Goal: Task Accomplishment & Management: Manage account settings

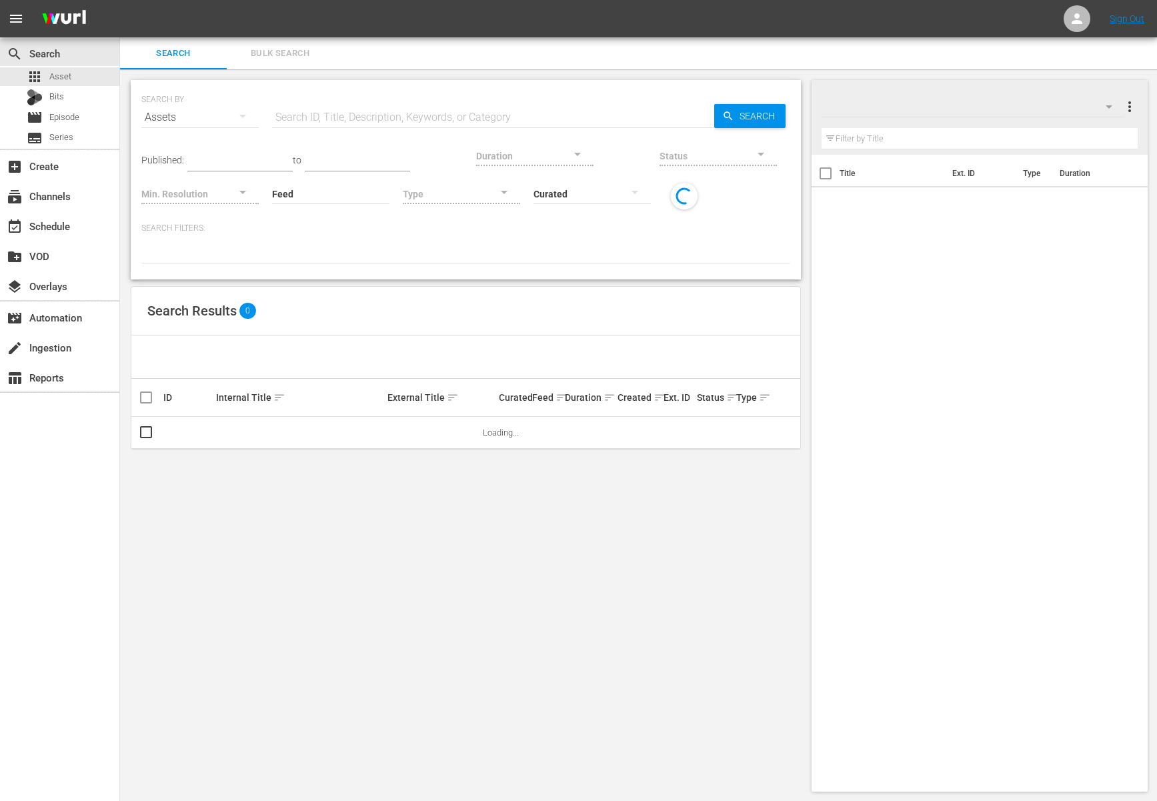
click at [526, 295] on div "Search Results 0" at bounding box center [465, 311] width 669 height 49
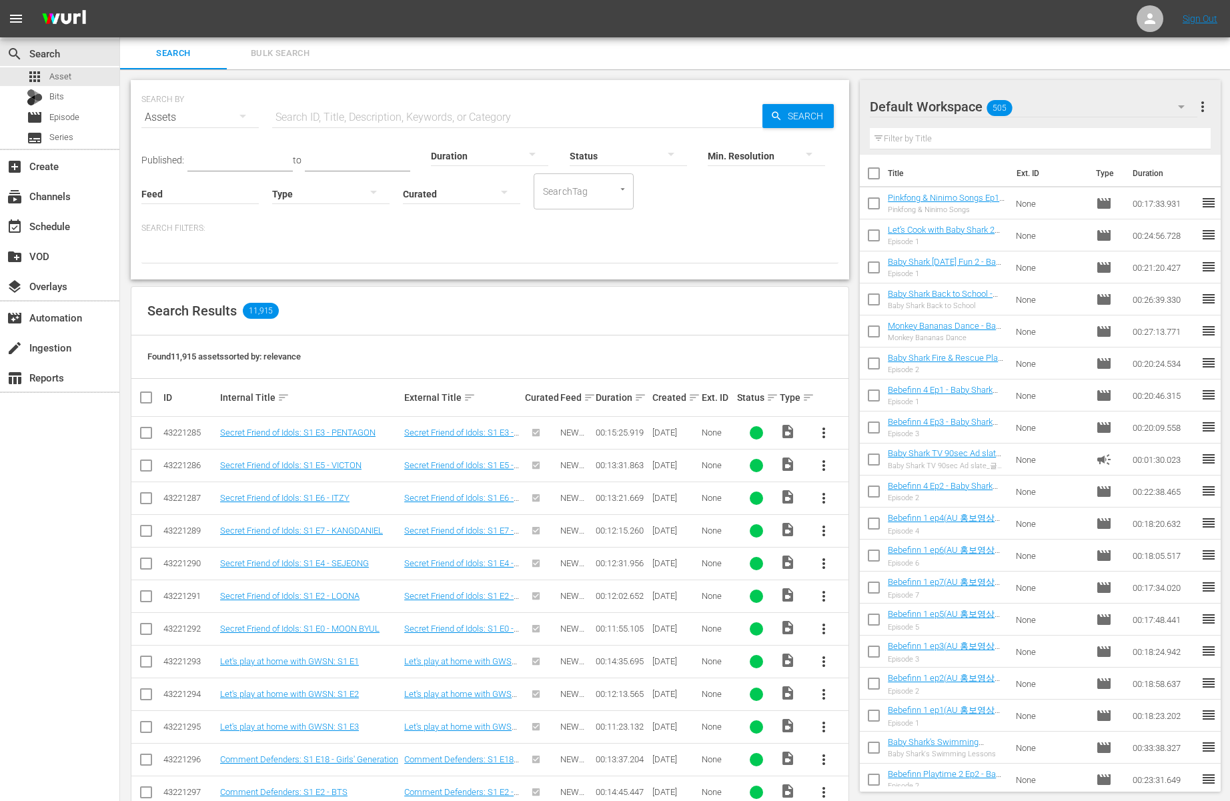
click at [731, 350] on div "Found 11,915 assets sorted by: relevance" at bounding box center [489, 357] width 717 height 43
click at [610, 311] on div "Search Results 11,915" at bounding box center [489, 311] width 717 height 49
click at [471, 324] on div "Search Results 11,915" at bounding box center [489, 311] width 717 height 49
click at [694, 328] on div "Search Results 11,915" at bounding box center [489, 311] width 717 height 49
click at [730, 346] on div "Found 11,915 assets sorted by: relevance" at bounding box center [489, 357] width 717 height 43
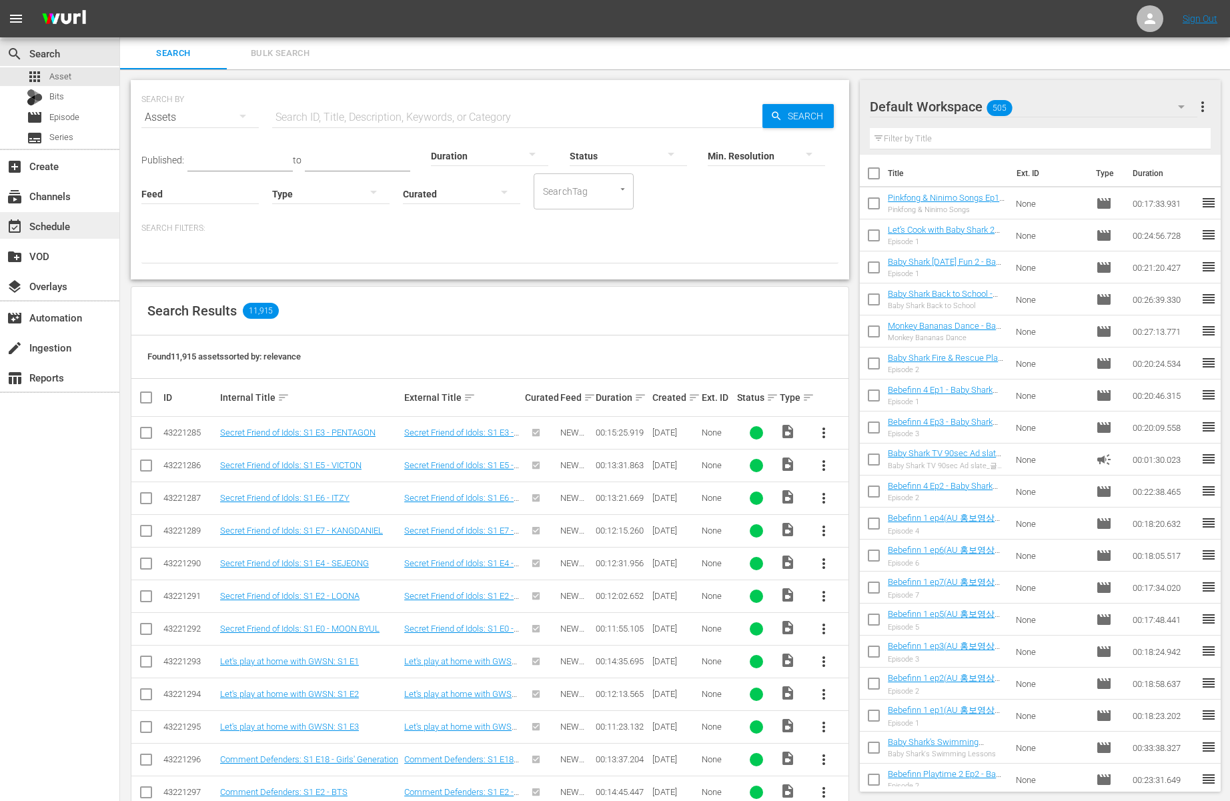
click at [60, 222] on div "event_available Schedule" at bounding box center [37, 224] width 75 height 12
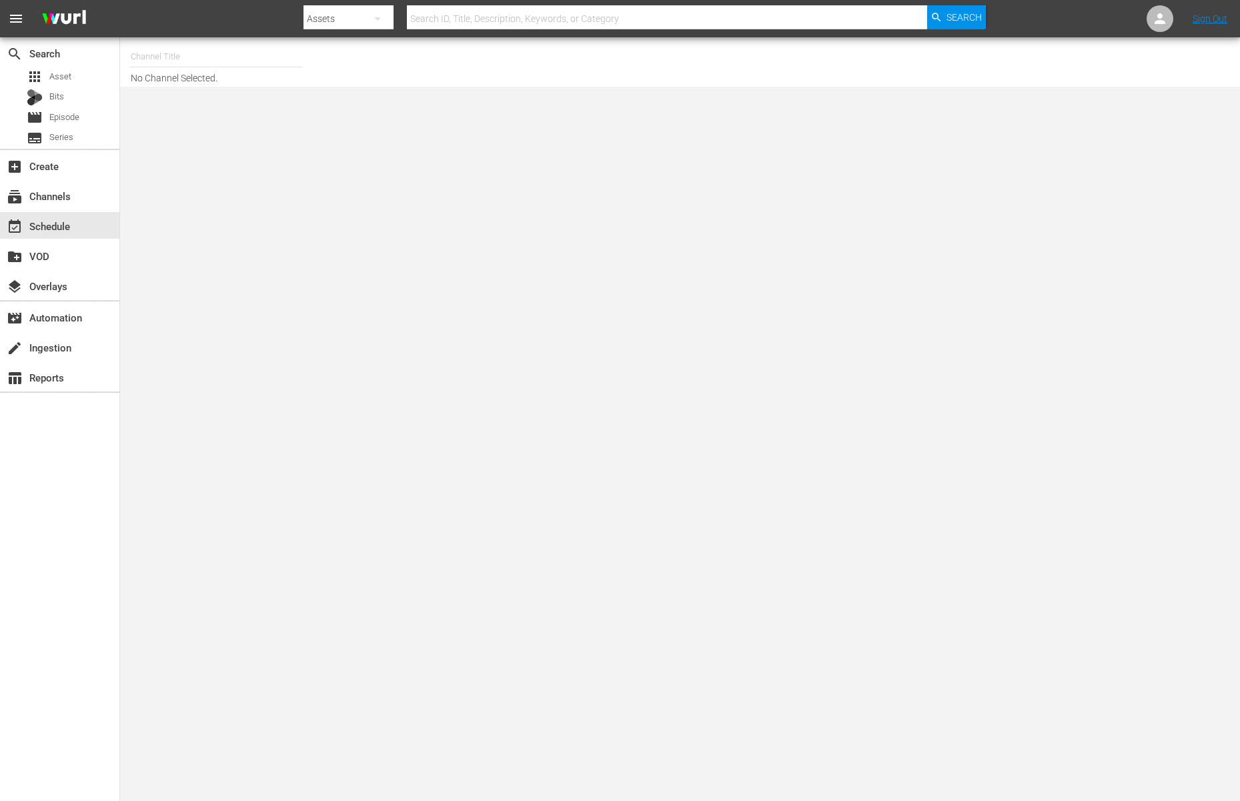
drag, startPoint x: 185, startPoint y: 84, endPoint x: 245, endPoint y: 65, distance: 62.9
click at [185, 84] on div "Channel Title No Channel Selected." at bounding box center [680, 61] width 1120 height 49
click at [246, 65] on input "text" at bounding box center [216, 57] width 171 height 32
type input "ㅠ"
click at [213, 58] on input "baby" at bounding box center [216, 57] width 171 height 32
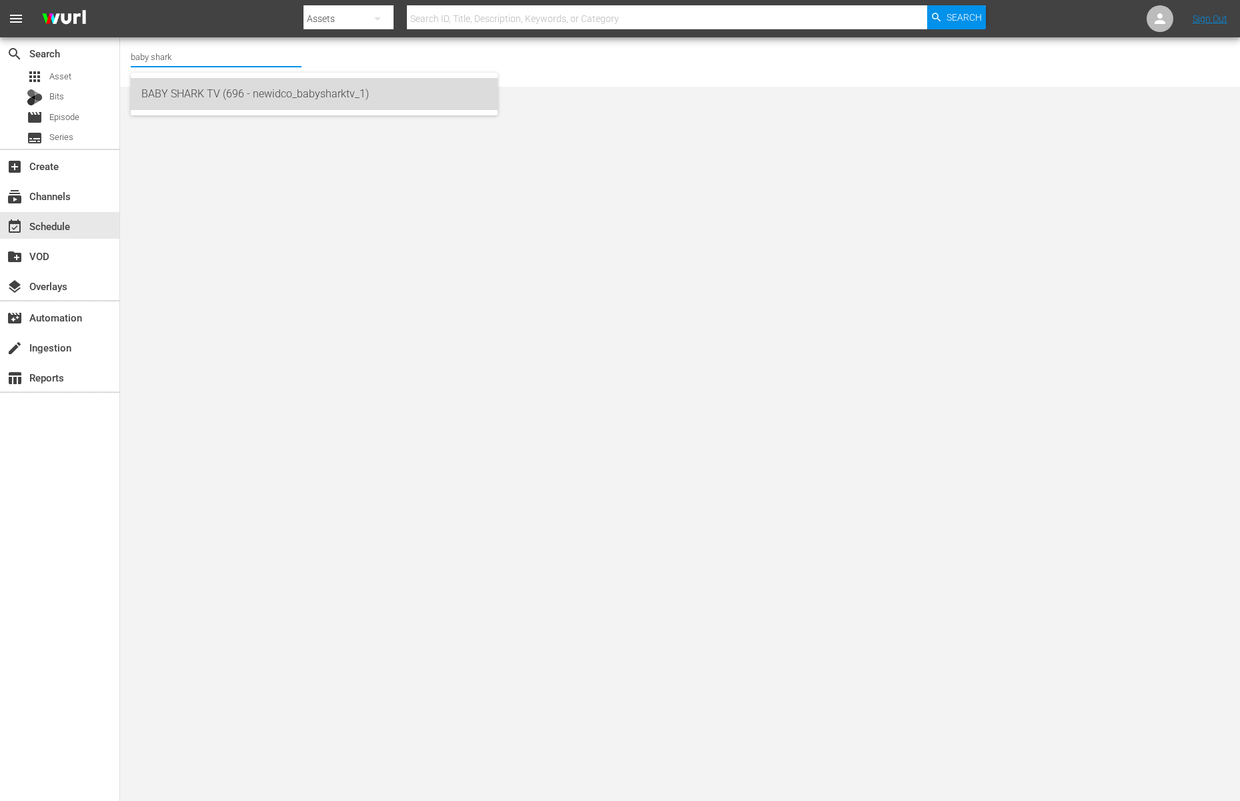
click at [199, 91] on div "BABY SHARK TV (696 - newidco_babysharktv_1)" at bounding box center [314, 94] width 346 height 32
type input "BABY SHARK TV (696 - newidco_babysharktv_1)"
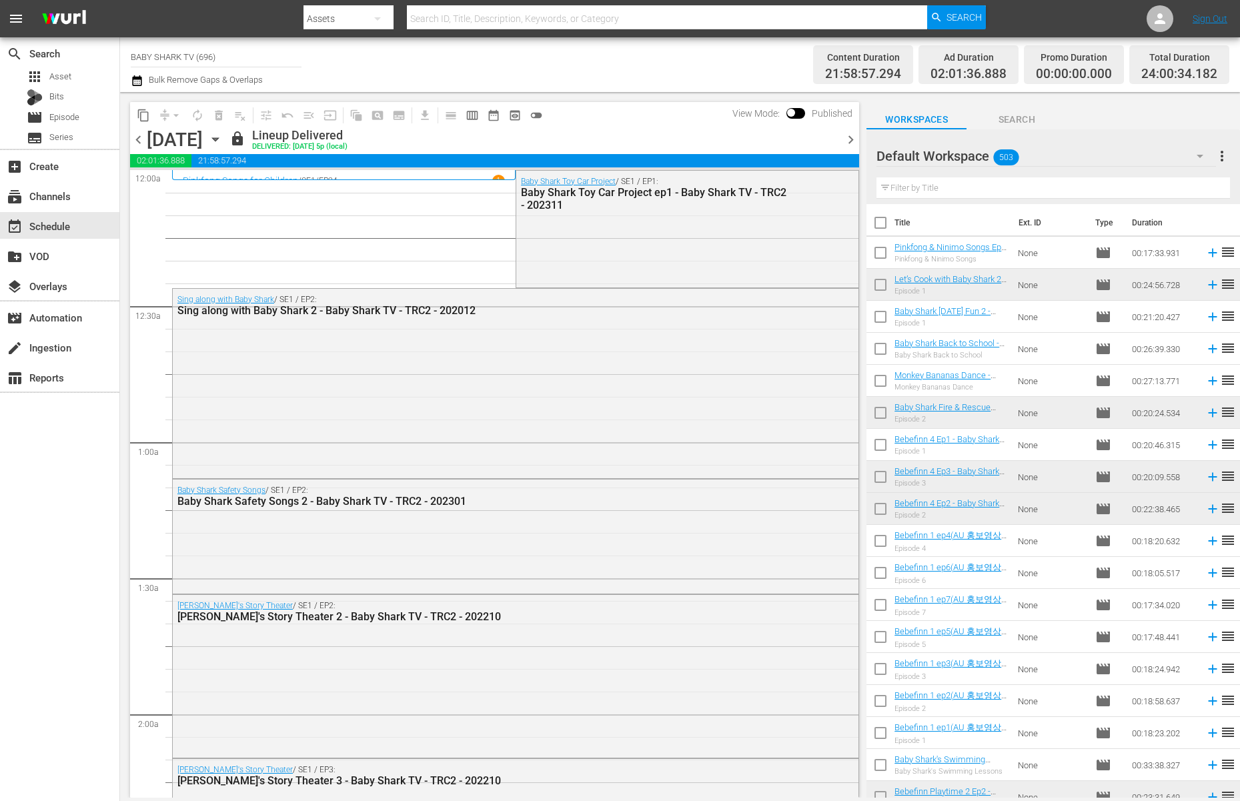
click at [688, 114] on div "content_copy compress arrow_drop_down autorenew_outlined delete_forever_outline…" at bounding box center [494, 115] width 729 height 26
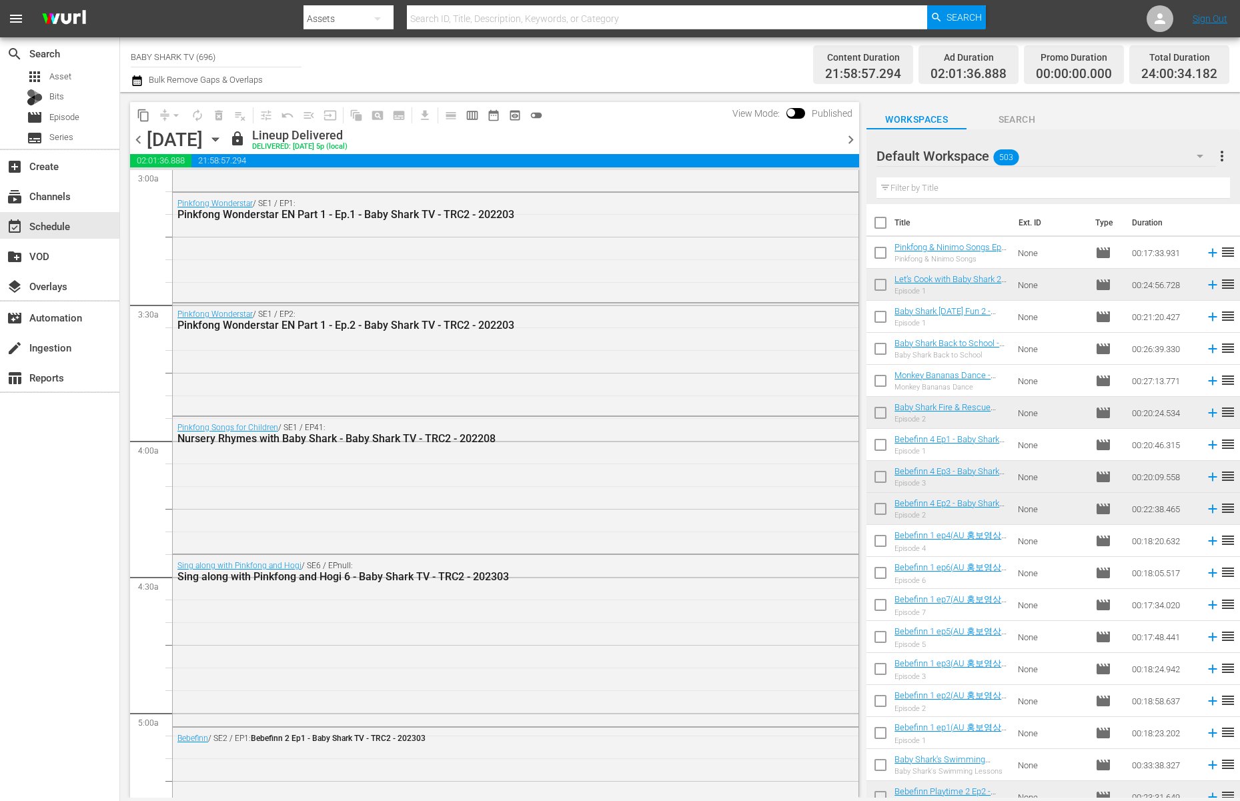
scroll to position [1076, 0]
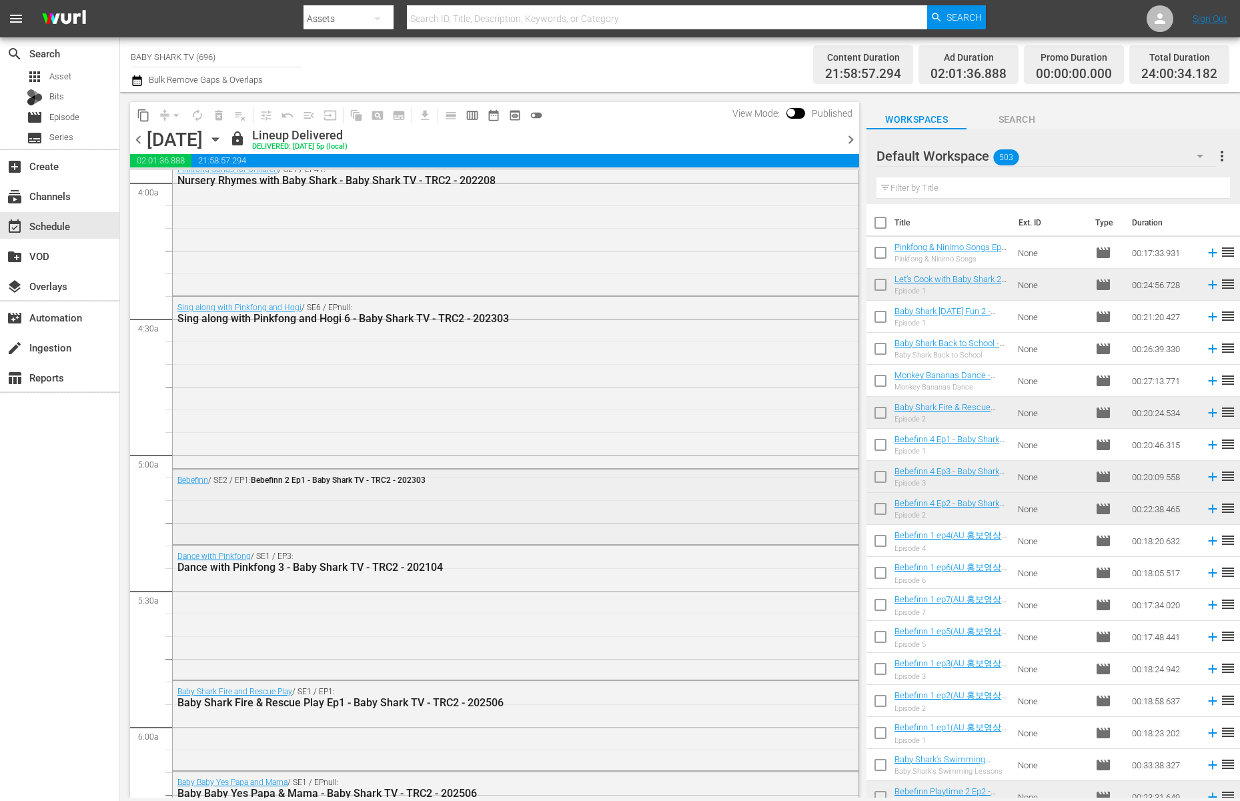
click at [413, 520] on div "Bebefinn / SE2 / EP1: Bebefinn 2 Ep1 - Baby Shark TV - TRC2 - 202303" at bounding box center [516, 506] width 686 height 72
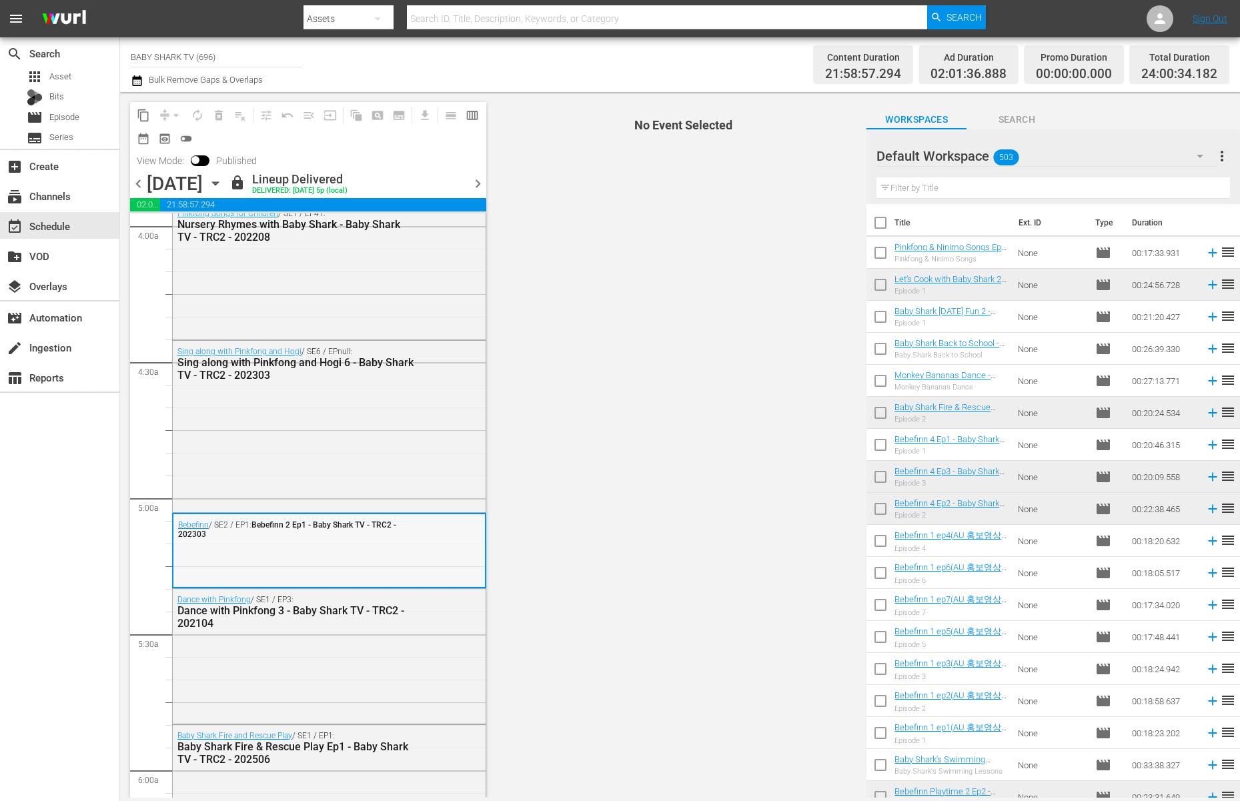
click at [309, 547] on div "Bebefinn / SE2 / EP1: Bebefinn 2 Ep1 - Baby Shark TV - TRC2 - 202303" at bounding box center [329, 550] width 312 height 72
click at [321, 539] on div "Bebefinn / SE2 / EP1: Bebefinn 2 Ep1 - Baby Shark TV - TRC2 - 202303" at bounding box center [329, 528] width 312 height 29
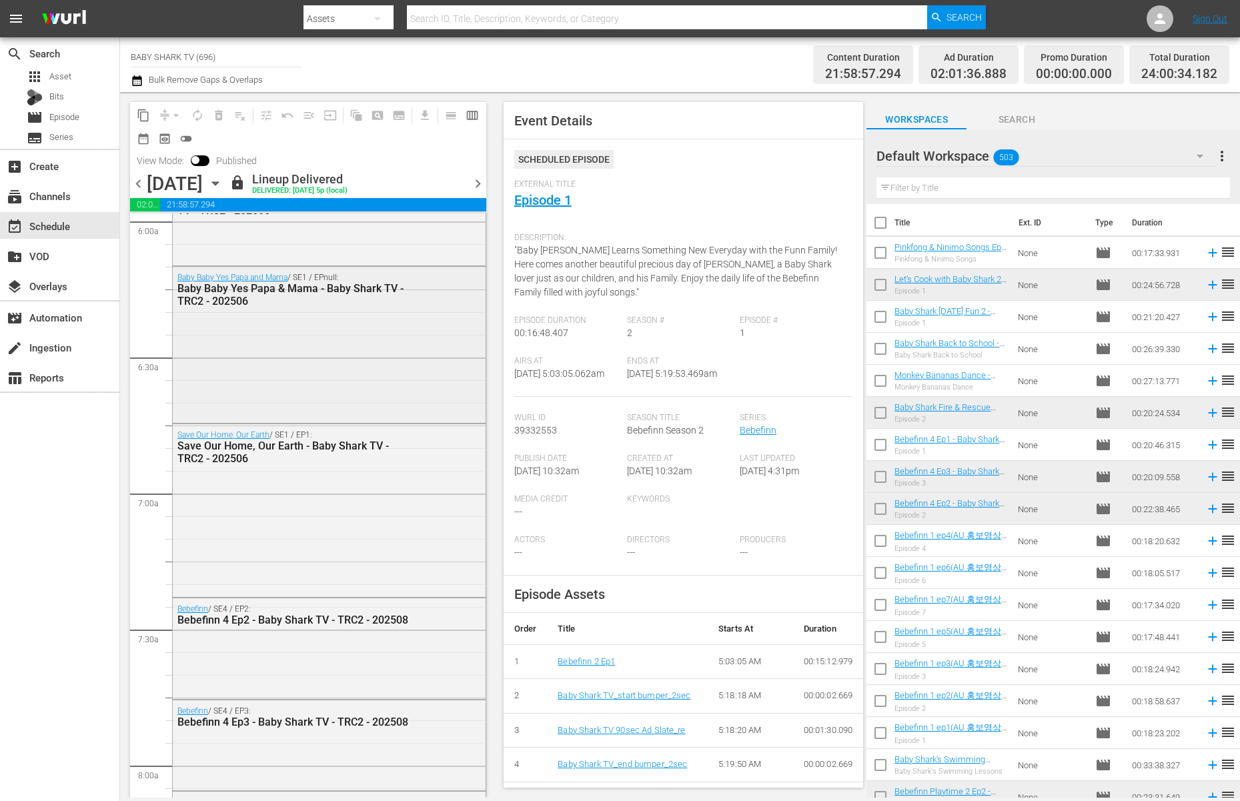
scroll to position [1811, 0]
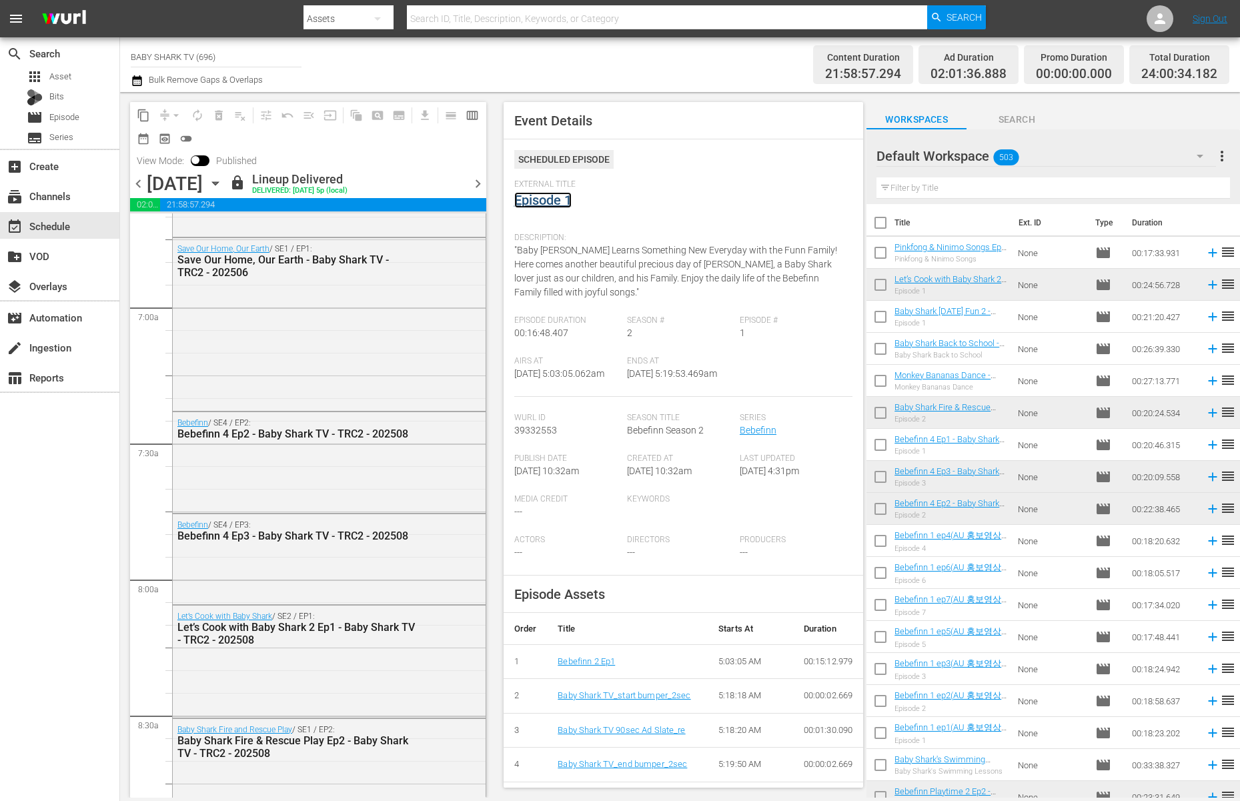
click at [542, 206] on link "Episode 1" at bounding box center [542, 200] width 57 height 16
click at [384, 440] on div "Bebefinn 4 Ep2 - Baby Shark TV - TRC2 - 202508" at bounding box center [296, 434] width 238 height 13
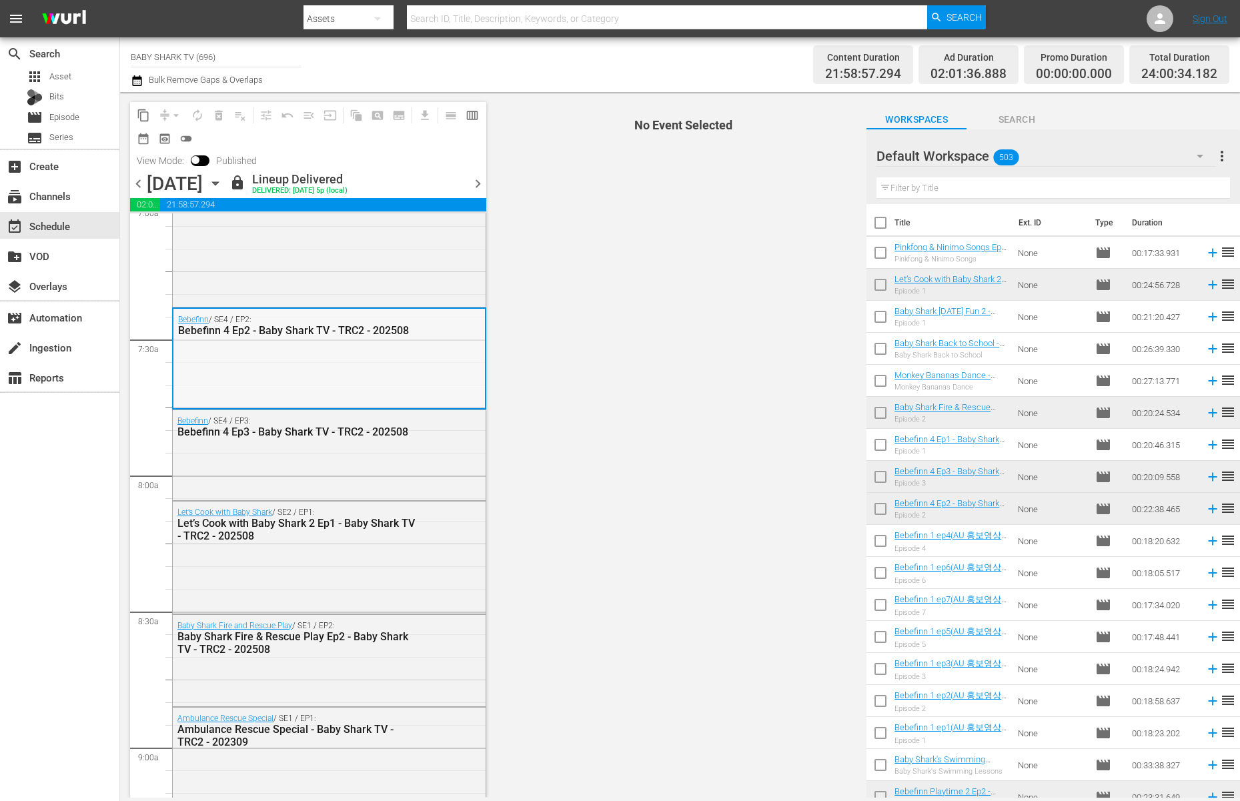
scroll to position [1783, 0]
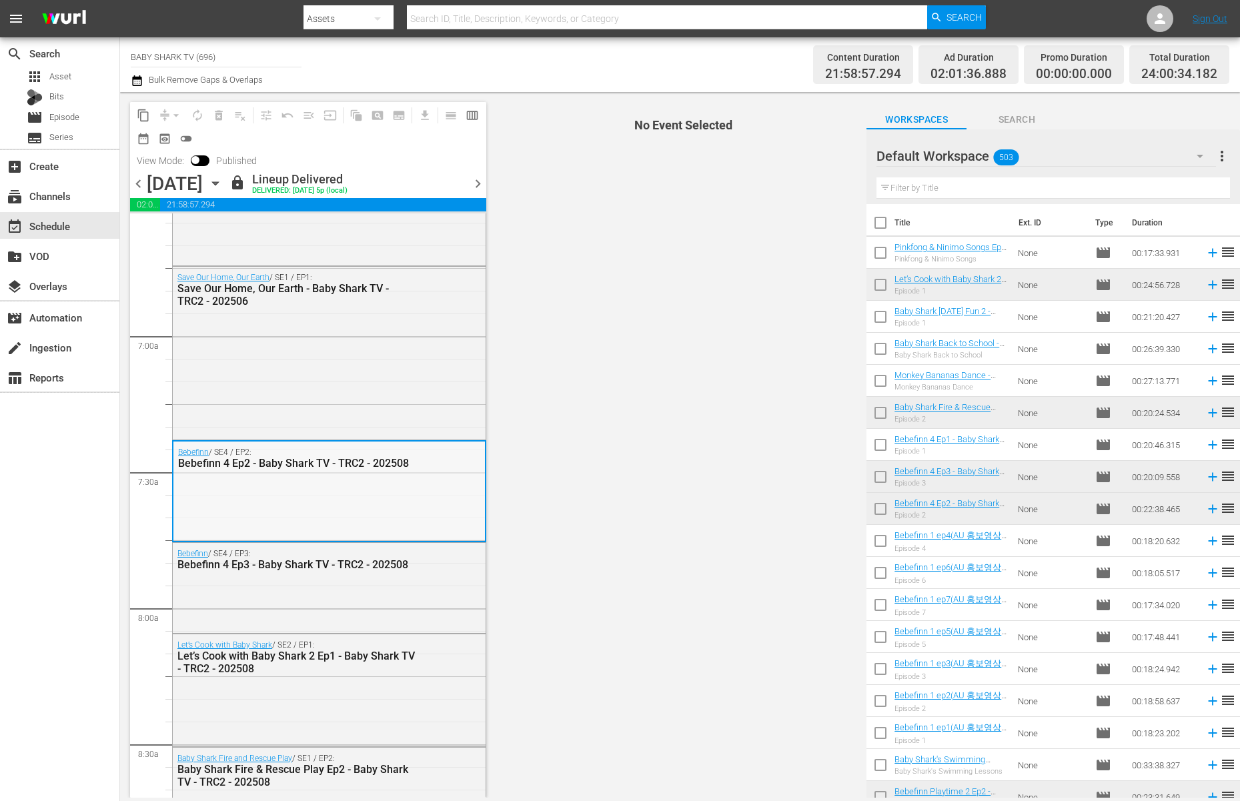
click at [391, 470] on div "Bebefinn 4 Ep2 - Baby Shark TV - TRC2 - 202508" at bounding box center [296, 463] width 237 height 13
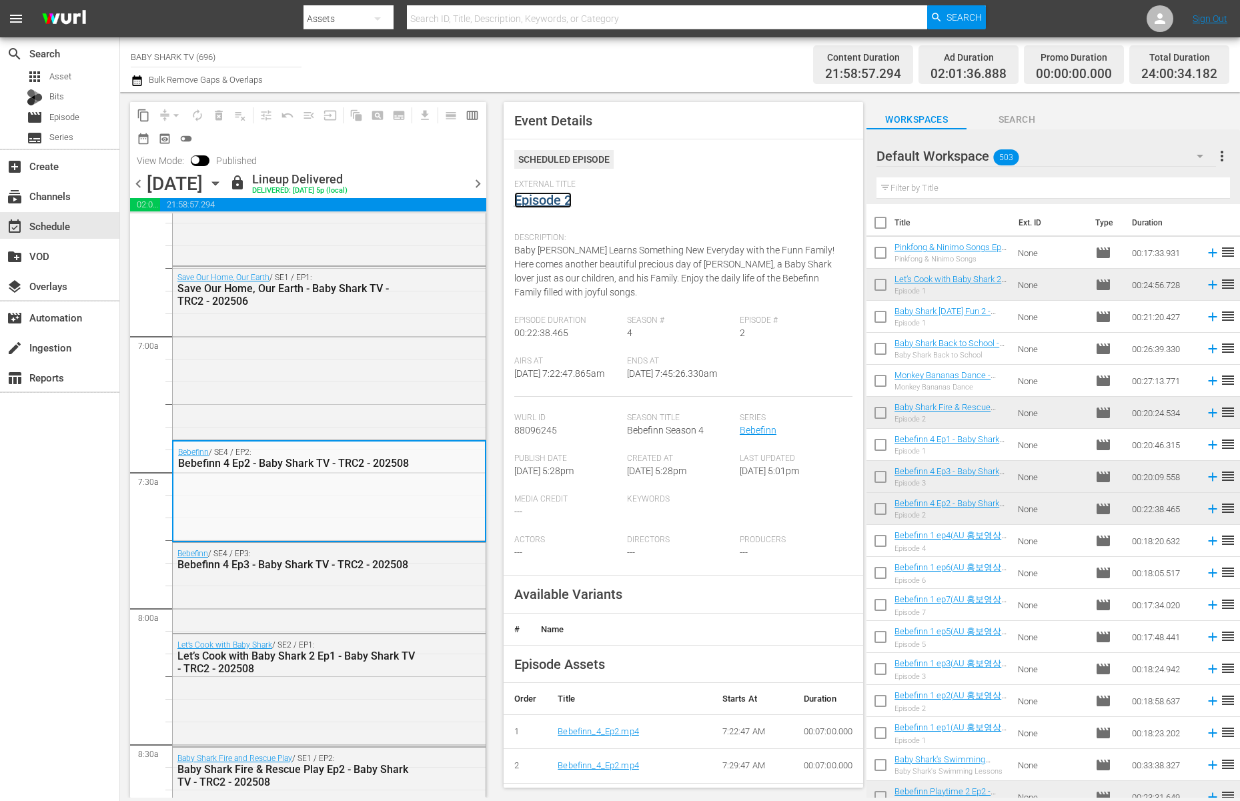
click at [549, 203] on link "Episode 2" at bounding box center [542, 200] width 57 height 16
click at [362, 595] on div "Bebefinn / SE4 / EP3: Bebefinn 4 Ep3 - Baby Shark TV - TRC2 - 202508" at bounding box center [329, 586] width 313 height 87
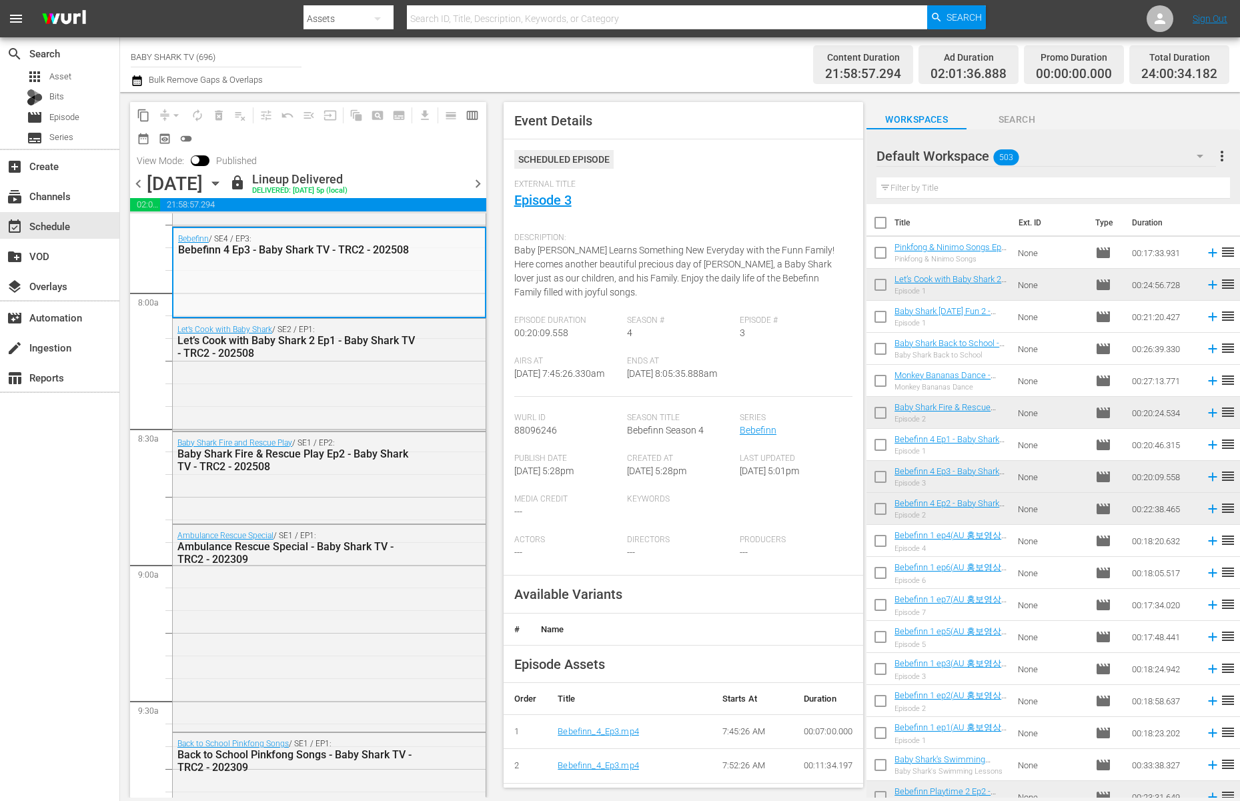
scroll to position [2061, 0]
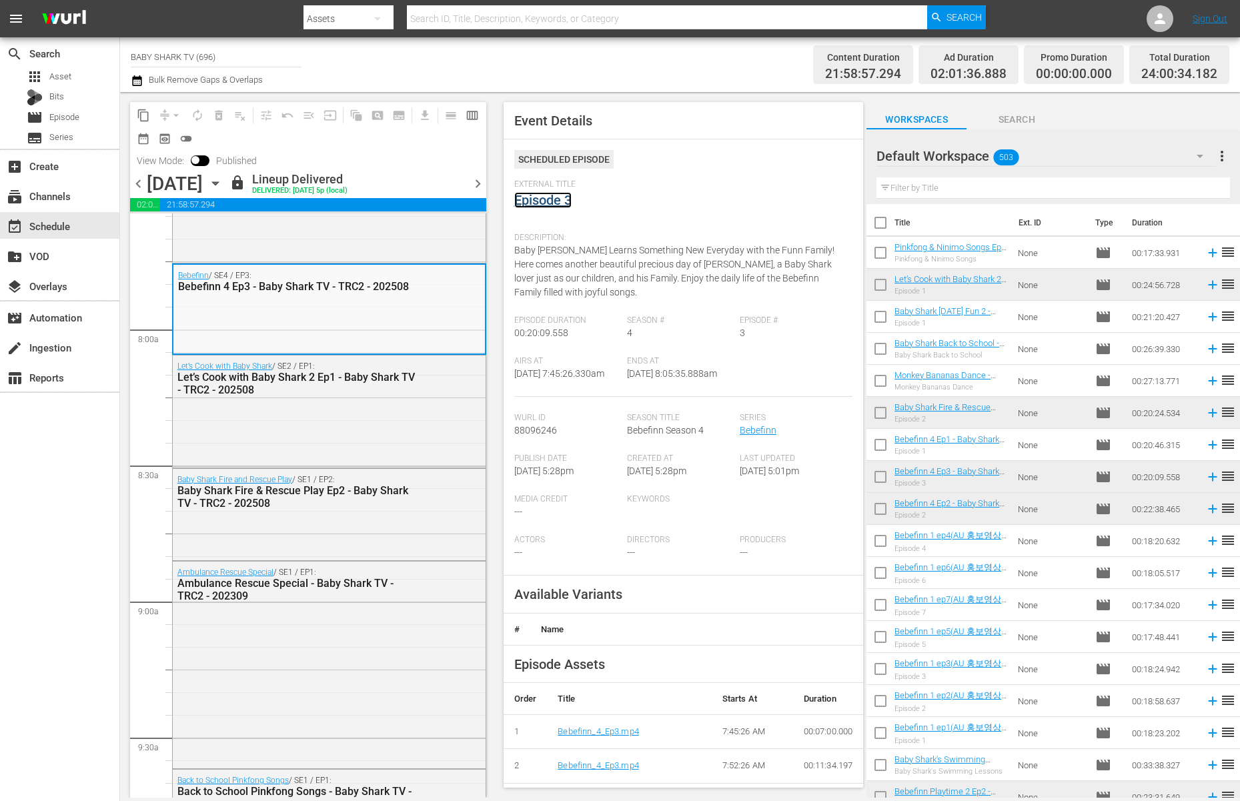
click at [557, 205] on link "Episode 3" at bounding box center [542, 200] width 57 height 16
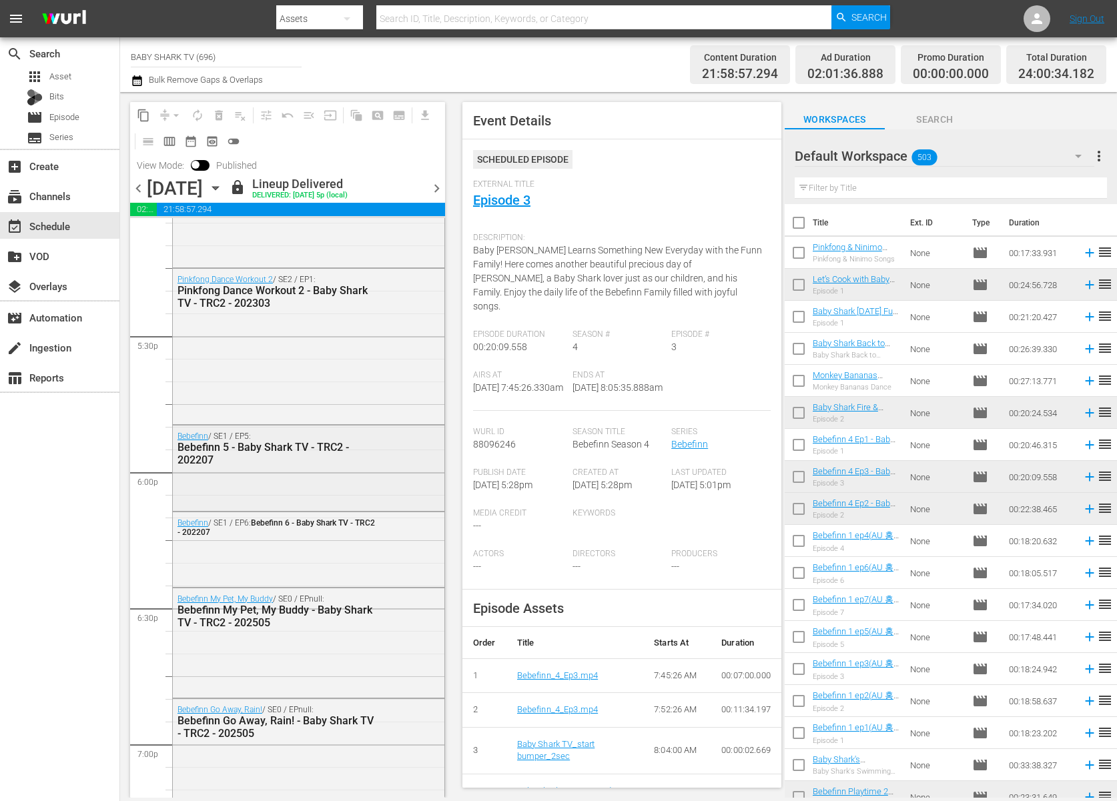
scroll to position [4572, 0]
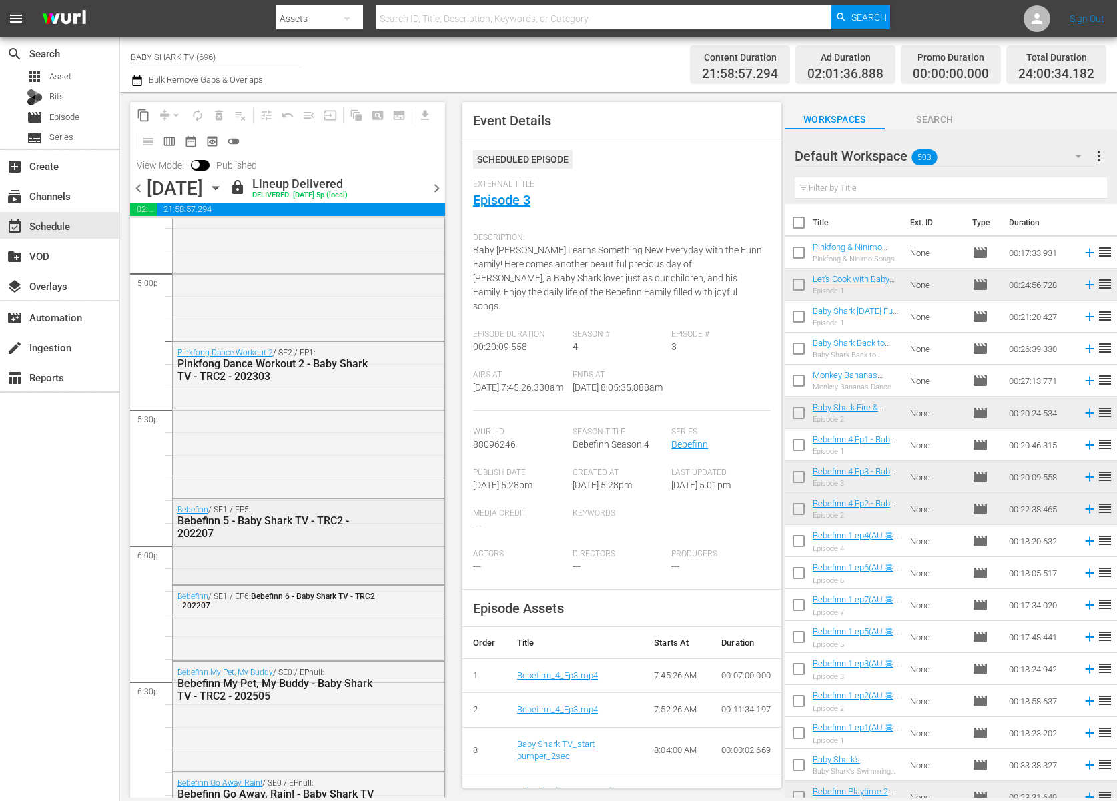
click at [347, 548] on div "Bebefinn / SE1 / EP5: Bebefinn 5 - Baby Shark TV - TRC2 - 202207" at bounding box center [309, 540] width 272 height 83
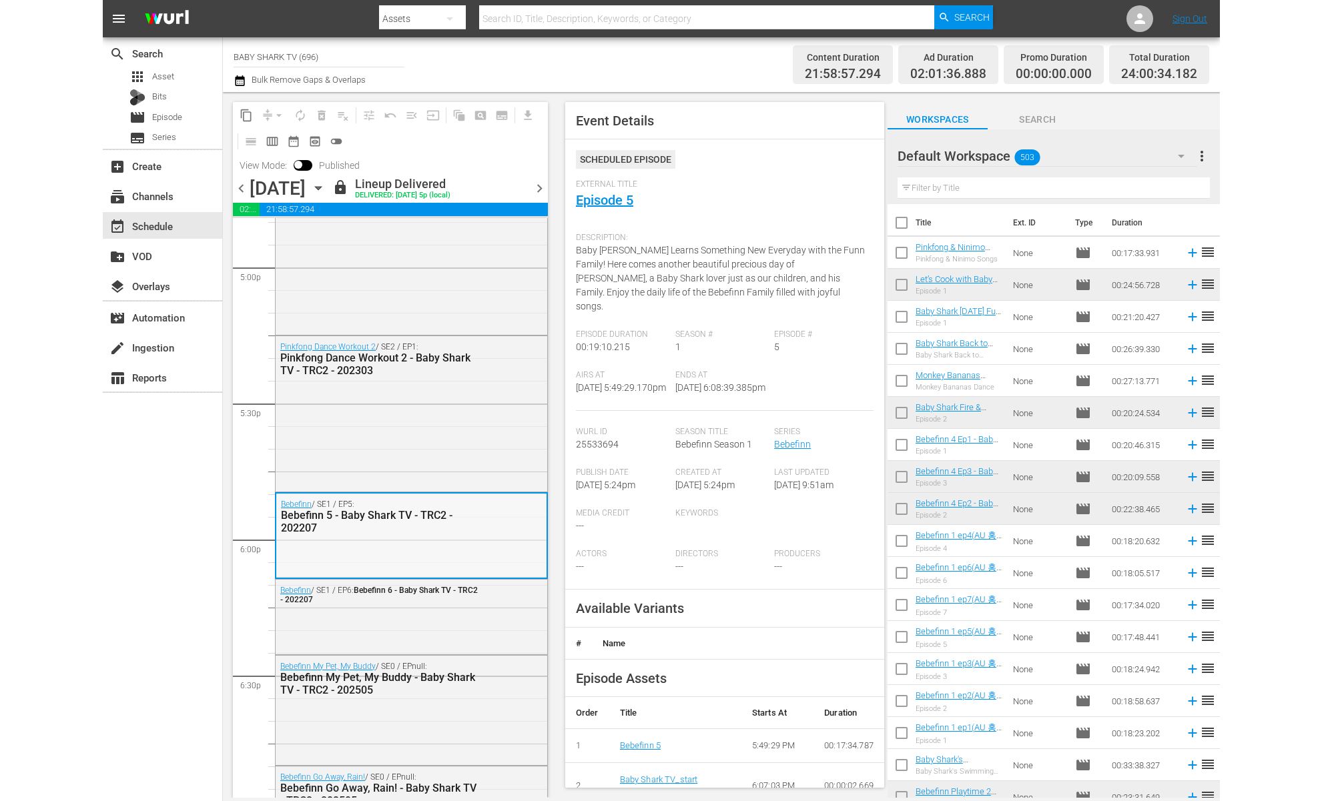
scroll to position [4590, 0]
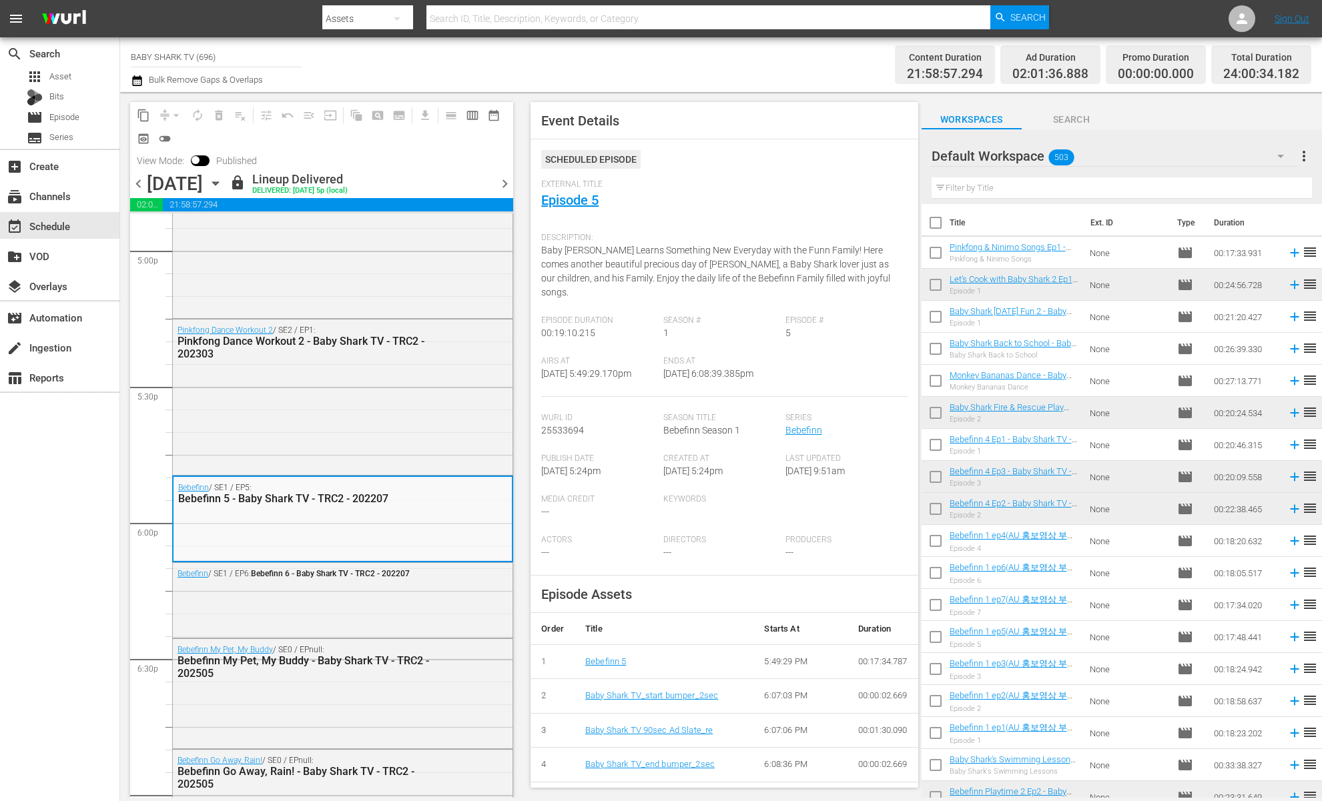
click at [223, 183] on icon "button" at bounding box center [215, 183] width 15 height 15
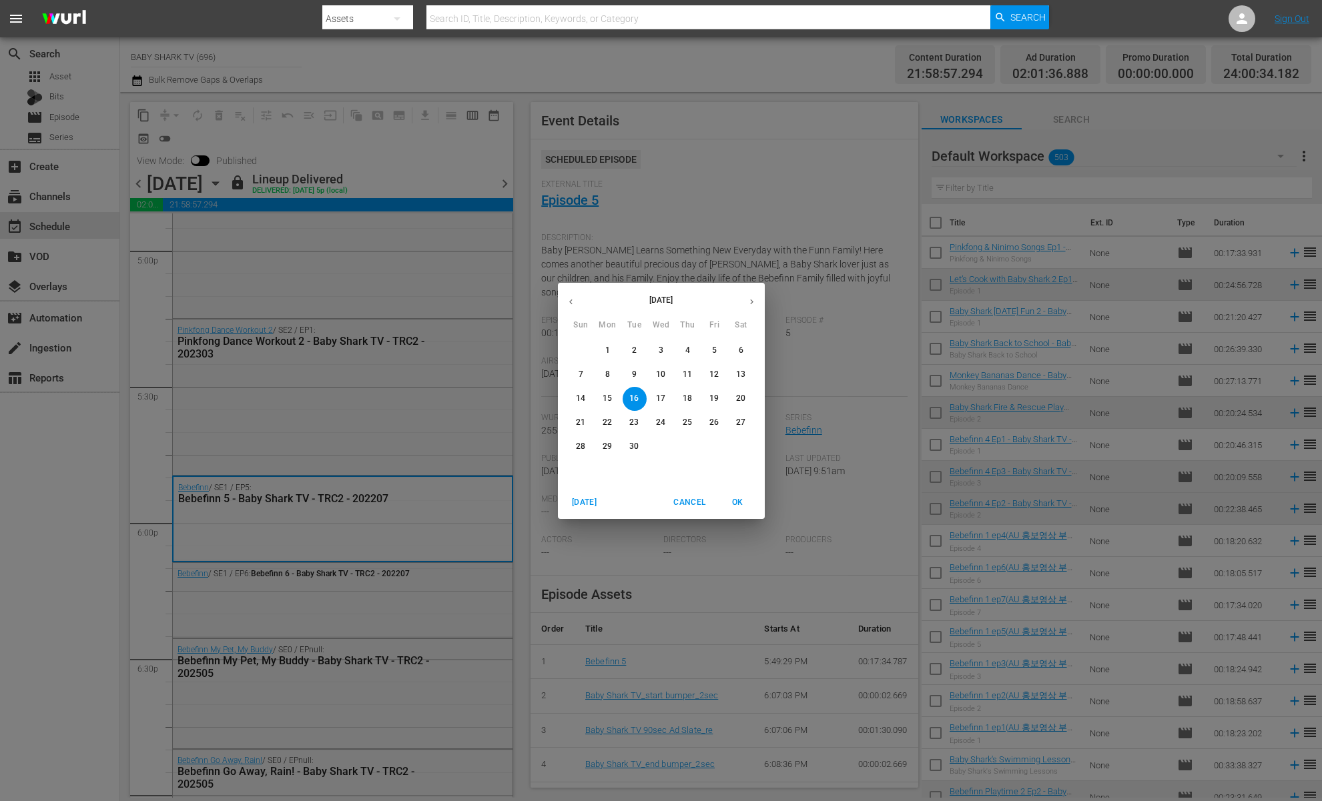
click at [684, 348] on span "4" at bounding box center [688, 350] width 24 height 11
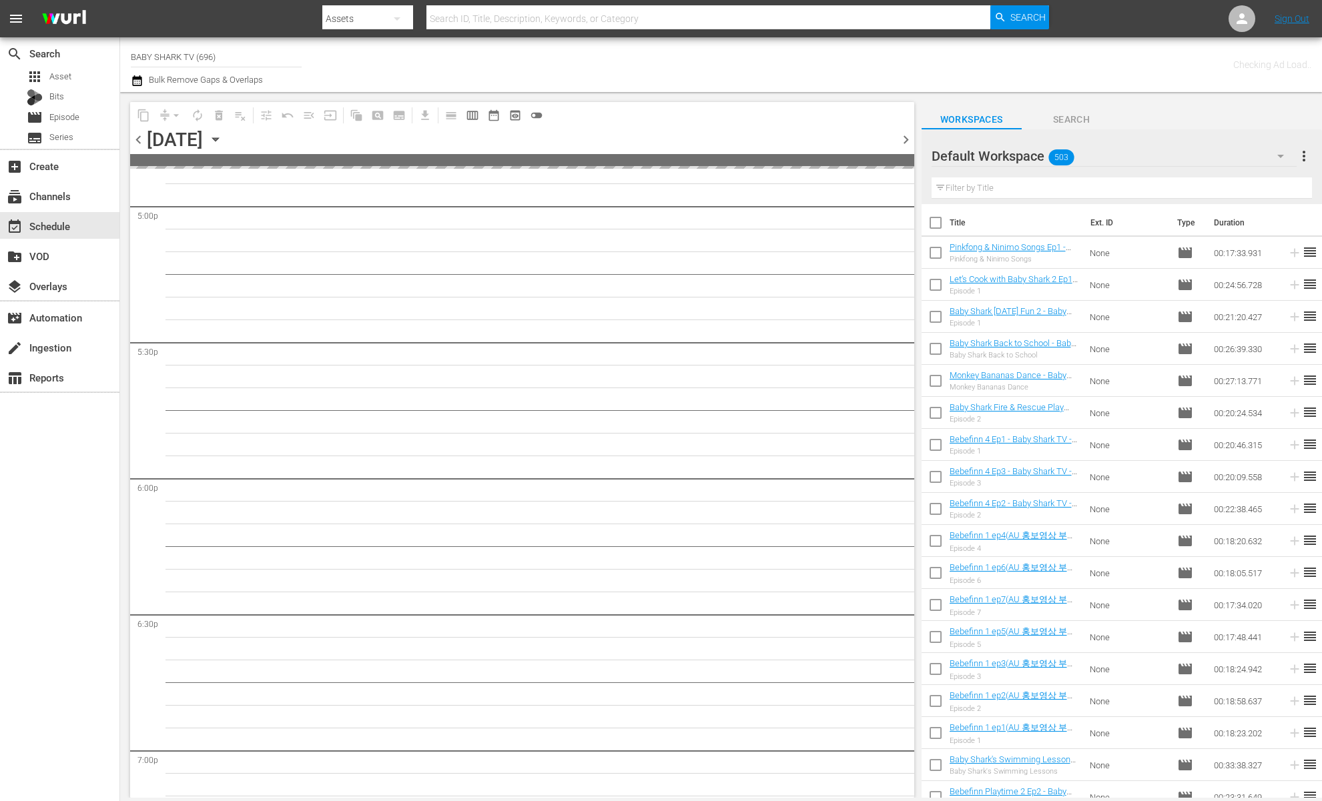
scroll to position [4930, 0]
click at [651, 115] on div "content_copy compress arrow_drop_down autorenew_outlined delete_forever_outline…" at bounding box center [522, 115] width 784 height 26
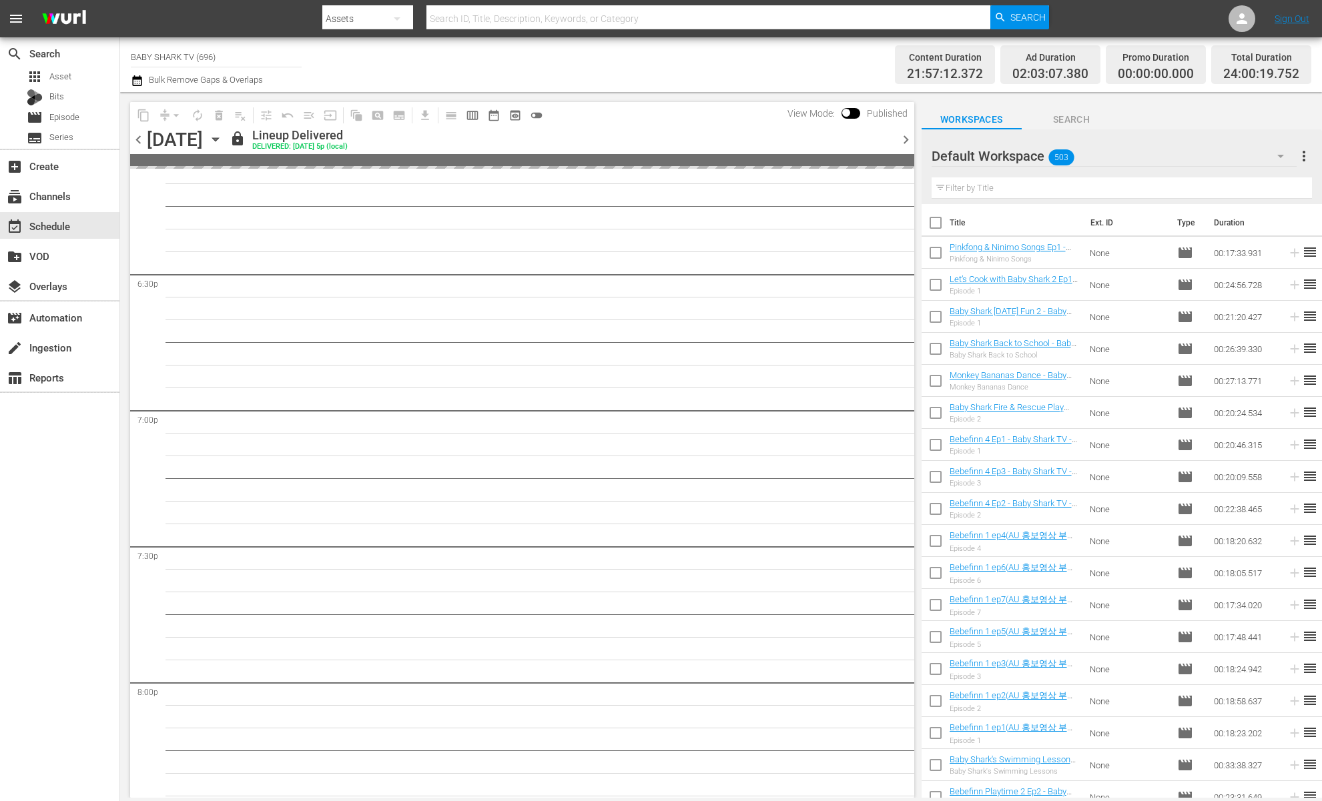
click at [733, 69] on div "Channel Title BABY SHARK TV (696) Bulk Remove Gaps & Overlaps" at bounding box center [453, 65] width 644 height 48
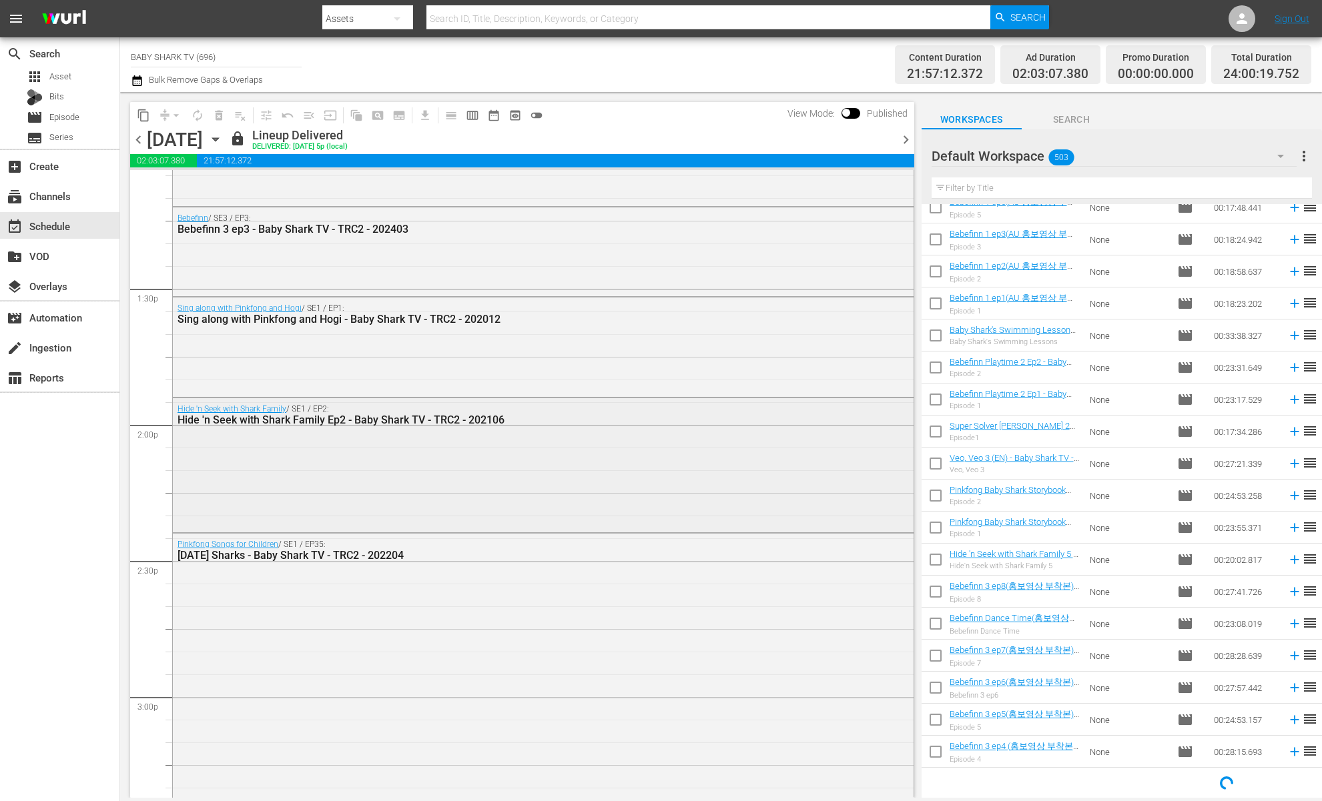
scroll to position [3440, 0]
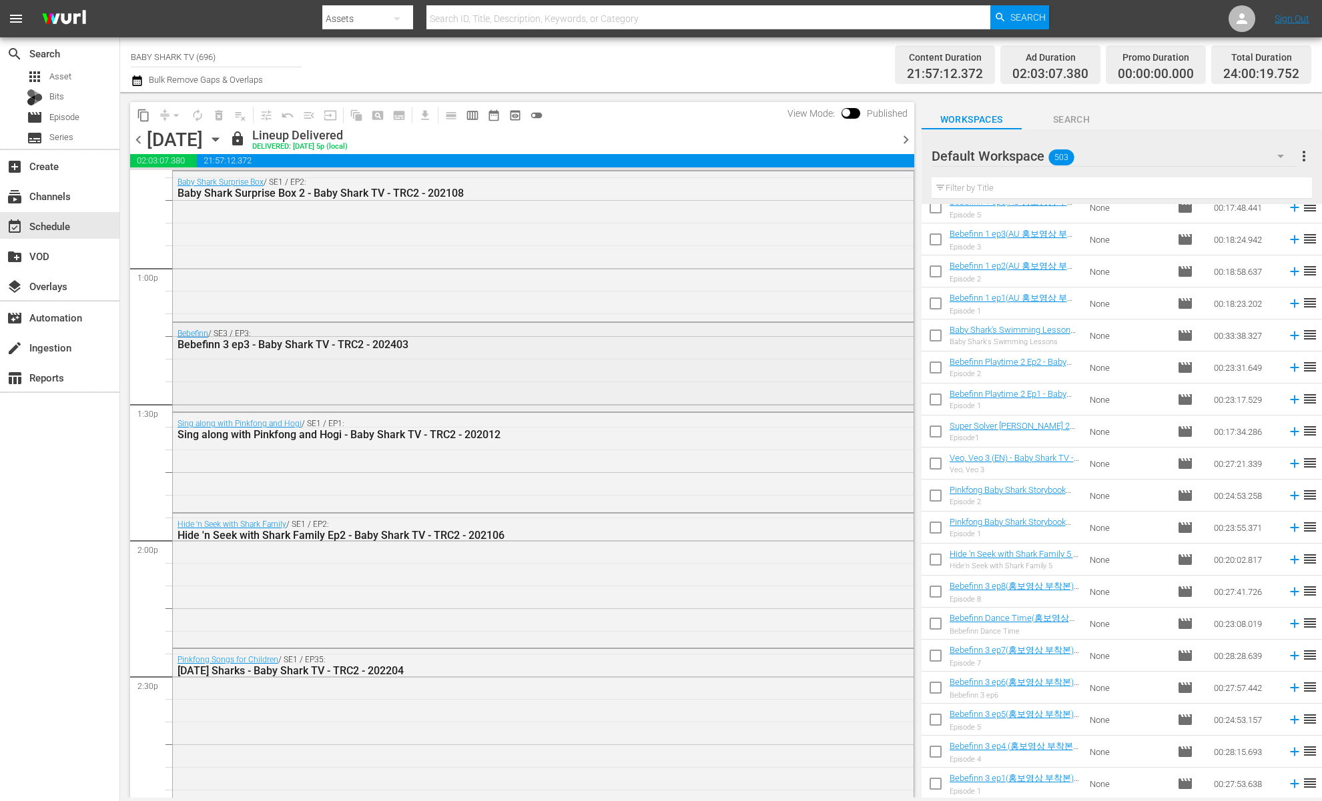
click at [592, 366] on div "Bebefinn / SE3 / EP3: Bebefinn 3 ep3 - Baby Shark TV - TRC2 - 202403" at bounding box center [543, 366] width 741 height 86
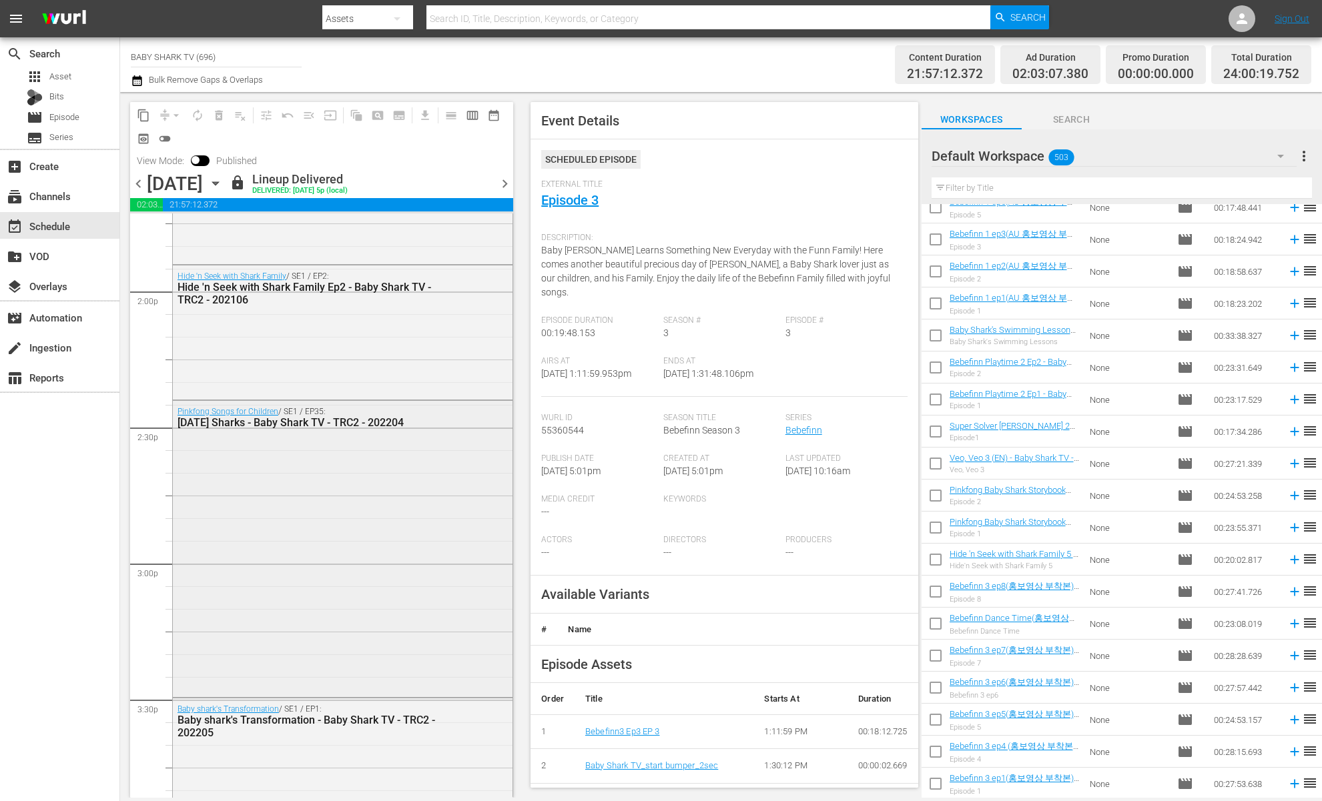
scroll to position [3819, 0]
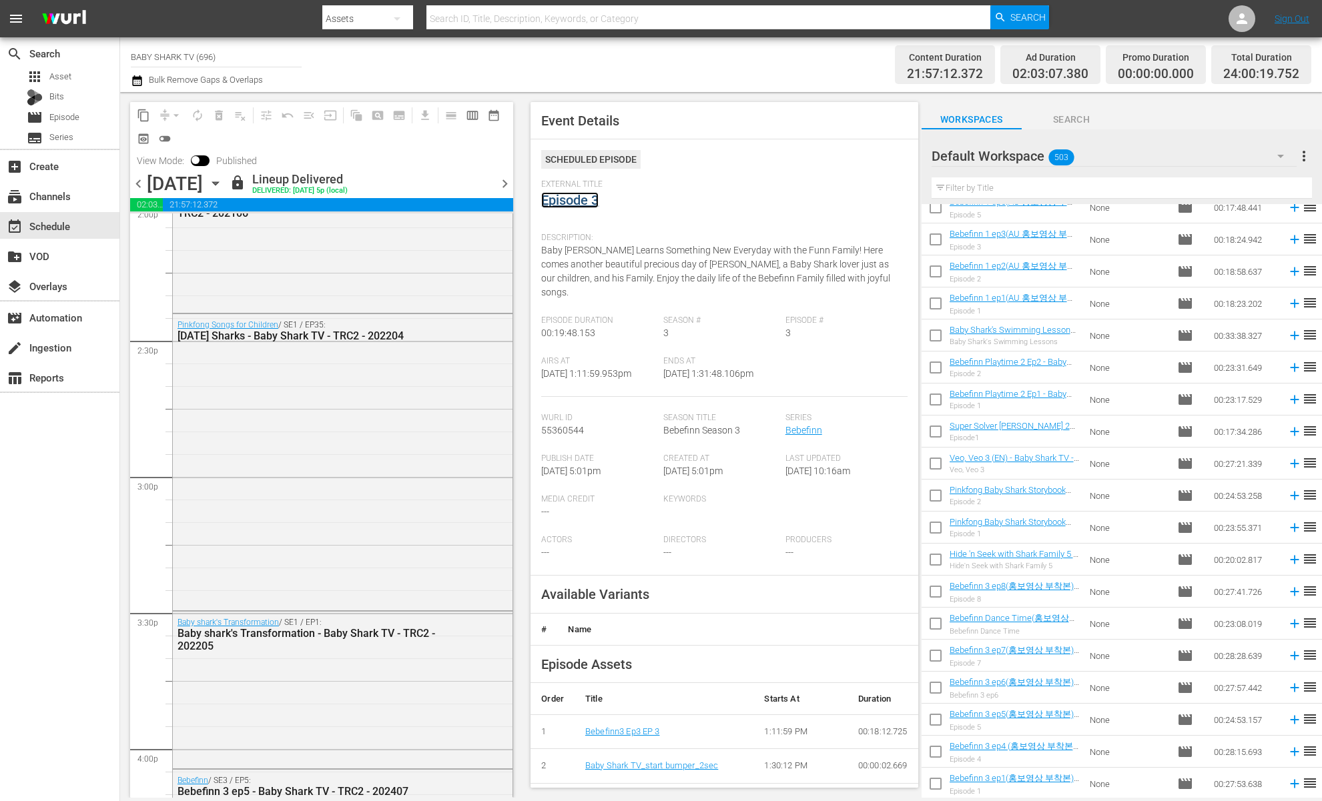
click at [568, 197] on link "Episode 3" at bounding box center [569, 200] width 57 height 16
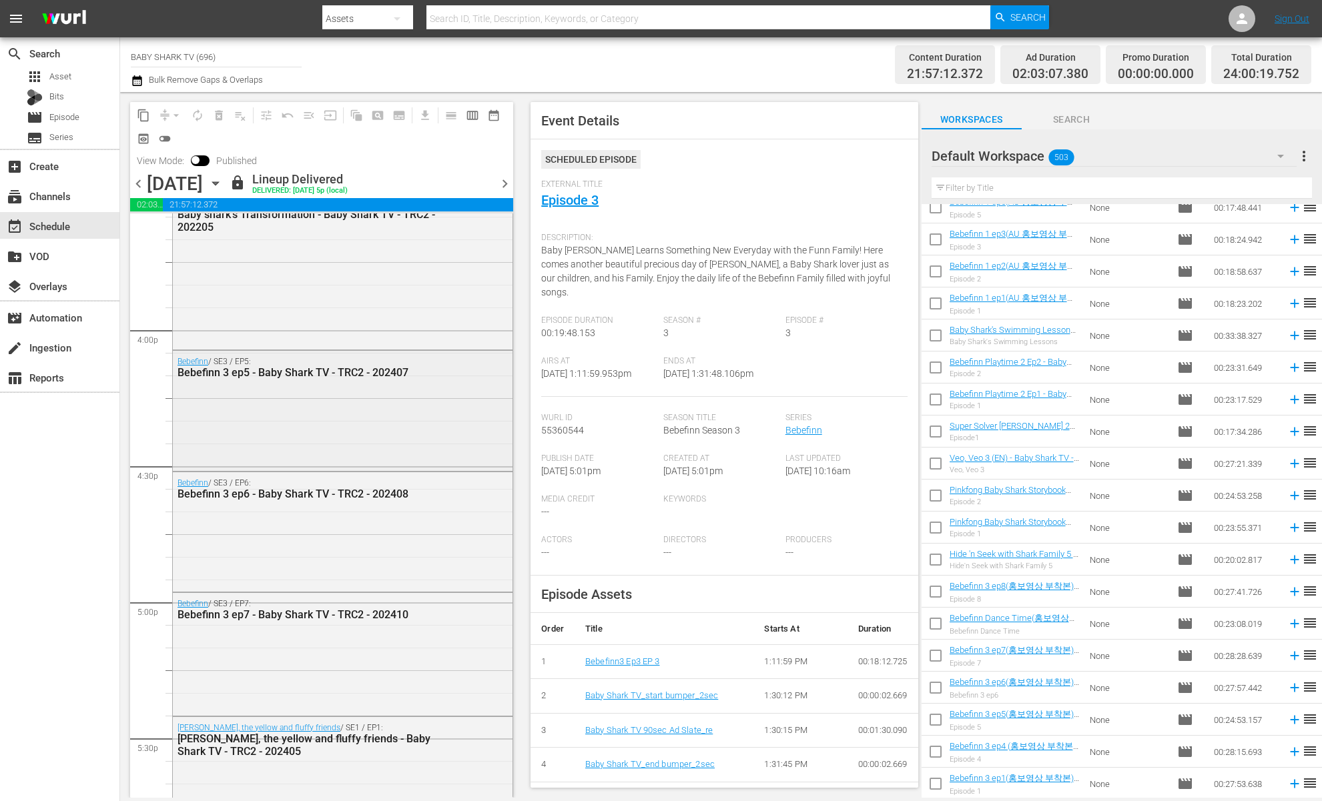
click at [380, 397] on div "Bebefinn / SE3 / EP5: Bebefinn 3 ep5 - Baby Shark TV - TRC2 - 202407" at bounding box center [343, 409] width 340 height 117
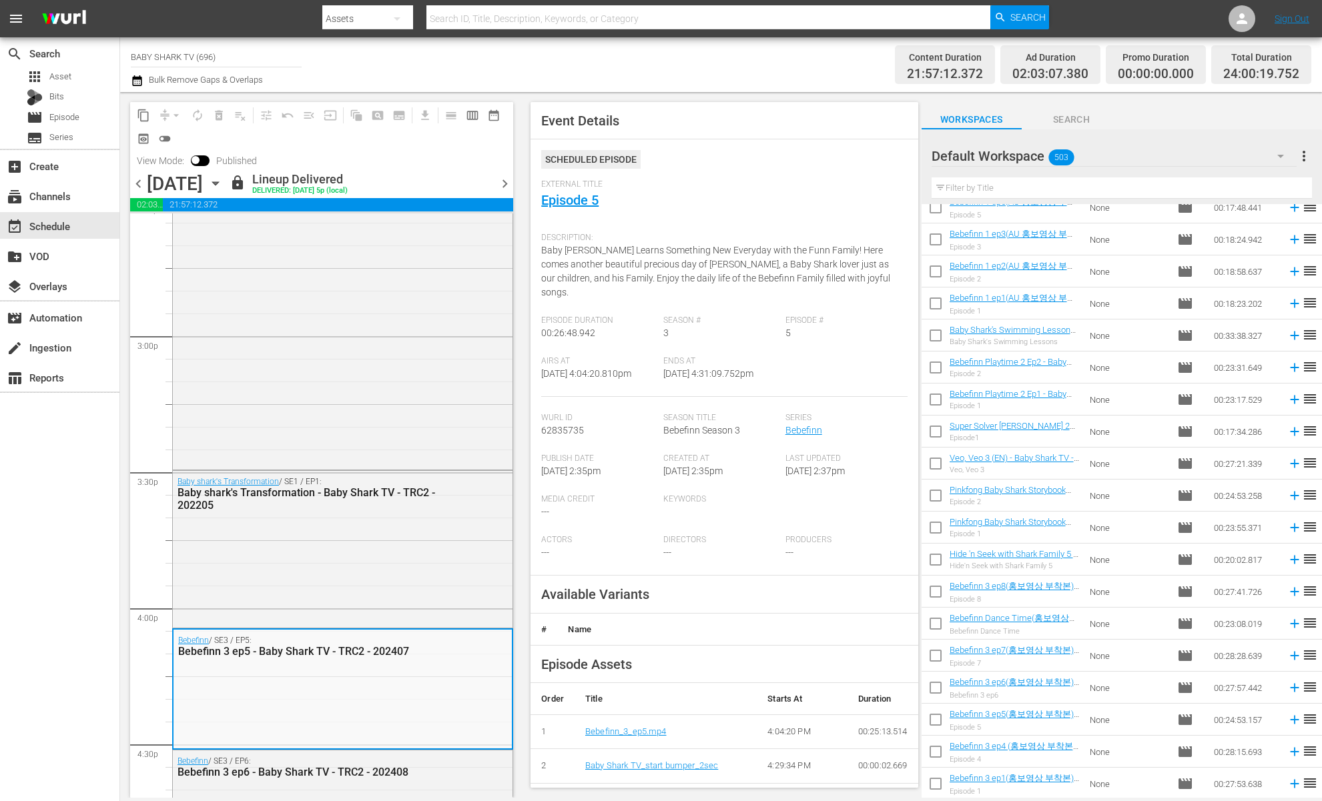
scroll to position [4228, 0]
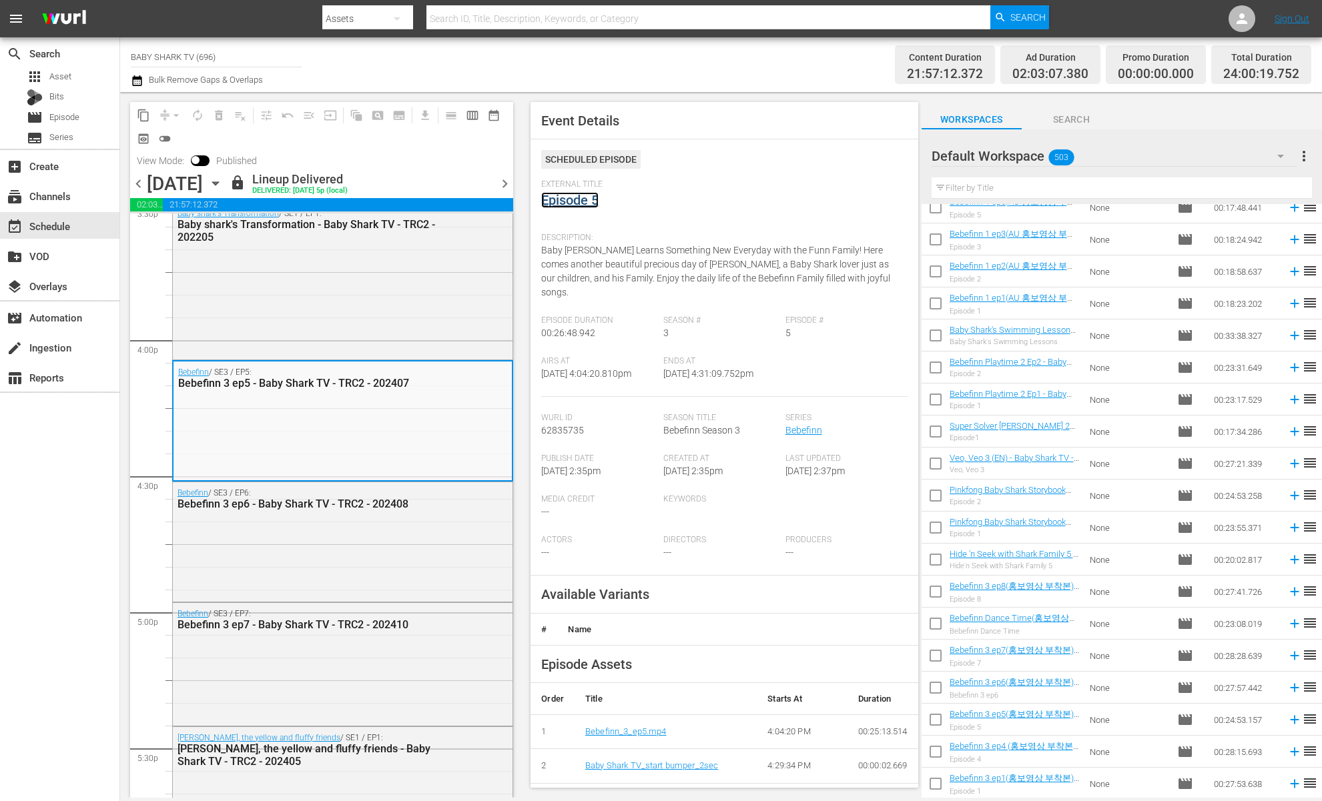
click at [572, 203] on link "Episode 5" at bounding box center [569, 200] width 57 height 16
click at [384, 508] on div "Bebefinn 3 ep6 - Baby Shark TV - TRC2 - 202408" at bounding box center [309, 504] width 264 height 13
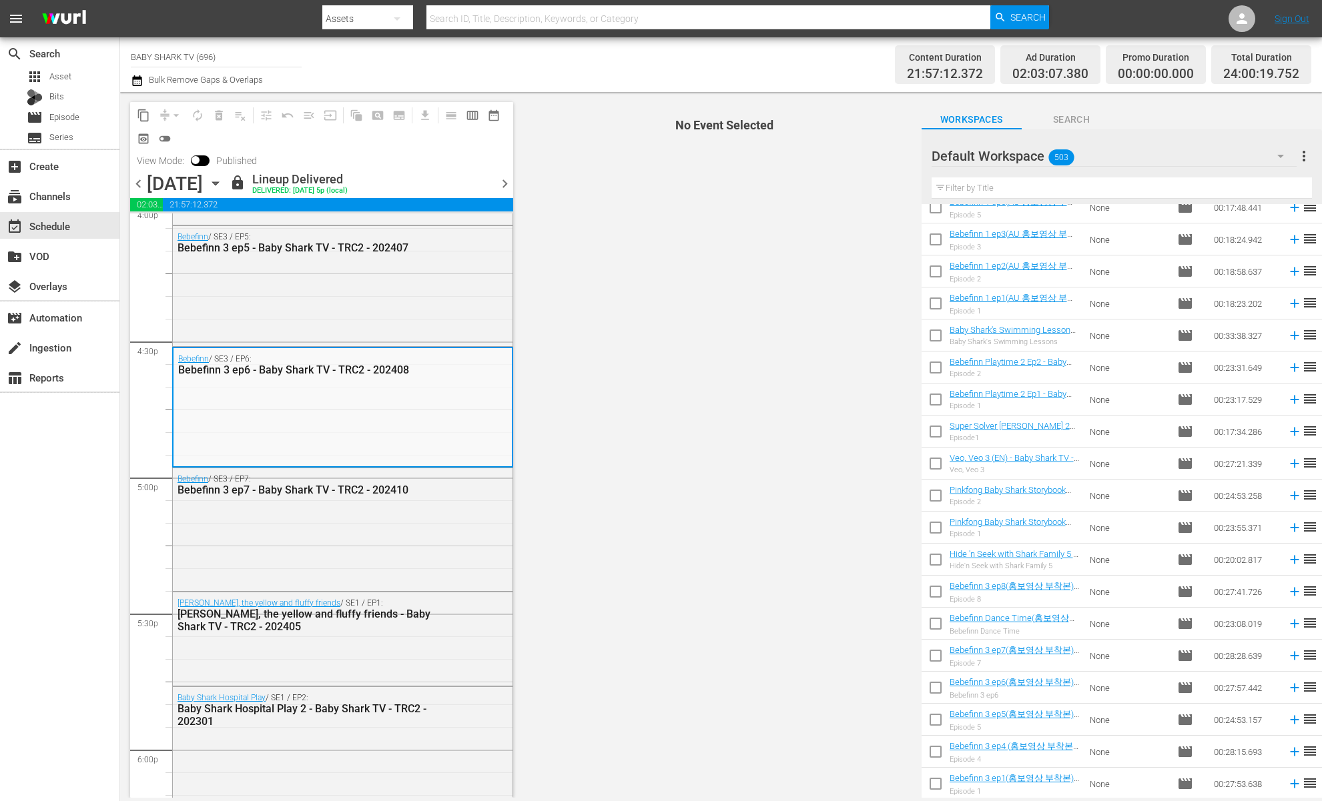
scroll to position [4364, 0]
click at [605, 233] on span "No Event Selected" at bounding box center [720, 445] width 400 height 706
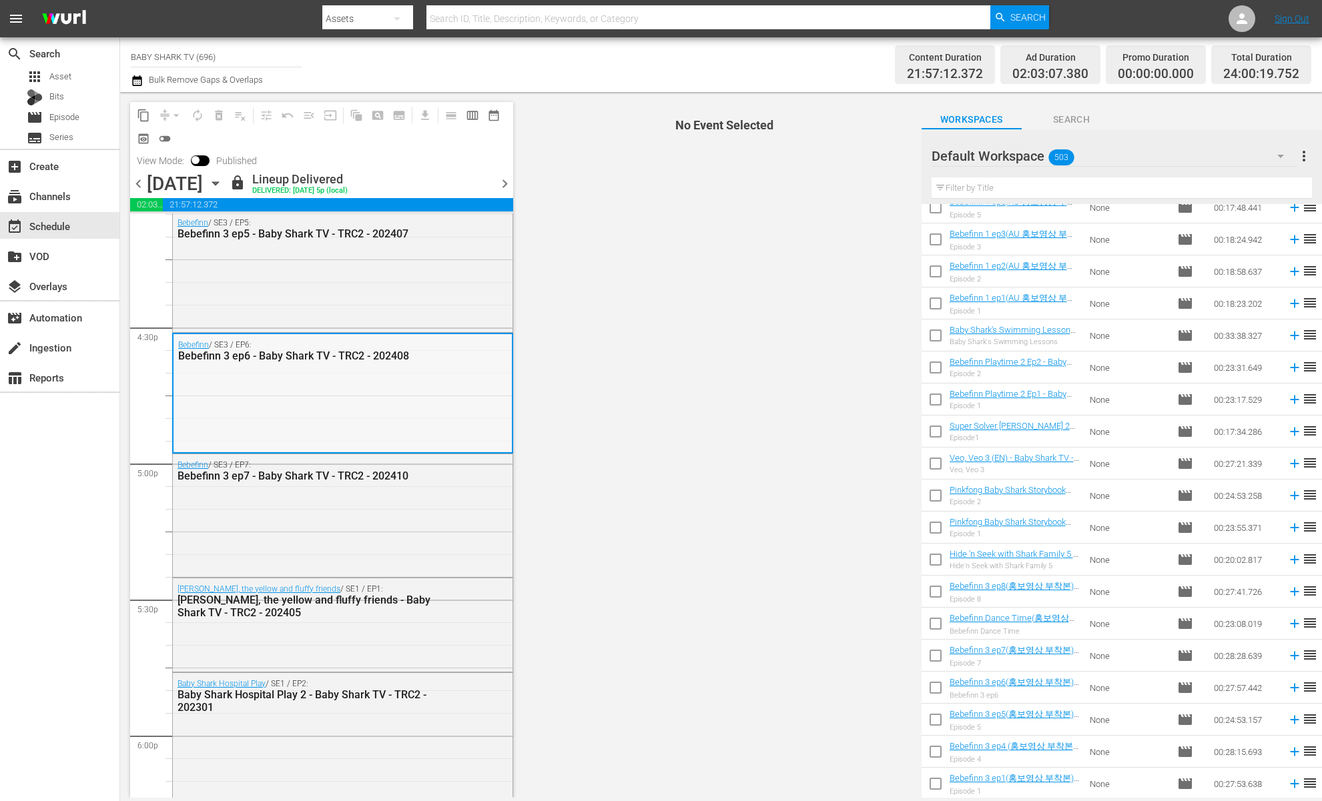
scroll to position [4391, 0]
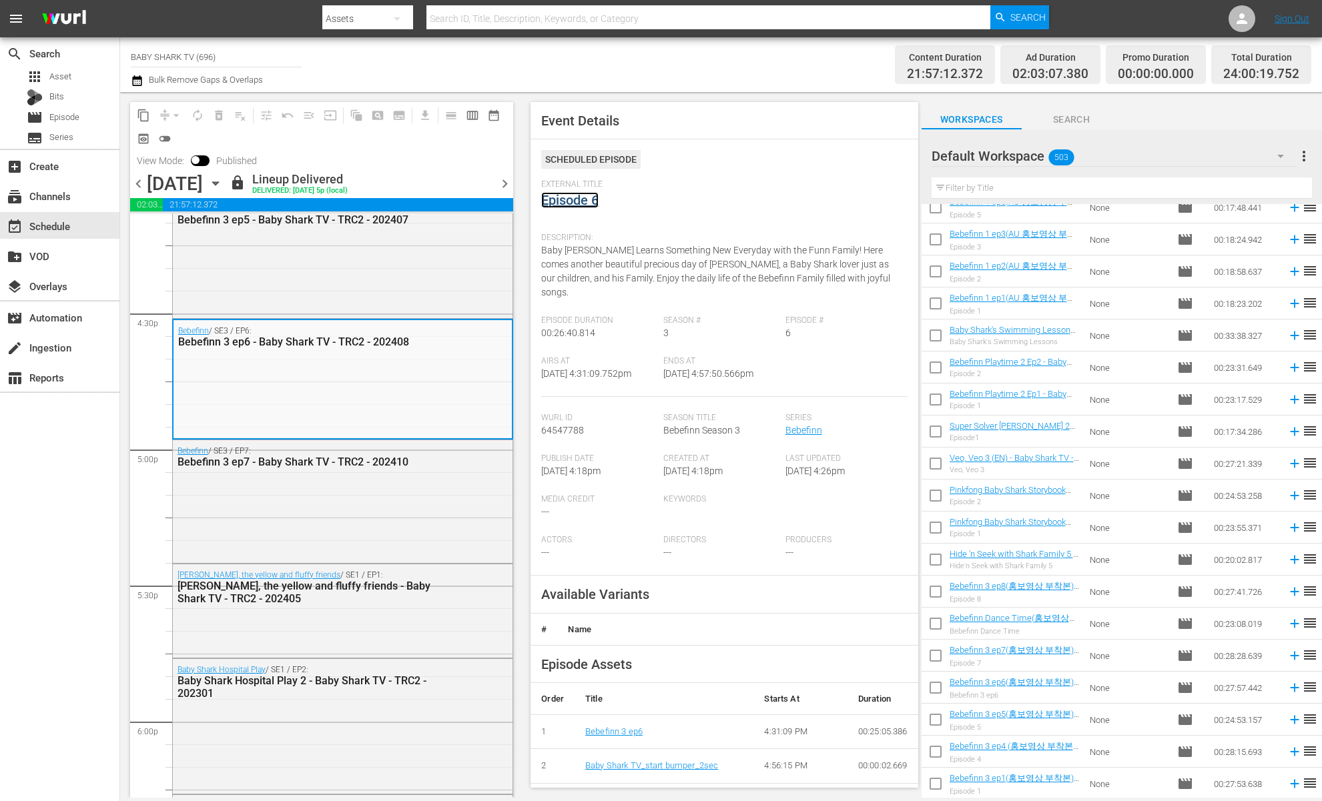
click at [584, 195] on link "Episode 6" at bounding box center [569, 200] width 57 height 16
click at [425, 472] on div "Bebefinn / SE3 / EP7: Bebefinn 3 ep7 - Baby Shark TV - TRC2 - 202410" at bounding box center [343, 456] width 340 height 33
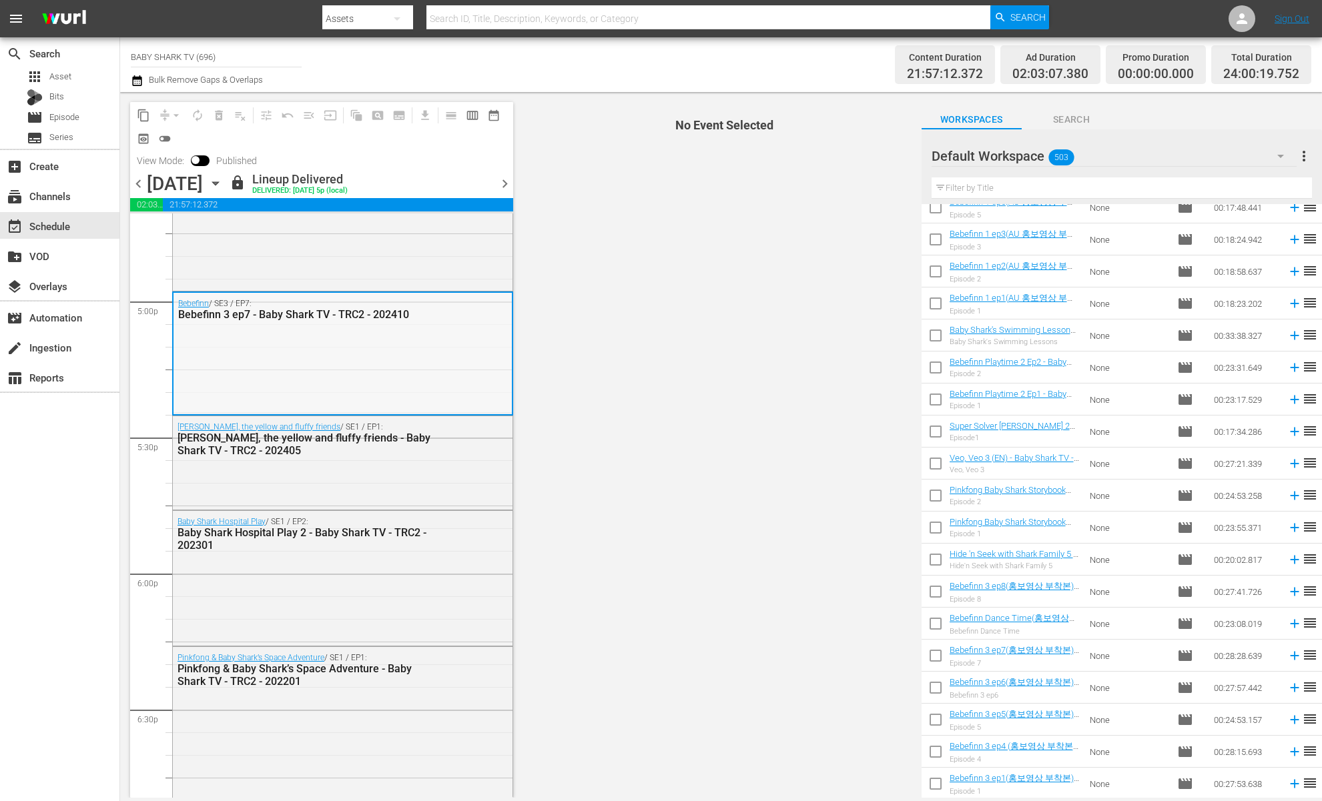
scroll to position [4542, 0]
click at [652, 197] on span "No Event Selected" at bounding box center [720, 445] width 400 height 706
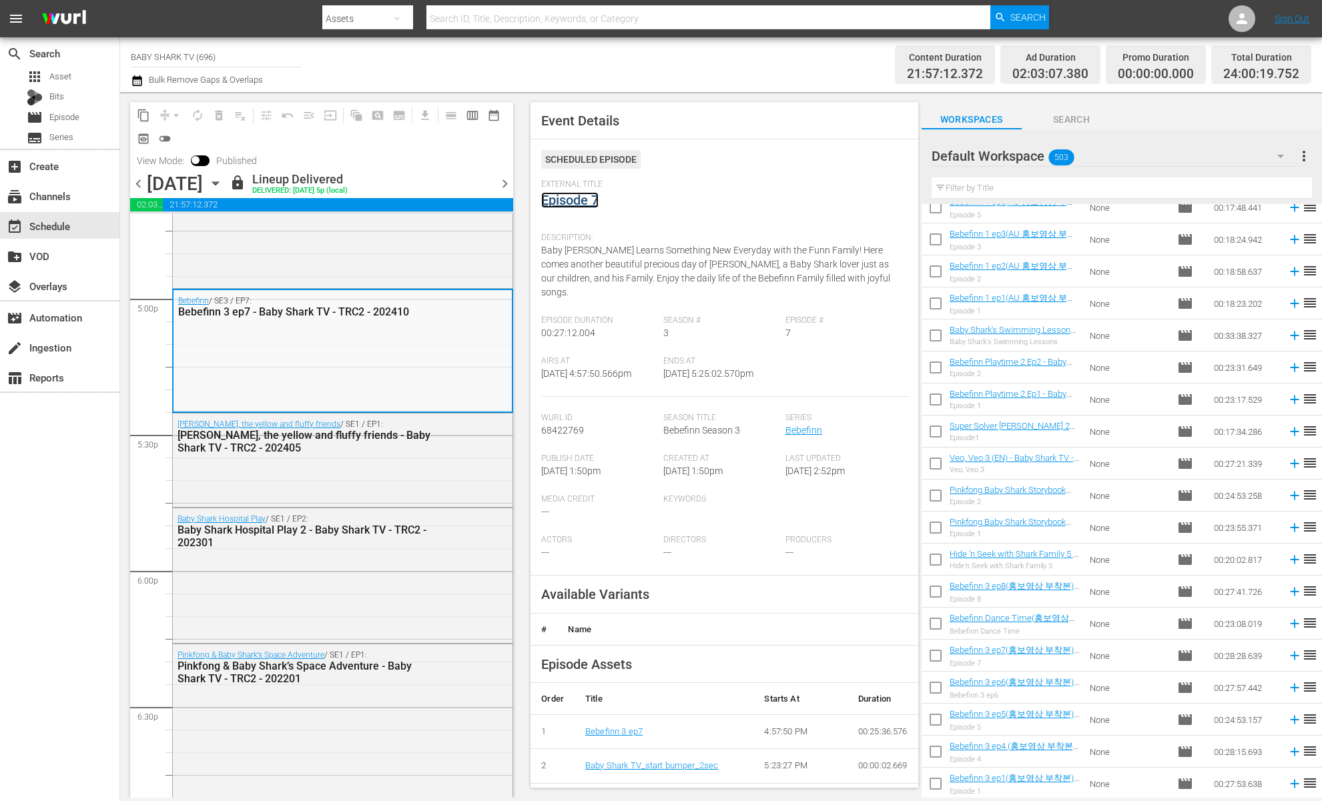
click at [589, 193] on link "Episode 7" at bounding box center [569, 200] width 57 height 16
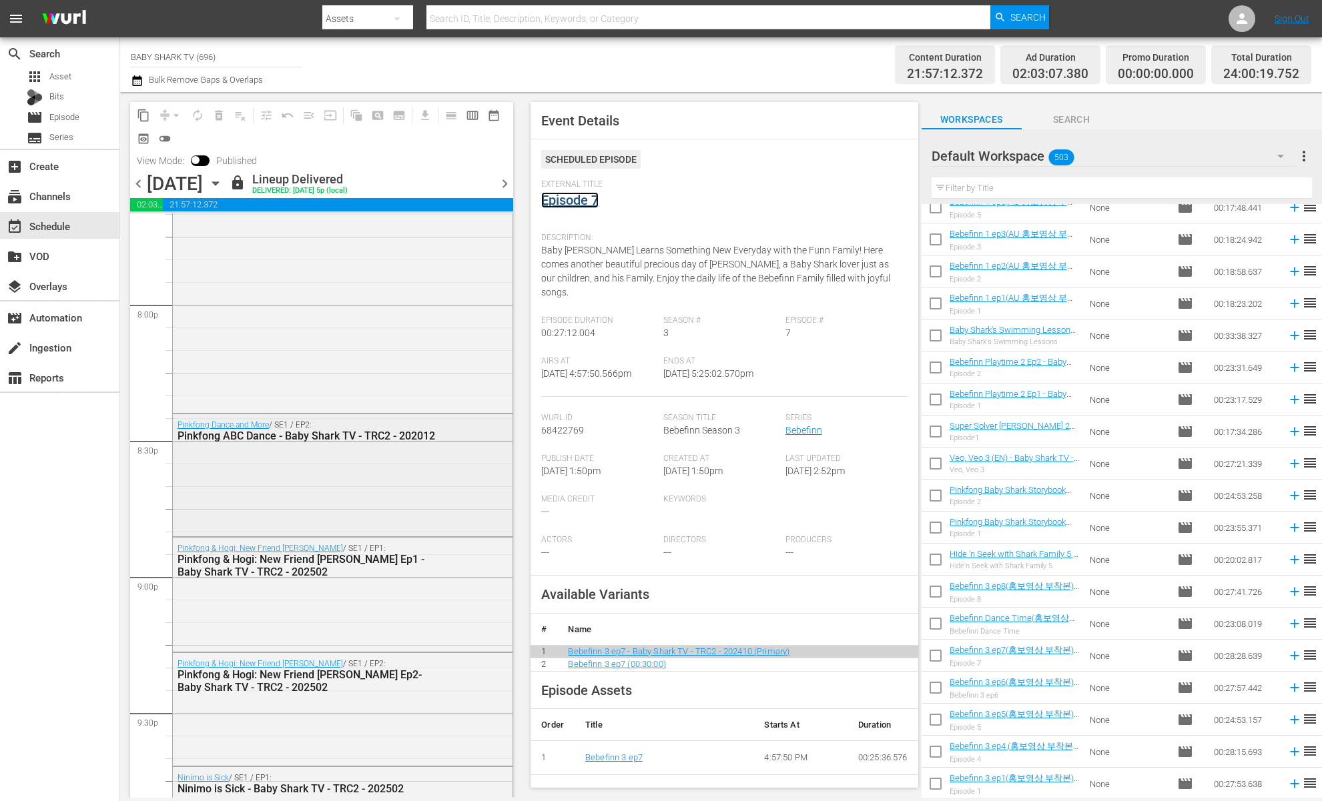
scroll to position [5356, 0]
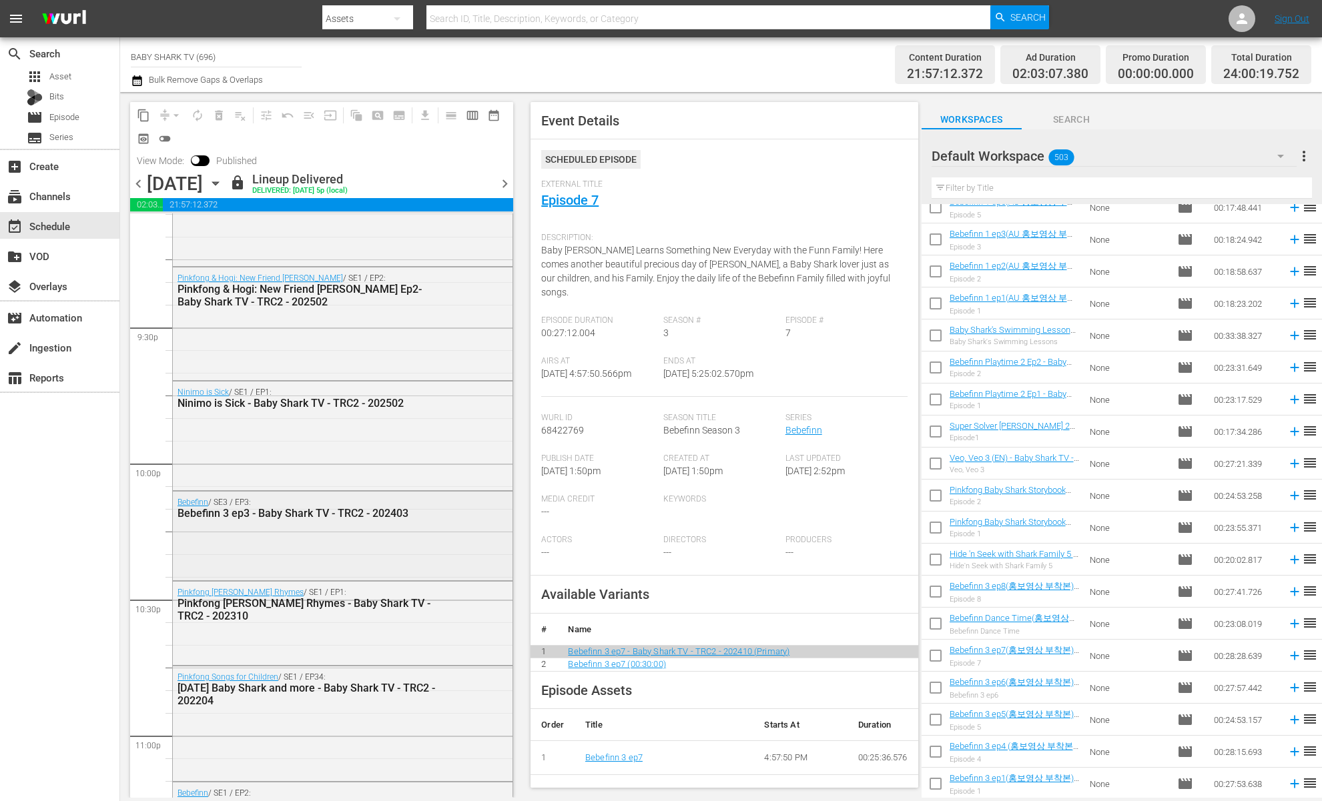
click at [350, 524] on div "Bebefinn / SE3 / EP3: Bebefinn 3 ep3 - Baby Shark TV - TRC2 - 202403" at bounding box center [343, 535] width 340 height 86
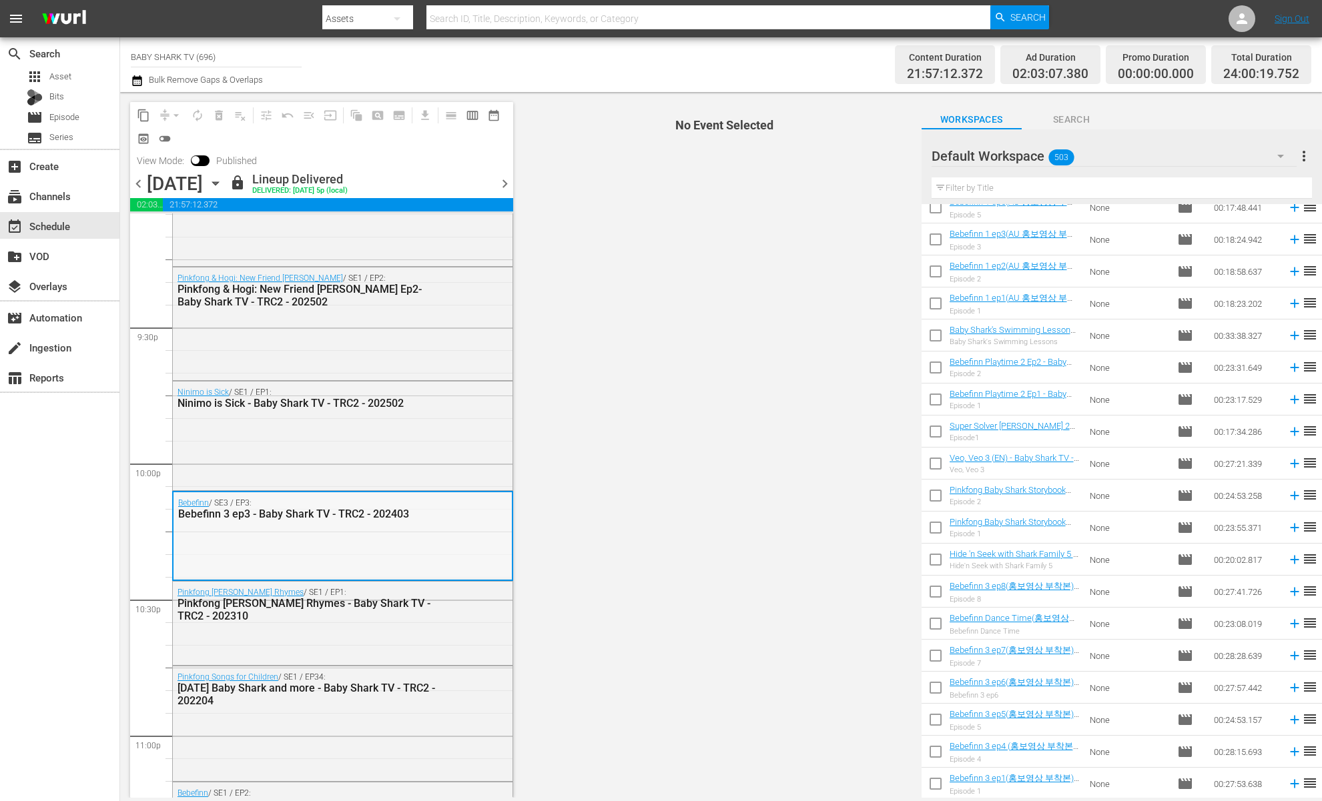
scroll to position [5949, 0]
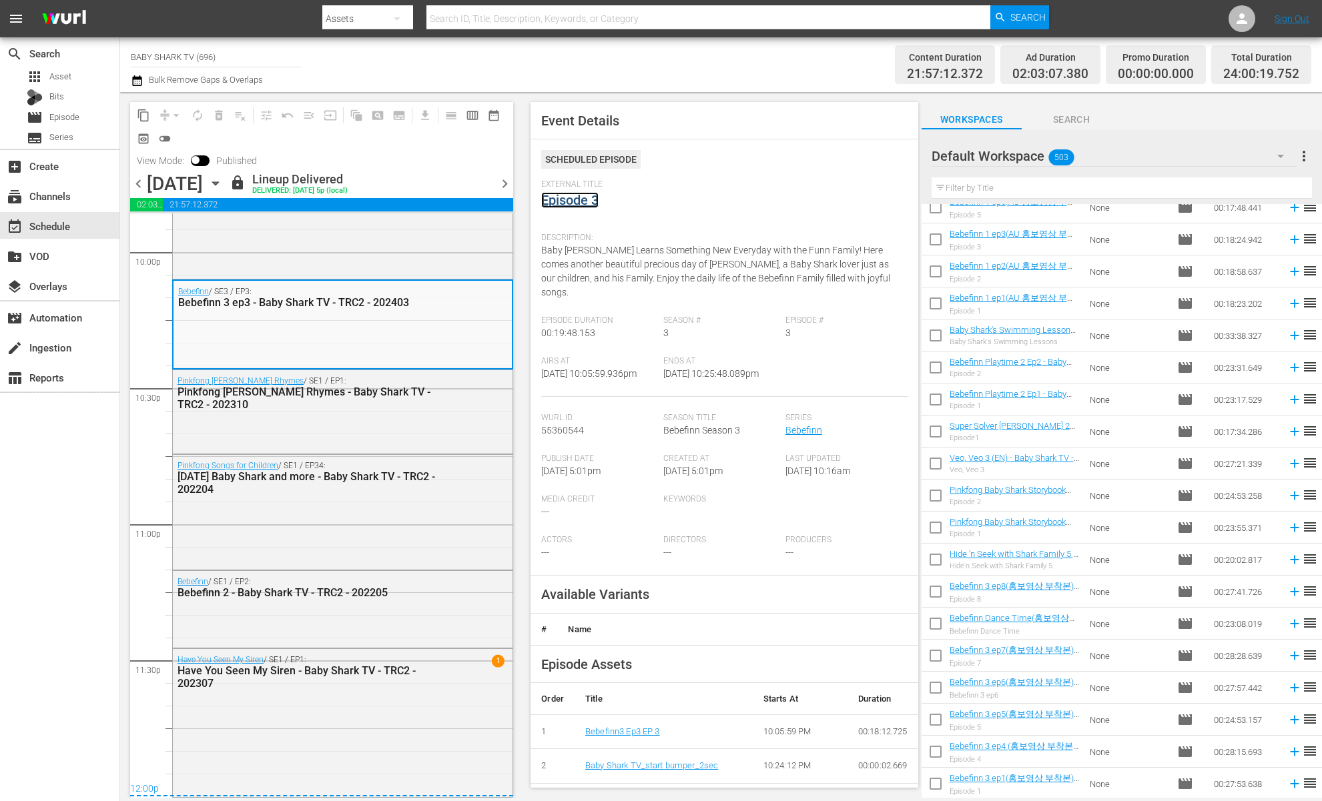
click at [559, 197] on link "Episode 3" at bounding box center [569, 200] width 57 height 16
click at [345, 602] on div "Bebefinn / SE1 / EP2: Bebefinn 2 - Baby Shark TV - TRC2 - 202205" at bounding box center [343, 587] width 340 height 33
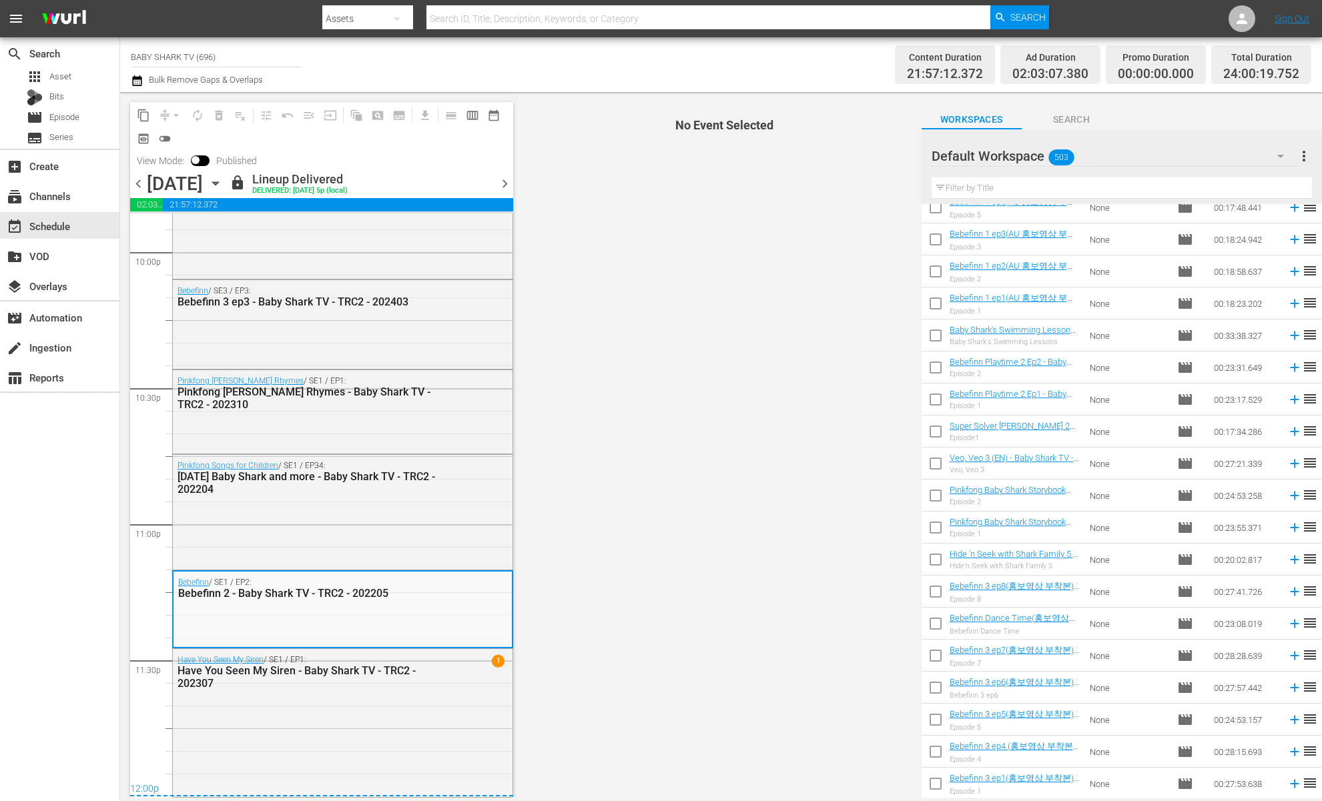
click at [739, 239] on span "No Event Selected" at bounding box center [720, 445] width 400 height 706
click at [402, 599] on div "Bebefinn / SE1 / EP2: Bebefinn 2 - Baby Shark TV - TRC2 - 202205" at bounding box center [342, 588] width 338 height 33
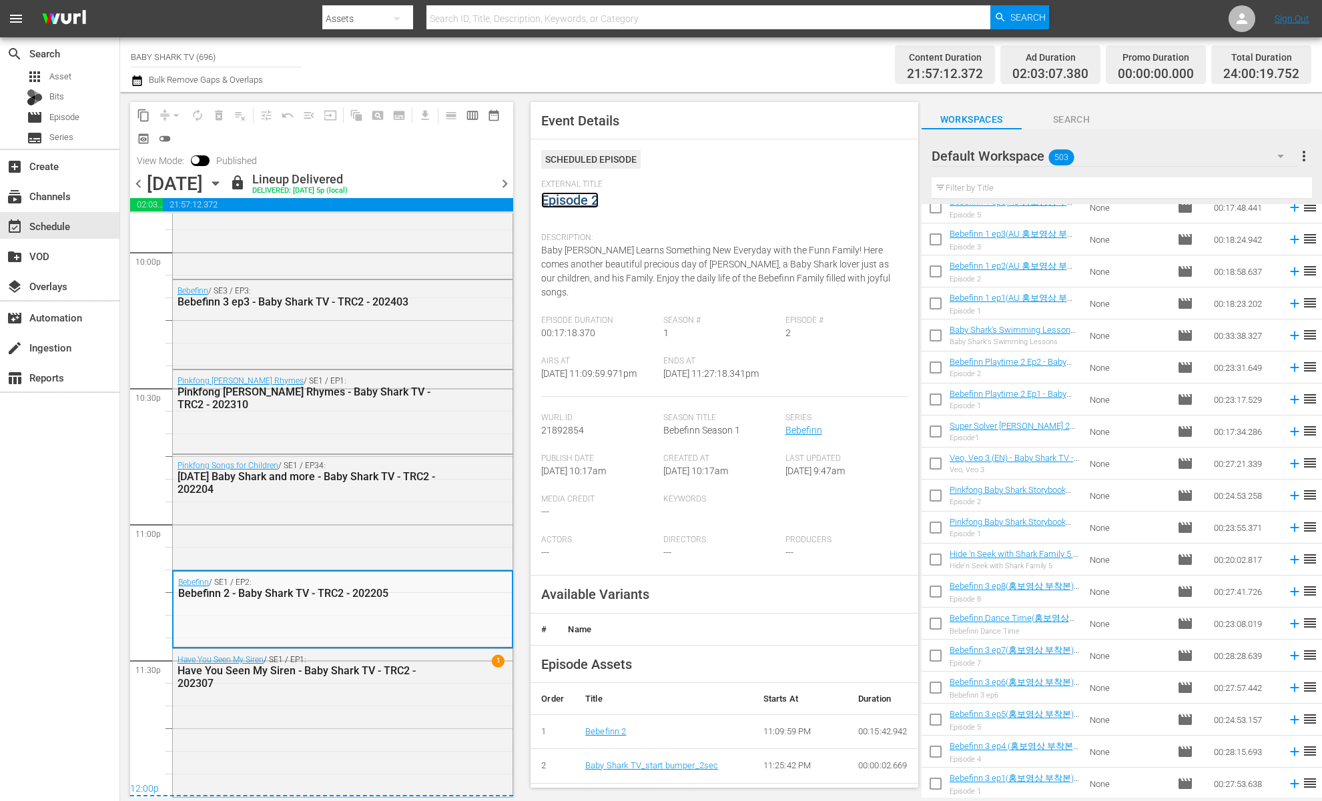
click at [586, 196] on link "Episode 2" at bounding box center [569, 200] width 57 height 16
click at [567, 193] on link "Episode 2" at bounding box center [569, 200] width 57 height 16
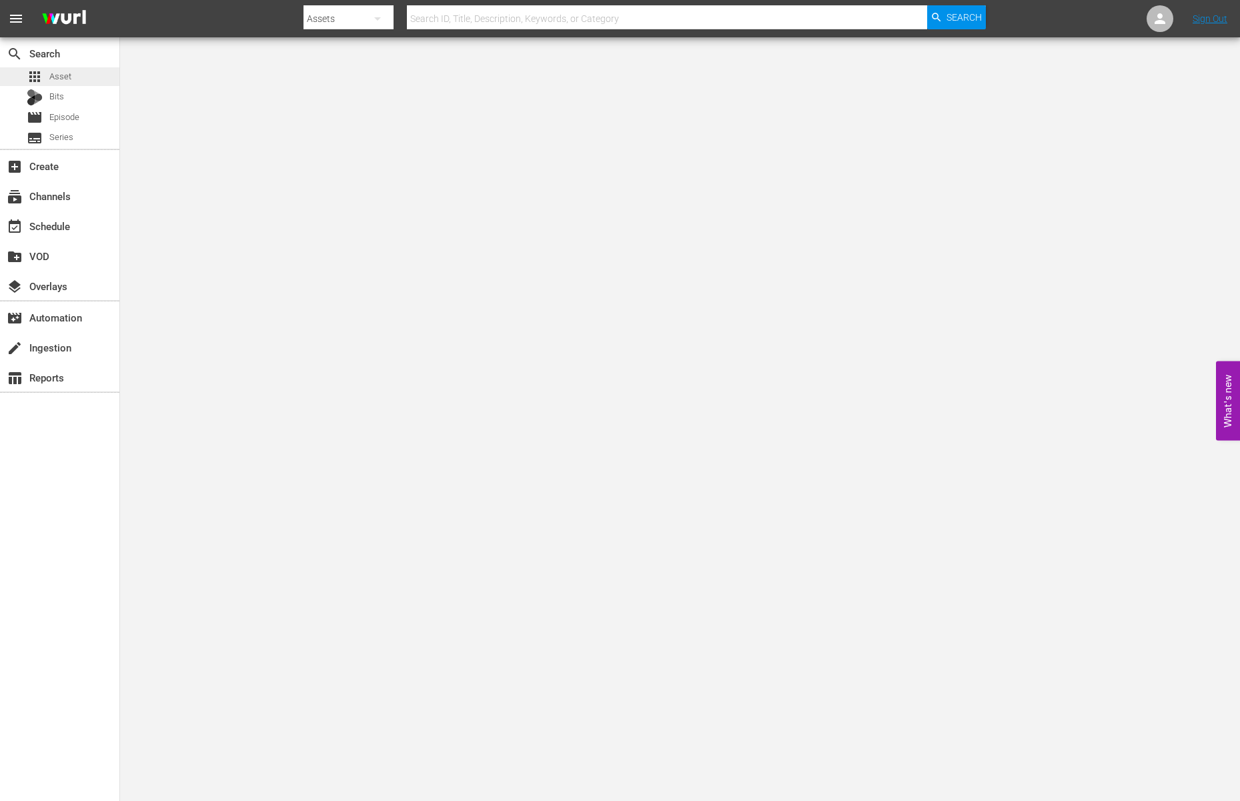
click at [85, 75] on div "apps Asset" at bounding box center [59, 76] width 119 height 19
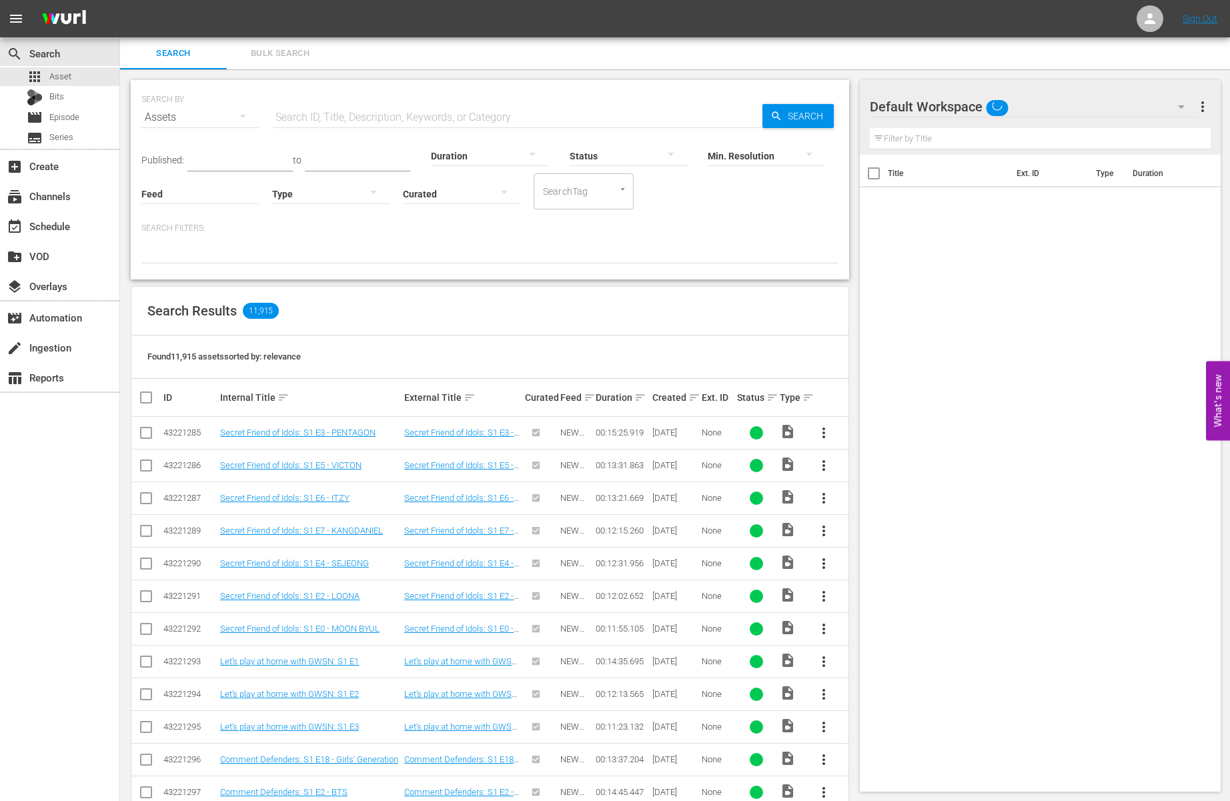
click at [351, 119] on input "text" at bounding box center [517, 117] width 490 height 32
paste input "244cdddc-d53e-434f-b755-beefda159e89"
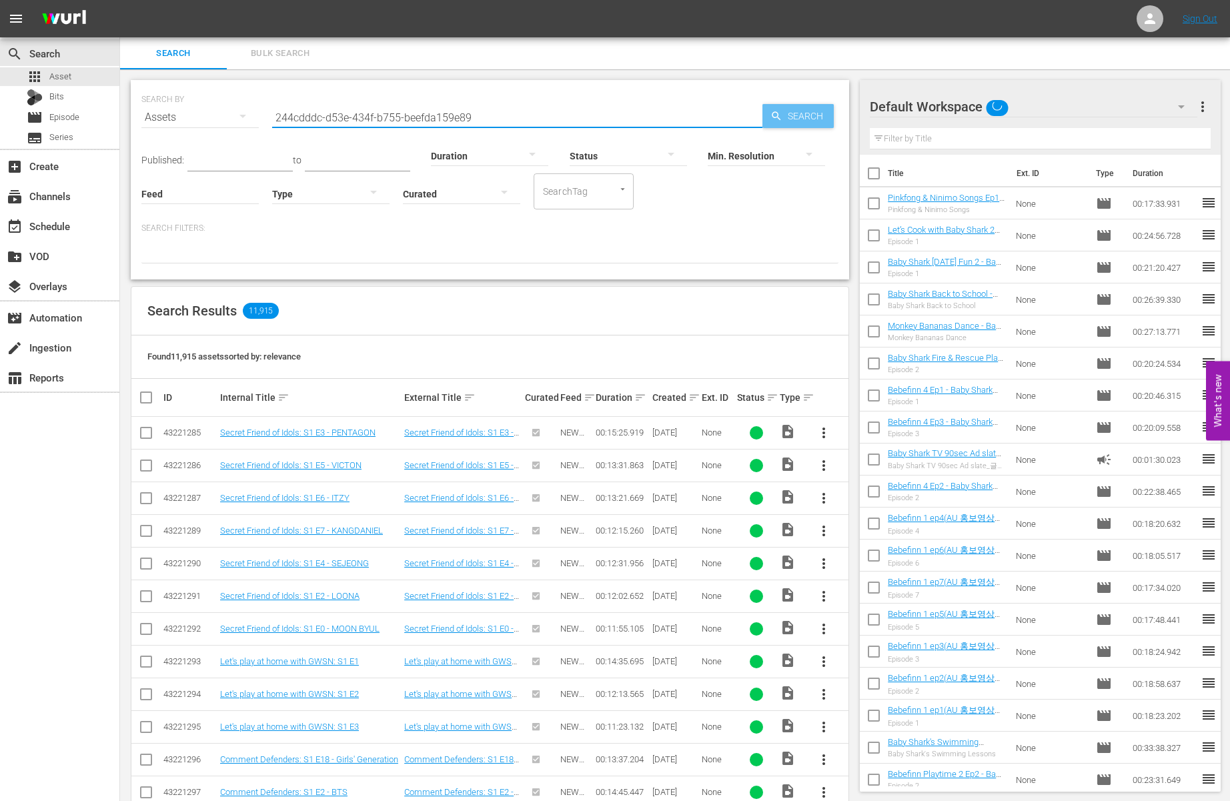
type input "244cdddc-d53e-434f-b755-beefda159e89"
click at [794, 115] on span "Search" at bounding box center [808, 116] width 51 height 24
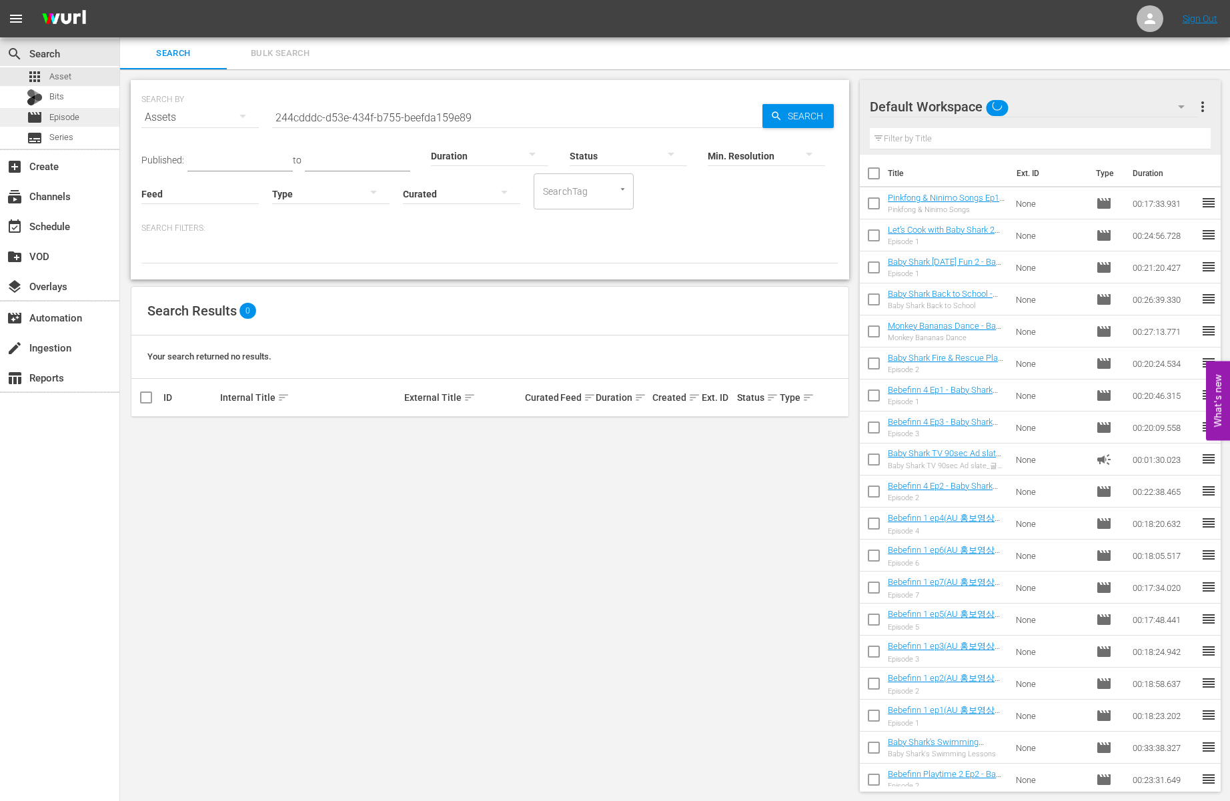
click at [65, 119] on span "Episode" at bounding box center [64, 117] width 30 height 13
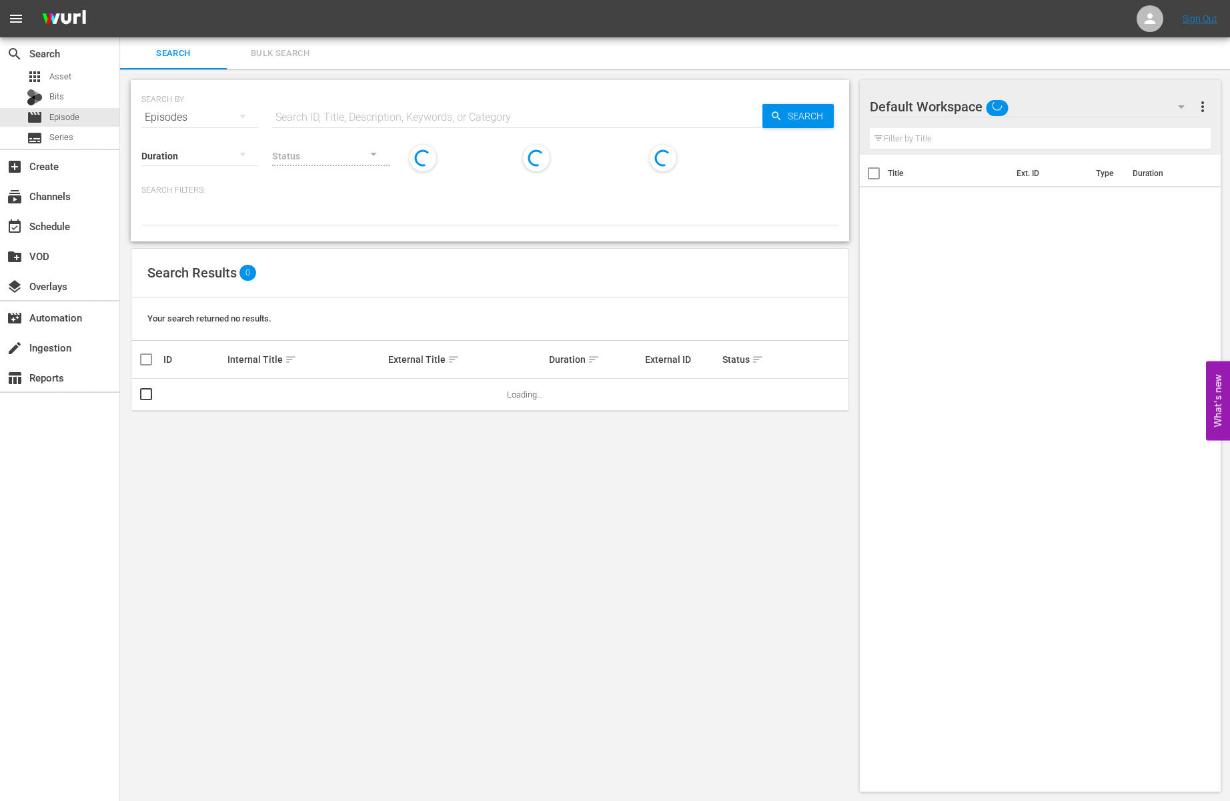
click at [508, 120] on input "text" at bounding box center [517, 117] width 490 height 32
paste input "244cdddc-d53e-434f-b755-beefda159e89"
type input "244cdddc-d53e-434f-b755-beefda159e89"
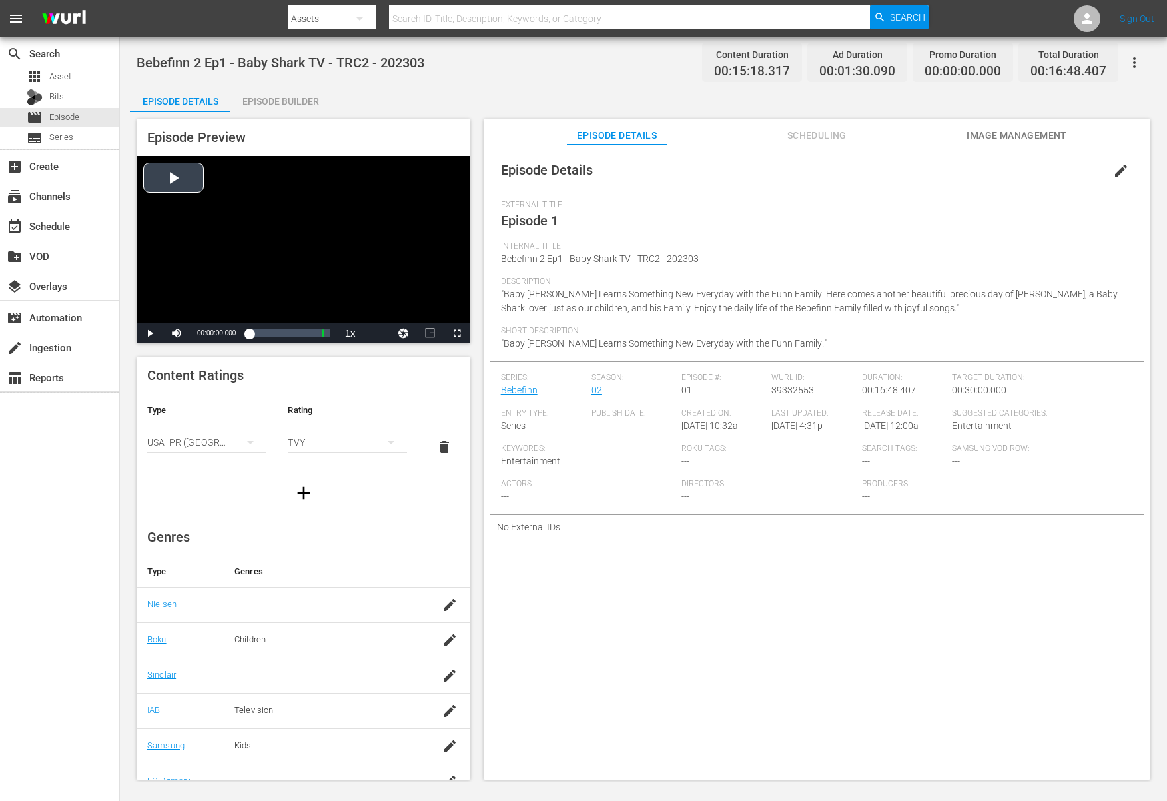
click at [338, 173] on div "Video Player" at bounding box center [304, 239] width 334 height 167
click at [380, 195] on div "Video Player" at bounding box center [304, 239] width 334 height 167
click at [327, 237] on div "Video Player" at bounding box center [304, 239] width 334 height 167
click at [250, 336] on div "00:00:14.402" at bounding box center [249, 333] width 1 height 13
click at [256, 336] on div "00:00:34.012" at bounding box center [252, 333] width 7 height 13
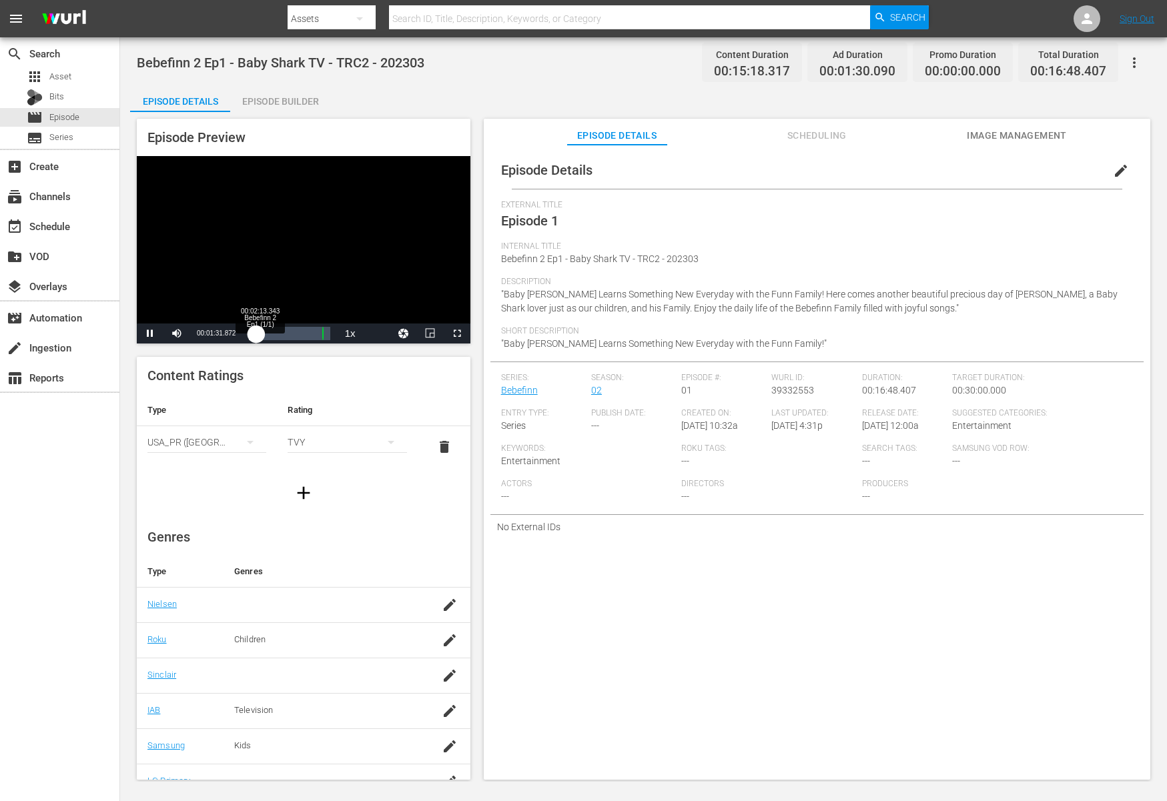
click at [256, 336] on div "00:01:31.987" at bounding box center [252, 333] width 7 height 13
click at [260, 336] on div "00:02:13.601" at bounding box center [254, 333] width 11 height 13
click at [263, 336] on div "00:02:55.405" at bounding box center [256, 333] width 14 height 13
click at [266, 336] on div "00:03:29.609" at bounding box center [257, 333] width 17 height 13
click at [271, 336] on div "00:04:35.243" at bounding box center [260, 333] width 22 height 13
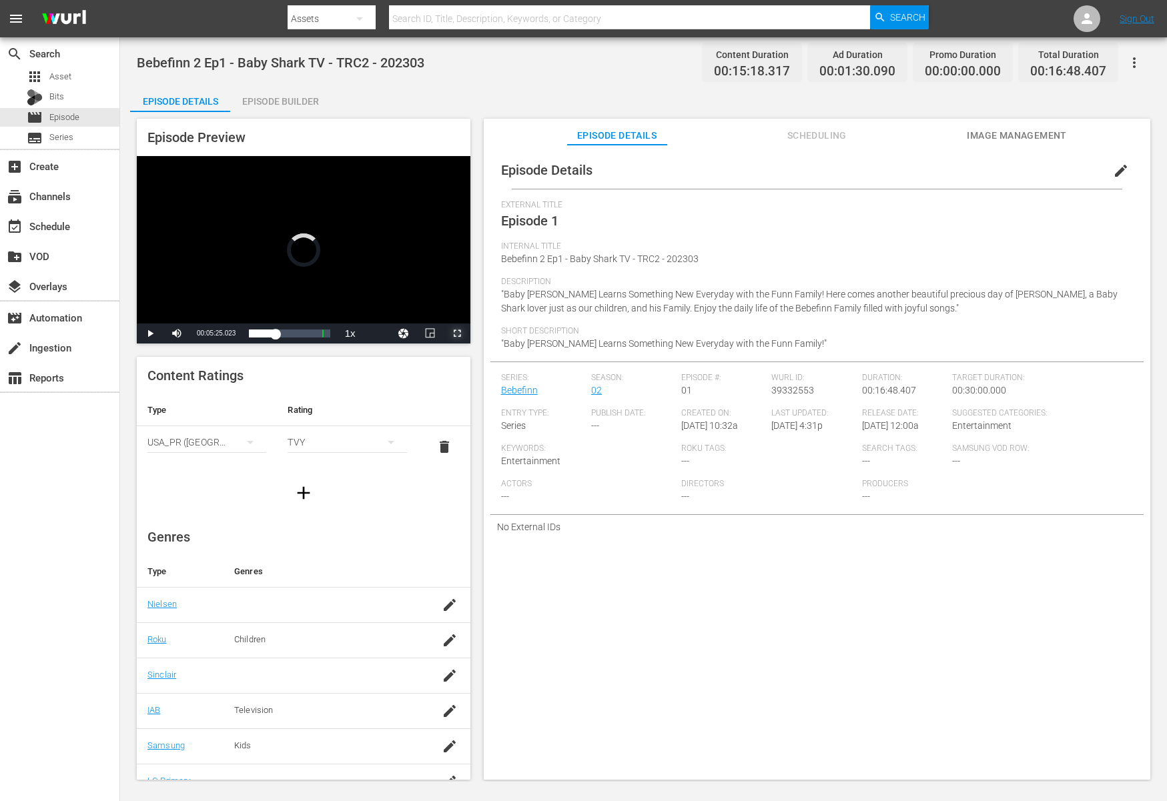
click at [457, 334] on span "Video Player" at bounding box center [457, 334] width 0 height 0
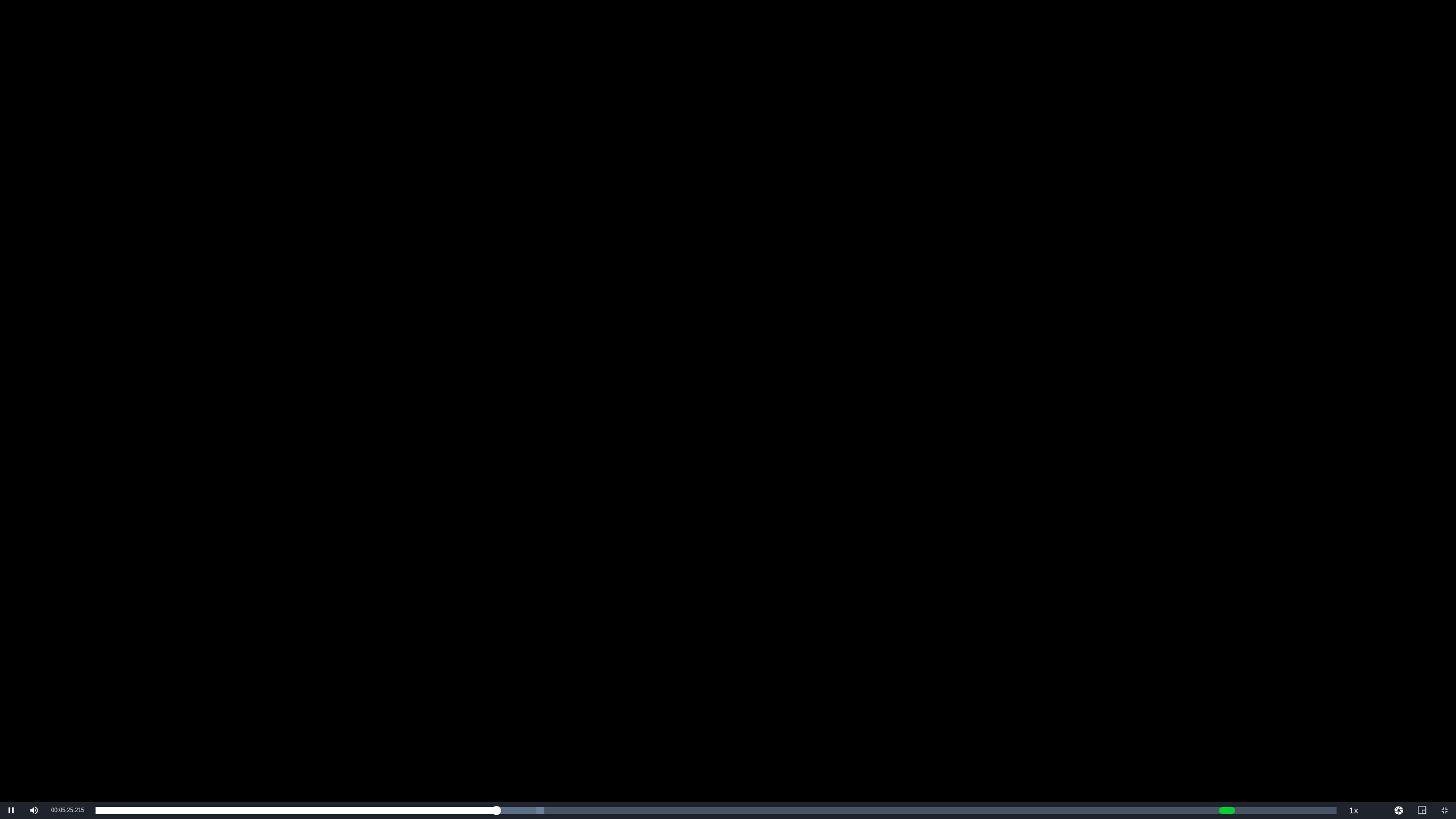
click at [588, 622] on div "Video Player" at bounding box center [728, 401] width 1456 height 802
click at [575, 657] on div "Video Player" at bounding box center [728, 401] width 1456 height 802
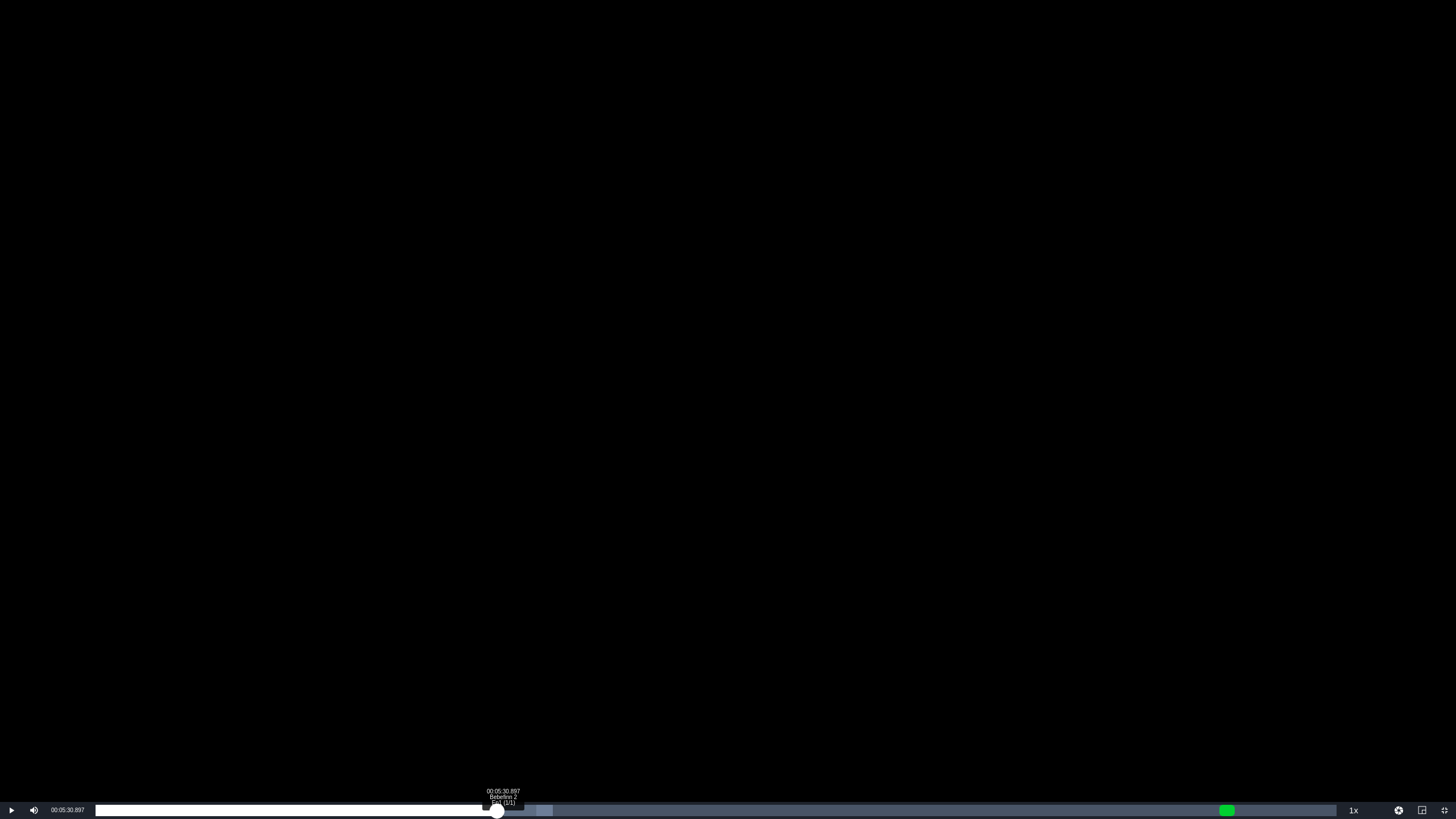
click at [497, 683] on div "00:05:26.439" at bounding box center [296, 810] width 402 height 11
click at [524, 683] on div "Loaded : 37.48% 00:05:48.459 Bebefinn 2 Ep1 (1/1) 00:05:31.054" at bounding box center [716, 810] width 1241 height 11
click at [557, 683] on div "Loaded : 38.80% 00:06:14.339 Bebefinn 2 Ep1 (1/1) 00:05:48.647" at bounding box center [716, 810] width 1241 height 11
click at [613, 683] on div "00:07:00.554 Bebefinn 2 Ep1 (1/1)" at bounding box center [613, 810] width 1 height 11
click at [668, 683] on div "00:07:45.383 Bebefinn 2 Ep1 (1/1)" at bounding box center [668, 810] width 1 height 11
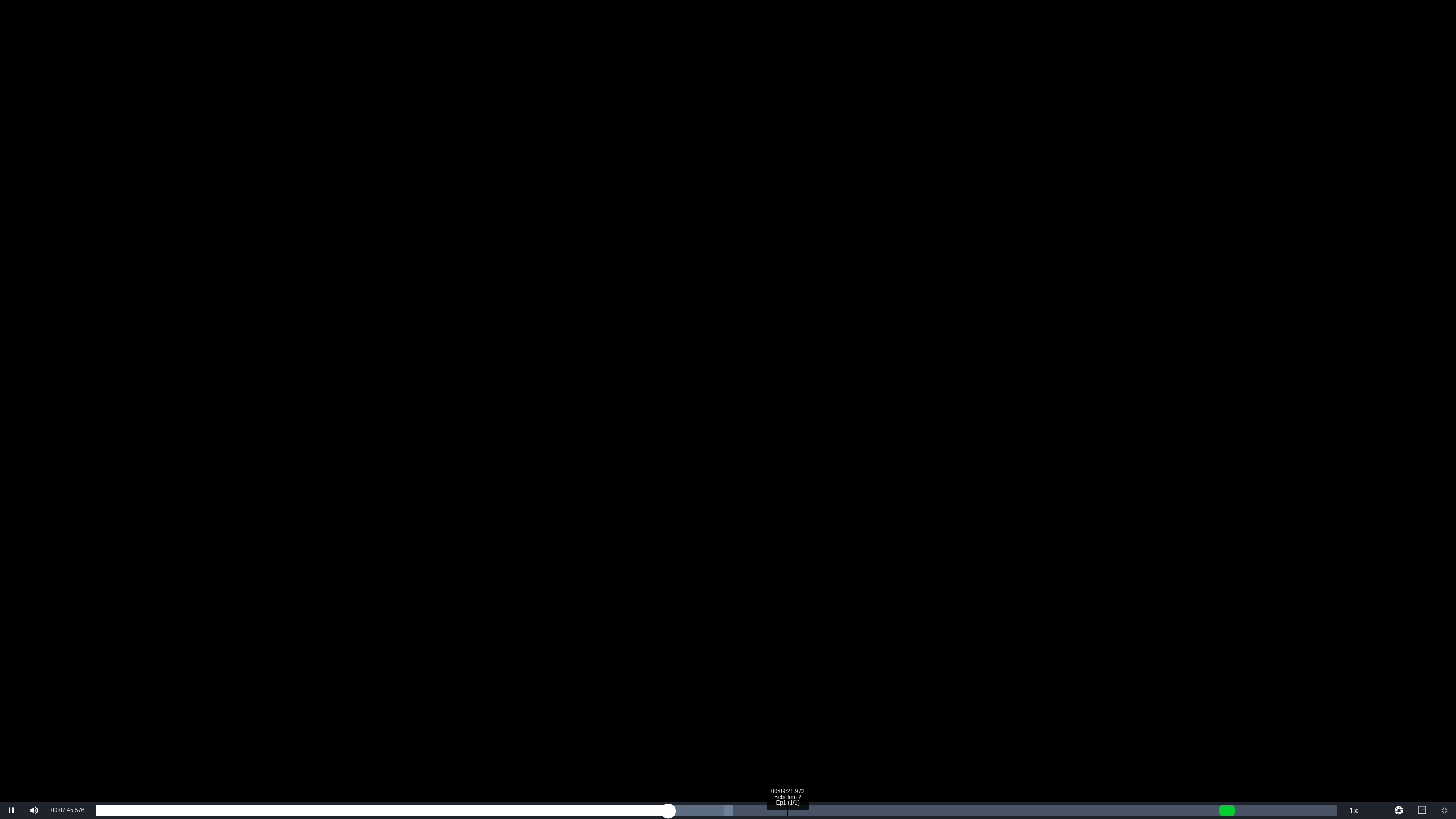
click at [787, 683] on div "00:09:21.972 Bebefinn 2 Ep1 (1/1)" at bounding box center [787, 810] width 1 height 11
click at [807, 683] on div "Loaded : 61.82% 00:09:39.071 Bebefinn 2 Ep1 (1/1) 00:09:22.555" at bounding box center [715, 810] width 1252 height 17
click at [825, 683] on div "Loaded : 63.80% 00:09:48.314 Bebefinn 2 Ep1 (1/1) 00:09:40.562" at bounding box center [716, 810] width 1241 height 11
click at [826, 683] on div "00:09:53.552" at bounding box center [460, 810] width 731 height 11
click at [875, 683] on div "00:10:34.067 Bebefinn 2 Ep1 (1/1)" at bounding box center [875, 810] width 1 height 11
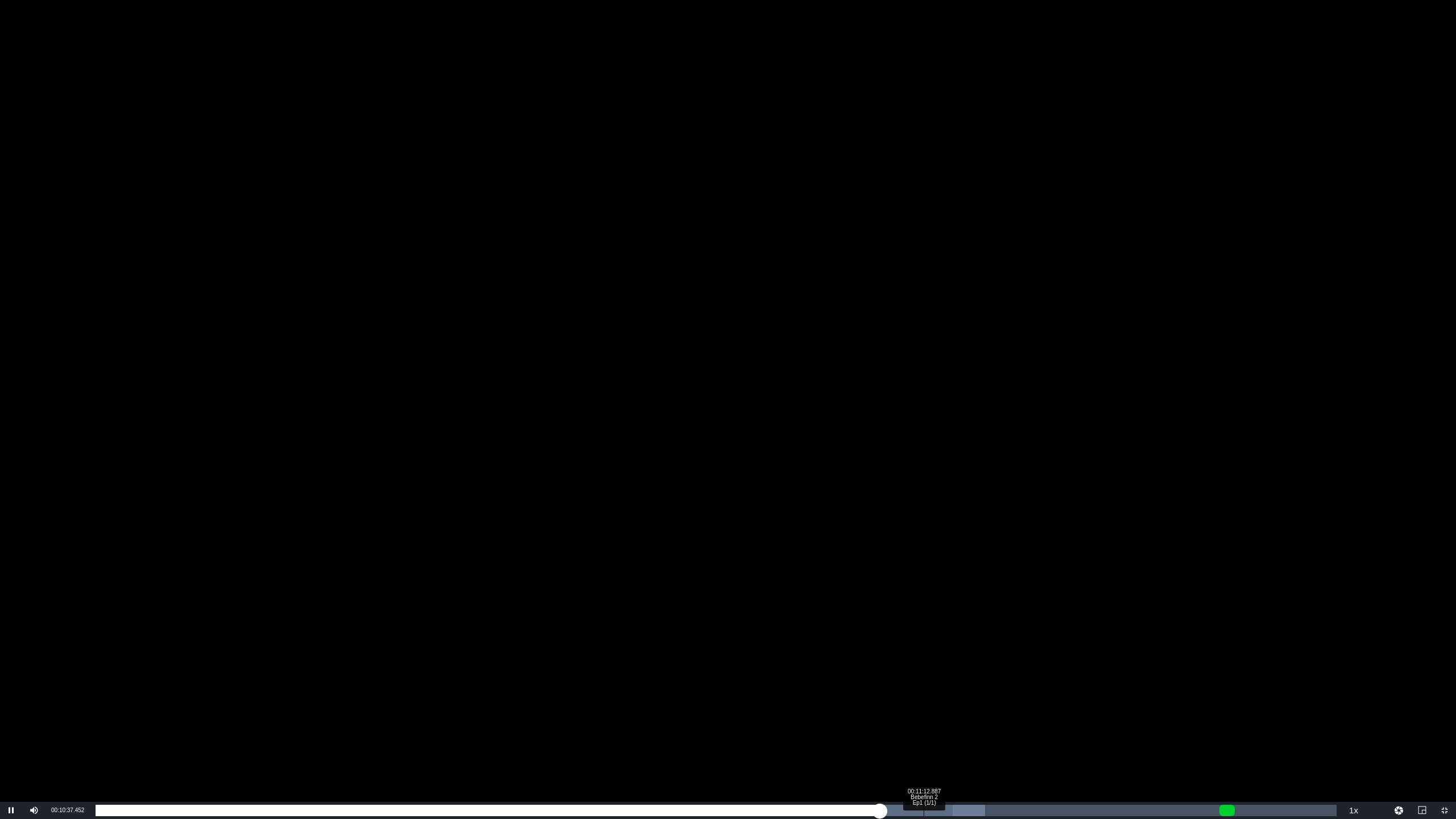
click at [923, 683] on div "Loaded : 71.69% 00:11:12.887 Bebefinn 2 Ep1 (1/1) 00:10:37.499" at bounding box center [716, 810] width 1241 height 11
click at [995, 683] on div "Loaded : 74.98% 00:12:11.580 Bebefinn 2 Ep1 (1/1) 00:11:13.288" at bounding box center [716, 810] width 1241 height 11
click at [1048, 683] on div "Loaded : 82.87% 00:12:54.097 Bebefinn 2 Ep1 (1/1) 00:12:13.490" at bounding box center [716, 810] width 1241 height 11
click at [1057, 683] on div "Loaded : 85.51% 00:13:43.085 Bebefinn 2 Ep1 (1/1) 00:12:54.707" at bounding box center [716, 810] width 1241 height 11
click at [1057, 683] on div "Loaded : 91.41% 00:14:19.133 Bebefinn 2 Ep1 (1/1) 00:13:43.630" at bounding box center [715, 810] width 1252 height 17
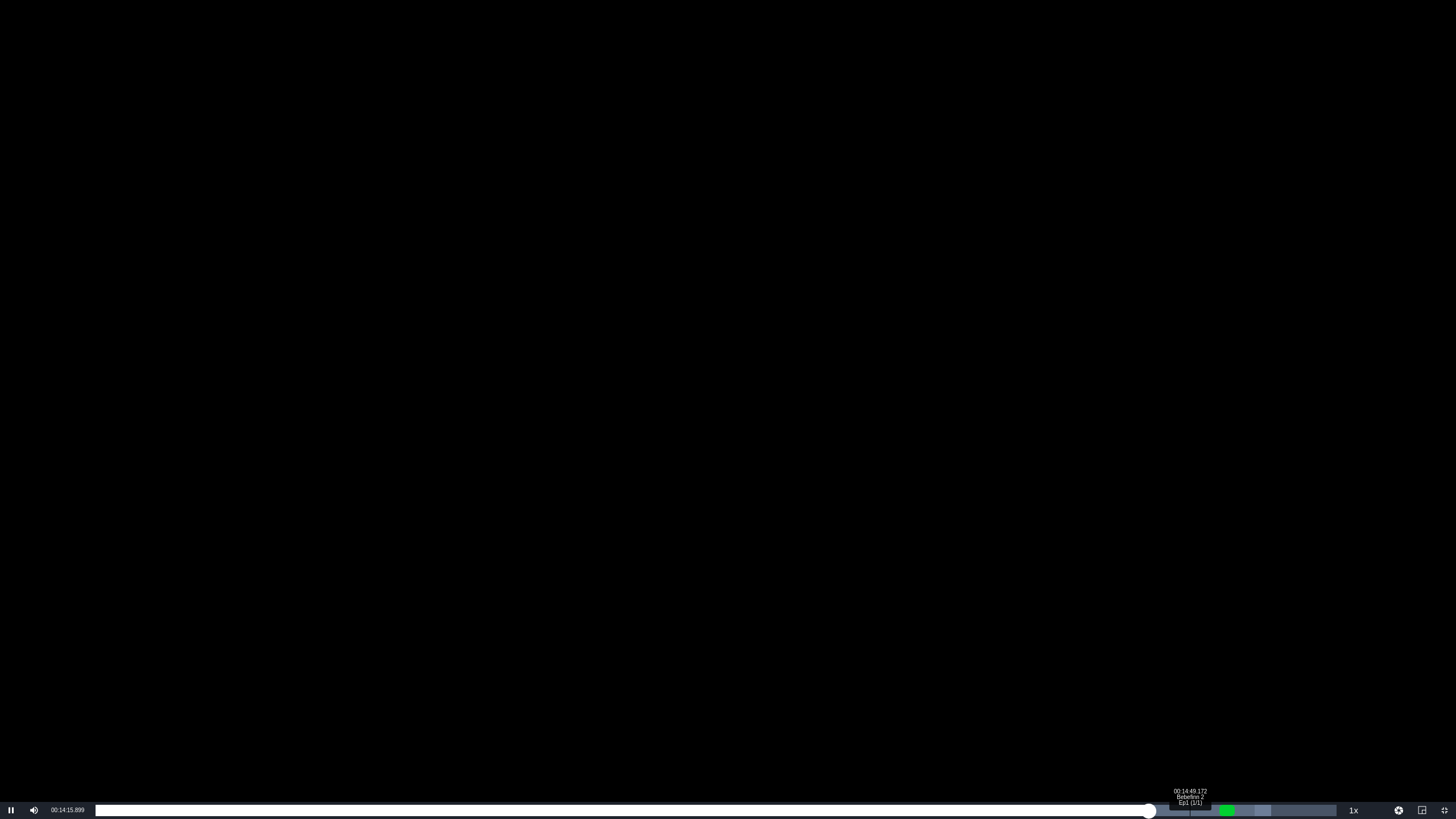
click at [1057, 683] on div "00:14:49.172 Bebefinn 2 Ep1 (1/1)" at bounding box center [1190, 810] width 1 height 11
click at [1057, 683] on div "Progress Bar" at bounding box center [1225, 810] width 16 height 14
click at [1057, 683] on div "00:15:27.531 Baby Shark TV 90sec Ad Slate_re" at bounding box center [1237, 810] width 1 height 11
click at [1057, 683] on div "Loaded : 13.33% 00:15:55.259 Baby Shark TV 90sec Ad Slate_re 00:00:11.883 Cue P…" at bounding box center [716, 810] width 1241 height 11
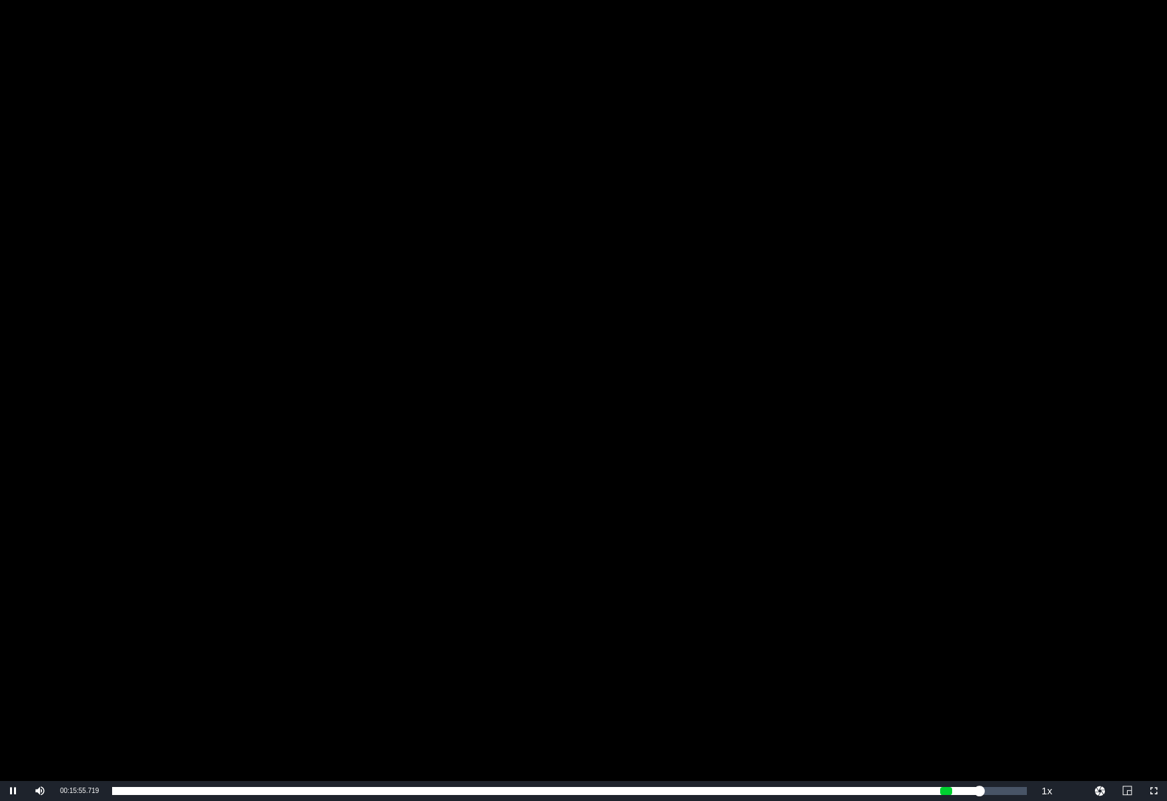
click at [274, 239] on div "Video Player" at bounding box center [583, 390] width 1167 height 781
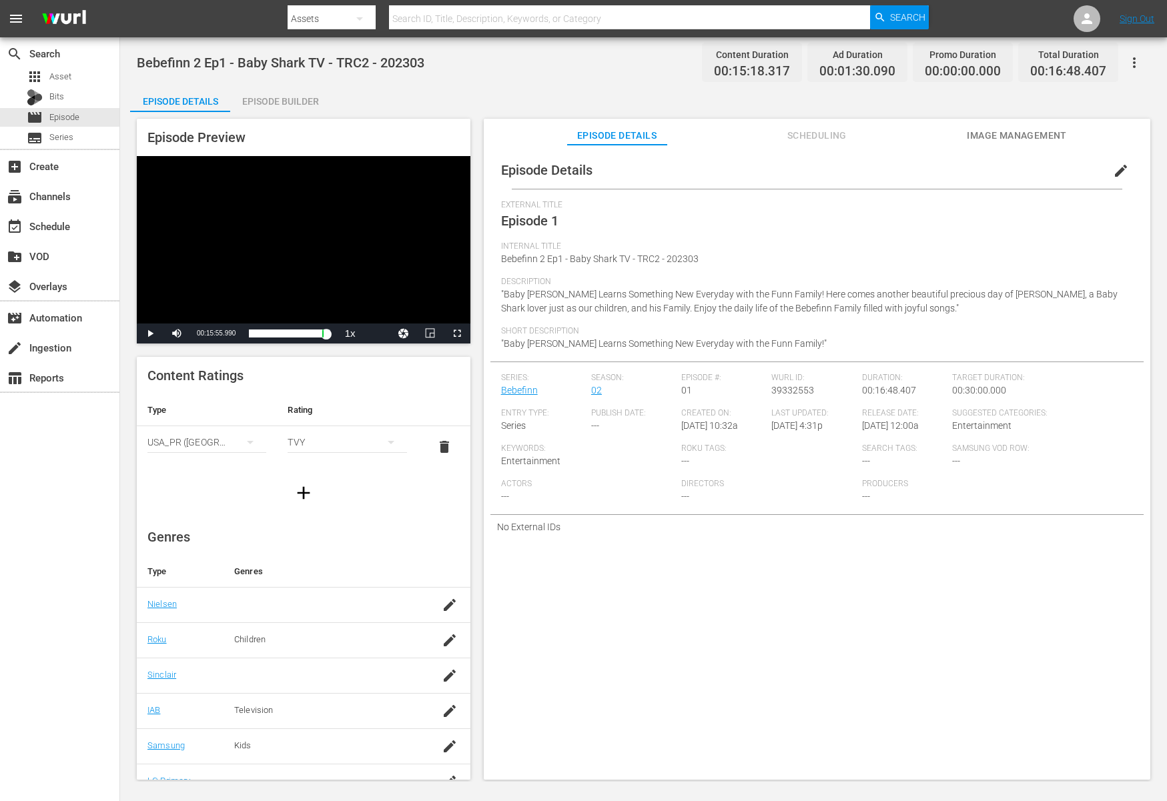
click at [270, 84] on div "Bebefinn 2 Ep1 - Baby Shark TV - TRC2 - 202303 Content Duration 00:15:18.317 Ad…" at bounding box center [643, 409] width 1047 height 745
click at [831, 277] on span "Description" at bounding box center [813, 282] width 625 height 11
click at [374, 243] on div "Video Player" at bounding box center [304, 239] width 334 height 167
click at [616, 550] on div "Episode Details edit External Title Episode 1 Internal Title Bebefinn 2 Ep1 - B…" at bounding box center [817, 469] width 666 height 648
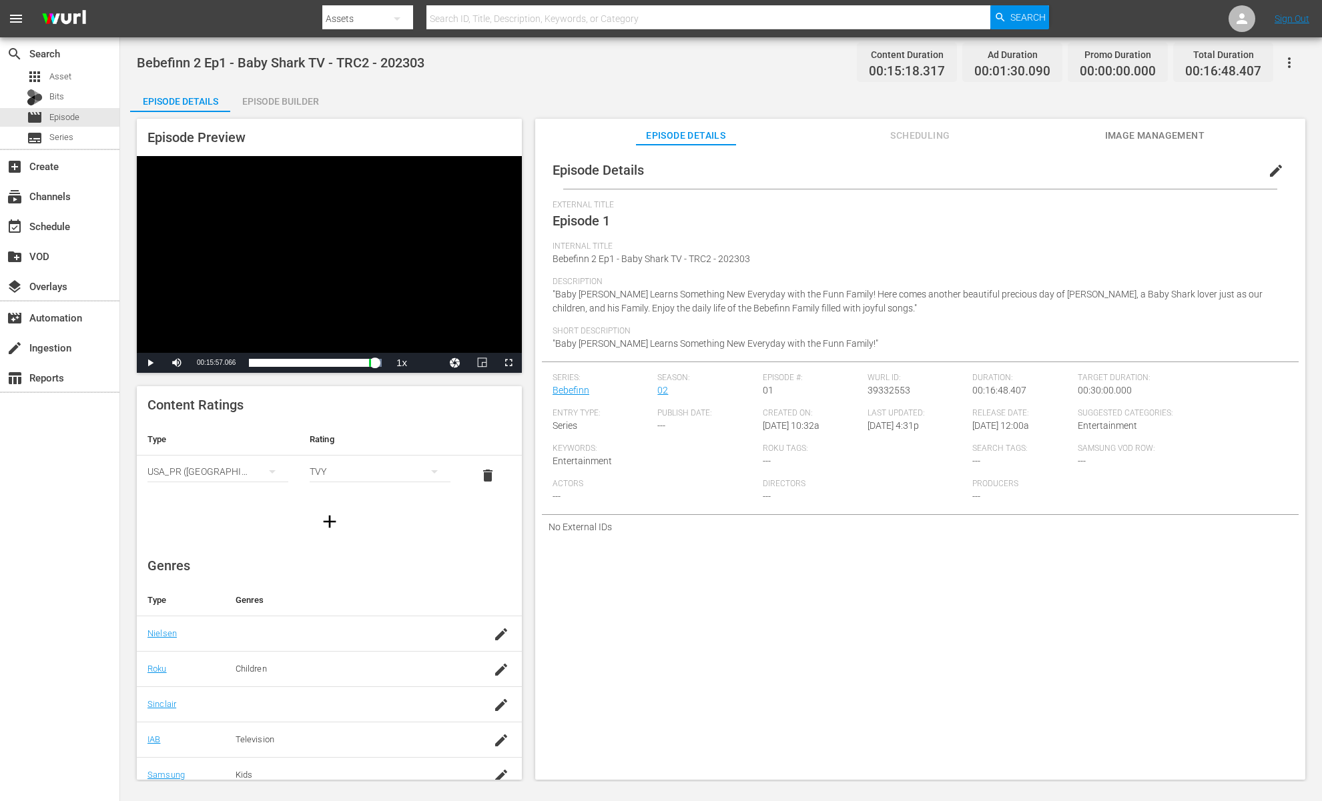
click at [344, 250] on div "Video Player" at bounding box center [329, 254] width 385 height 197
drag, startPoint x: 369, startPoint y: 247, endPoint x: 629, endPoint y: 102, distance: 297.7
click at [369, 248] on div "Video Player" at bounding box center [329, 254] width 385 height 197
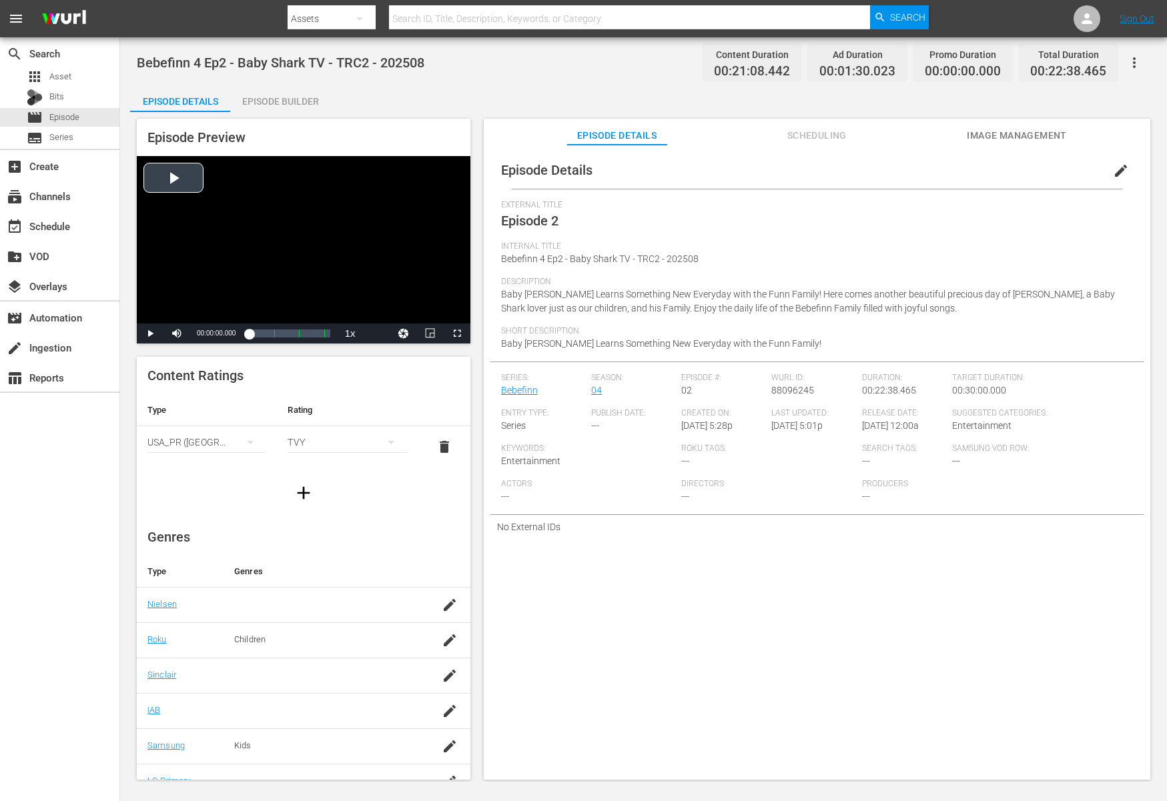
click at [354, 286] on div "Video Player" at bounding box center [304, 239] width 334 height 167
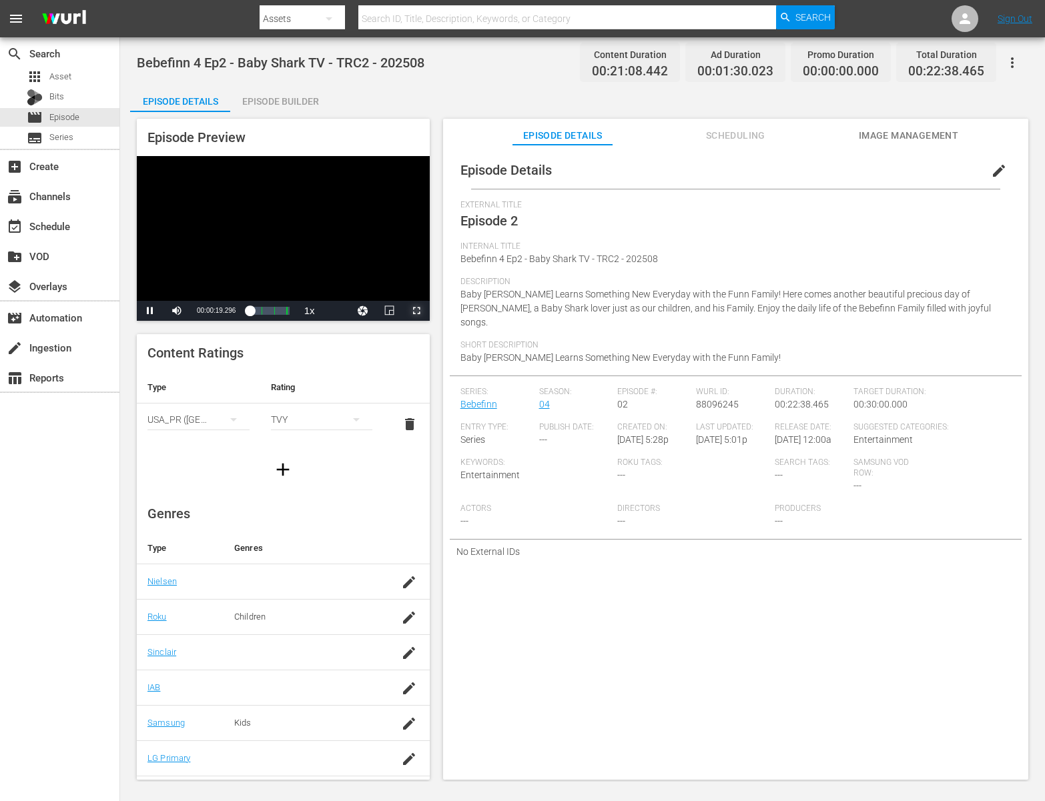
click at [416, 311] on span "Video Player" at bounding box center [416, 311] width 0 height 0
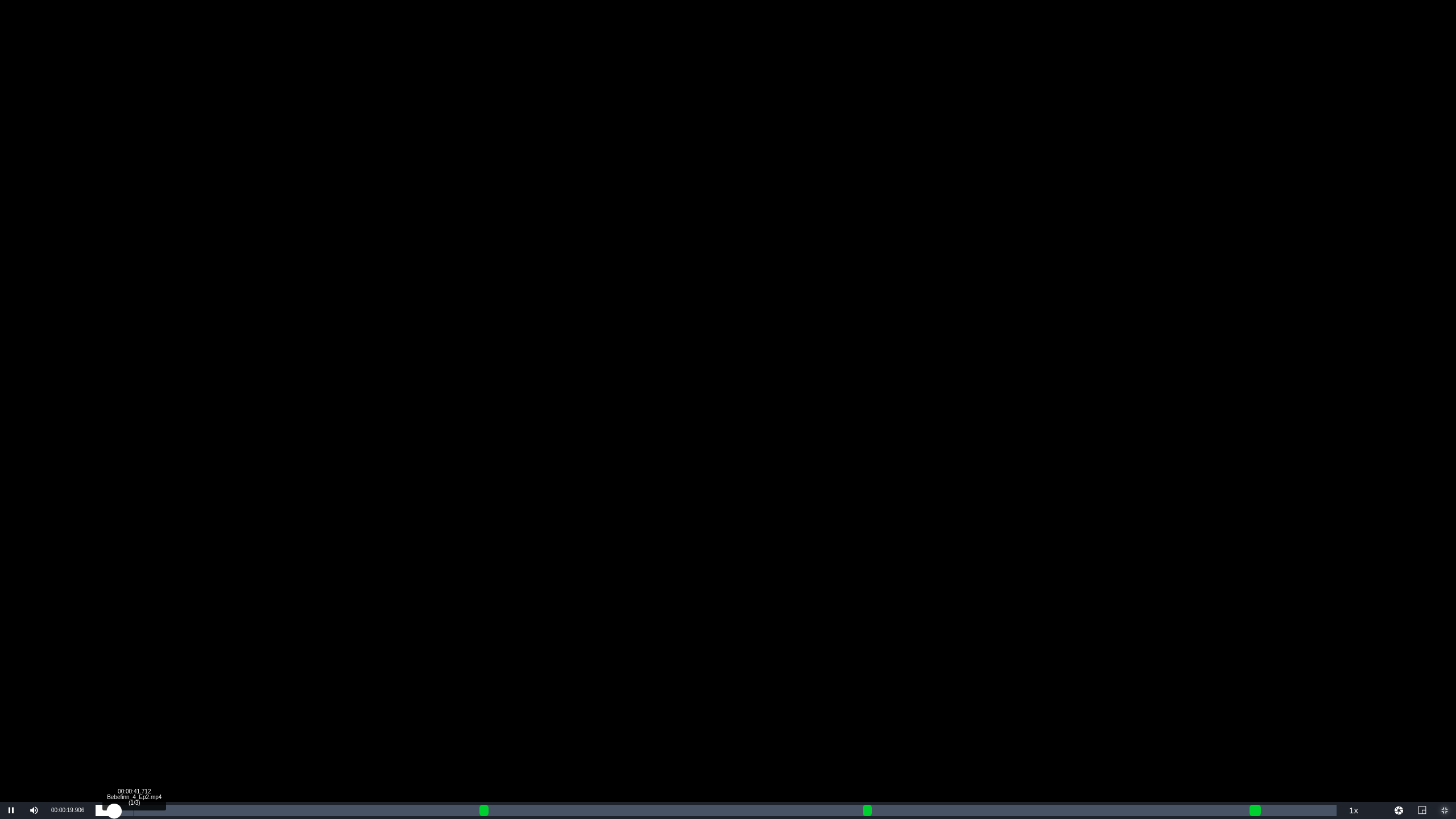
click at [140, 683] on div "Loaded : 1.90% 00:00:41.712 Bebefinn_4_Ep2.mp4 (1/3) 00:00:20.169" at bounding box center [716, 810] width 1241 height 11
click at [170, 683] on div "Loaded : 4.27% 00:01:21.557 Bebefinn_4_Ep2.mp4 (1/3) 00:00:48.873" at bounding box center [716, 810] width 1241 height 11
click at [257, 683] on div "00:02:57.434 Bebefinn_4_Ep2.mp4 (1/3)" at bounding box center [257, 810] width 1 height 11
click at [318, 683] on div "Loaded : 14.26% 00:04:01.560 Bebefinn_4_Ep2.mp4 (1/3) 00:02:57.783" at bounding box center [716, 810] width 1241 height 11
click at [368, 683] on div "Loaded : 19.97% 00:05:00.705 Bebefinn_4_Ep2.mp4 (1/3) 00:04:04.493" at bounding box center [716, 810] width 1241 height 11
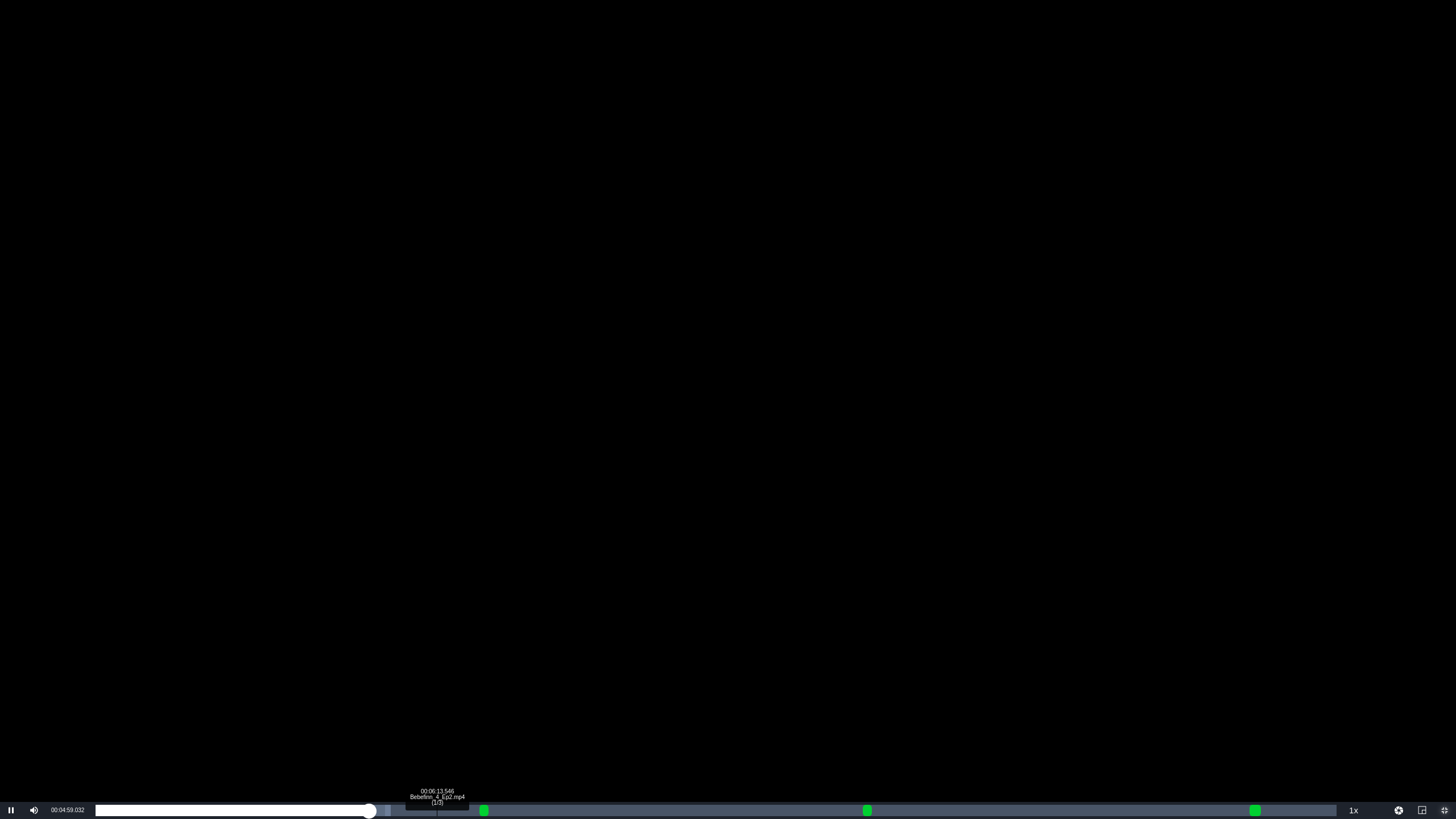
click at [437, 683] on div "Loaded : 23.77% 00:06:13.546 Bebefinn_4_Ep2.mp4 (1/3) 00:04:59.167" at bounding box center [716, 810] width 1241 height 11
click at [469, 683] on div "Loaded : 29.96% 00:06:49.033 Bebefinn_4_Ep2.mp4 (1/3) 00:06:14.282" at bounding box center [716, 810] width 1241 height 11
click at [525, 683] on div "Loaded : 32.80% 00:07:48.178 Bebefinn_4_Ep2.mp4 (2/3) 00:06:49.219 Cue Point 1:…" at bounding box center [716, 810] width 1241 height 11
click at [541, 683] on div "Loaded : 38.50% 00:08:08.723 Bebefinn_4_Ep2.mp4 (2/3) 00:07:51.608 Cue Point 1:…" at bounding box center [716, 810] width 1241 height 11
click at [573, 683] on div "Loaded : 38.98% 00:08:40.475 Bebefinn_4_Ep2.mp4 (2/3) 00:08:08.407 Cue Point 1:…" at bounding box center [716, 810] width 1241 height 11
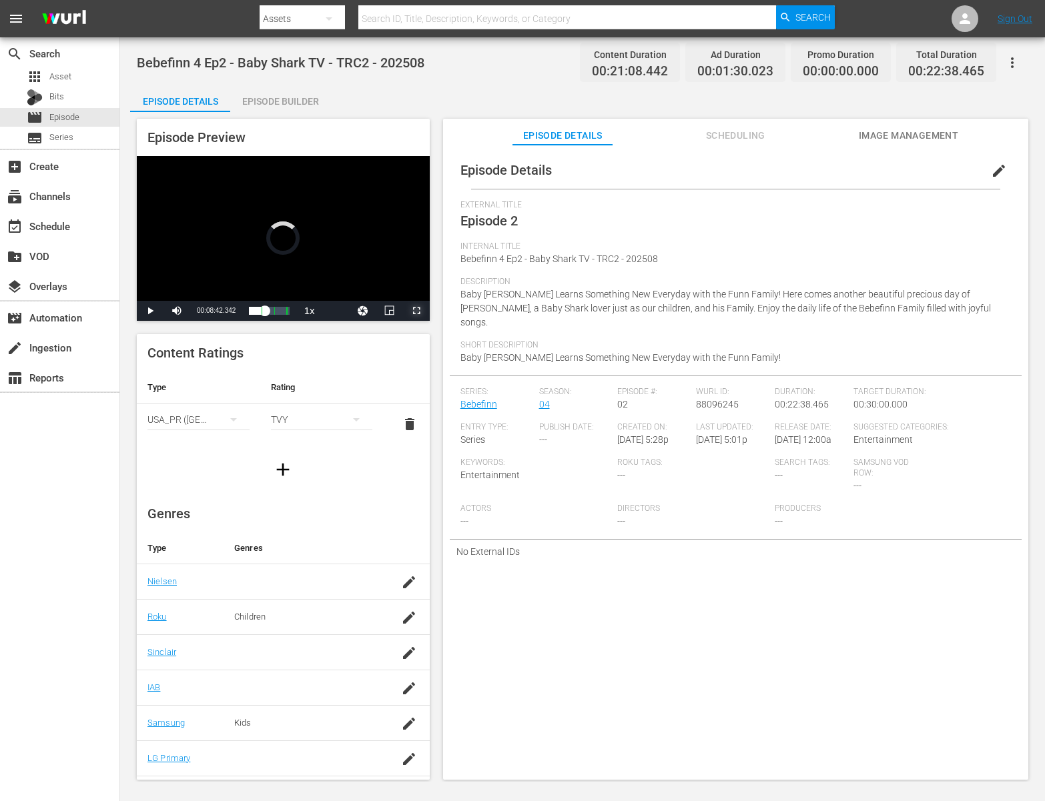
click at [416, 311] on span "Video Player" at bounding box center [416, 311] width 0 height 0
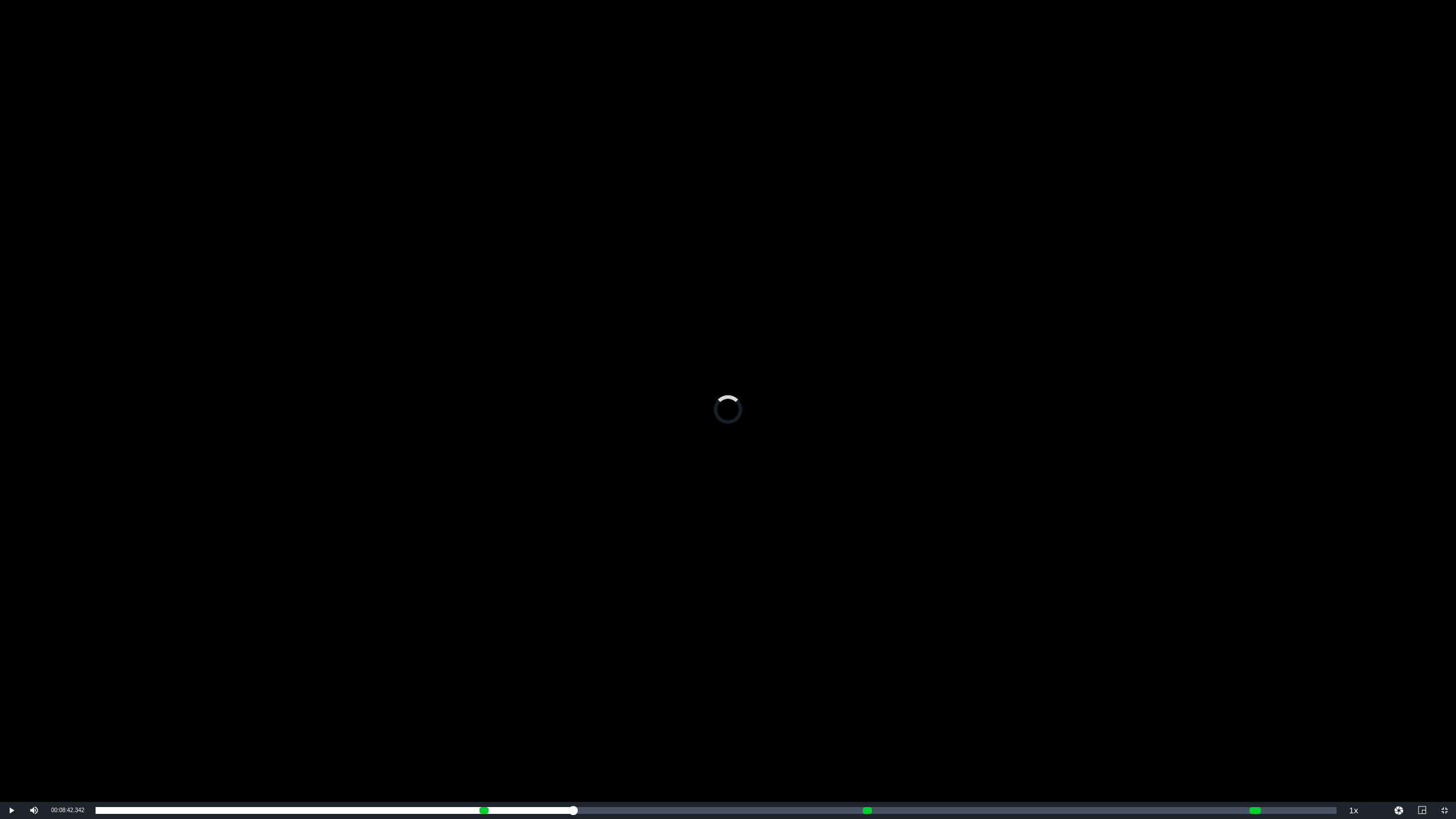
click at [768, 552] on div "Video Player" at bounding box center [728, 401] width 1456 height 802
click at [719, 556] on div "Video Player" at bounding box center [728, 401] width 1456 height 802
click at [11, 683] on span "Video Player" at bounding box center [11, 810] width 0 height 0
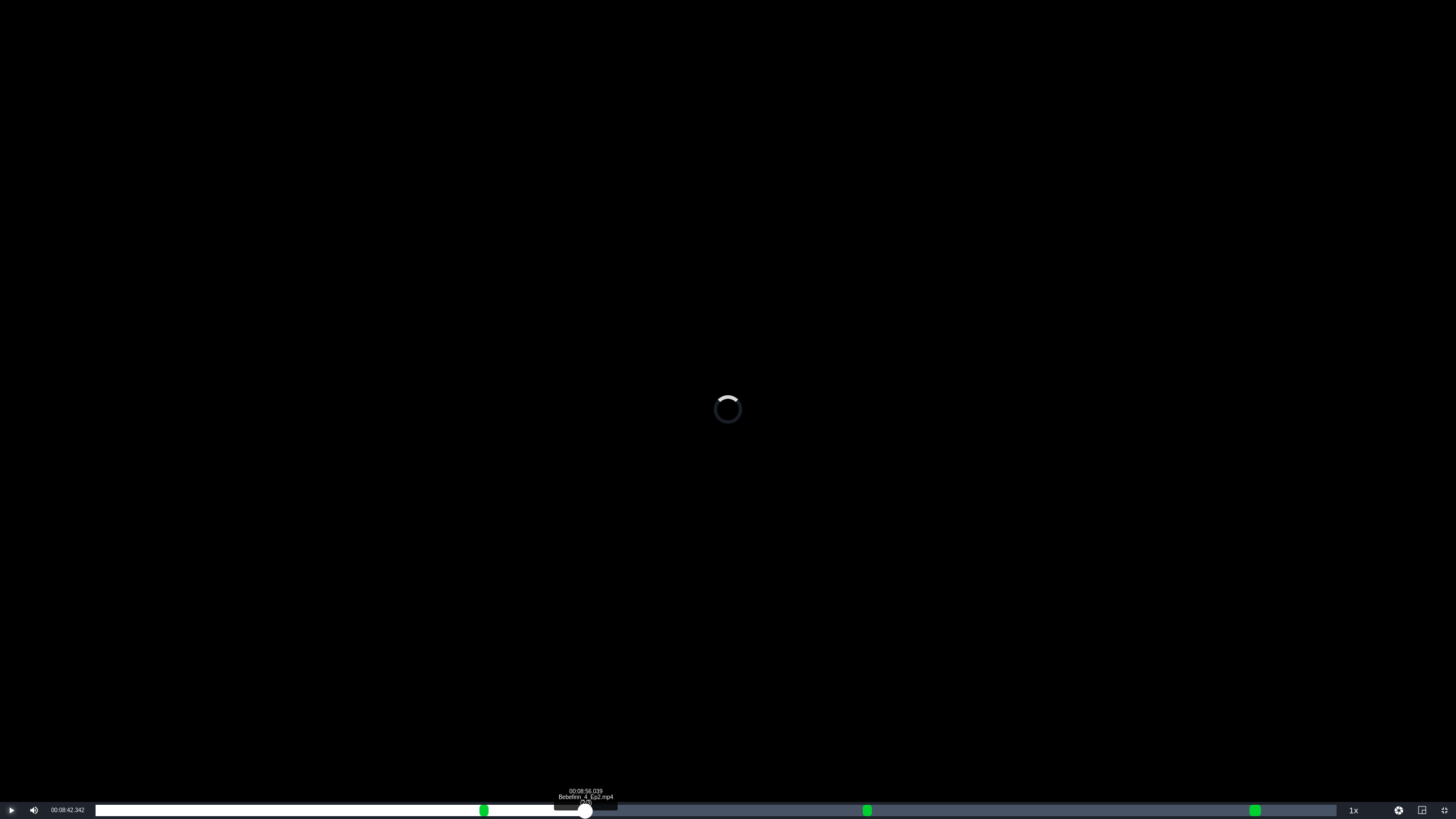
click at [585, 683] on div "Loaded : 0.00% 00:08:56.039 Bebefinn_4_Ep2.mp4 (2/3) 00:08:42.342 Cue Point 1: …" at bounding box center [715, 810] width 1252 height 17
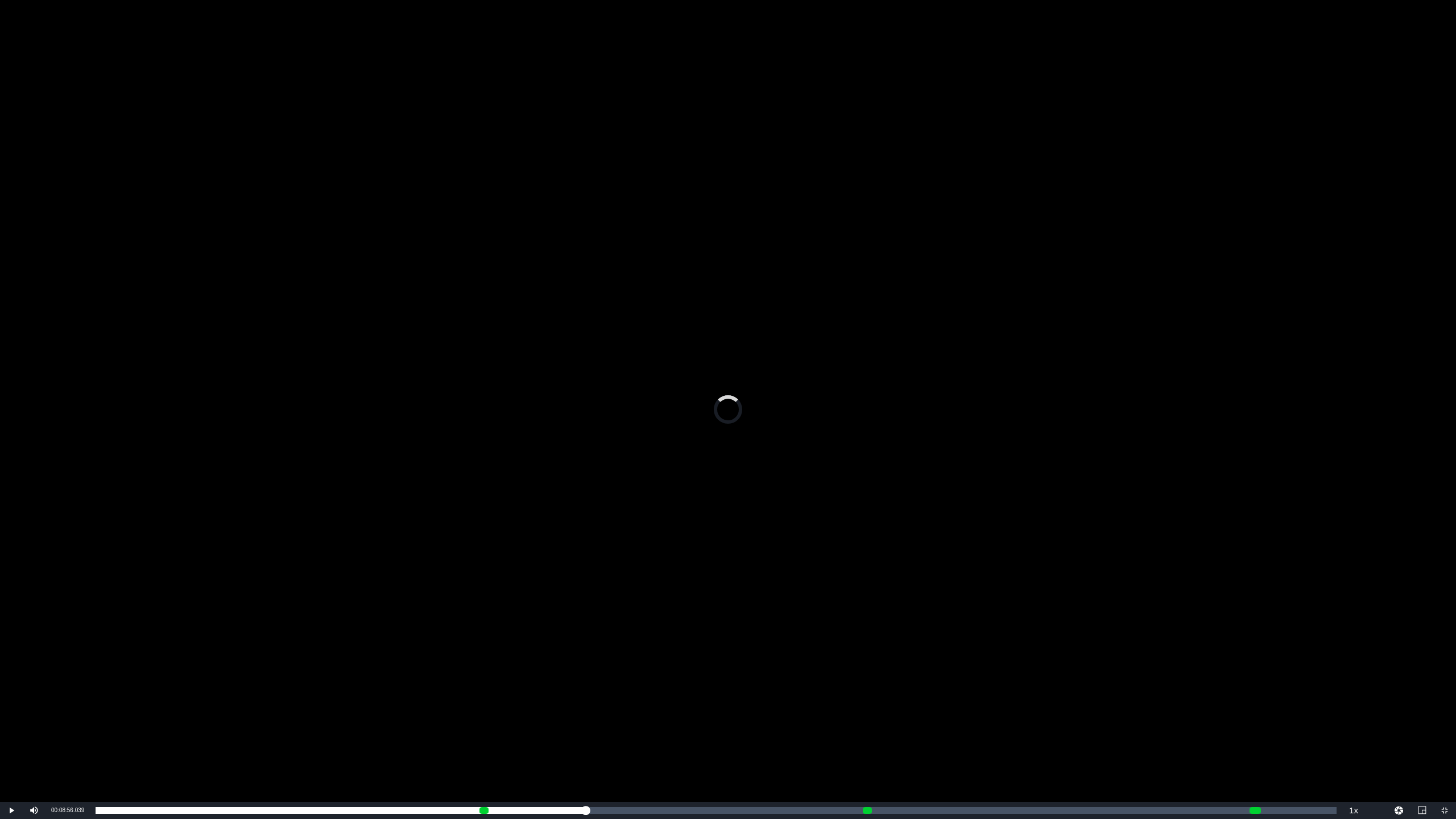
click at [611, 670] on div "Video Player" at bounding box center [728, 401] width 1456 height 802
click at [11, 683] on span "Video Player" at bounding box center [11, 810] width 0 height 0
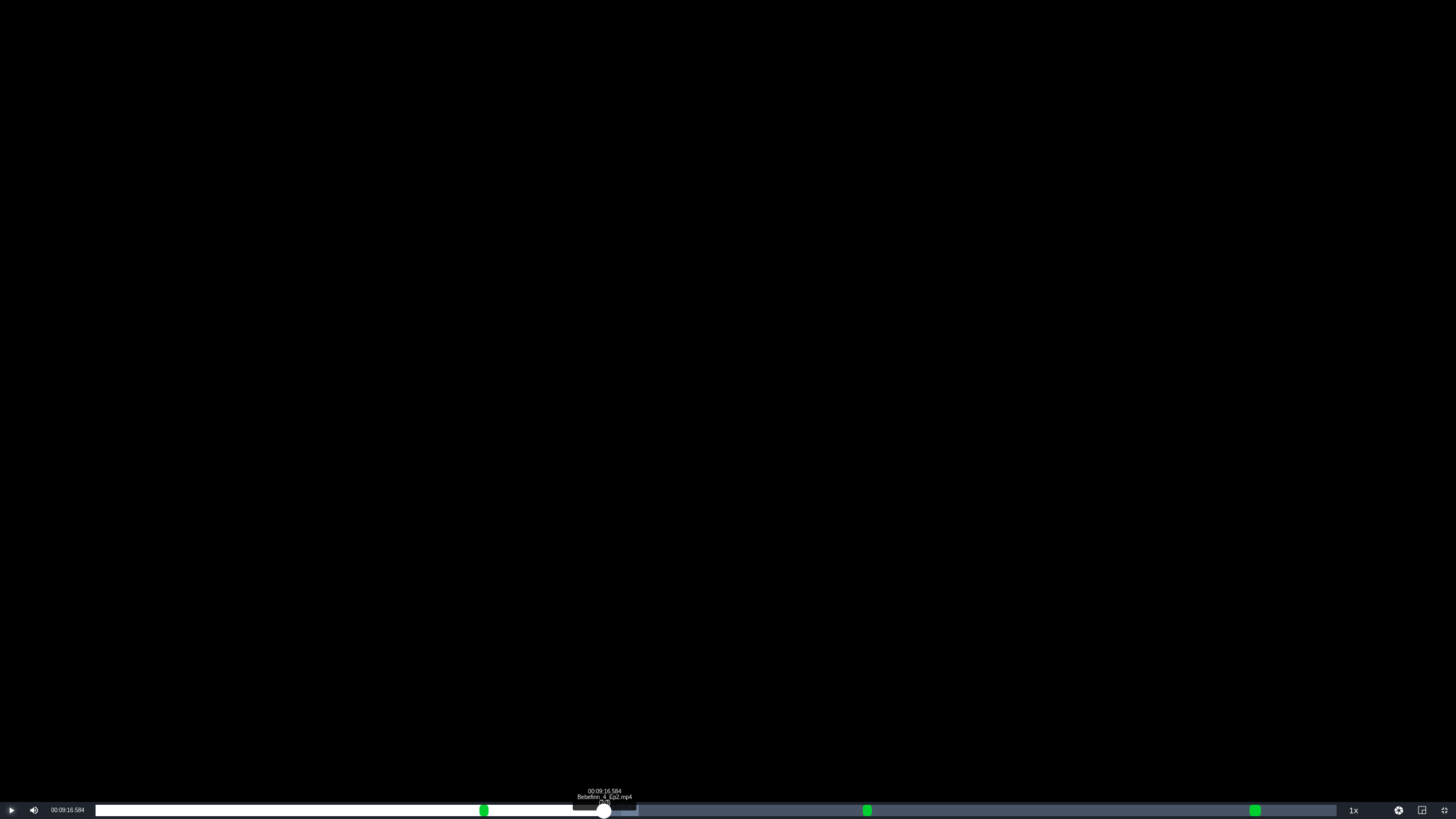
click at [604, 683] on div "Loaded : 43.74% 00:09:16.584 Bebefinn_4_Ep2.mp4 (2/3) 00:08:57.489 Cue Point 1:…" at bounding box center [716, 810] width 1241 height 11
click at [690, 683] on div "Loaded : 44.22% 00:10:50.593 Bebefinn_4_Ep2.mp4 (2/3) 00:09:16.904 Cue Point 1:…" at bounding box center [716, 810] width 1241 height 11
click at [721, 683] on div "Loaded : 52.31% 00:11:25.458 Bebefinn_4_Ep2.mp4 (2/3) 00:10:51.454 Cue Point 1:…" at bounding box center [716, 810] width 1241 height 11
click at [763, 683] on div "Loaded : 54.68% 00:12:10.283 Bebefinn_4_Ep2.mp4 (2/3) 00:11:25.812 Cue Point 1:…" at bounding box center [715, 810] width 1252 height 17
click at [785, 683] on div "00:12:34.564 Bebefinn_4_Ep2.mp4 (2/3)" at bounding box center [785, 810] width 1 height 11
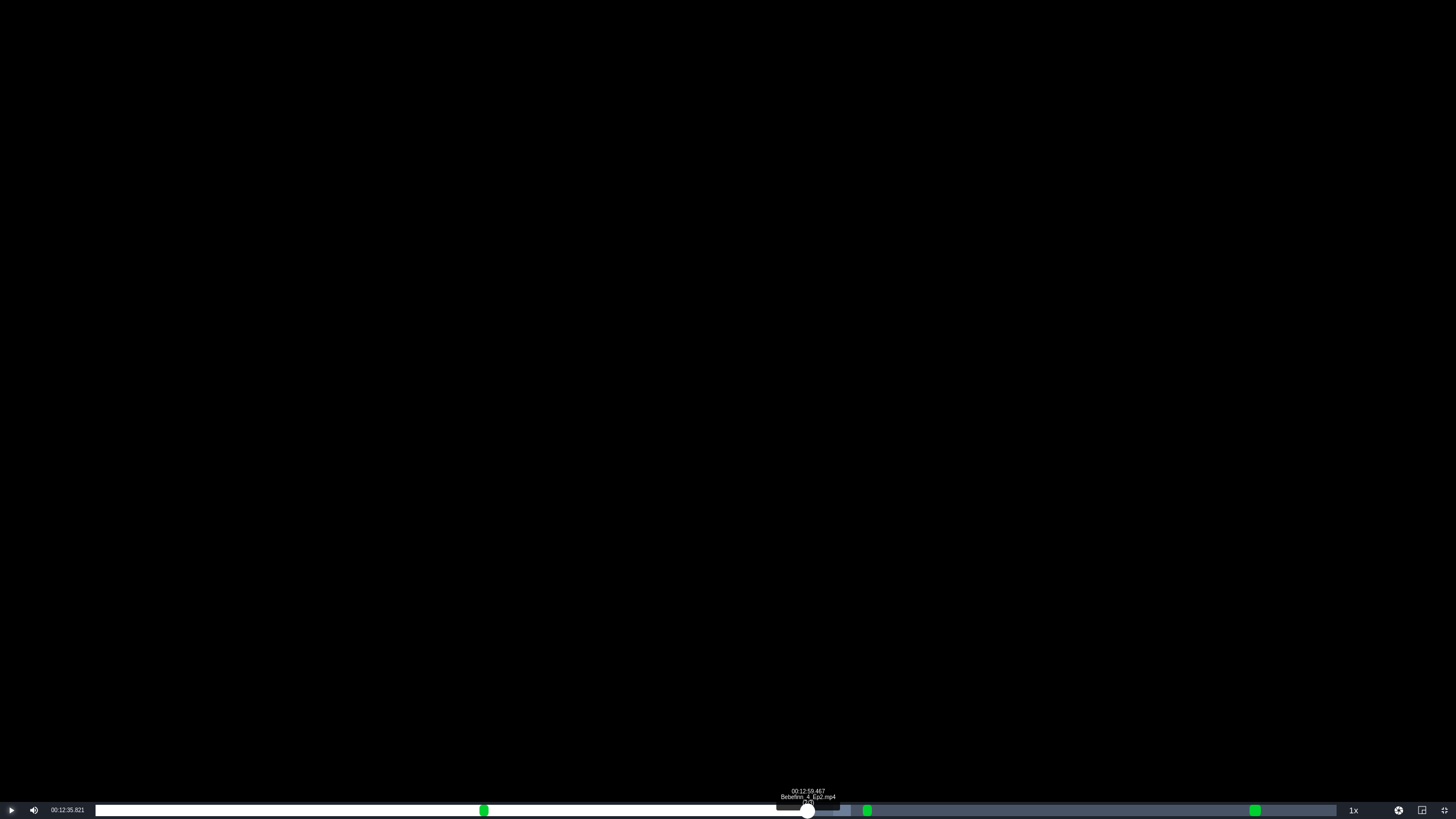
click at [807, 683] on div "Loaded : 60.86% 00:12:59.467 Bebefinn_4_Ep2.mp4 (2/3) 00:12:35.857 Cue Point 1:…" at bounding box center [716, 810] width 1241 height 11
click at [827, 683] on div "Loaded : 61.81% 00:13:21.257 Bebefinn_4_Ep2.mp4 (2/3) 00:12:59.974 Cue Point 1:…" at bounding box center [716, 810] width 1241 height 11
click at [841, 683] on div "00:13:36.199 Bebefinn_4_Ep2.mp4 (2/3)" at bounding box center [841, 810] width 1 height 11
click at [762, 683] on div "00:12:09.661 Bebefinn_4_Ep2.mp4 (2/3)" at bounding box center [762, 810] width 1 height 11
click at [751, 683] on div "Loaded : 58.48% 00:11:57.209 Bebefinn_4_Ep2.mp4 (2/3) 00:12:10.395 Cue Point 1:…" at bounding box center [716, 810] width 1241 height 11
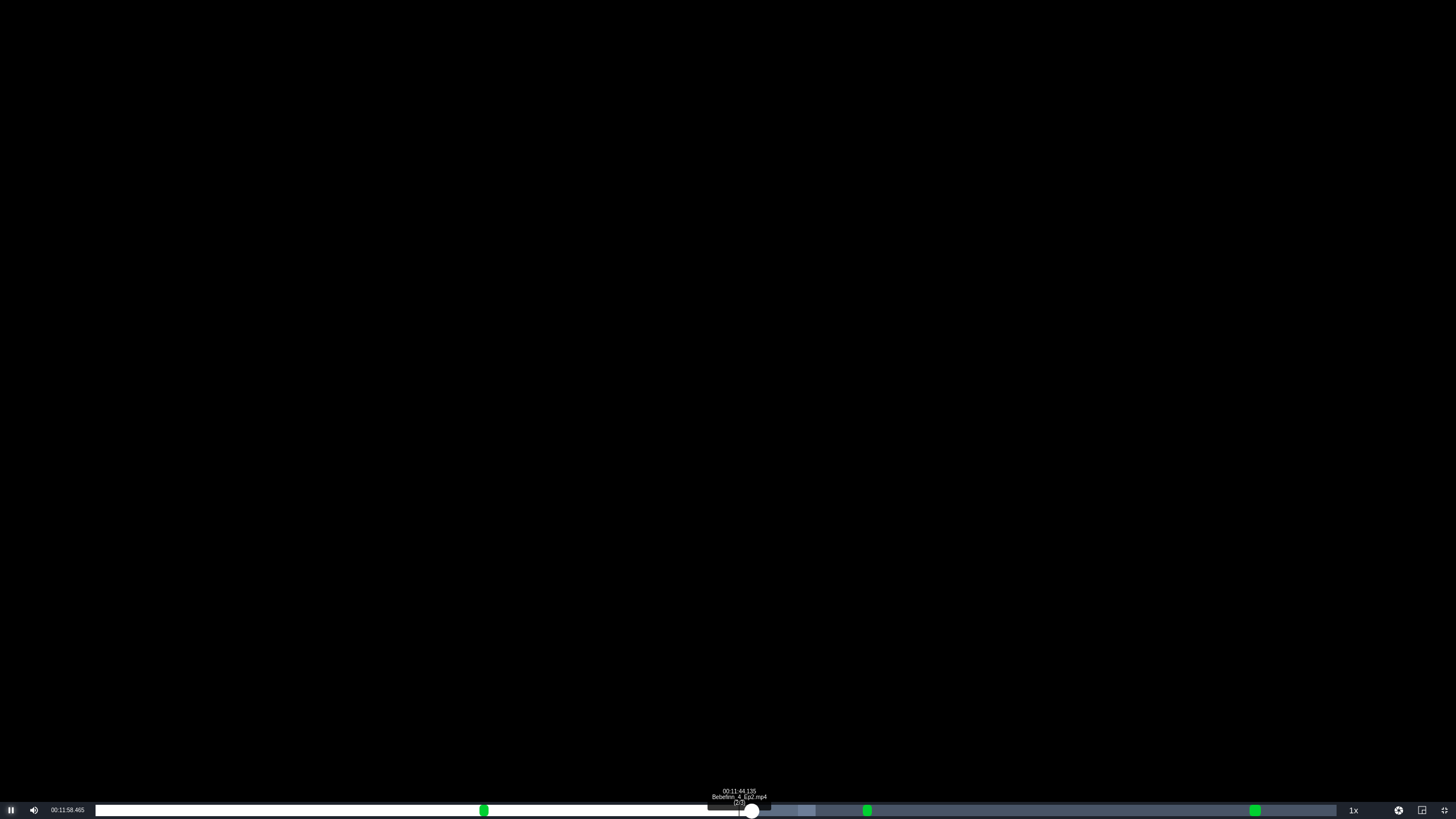
click at [739, 683] on div "00:11:44.135 Bebefinn_4_Ep2.mp4 (2/3)" at bounding box center [739, 810] width 1 height 11
click at [729, 683] on div "00:11:45.264" at bounding box center [413, 810] width 634 height 11
click at [685, 683] on div "00:11:35.089" at bounding box center [390, 810] width 589 height 11
click at [883, 683] on div "Loaded : 51.82% 00:14:21.647 Bebefinn_4_Ep2.mp4 (3/3) 00:10:45.290 Cue Point 2:…" at bounding box center [715, 810] width 1252 height 17
click at [894, 683] on div "Loaded : 69.89% 00:14:34.721 Bebefinn_4_Ep2.mp4 (3/3) 00:14:23.664 Cue Point 2:…" at bounding box center [716, 810] width 1241 height 11
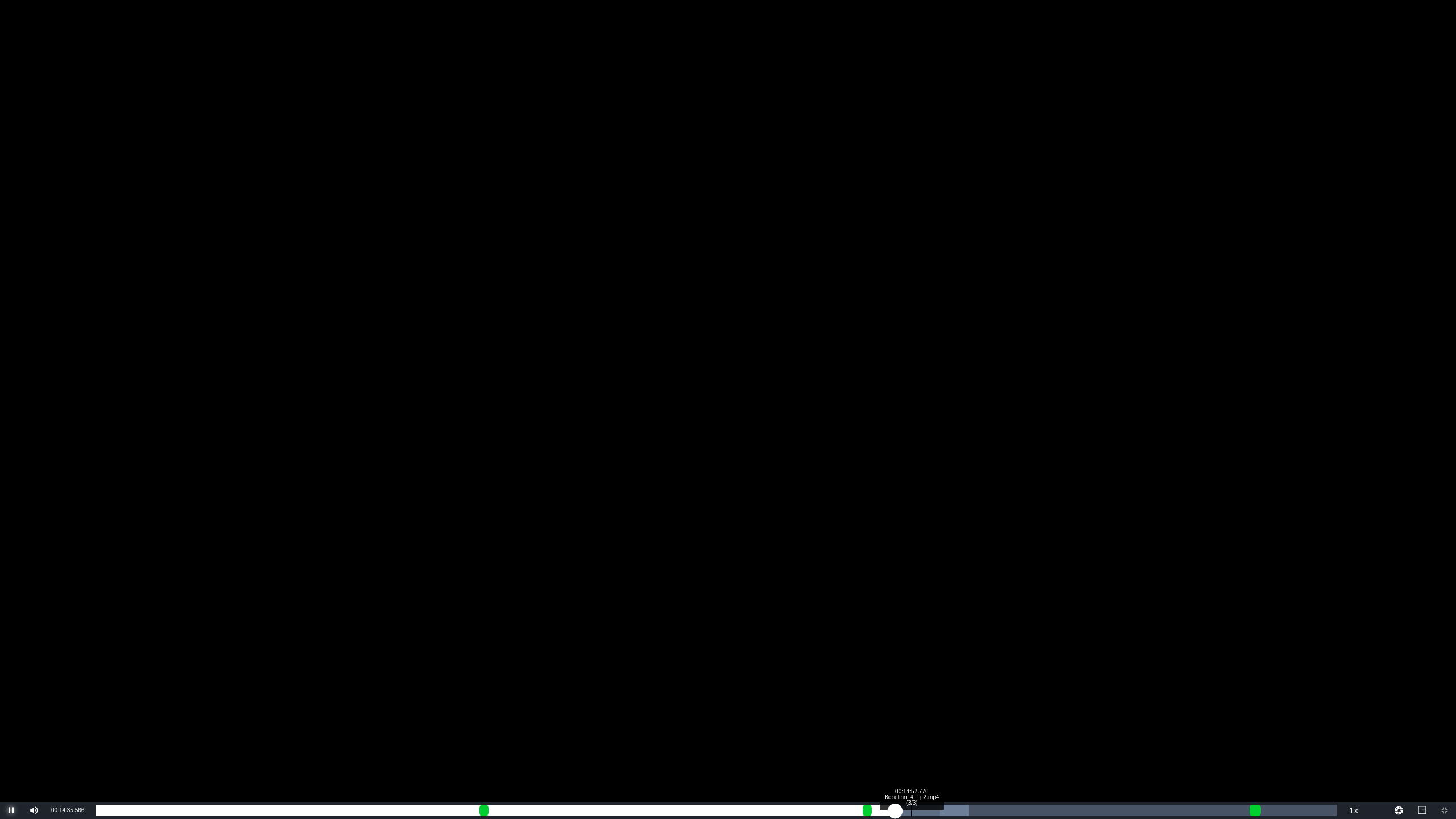
click at [911, 683] on div "Loaded : 70.36% 00:14:52.776 Bebefinn_4_Ep2.mp4 (3/3) 00:14:35.574 Cue Point 2:…" at bounding box center [716, 810] width 1241 height 11
click at [941, 683] on div "Loaded : 74.17% 00:15:28.886 Bebefinn_4_Ep2.mp4 (3/3) 00:15:00.484 Cue Point 2:…" at bounding box center [716, 810] width 1241 height 11
click at [954, 683] on div "00:15:40.092 Bebefinn_4_Ep2.mp4 (3/3)" at bounding box center [954, 810] width 1 height 11
click at [977, 683] on div "00:16:04.995 Bebefinn_4_Ep2.mp4 (3/3)" at bounding box center [977, 810] width 1 height 11
click at [1010, 683] on div "Loaded : 76.54%" at bounding box center [570, 810] width 950 height 11
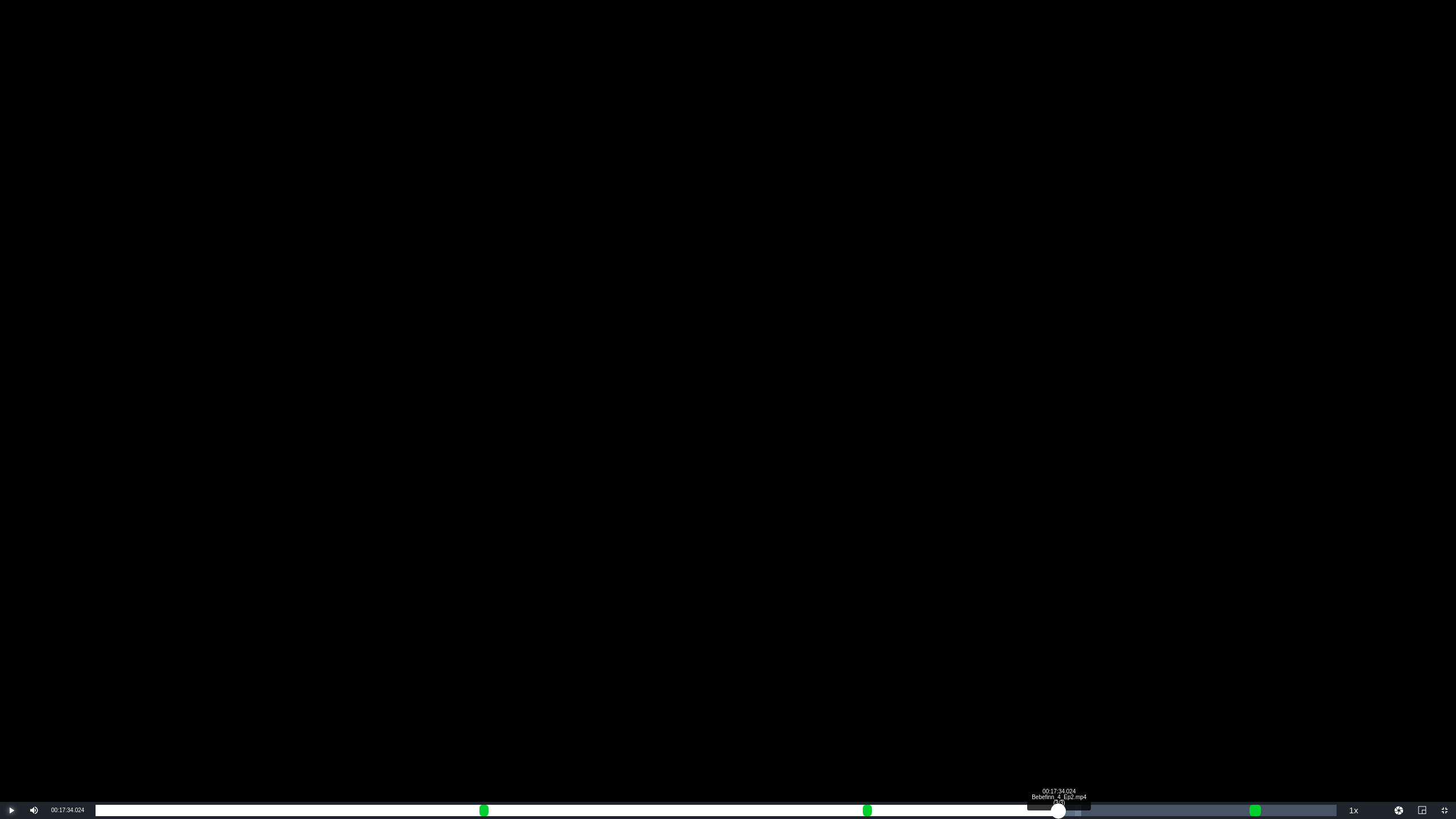
click at [1057, 683] on div "Loaded : 79.40% 00:17:34.024 Bebefinn_4_Ep2.mp4 (3/3) 00:16:41.972 Cue Point 2:…" at bounding box center [716, 810] width 1241 height 11
click at [1057, 683] on div "Loaded : 83.69%" at bounding box center [615, 810] width 1038 height 11
click at [1057, 683] on div "00:19:24.220 Bebefinn_4_Ep2.mp4 (3/3)" at bounding box center [1159, 810] width 1 height 11
click at [1057, 683] on div "Loaded : 92.24% 00:20:17.139 Bebefinn_4_Ep2.mp4 (3/3) 00:19:24.971 Cue Point 2:…" at bounding box center [716, 810] width 1241 height 11
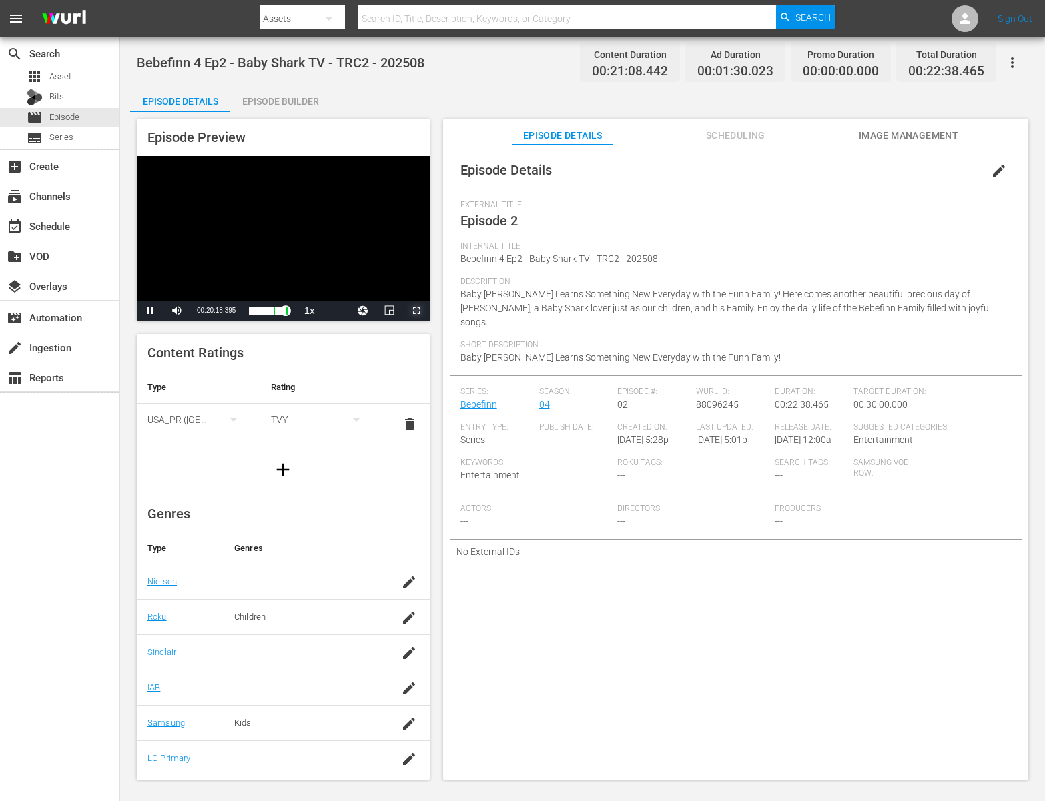
click at [416, 311] on span "Video Player" at bounding box center [416, 311] width 0 height 0
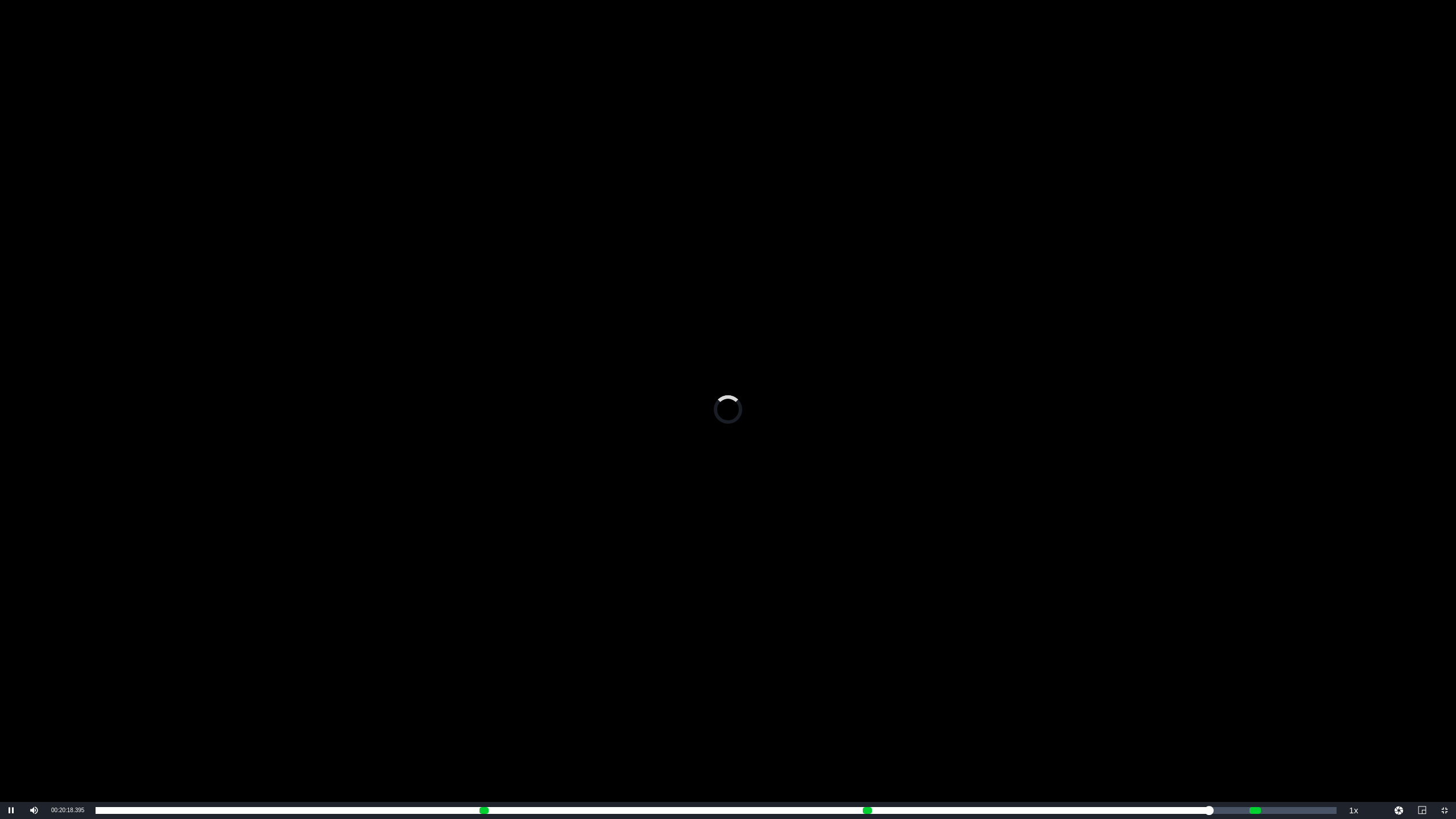
click at [1057, 597] on div "Video Player" at bounding box center [728, 401] width 1456 height 802
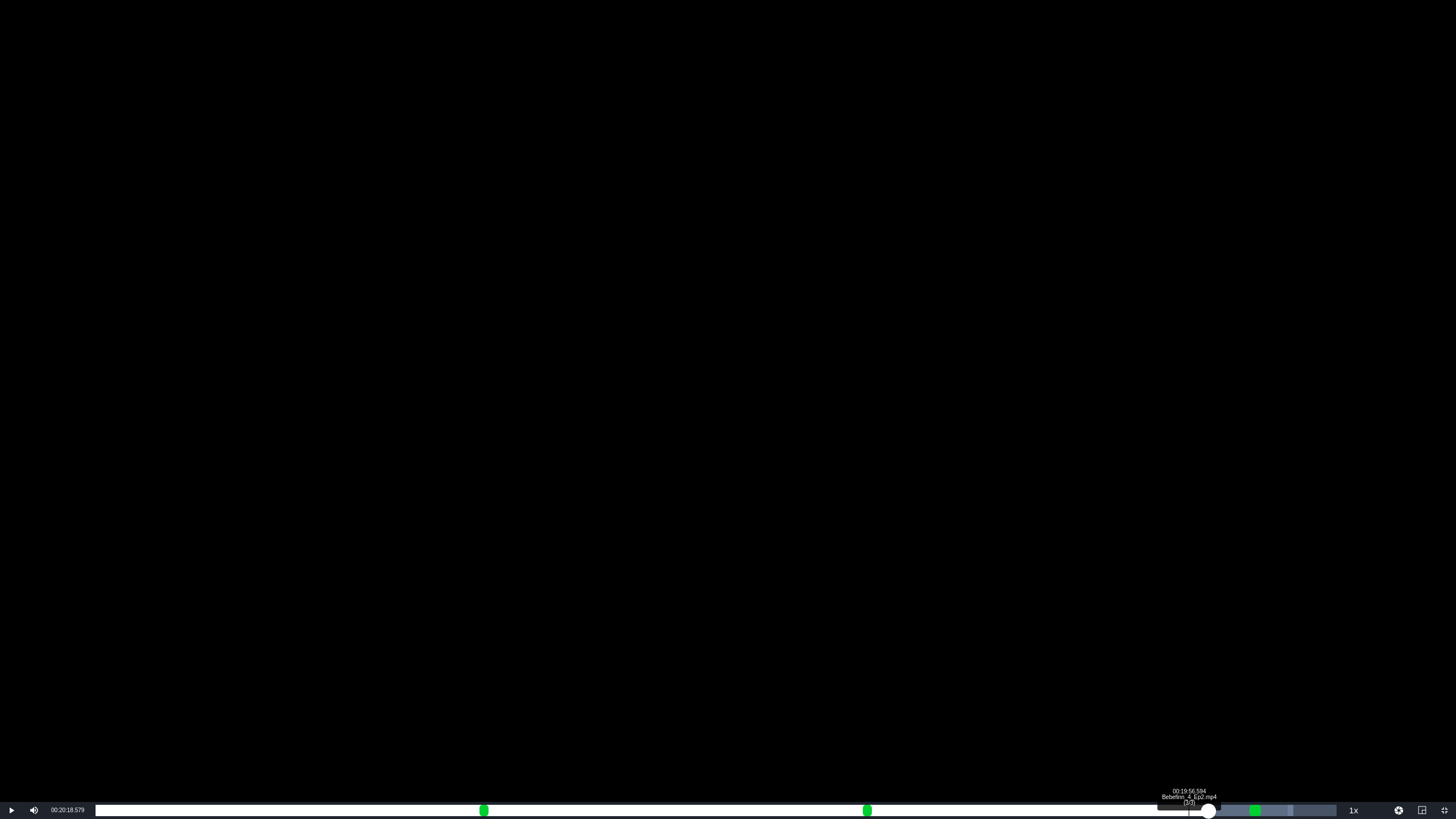
click at [1057, 683] on div "Loaded : 96.52% 00:19:56.594 Bebefinn_4_Ep2.mp4 (3/3) 00:20:18.579 Cue Point 4:…" at bounding box center [716, 810] width 1241 height 11
click at [1057, 683] on div "Loaded : 95.10% 00:19:31.069 Bebefinn_4_Ep2.mp4 (3/3) 00:19:57.094 Cue Point 4:…" at bounding box center [716, 810] width 1241 height 11
click at [1057, 683] on div "Loaded : 92.72% 00:19:02.430 Bebefinn_4_Ep2.mp4 (3/3) 00:19:29.401 Cue Point 4:…" at bounding box center [716, 810] width 1241 height 11
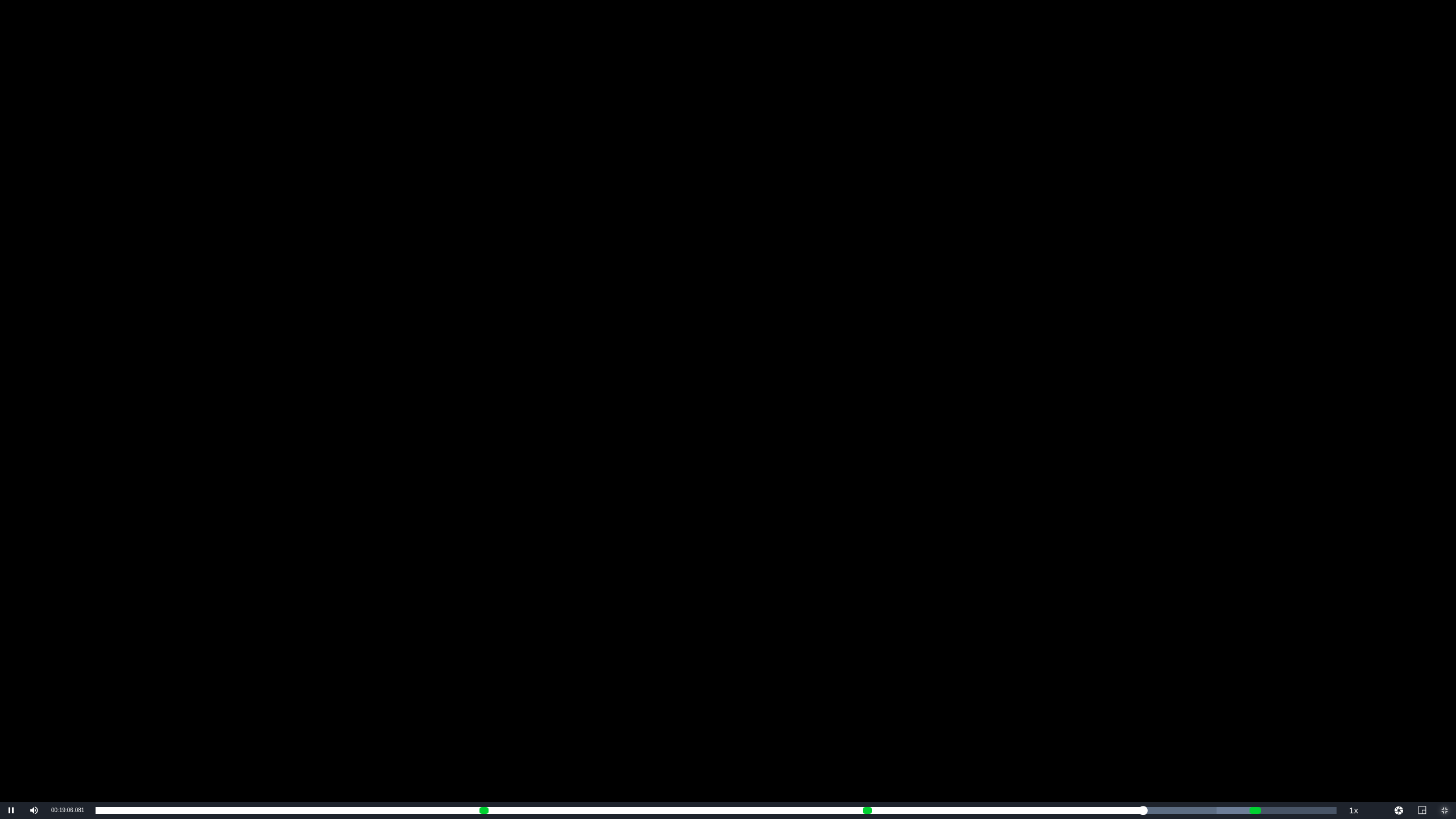
click at [1057, 683] on span "Video Player" at bounding box center [1444, 810] width 0 height 0
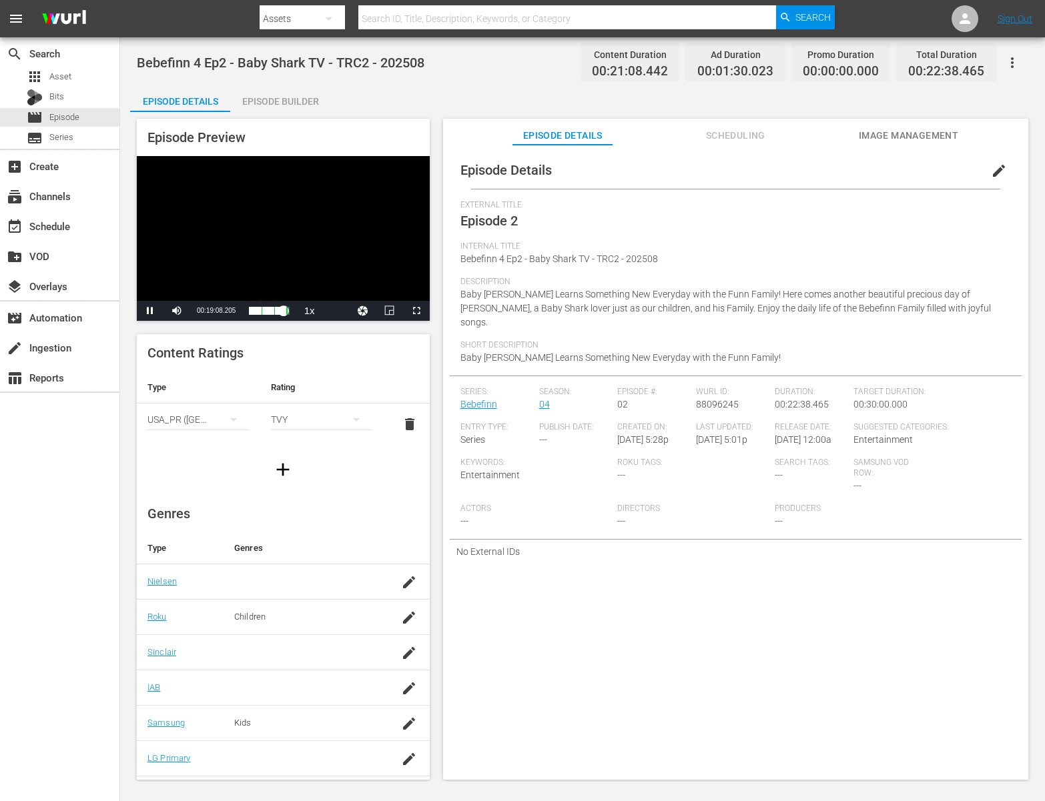
click at [278, 235] on div "Video Player" at bounding box center [283, 228] width 293 height 145
click at [416, 311] on span "Video Player" at bounding box center [416, 311] width 0 height 0
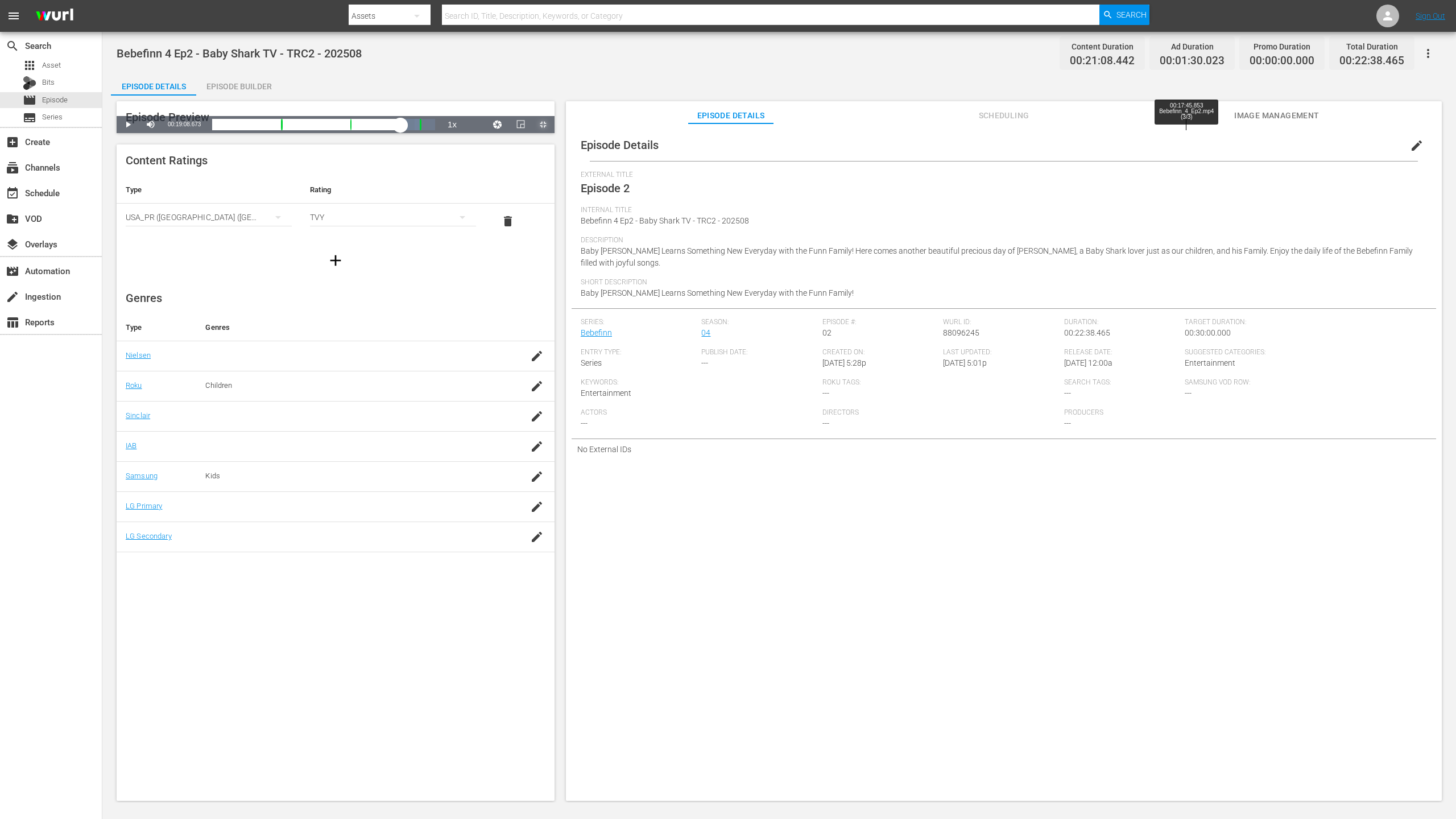
click at [435, 130] on div "Loaded : 93.19% 00:17:45.853 Bebefinn_4_Ep2.mp4 (3/3) 00:19:08.673 Cue Point 4:…" at bounding box center [324, 124] width 223 height 11
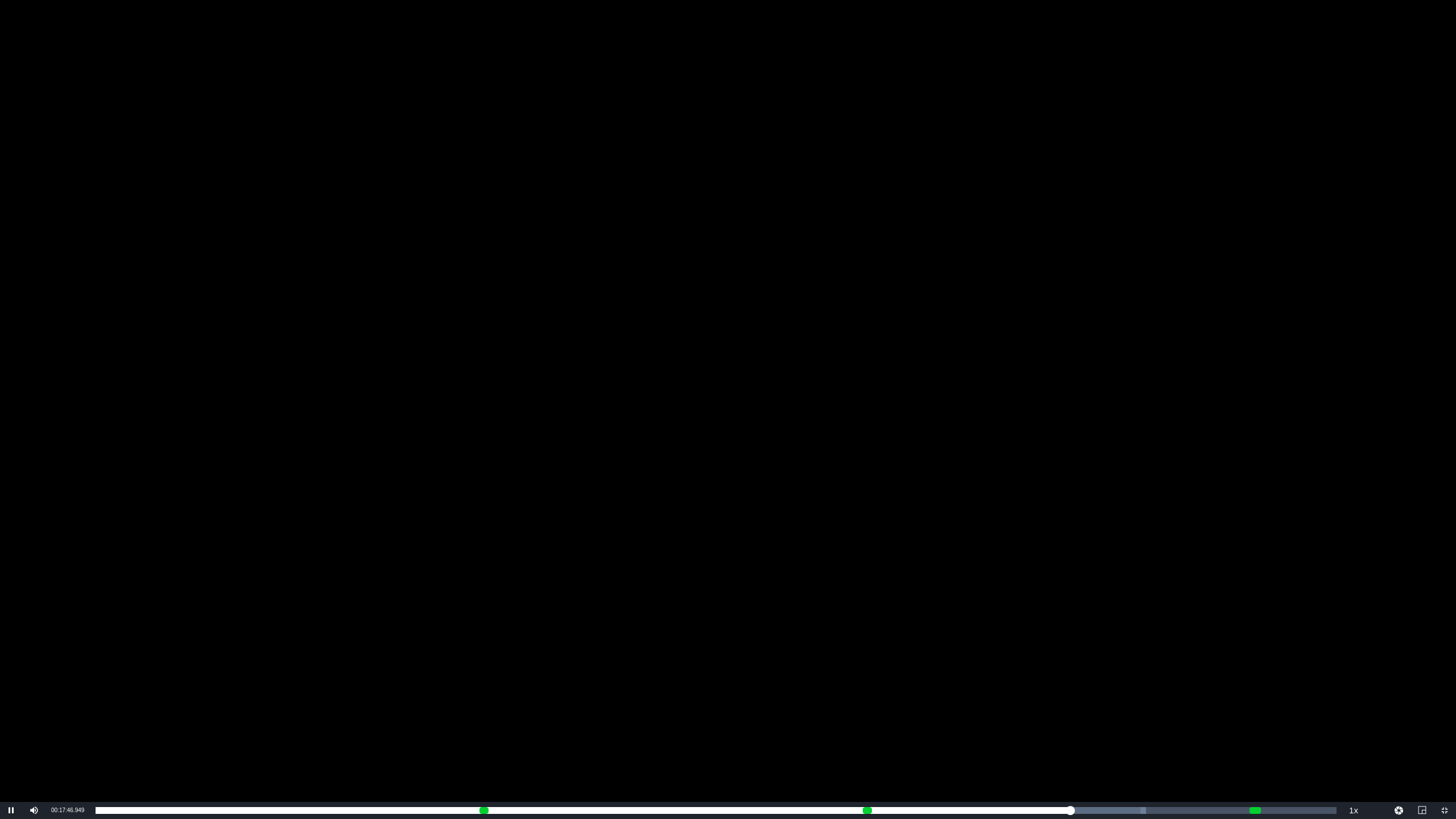
click at [1045, 683] on div "Video Player" at bounding box center [728, 401] width 1456 height 802
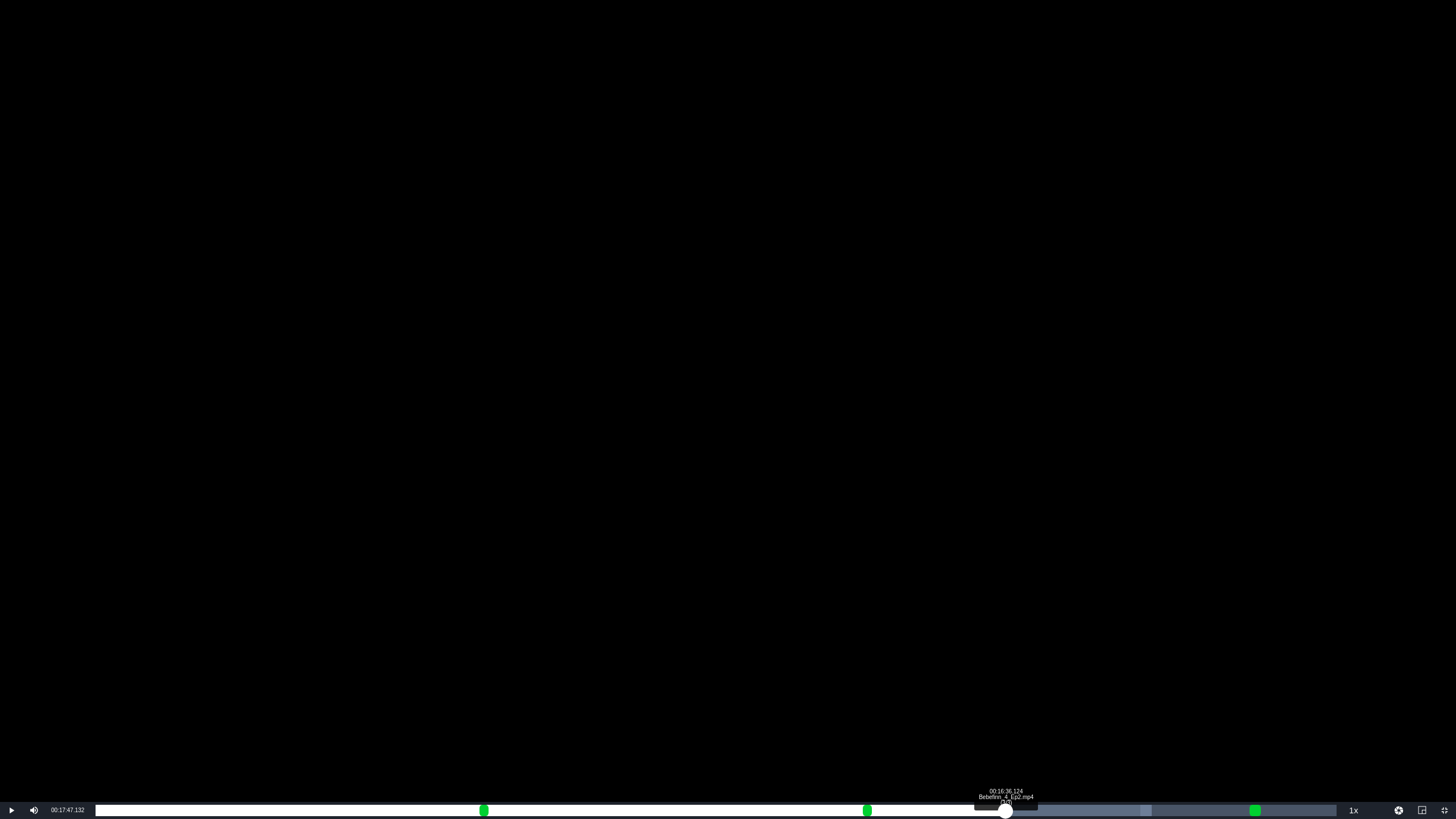
click at [1005, 683] on div "Loaded : 85.11% 00:16:36.124 Bebefinn_4_Ep2.mp4 (3/3) 00:17:47.132 Cue Point 4:…" at bounding box center [715, 810] width 1252 height 17
click at [1057, 683] on div "00:18:26.320 Bebefinn_4_Ep2.mp4 (3/3)" at bounding box center [1106, 810] width 1 height 11
click at [1057, 683] on div "Loaded : 87.97% 00:18:41.885 Bebefinn_4_Ep2.mp4 (3/3) 00:18:27.021 Cue Point 4:…" at bounding box center [716, 810] width 1241 height 11
click at [1057, 683] on div "Loaded : 89.39% 00:19:12.391 Bebefinn_4_Ep2.mp4 (3/3) 00:18:42.338 Cue Point 4:…" at bounding box center [716, 810] width 1241 height 11
click at [1057, 683] on div "00:19:25.465 Bebefinn_4_Ep2.mp4 (3/3)" at bounding box center [1160, 810] width 1 height 11
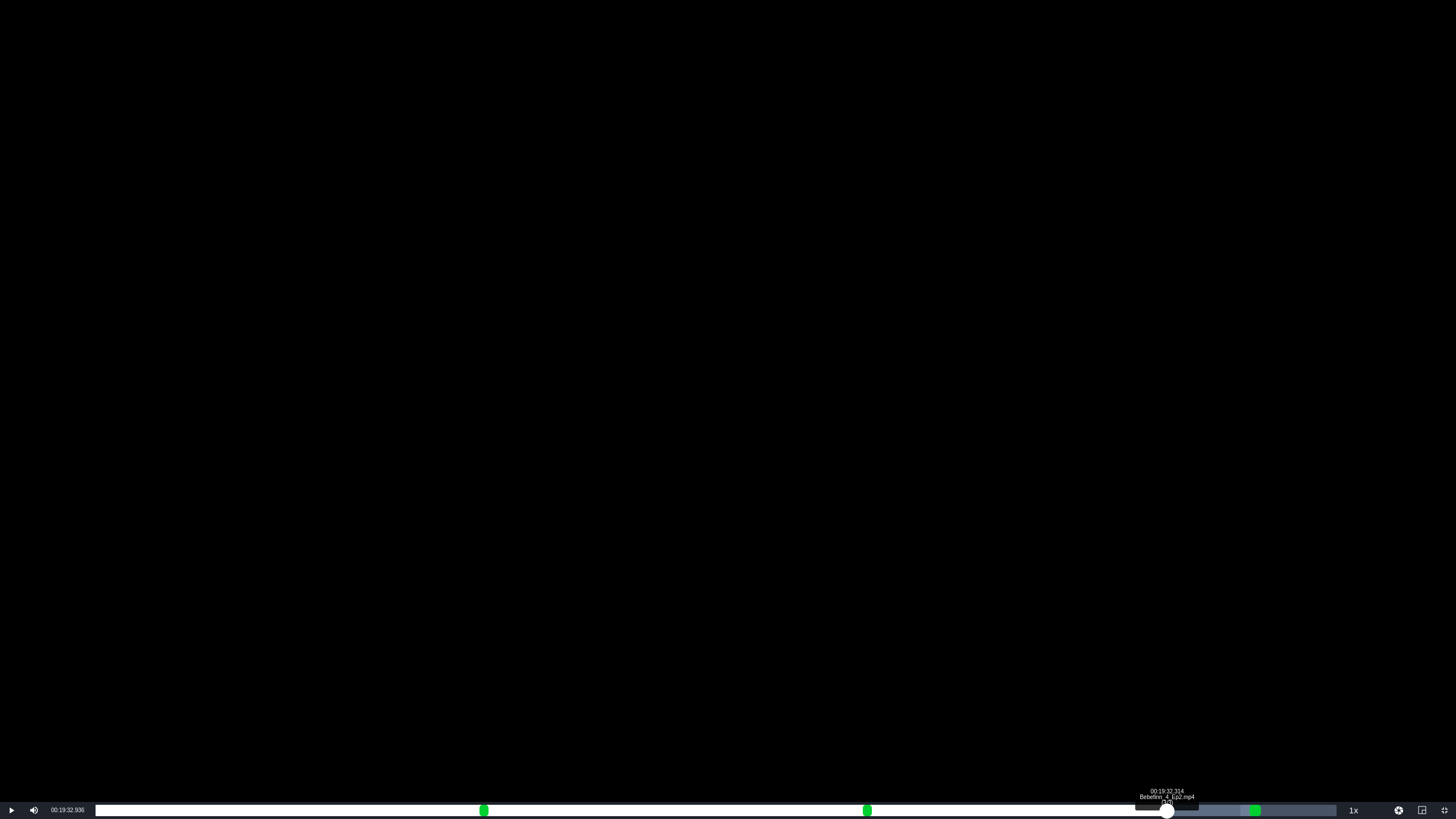
click at [1057, 683] on div "00:19:26.060" at bounding box center [631, 810] width 1072 height 11
click at [1057, 683] on div "00:20:00.330 Bebefinn_4_Ep2.mp4 (3/3)" at bounding box center [1192, 810] width 1 height 11
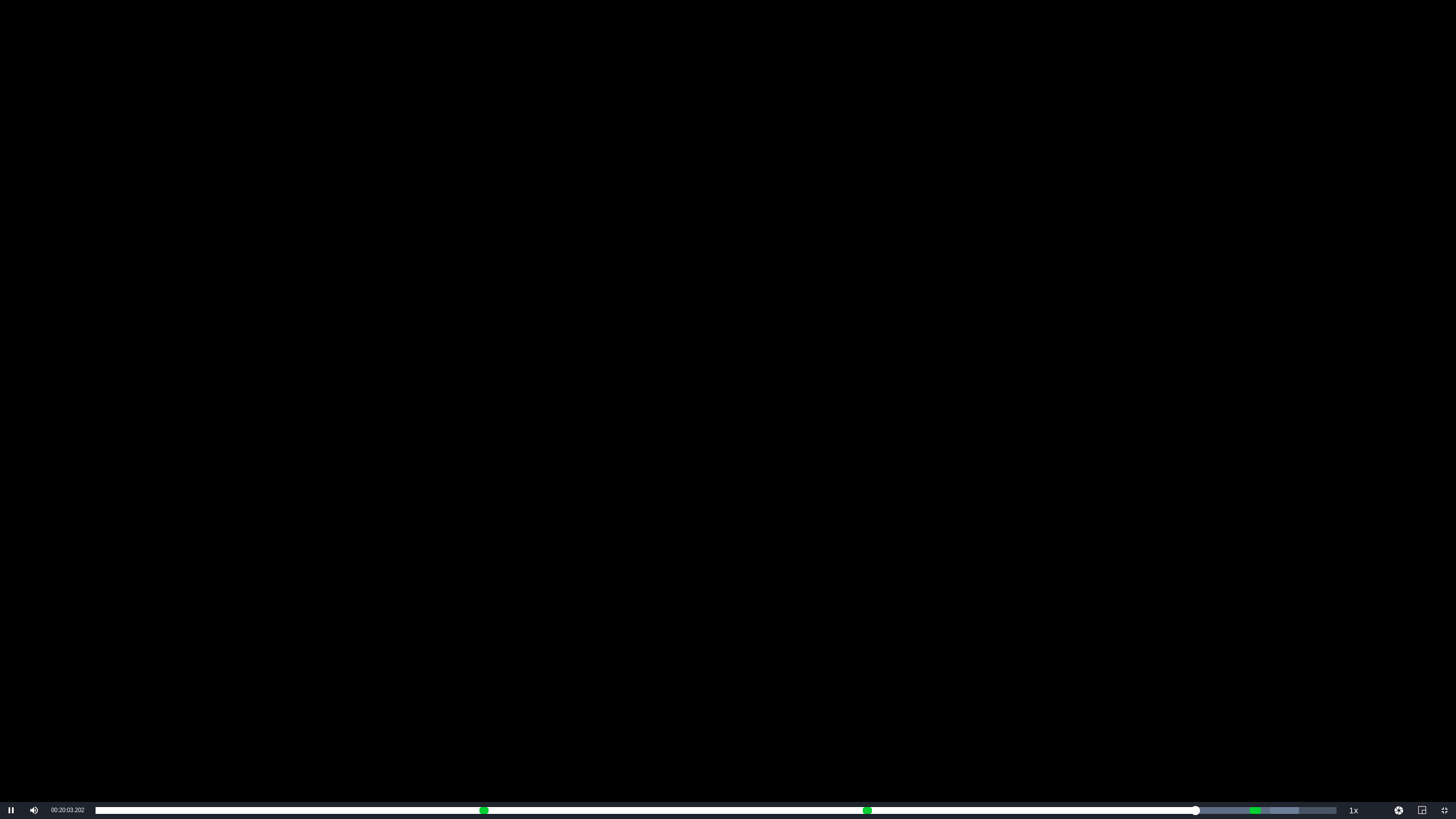
click at [1057, 683] on div "Video Player" at bounding box center [728, 401] width 1456 height 802
click at [1057, 683] on span "Video Player" at bounding box center [1444, 810] width 0 height 0
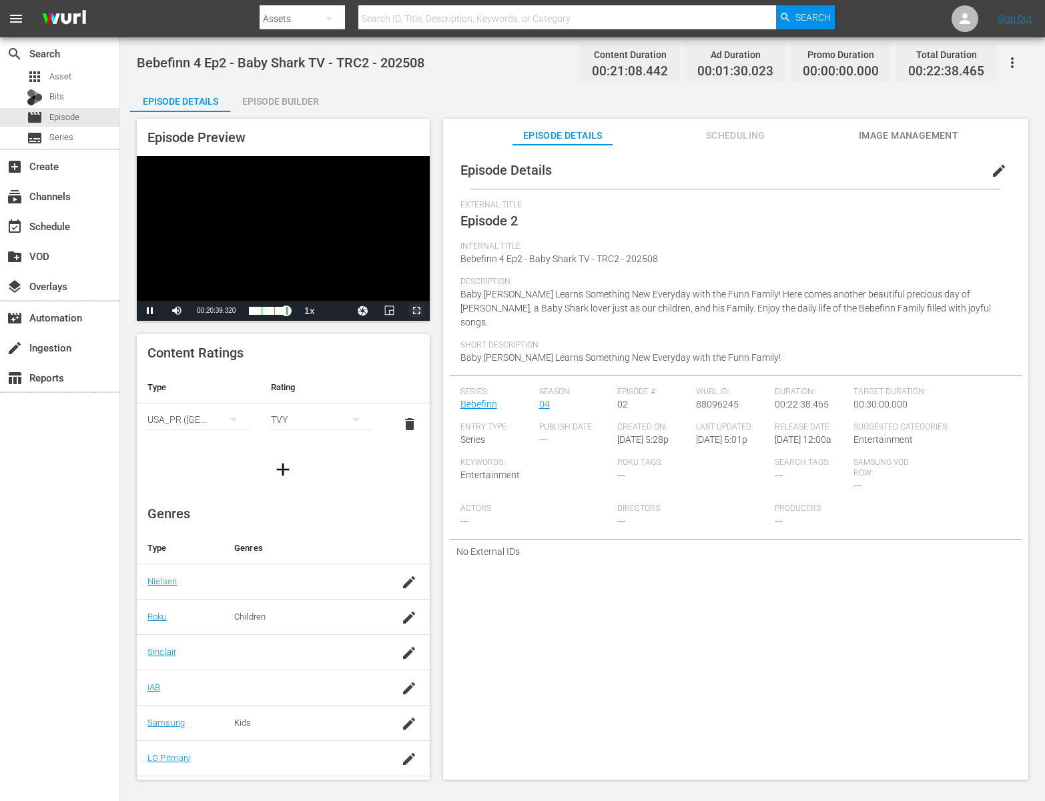
click at [416, 311] on span "Video Player" at bounding box center [416, 311] width 0 height 0
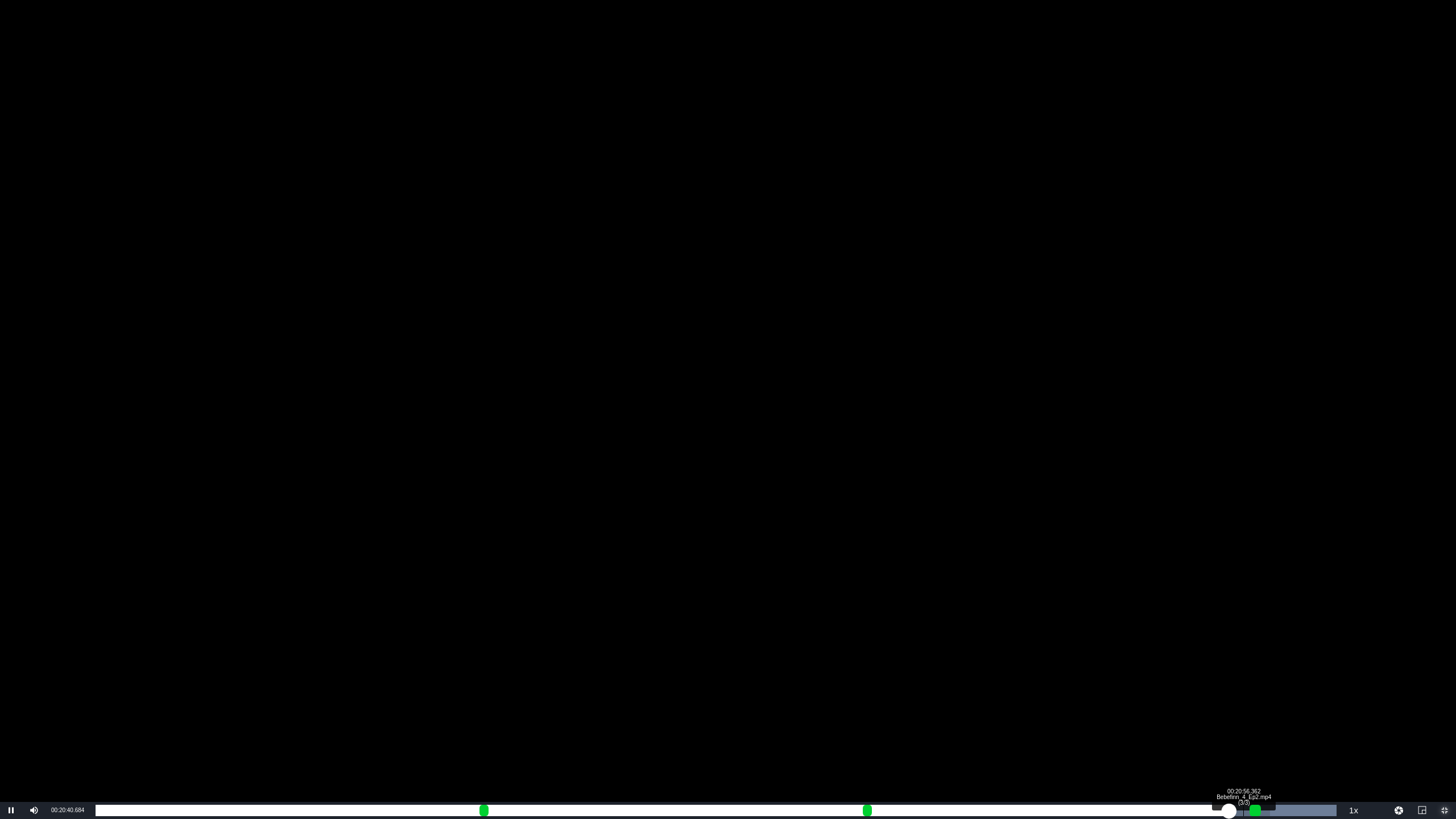
click at [1057, 683] on div "Loaded : 100.00% 00:20:56.362 Bebefinn_4_Ep2.mp4 (3/3) 00:20:40.931 Cue Point 4…" at bounding box center [715, 810] width 1252 height 17
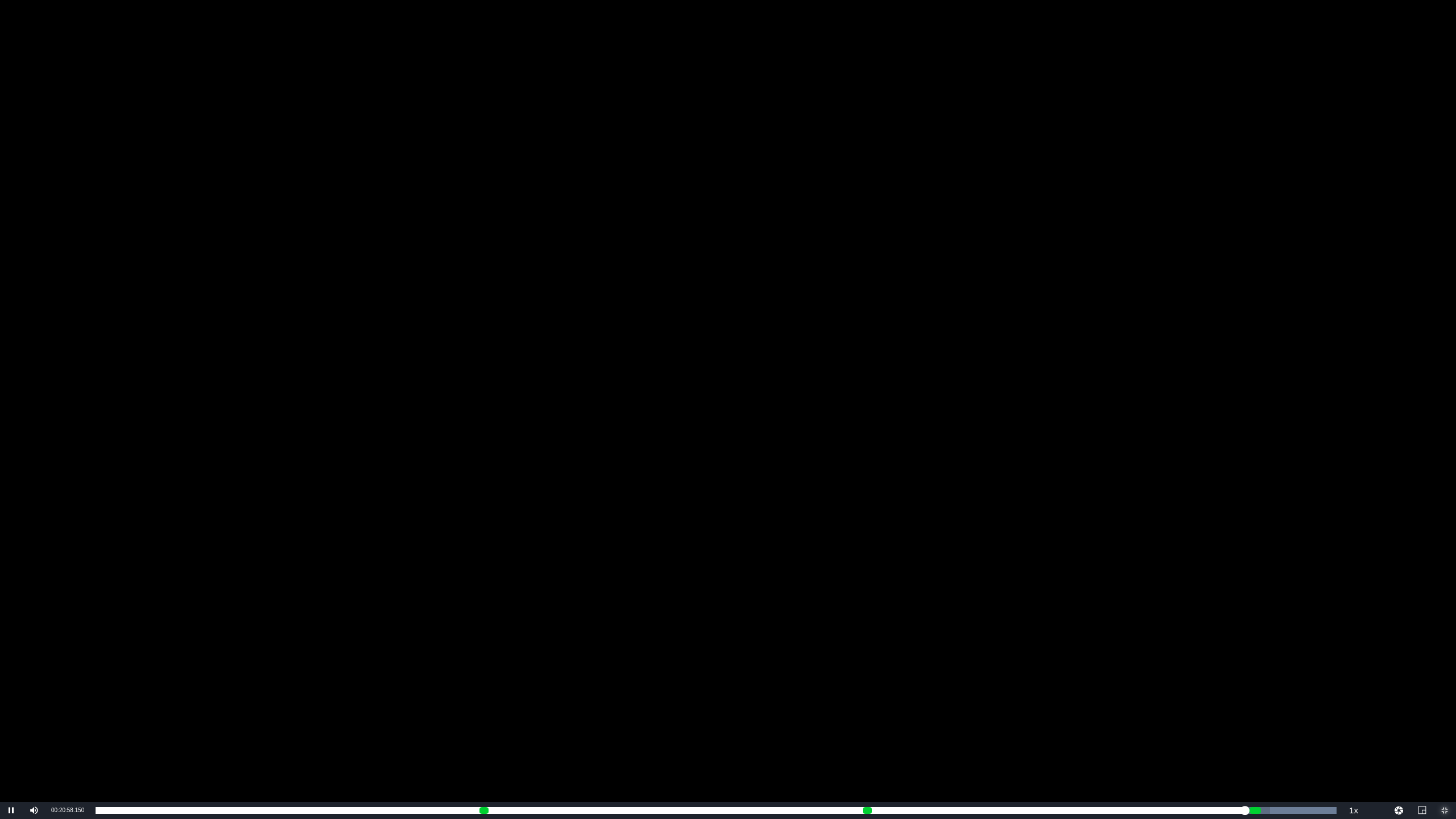
click at [1057, 683] on span "Video Player" at bounding box center [1444, 810] width 0 height 0
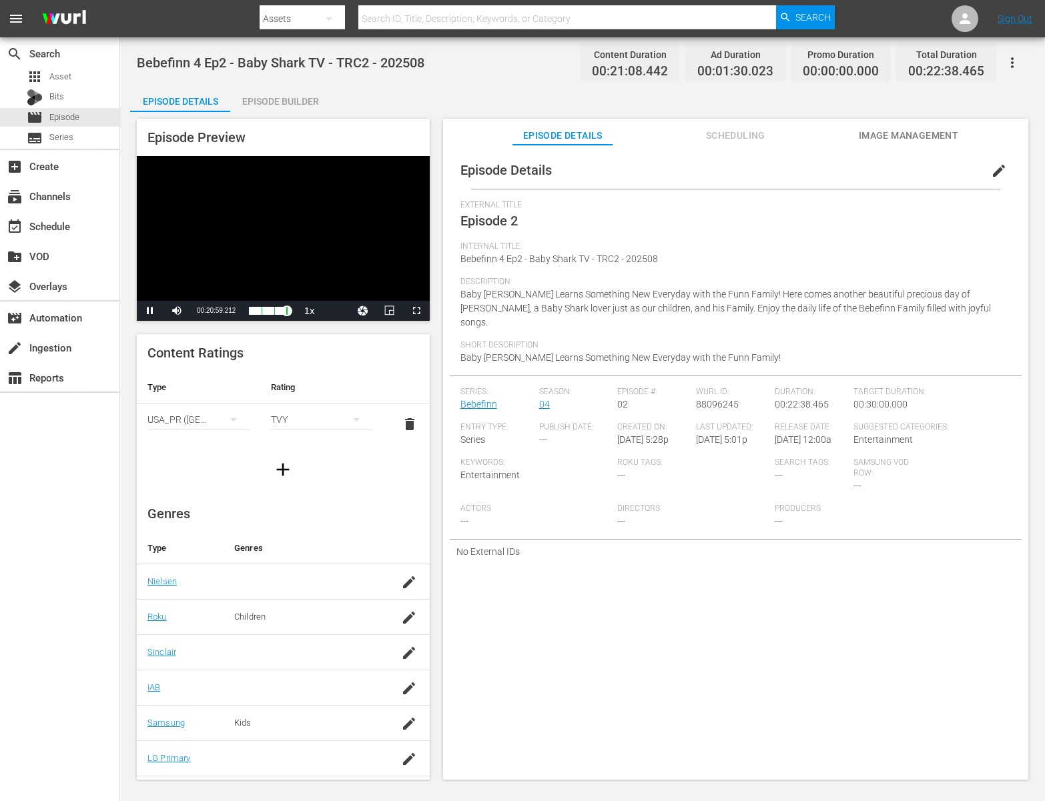
click at [265, 193] on div "Video Player" at bounding box center [283, 228] width 293 height 145
click at [298, 212] on div "Video Player" at bounding box center [283, 228] width 293 height 145
click at [416, 311] on span "Video Player" at bounding box center [416, 311] width 0 height 0
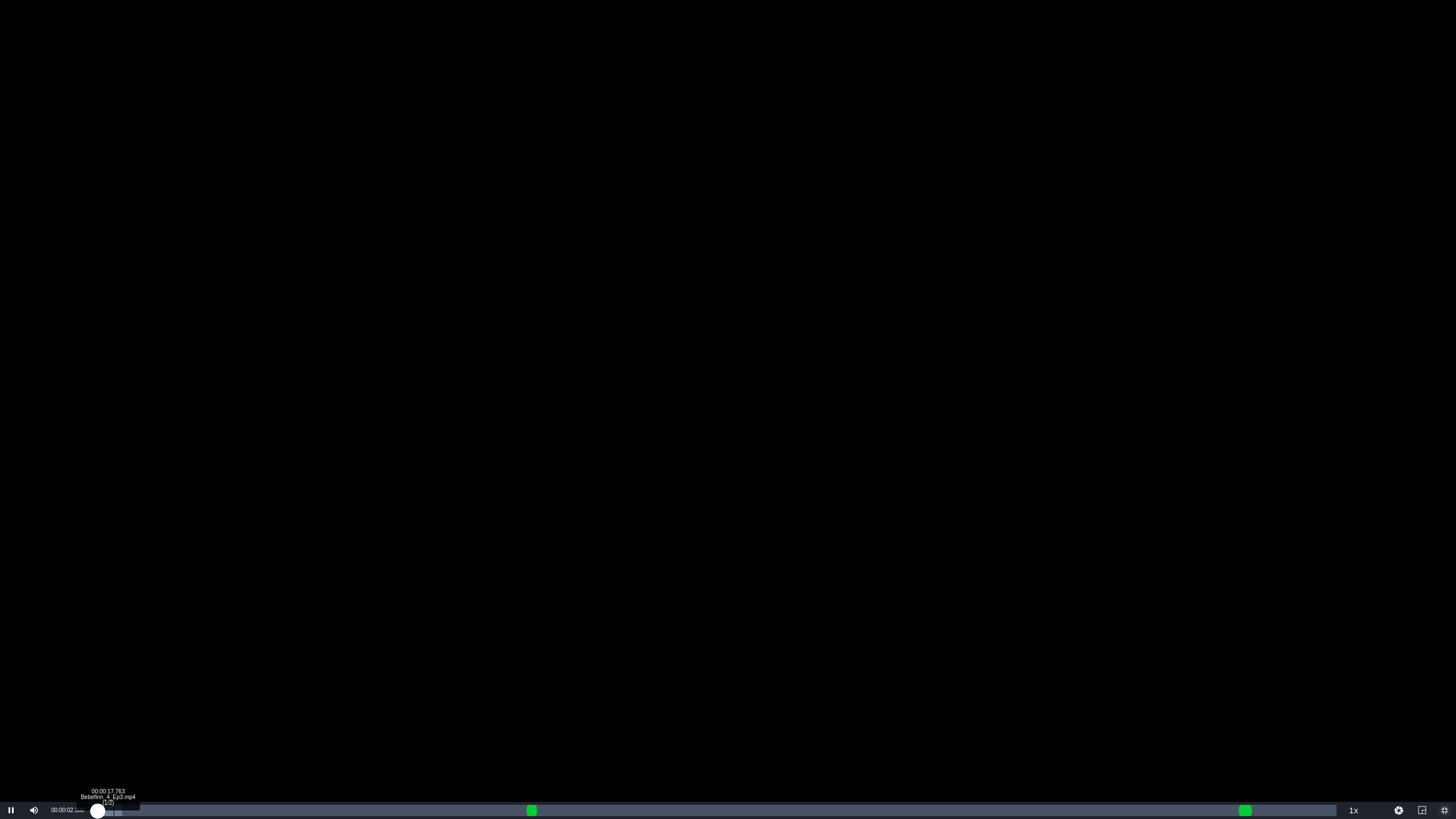
click at [115, 683] on div "Loaded : 2.15% 00:00:17.763 Bebefinn_4_Ep3.mp4 (1/2) 00:00:02.298" at bounding box center [716, 810] width 1241 height 11
click at [139, 683] on div "00:00:42.129 Bebefinn_4_Ep3.mp4 (1/2)" at bounding box center [139, 810] width 1 height 11
click at [166, 683] on div "00:01:09.291 Bebefinn_4_Ep3.mp4 (1/2)" at bounding box center [166, 810] width 1 height 11
click at [177, 683] on div "00:01:19.663" at bounding box center [136, 810] width 82 height 11
click at [193, 683] on div "Loaded : 11.32% 00:01:34.791 Bebefinn_4_Ep3.mp4 (1/2) 00:01:26.041" at bounding box center [715, 810] width 1252 height 17
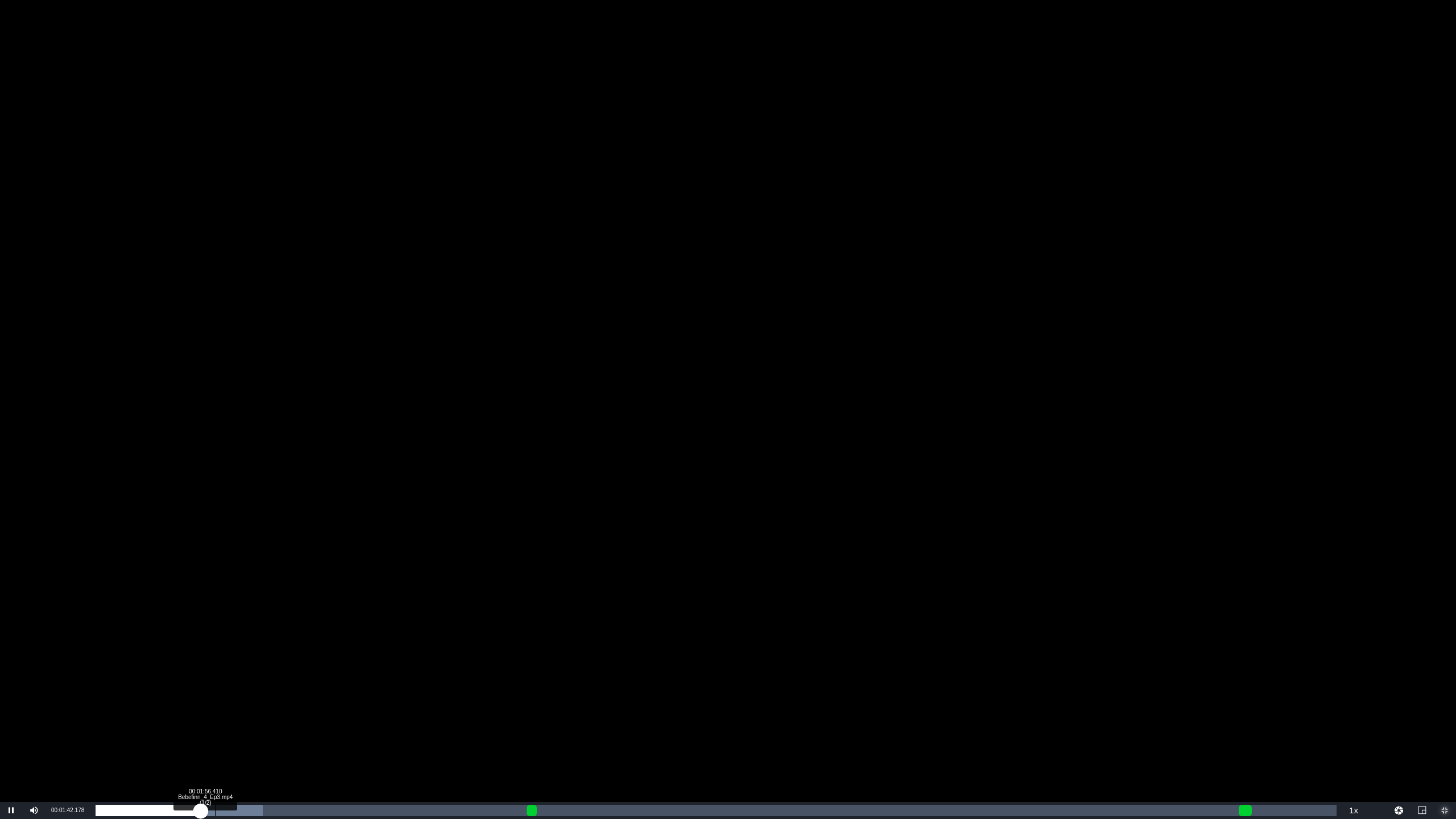
click at [215, 683] on div "Loaded : 13.48% 00:01:56.410 Bebefinn_4_Ep3.mp4 (1/2) 00:01:42.281" at bounding box center [716, 810] width 1241 height 11
click at [217, 683] on div "00:01:57.422" at bounding box center [155, 810] width 120 height 11
click at [236, 683] on div "Loaded : 14.01% 00:02:16.366 Bebefinn_4_Ep3.mp4 (1/2) 00:02:05.550" at bounding box center [716, 810] width 1241 height 11
click at [237, 683] on div "00:02:18.068" at bounding box center [166, 810] width 142 height 11
click at [264, 683] on div "00:02:44.637 Bebefinn_4_Ep3.mp4 (1/2)" at bounding box center [264, 810] width 1 height 11
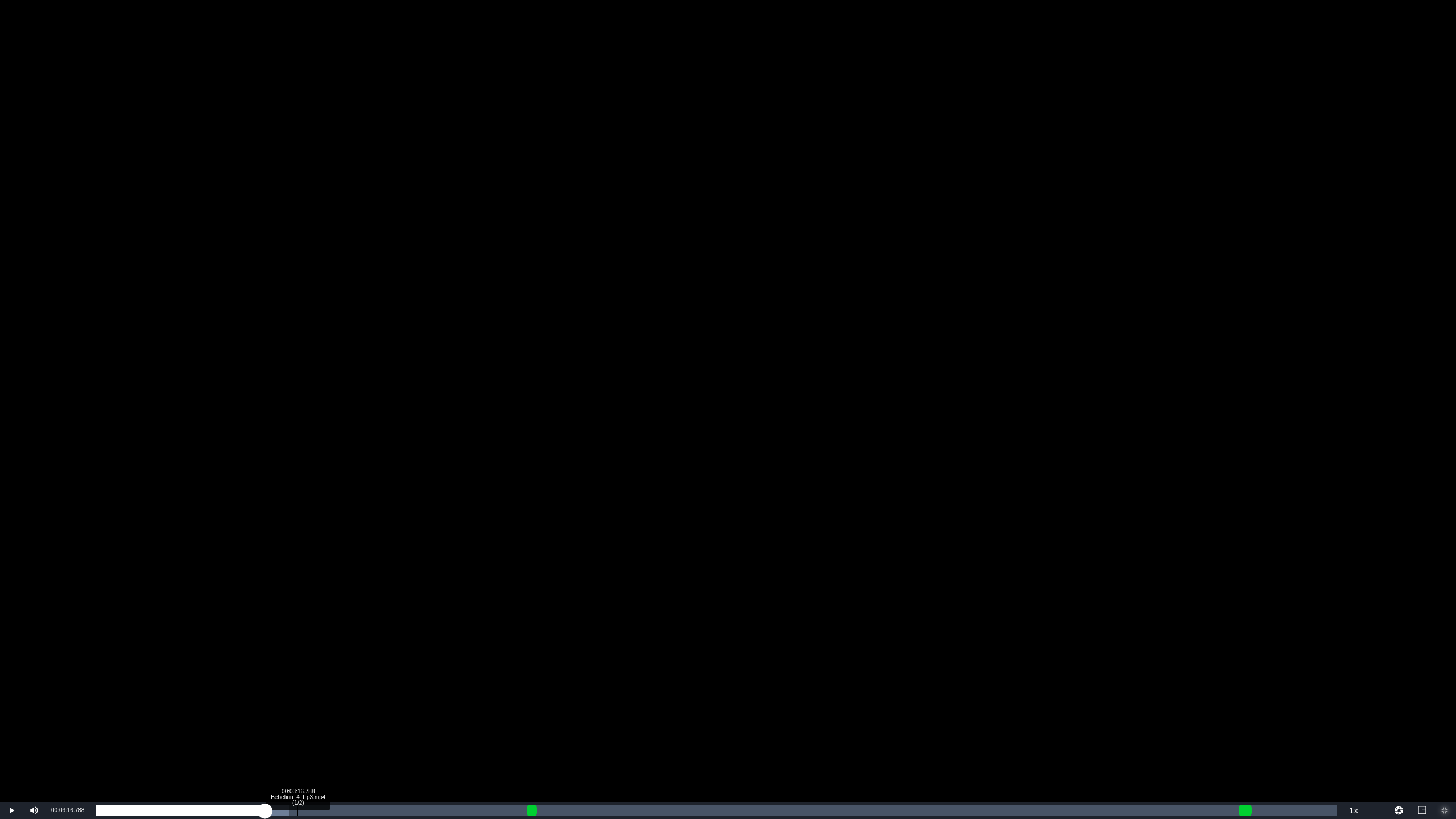
click at [298, 683] on div "00:03:16.788 Bebefinn_4_Ep3.mp4 (1/2)" at bounding box center [298, 810] width 1 height 11
click at [309, 683] on div "00:03:27.875 Bebefinn_4_Ep3.mp4 (1/2)" at bounding box center [309, 810] width 1 height 11
click at [326, 683] on div "Loaded : 19.41% 00:03:45.059 Bebefinn_4_Ep3.mp4 (1/2) 00:03:30.465" at bounding box center [716, 810] width 1241 height 11
click at [363, 683] on div "Loaded : 20.48% 00:04:21.091 Bebefinn_4_Ep3.mp4 (1/2) 00:03:46.121" at bounding box center [715, 810] width 1252 height 17
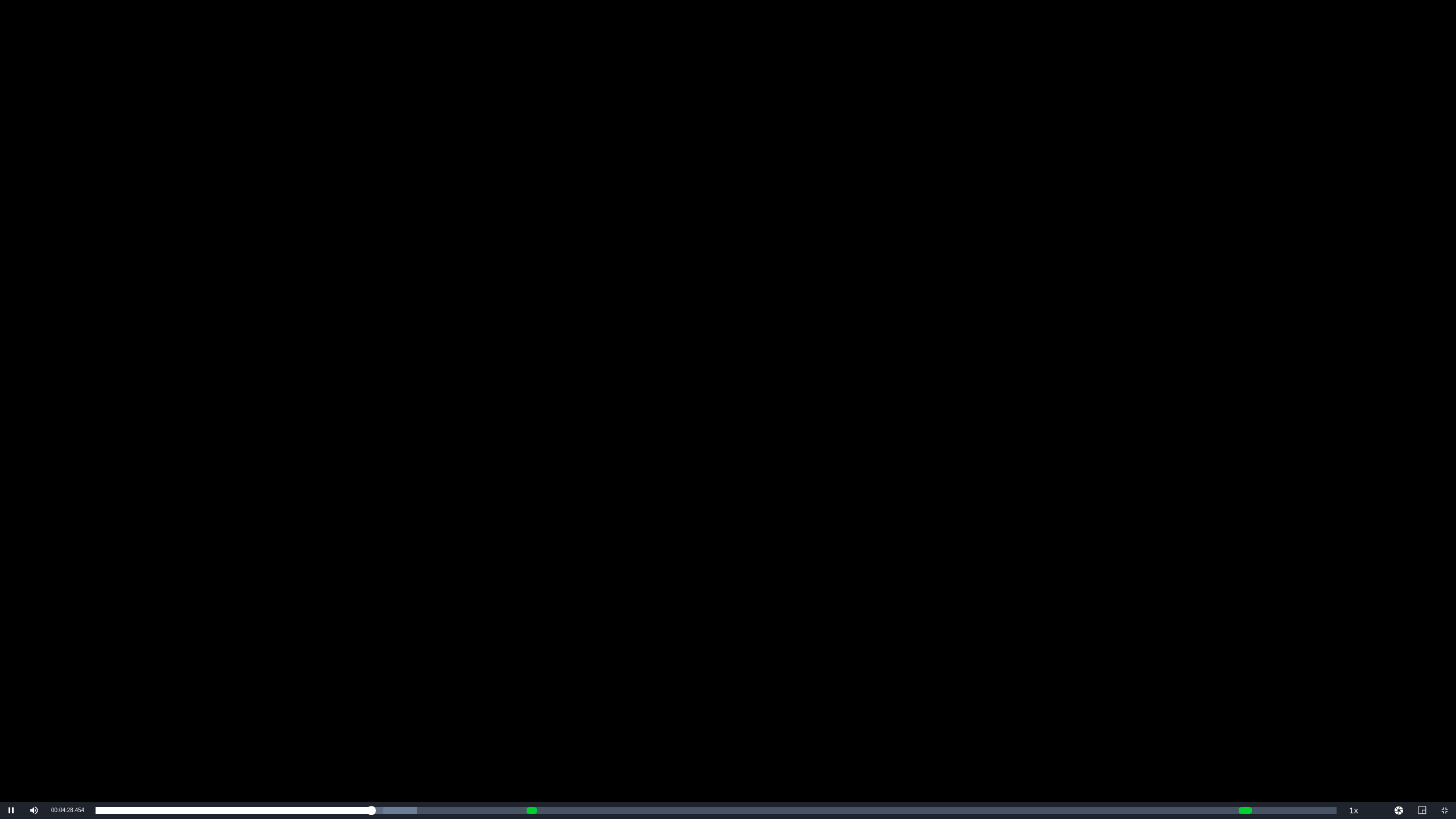
click at [549, 647] on div "Video Player" at bounding box center [728, 401] width 1456 height 802
click at [1057, 683] on span "Video Player" at bounding box center [1444, 810] width 0 height 0
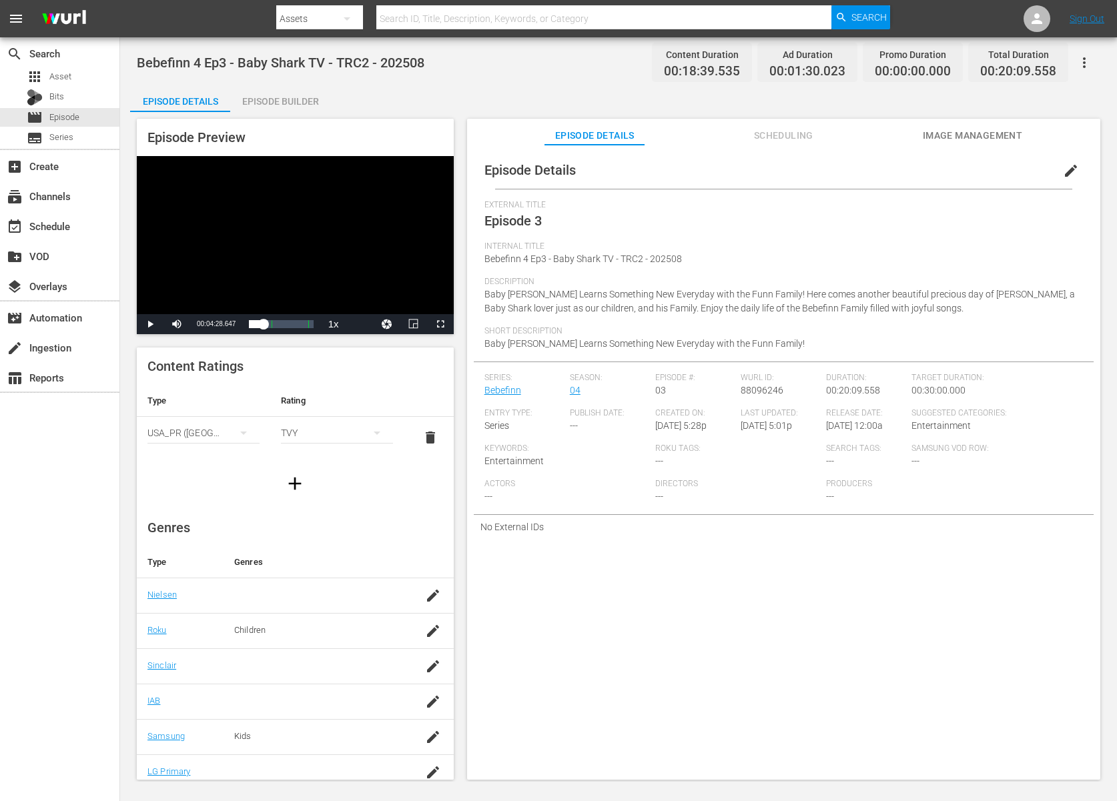
click at [358, 179] on div "Video Player" at bounding box center [295, 235] width 317 height 158
click at [324, 216] on div "Video Player" at bounding box center [295, 235] width 317 height 158
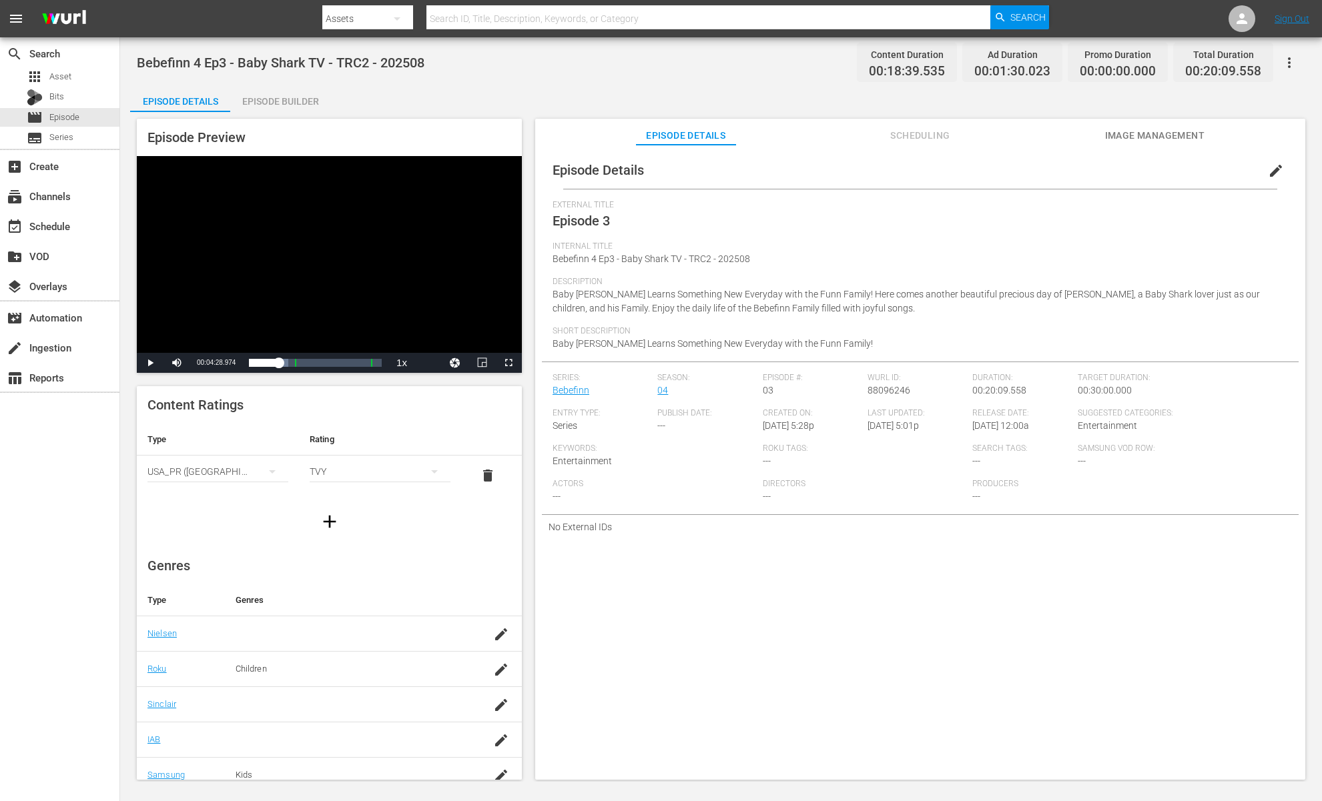
click at [310, 256] on div "Video Player" at bounding box center [329, 254] width 385 height 197
click at [508, 363] on span "Video Player" at bounding box center [508, 363] width 0 height 0
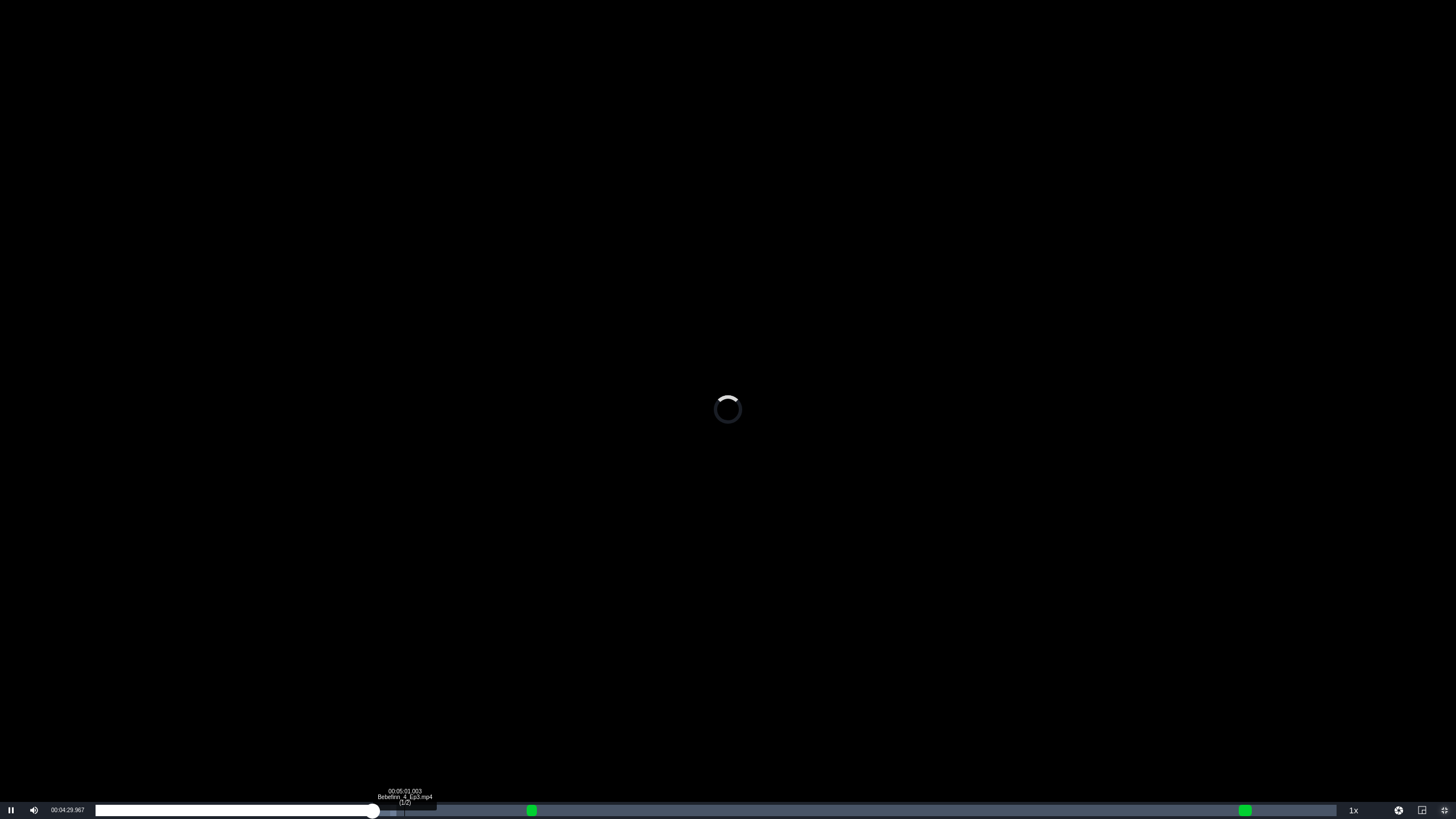
click at [404, 683] on div "00:05:01.003 Bebefinn_4_Ep3.mp4 (1/2)" at bounding box center [404, 810] width 1 height 11
click at [450, 683] on div "00:05:44.796 Bebefinn_4_Ep3.mp4 (1/2)" at bounding box center [449, 810] width 1 height 11
click at [475, 683] on div "00:06:09.741 Bebefinn_4_Ep3.mp4 (1/2)" at bounding box center [475, 810] width 1 height 11
click at [562, 683] on div "Loaded : 33.41% 00:07:34.000 Bebefinn_4_Ep3.mp4 (2/2) 00:06:09.835" at bounding box center [716, 810] width 1241 height 11
click at [505, 683] on div "Loaded : 0.00% 00:06:29.697 Bebefinn_4_Ep3.mp4 (1/2) 00:00:00.000 [GEOGRAPHIC_D…" at bounding box center [716, 810] width 1241 height 11
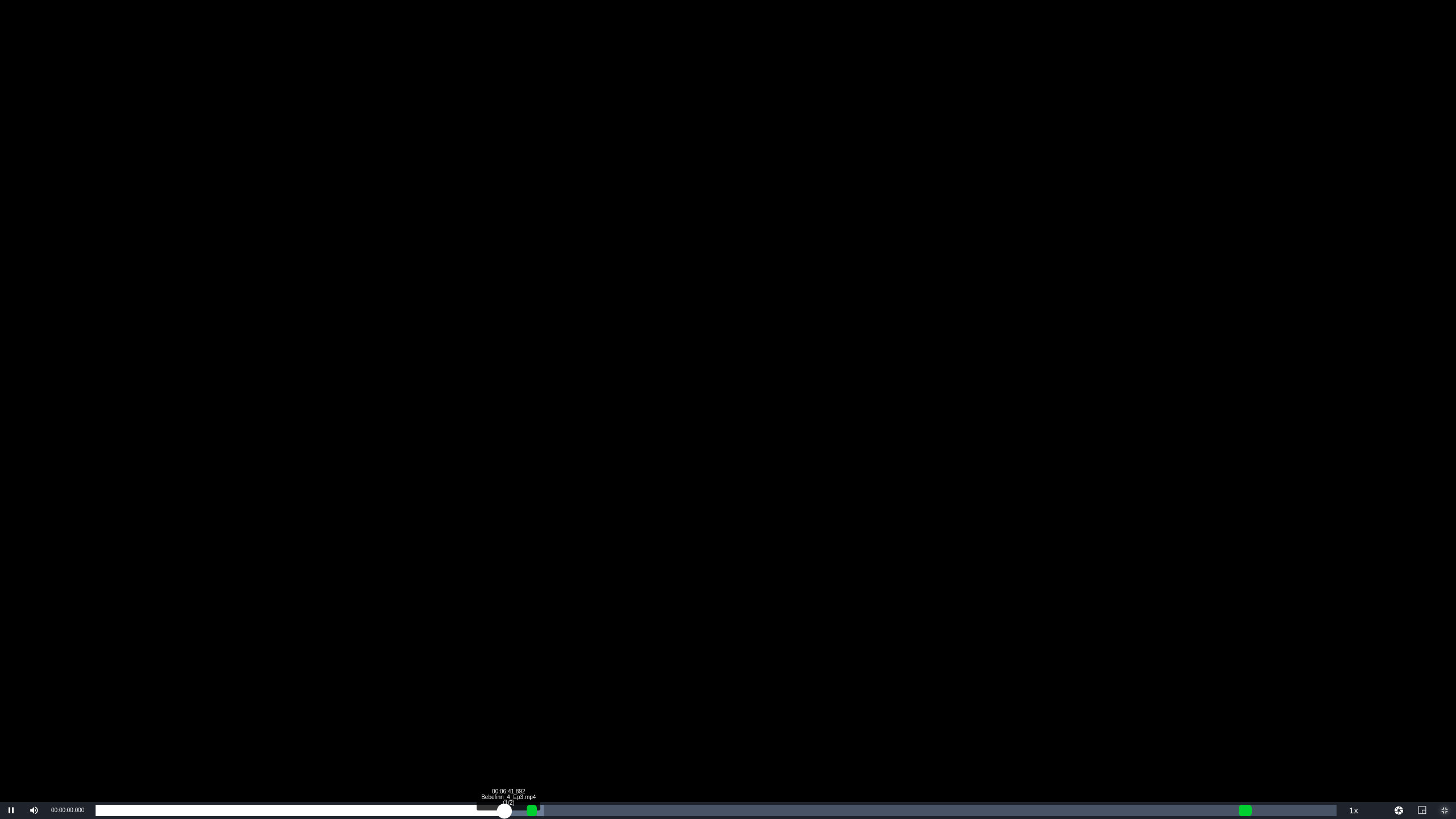
click at [505, 683] on div "00:06:38.603" at bounding box center [300, 810] width 409 height 11
click at [508, 683] on div "00:06:41.694" at bounding box center [302, 810] width 413 height 11
click at [554, 683] on div "Loaded : 38.26% 00:07:26.239 Bebefinn_4_Ep3.mp4 (2/2) 00:06:45.503 [GEOGRAPHIC_…" at bounding box center [716, 810] width 1241 height 11
click at [572, 683] on div "Loaded : 41.50% 00:07:44.532 Bebefinn_4_Ep3.mp4 (2/2) 00:07:28.128 [GEOGRAPHIC_…" at bounding box center [716, 810] width 1241 height 11
click at [586, 683] on div "00:07:58.945 Bebefinn_4_Ep3.mp4 (2/2)" at bounding box center [586, 810] width 1 height 11
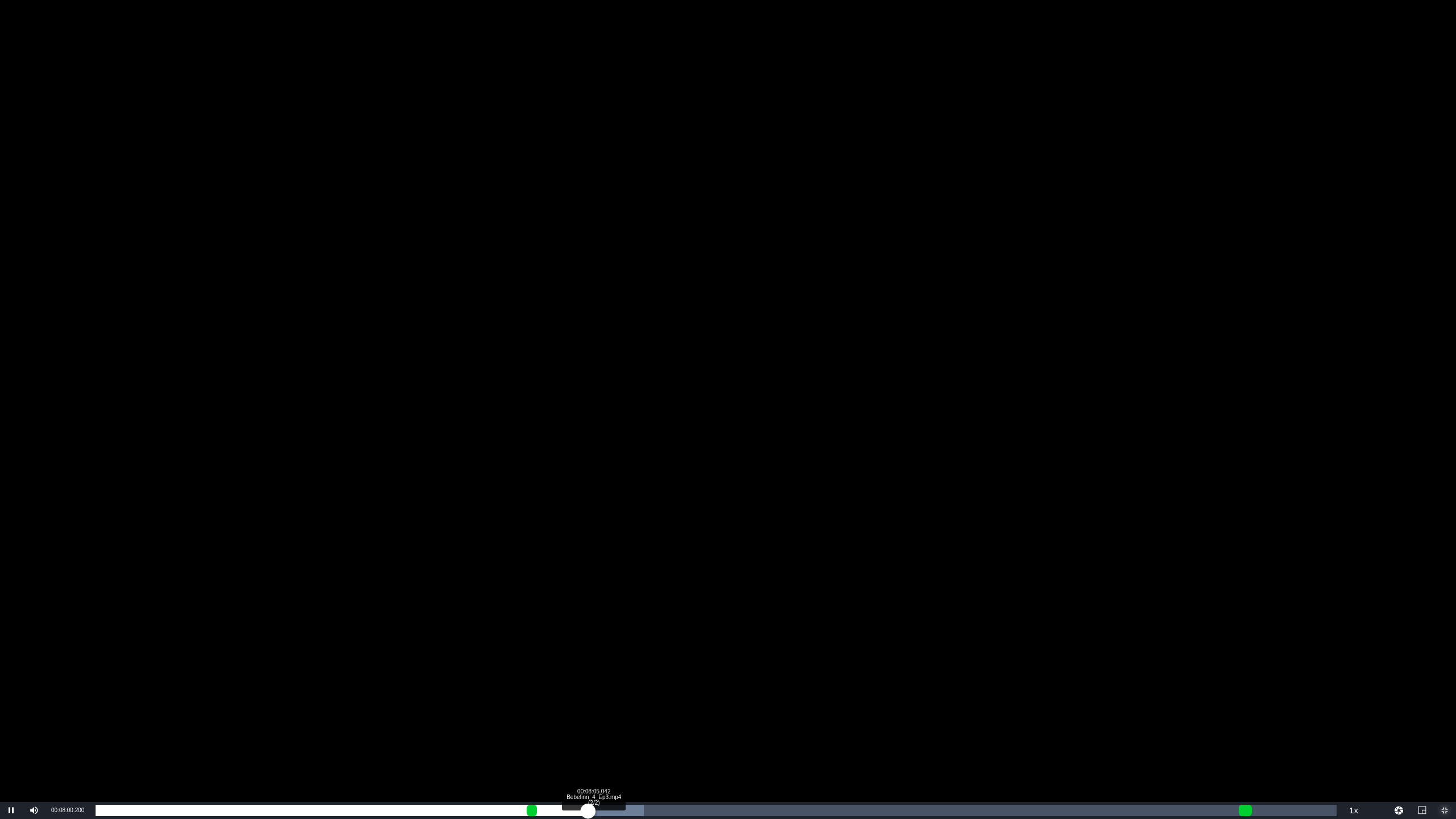
click at [588, 683] on div "00:08:00.216" at bounding box center [342, 810] width 493 height 11
click at [595, 683] on div "00:08:07.035" at bounding box center [345, 810] width 500 height 11
click at [602, 683] on div "00:08:13.203" at bounding box center [349, 810] width 506 height 11
click at [615, 683] on div "Loaded : 46.34% 00:08:23.890 Bebefinn_4_Ep3.mp4 (2/2) 00:08:16.332 [GEOGRAPHIC_…" at bounding box center [716, 810] width 1241 height 11
click at [625, 683] on div "00:08:36.085 Bebefinn_4_Ep3.mp4 (2/2)" at bounding box center [625, 810] width 1 height 11
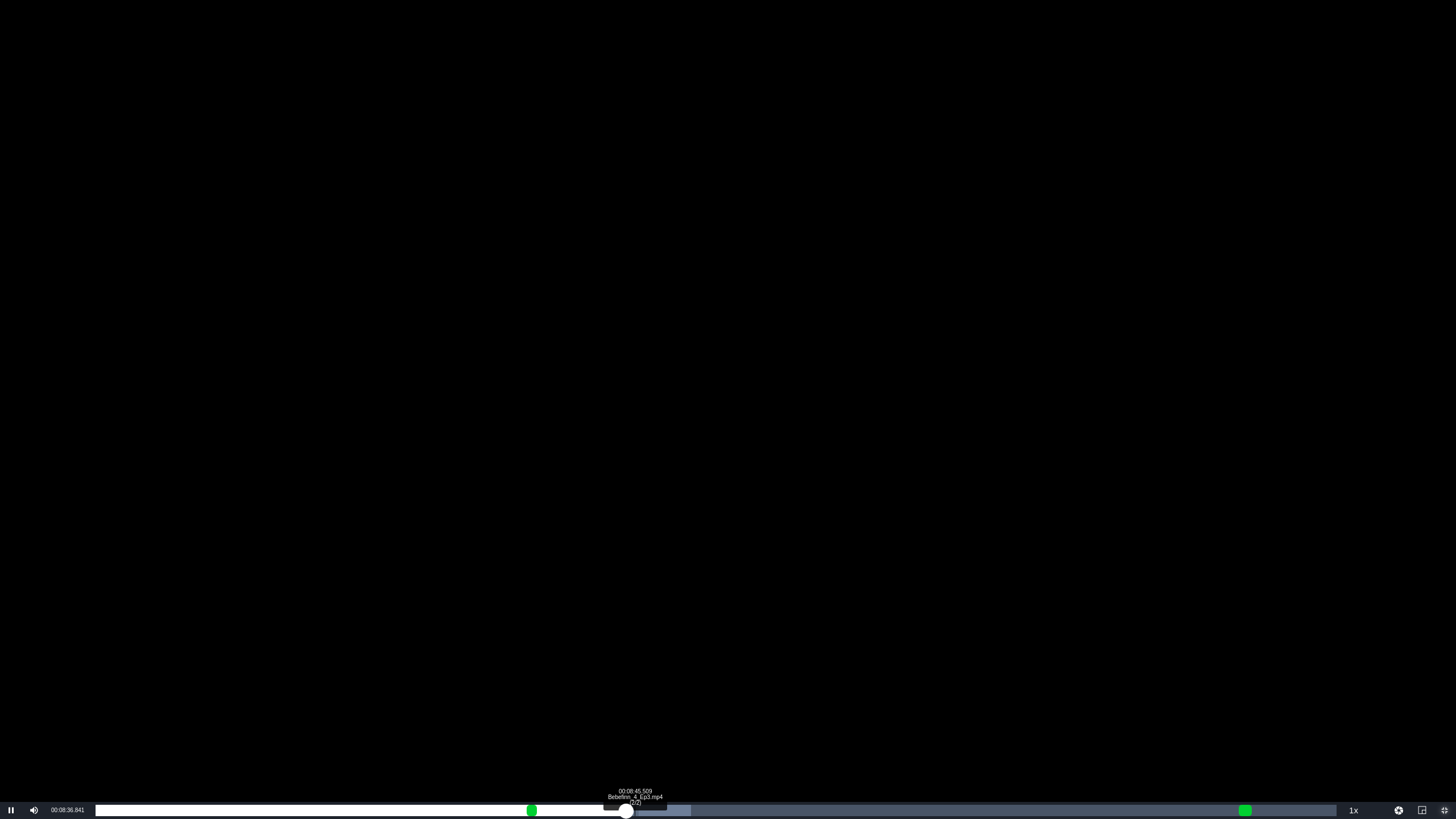
click at [627, 683] on div "00:08:37.081" at bounding box center [361, 810] width 530 height 11
click at [635, 683] on div "00:08:45.664" at bounding box center [365, 810] width 539 height 11
click at [638, 683] on div "00:08:49.682" at bounding box center [367, 810] width 543 height 11
click at [662, 683] on div "Loaded : 51.21% 00:09:12.671 Bebefinn_4_Ep3.mp4 (2/2) 00:08:58.768 [GEOGRAPHIC_…" at bounding box center [716, 810] width 1241 height 11
click at [710, 683] on div "Loaded : 51.21% 00:09:59.235 Bebefinn_4_Ep3.mp4 (2/2) 00:09:12.250 [GEOGRAPHIC_…" at bounding box center [716, 810] width 1241 height 11
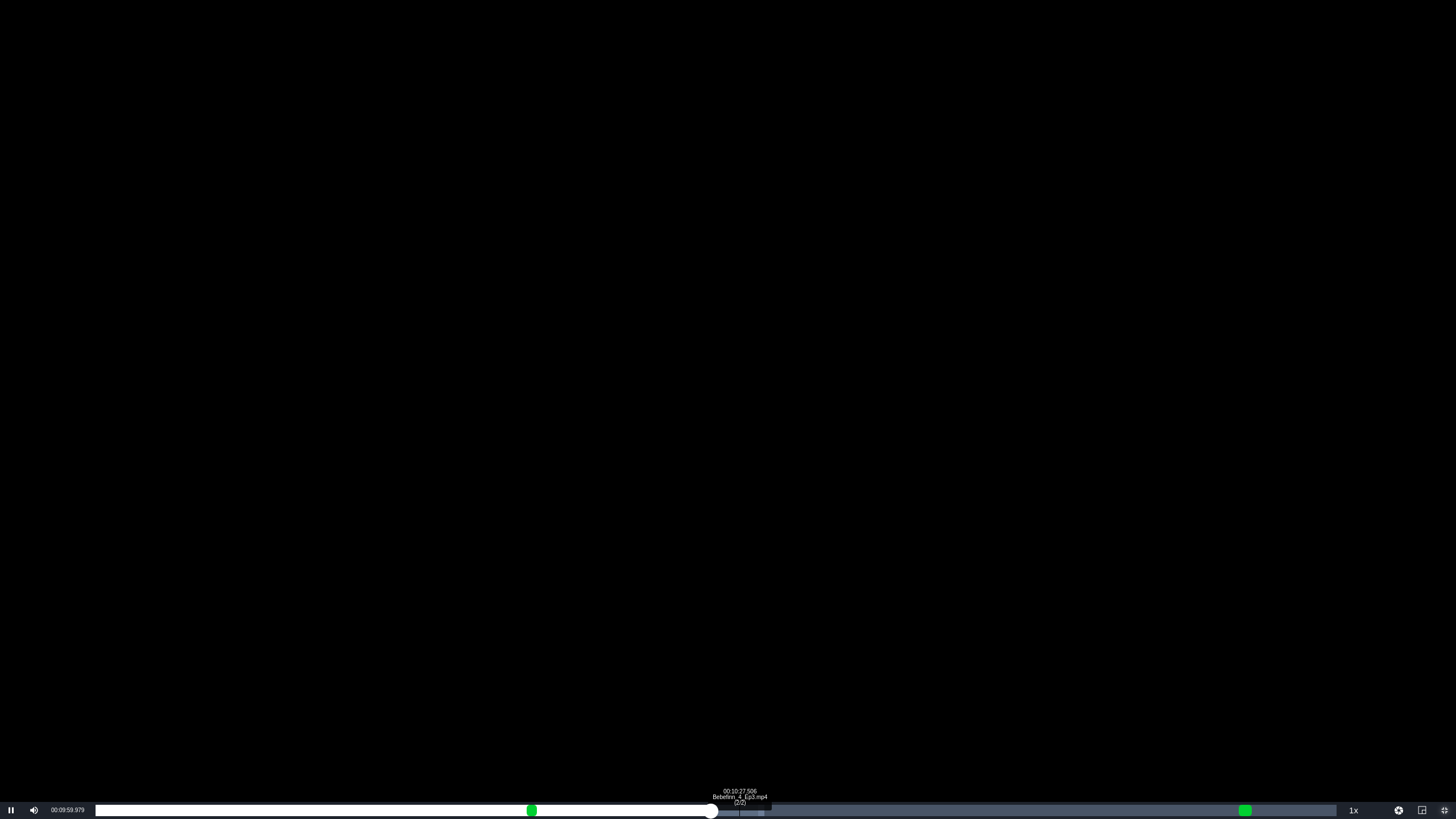
click at [739, 683] on div "Loaded : 53.91% 00:10:27.506 Bebefinn_4_Ep3.mp4 (2/2) 00:09:59.983 [GEOGRAPHIC_…" at bounding box center [716, 810] width 1241 height 11
click at [799, 683] on div "Loaded : 56.59% 00:11:24.603 Bebefinn_4_Ep3.mp4 (2/2) 00:10:27.761 [GEOGRAPHIC_…" at bounding box center [716, 810] width 1241 height 11
click at [810, 683] on div "Loaded : 62.52% 00:11:36.244 Bebefinn_4_Ep3.mp4 (2/2) 00:11:26.492 [GEOGRAPHIC_…" at bounding box center [716, 810] width 1241 height 11
click at [826, 683] on div "Loaded : 63.61% 00:11:52.874 Bebefinn_4_Ep3.mp4 (2/2) 00:11:39.007 [GEOGRAPHIC_…" at bounding box center [716, 810] width 1241 height 11
click at [841, 683] on div "00:11:58.127" at bounding box center [468, 810] width 745 height 11
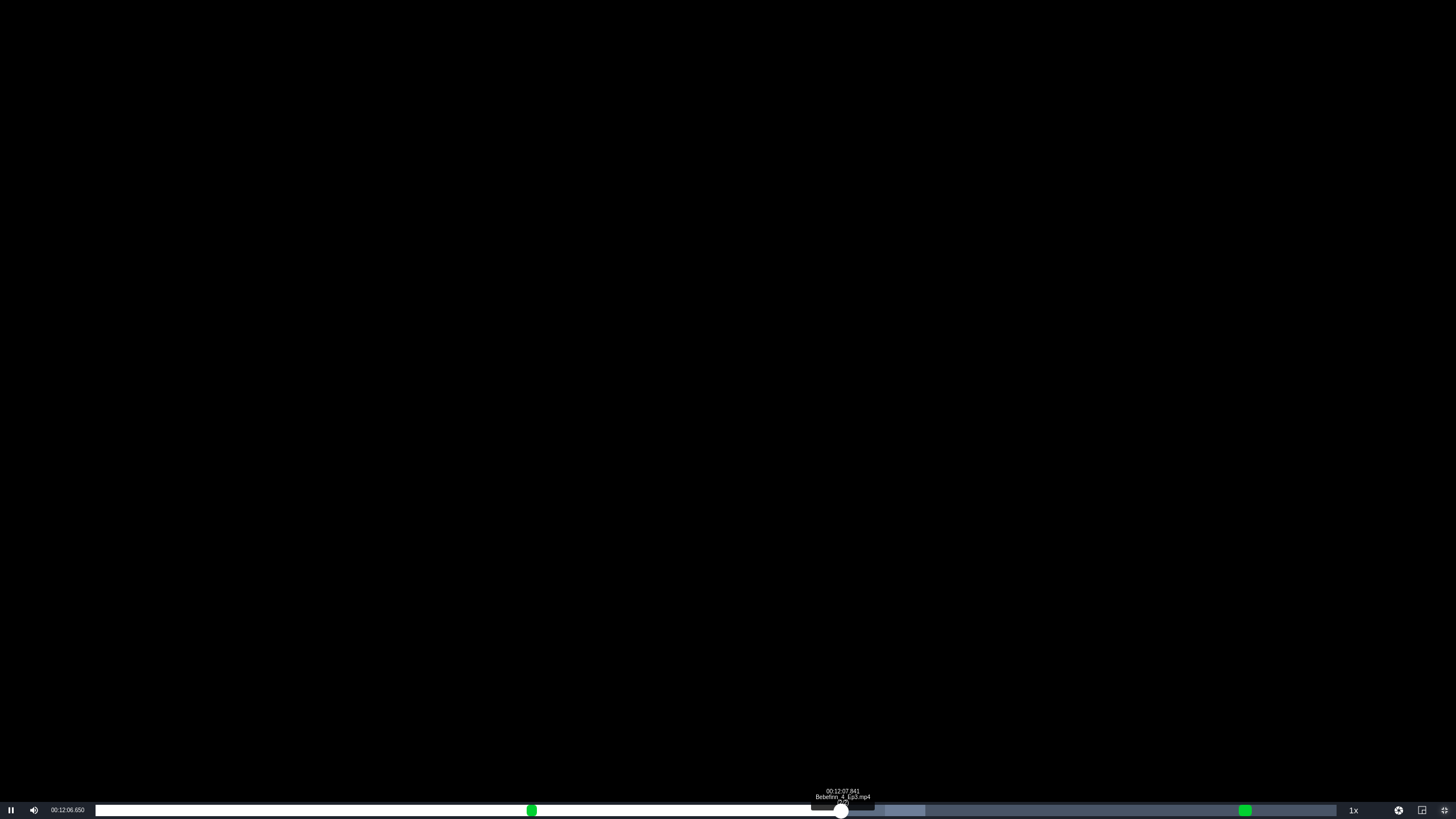
click at [841, 683] on div "00:12:06.639" at bounding box center [468, 810] width 745 height 11
click at [855, 683] on div "Loaded : 67.92% 00:12:20.036 Bebefinn_4_Ep3.mp4 (2/2) 00:12:08.396 [GEOGRAPHIC_…" at bounding box center [716, 810] width 1241 height 11
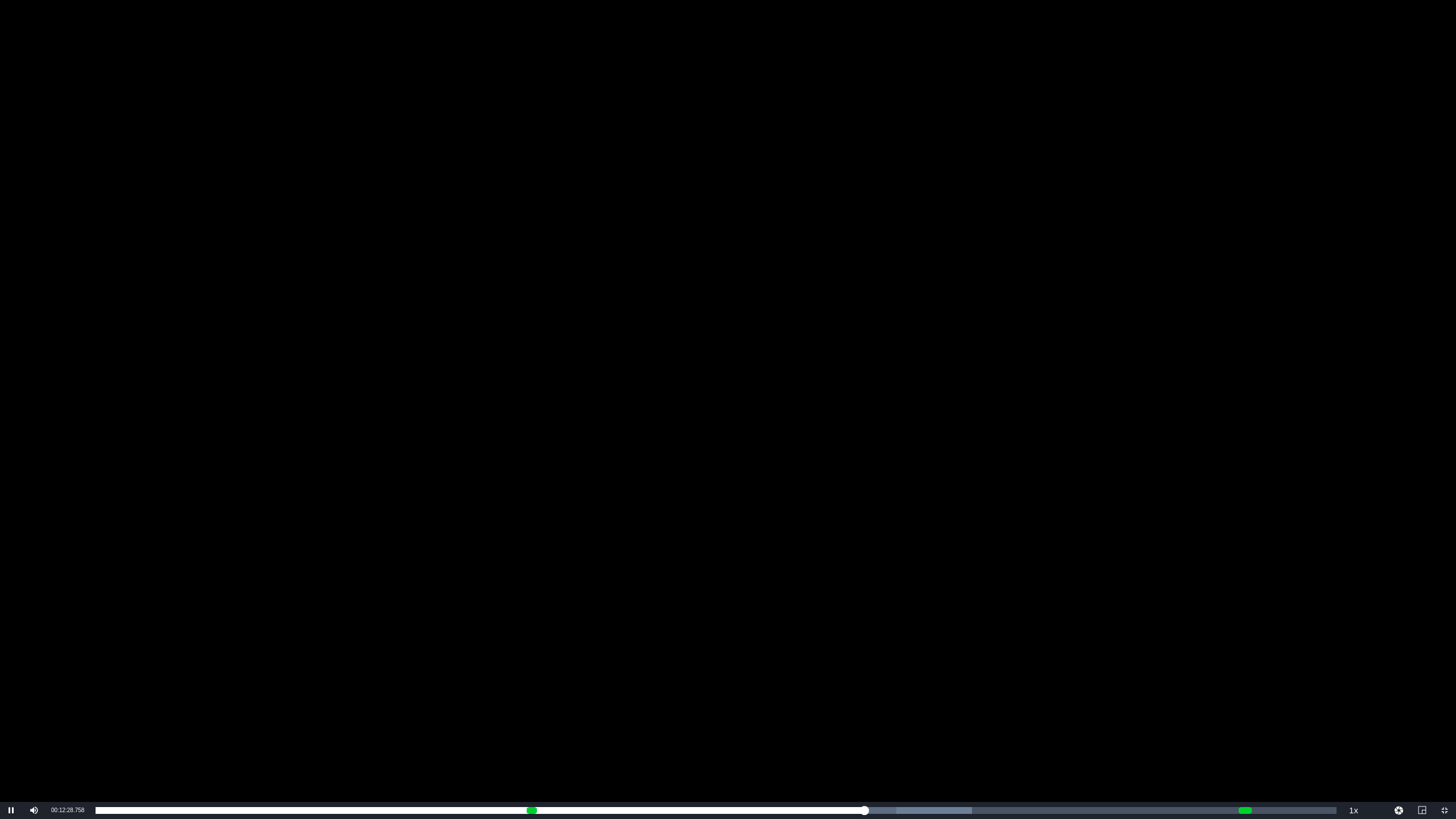
click at [959, 683] on div "Video Player" at bounding box center [728, 401] width 1456 height 802
click at [957, 683] on div "Video Player" at bounding box center [728, 401] width 1456 height 802
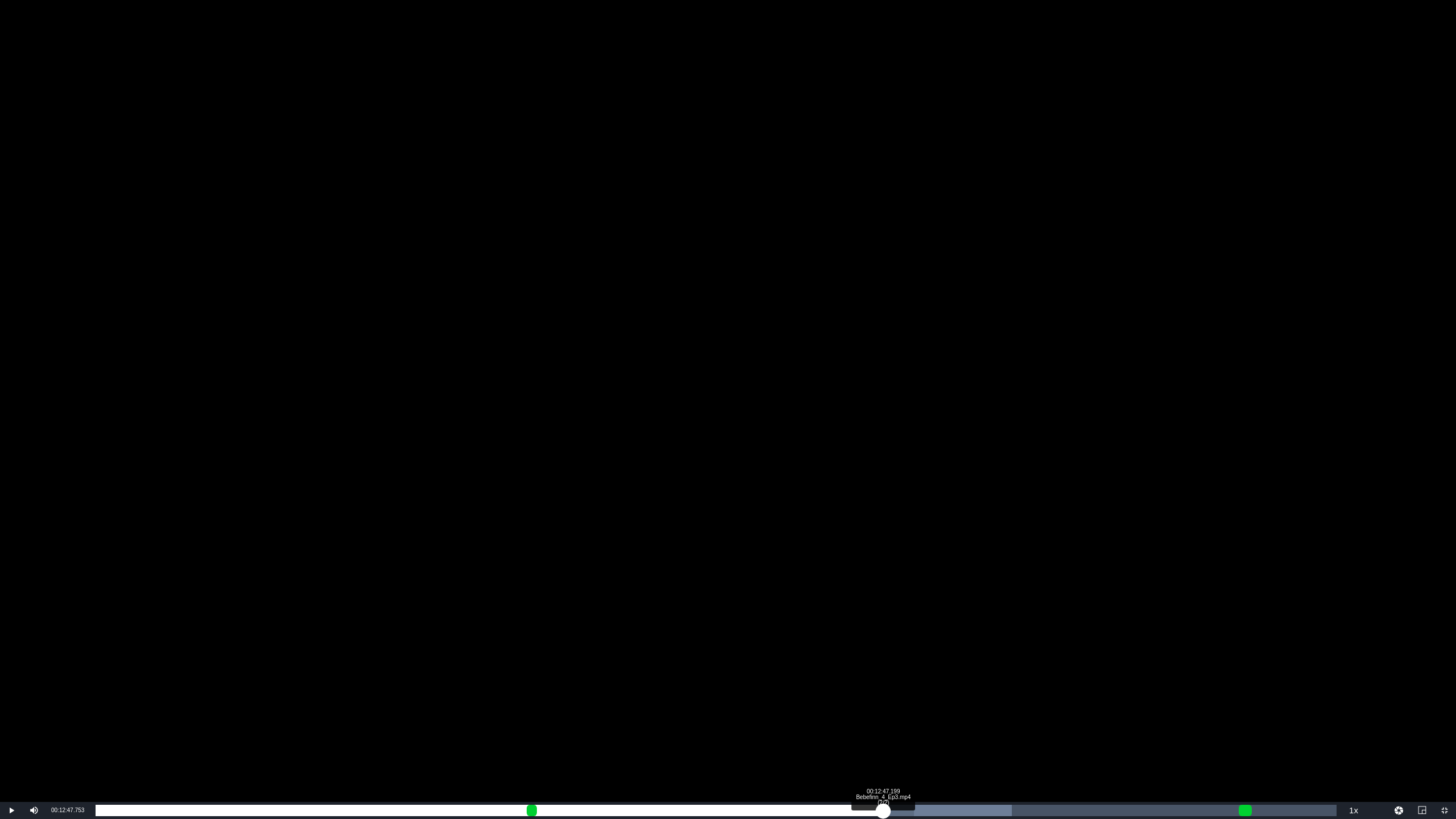
click at [882, 683] on div "00:12:42.843" at bounding box center [489, 810] width 788 height 11
click at [896, 683] on div "00:13:00.488" at bounding box center [495, 810] width 800 height 11
click at [904, 683] on div "00:13:08.103" at bounding box center [500, 810] width 809 height 11
click at [924, 683] on div "Loaded : 76.00% 00:13:27.111 Bebefinn_4_Ep3.mp4 (2/2) 00:13:13.309 [GEOGRAPHIC_…" at bounding box center [716, 810] width 1241 height 11
click at [925, 683] on div "00:13:29.072" at bounding box center [510, 810] width 829 height 11
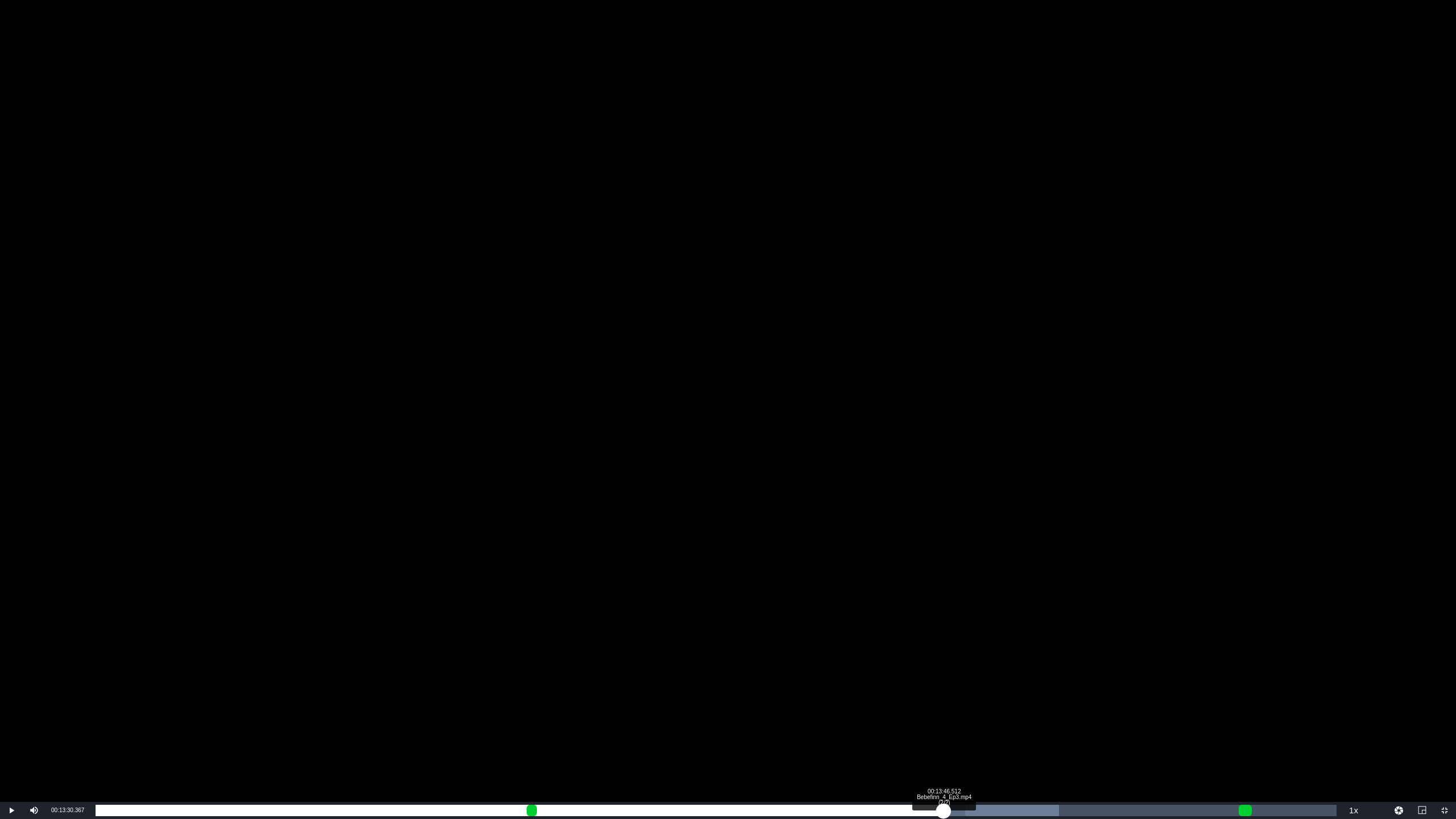
click at [944, 683] on div "Loaded : 77.61% 00:13:46.512 Bebefinn_4_Ep3.mp4 (2/2) 00:13:30.416 [GEOGRAPHIC_…" at bounding box center [716, 810] width 1241 height 11
click at [954, 683] on div "Loaded : 78.16% 00:13:58.153 Bebefinn_4_Ep3.mp4 (2/2) 00:13:47.359 [GEOGRAPHIC_…" at bounding box center [716, 810] width 1241 height 11
click at [971, 683] on div "Loaded : 78.70% 00:14:13.675 Bebefinn_4_Ep3.mp4 (2/2) 00:13:57.563 [GEOGRAPHIC_…" at bounding box center [716, 810] width 1241 height 11
click at [973, 683] on div "00:14:15.543" at bounding box center [534, 810] width 877 height 11
click at [980, 683] on div "00:14:22.880" at bounding box center [538, 810] width 885 height 11
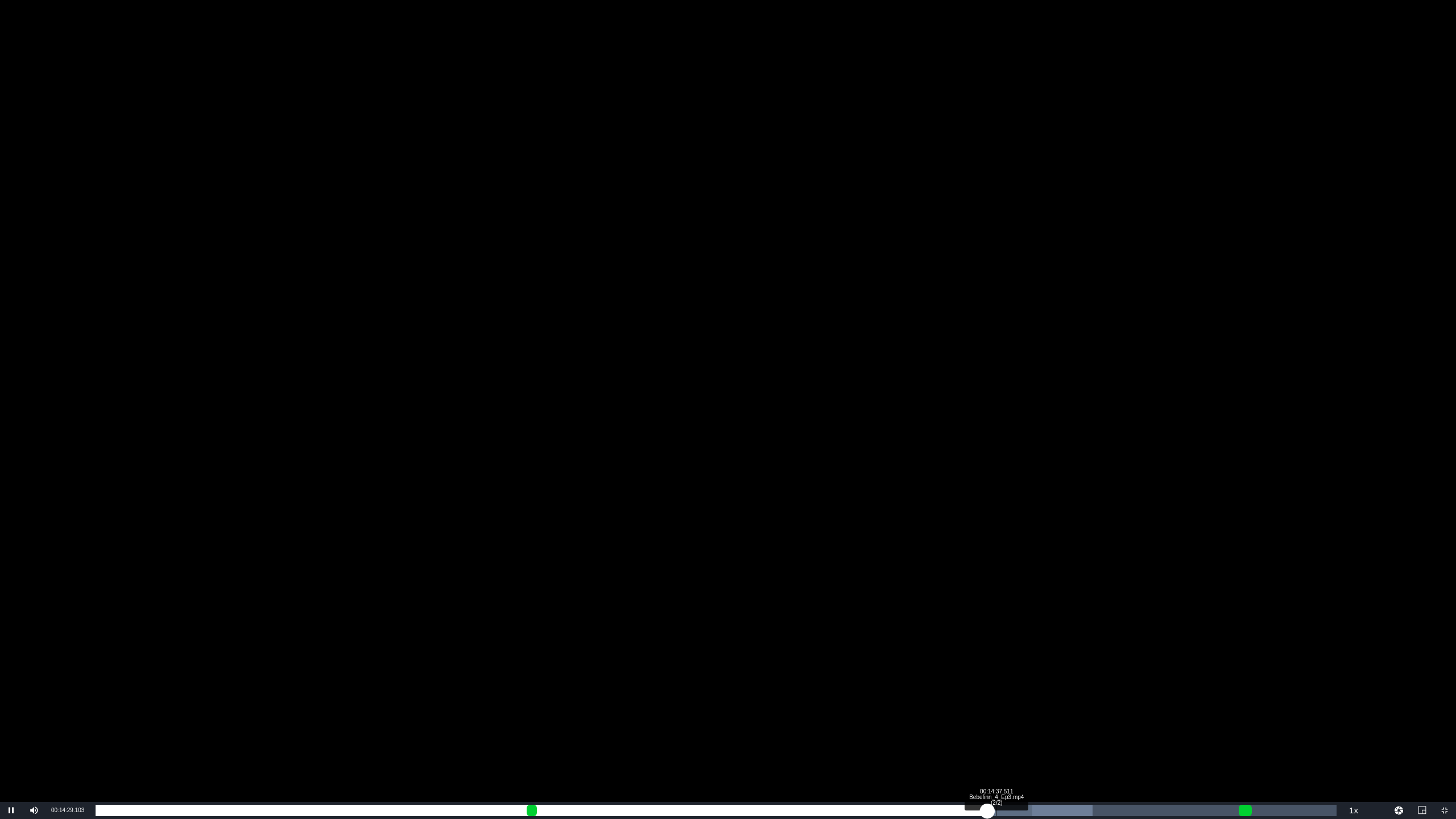
click at [987, 683] on div "00:14:29.221" at bounding box center [541, 810] width 892 height 11
click at [1010, 683] on div "00:14:54.544" at bounding box center [552, 810] width 915 height 11
click at [1010, 683] on div "00:14:51.645" at bounding box center [552, 810] width 915 height 11
click at [1034, 683] on div "Loaded : 85.71% 00:15:15.206 Bebefinn_4_Ep3.mp4 (2/2) 00:14:58.131 [GEOGRAPHIC_…" at bounding box center [716, 810] width 1241 height 11
click at [1047, 683] on div "Loaded : 85.71% 00:15:26.847 Bebefinn_4_Ep3.mp4 (2/2) 00:15:15.562 [GEOGRAPHIC_…" at bounding box center [716, 810] width 1241 height 11
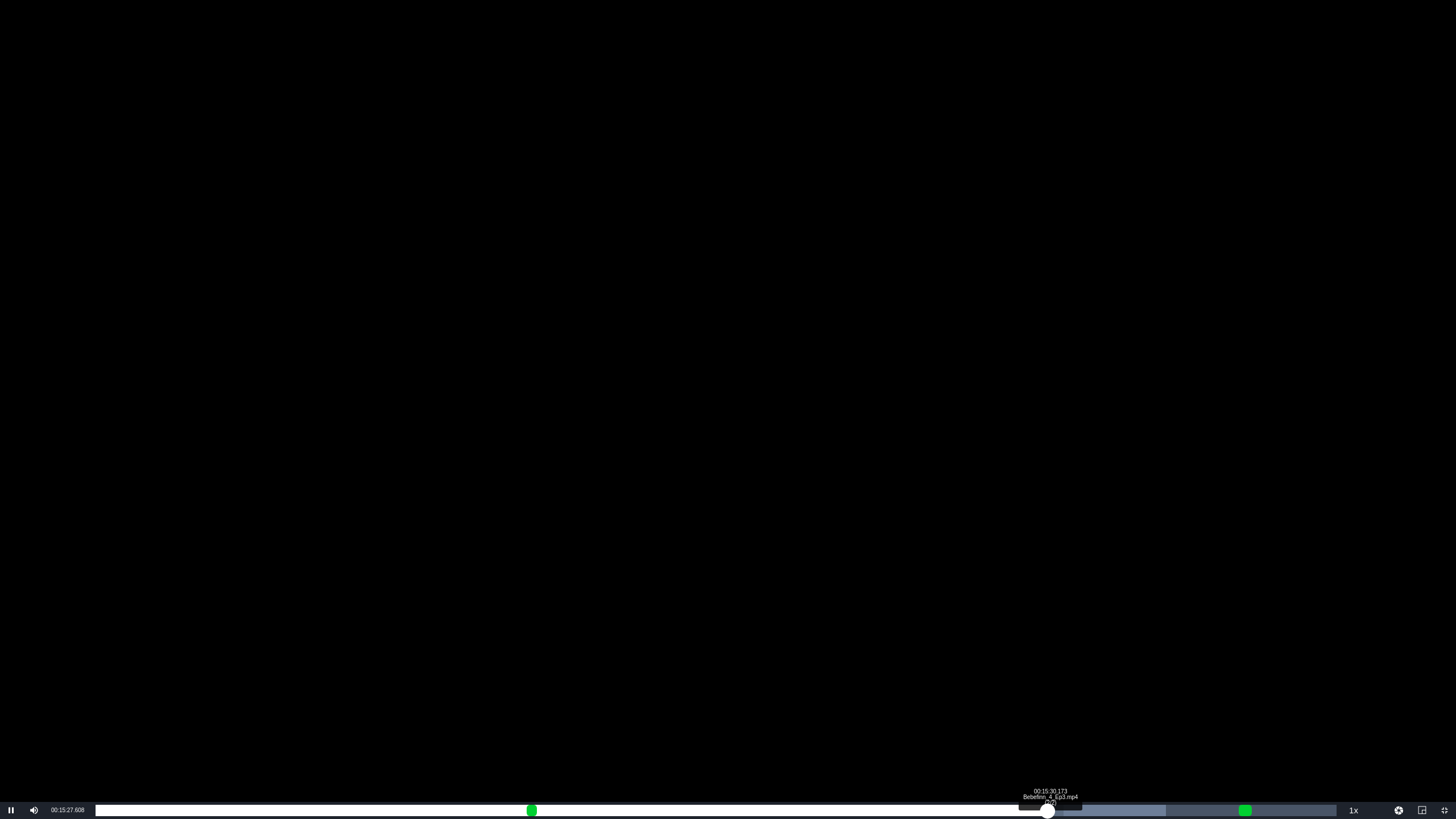
click at [1047, 683] on div "00:15:27.722" at bounding box center [571, 810] width 951 height 11
click at [1051, 683] on div "00:15:31.672" at bounding box center [573, 810] width 956 height 11
click at [1052, 683] on div "00:15:32.065" at bounding box center [573, 810] width 956 height 11
click at [1057, 683] on div "00:15:40.770" at bounding box center [578, 810] width 965 height 11
click at [1057, 683] on div "00:15:48.314" at bounding box center [581, 810] width 973 height 11
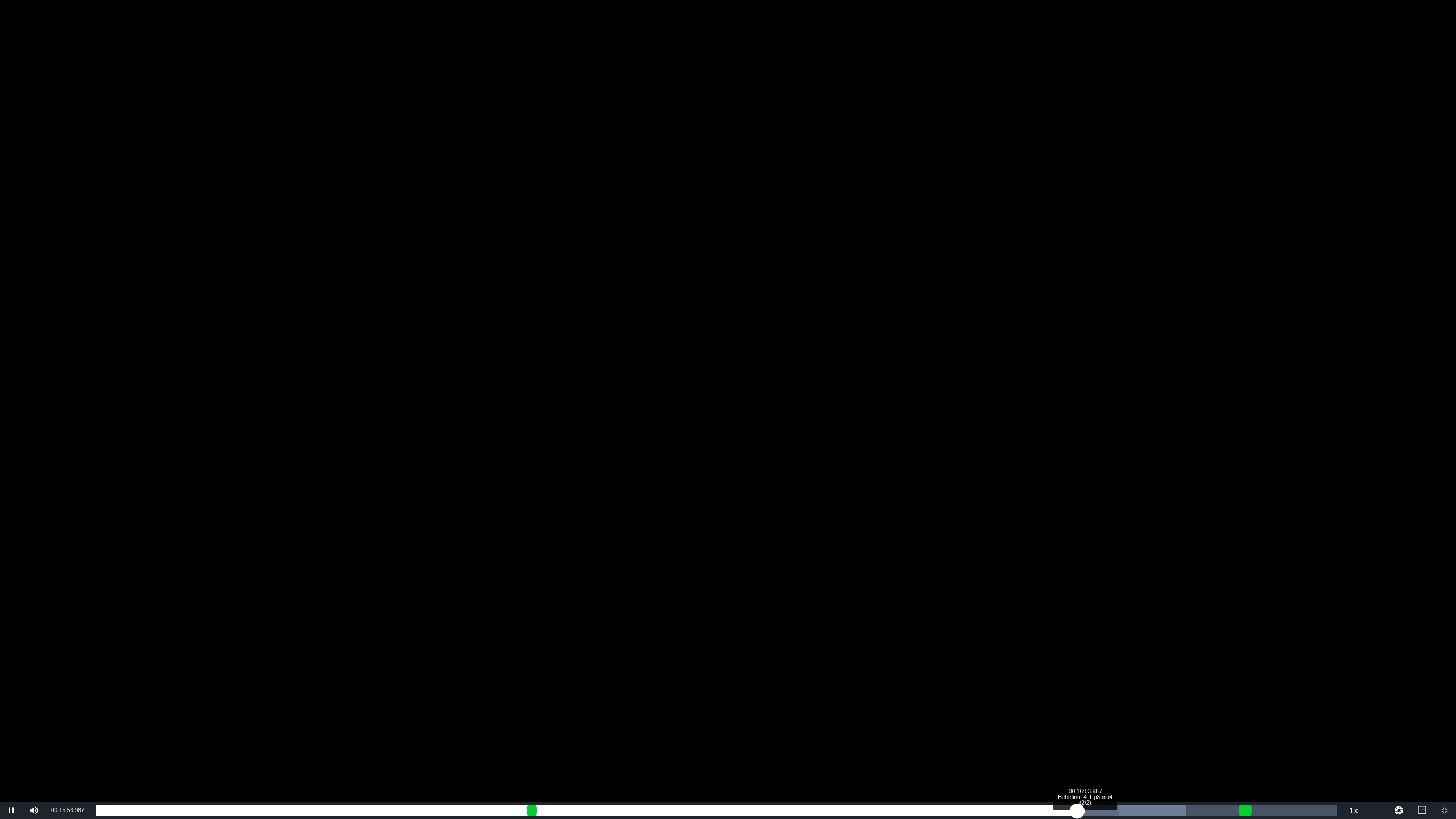
click at [1057, 683] on div "00:15:57.037" at bounding box center [586, 810] width 981 height 11
click at [1057, 683] on div "00:16:04.248" at bounding box center [590, 810] width 989 height 11
click at [1057, 683] on div "Loaded : 87.86% 00:16:17.846 Bebefinn_4_Ep3.mp4 (2/2) 00:16:08.271 [GEOGRAPHIC_…" at bounding box center [715, 810] width 1252 height 17
click at [1057, 683] on div "00:16:18.315" at bounding box center [597, 810] width 1003 height 11
click at [1057, 683] on div "00:16:19.694" at bounding box center [598, 810] width 1005 height 11
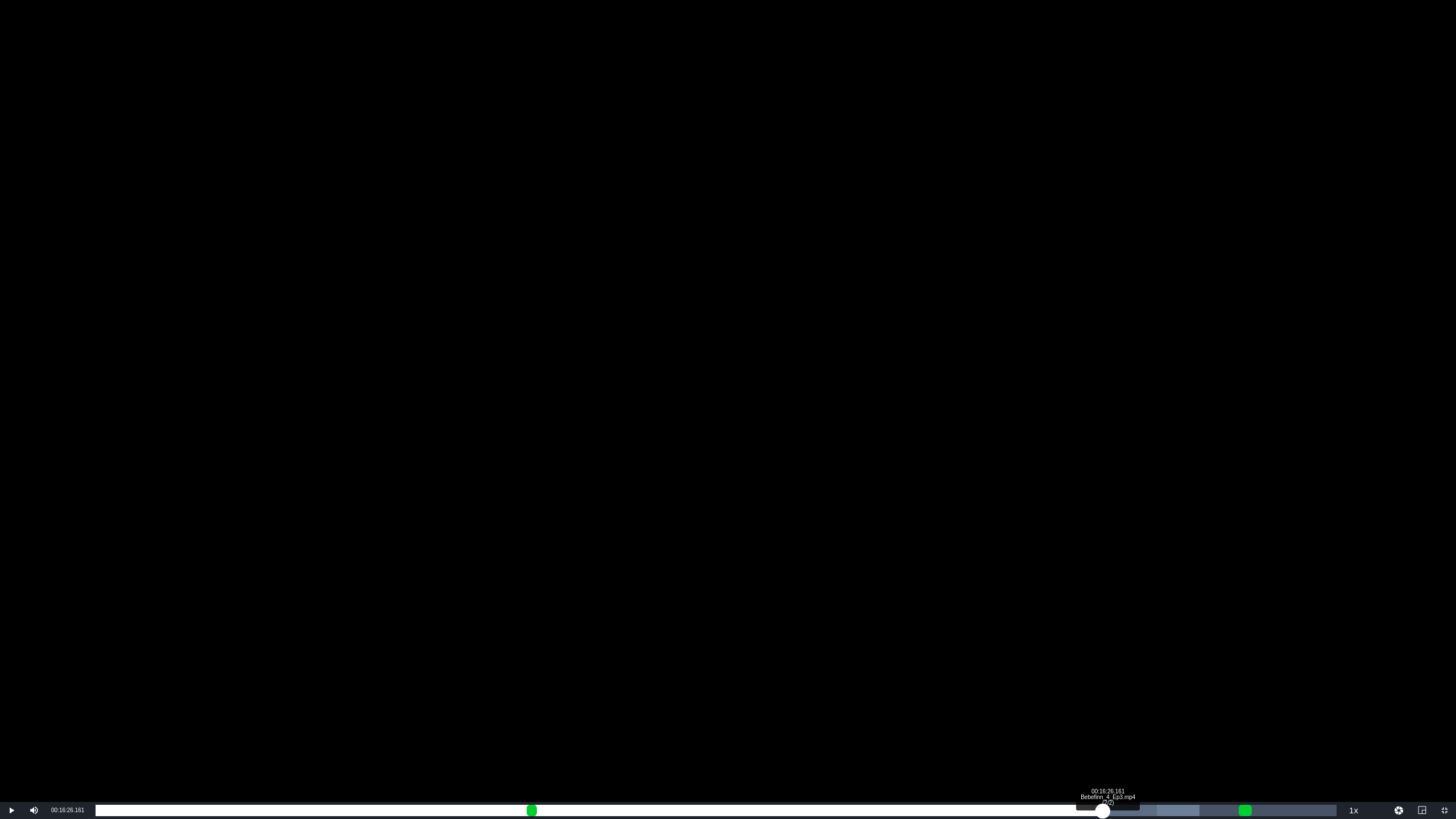
click at [1057, 683] on div "00:16:21.991" at bounding box center [598, 810] width 1007 height 11
click at [1057, 683] on div "00:16:26.558" at bounding box center [605, 810] width 1020 height 11
click at [1057, 683] on div "00:16:35.283" at bounding box center [605, 810] width 1020 height 11
click at [1057, 683] on div "Loaded : 90.56% 00:16:52.214 Bebefinn_4_Ep3.mp4 (2/2) 00:16:38.492 Cue Point 1:…" at bounding box center [715, 810] width 1252 height 17
click at [1057, 683] on div "Loaded : 91.10% 00:17:06.627 Bebefinn_4_Ep3.mp4 (2/2) 00:16:52.618 Cue Point 1:…" at bounding box center [715, 810] width 1252 height 17
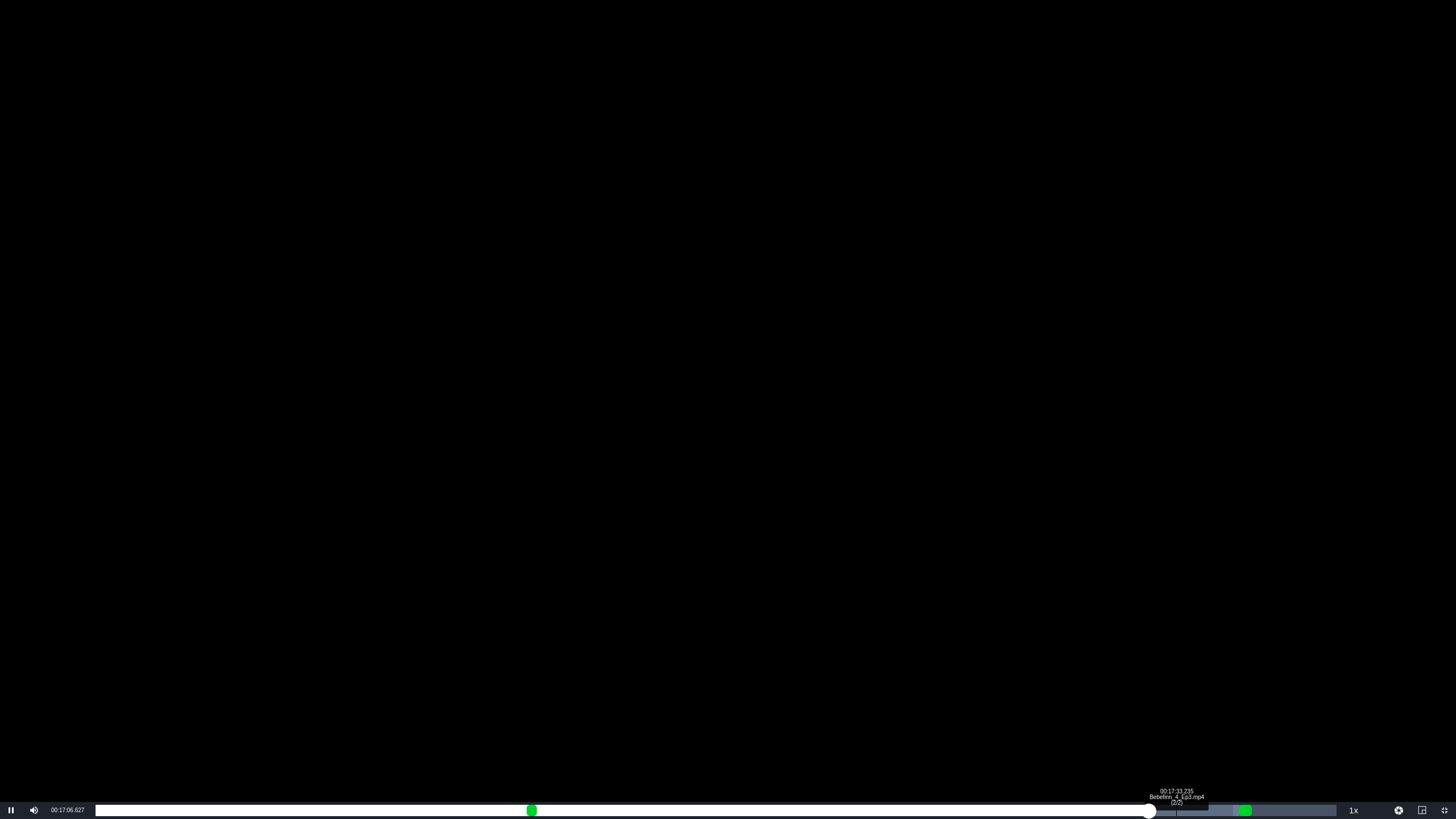
click at [1057, 683] on div "Loaded : 92.18% 00:17:33.235 Bebefinn_4_Ep3.mp4 (2/2) 00:17:06.755 Cue Point 1:…" at bounding box center [715, 810] width 1252 height 17
click at [1057, 683] on div "Loaded : 94.87% 00:17:52.637 Bebefinn_4_Ep3.mp4 (2/2) 00:17:33.618 Cue Point 1:…" at bounding box center [715, 810] width 1252 height 17
click at [1057, 683] on div "Loaded : 96.48% 00:18:08.713 Bebefinn_4_Ep3.mp4 (2/2) 00:17:52.870 Cue Point 1:…" at bounding box center [715, 810] width 1252 height 17
click at [1057, 683] on div "Loaded : 98.10% 00:18:17.582 Bebefinn_4_Ep3.mp4 (2/2) 00:18:09.282 Cue Point 1:…" at bounding box center [715, 810] width 1252 height 17
click at [1057, 683] on div "00:18:19.819" at bounding box center [660, 810] width 1129 height 11
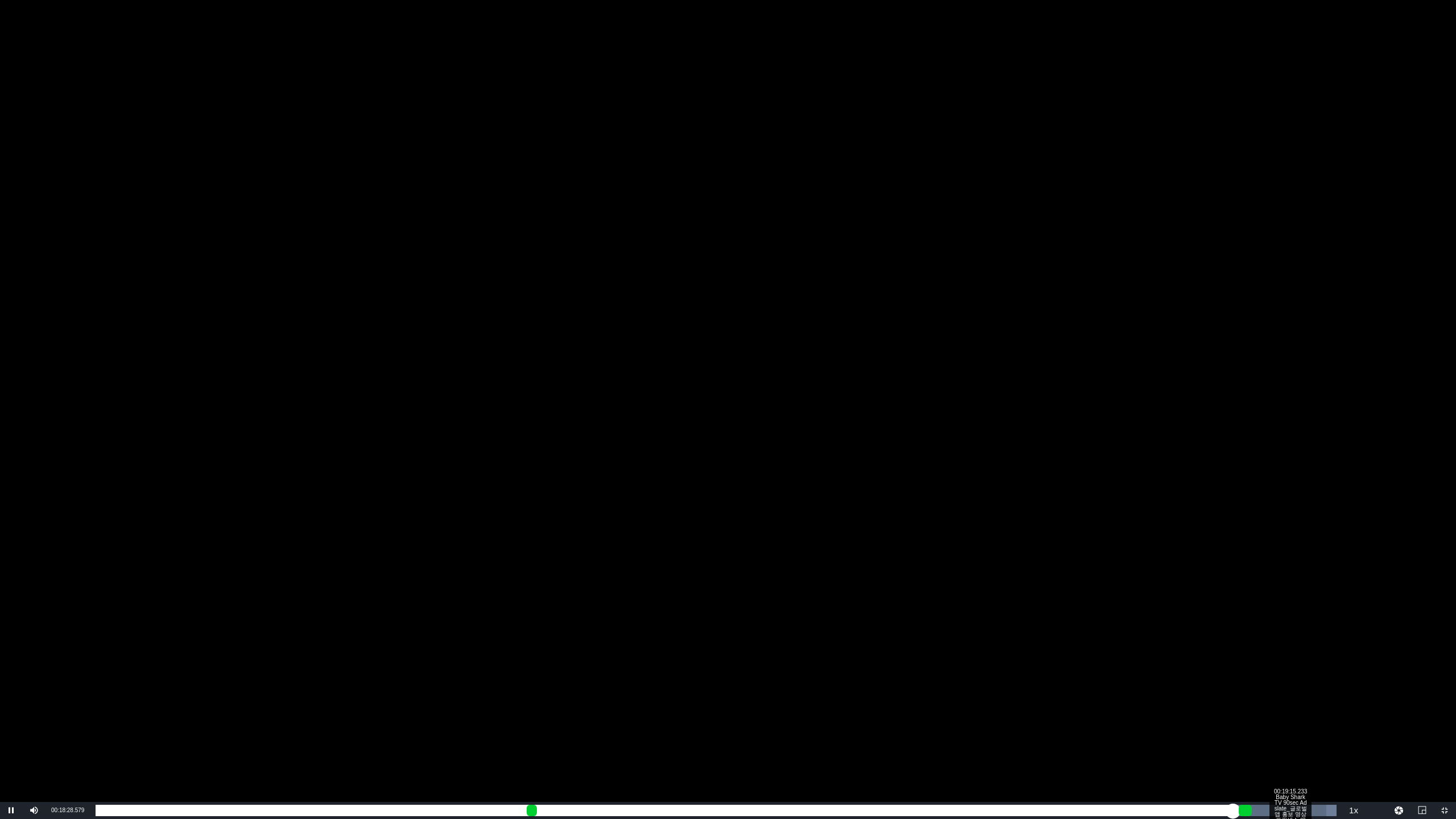
click at [1057, 683] on div "Loaded : 100.00% 00:19:15.233 Baby Shark TV 90sec Ad slate_글로벌 앱 홍보 영상 프린세스 앱 (…" at bounding box center [716, 810] width 1241 height 11
click at [1057, 683] on div "Loaded : 0.00% 00:19:36.297 Baby Shark TV 90sec Ad slate_글로벌 앱 홍보 영상 프린세스 앱 (25…" at bounding box center [716, 810] width 1241 height 11
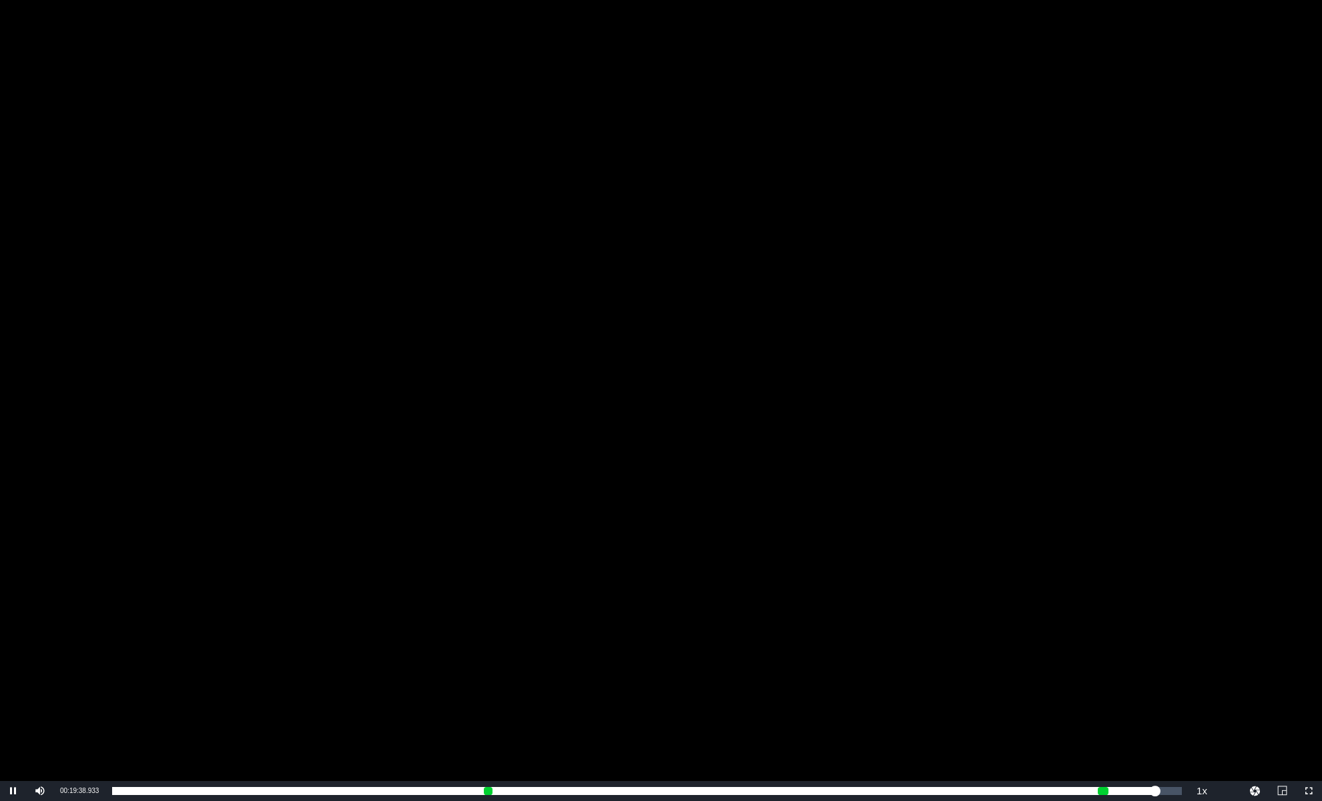
click at [366, 260] on div "Video Player" at bounding box center [661, 390] width 1322 height 781
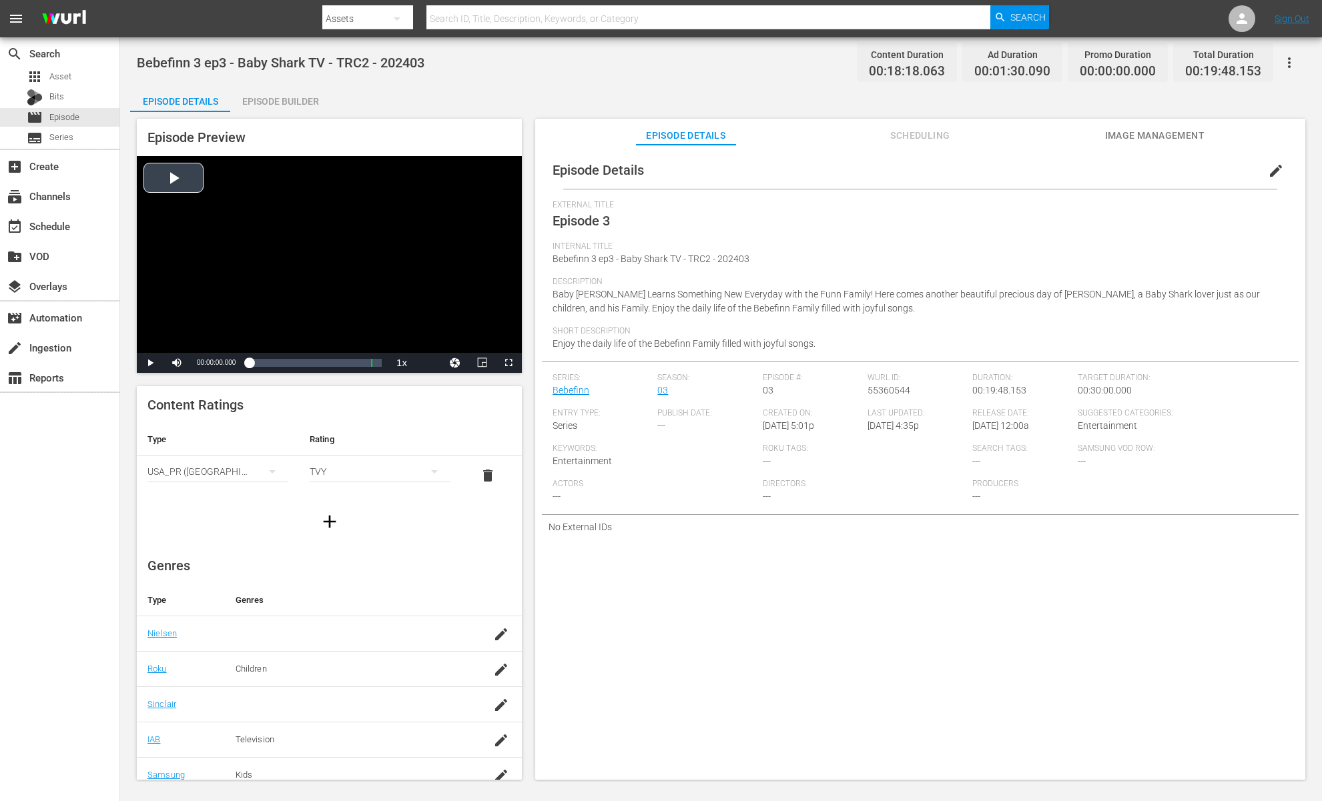
click at [384, 205] on div "Video Player" at bounding box center [329, 254] width 385 height 197
click at [508, 363] on span "Video Player" at bounding box center [508, 363] width 0 height 0
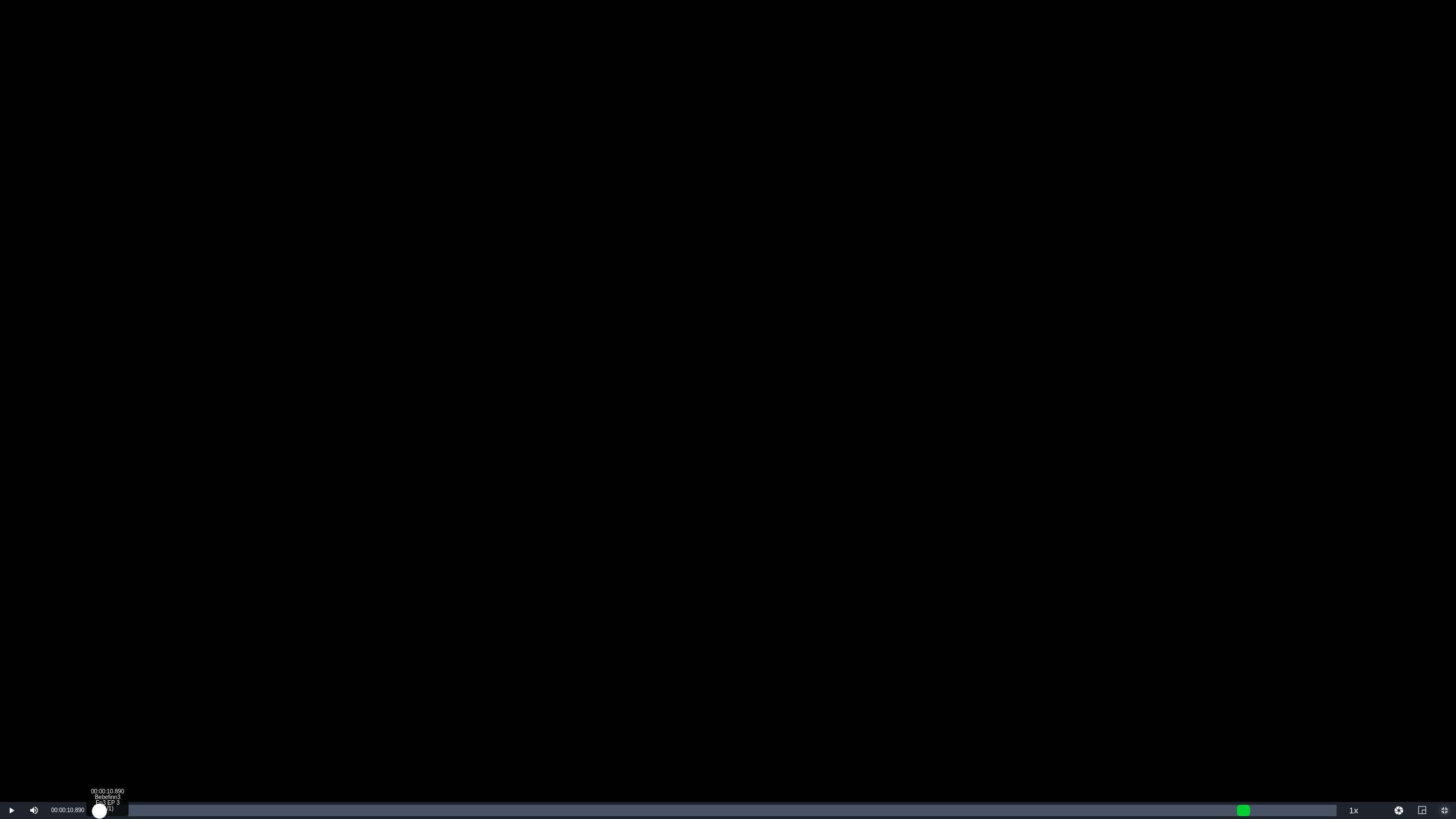
click at [100, 683] on div "00:00:03.538" at bounding box center [97, 810] width 4 height 11
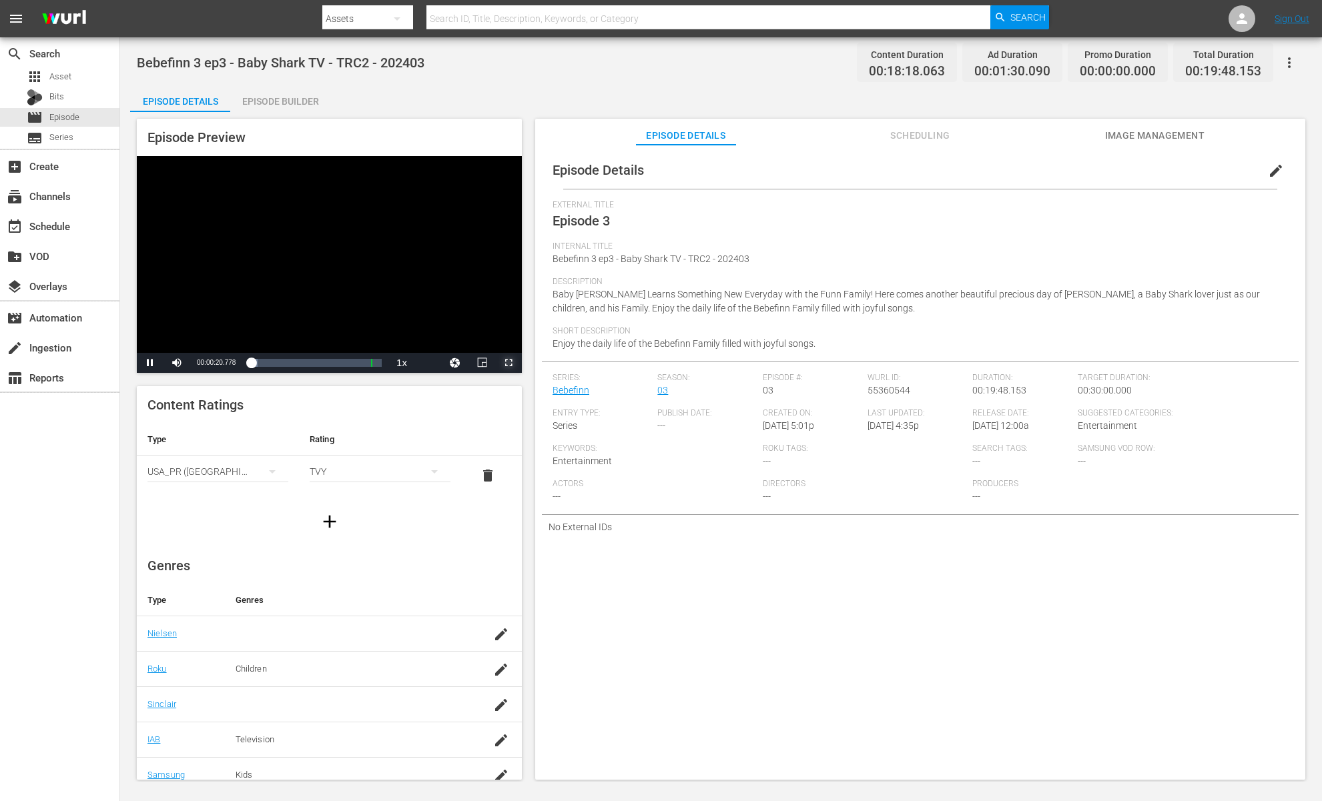
click at [508, 363] on span "Video Player" at bounding box center [508, 363] width 0 height 0
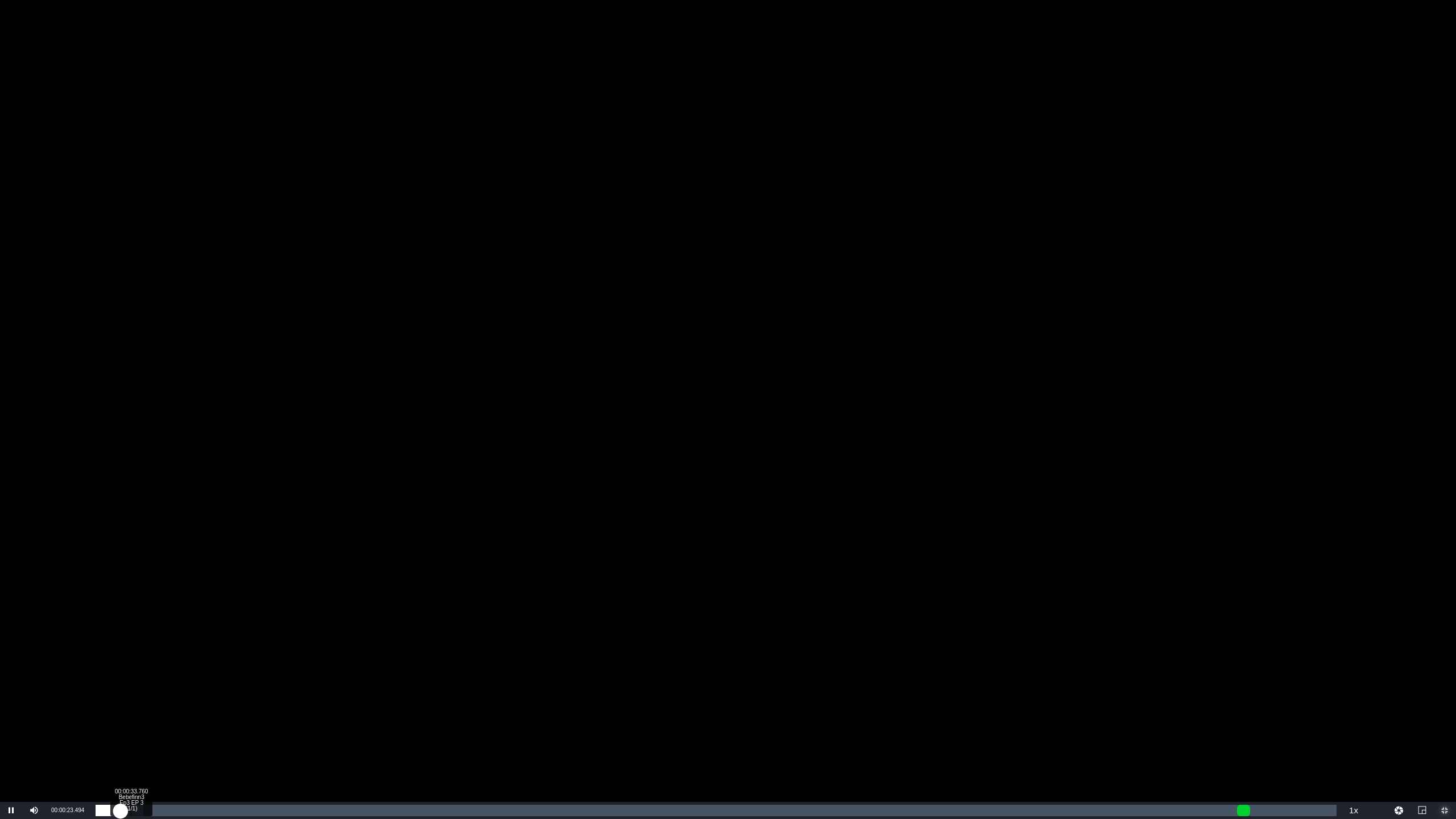
click at [130, 683] on div "00:00:33.760 Bebefinn3 Ep3 EP 3 (1/1)" at bounding box center [130, 810] width 1 height 11
click at [131, 683] on div "00:00:34.350" at bounding box center [113, 810] width 36 height 11
click at [148, 683] on div "Loaded : 4.39% 00:00:49.007 Bebefinn3 Ep3 EP 3 (1/1) 00:00:39.484" at bounding box center [716, 810] width 1241 height 11
click at [152, 683] on div "00:00:53.684" at bounding box center [124, 810] width 56 height 11
click at [163, 683] on div "00:01:00.098" at bounding box center [129, 810] width 67 height 11
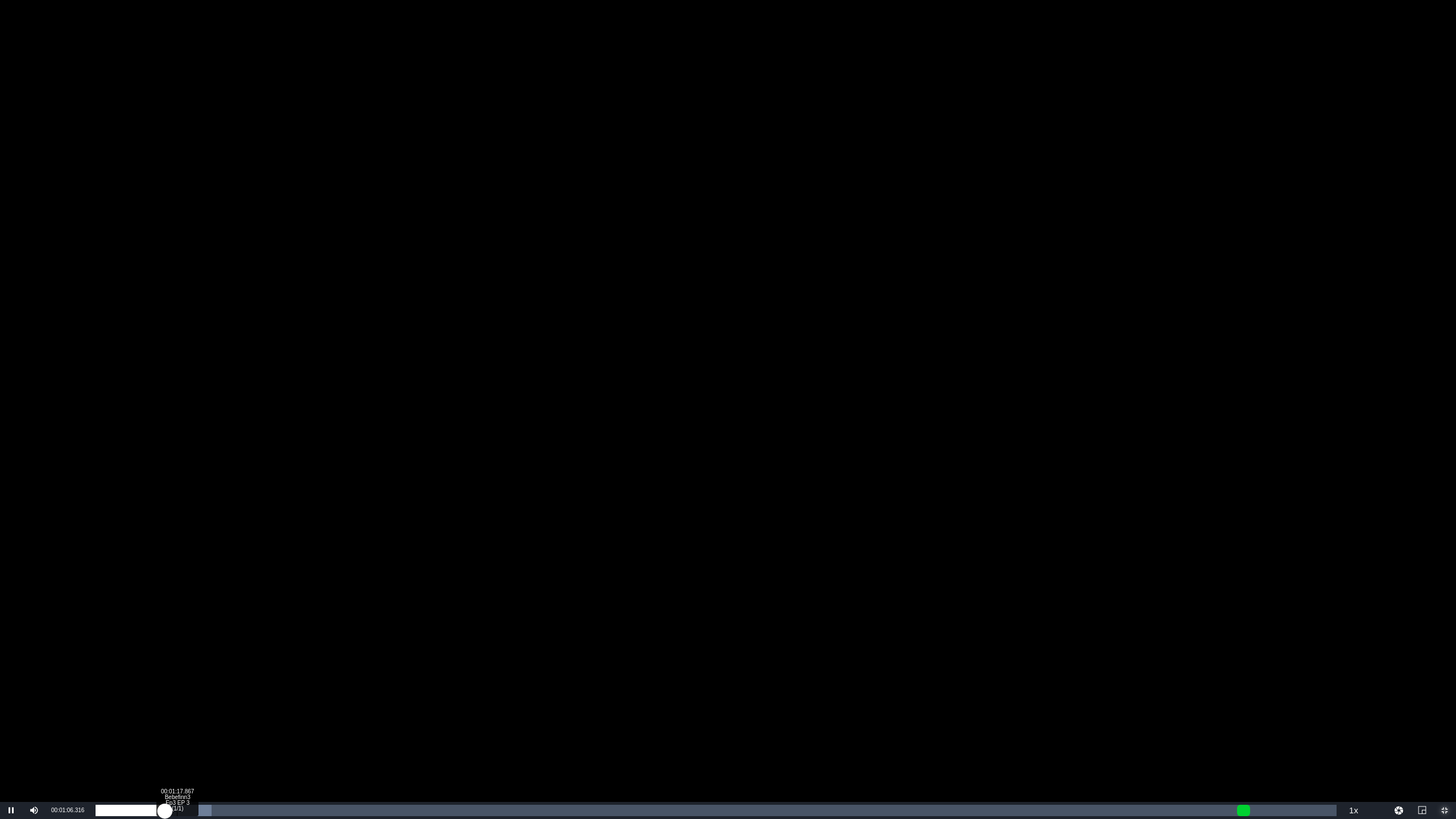
click at [176, 683] on div "Loaded : 9.34% 00:01:17.867 Bebefinn3 Ep3 EP 3 (1/1) 00:01:06.498" at bounding box center [716, 810] width 1241 height 11
click at [181, 683] on div "00:01:18.619" at bounding box center [138, 810] width 86 height 11
click at [188, 683] on div "00:01:22.745" at bounding box center [142, 810] width 92 height 11
click at [203, 683] on div "Loaded : 11.54% 00:01:42.915 Bebefinn3 Ep3 EP 3 (1/1) 00:01:28.911" at bounding box center [716, 810] width 1241 height 11
click at [205, 683] on div "00:01:45.628" at bounding box center [150, 810] width 110 height 11
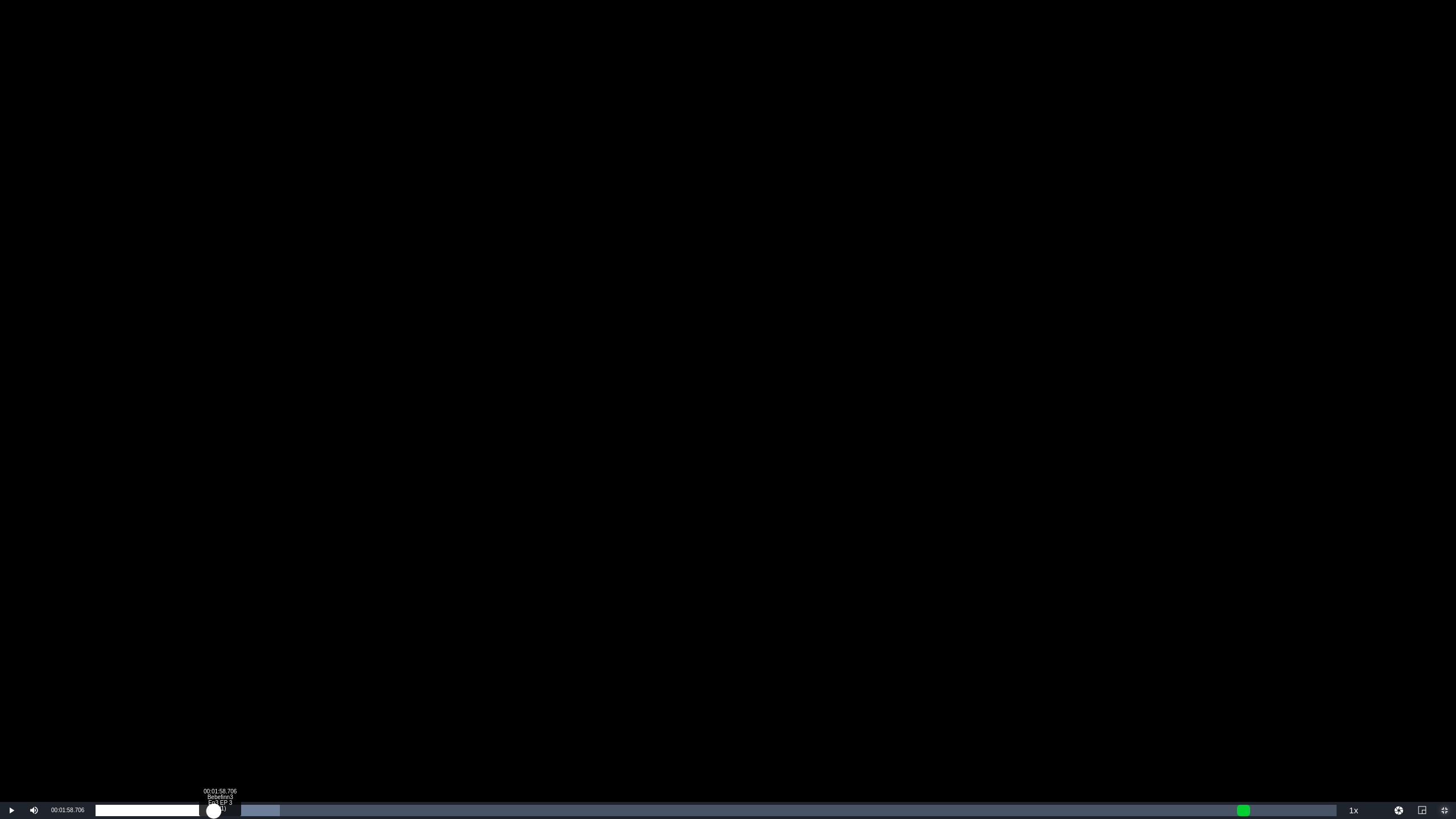
click at [214, 683] on div "00:01:53.383" at bounding box center [154, 810] width 118 height 11
click at [220, 683] on div "00:01:59.404" at bounding box center [158, 810] width 124 height 11
click at [227, 683] on div "00:02:05.910" at bounding box center [161, 810] width 131 height 11
click at [239, 683] on div "00:02:16.606" at bounding box center [166, 810] width 142 height 11
click at [246, 683] on div "00:02:23.293" at bounding box center [170, 810] width 149 height 11
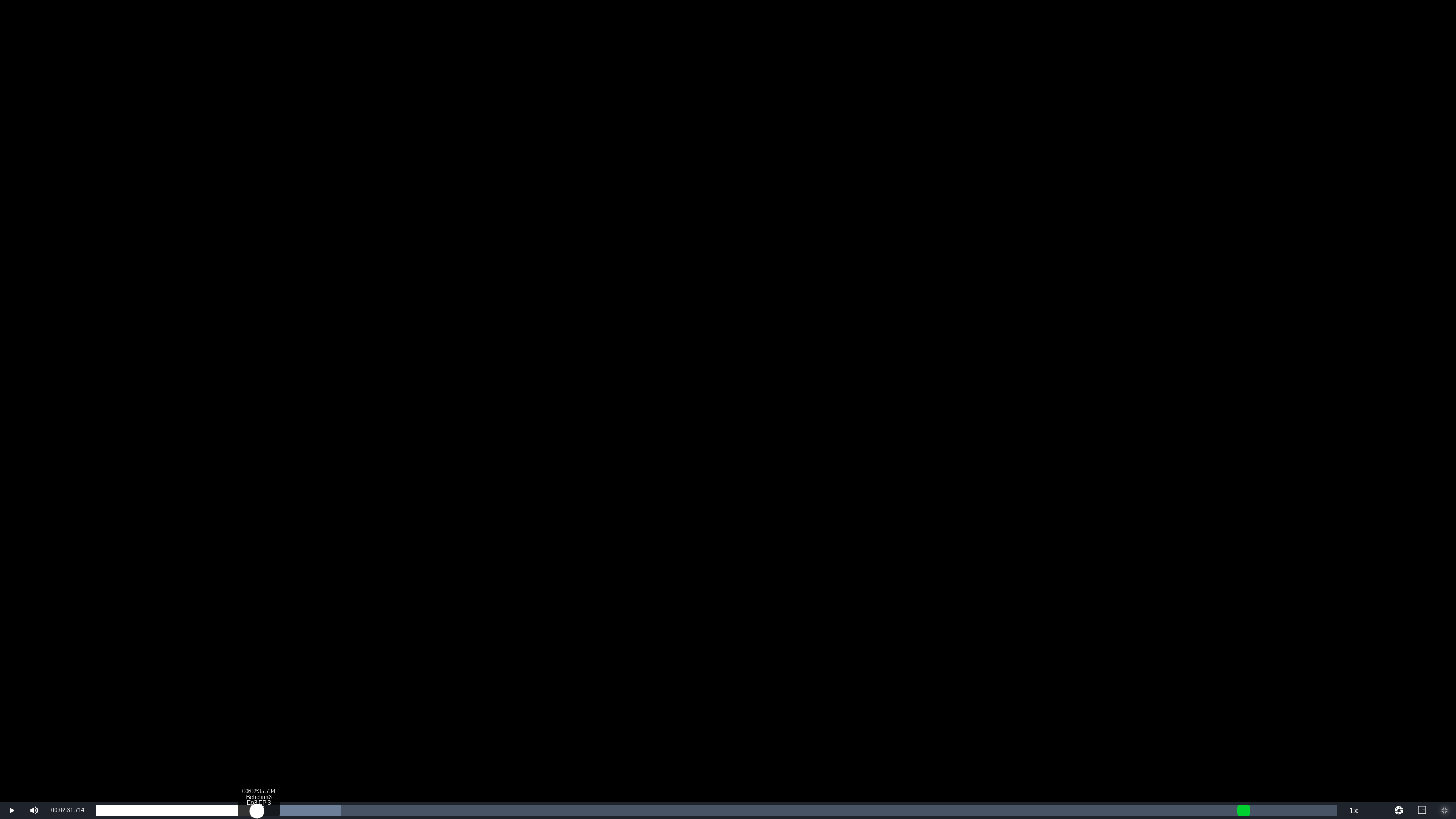
click at [257, 683] on div "00:02:31.879" at bounding box center [176, 810] width 161 height 11
click at [259, 683] on div "00:02:36.441" at bounding box center [176, 810] width 163 height 11
click at [281, 683] on div "Loaded : 19.79% 00:02:56.970 Bebefinn3 Ep3 EP 3 (1/1) 00:02:44.106" at bounding box center [716, 810] width 1241 height 11
click at [291, 683] on div "00:02:58.581" at bounding box center [193, 810] width 195 height 11
click at [293, 683] on div "00:03:07.721" at bounding box center [194, 810] width 198 height 11
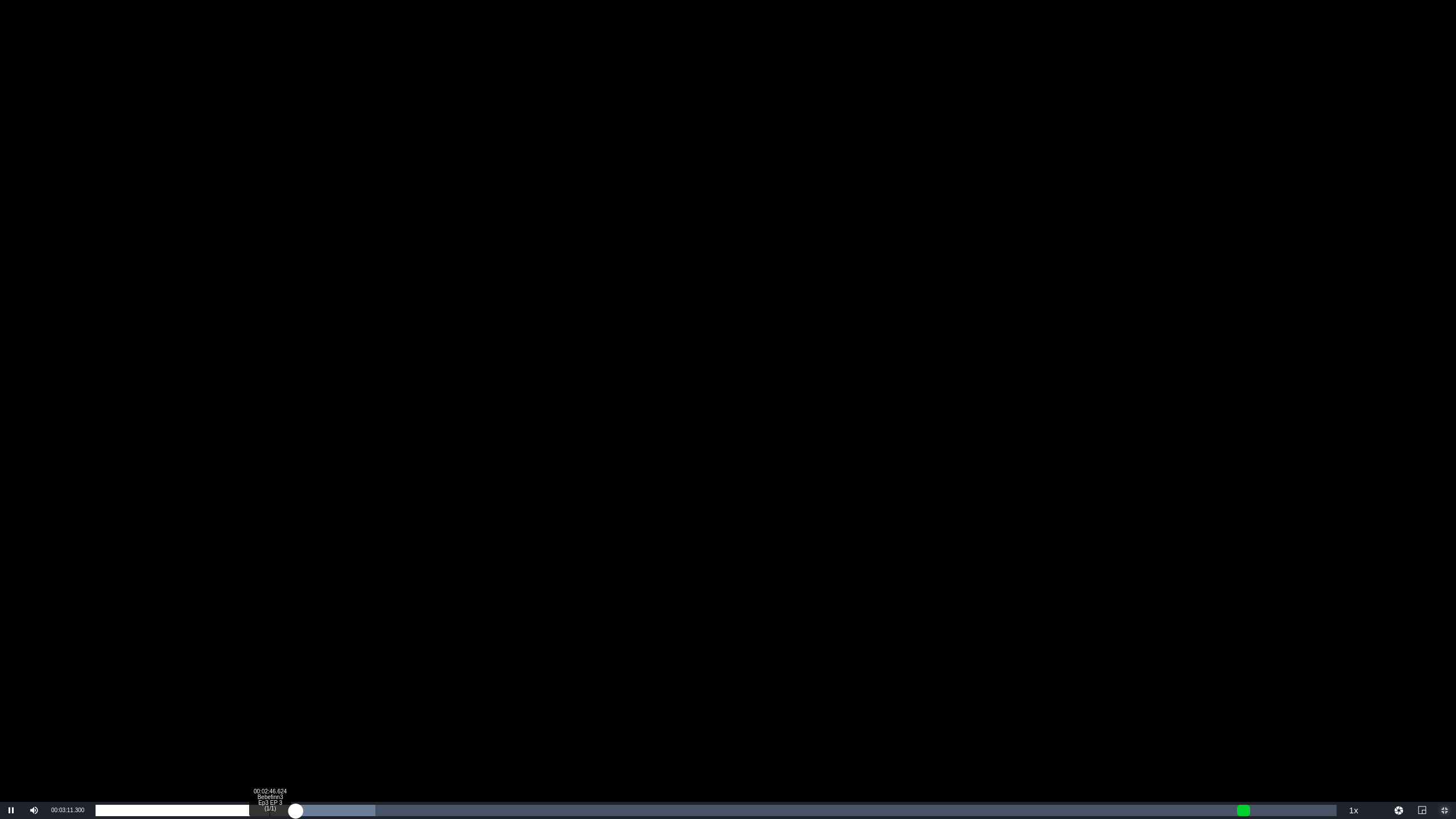
click at [269, 683] on div "Loaded : 22.52% 00:02:46.624 Bebefinn3 Ep3 EP 3 (1/1) 00:03:11.462" at bounding box center [716, 810] width 1241 height 11
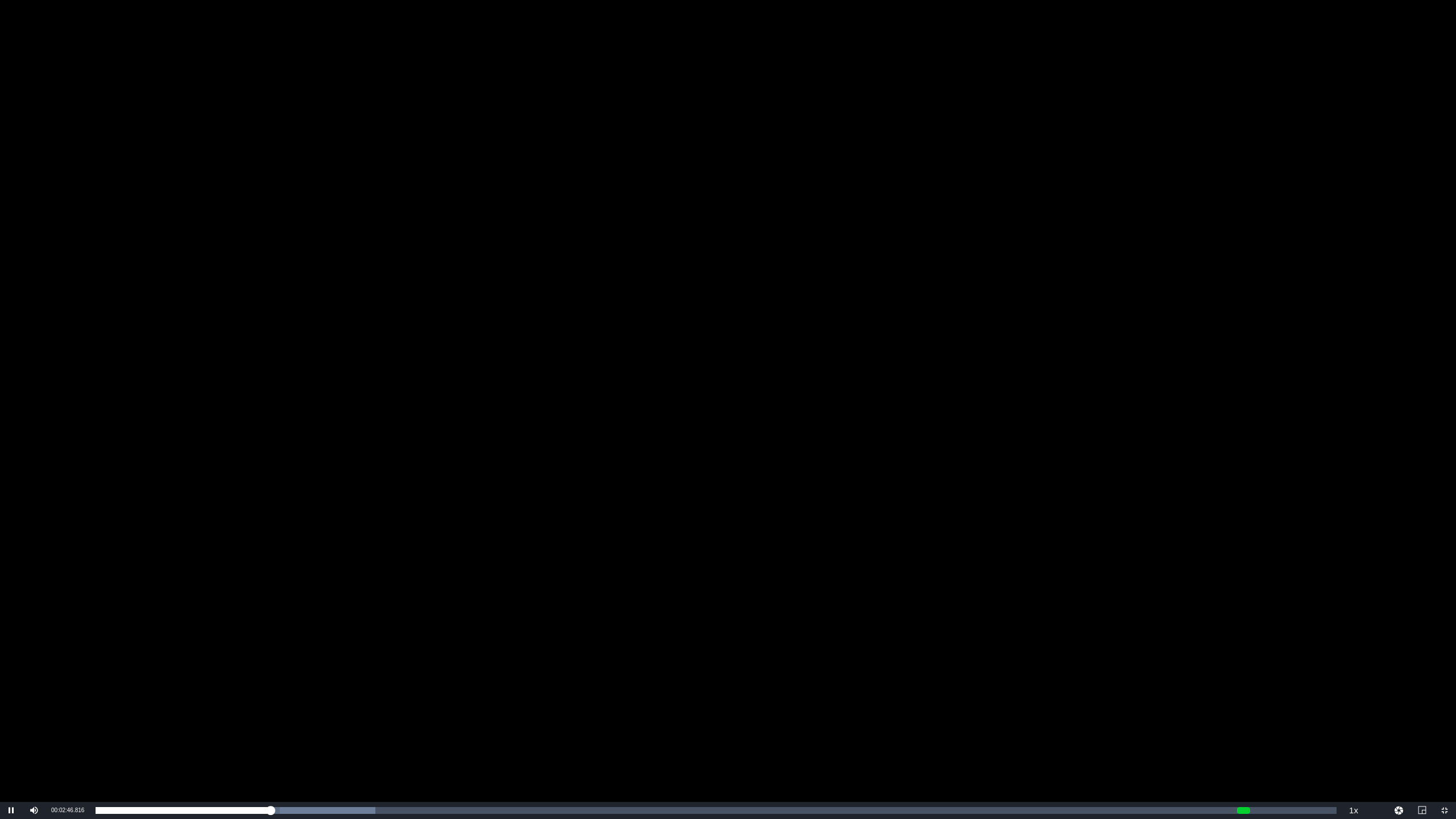
click at [378, 613] on div "Video Player" at bounding box center [728, 401] width 1456 height 802
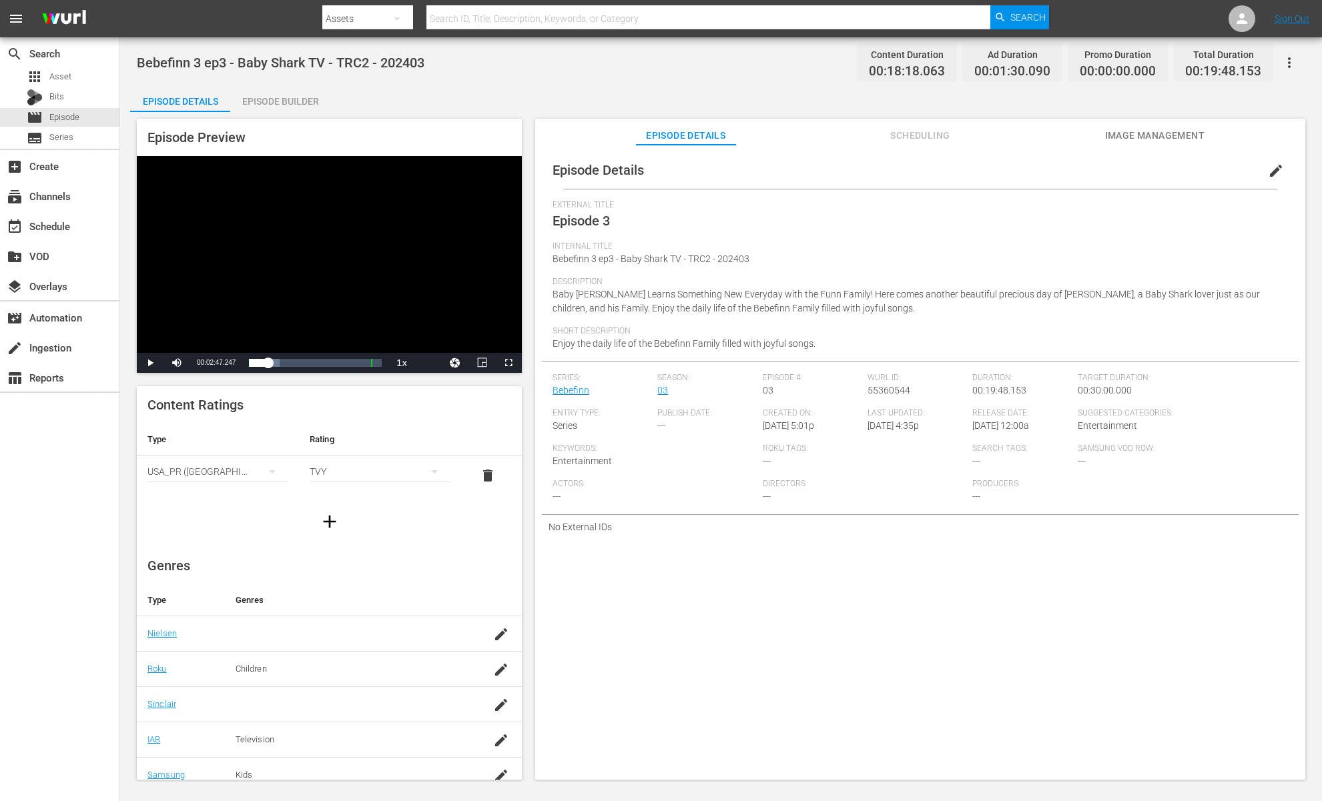
click at [907, 310] on div "Description Baby Finn Learns Something New Everyday with the Funn Family! Here …" at bounding box center [919, 301] width 735 height 49
click at [249, 222] on div "Video Player" at bounding box center [329, 254] width 385 height 197
click at [508, 363] on span "Video Player" at bounding box center [508, 363] width 0 height 0
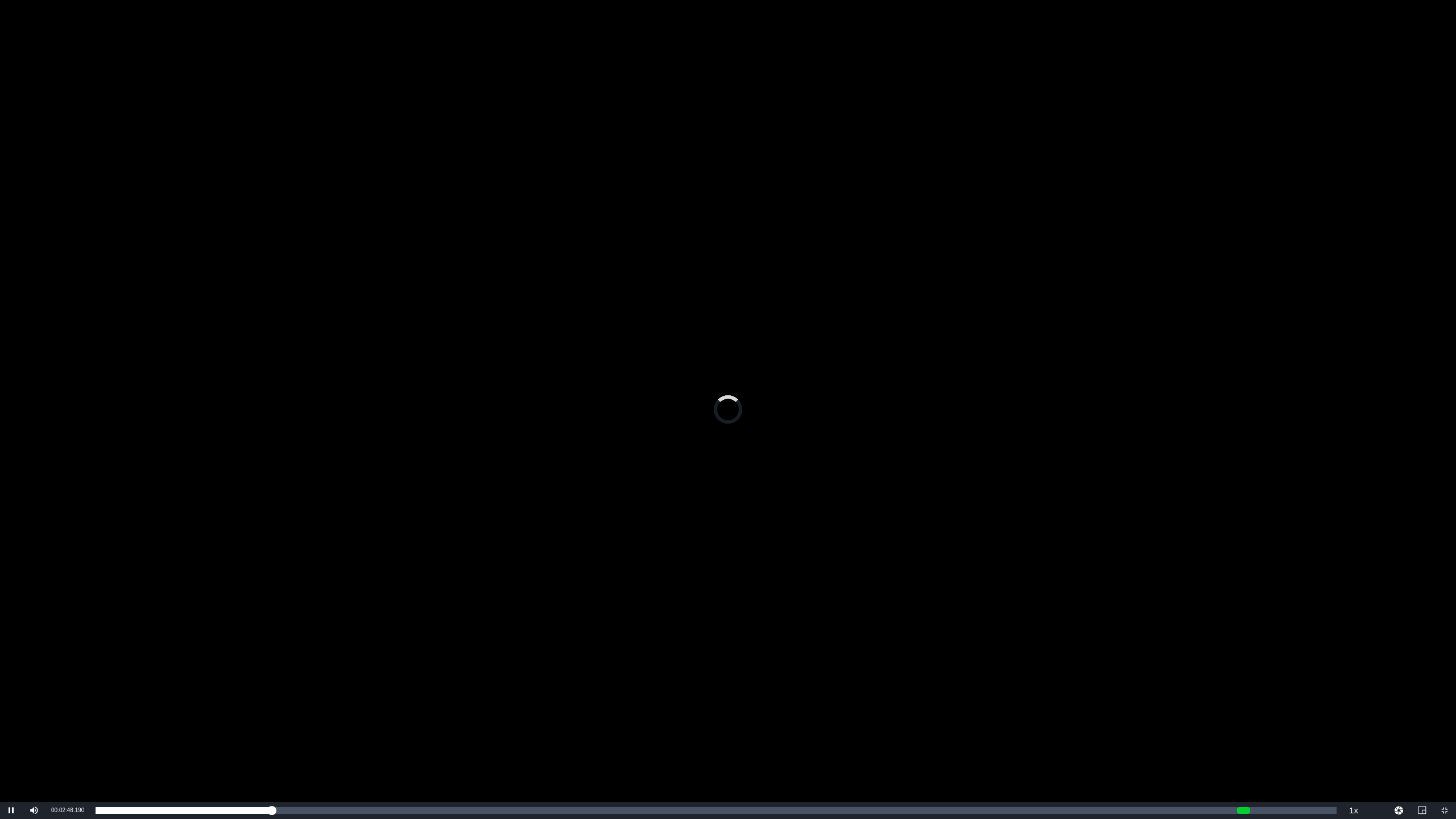
click at [516, 683] on div "Video Player" at bounding box center [728, 401] width 1456 height 802
click at [384, 635] on div "Video Player" at bounding box center [728, 401] width 1456 height 802
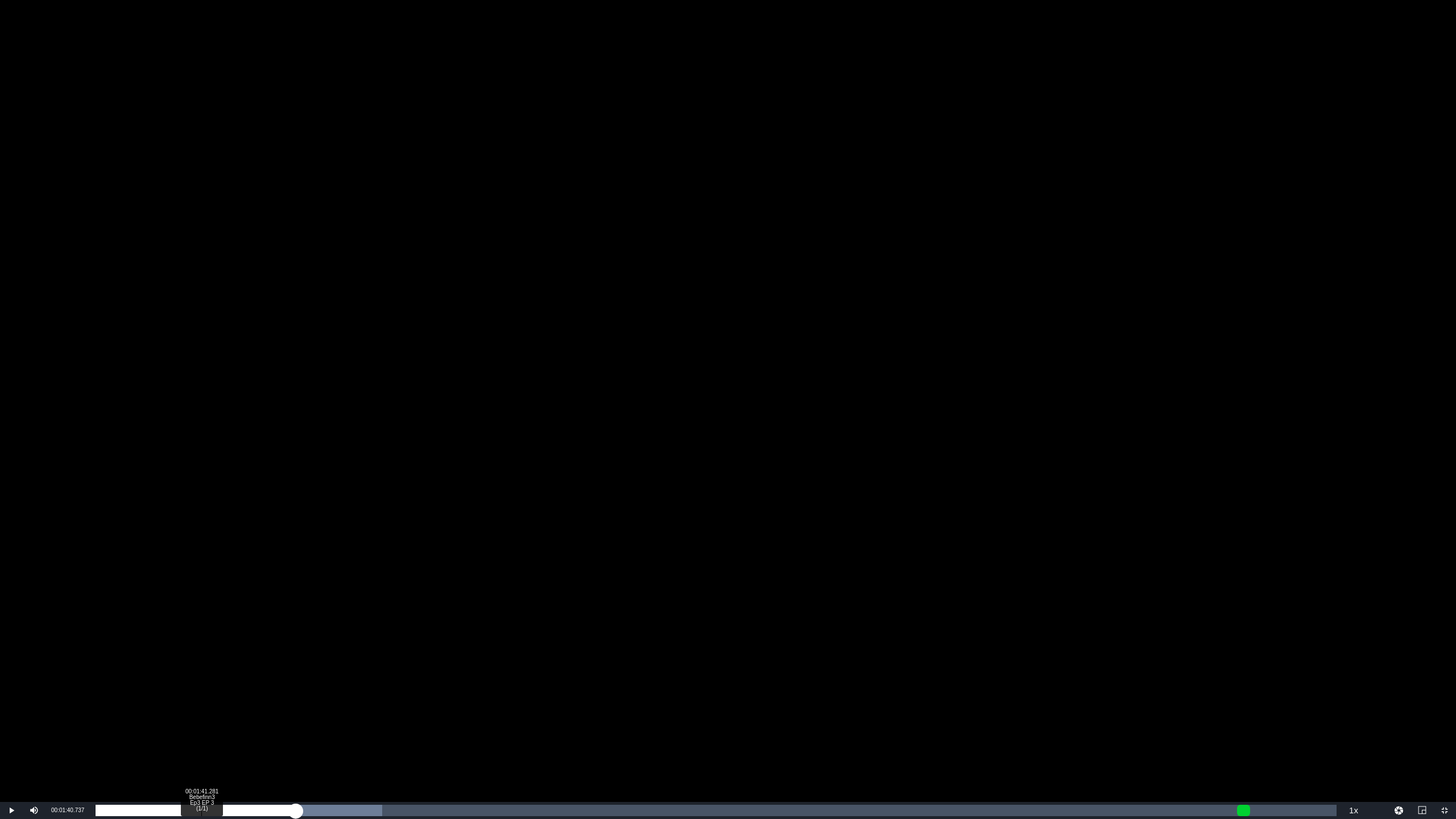
click at [200, 683] on div "00:03:11.671" at bounding box center [195, 810] width 200 height 11
click at [342, 683] on div "Loaded : 9.34% 00:03:55.779 Bebefinn3 Ep3 EP 3 (1/1) 00:01:41.130" at bounding box center [716, 810] width 1241 height 11
click at [389, 683] on div "Loaded : 23.08% 00:04:39.885 Bebefinn3 Ep3 EP 3 (1/1) 00:03:58.022" at bounding box center [716, 810] width 1241 height 11
click at [419, 683] on div "Loaded : 26.38% 00:05:09.290 Bebefinn3 Ep3 EP 3 (1/1) 00:04:43.666" at bounding box center [716, 810] width 1241 height 11
click at [486, 683] on div "Loaded : 28.58% 00:06:13.543 Bebefinn3 Ep3 EP 3 (1/1) 00:05:10.324" at bounding box center [715, 810] width 1252 height 17
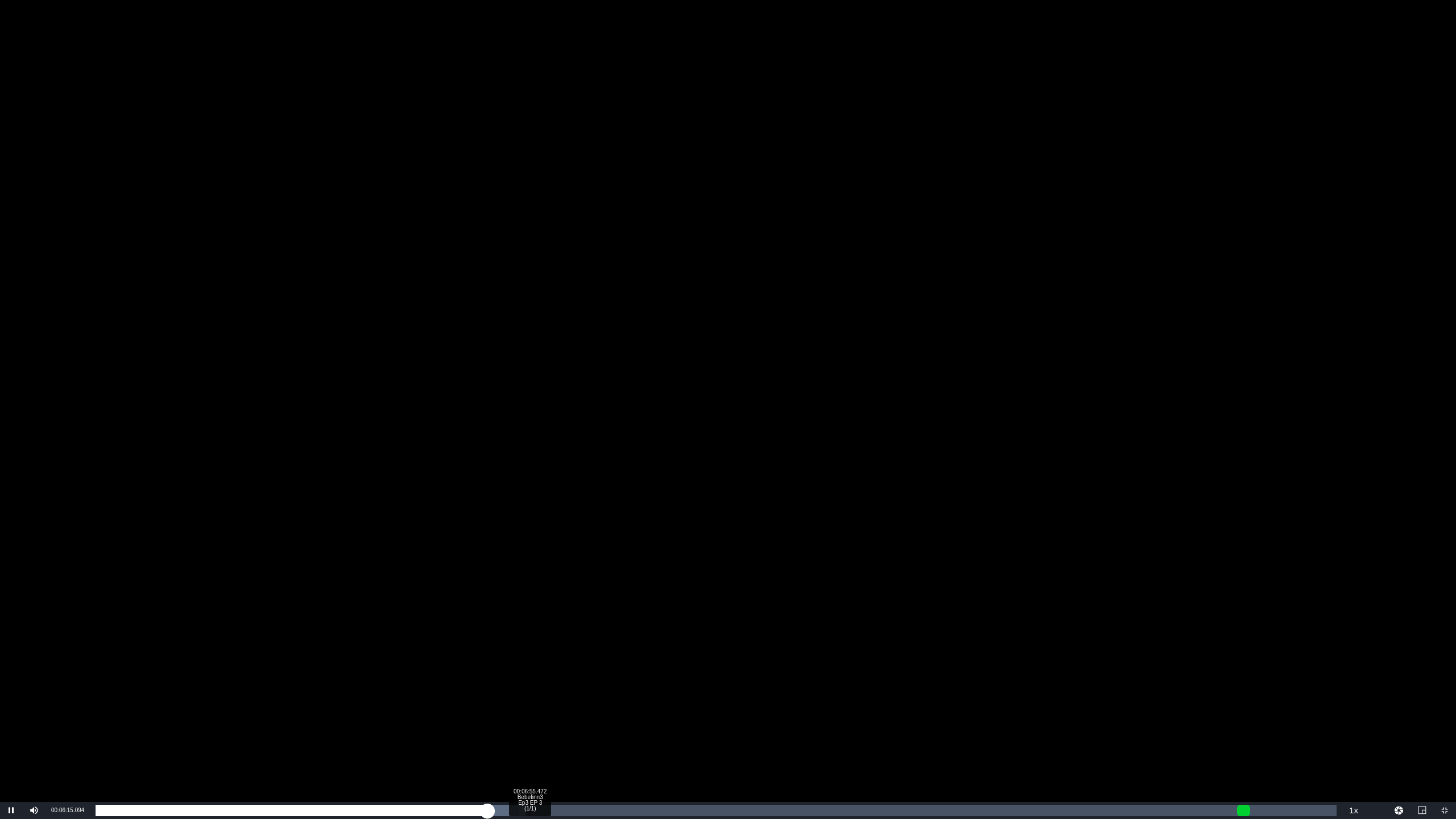
click at [530, 683] on div "Loaded : 34.62% 00:06:55.472 Bebefinn3 Ep3 EP 3 (1/1) 00:06:15.184" at bounding box center [715, 810] width 1252 height 17
click at [620, 683] on div "Loaded : 0.00% 00:08:22.051 Bebefinn3 Ep3 EP 3 (1/1) 00:06:56.561" at bounding box center [716, 810] width 1241 height 11
click at [633, 683] on div "Loaded : 46.17% 00:08:34.031 Bebefinn3 Ep3 EP 3 (1/1) 00:08:23.292" at bounding box center [716, 810] width 1241 height 11
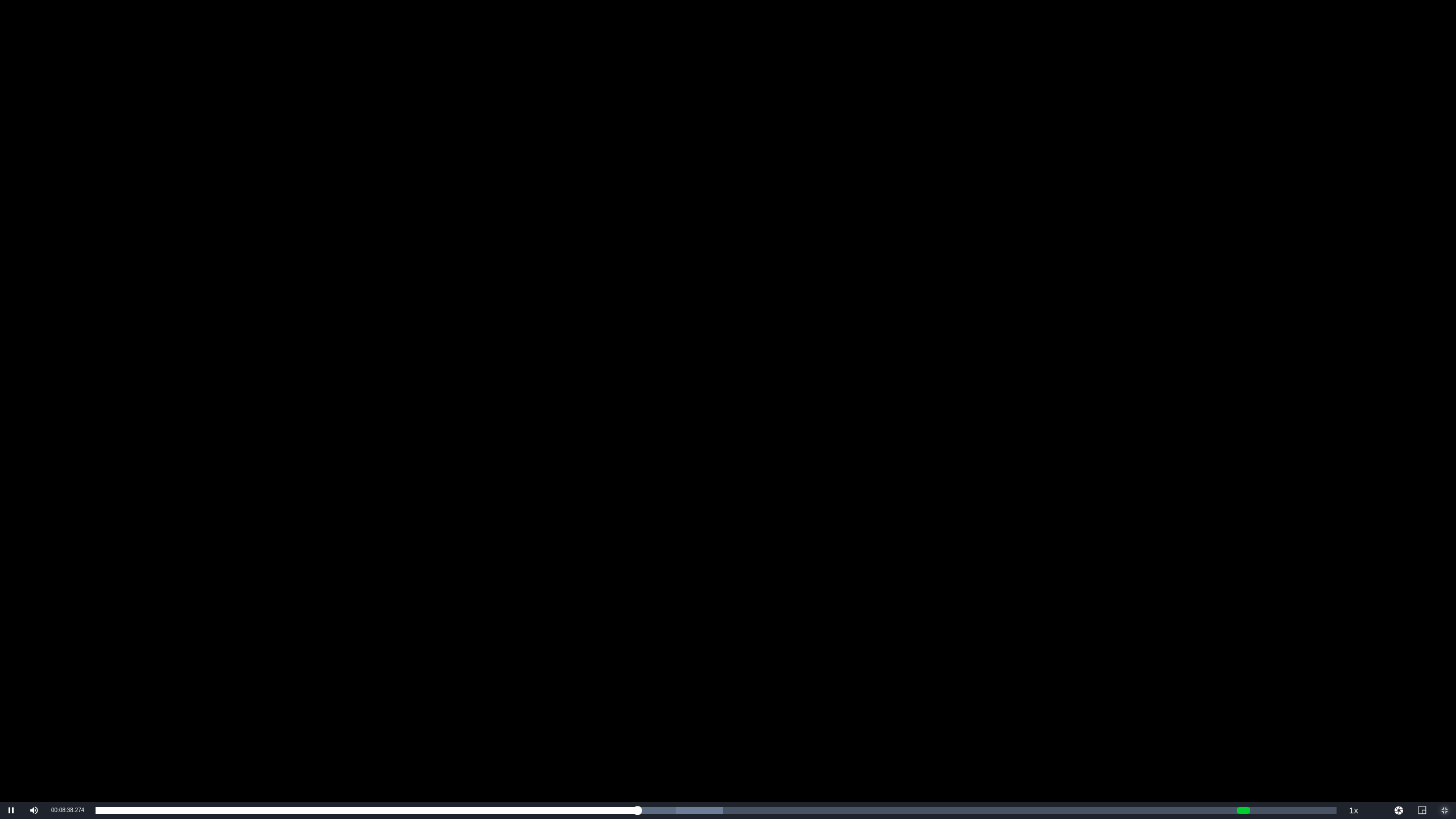
click at [1126, 683] on span "Video Player" at bounding box center [1444, 810] width 0 height 0
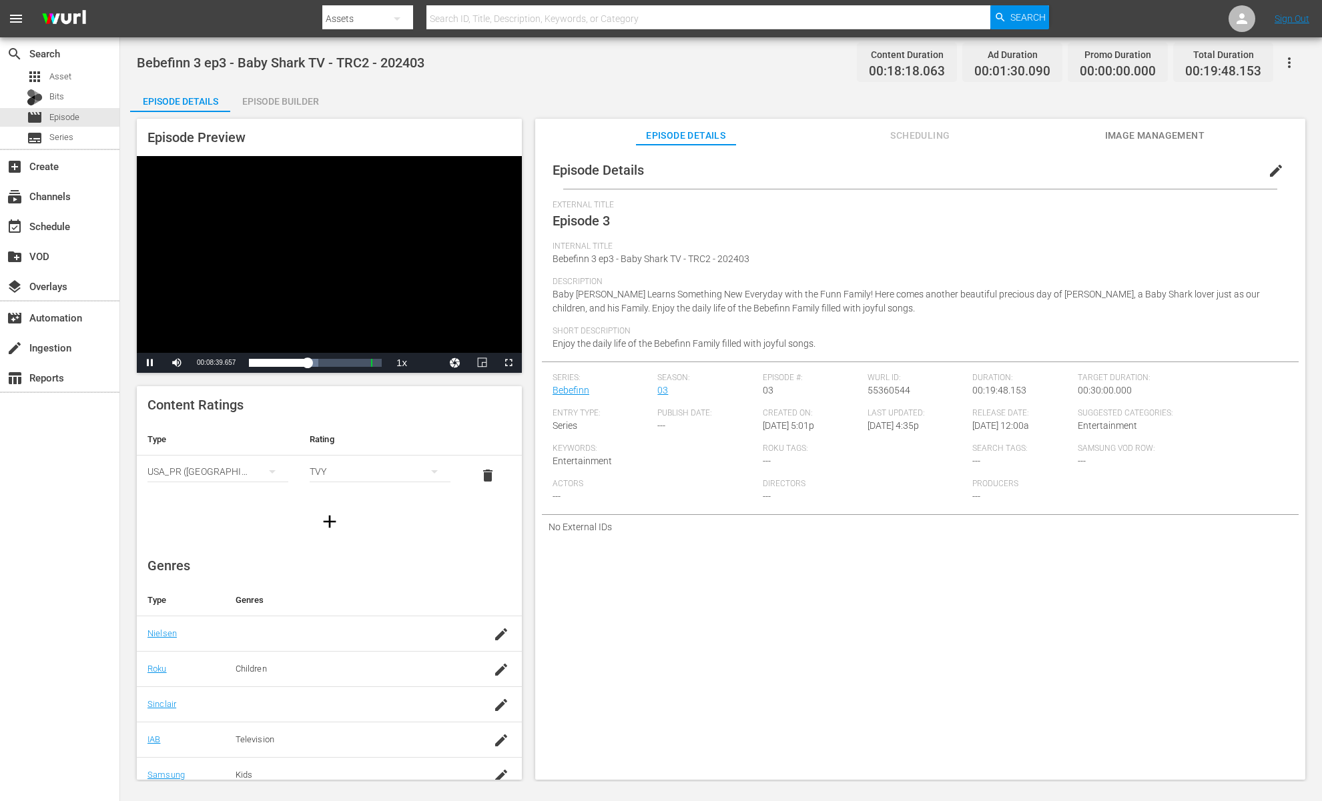
click at [347, 278] on div "Video Player" at bounding box center [329, 254] width 385 height 197
click at [227, 217] on div "Video Player" at bounding box center [329, 254] width 385 height 197
click at [508, 363] on span "Video Player" at bounding box center [508, 363] width 0 height 0
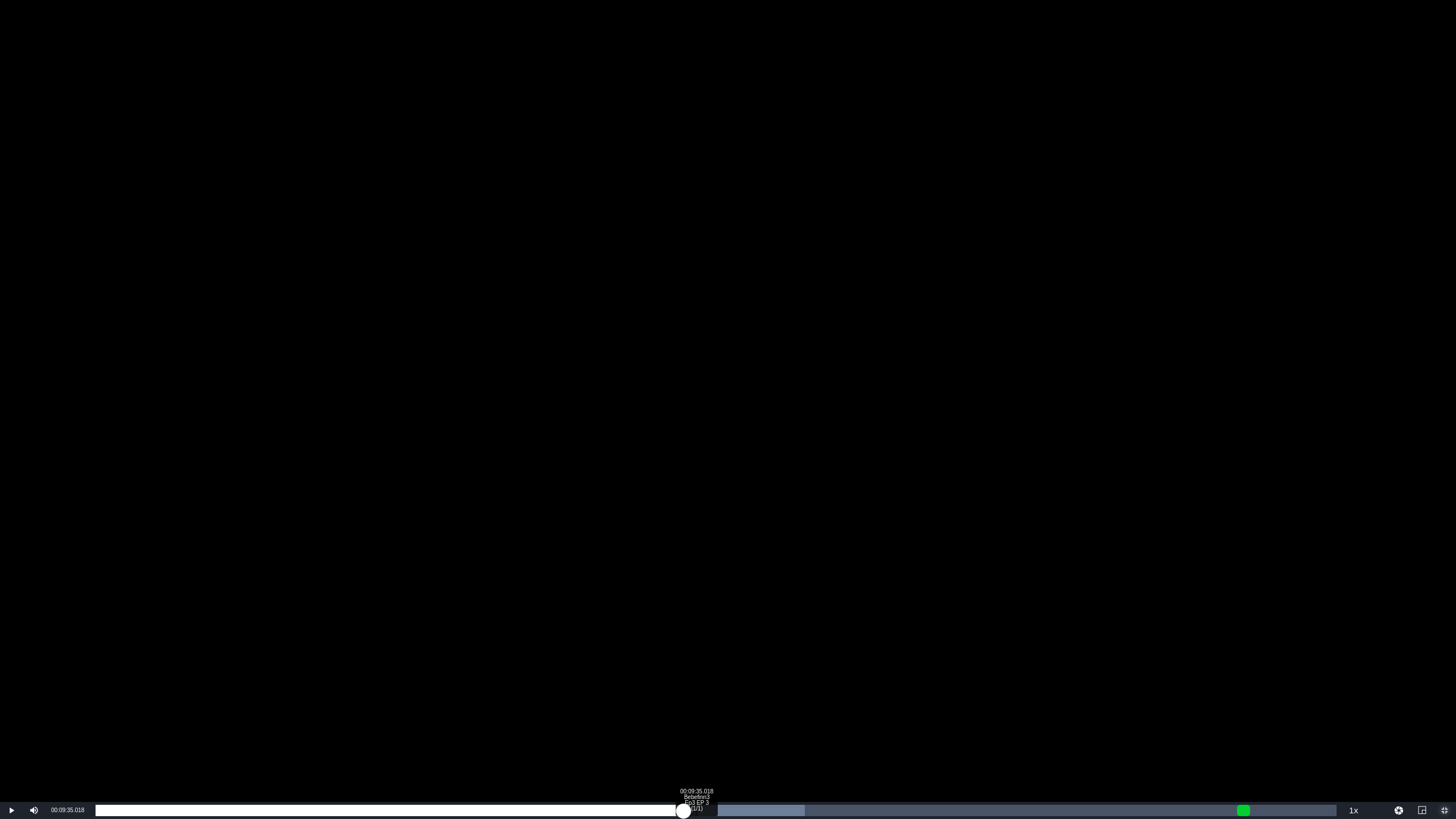
click at [696, 683] on div "00:09:35.018 Bebefinn3 Ep3 EP 3 (1/1)" at bounding box center [696, 810] width 1 height 11
click at [735, 683] on div "Loaded : 57.16% 00:10:11.501 Bebefinn3 Ep3 EP 3 (1/1) 00:09:35.228" at bounding box center [716, 810] width 1241 height 11
click at [748, 683] on div "Loaded : 57.70% 00:10:24.569 Bebefinn3 Ep3 EP 3 (1/1) 00:10:12.606" at bounding box center [716, 810] width 1241 height 11
click at [782, 683] on div "Loaded : 57.70% 00:10:56.696 Bebefinn3 Ep3 EP 3 (1/1) 00:10:25.438" at bounding box center [716, 810] width 1241 height 11
click at [840, 683] on div "Loaded : 60.45% 00:11:52.238 Bebefinn3 Ep3 EP 3 (1/1) 00:10:57.558" at bounding box center [715, 810] width 1252 height 17
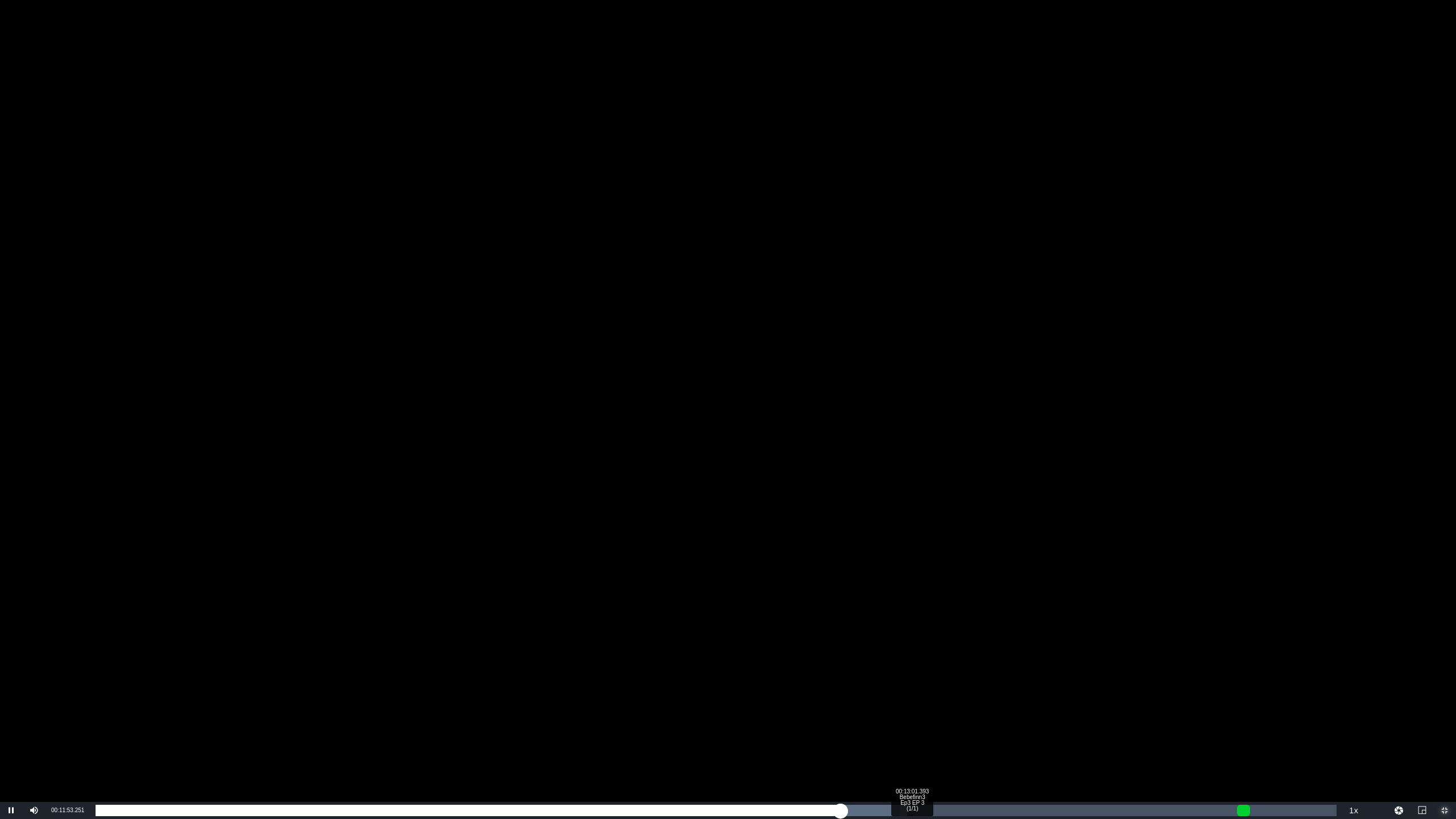
click at [911, 683] on div "Loaded : 65.39% 00:13:01.393 Bebefinn3 Ep3 EP 3 (1/1) 00:11:53.453" at bounding box center [715, 810] width 1252 height 17
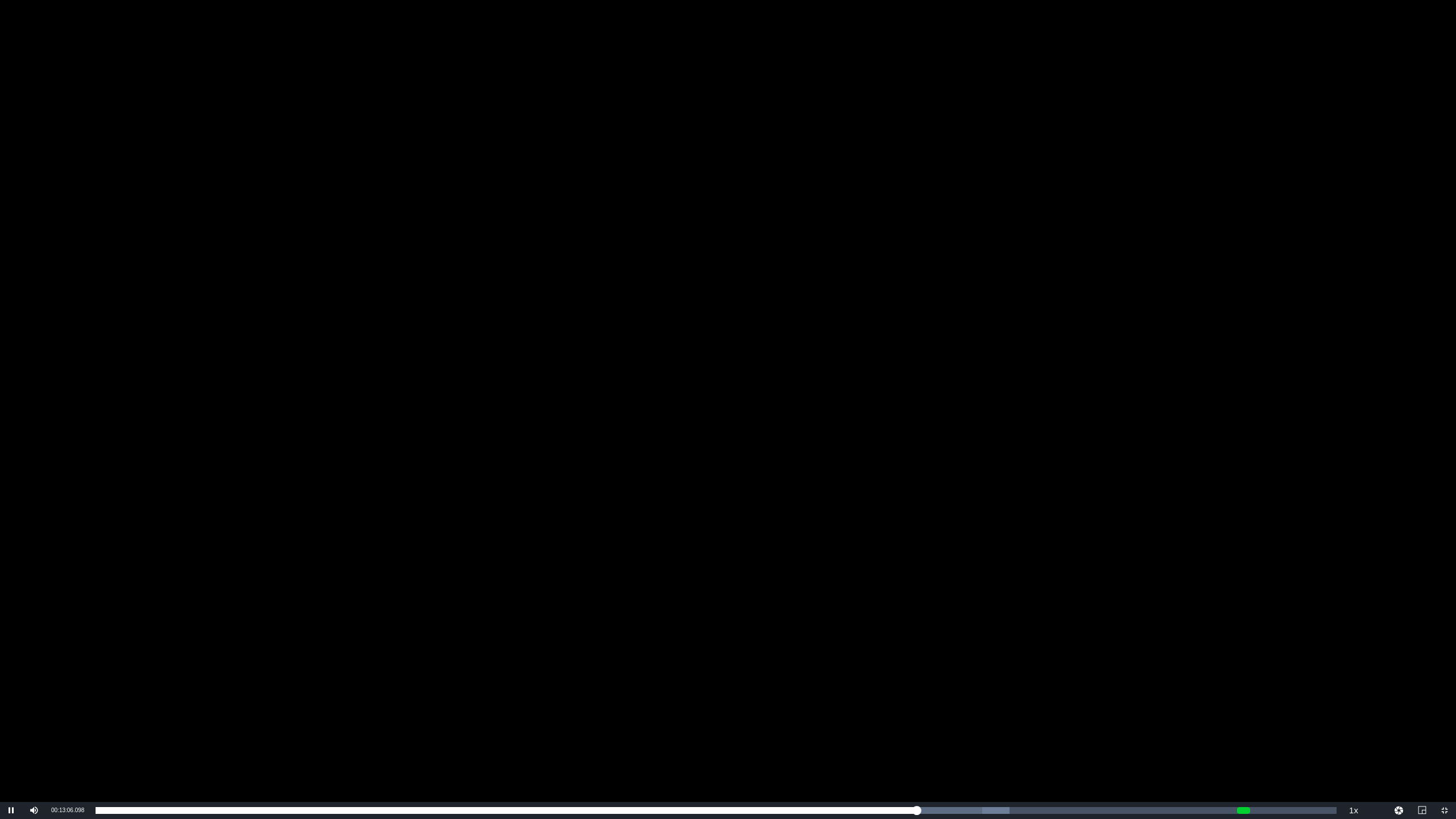
click at [939, 683] on div "Video Player" at bounding box center [728, 401] width 1456 height 802
click at [930, 540] on div "Video Player" at bounding box center [728, 401] width 1456 height 802
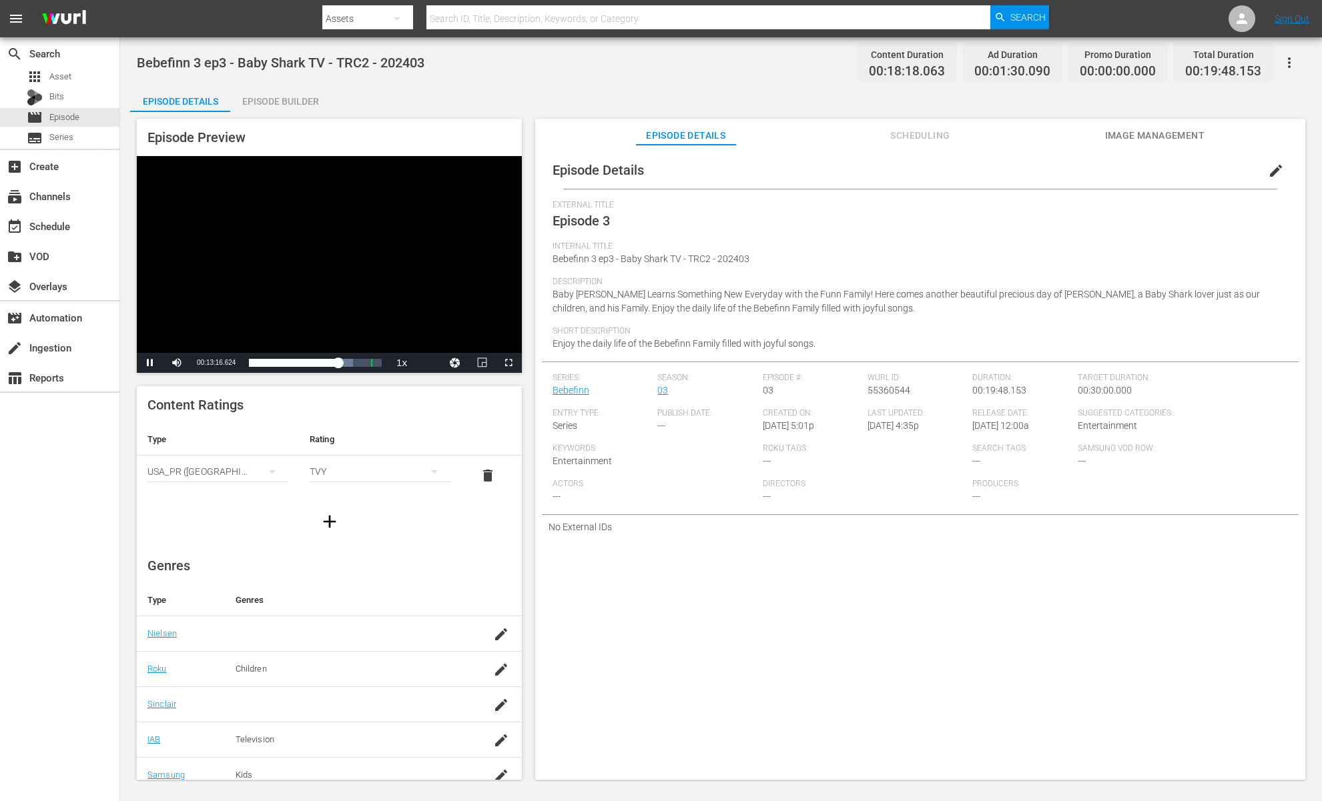
click at [406, 269] on div "Video Player" at bounding box center [329, 254] width 385 height 197
click at [390, 270] on div "Video Player" at bounding box center [329, 254] width 385 height 197
click at [325, 222] on div "Video Player" at bounding box center [329, 254] width 385 height 197
drag, startPoint x: 440, startPoint y: 278, endPoint x: 472, endPoint y: 325, distance: 57.2
click at [440, 280] on div "Video Player" at bounding box center [329, 254] width 385 height 197
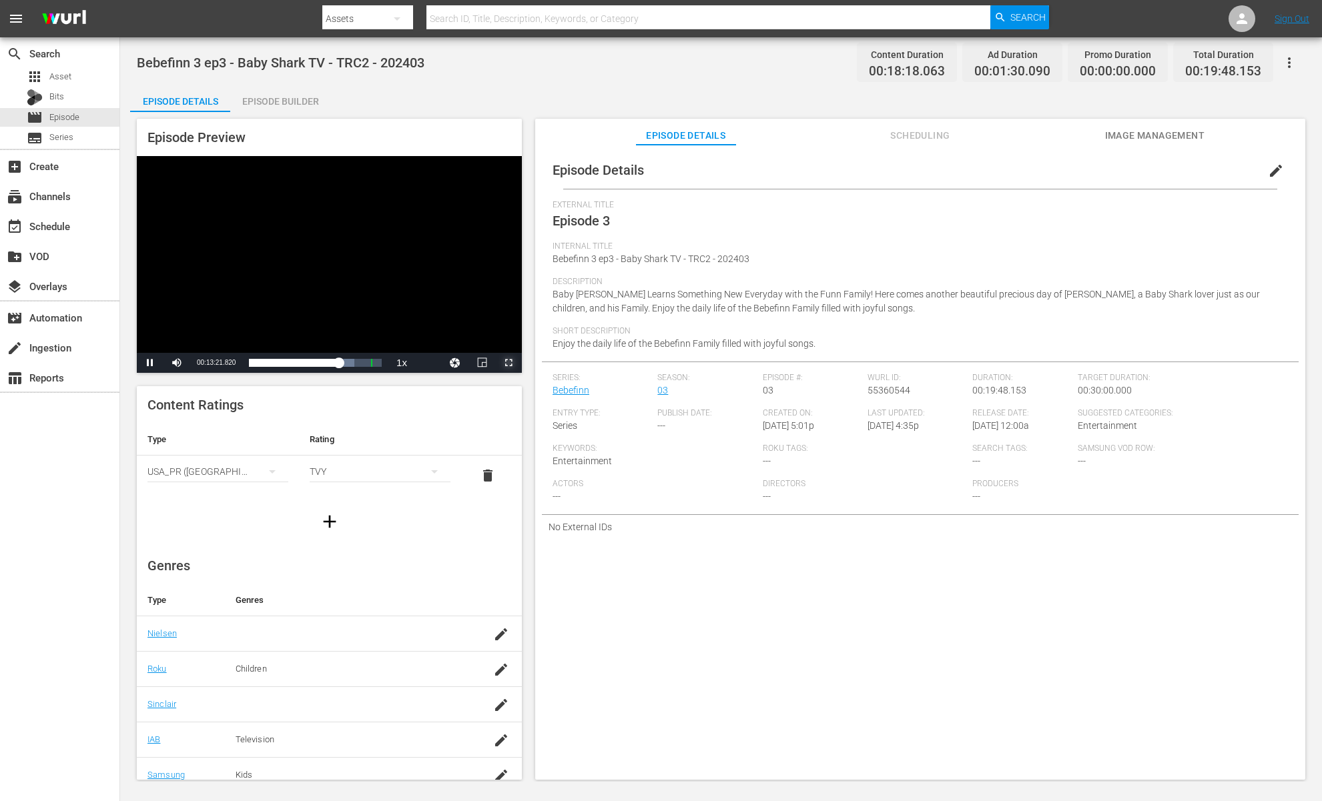
click at [508, 363] on span "Video Player" at bounding box center [508, 363] width 0 height 0
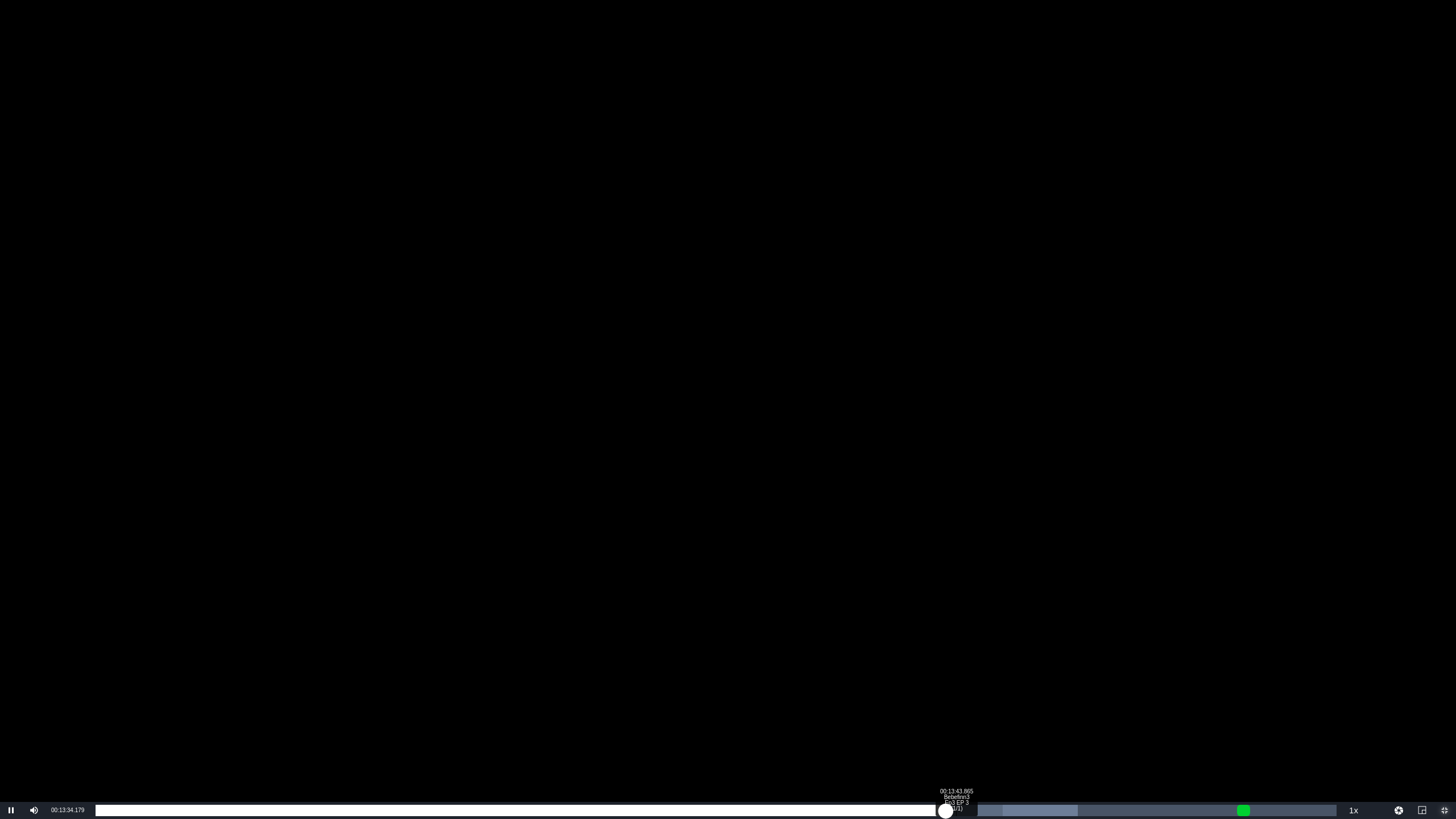
click at [956, 683] on div "Loaded : 79.14% 00:13:43.865 Bebefinn3 Ep3 EP 3 (1/1) 00:13:34.242" at bounding box center [716, 810] width 1241 height 11
click at [983, 683] on div "Loaded : 79.69% 00:14:09.458 Bebefinn3 Ep3 EP 3 (1/1) 00:13:44.239" at bounding box center [716, 810] width 1241 height 11
click at [1019, 683] on div "00:14:43.763 Bebefinn3 Ep3 EP 3 (1/1)" at bounding box center [1019, 810] width 1 height 11
click at [1037, 683] on div "00:15:01.732 Bebefinn3 Ep3 EP 3 (1/1)" at bounding box center [1037, 810] width 1 height 11
click at [1064, 683] on div "Loaded : 82.99% 00:15:26.781 Bebefinn3 Ep3 EP 3 (1/1) 00:15:02.032" at bounding box center [716, 810] width 1241 height 11
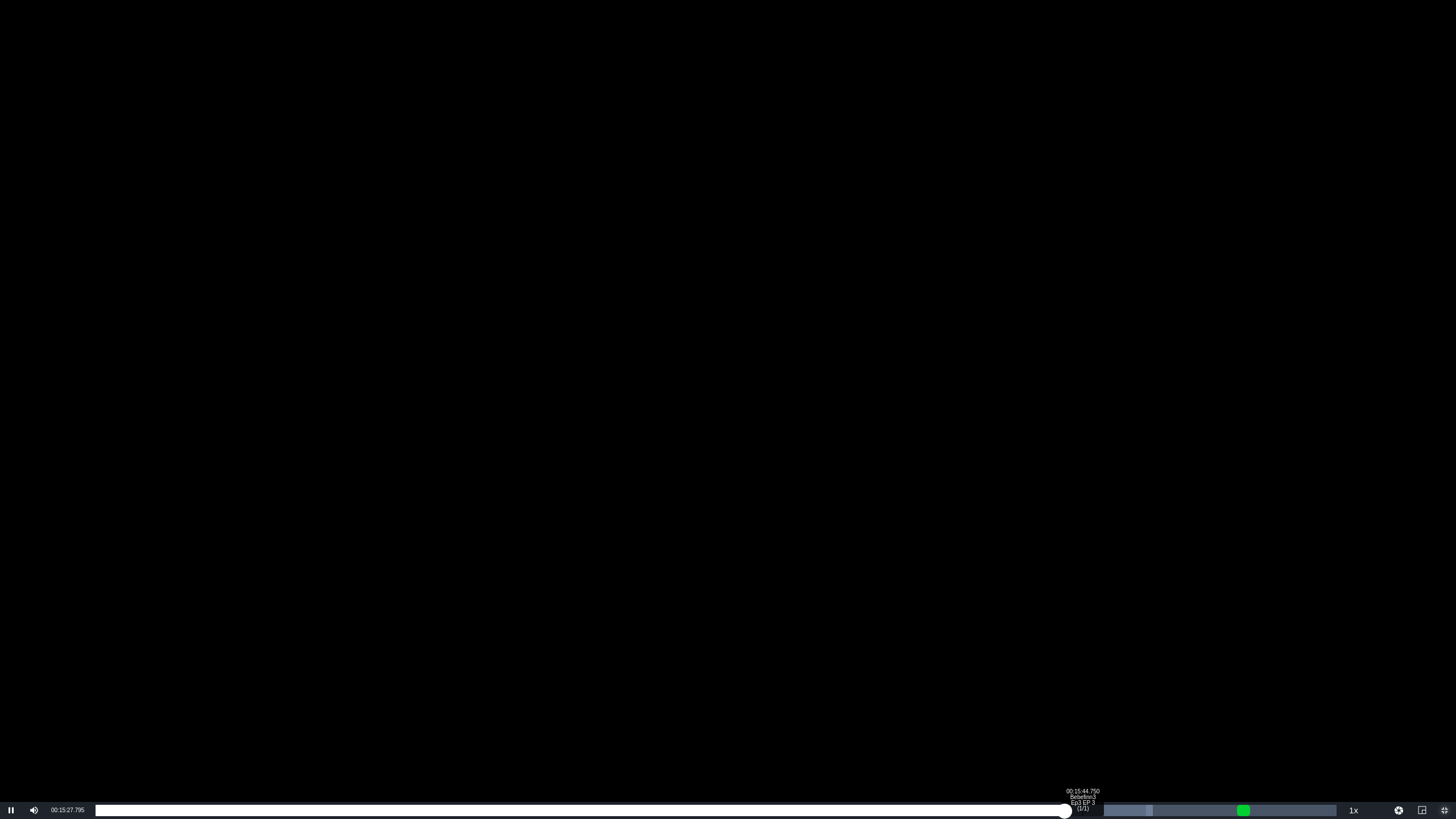
click at [1083, 683] on div "00:15:44.750 Bebefinn3 Ep3 EP 3 (1/1)" at bounding box center [1083, 810] width 1 height 11
click at [1111, 683] on div "00:16:05.478" at bounding box center [603, 810] width 1015 height 11
click at [1124, 683] on div "Loaded : 93.99% 00:16:23.956 Bebefinn3 Ep3 EP 3 (1/1) 00:16:13.725" at bounding box center [716, 810] width 1241 height 11
click at [1126, 683] on div "Loaded : 93.99% 00:16:32.668 Bebefinn3 Ep3 EP 3 (1/1) 00:16:24.437" at bounding box center [716, 810] width 1241 height 11
click at [1126, 683] on div "00:17:11.874 Bebefinn3 Ep3 EP 3 (1/1)" at bounding box center [1173, 810] width 1 height 11
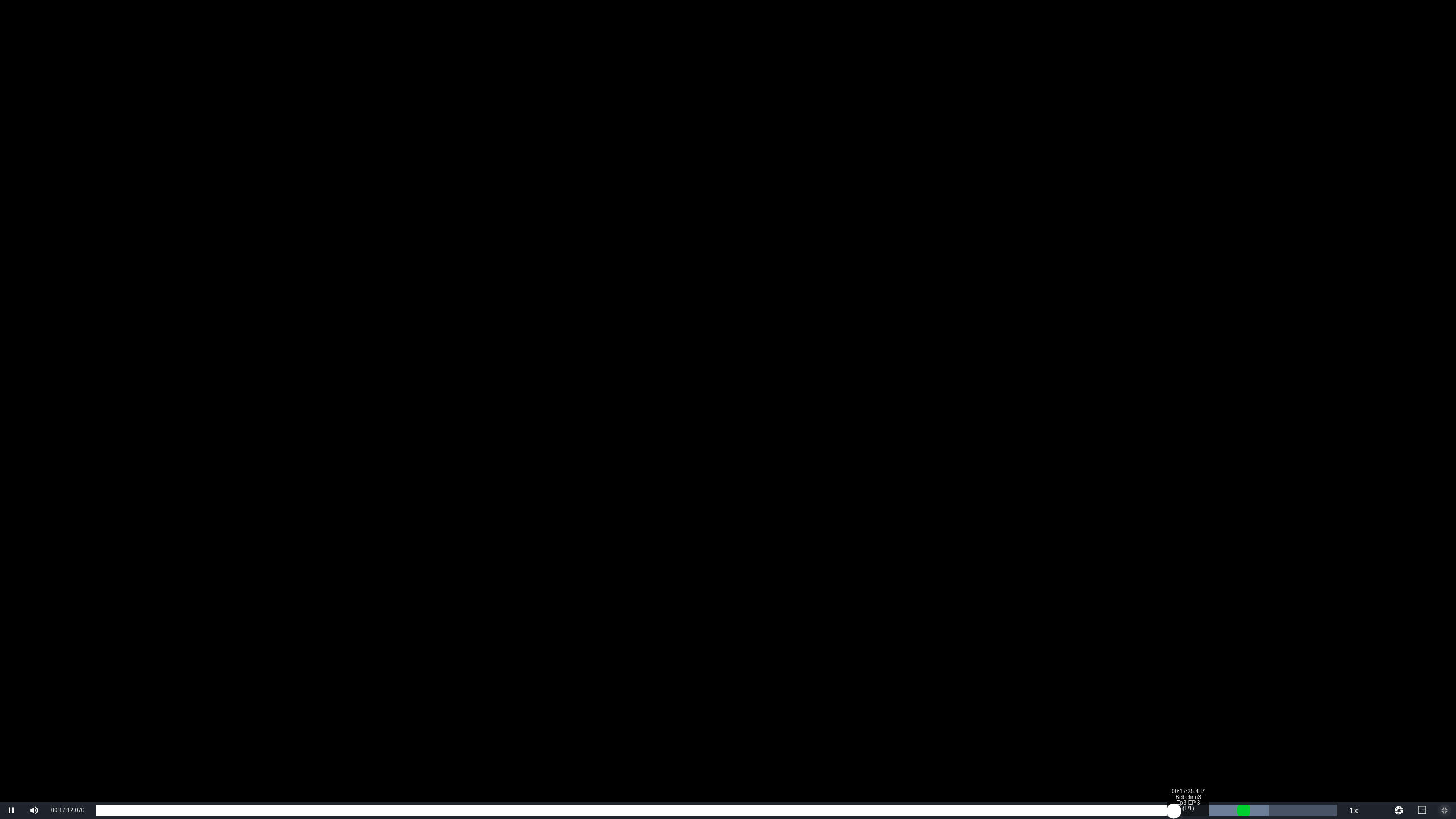
click at [1126, 683] on div "Loaded : 94.53%" at bounding box center [682, 810] width 1173 height 11
click at [1126, 683] on div "00:17:27.032" at bounding box center [642, 810] width 1093 height 11
click at [1126, 683] on div "00:17:32.773" at bounding box center [645, 810] width 1100 height 11
click at [1126, 683] on div "00:17:36.525" at bounding box center [647, 810] width 1103 height 11
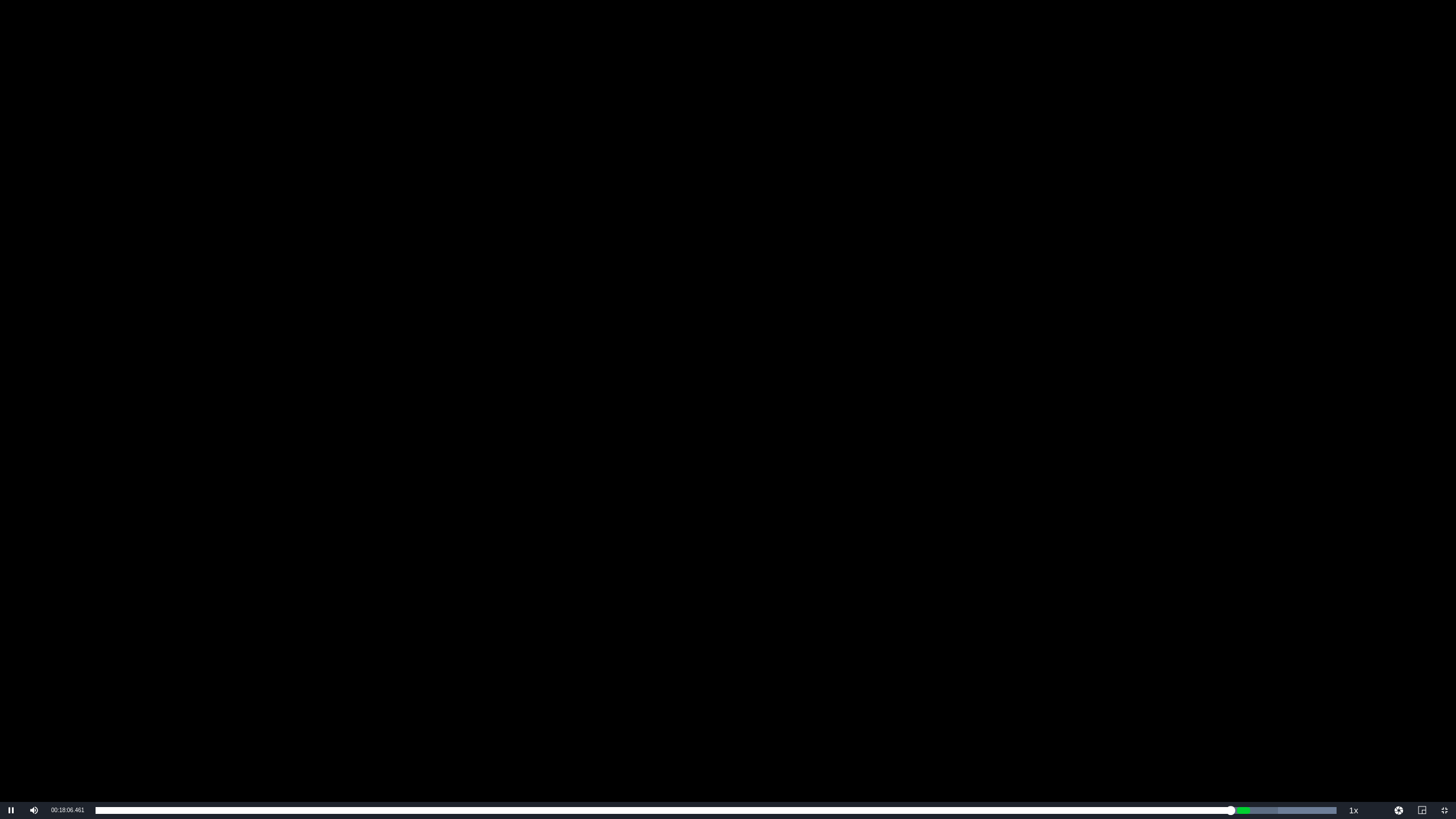
click at [831, 412] on div "Video Player" at bounding box center [728, 401] width 1456 height 802
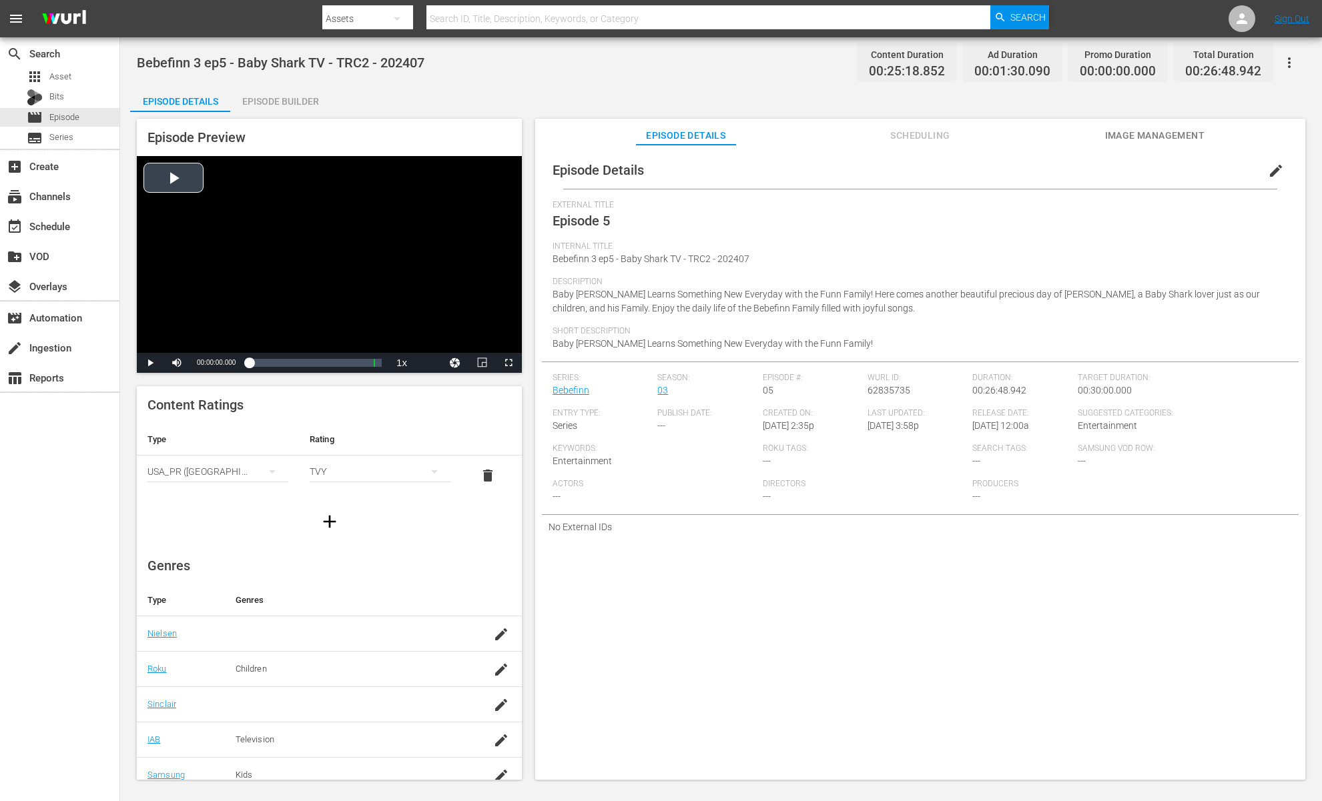
click at [227, 242] on div "Video Player" at bounding box center [329, 254] width 385 height 197
click at [508, 363] on span "Video Player" at bounding box center [508, 363] width 0 height 0
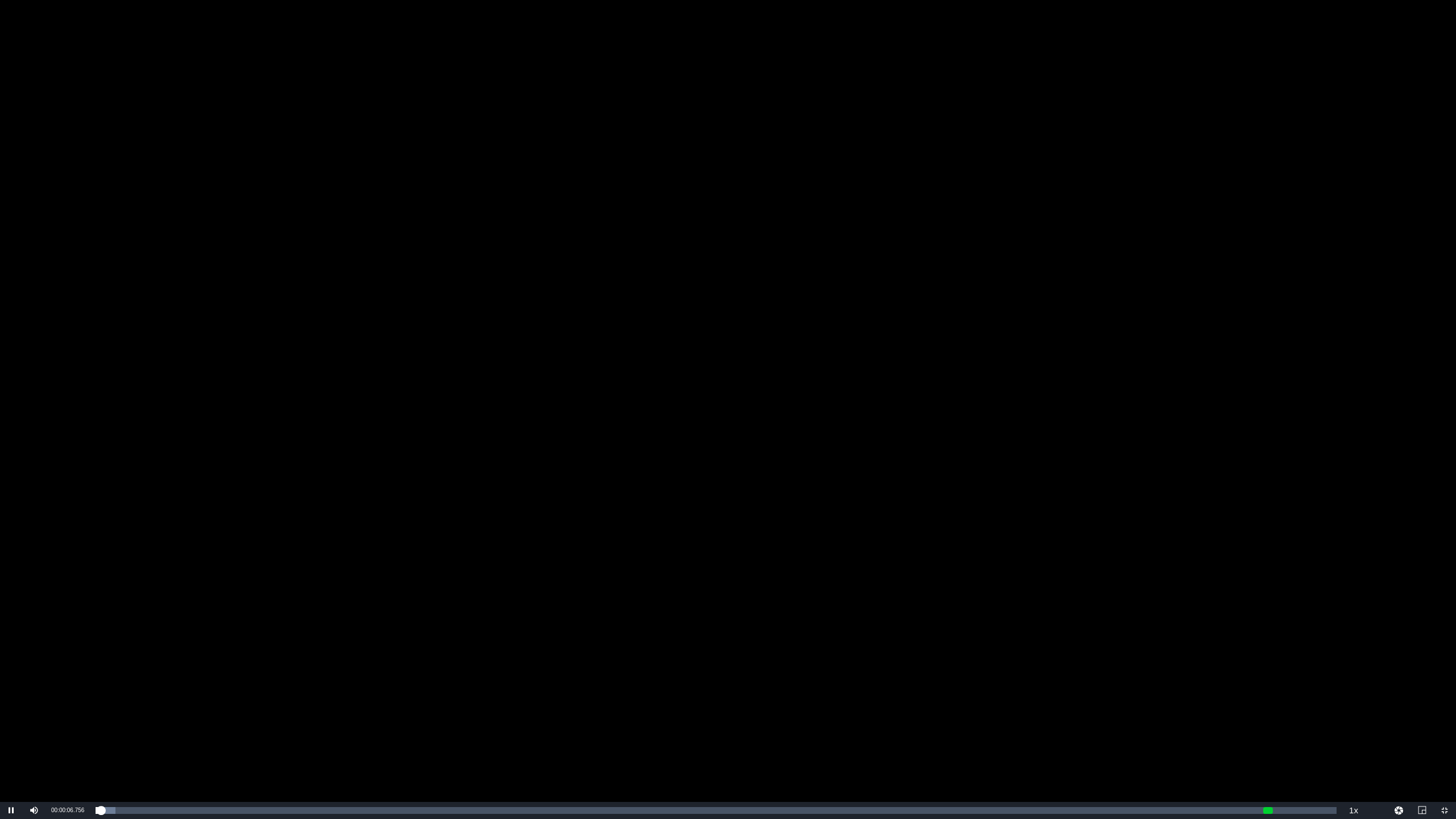
click at [812, 408] on div "Video Player" at bounding box center [728, 401] width 1456 height 802
click at [850, 422] on div "Video Player" at bounding box center [728, 401] width 1456 height 802
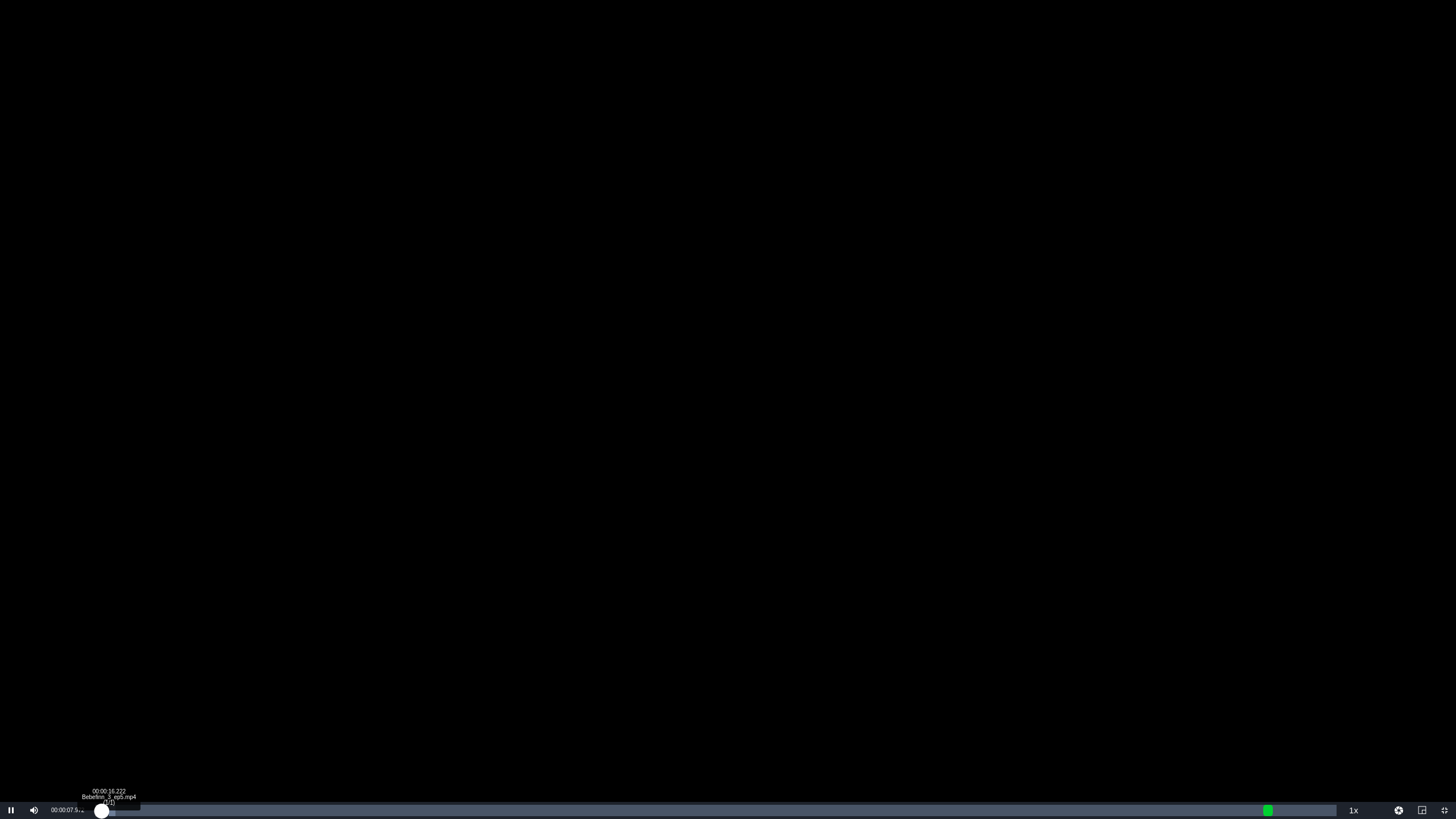
click at [101, 683] on div "00:00:08.174" at bounding box center [98, 810] width 6 height 11
click at [123, 683] on div "Loaded : 1.59% 00:00:35.393 Bebefinn_3_ep5.mp4 (1/1) 00:00:19.458" at bounding box center [716, 810] width 1241 height 11
click at [141, 683] on div "Loaded : 4.76% 00:00:57.514 Bebefinn_3_ep5.mp4 (1/1) 00:00:39.131" at bounding box center [716, 810] width 1241 height 11
click at [247, 683] on div "00:03:16.140 Bebefinn_3_ep5.mp4 (1/1)" at bounding box center [247, 810] width 1 height 11
click at [352, 683] on div "Loaded : 14.28% 00:05:32.554 Bebefinn_3_ep5.mp4 (1/1) 00:03:33.229" at bounding box center [716, 810] width 1241 height 11
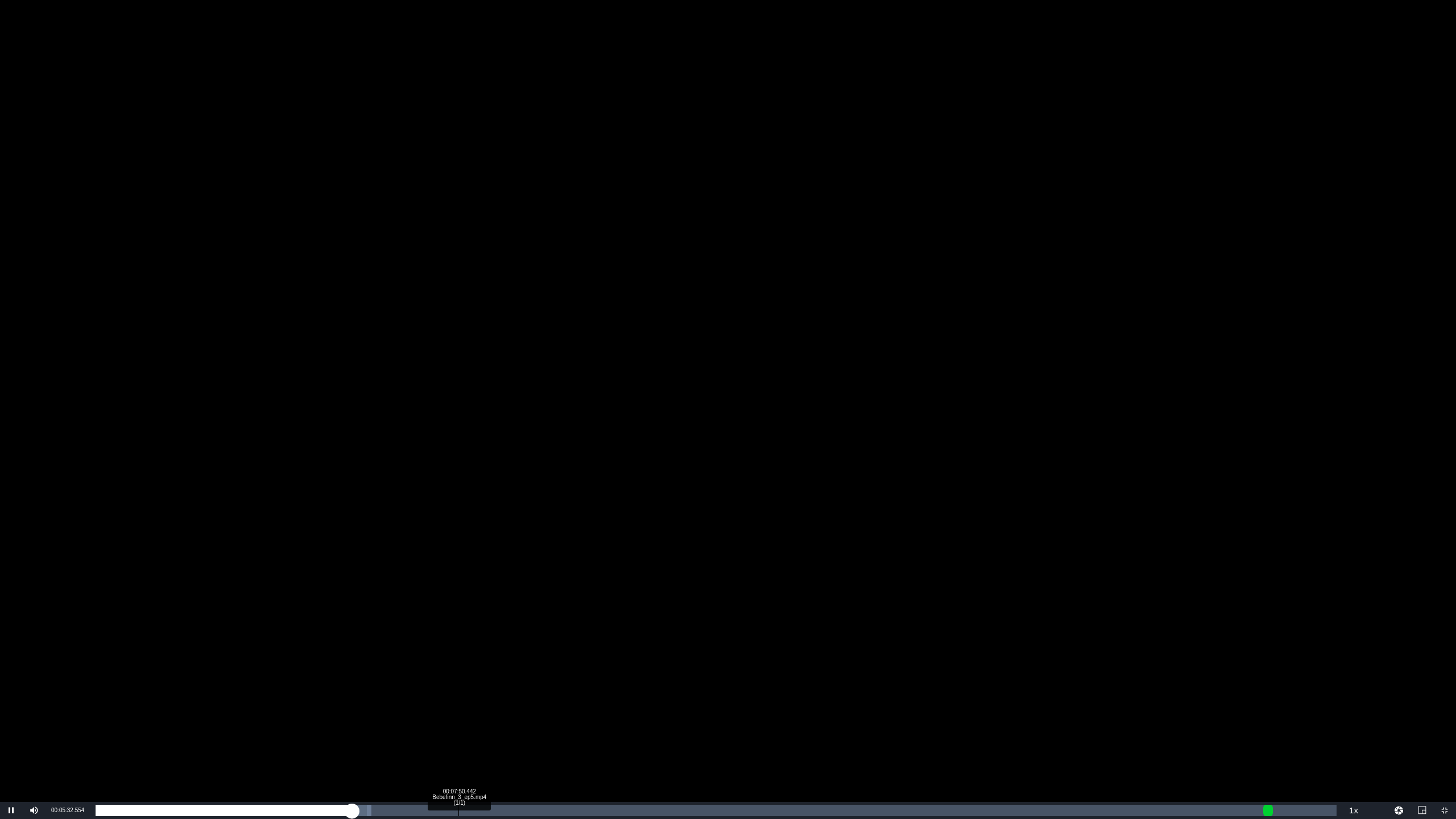
click at [459, 683] on div "00:07:50.442 Bebefinn_3_ep5.mp4 (1/1)" at bounding box center [459, 810] width 1 height 11
click at [533, 683] on div "00:09:27.037 Bebefinn_3_ep5.mp4 (1/1)" at bounding box center [533, 810] width 1 height 11
click at [582, 683] on div "Loaded : 38.09% 00:10:31.188 Bebefinn_3_ep5.mp4 (1/1) 00:09:27.470" at bounding box center [716, 810] width 1241 height 11
click at [645, 683] on div "Loaded : 42.45% 00:11:54.511 Bebefinn_3_ep5.mp4 (1/1) 00:10:31.804" at bounding box center [716, 810] width 1241 height 11
click at [732, 683] on div "Loaded : 47.22% 00:13:46.592 Bebefinn_3_ep5.mp4 (1/1) 00:11:54.109" at bounding box center [716, 810] width 1241 height 11
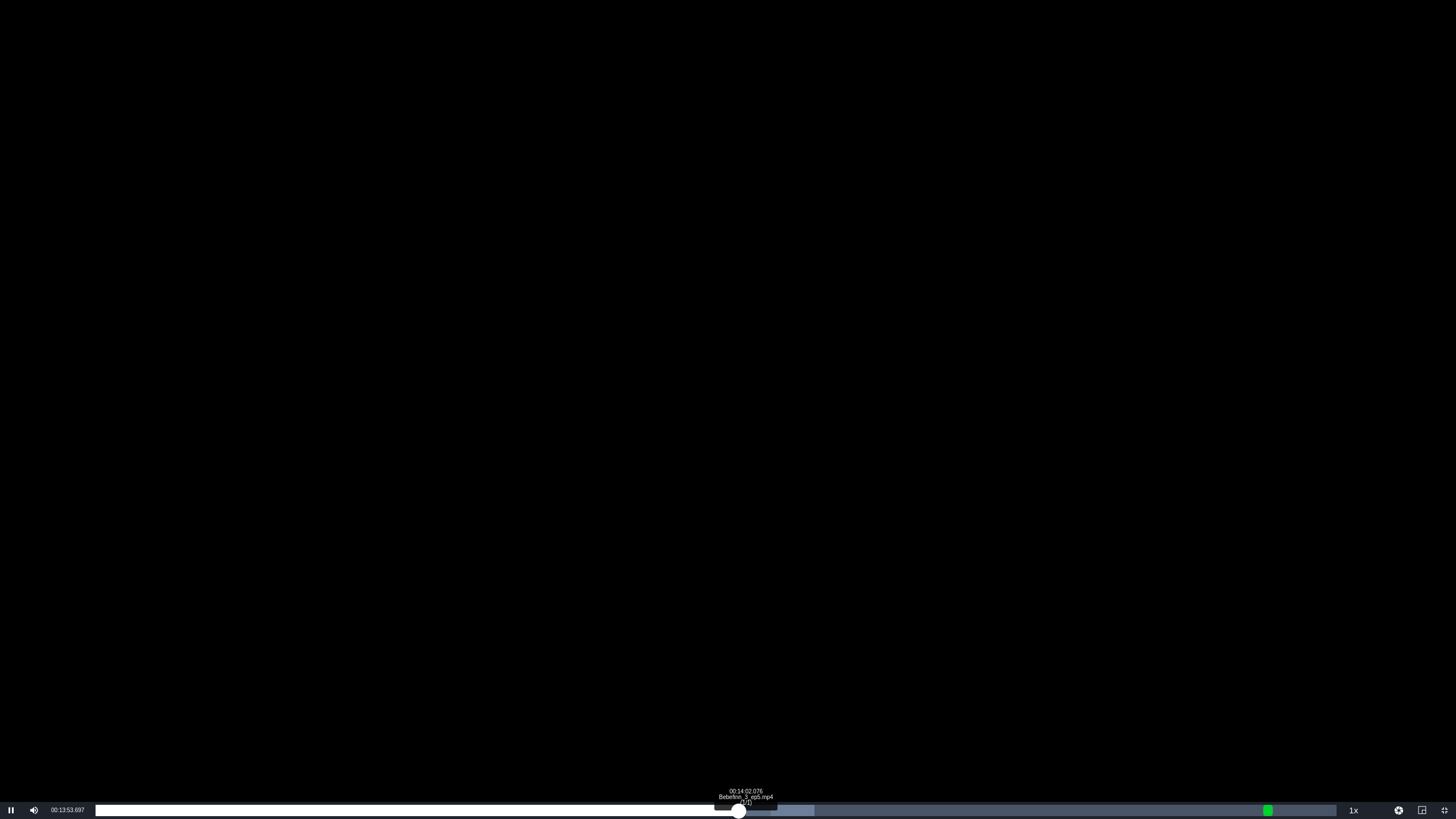
click at [739, 683] on div "00:13:53.838" at bounding box center [417, 810] width 644 height 11
click at [796, 683] on div "Loaded : 57.94% 00:15:08.440 Bebefinn_3_ep5.mp4 (1/1) 00:14:02.749" at bounding box center [716, 810] width 1241 height 11
click at [819, 683] on div "Loaded : 65.48% 00:15:38.672 Bebefinn_3_ep5.mp4 (1/1) 00:15:26.800" at bounding box center [716, 810] width 1241 height 11
click at [841, 683] on div "00:16:05.955 Bebefinn_3_ep5.mp4 (1/1)" at bounding box center [841, 810] width 1 height 11
click at [858, 683] on div "Loaded : 65.48% 00:16:28.813 Bebefinn_3_ep5.mp4 (1/1) 00:16:07.213" at bounding box center [716, 810] width 1241 height 11
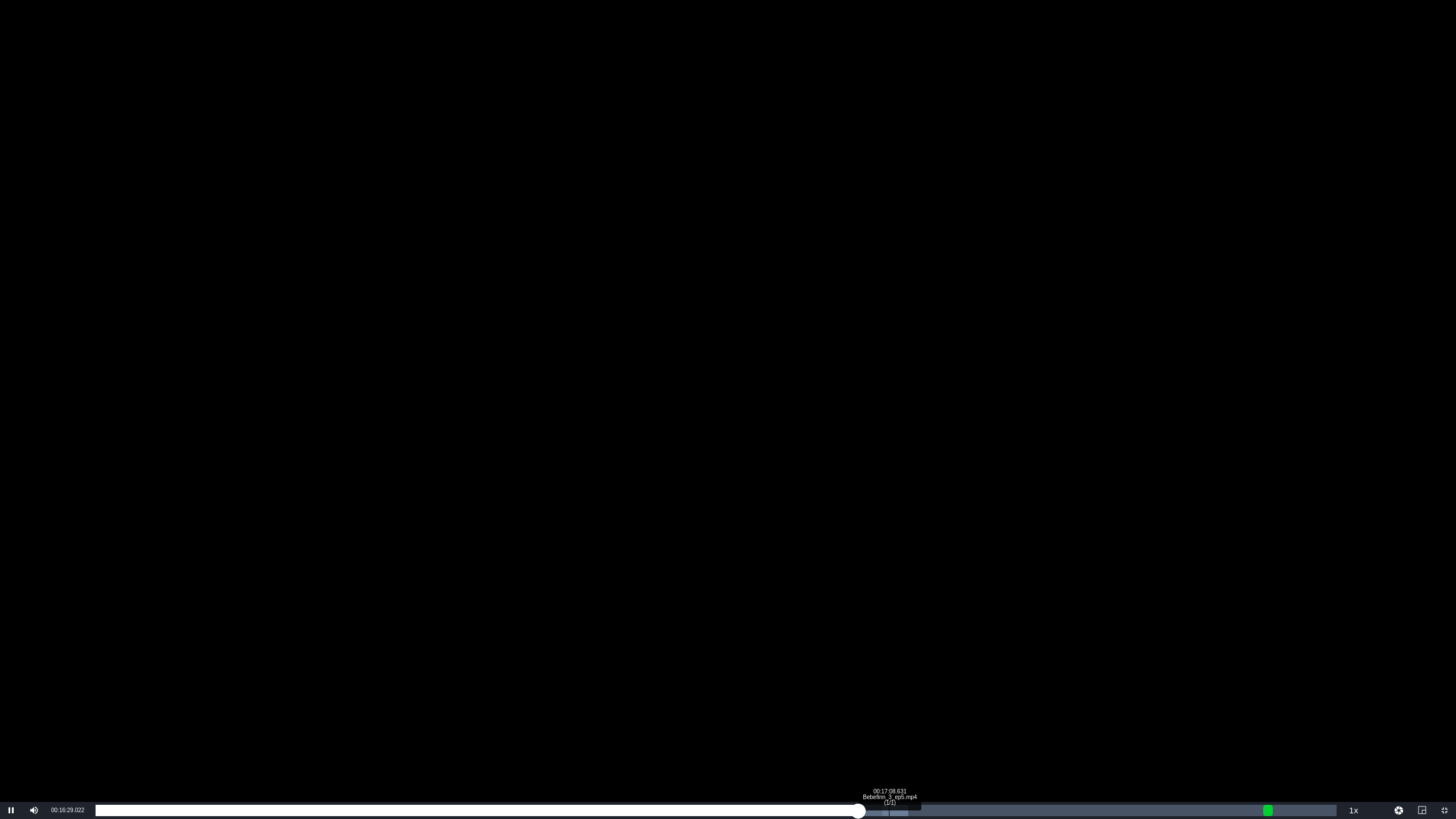
click at [889, 683] on div "Loaded : 65.48% 00:17:08.631 Bebefinn_3_ep5.mp4 (1/1) 00:16:29.259" at bounding box center [716, 810] width 1241 height 11
click at [915, 683] on div "Loaded : 69.03%" at bounding box center [523, 810] width 857 height 11
click at [998, 683] on div "Loaded : 70.62% 00:19:30.944 Bebefinn_3_ep5.mp4 (1/1) 00:17:42.981" at bounding box center [716, 810] width 1241 height 11
click at [1014, 683] on div "Loaded : 78.95% 00:19:51.590 Bebefinn_3_ep5.mp4 (1/1) 00:19:32.114" at bounding box center [716, 810] width 1241 height 11
click at [1062, 683] on div "00:20:53.529 Bebefinn_3_ep5.mp4 (1/1)" at bounding box center [1062, 810] width 1 height 11
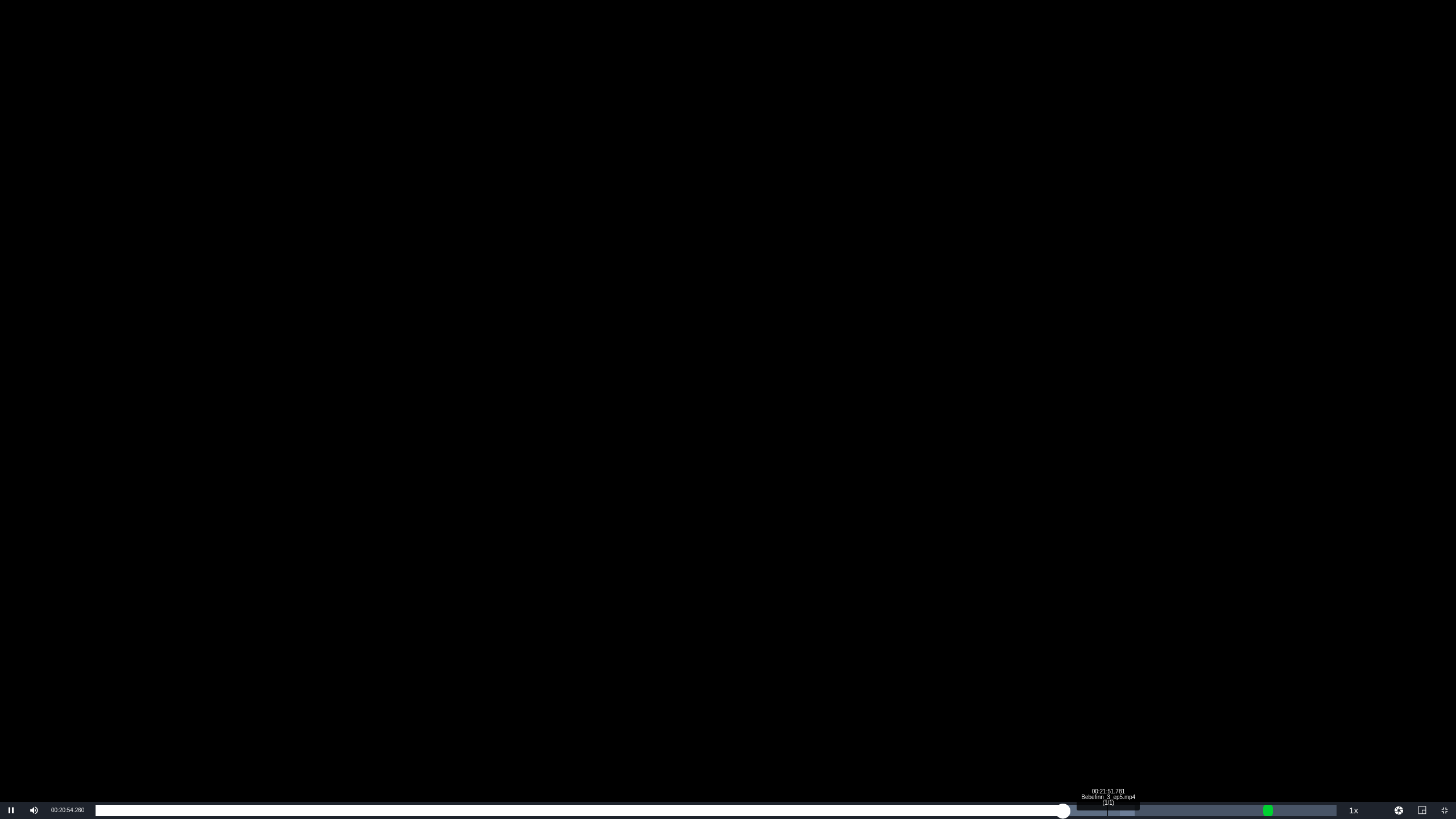
click at [1107, 683] on div "00:21:51.781 Bebefinn_3_ep5.mp4 (1/1)" at bounding box center [1107, 810] width 1 height 11
click at [1126, 683] on div "Loaded : 87.69% 00:22:23.488 Bebefinn_3_ep5.mp4 (1/1) 00:21:52.722" at bounding box center [716, 810] width 1241 height 11
click at [1126, 683] on div "Loaded : 89.28% 00:23:02.569 Bebefinn_3_ep5.mp4 (1/1) 00:22:23.922" at bounding box center [716, 810] width 1241 height 11
click at [1126, 683] on div "Loaded : 92.45%" at bounding box center [669, 810] width 1147 height 11
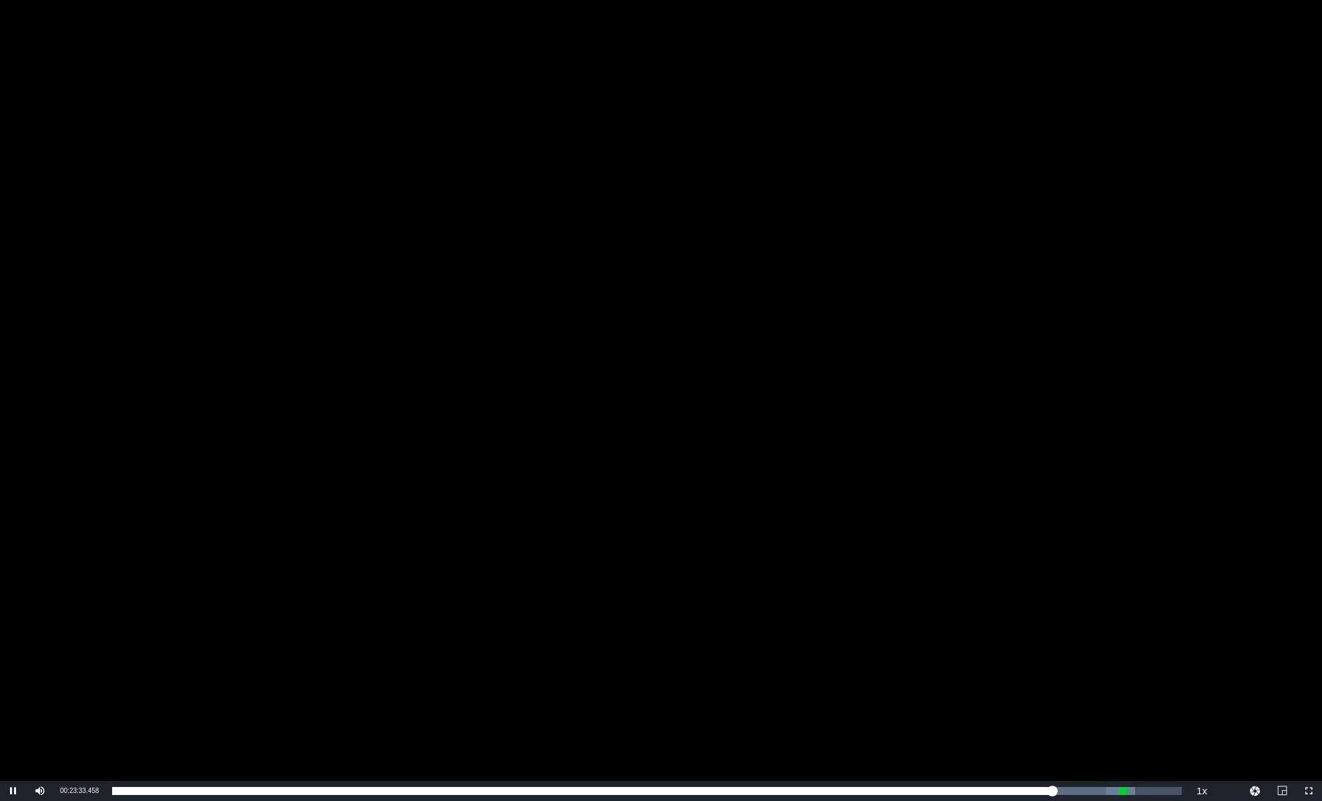
click at [422, 252] on div "Video Player" at bounding box center [661, 390] width 1322 height 781
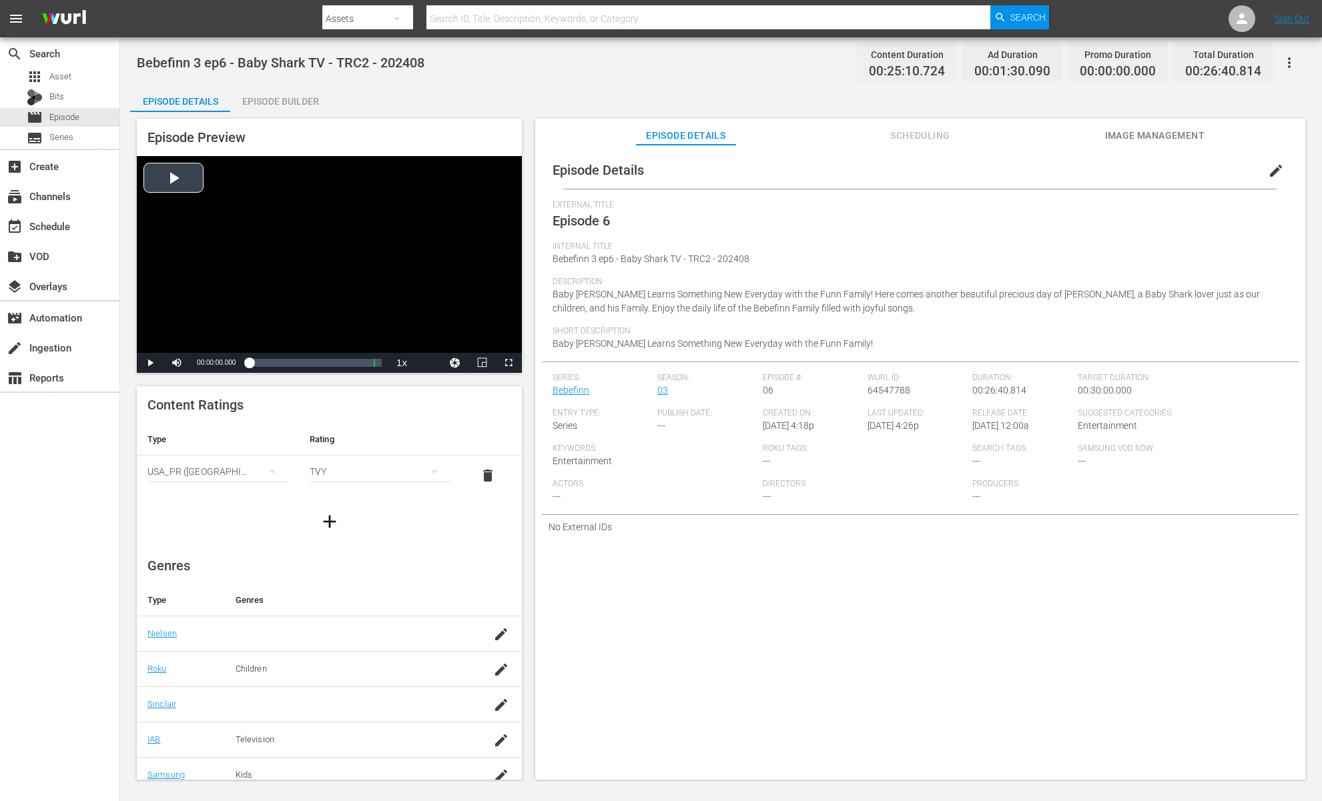
click at [433, 244] on div "Video Player" at bounding box center [329, 254] width 385 height 197
click at [508, 363] on span "Video Player" at bounding box center [508, 363] width 0 height 0
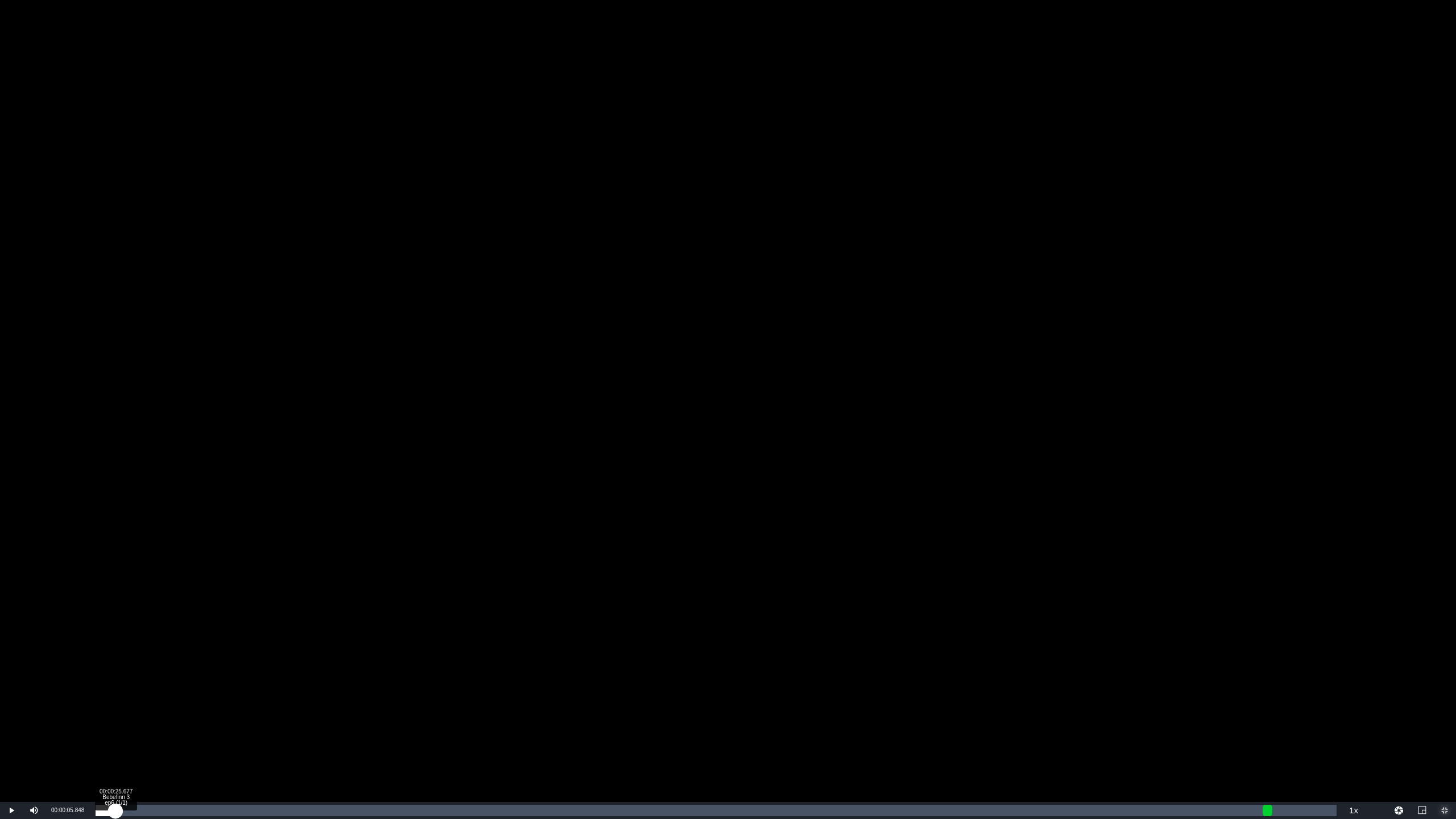
click at [115, 683] on div "Loaded : 0.39% 00:00:25.677 Bebefinn 3 ep6 (1/1) 00:00:05.909" at bounding box center [716, 810] width 1241 height 11
click at [170, 683] on div "00:01:36.107 Bebefinn 3 ep6 (1/1)" at bounding box center [170, 810] width 1 height 11
click at [206, 683] on div "Loaded : 7.57% 00:02:24.461 Bebefinn 3 ep6 (1/1) 00:01:38.503" at bounding box center [716, 810] width 1241 height 11
click at [273, 683] on div "Loaded : 9.57% 00:03:48.897 Bebefinn 3 ep6 (1/1) 00:02:23.524" at bounding box center [716, 810] width 1241 height 11
click at [331, 683] on div "Loaded : 15.55% 00:05:01.528 Bebefinn 3 ep6 (1/1) 00:03:49.238" at bounding box center [715, 810] width 1252 height 17
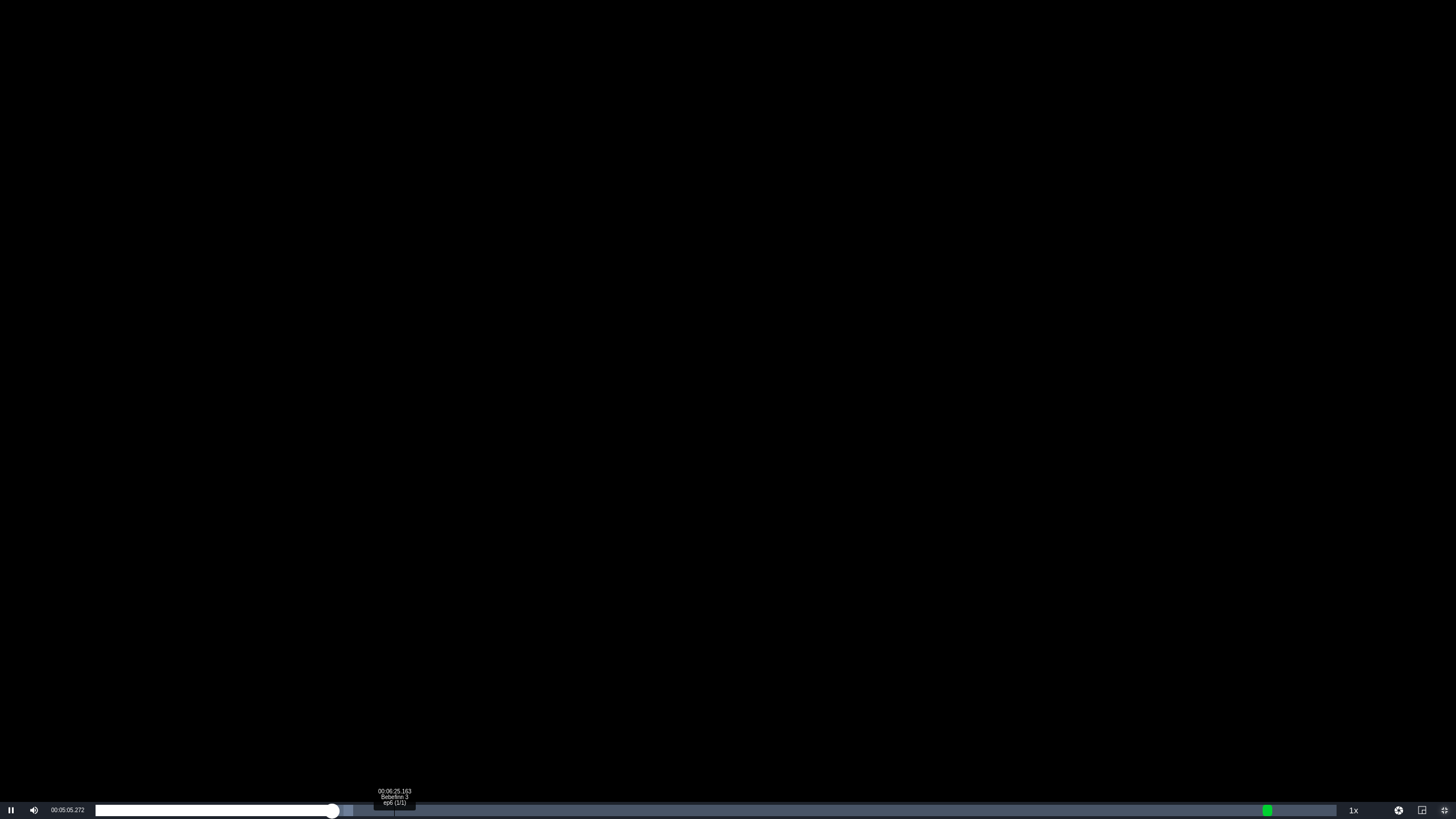
click at [395, 683] on div "Loaded : 20.75% 00:06:25.163 Bebefinn 3 ep6 (1/1) 00:05:05.252" at bounding box center [715, 810] width 1252 height 17
click at [431, 683] on div "00:07:12.850 Bebefinn 3 ep6 (1/1)" at bounding box center [431, 810] width 1 height 11
click at [465, 683] on div "Loaded : 29.52% 00:07:55.402 Bebefinn 3 ep6 (1/1) 00:07:15.491" at bounding box center [716, 810] width 1241 height 11
click at [527, 683] on div "Loaded : 32.31% 00:09:16.103 Bebefinn 3 ep6 (1/1) 00:07:59.495" at bounding box center [716, 810] width 1241 height 11
click at [574, 683] on div "00:10:16.995 Bebefinn 3 ep6 (1/1)" at bounding box center [574, 810] width 1 height 11
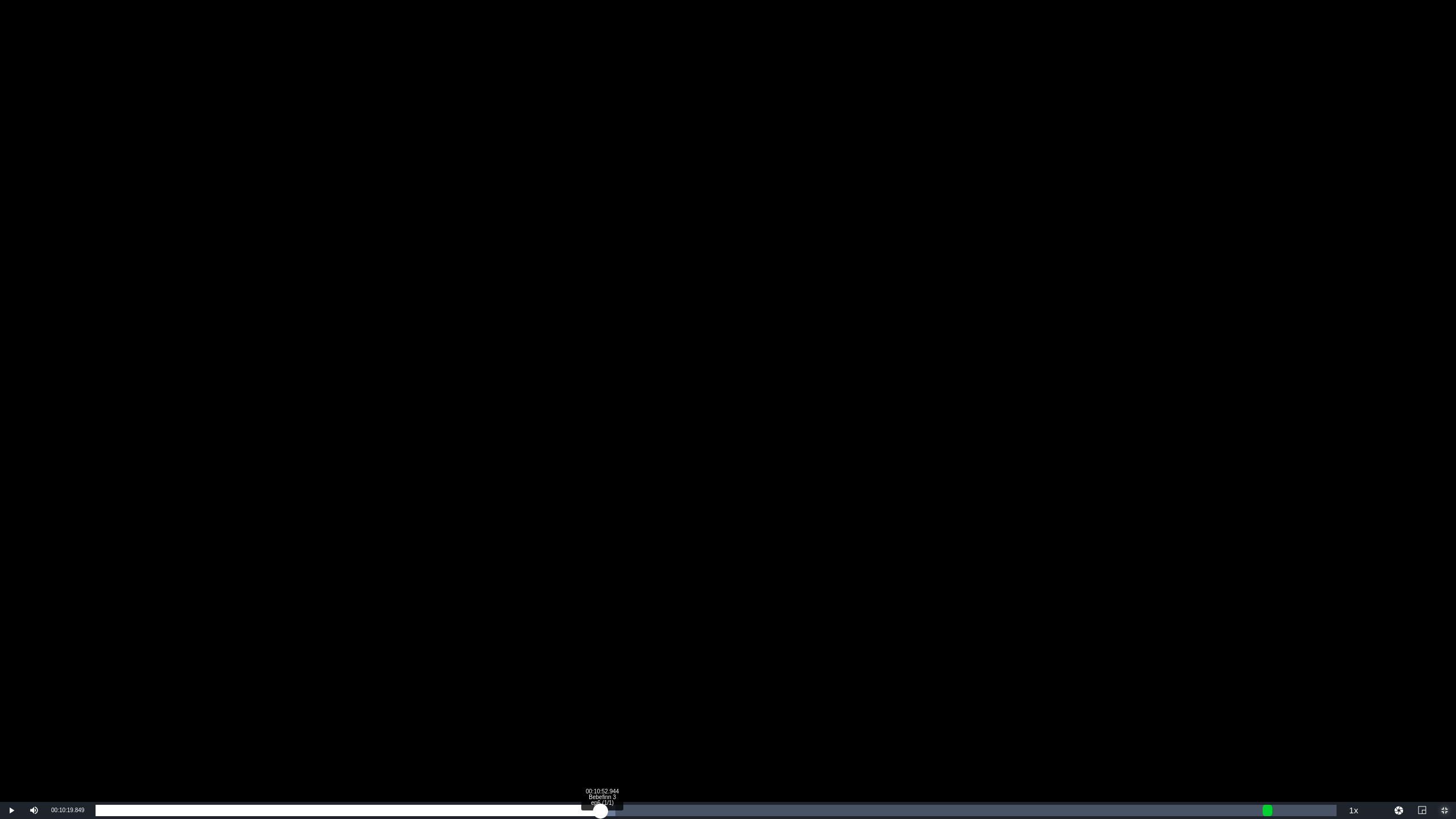
click at [600, 683] on div "Loaded : 41.89% 00:10:52.944 Bebefinn 3 ep6 (1/1) 00:10:19.864" at bounding box center [716, 810] width 1241 height 11
click at [632, 683] on div "Loaded : 44.29% 00:11:31.827 Bebefinn 3 ep6 (1/1) 00:10:54.685" at bounding box center [715, 810] width 1252 height 17
click at [659, 683] on div "Loaded : 48.67% 00:12:07.042 Bebefinn 3 ep6 (1/1) 00:11:44.831" at bounding box center [716, 810] width 1241 height 11
click at [679, 683] on div "Loaded : 48.67% 00:12:33.453 Bebefinn 3 ep6 (1/1) 00:12:07.486" at bounding box center [716, 810] width 1241 height 11
click at [714, 683] on div "Loaded : 50.27% 00:13:17.472 Bebefinn 3 ep6 (1/1) 00:12:34.917" at bounding box center [716, 810] width 1241 height 11
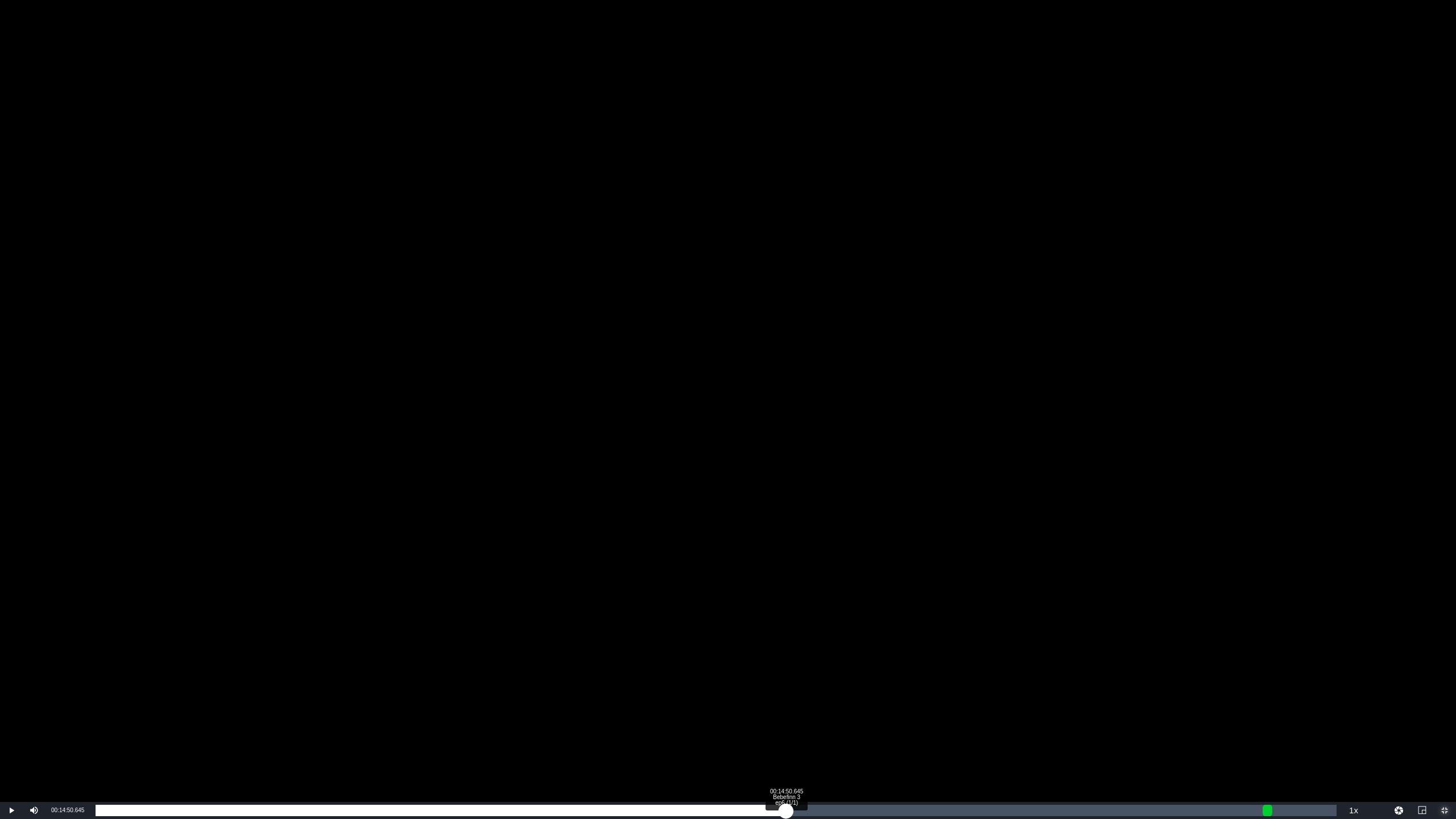
click at [786, 683] on div "Loaded : 53.05% 00:14:50.645 Bebefinn 3 ep6 (1/1) 00:13:17.936" at bounding box center [716, 810] width 1241 height 11
click at [848, 683] on div "Loaded : 59.44% 00:16:12.079 Bebefinn 3 ep6 (1/1) 00:14:51.183" at bounding box center [716, 810] width 1241 height 11
click at [895, 683] on div "Progress Bar" at bounding box center [895, 810] width 5 height 11
click at [920, 683] on div "Loaded : 69.02% 00:17:44.519 Bebefinn 3 ep6 (1/1) 00:17:12.839" at bounding box center [716, 810] width 1241 height 11
click at [977, 683] on div "00:18:56.416 Bebefinn 3 ep6 (1/1)" at bounding box center [976, 810] width 1 height 11
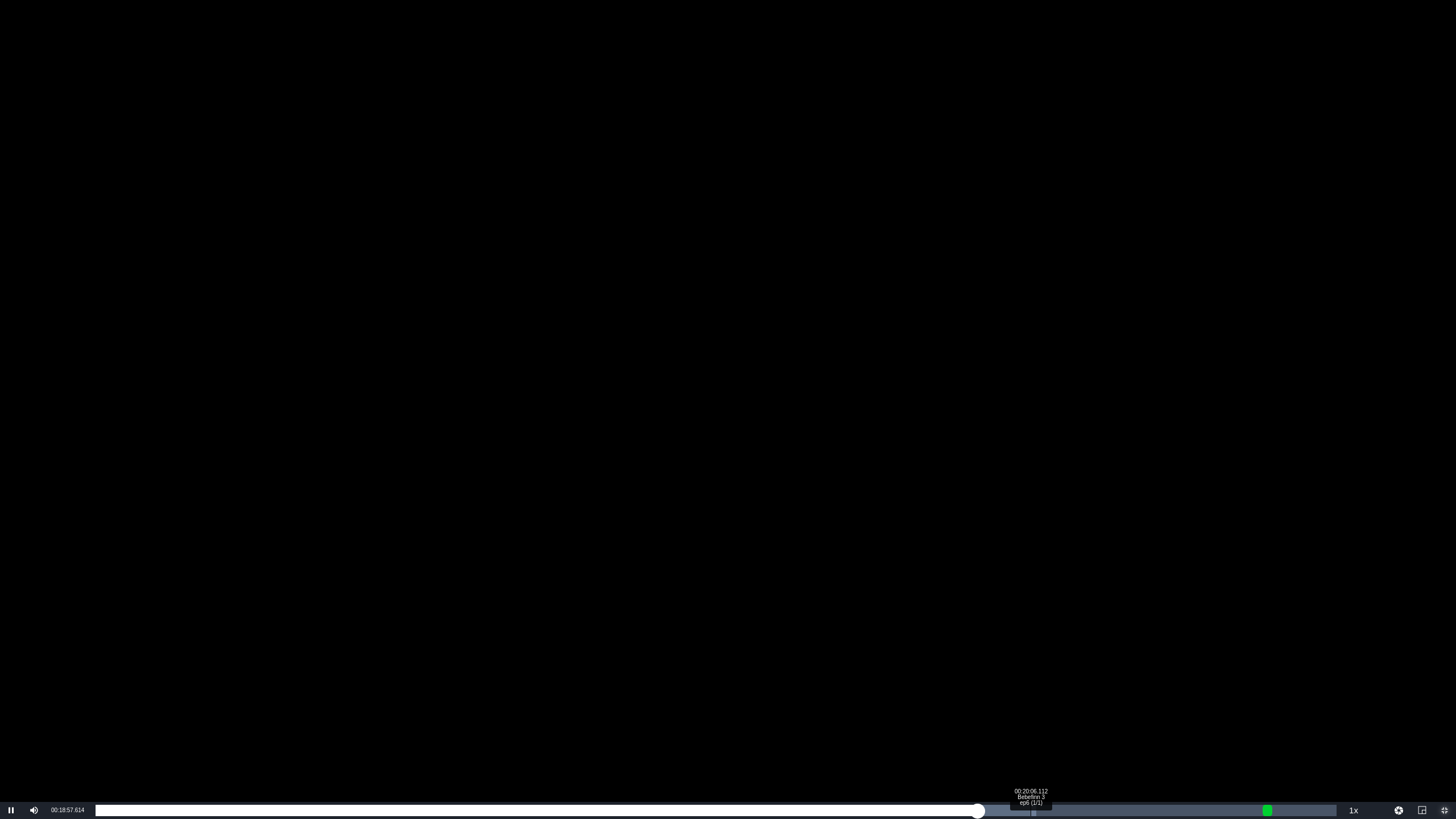
click at [1031, 683] on div "Loaded : 75.80% 00:20:06.112 Bebefinn 3 ep6 (1/1) 00:18:57.759" at bounding box center [715, 810] width 1252 height 17
click at [1064, 683] on div "Loaded : 80.19% 00:20:48.664 Bebefinn 3 ep6 (1/1) 00:20:07.026" at bounding box center [716, 810] width 1241 height 11
click at [1105, 683] on div "00:21:41.486 Bebefinn 3 ep6 (1/1)" at bounding box center [1105, 810] width 1 height 11
click at [1126, 683] on div "Loaded : 86.97% 00:22:22.570 Bebefinn 3 ep6 (1/1) 00:21:43.561" at bounding box center [716, 810] width 1241 height 11
click at [1126, 683] on div "Loaded : 89.77% 00:22:58.519 Bebefinn 3 ep6 (1/1) 00:22:24.710" at bounding box center [716, 810] width 1241 height 11
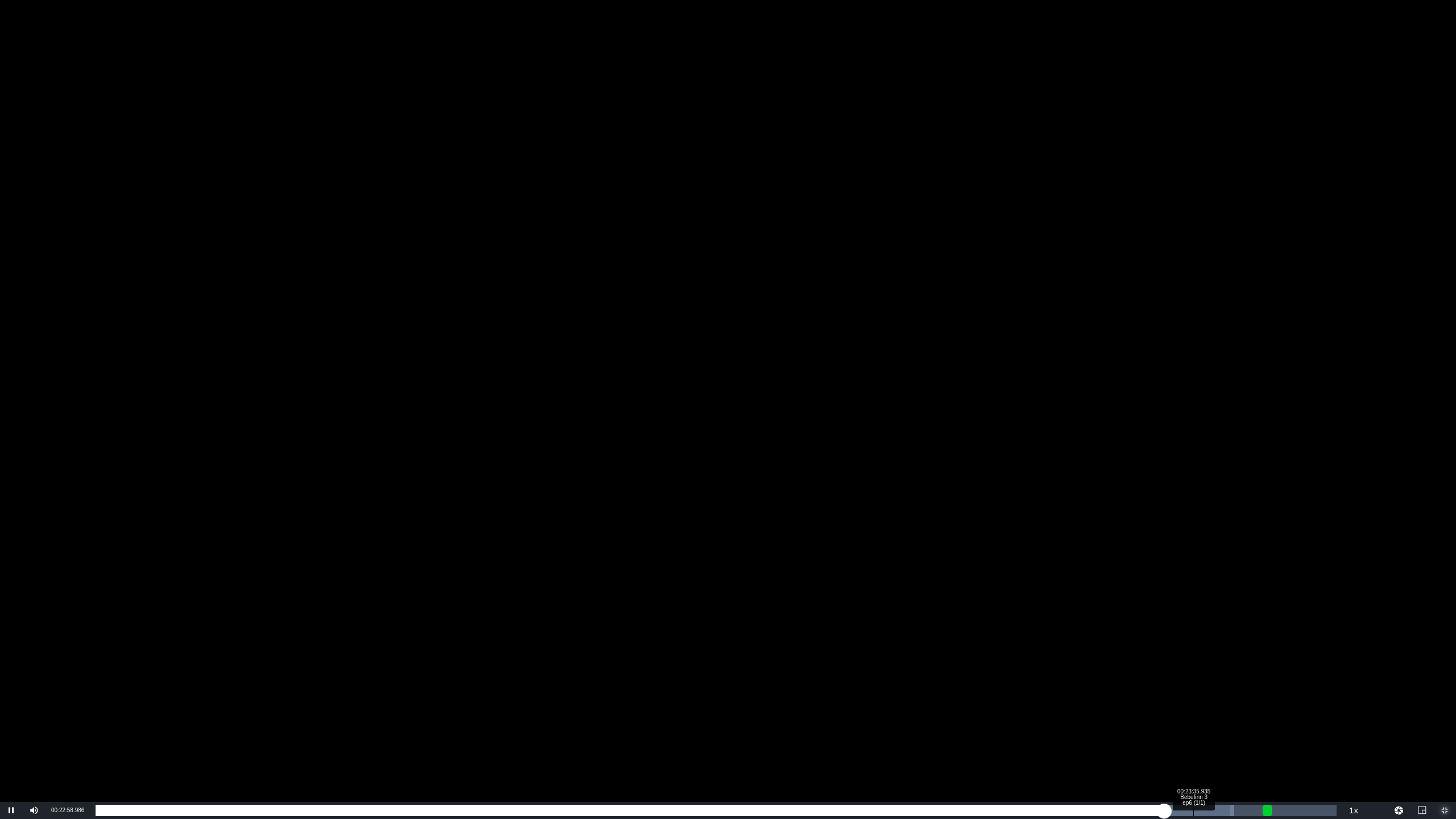
click at [1126, 683] on div "00:23:35.935 Bebefinn 3 ep6 (1/1)" at bounding box center [1193, 810] width 1 height 11
click at [1126, 683] on div "00:23:51.341 Bebefinn 3 ep6 (1/1)" at bounding box center [1205, 810] width 1 height 11
click at [1126, 683] on div "Loaded : 96.55% 00:24:11.150 Bebefinn 3 ep6 (1/1) 00:23:53.393" at bounding box center [716, 810] width 1241 height 11
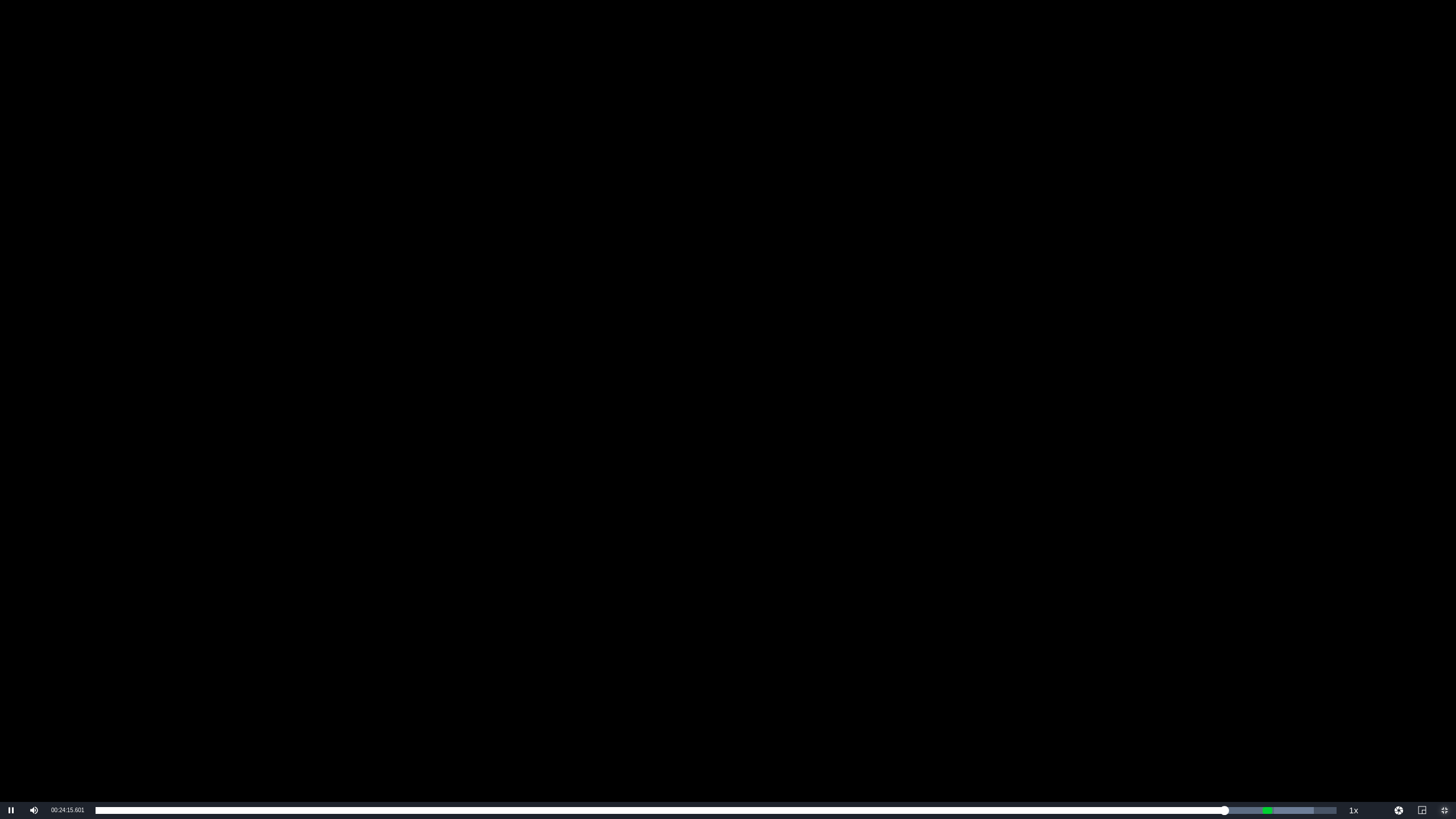
click at [1126, 683] on span "Video Player" at bounding box center [1444, 810] width 0 height 0
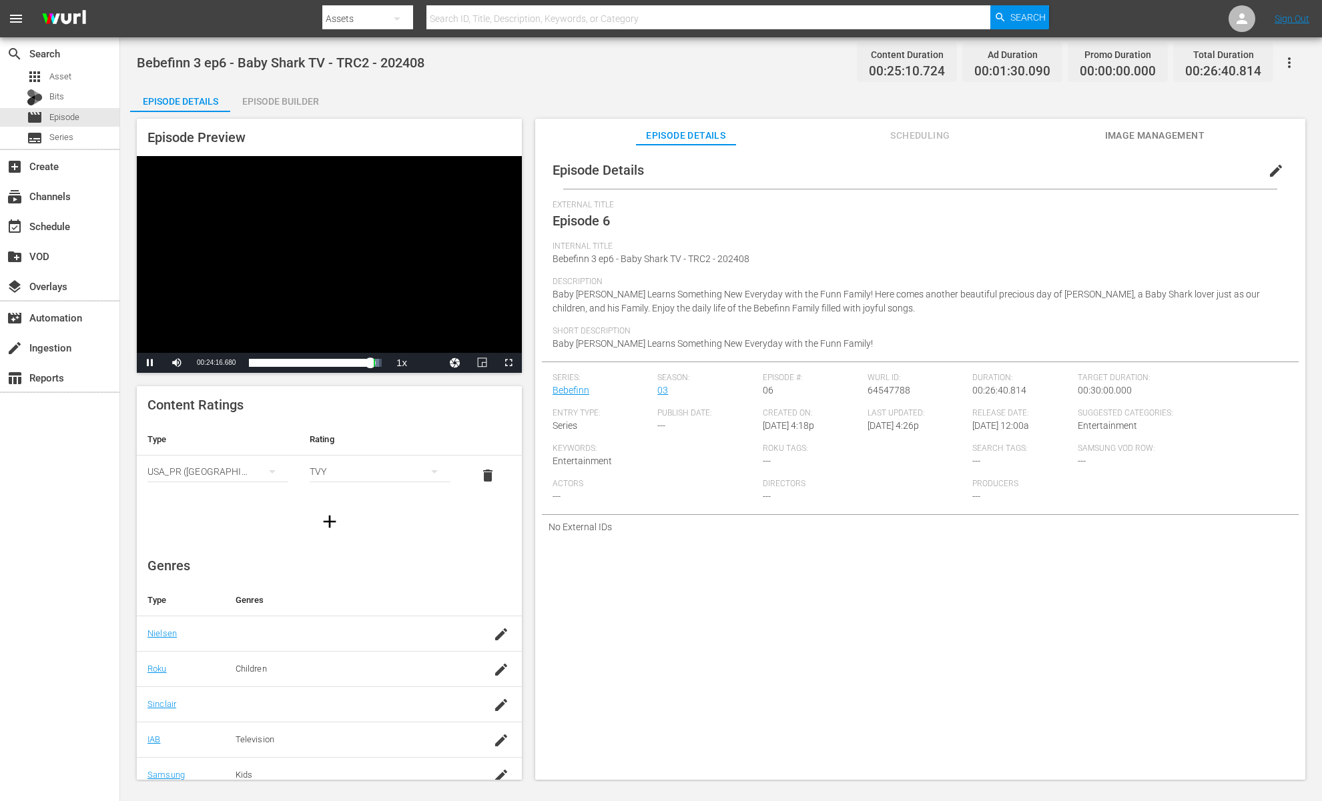
click at [417, 242] on div "Video Player" at bounding box center [329, 254] width 385 height 197
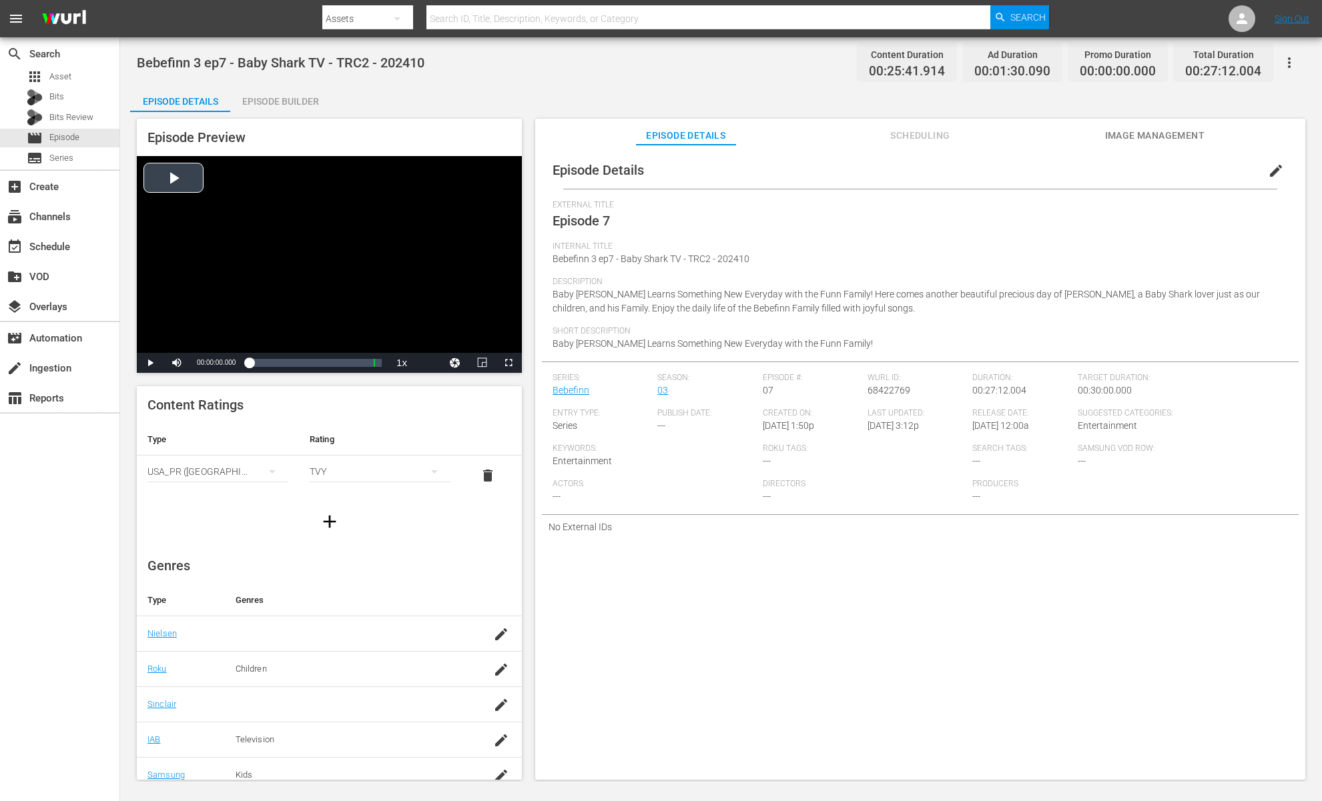
click at [423, 222] on div "Video Player" at bounding box center [329, 254] width 385 height 197
click at [508, 363] on span "Video Player" at bounding box center [508, 363] width 0 height 0
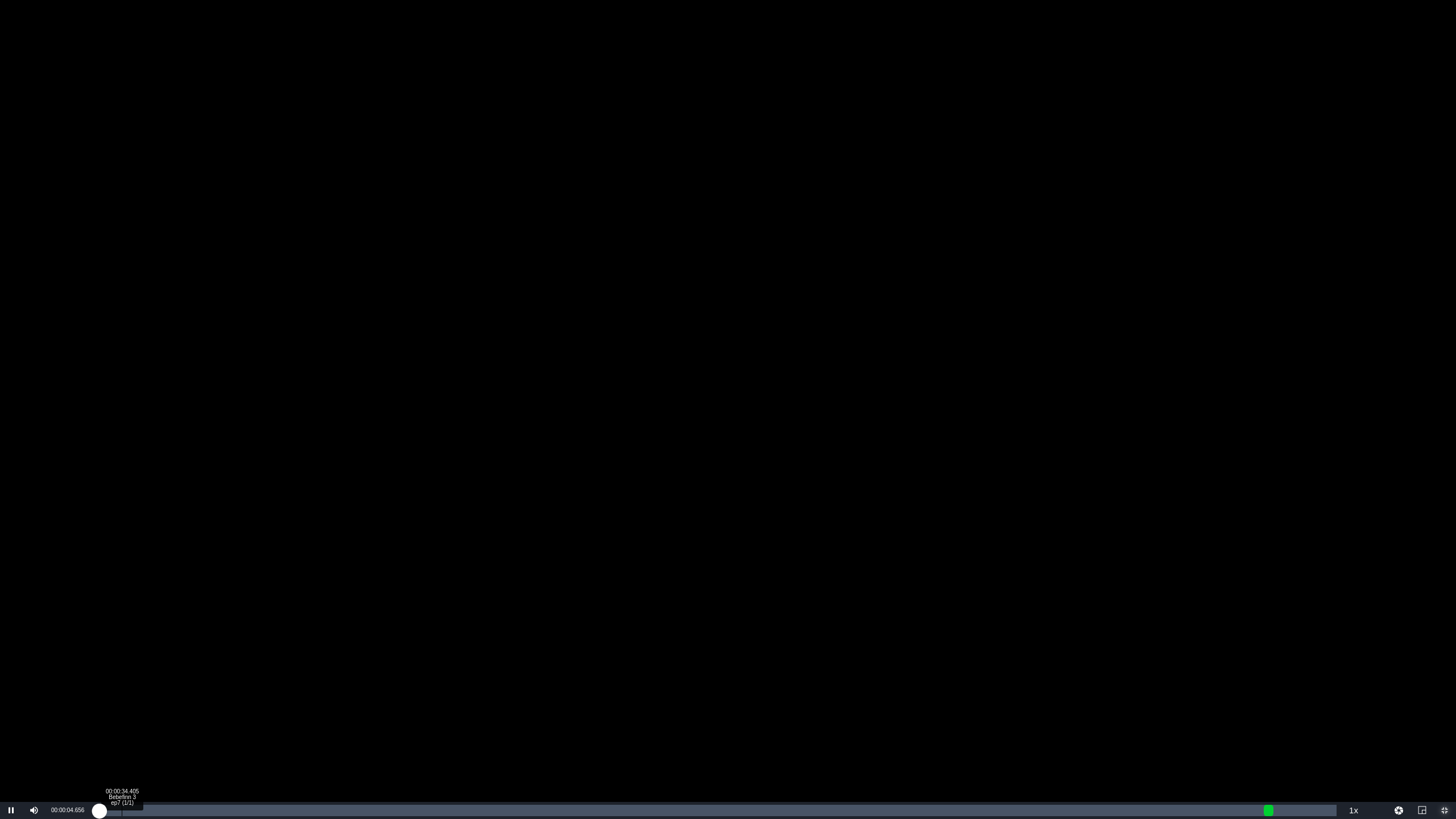
click at [122, 683] on div "Loaded : 0.77% 00:00:34.405 Bebefinn 3 ep7 (1/1) 00:00:04.891" at bounding box center [716, 810] width 1241 height 11
click at [166, 683] on div "Loaded : 2.34% 00:01:33.492 Bebefinn 3 ep7 (1/1) 00:00:35.141" at bounding box center [716, 810] width 1241 height 11
click at [217, 683] on div "Loaded : 6.25% 00:02:36.319 Bebefinn 3 ep7 (1/1) 00:01:34.160" at bounding box center [715, 810] width 1252 height 17
click at [246, 683] on div "Loaded : 11.71% 00:03:17.456 Bebefinn 3 ep7 (1/1) 00:02:43.021" at bounding box center [715, 810] width 1252 height 17
click at [315, 683] on div "00:04:47.956 Bebefinn 3 ep7 (1/1)" at bounding box center [315, 810] width 1 height 11
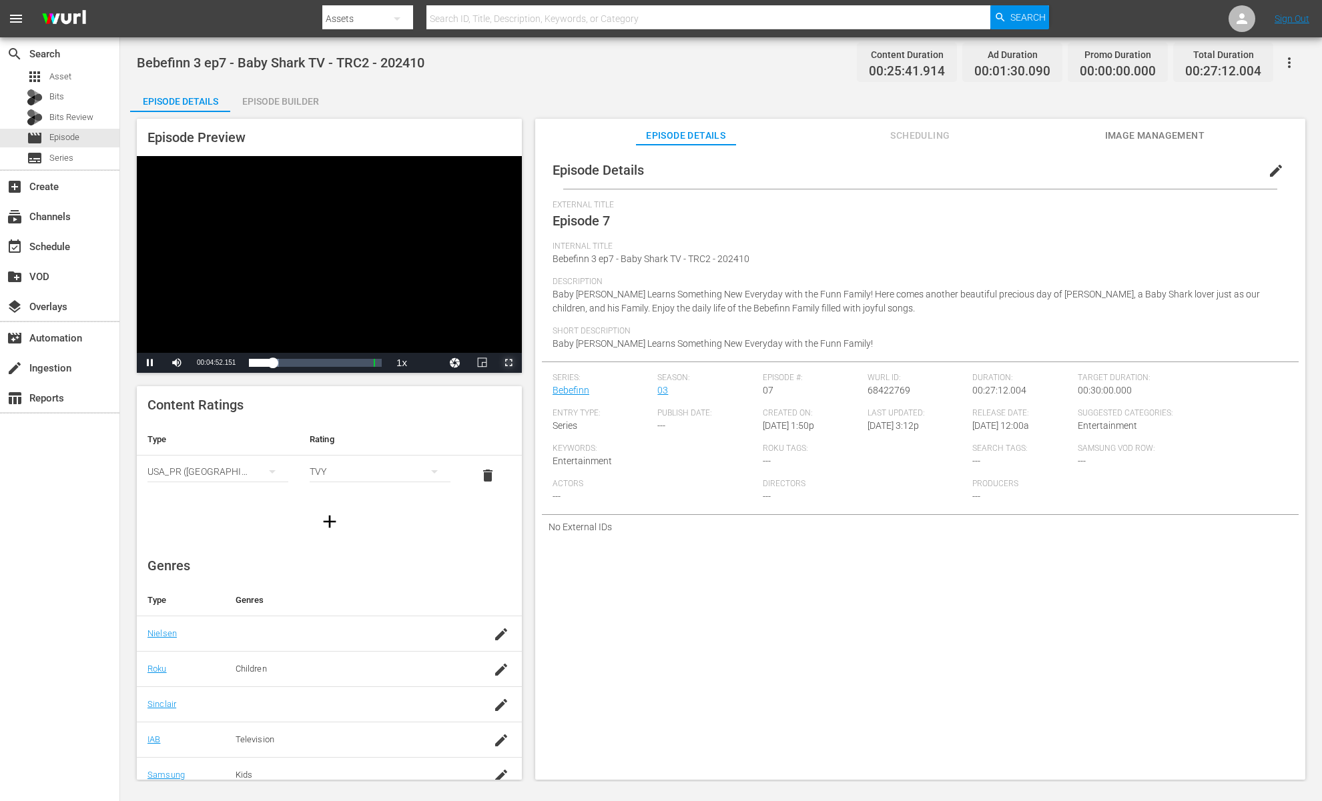
click at [508, 363] on span "Video Player" at bounding box center [508, 363] width 0 height 0
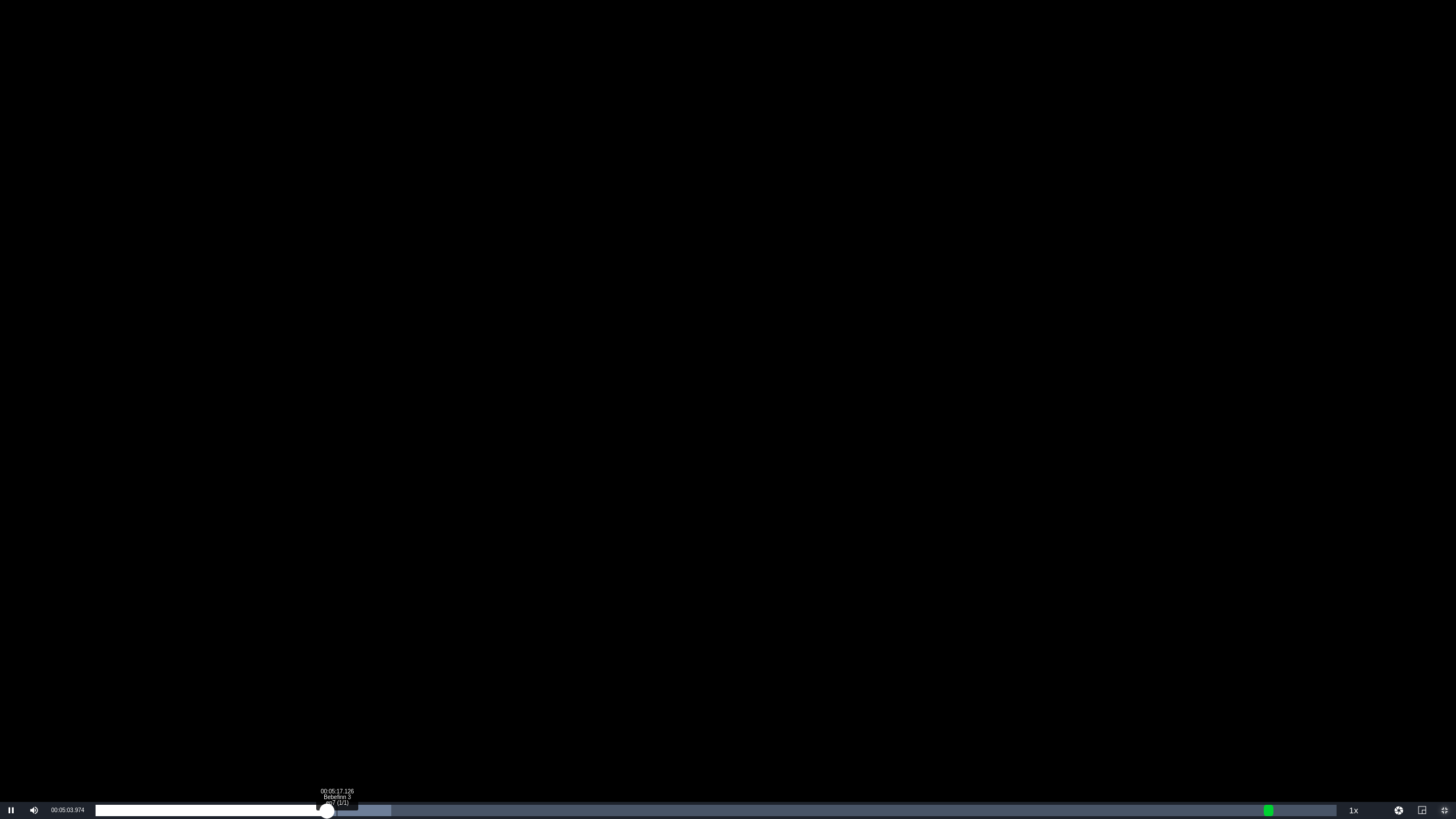
click at [337, 683] on div "Loaded : 23.84% 00:05:17.126 Bebefinn 3 ep7 (1/1) 00:05:04.036" at bounding box center [716, 810] width 1241 height 11
click at [360, 683] on div "Progress Bar" at bounding box center [362, 810] width 67 height 11
click at [376, 683] on div "Loaded : 24.62% 00:06:08.734 Bebefinn 3 ep7 (1/1) 00:05:47.162" at bounding box center [716, 810] width 1241 height 11
click at [394, 683] on div "Loaded : 25.01% 00:06:31.920 Bebefinn 3 ep7 (1/1) 00:06:09.730" at bounding box center [716, 810] width 1241 height 11
click at [413, 683] on div "Loaded : 28.53% 00:06:56.602 Bebefinn 3 ep7 (1/1) 00:06:41.185" at bounding box center [716, 810] width 1241 height 11
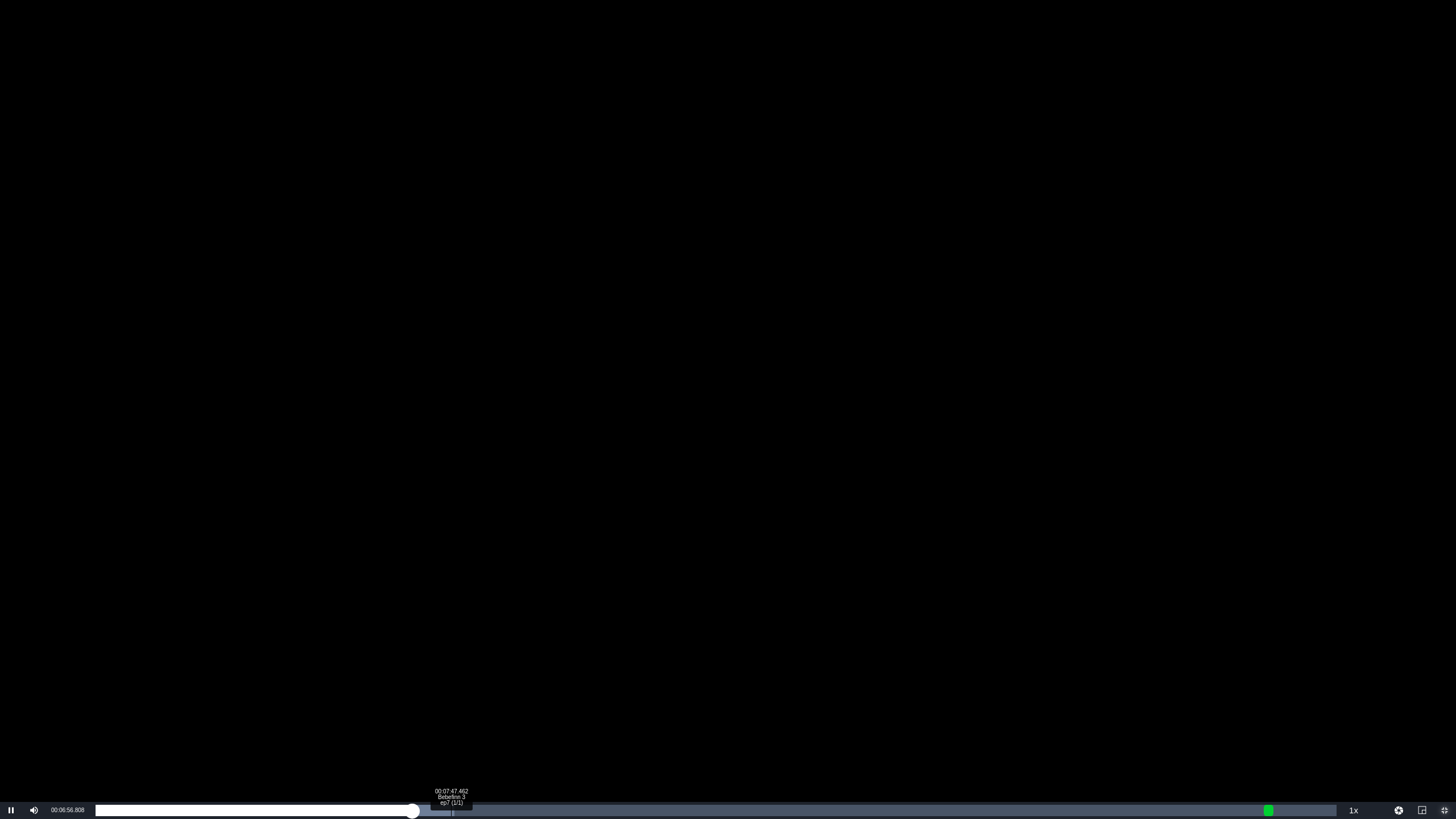
click at [454, 683] on div "Loaded : 28.91% 00:07:47.462 Bebefinn 3 ep7 (1/1) 00:06:56.857" at bounding box center [716, 810] width 1241 height 11
click at [522, 683] on div "Loaded : 30.88% 00:09:19.458 Bebefinn 3 ep7 (1/1) 00:07:52.163" at bounding box center [716, 810] width 1241 height 11
click at [570, 683] on div "00:10:23.781 Bebefinn 3 ep7 (1/1)" at bounding box center [569, 810] width 1 height 11
click at [622, 683] on div "Loaded : 0.00% 00:11:33.339 Bebefinn 3 ep7 (1/1) 00:10:24.529" at bounding box center [716, 810] width 1241 height 11
click at [792, 683] on div "Loaded : 45.33% 00:15:16.973 Bebefinn 3 ep7 (1/1) 00:11:33.549" at bounding box center [716, 810] width 1241 height 11
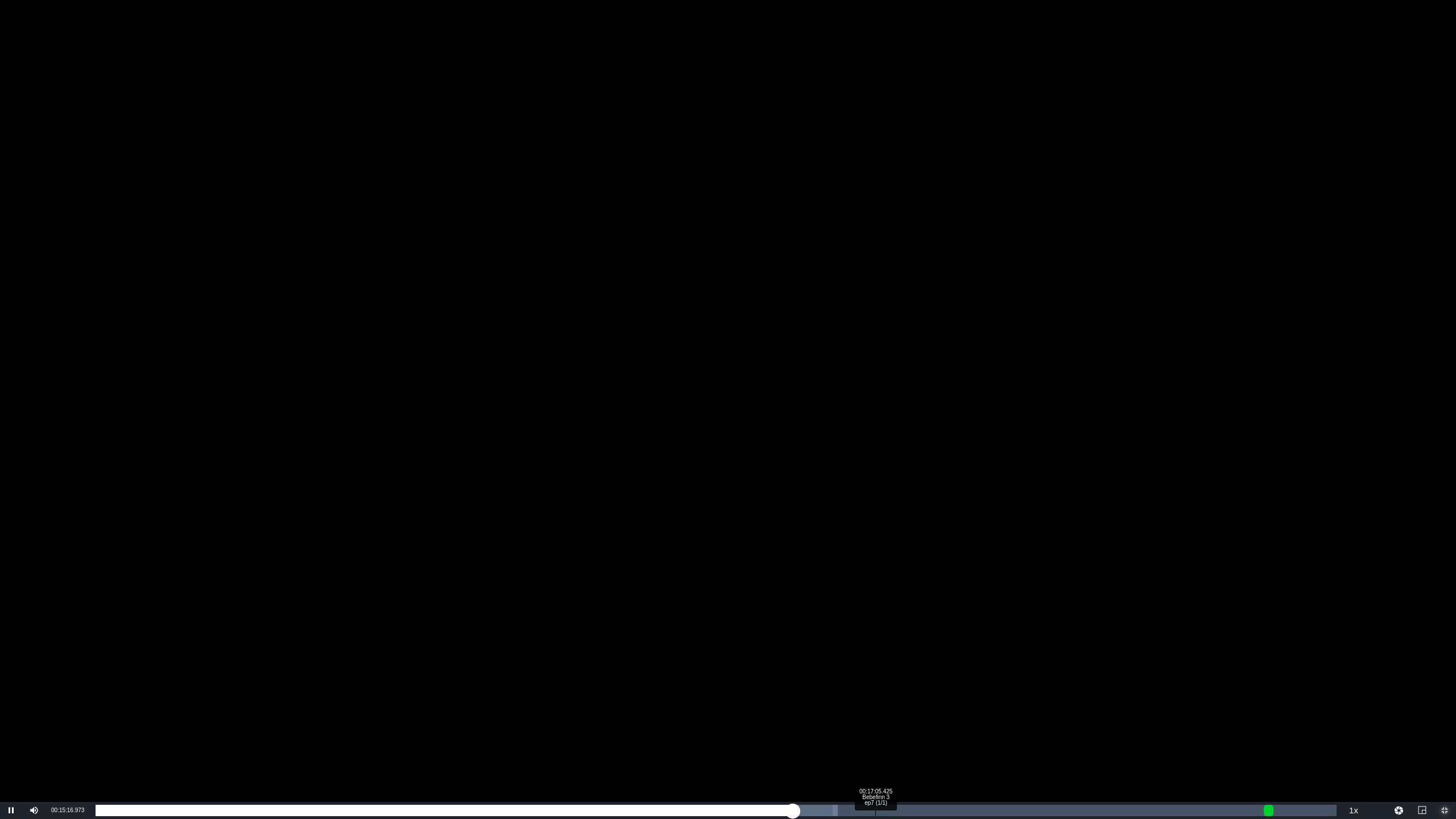
click at [875, 683] on div "00:17:05.425 Bebefinn 3 ep7 (1/1)" at bounding box center [875, 810] width 1 height 11
click at [983, 683] on div "Loaded : 66.84% 00:19:27.533 Bebefinn 3 ep7 (1/1) 00:17:06.556" at bounding box center [716, 810] width 1241 height 11
click at [1008, 683] on div "Loaded : 76.61% 00:20:01.938 Bebefinn 3 ep7 (1/1) 00:19:29.329" at bounding box center [716, 810] width 1241 height 11
click at [1026, 683] on div "Loaded : 78.95% 00:20:25.124 Bebefinn 3 ep7 (1/1) 00:20:03.781" at bounding box center [716, 810] width 1241 height 11
click at [1057, 683] on div "Loaded : 80.13% 00:21:03.269 Bebefinn 3 ep7 (1/1) 00:20:26.176" at bounding box center [716, 810] width 1241 height 11
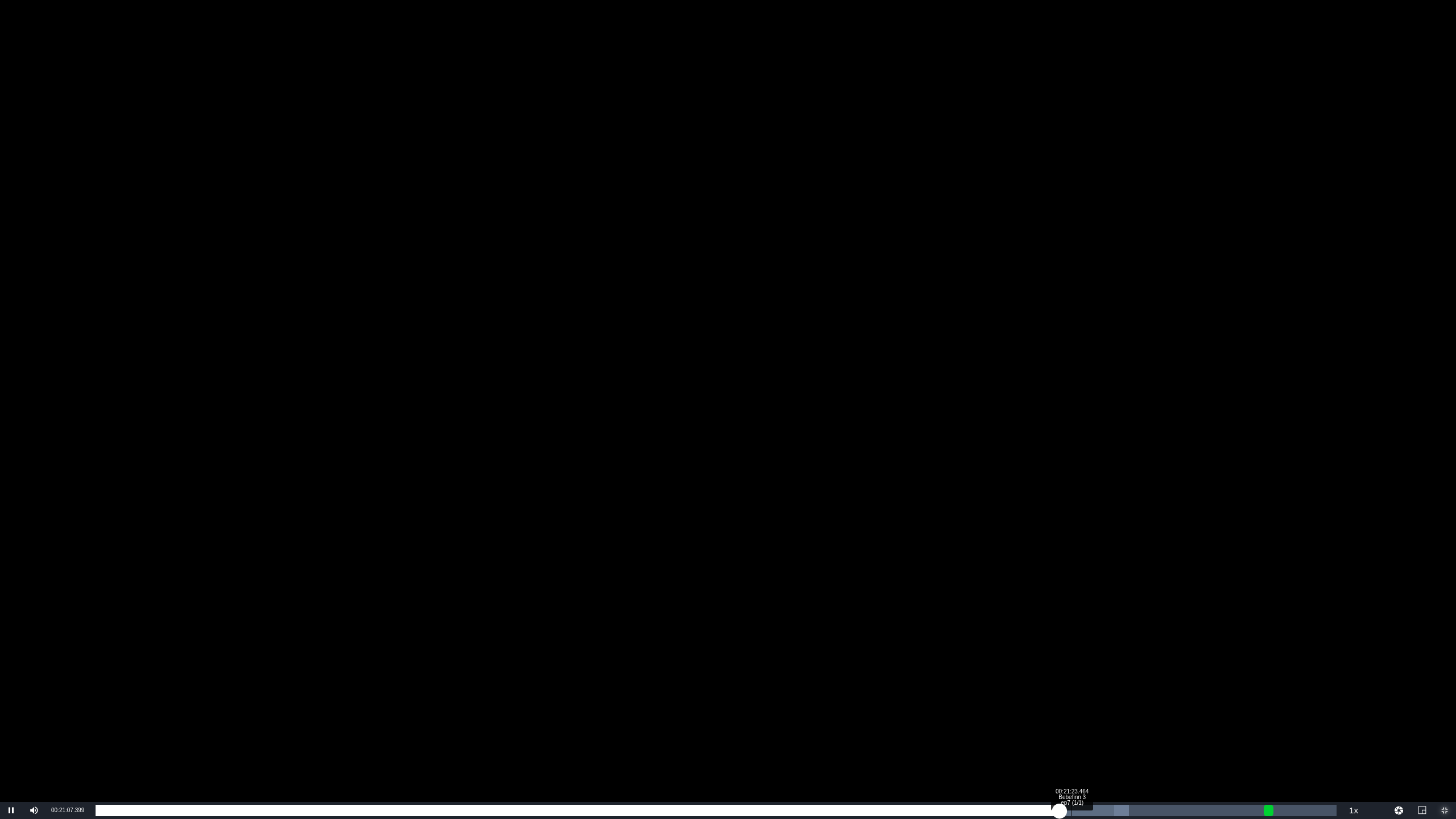
click at [1072, 683] on div "Loaded : 83.25% 00:21:23.464 Bebefinn 3 ep7 (1/1) 00:21:07.543" at bounding box center [716, 810] width 1241 height 11
click at [1082, 683] on div "Loaded : 83.63% 00:21:36.927 Bebefinn 3 ep7 (1/1) 00:21:25.012" at bounding box center [716, 810] width 1241 height 11
click at [1100, 683] on div "Loaded : 84.82% 00:22:00.861 Bebefinn 3 ep7 (1/1) 00:21:37.435" at bounding box center [716, 810] width 1241 height 11
click at [1118, 683] on div "Loaded : 86.38% 00:22:24.047 Bebefinn 3 ep7 (1/1) 00:22:02.269" at bounding box center [716, 810] width 1241 height 11
click at [1126, 683] on div "00:22:48.729 Bebefinn 3 ep7 (1/1)" at bounding box center [1136, 810] width 1 height 11
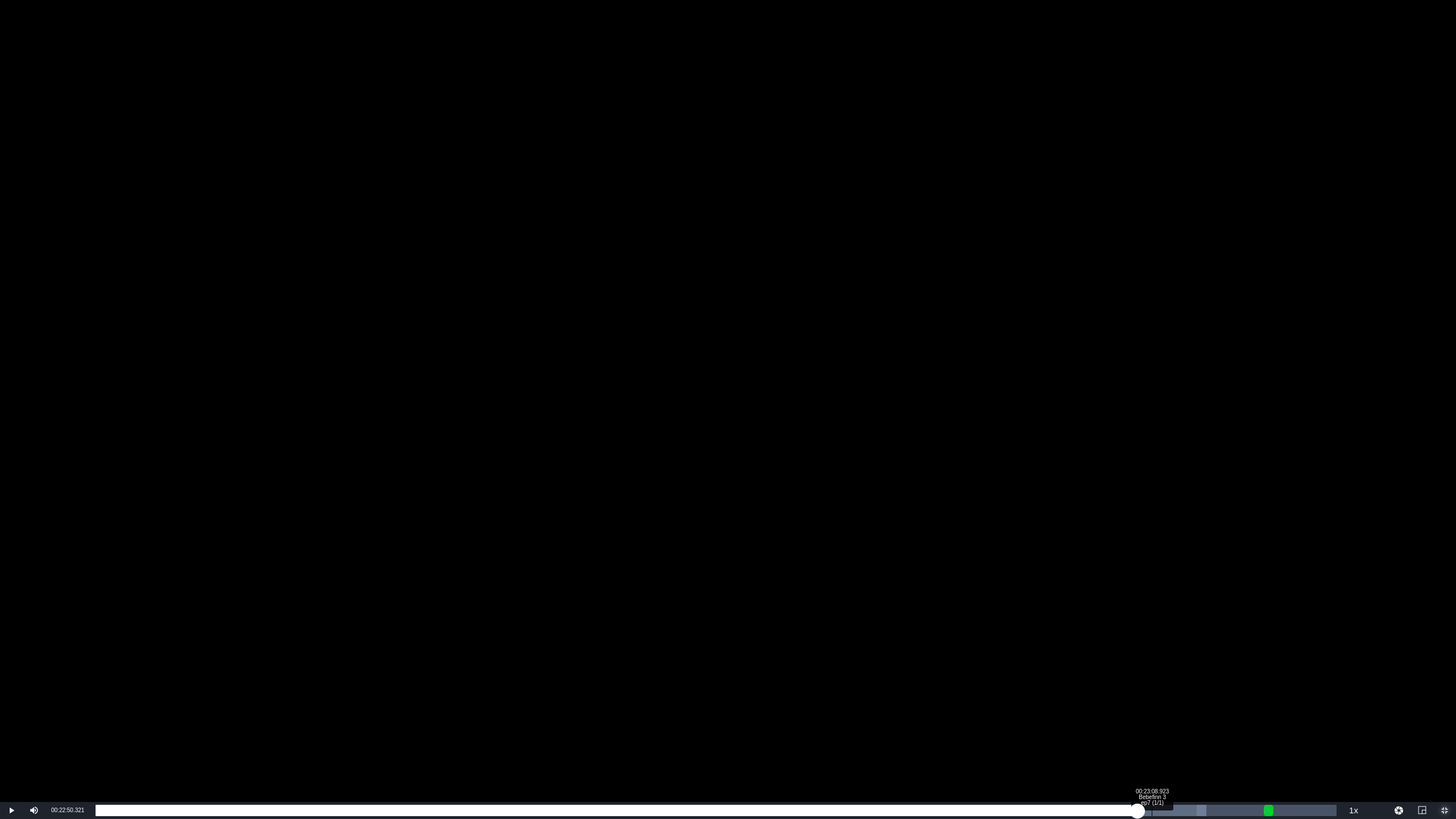
click at [1126, 683] on div "00:23:08.923 Bebefinn 3 ep7 (1/1)" at bounding box center [1152, 810] width 1 height 11
click at [1126, 683] on div "00:23:44.373" at bounding box center [637, 810] width 1083 height 11
click at [1126, 683] on div "Loaded : 96.54% 00:24:11.002 Bebefinn 3 ep7 (1/1) 00:23:55.086" at bounding box center [716, 810] width 1241 height 11
click at [1126, 683] on div "00:24:34.188 Bebefinn 3 ep7 (1/1)" at bounding box center [1216, 810] width 1 height 11
click at [1126, 683] on div "00:24:36.548" at bounding box center [656, 810] width 1123 height 11
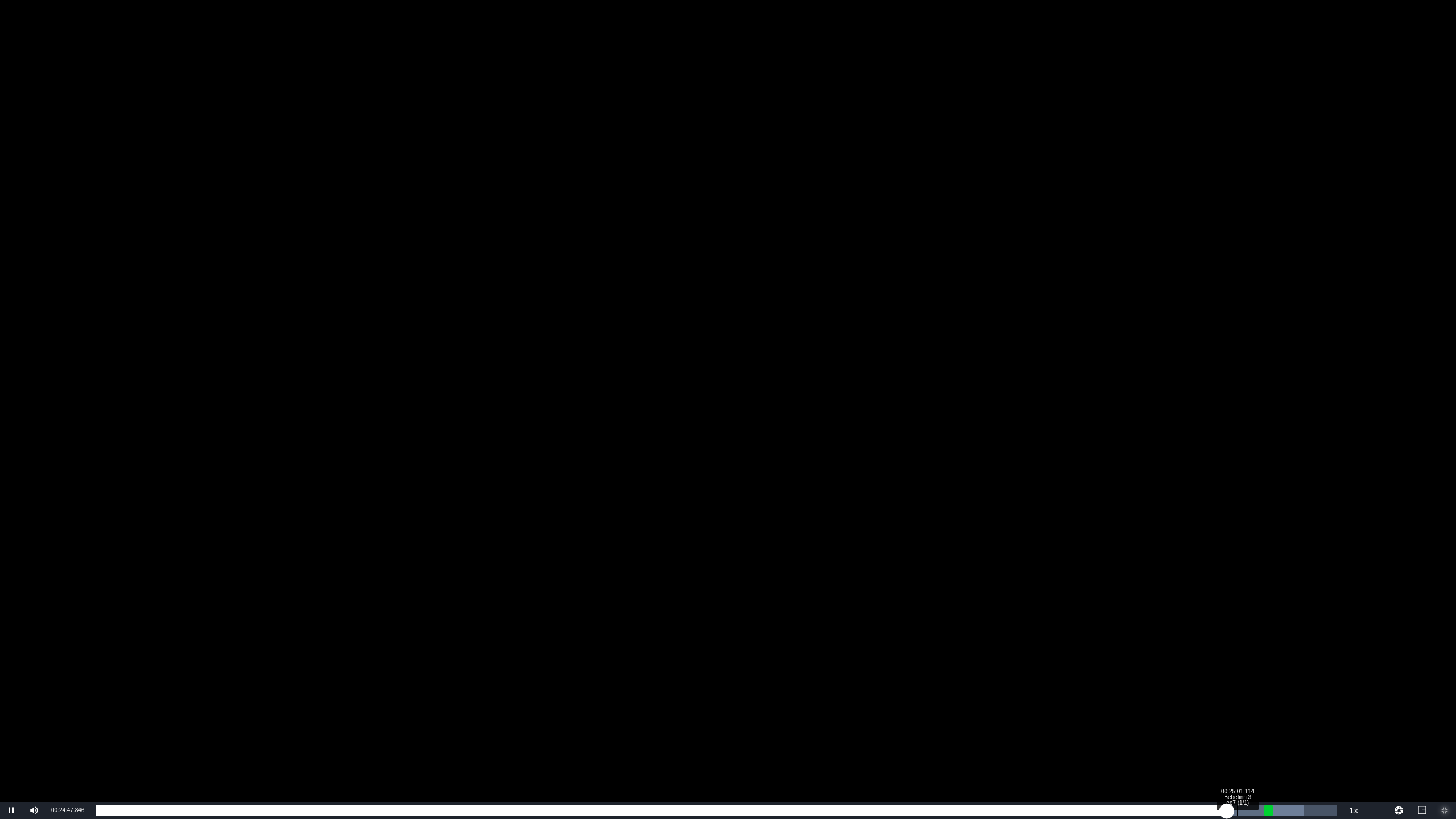
click at [1126, 683] on div "Loaded : 97.32% 00:25:01.114 Bebefinn 3 ep7 (1/1) 00:24:48.021" at bounding box center [716, 810] width 1241 height 11
click at [1126, 683] on div "00:25:08.040" at bounding box center [668, 810] width 1147 height 11
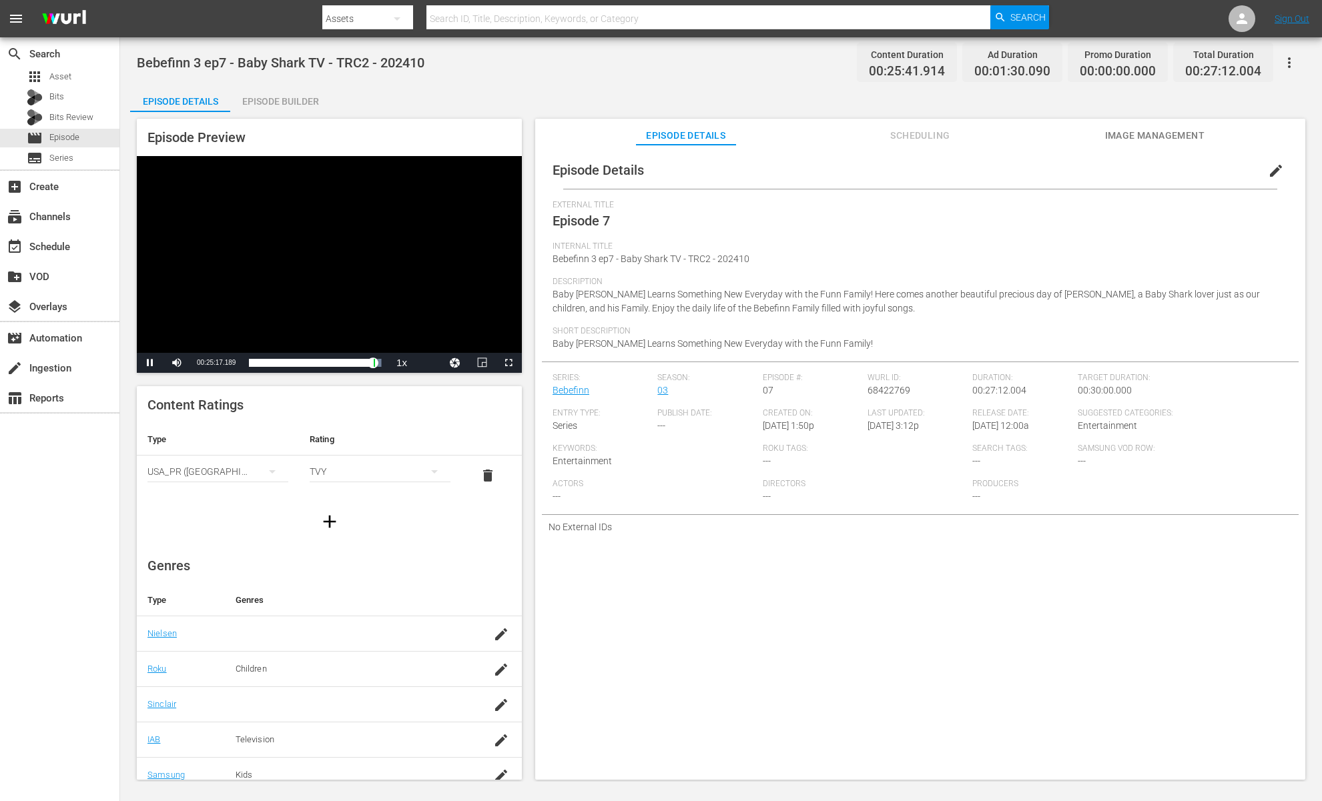
click at [422, 260] on div "Video Player" at bounding box center [329, 254] width 385 height 197
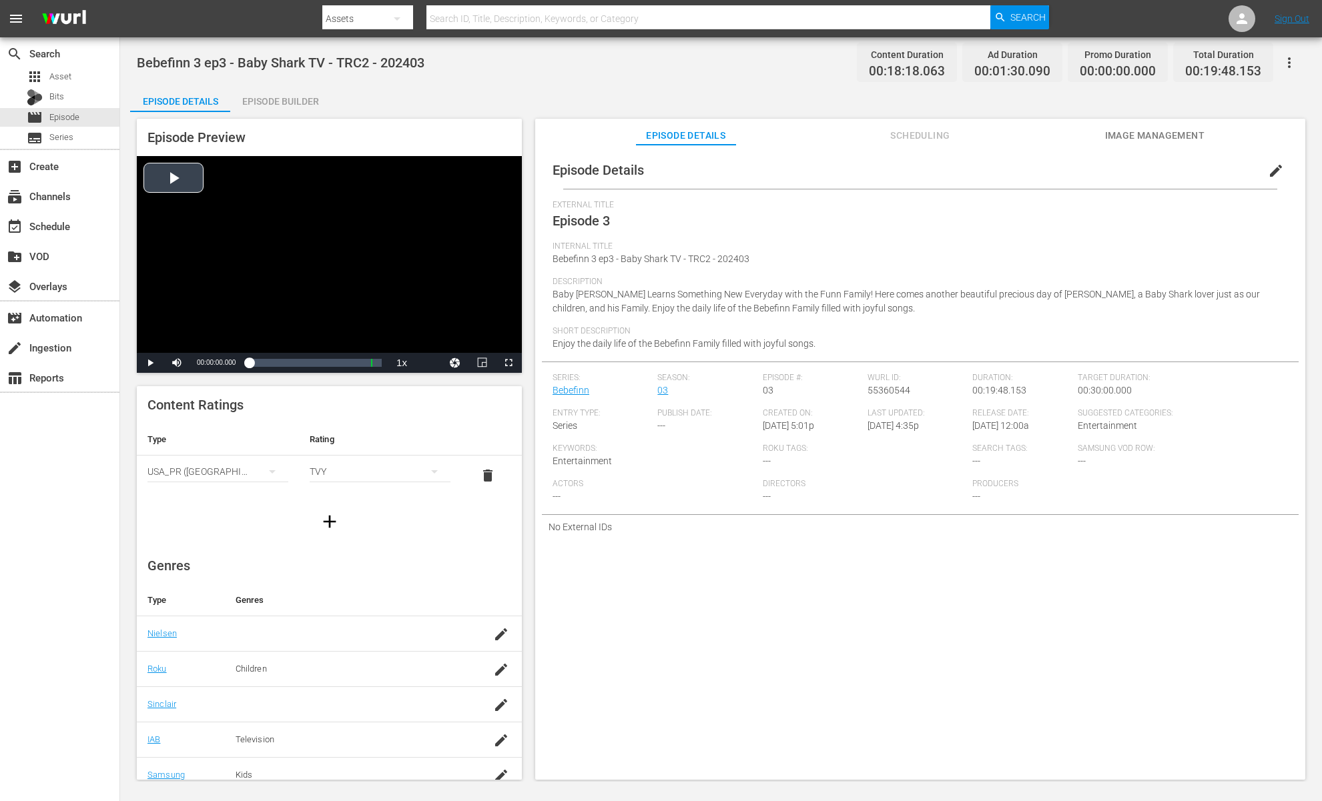
click at [308, 240] on div "Video Player" at bounding box center [329, 254] width 385 height 197
click at [508, 363] on span "Video Player" at bounding box center [508, 363] width 0 height 0
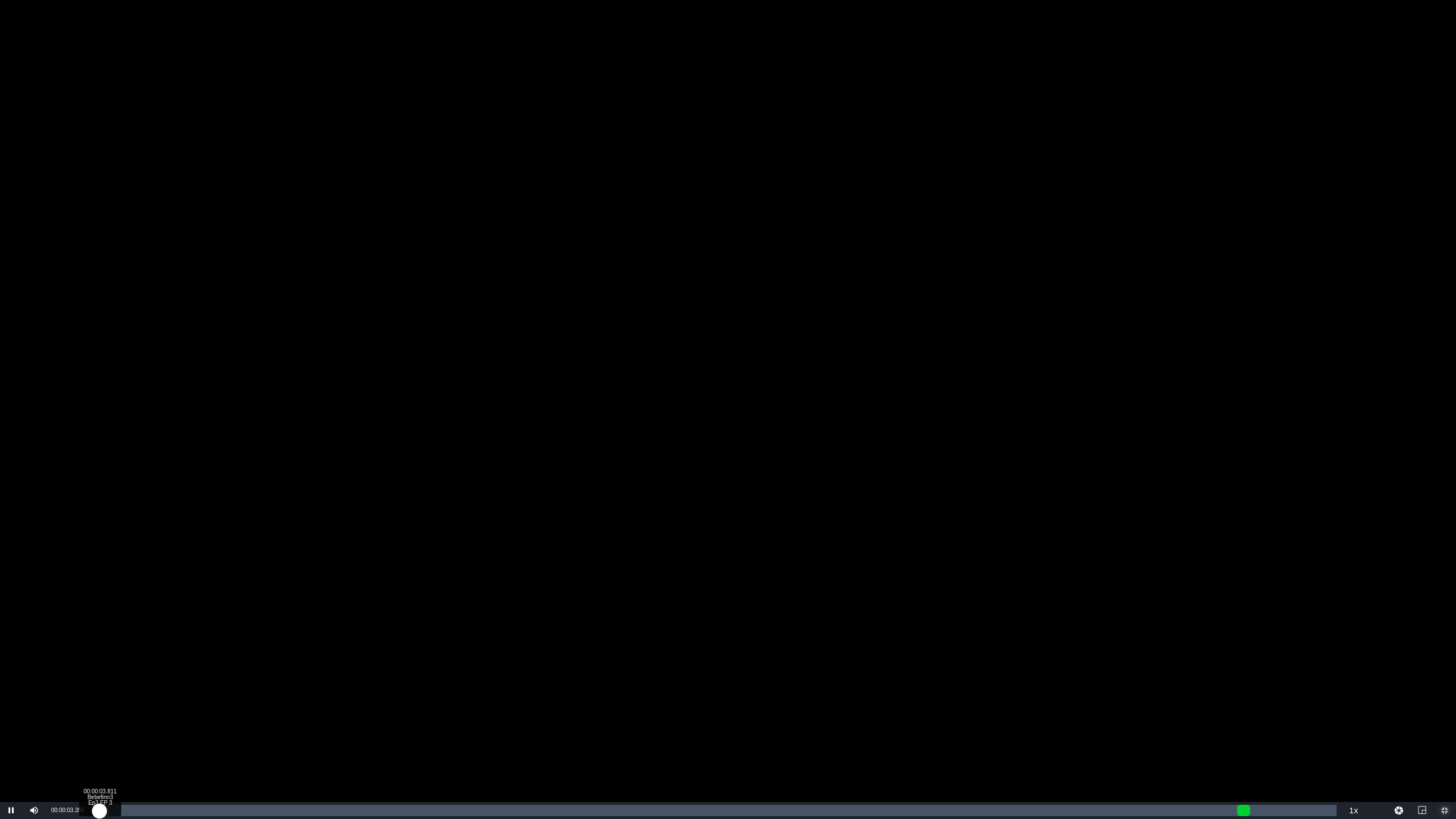
click at [100, 683] on div "00:00:03.358" at bounding box center [97, 810] width 4 height 11
click at [111, 683] on div "00:00:14.702 Bebefinn3 Ep3 EP 3 (1/1)" at bounding box center [111, 810] width 1 height 11
click at [158, 683] on div "00:00:59.449" at bounding box center [126, 810] width 62 height 11
click at [160, 683] on div "00:01:01.878" at bounding box center [128, 810] width 65 height 11
drag, startPoint x: 177, startPoint y: 815, endPoint x: 186, endPoint y: 815, distance: 9.0
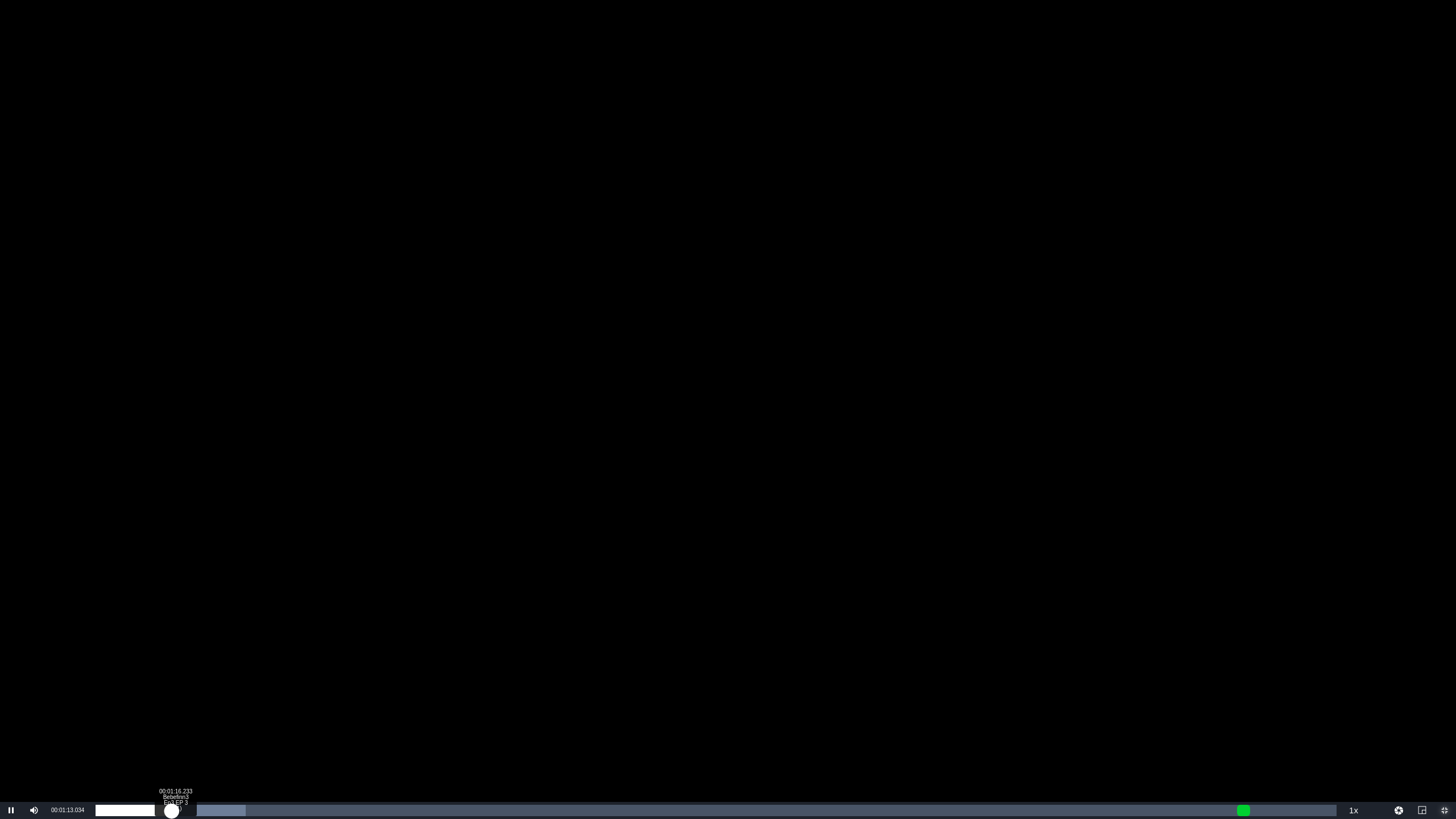
click at [171, 683] on div "00:01:13.056" at bounding box center [133, 810] width 76 height 11
click at [187, 683] on div "00:01:19.209" at bounding box center [141, 810] width 91 height 11
click at [192, 683] on div "00:01:27.404" at bounding box center [143, 810] width 96 height 11
click at [194, 683] on div "00:01:34.013" at bounding box center [144, 810] width 98 height 11
click at [202, 683] on div "00:01:37.792" at bounding box center [148, 810] width 107 height 11
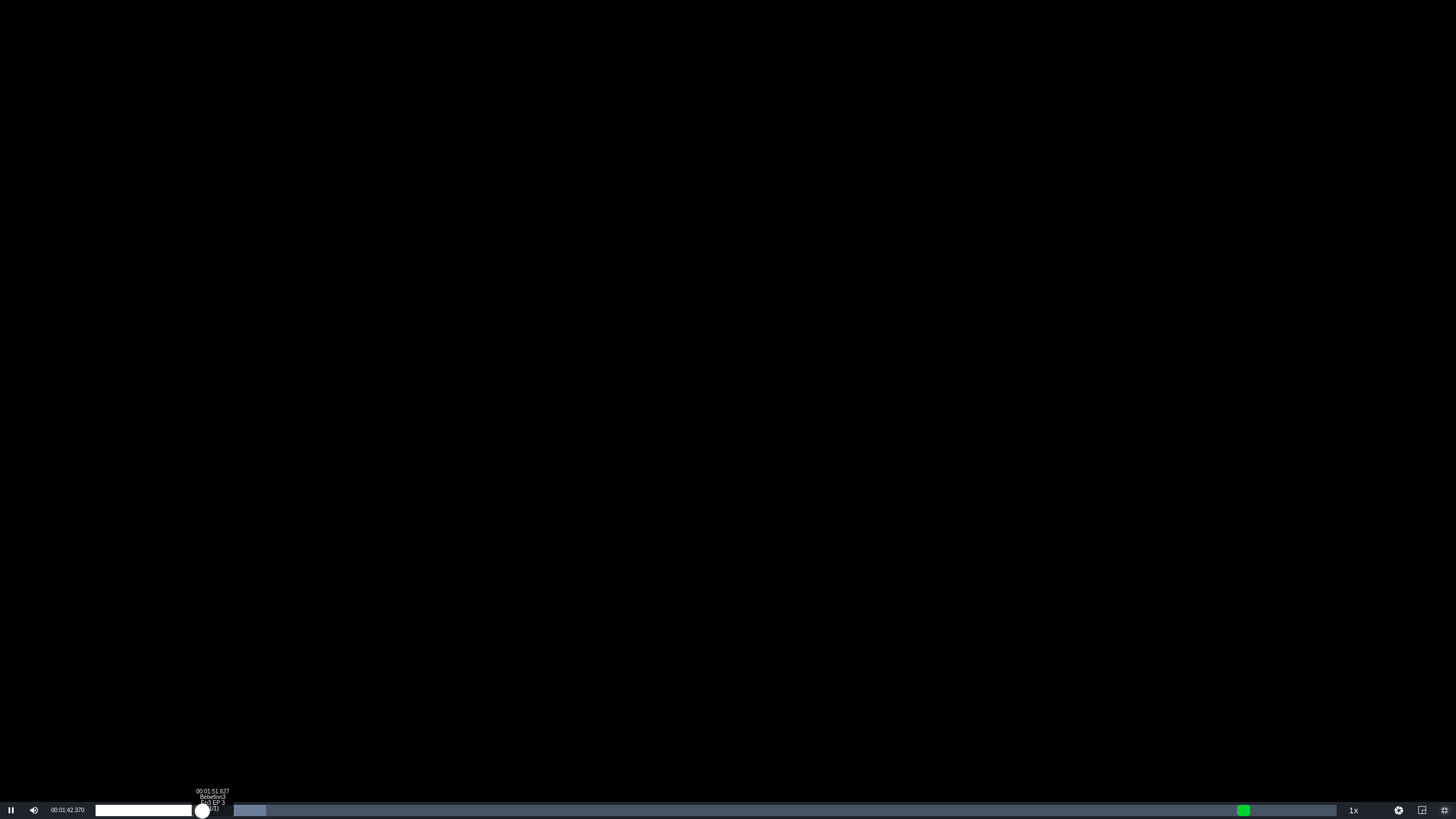
click at [216, 683] on div "Loaded : 13.74% 00:01:51.627 Bebefinn3 Ep3 EP 3 (1/1) 00:01:42.454" at bounding box center [716, 810] width 1241 height 11
click at [228, 683] on div "Loaded : 13.74% 00:02:06.874 Bebefinn3 Ep3 EP 3 (1/1) 00:01:55.155" at bounding box center [716, 810] width 1241 height 11
click at [251, 683] on div "Loaded : 13.74% 00:02:28.110 Bebefinn3 Ep3 EP 3 (1/1) 00:02:06.999" at bounding box center [716, 810] width 1241 height 11
click at [290, 683] on div "00:03:05.682 Bebefinn3 Ep3 EP 3 (1/1)" at bounding box center [290, 810] width 1 height 11
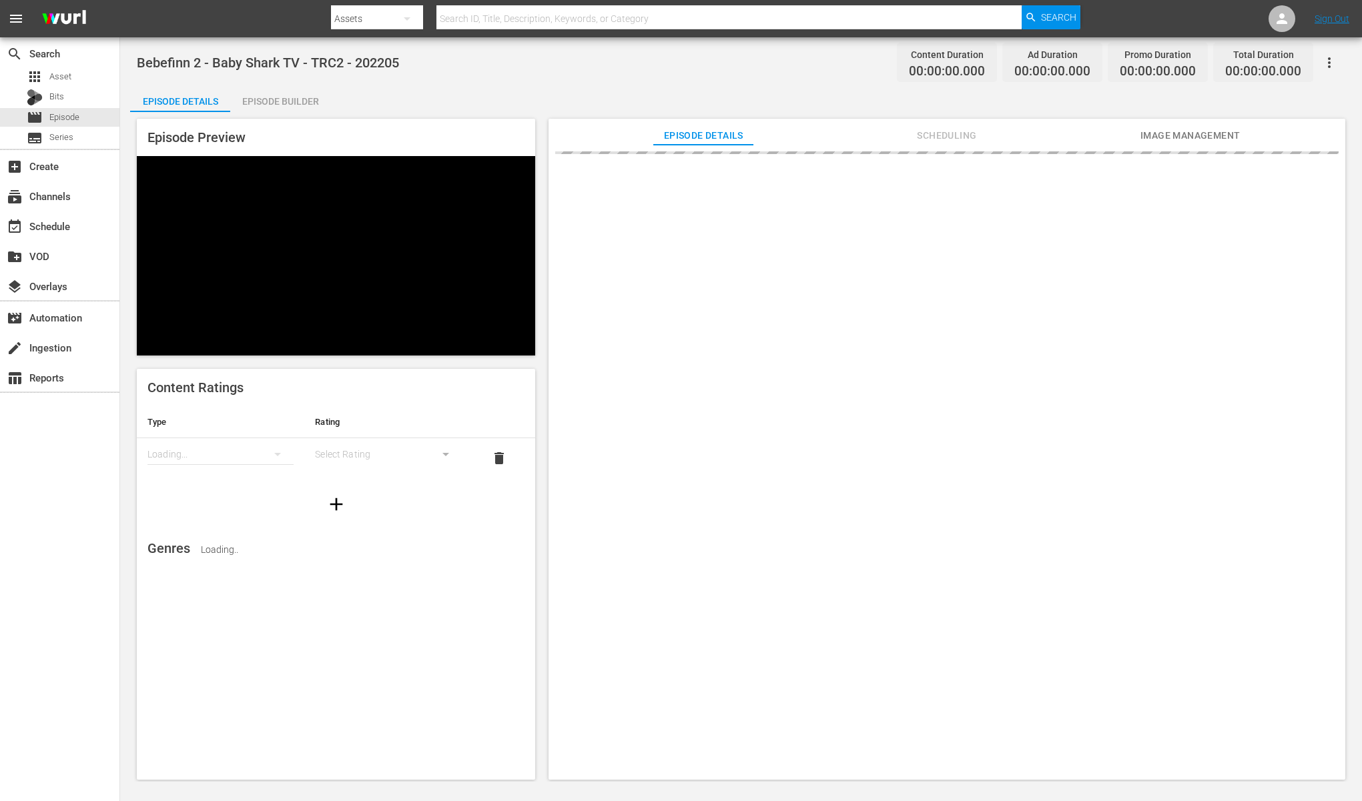
click at [497, 101] on div "Episode Details Episode Builder Episode Preview Content Ratings Type Rating Loa…" at bounding box center [741, 437] width 1222 height 705
click at [523, 80] on div "Bebefinn 2 - Baby Shark TV - TRC2 - 202205 Content Duration 00:00:00.000 Ad Dur…" at bounding box center [741, 409] width 1242 height 745
click at [197, 97] on div "Episode Details" at bounding box center [180, 101] width 100 height 32
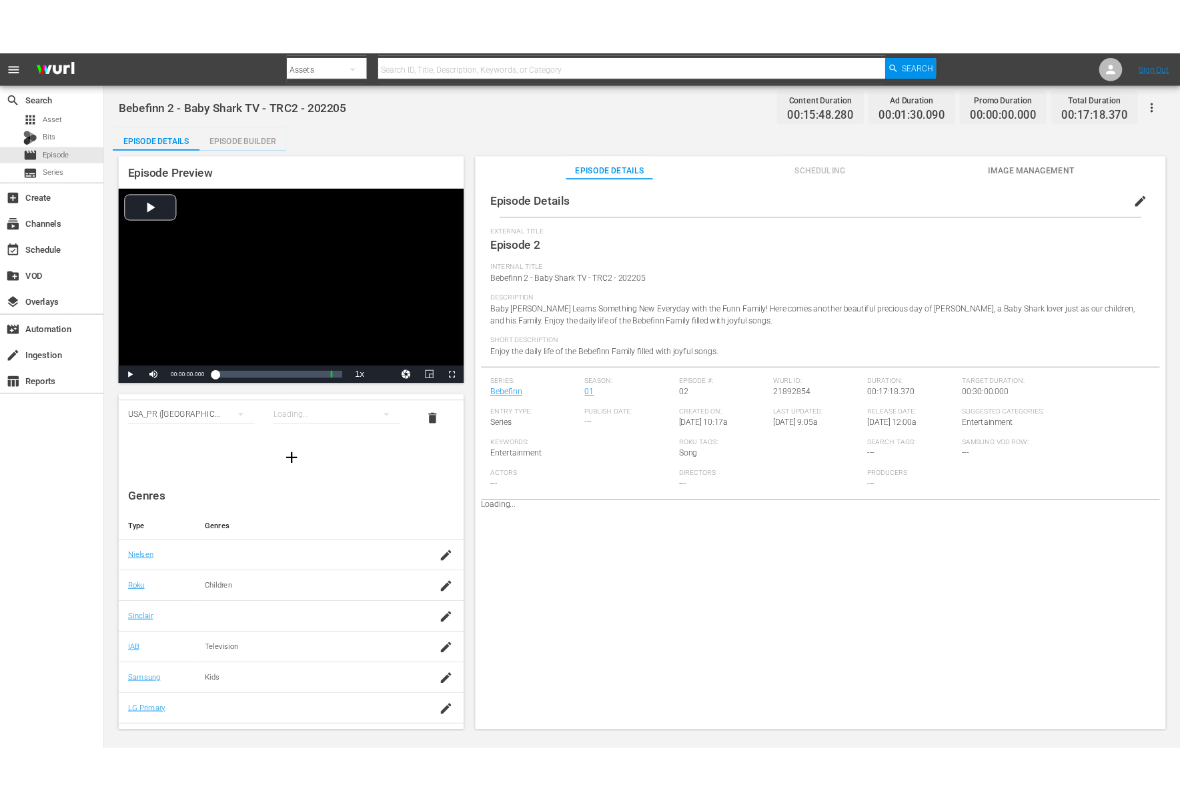
scroll to position [91, 0]
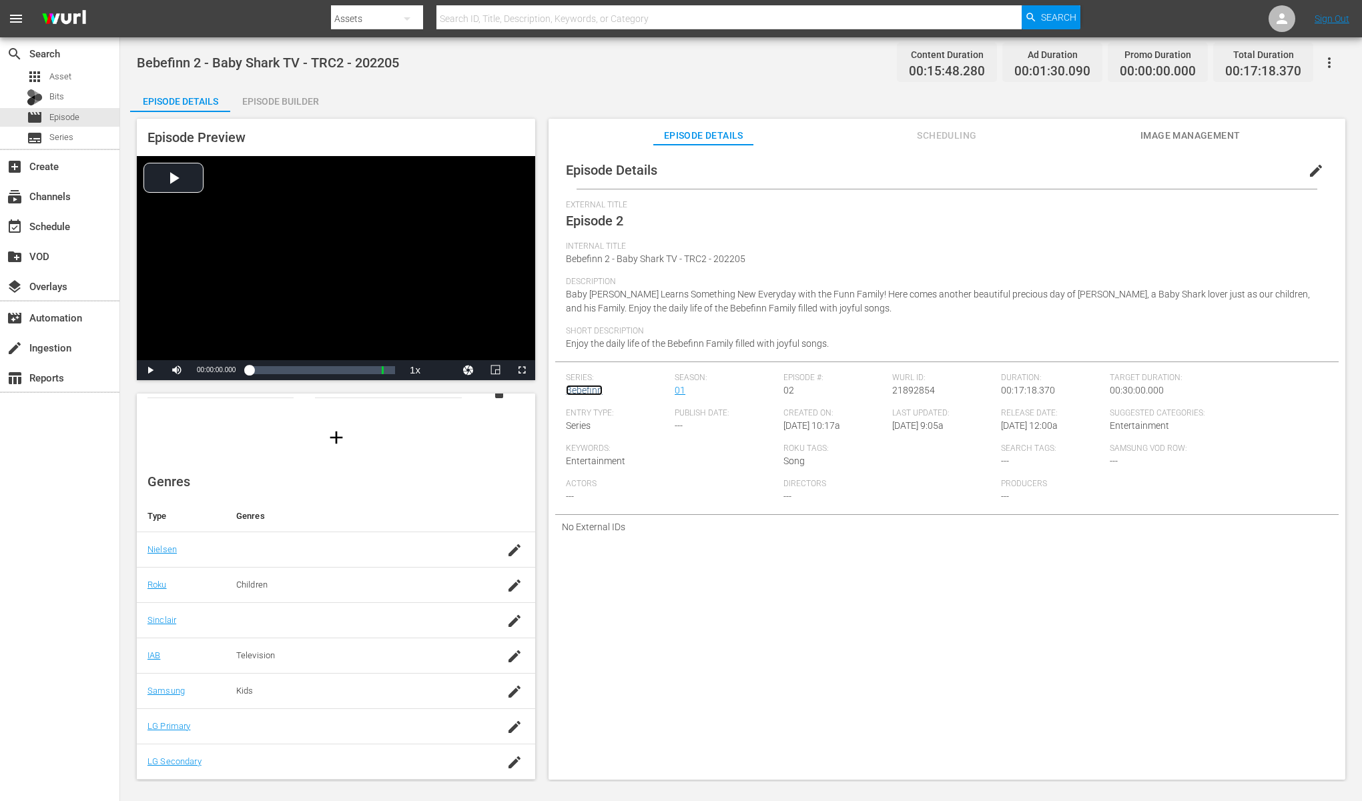
click at [589, 392] on link "Bebefinn" at bounding box center [584, 390] width 37 height 11
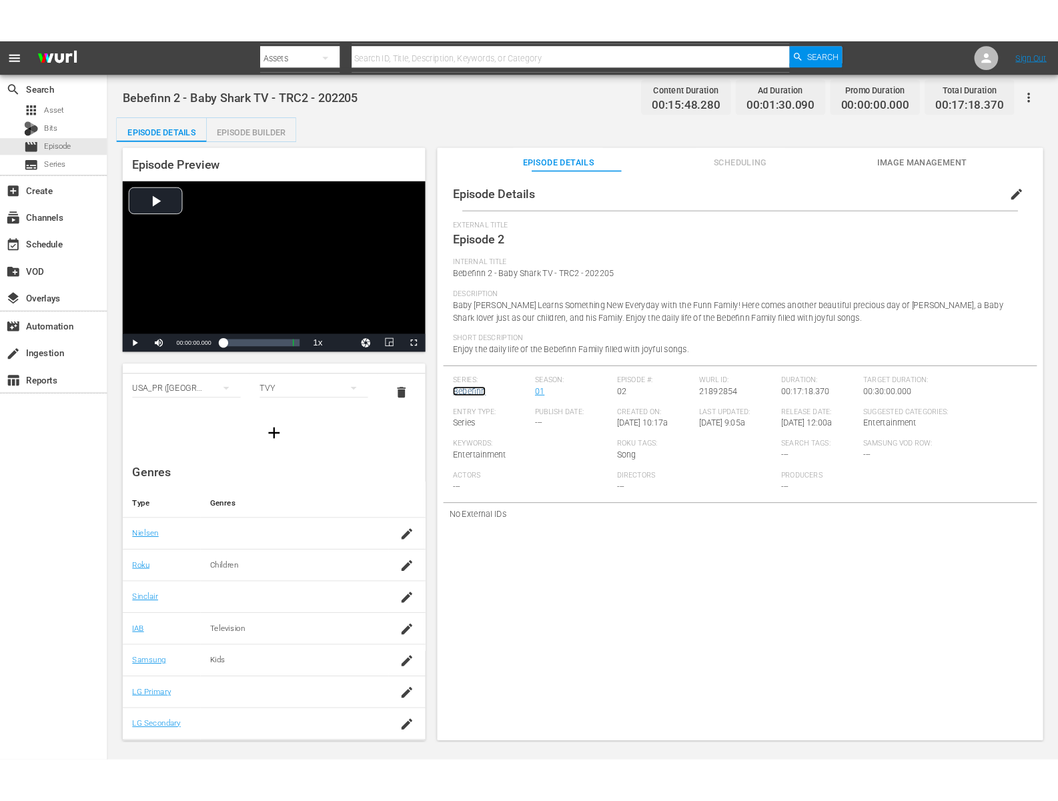
scroll to position [57, 0]
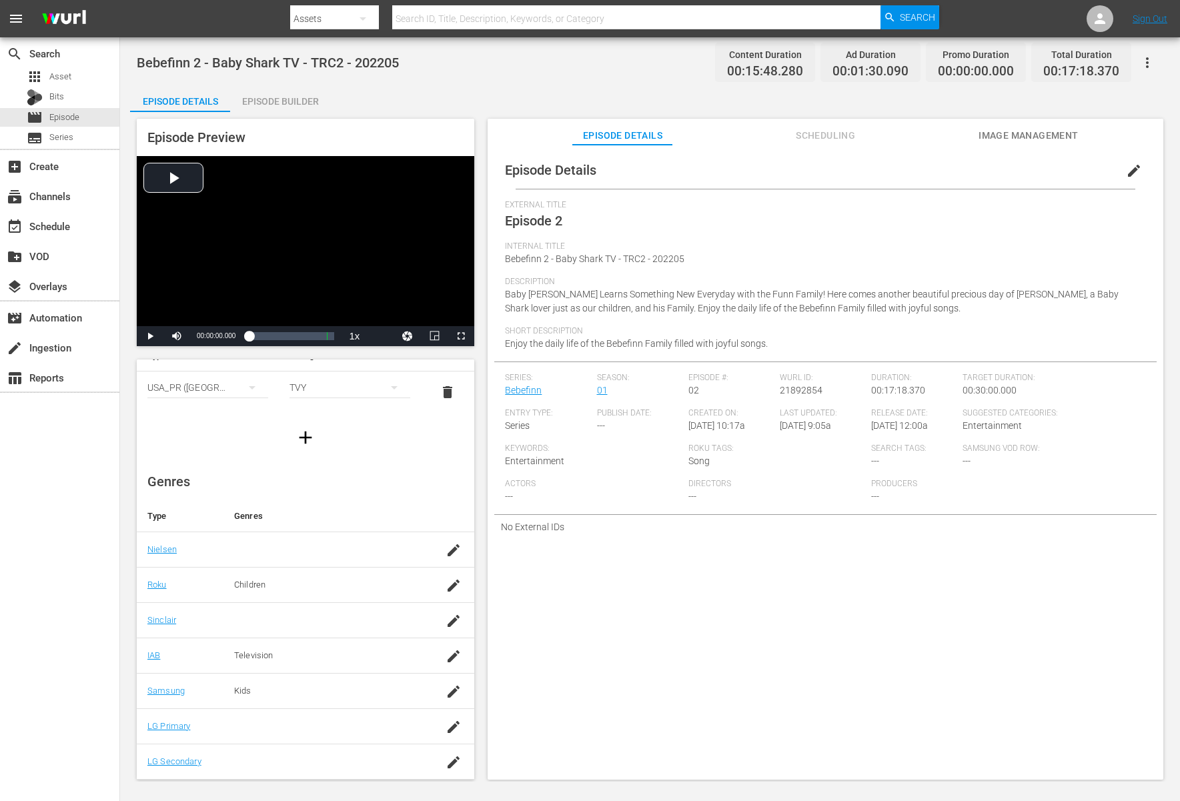
click at [767, 267] on div "Internal Title Bebefinn 2 - Baby Shark TV - TRC2 - 202205" at bounding box center [825, 258] width 641 height 35
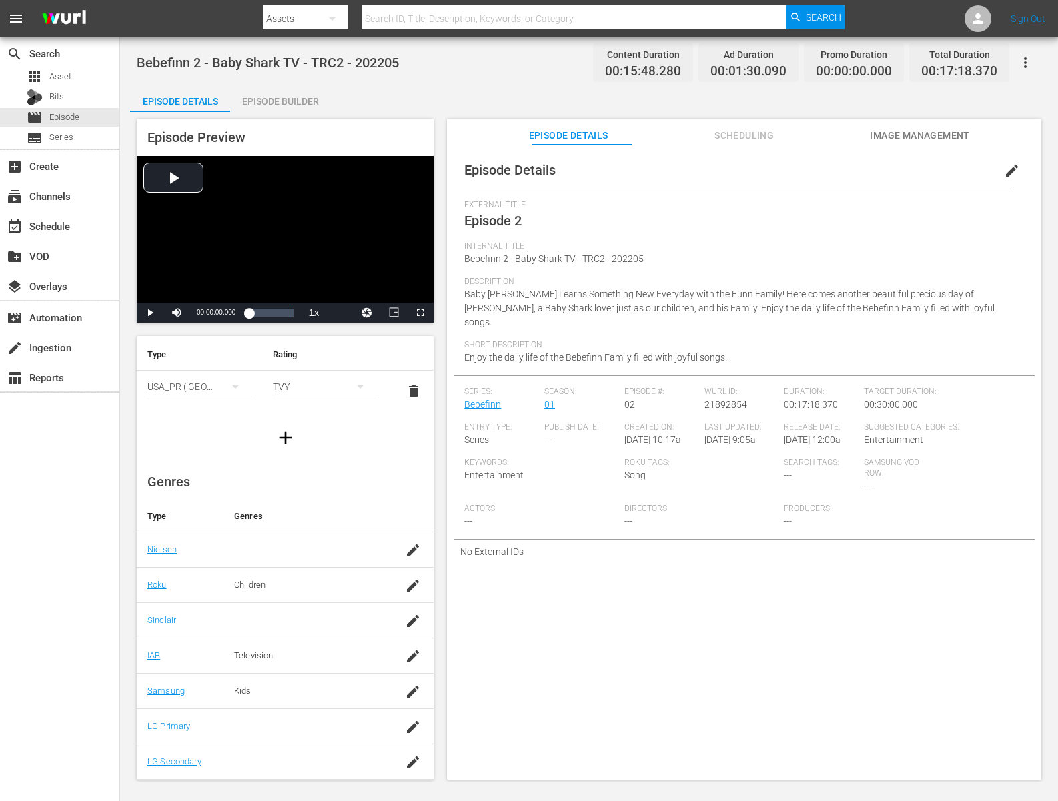
scroll to position [34, 0]
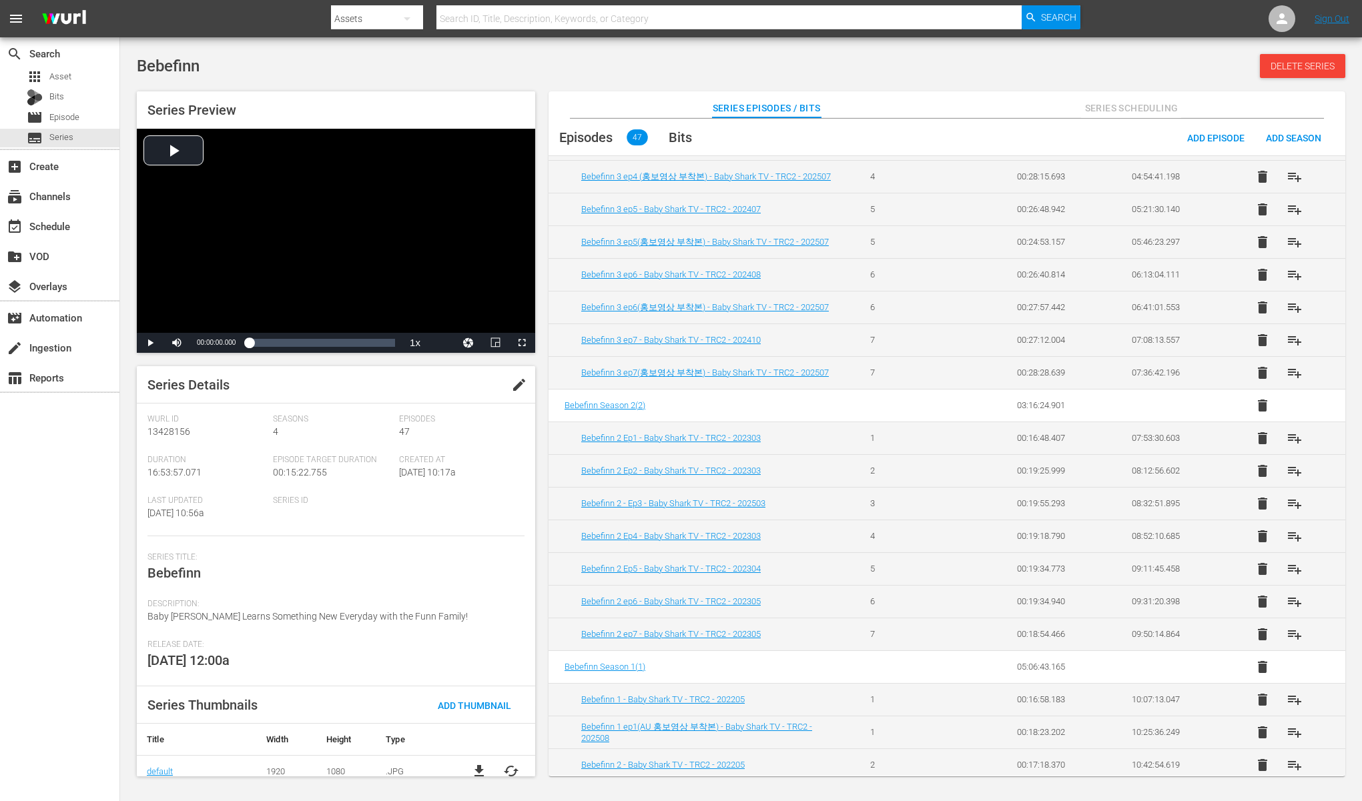
scroll to position [857, 0]
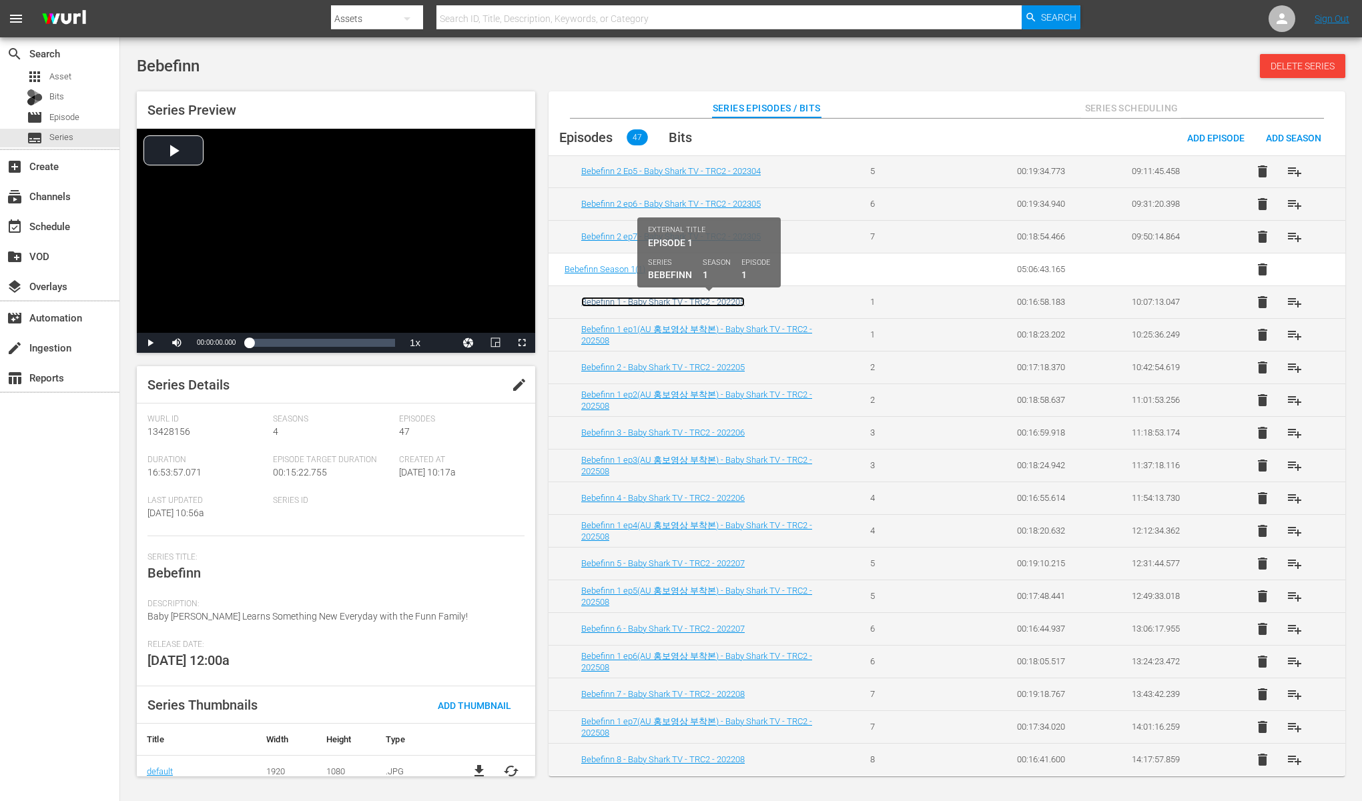
click at [696, 304] on link "Bebefinn 1 - Baby Shark TV - TRC2 - 202205" at bounding box center [662, 302] width 163 height 10
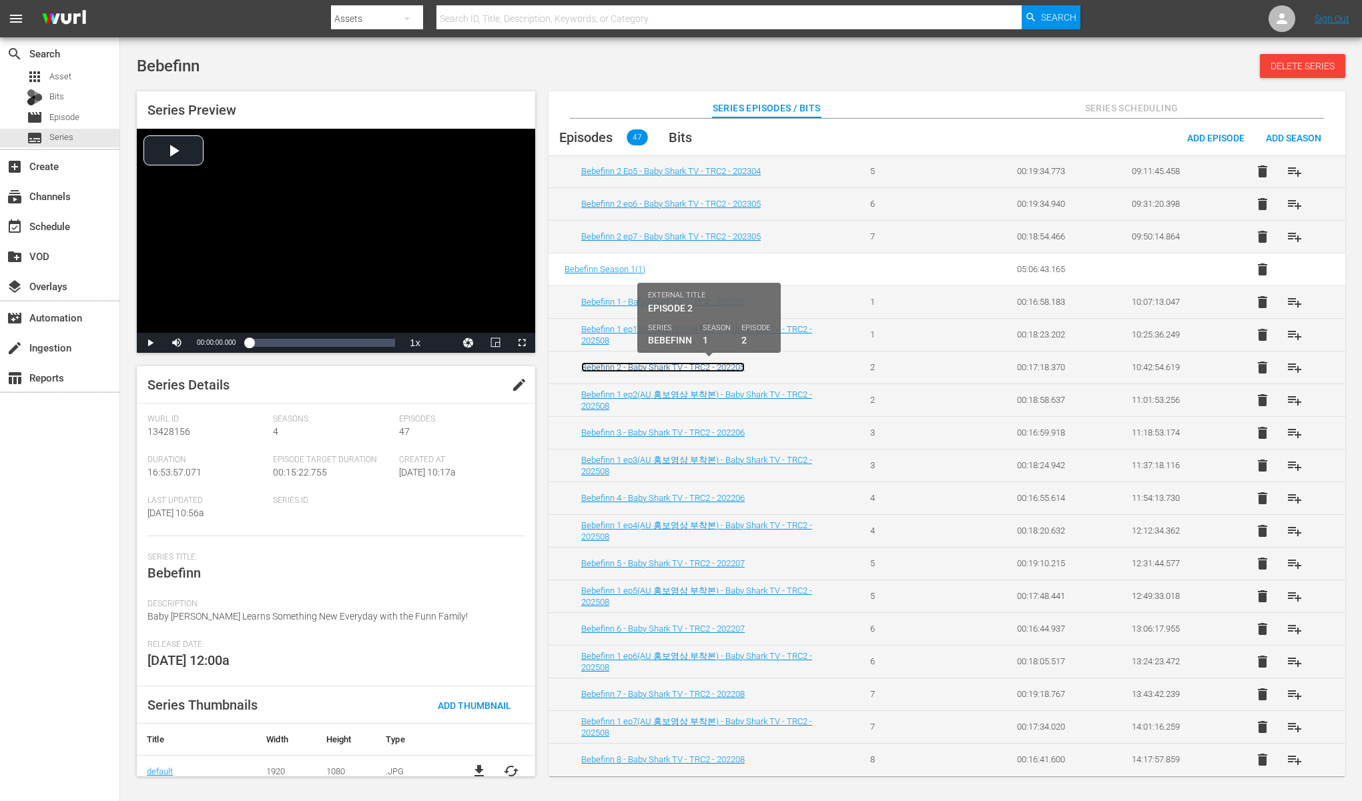
click at [677, 362] on link "Bebefinn 2 - Baby Shark TV - TRC2 - 202205" at bounding box center [662, 367] width 163 height 10
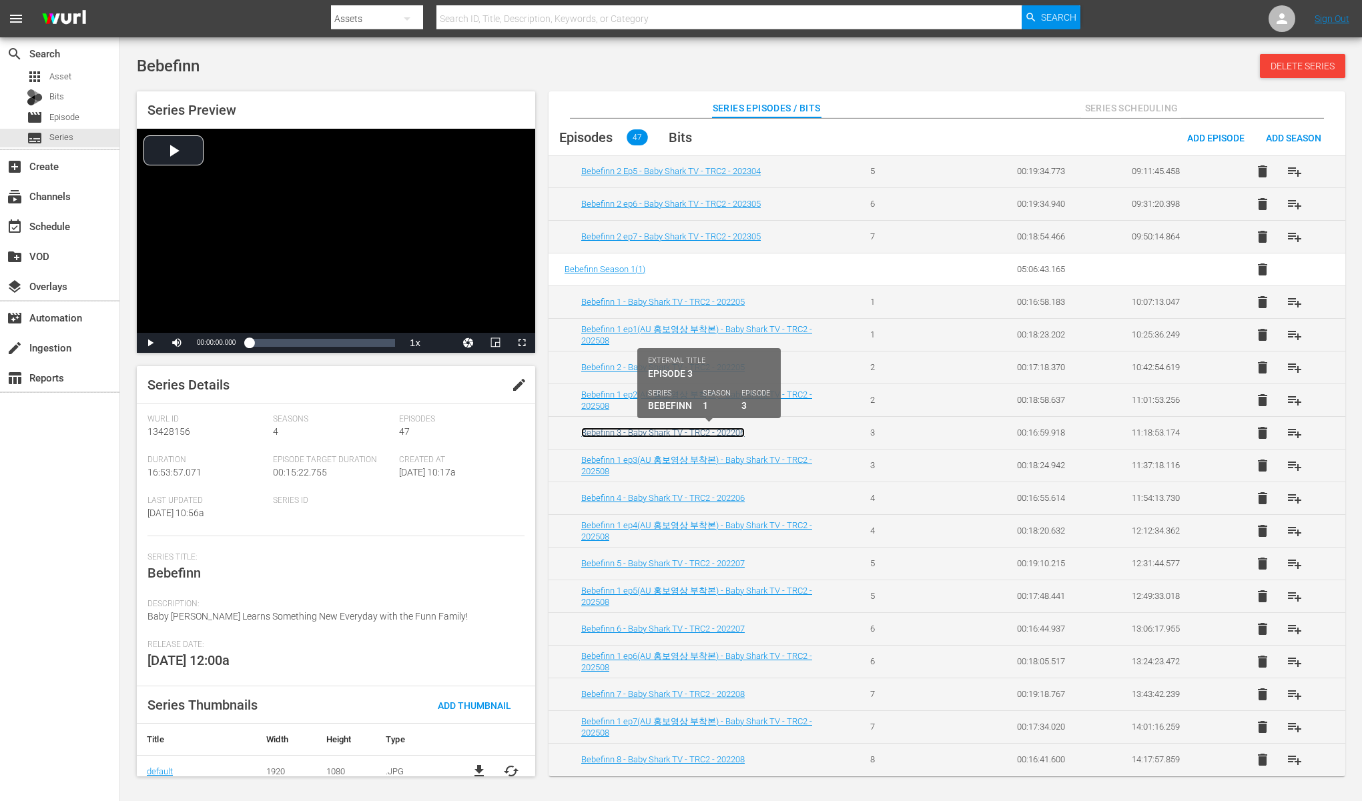
click at [665, 434] on link "Bebefinn 3 - Baby Shark TV - TRC2 - 202206" at bounding box center [662, 433] width 163 height 10
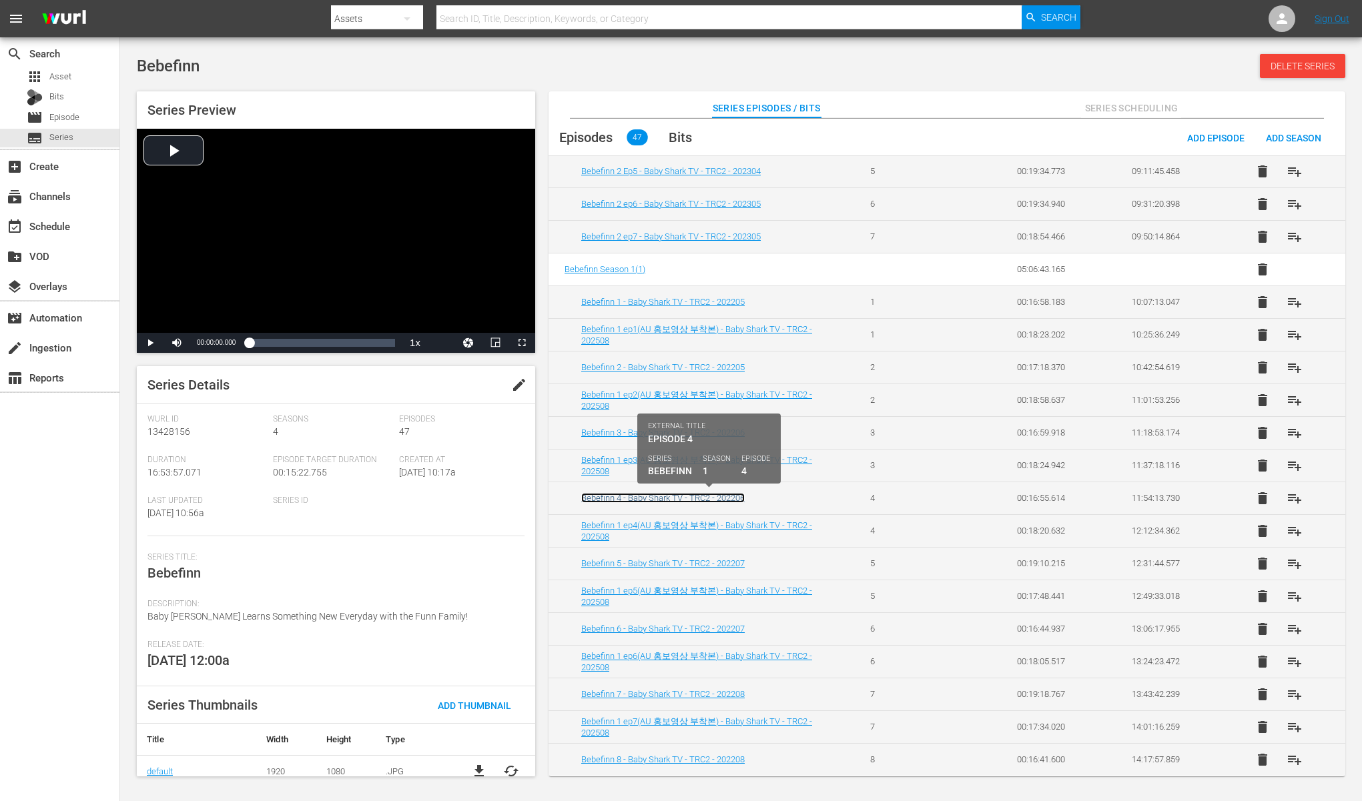
click at [668, 498] on link "Bebefinn 4 - Baby Shark TV - TRC2 - 202206" at bounding box center [662, 498] width 163 height 10
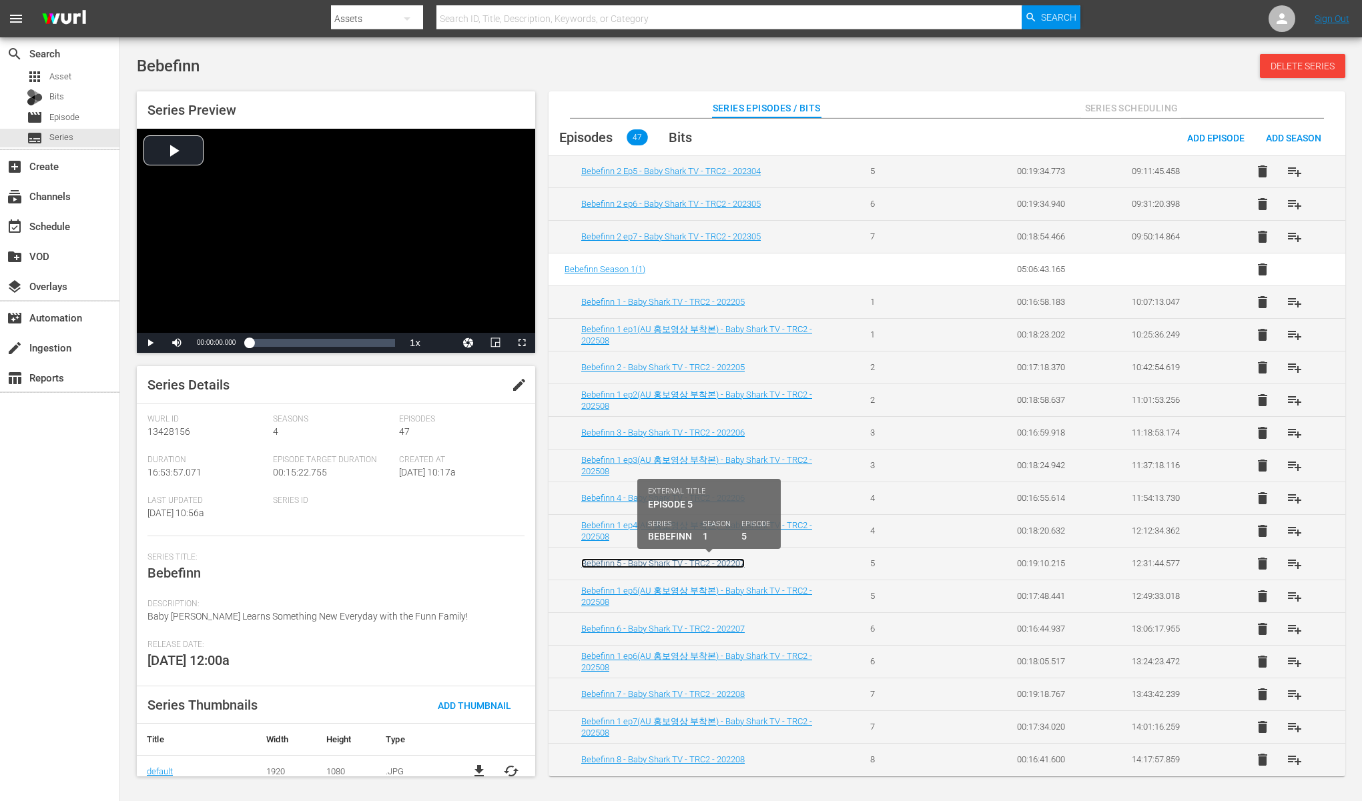
click at [662, 562] on link "Bebefinn 5 - Baby Shark TV - TRC2 - 202207" at bounding box center [662, 563] width 163 height 10
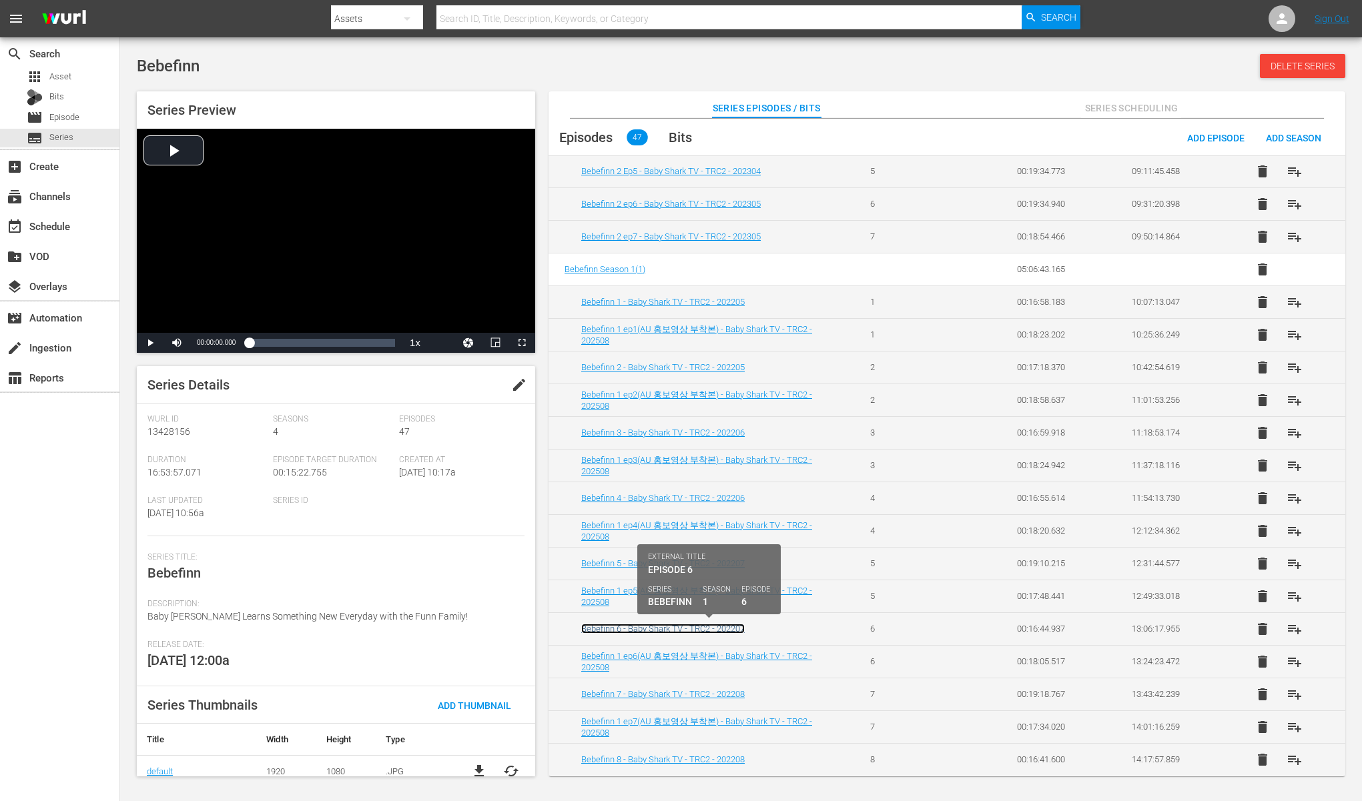
click at [651, 625] on link "Bebefinn 6 - Baby Shark TV - TRC2 - 202207" at bounding box center [662, 629] width 163 height 10
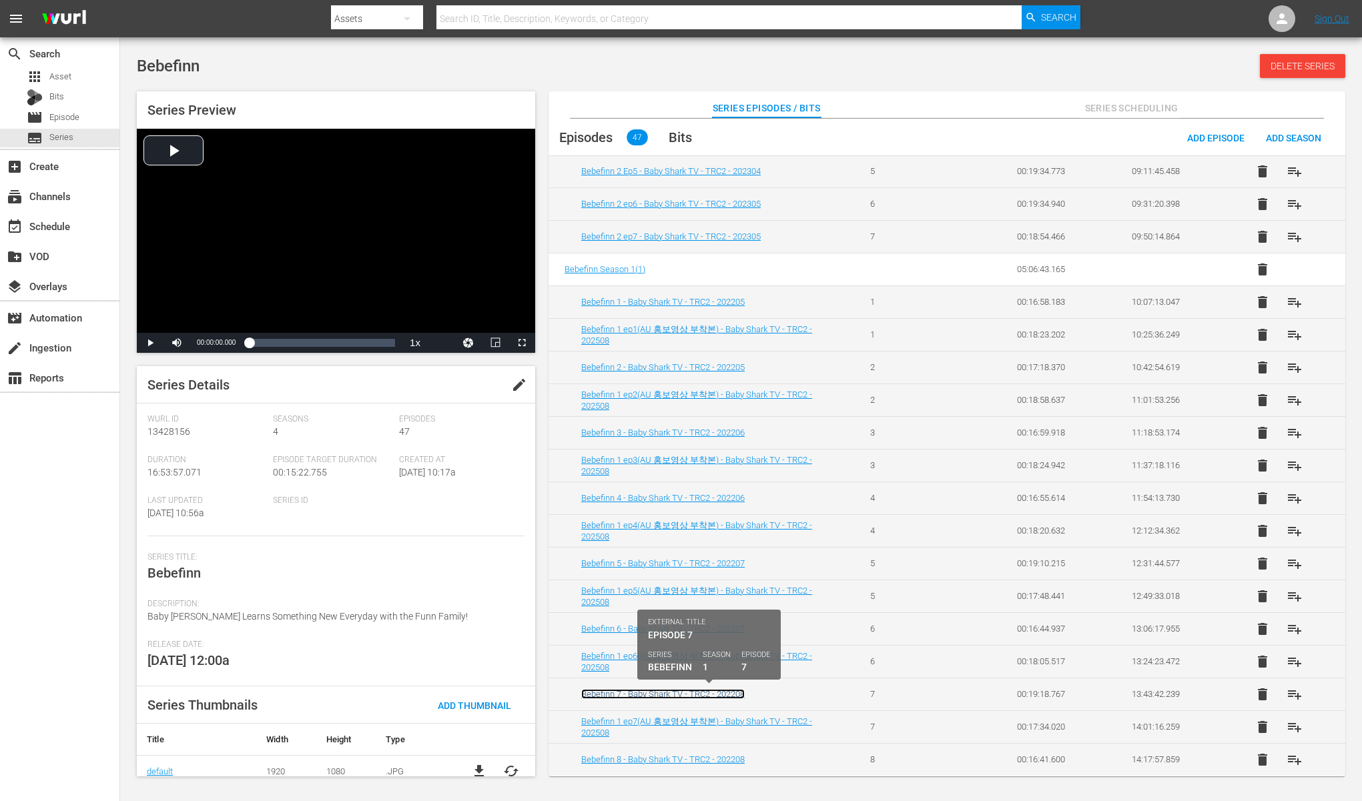
click at [672, 696] on link "Bebefinn 7 - Baby Shark TV - TRC2 - 202208" at bounding box center [662, 694] width 163 height 10
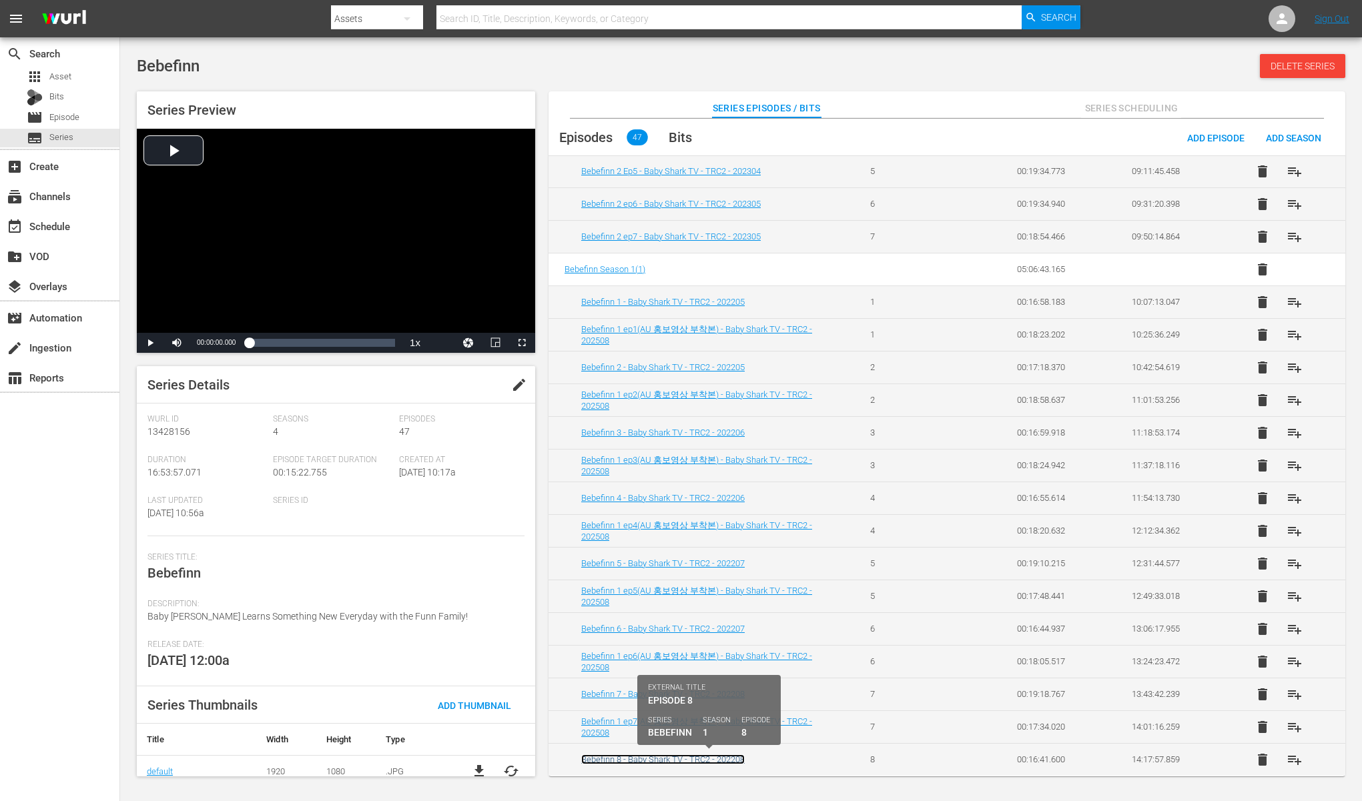
click at [666, 757] on link "Bebefinn 8 - Baby Shark TV - TRC2 - 202208" at bounding box center [662, 760] width 163 height 10
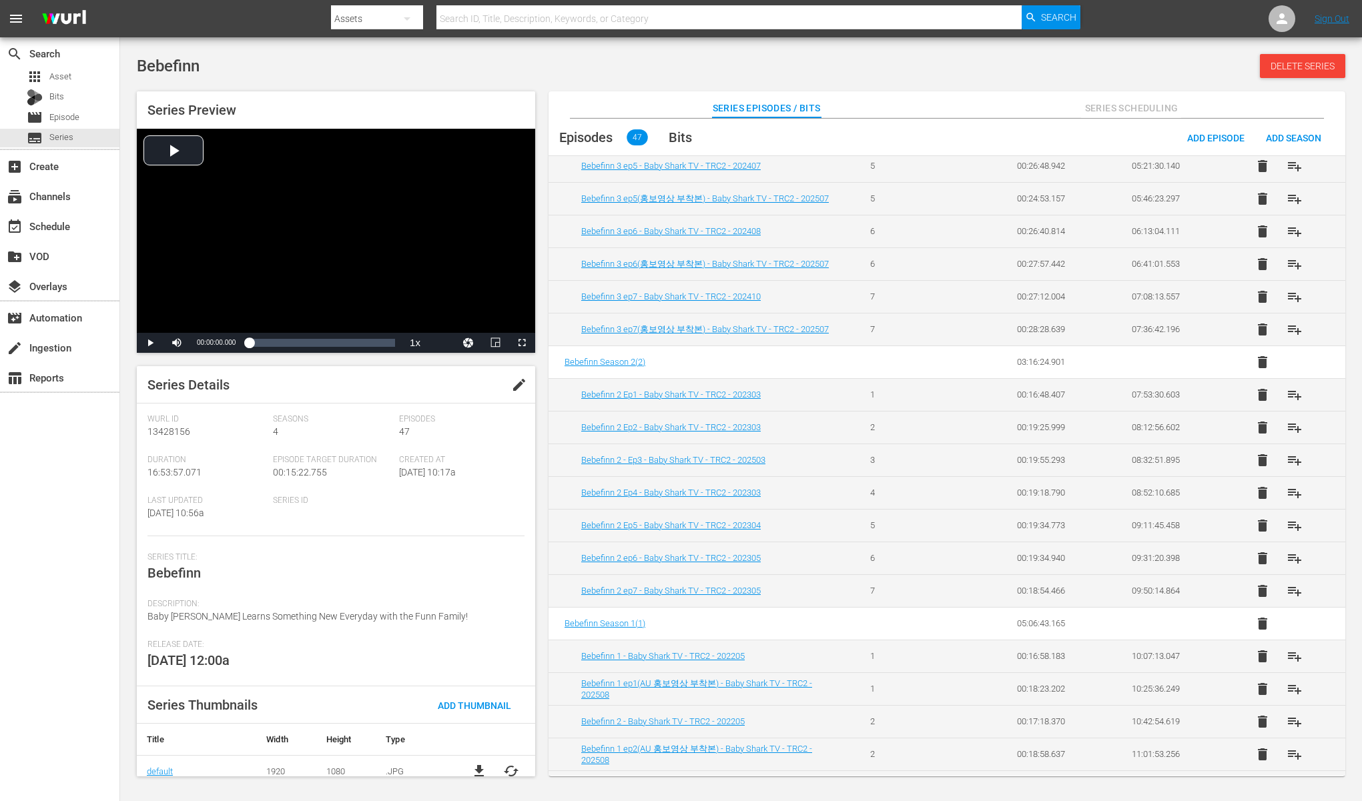
scroll to position [492, 0]
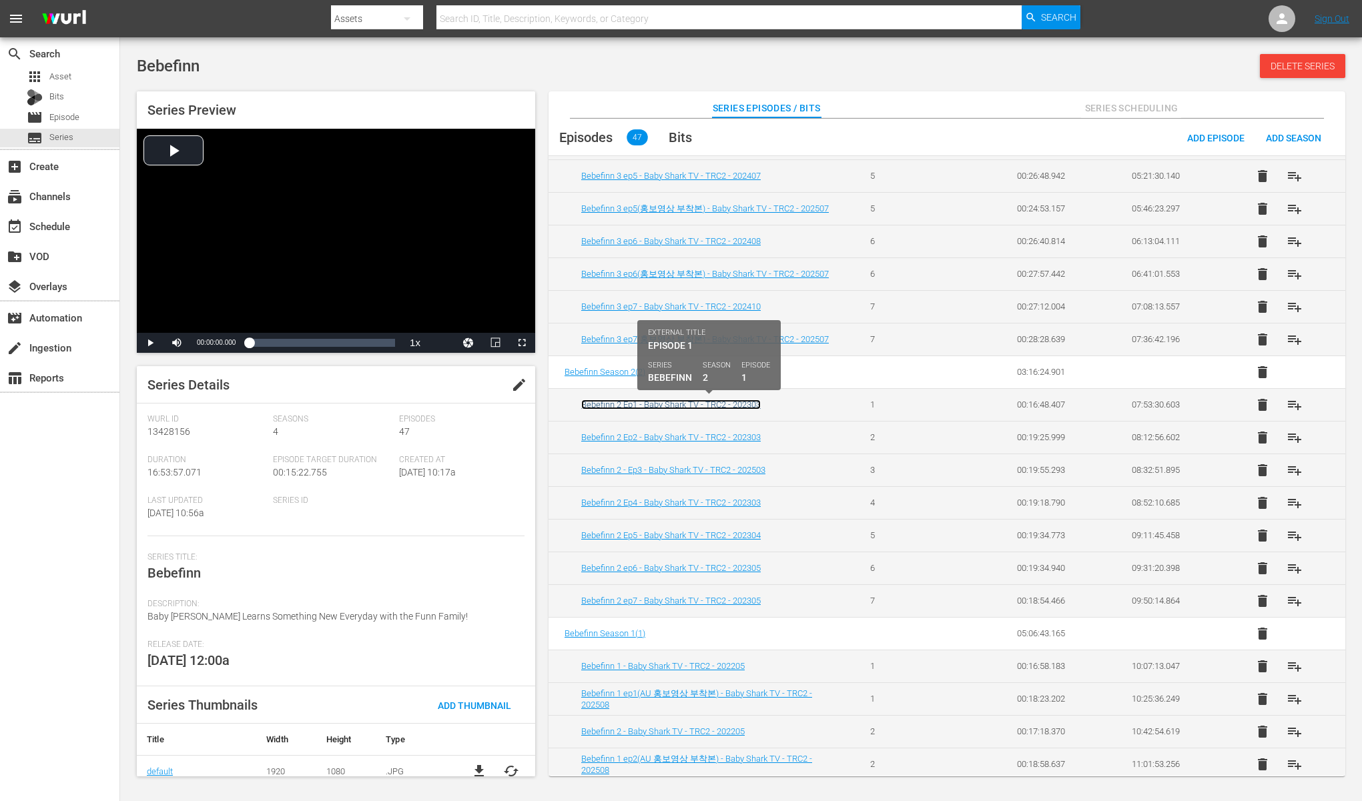
click at [684, 406] on link "Bebefinn 2 Ep1 - Baby Shark TV - TRC2 - 202303" at bounding box center [670, 405] width 179 height 10
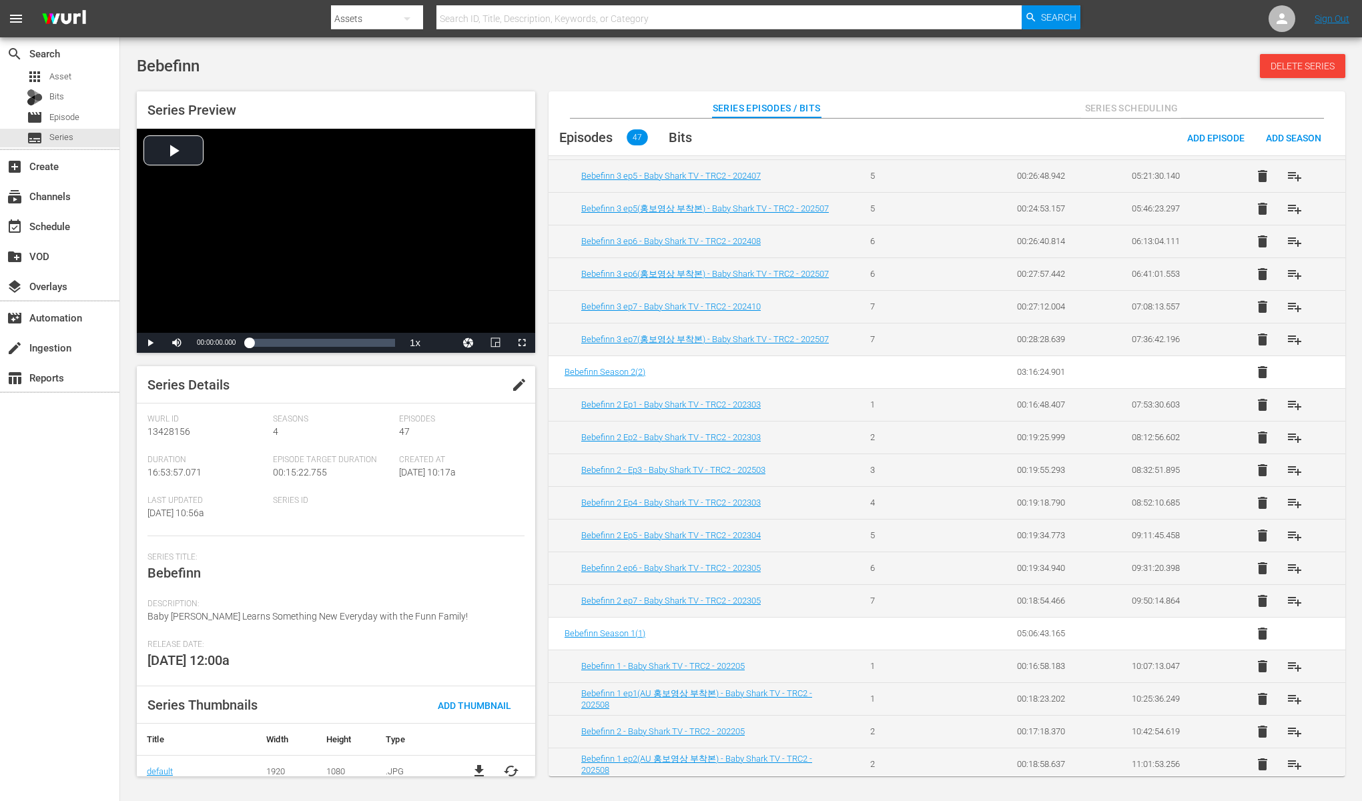
click at [674, 432] on td "Bebefinn 2 Ep2 - Baby Shark TV - TRC2 - 202303" at bounding box center [701, 437] width 306 height 33
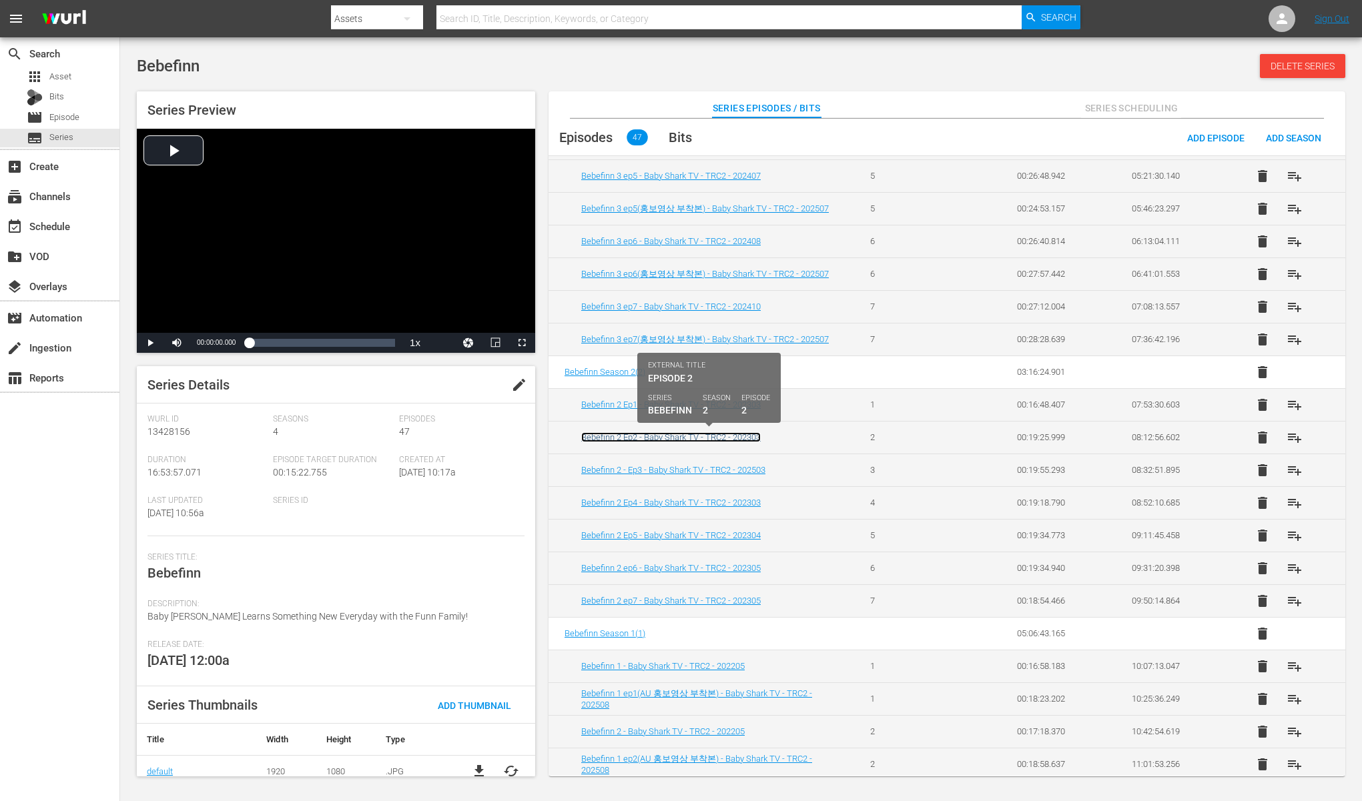
click at [670, 433] on link "Bebefinn 2 Ep2 - Baby Shark TV - TRC2 - 202303" at bounding box center [670, 437] width 179 height 10
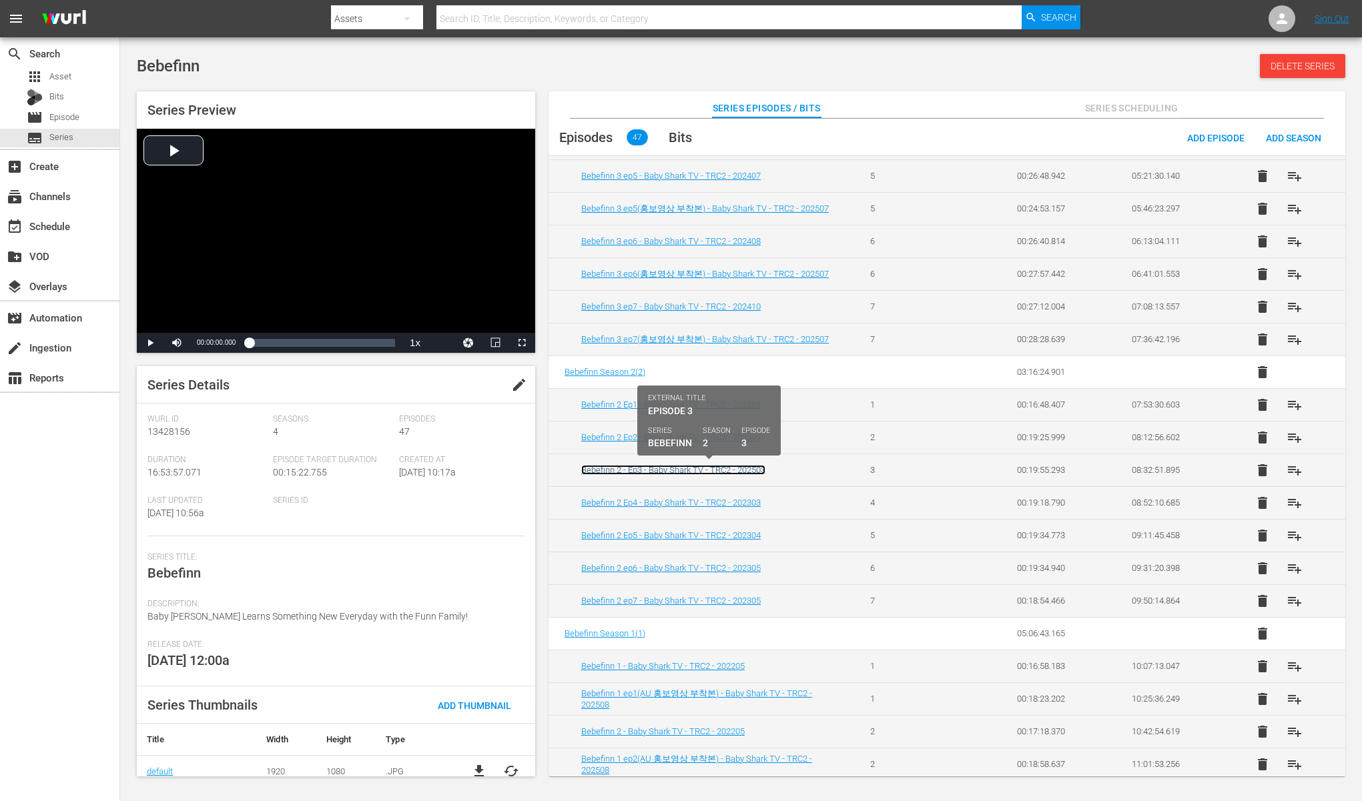
click at [664, 466] on link "Bebefinn 2 - Ep3 - Baby Shark TV - TRC2 - 202503" at bounding box center [673, 470] width 184 height 10
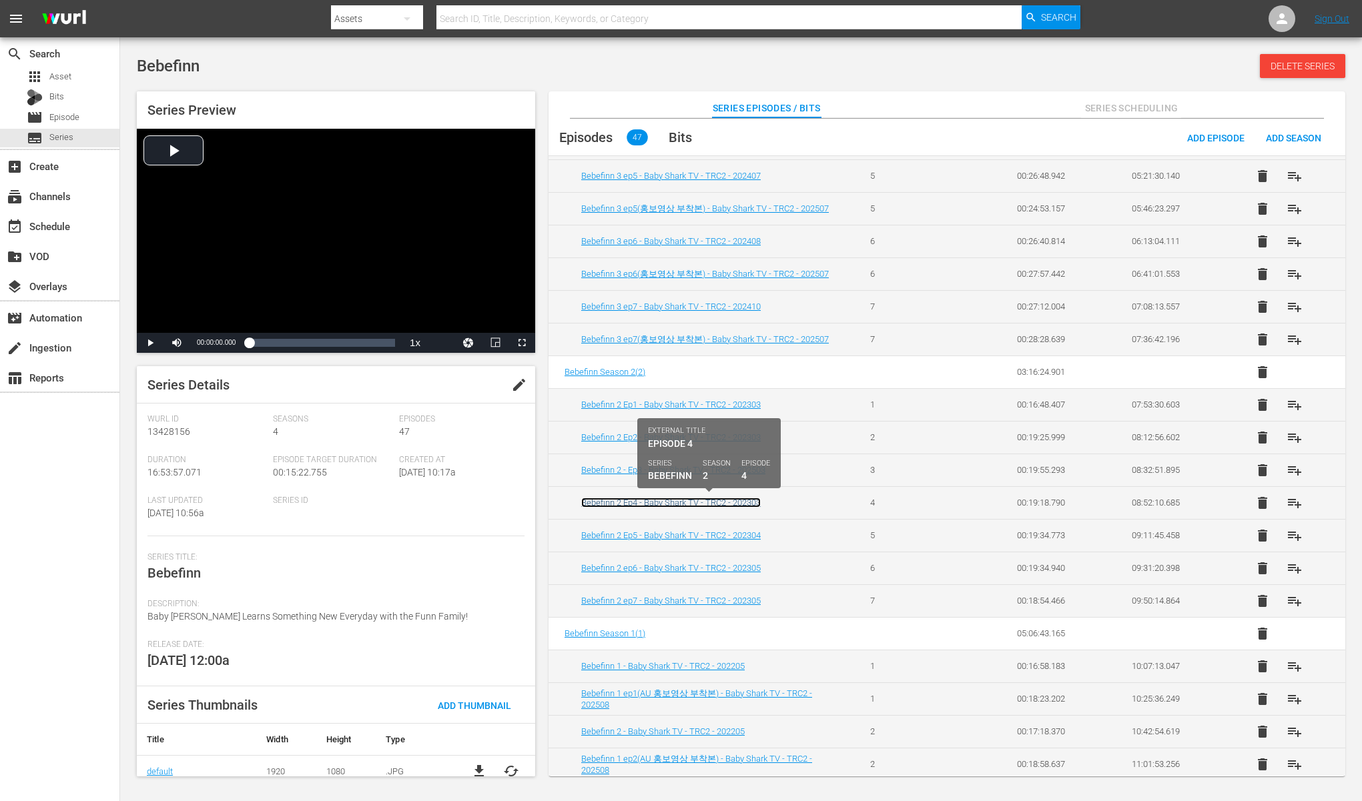
click at [654, 500] on link "Bebefinn 2 Ep4 - Baby Shark TV - TRC2 - 202303" at bounding box center [670, 503] width 179 height 10
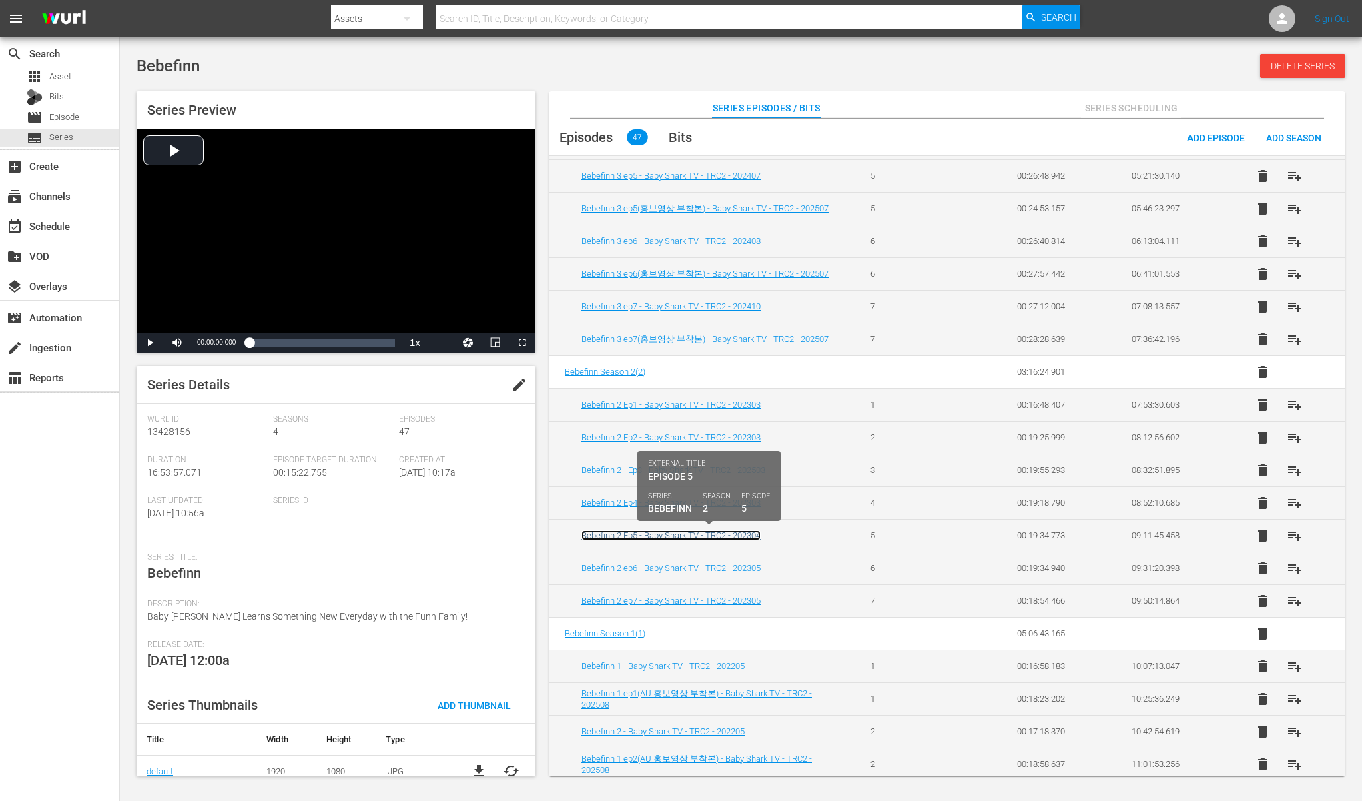
click at [649, 532] on link "Bebefinn 2 Ep5 - Baby Shark TV - TRC2 - 202304" at bounding box center [670, 535] width 179 height 10
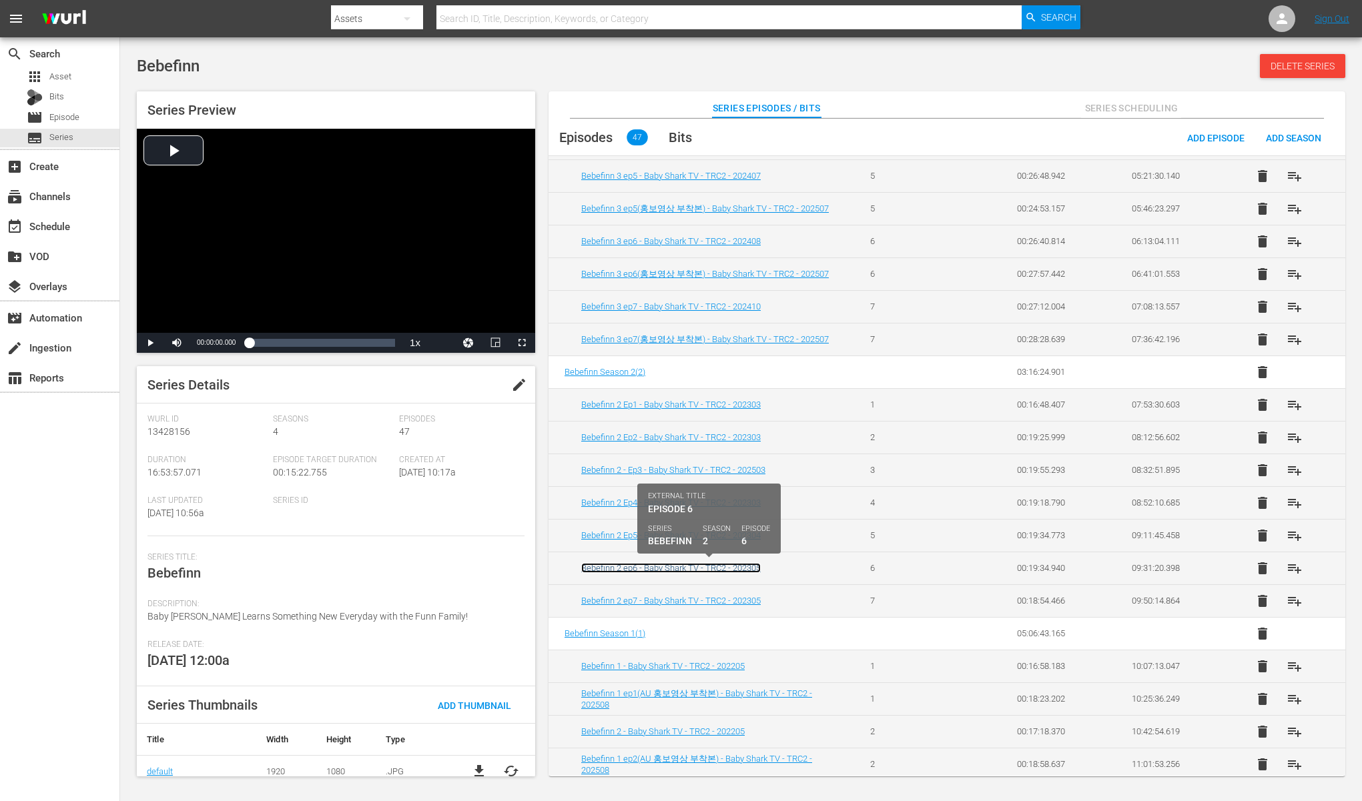
click at [652, 566] on link "Bebefinn 2 ep6 - Baby Shark TV - TRC2 - 202305" at bounding box center [670, 568] width 179 height 10
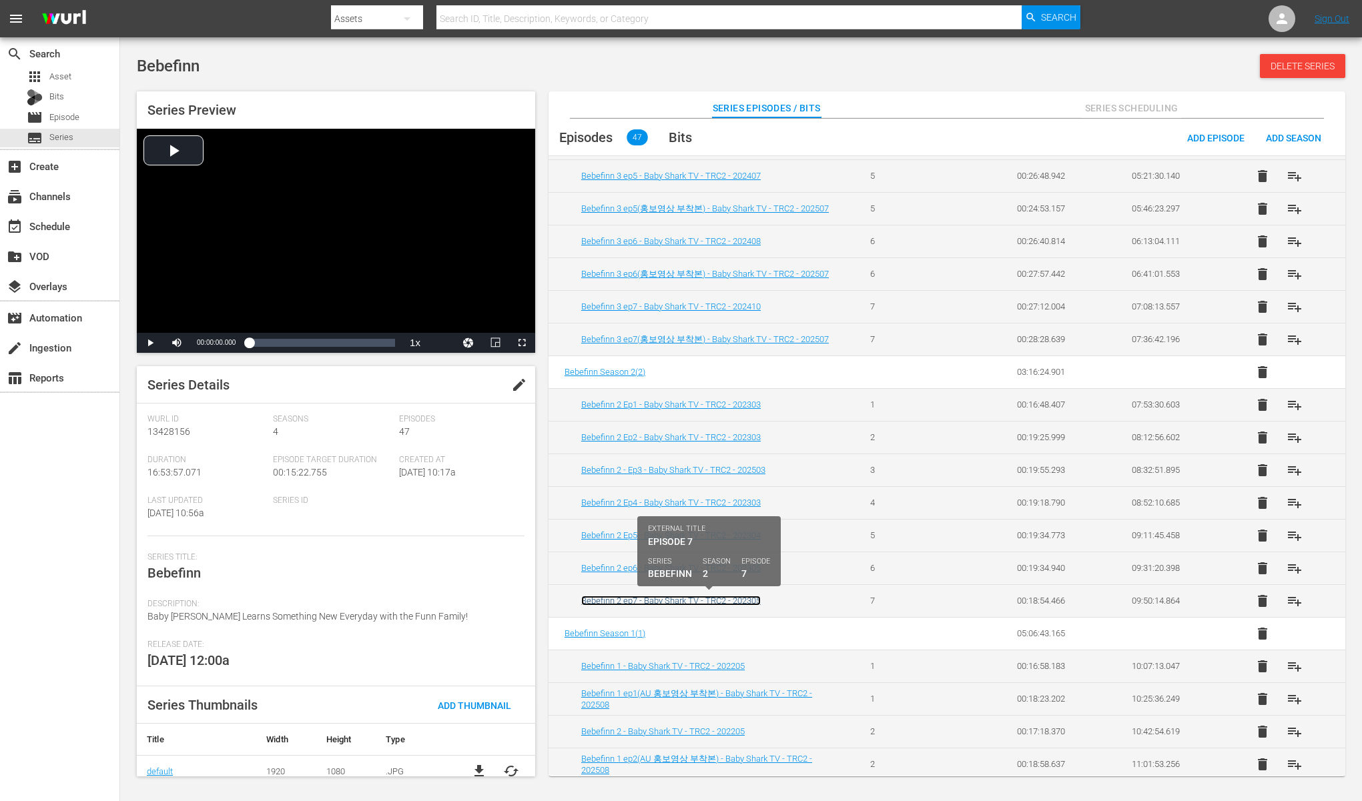
click at [647, 598] on link "Bebefinn 2 ep7 - Baby Shark TV - TRC2 - 202305" at bounding box center [670, 601] width 179 height 10
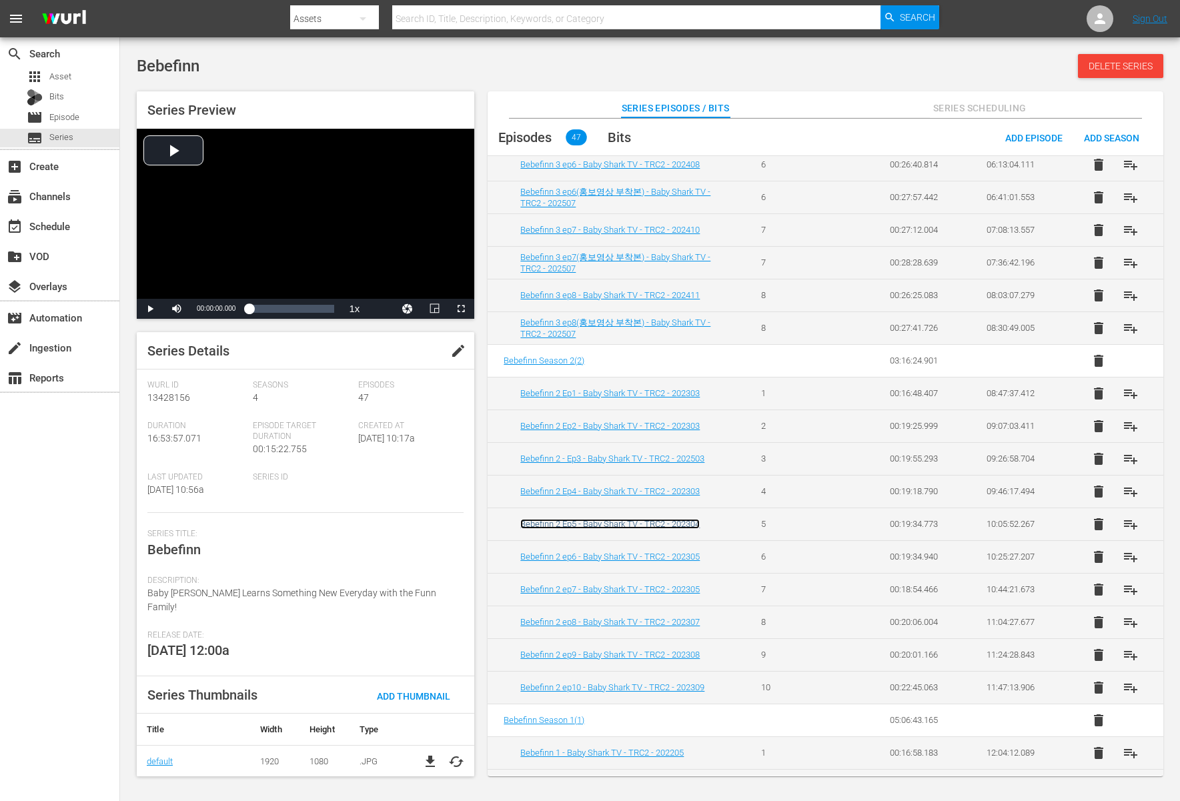
scroll to position [577, 0]
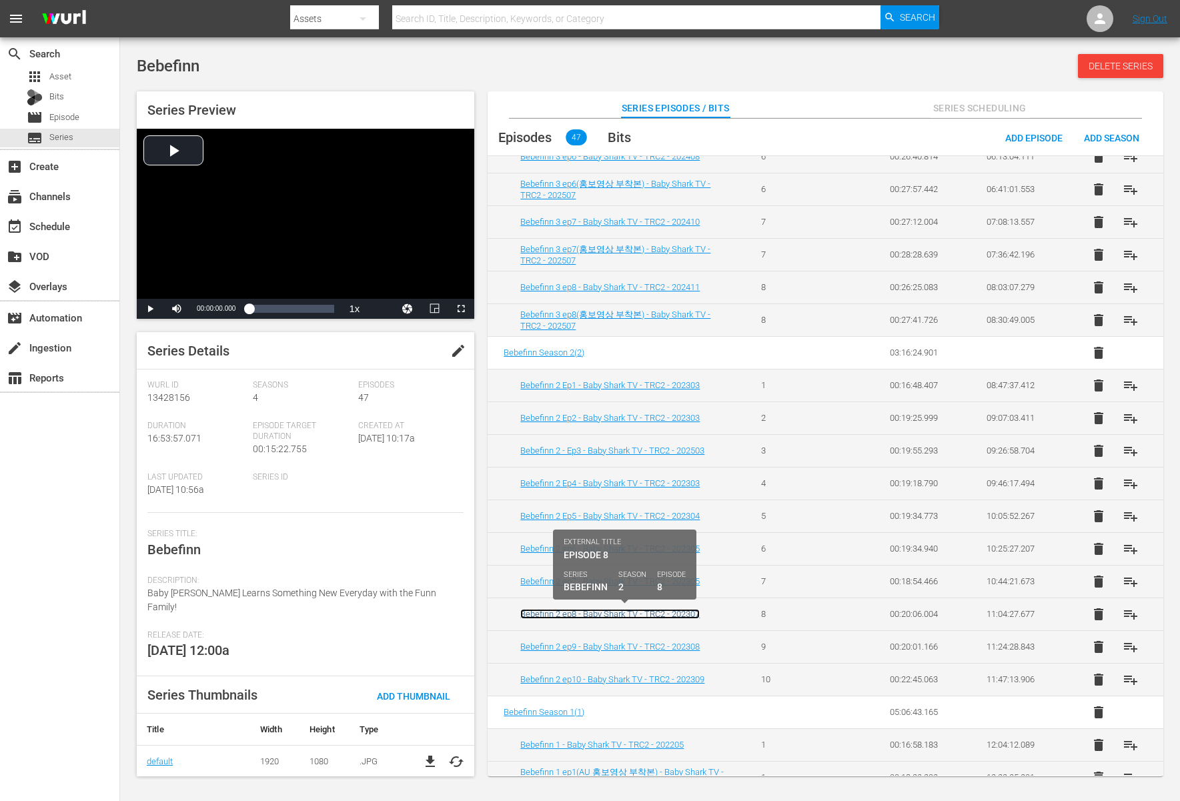
click at [628, 610] on link "Bebefinn 2 ep8 - Baby Shark TV - TRC2 - 202307" at bounding box center [609, 614] width 179 height 10
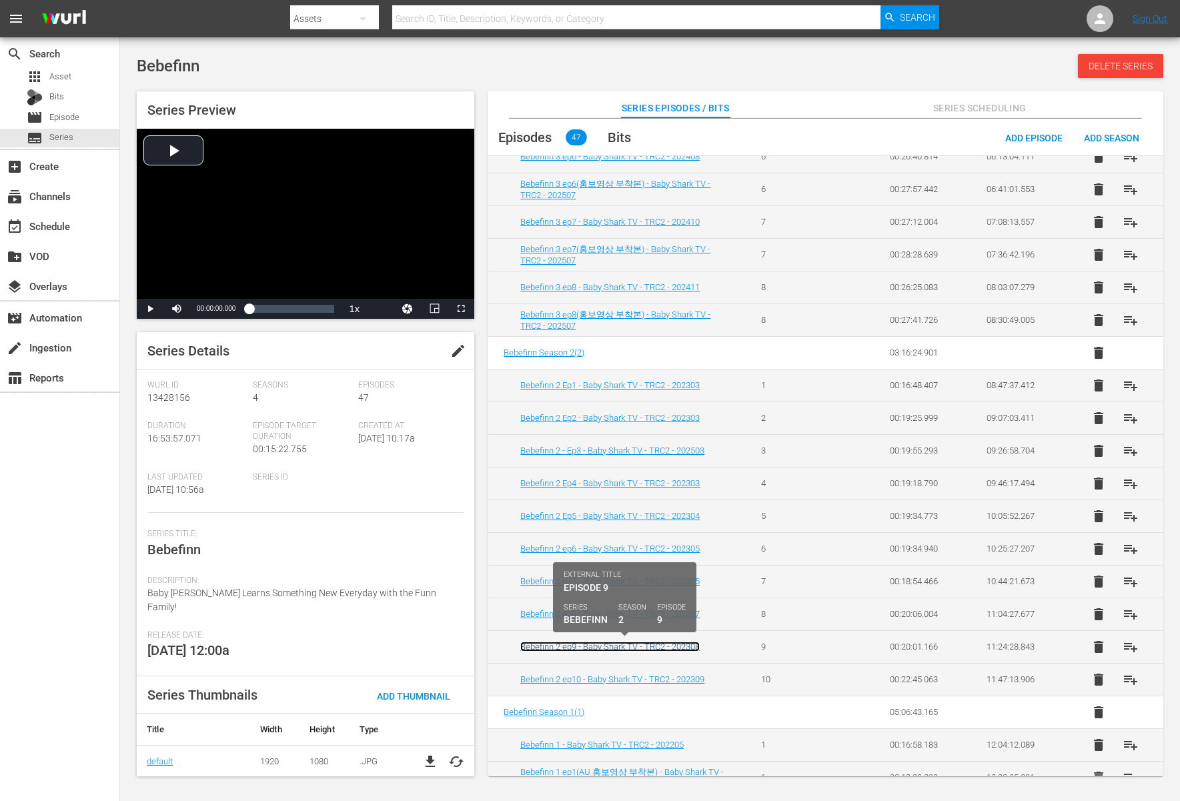
click at [614, 646] on link "Bebefinn 2 ep9 - Baby Shark TV - TRC2 - 202308" at bounding box center [609, 647] width 179 height 10
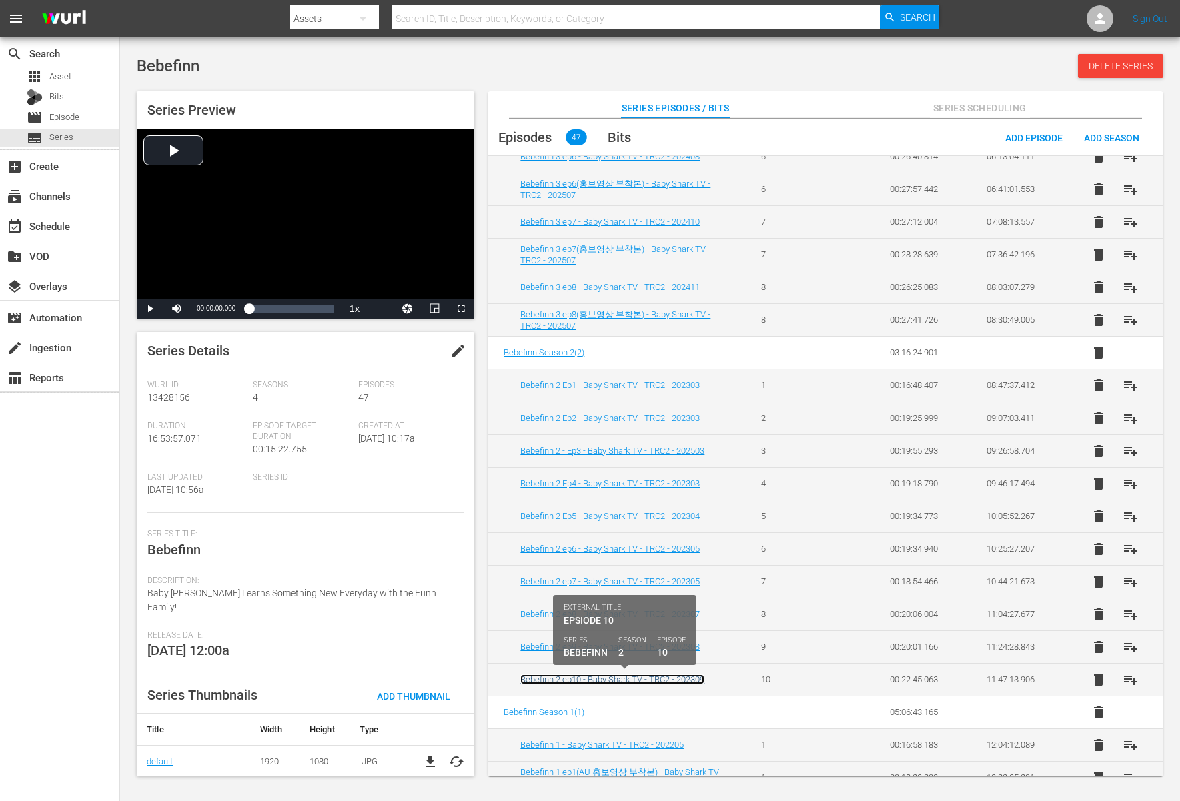
click at [604, 676] on link "Bebefinn 2 ep10 - Baby Shark TV - TRC2 - 202309" at bounding box center [612, 679] width 184 height 10
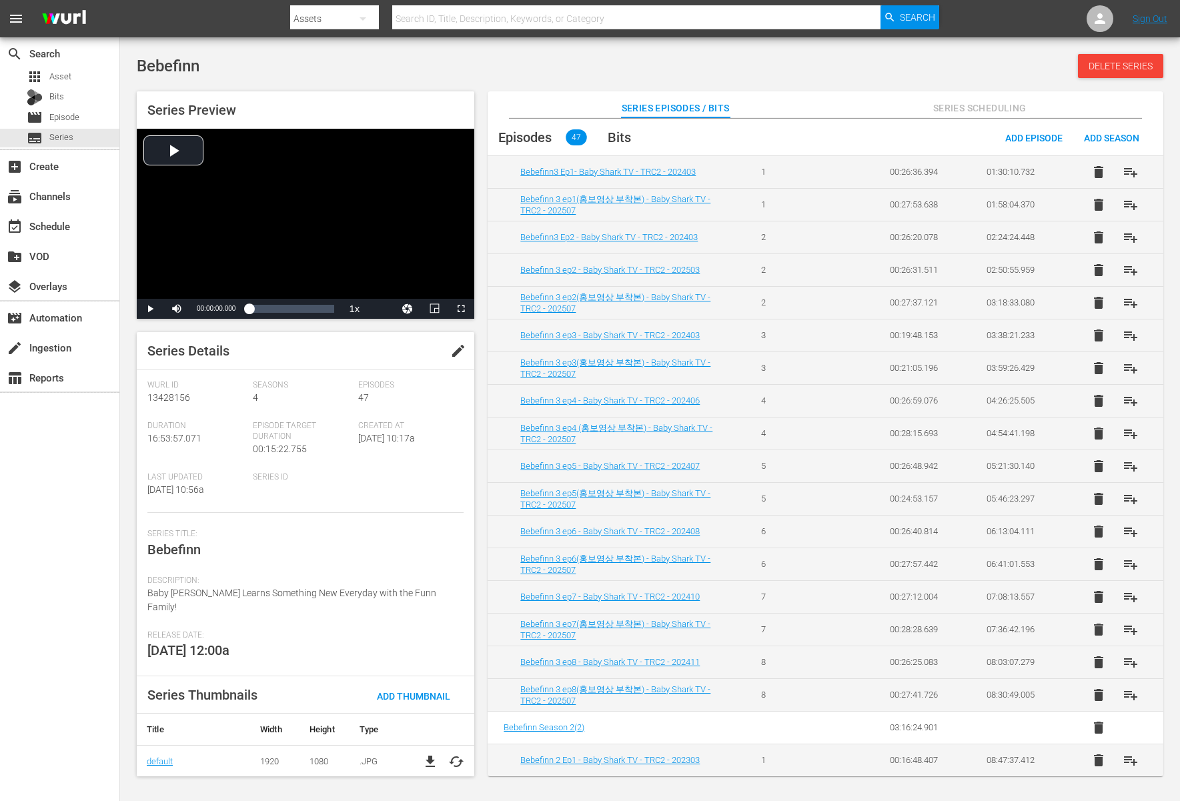
scroll to position [131, 0]
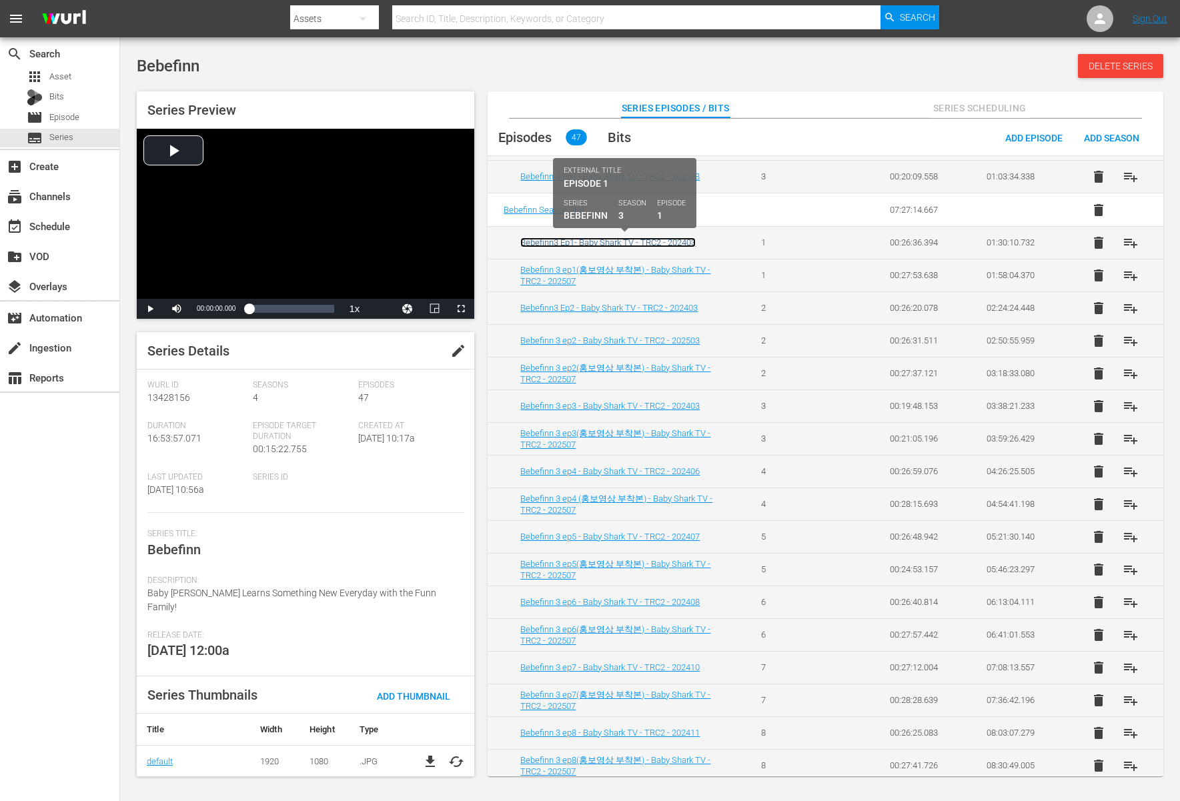
click at [631, 243] on link "Bebefinn3 Ep1- Baby Shark TV - TRC2 - 202403" at bounding box center [607, 242] width 175 height 10
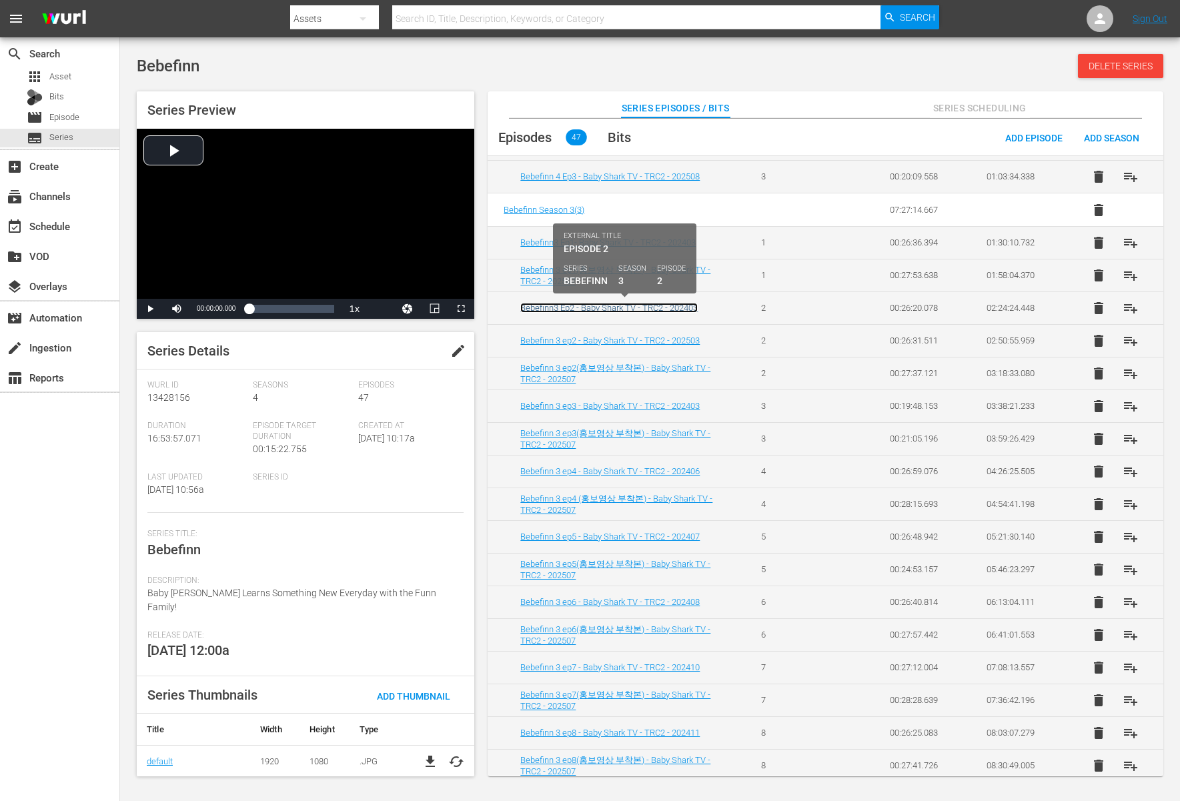
click at [615, 308] on link "Bebefinn3 Ep2 - Baby Shark TV - TRC2 - 202403" at bounding box center [608, 308] width 177 height 10
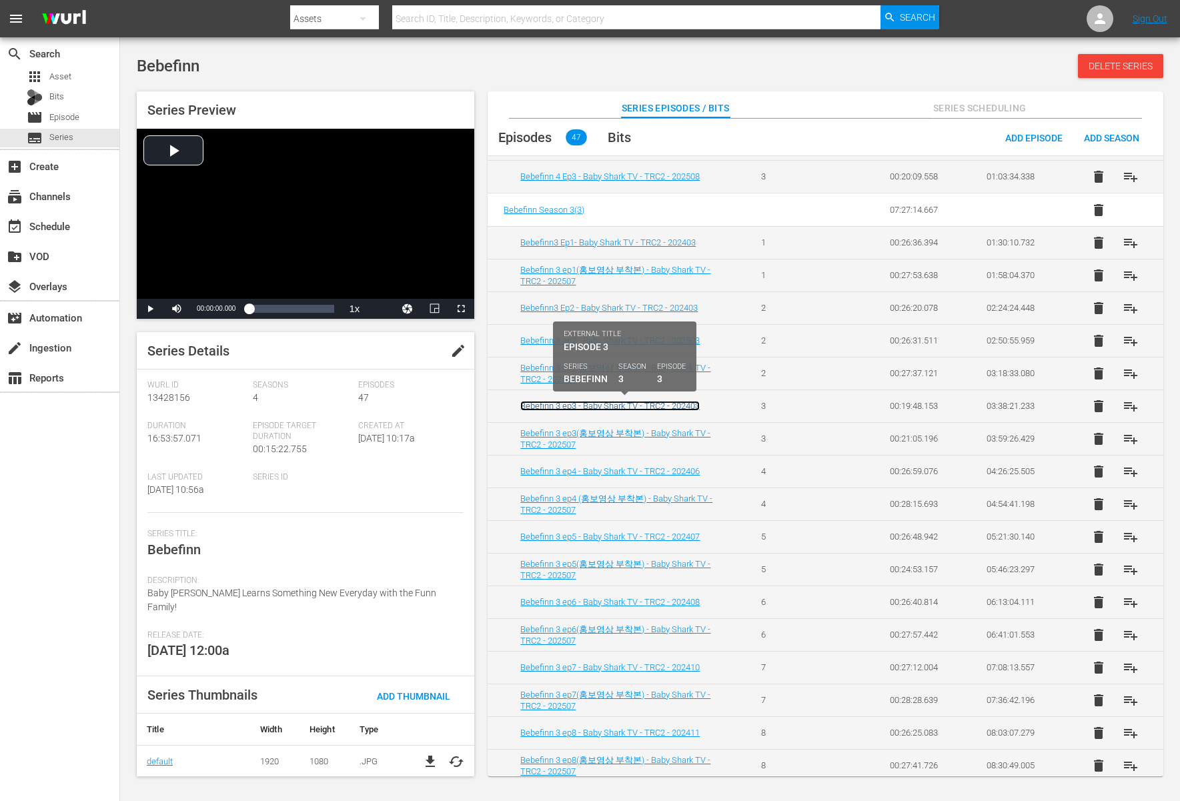
click at [591, 403] on link "Bebefinn 3 ep3 - Baby Shark TV - TRC2 - 202403" at bounding box center [609, 406] width 179 height 10
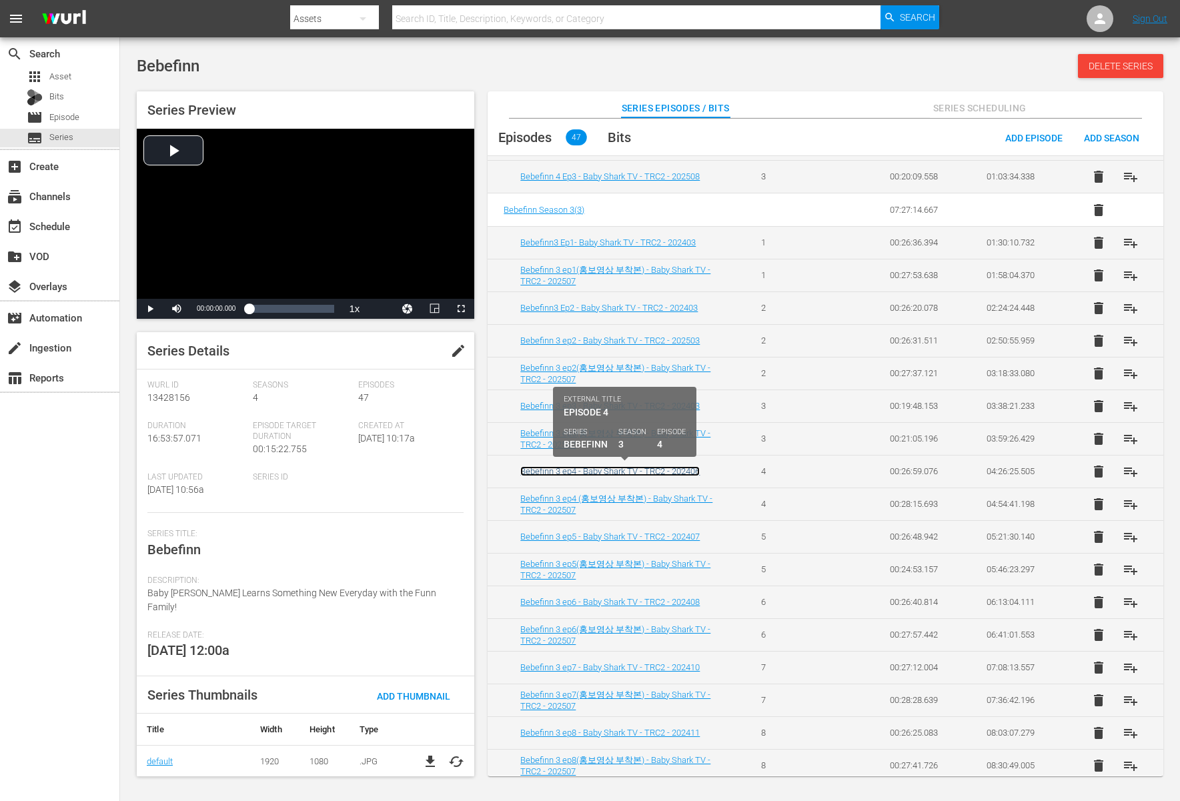
click at [588, 470] on link "Bebefinn 3 ep4 - Baby Shark TV - TRC2 - 202406" at bounding box center [609, 471] width 179 height 10
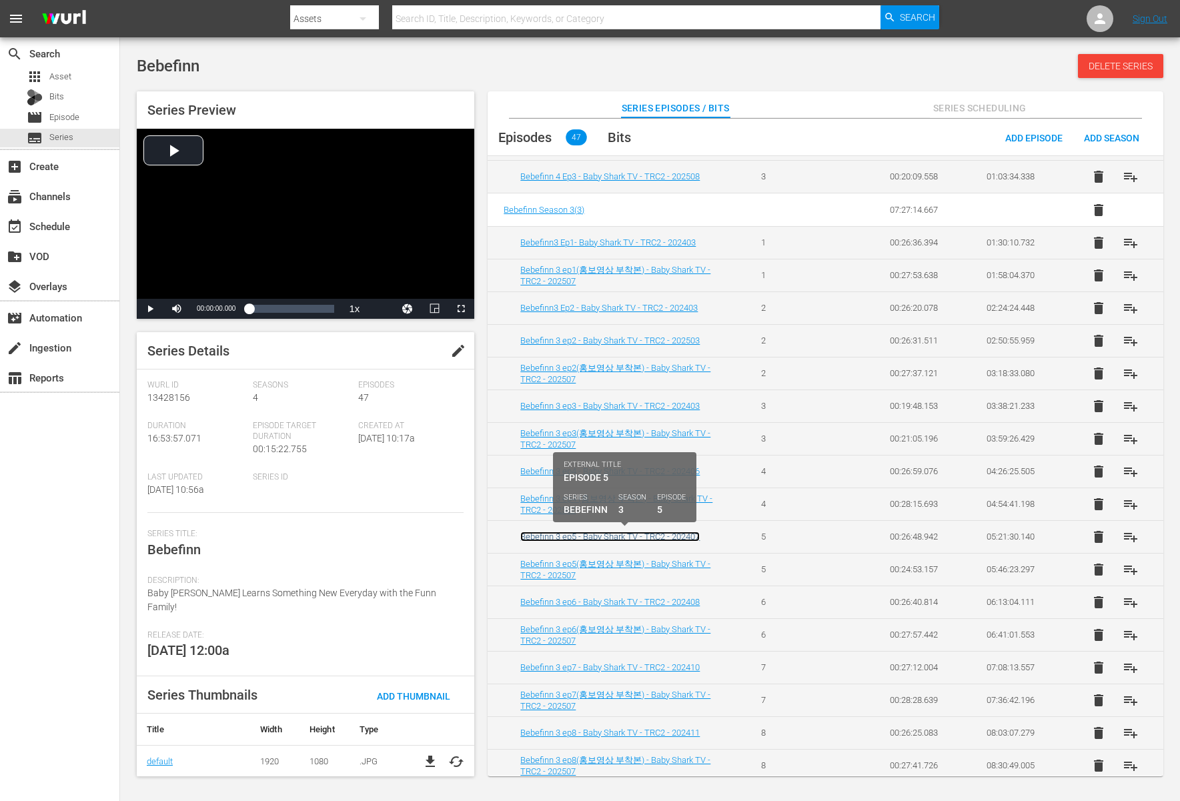
click at [580, 532] on link "Bebefinn 3 ep5 - Baby Shark TV - TRC2 - 202407" at bounding box center [609, 537] width 179 height 10
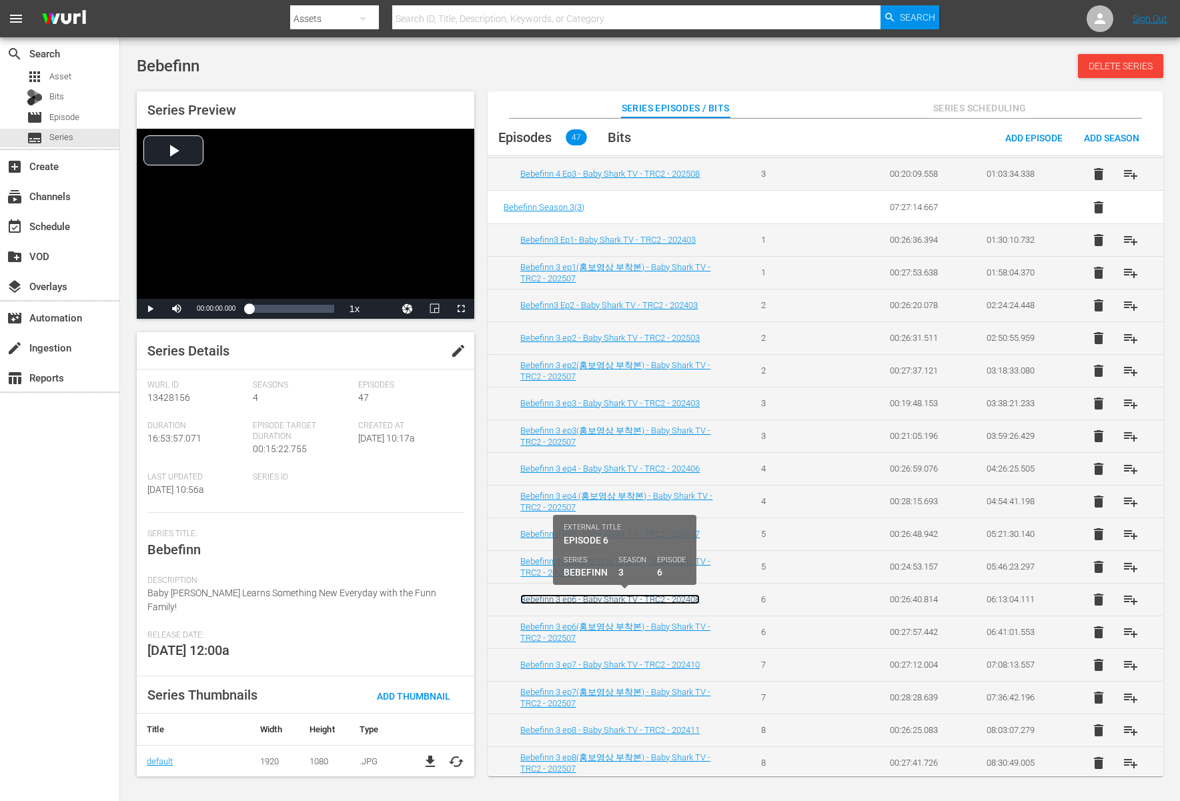
click at [568, 596] on link "Bebefinn 3 ep6 - Baby Shark TV - TRC2 - 202408" at bounding box center [609, 599] width 179 height 10
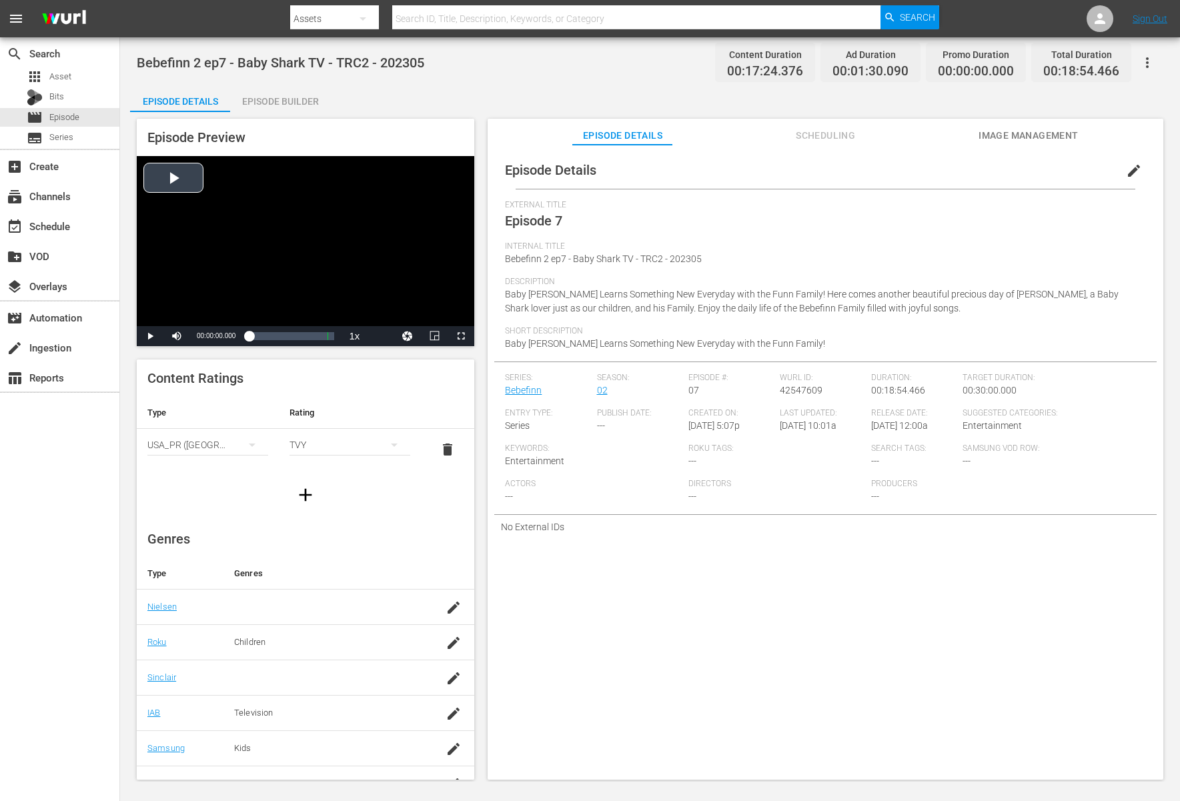
click at [340, 237] on div "Video Player" at bounding box center [306, 241] width 338 height 170
click at [340, 239] on div "Video Player" at bounding box center [306, 241] width 338 height 170
click at [266, 253] on div "Video Player" at bounding box center [306, 241] width 338 height 170
click at [217, 253] on div "Video Player" at bounding box center [306, 241] width 338 height 170
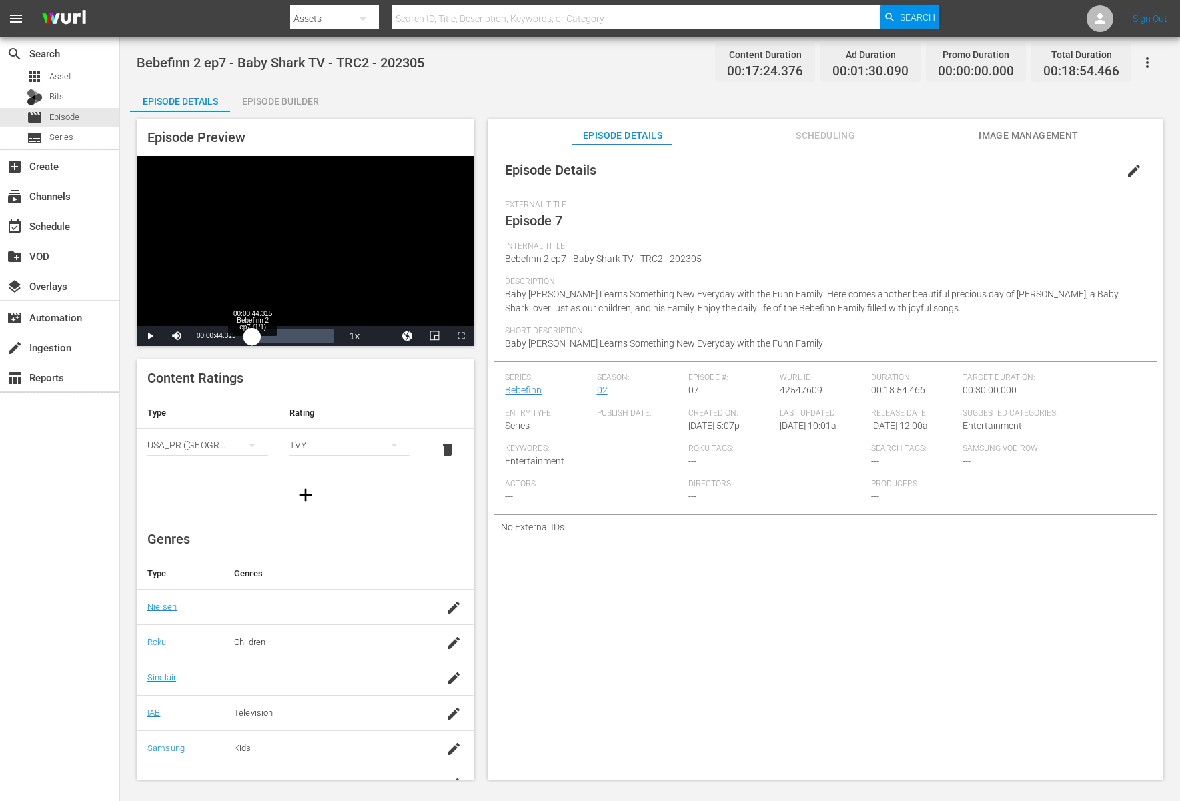
click at [252, 341] on div "00:00:04.297" at bounding box center [250, 336] width 3 height 13
click at [252, 340] on div "00:00:44.834" at bounding box center [250, 336] width 3 height 13
click at [257, 340] on div "00:01:46.571" at bounding box center [253, 336] width 8 height 13
click at [267, 340] on div "00:04:00.983" at bounding box center [258, 336] width 18 height 13
click at [276, 340] on div "00:04:44.030" at bounding box center [262, 336] width 27 height 13
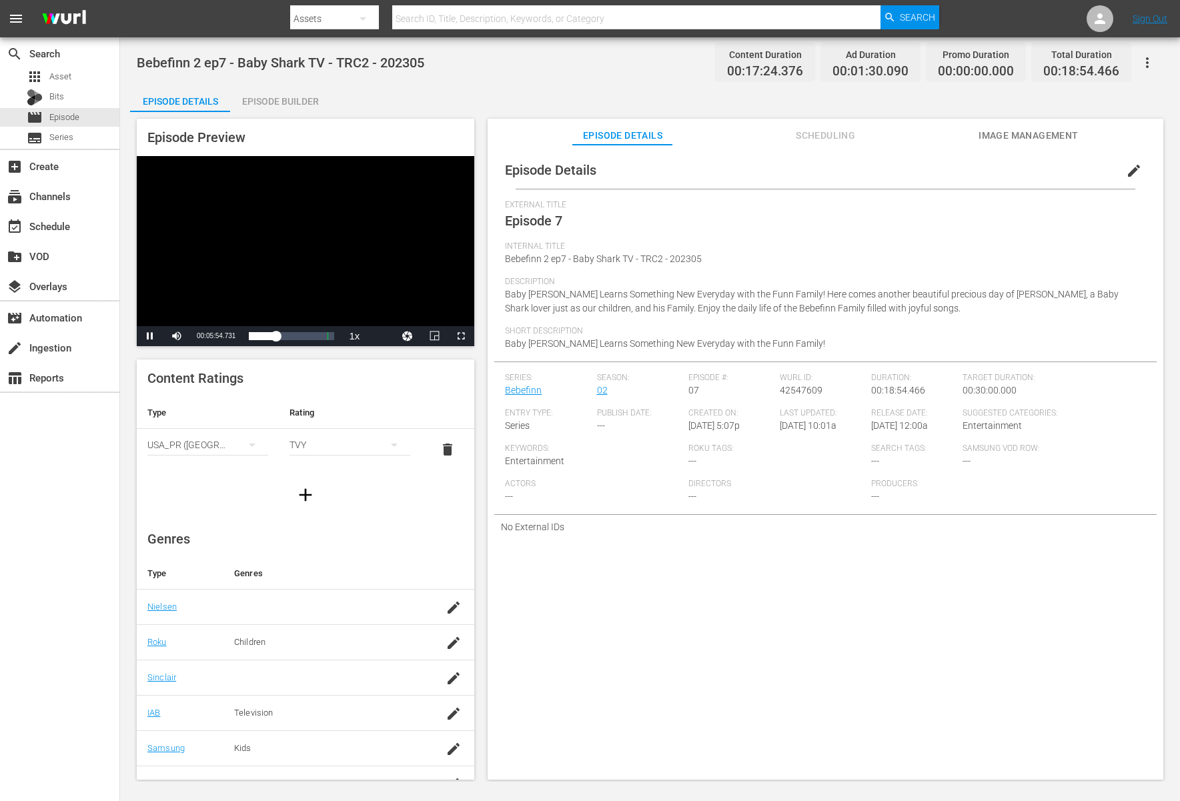
drag, startPoint x: 276, startPoint y: 340, endPoint x: 284, endPoint y: 324, distance: 17.0
click at [276, 332] on div "00:05:54.874" at bounding box center [262, 336] width 27 height 8
click at [284, 338] on div "00:07:43.886" at bounding box center [266, 336] width 35 height 13
click at [285, 338] on div "00:07:58.862" at bounding box center [267, 336] width 36 height 13
click at [285, 338] on div "00:07:58.911" at bounding box center [267, 336] width 36 height 13
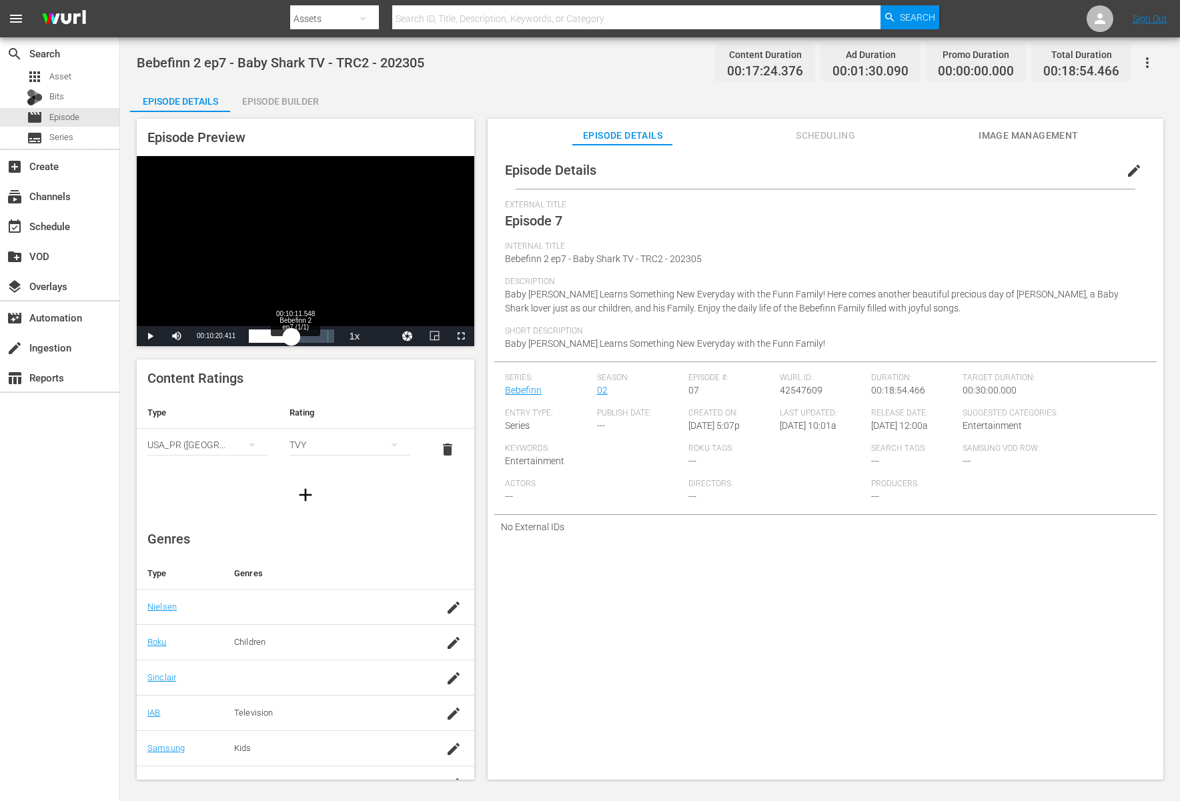
click at [292, 338] on div "00:09:27.519" at bounding box center [270, 336] width 43 height 13
click at [304, 338] on div "00:10:20.692" at bounding box center [276, 336] width 55 height 13
click at [304, 338] on div "00:12:16.689" at bounding box center [276, 336] width 55 height 13
click at [461, 336] on span "Video Player" at bounding box center [461, 336] width 0 height 0
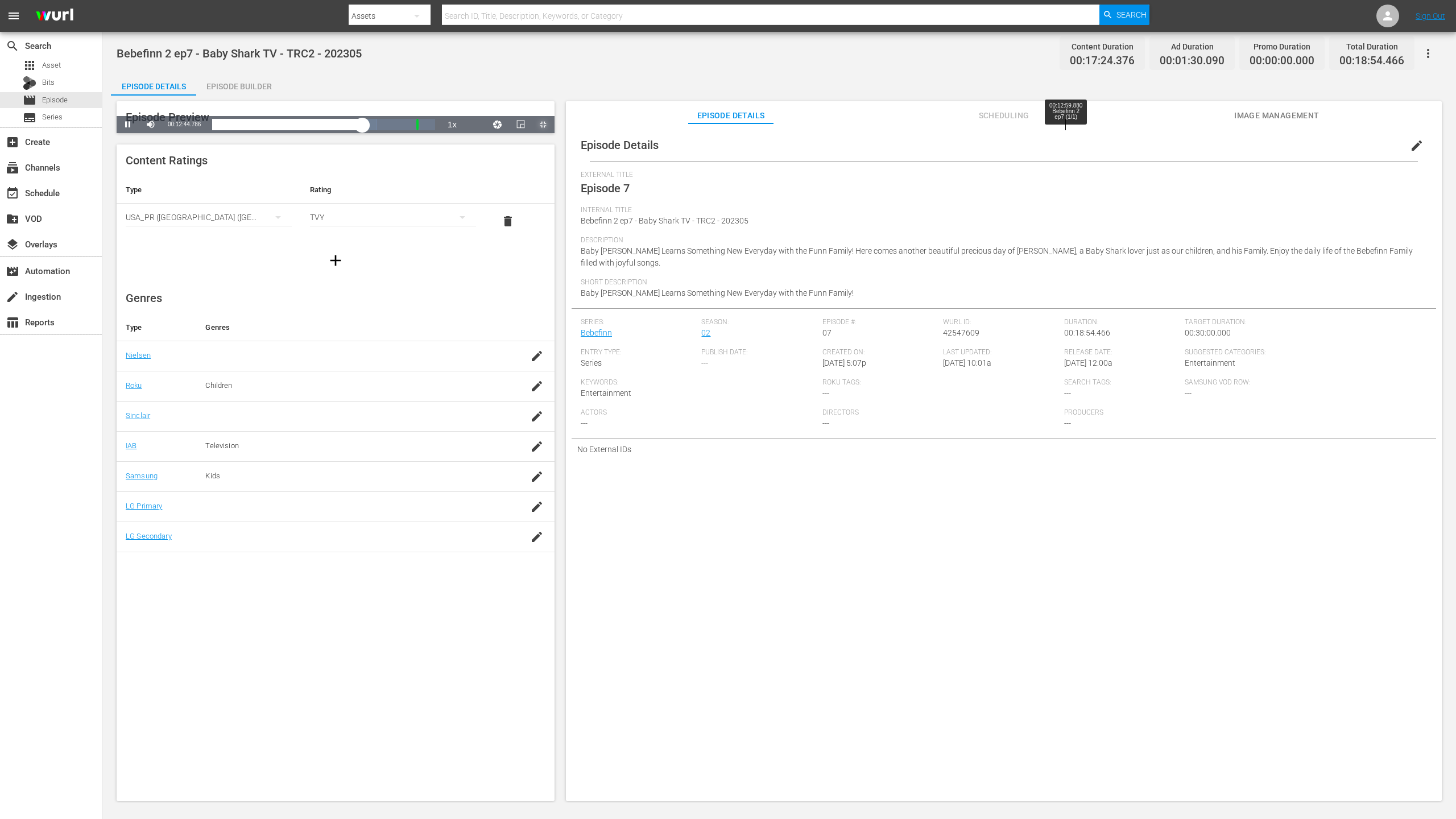
click at [435, 130] on div "Loaded : 73.97% 00:12:59.880 Bebefinn 2 ep7 (1/1) 00:12:45.027 Cue Point 2: 00:…" at bounding box center [324, 124] width 223 height 11
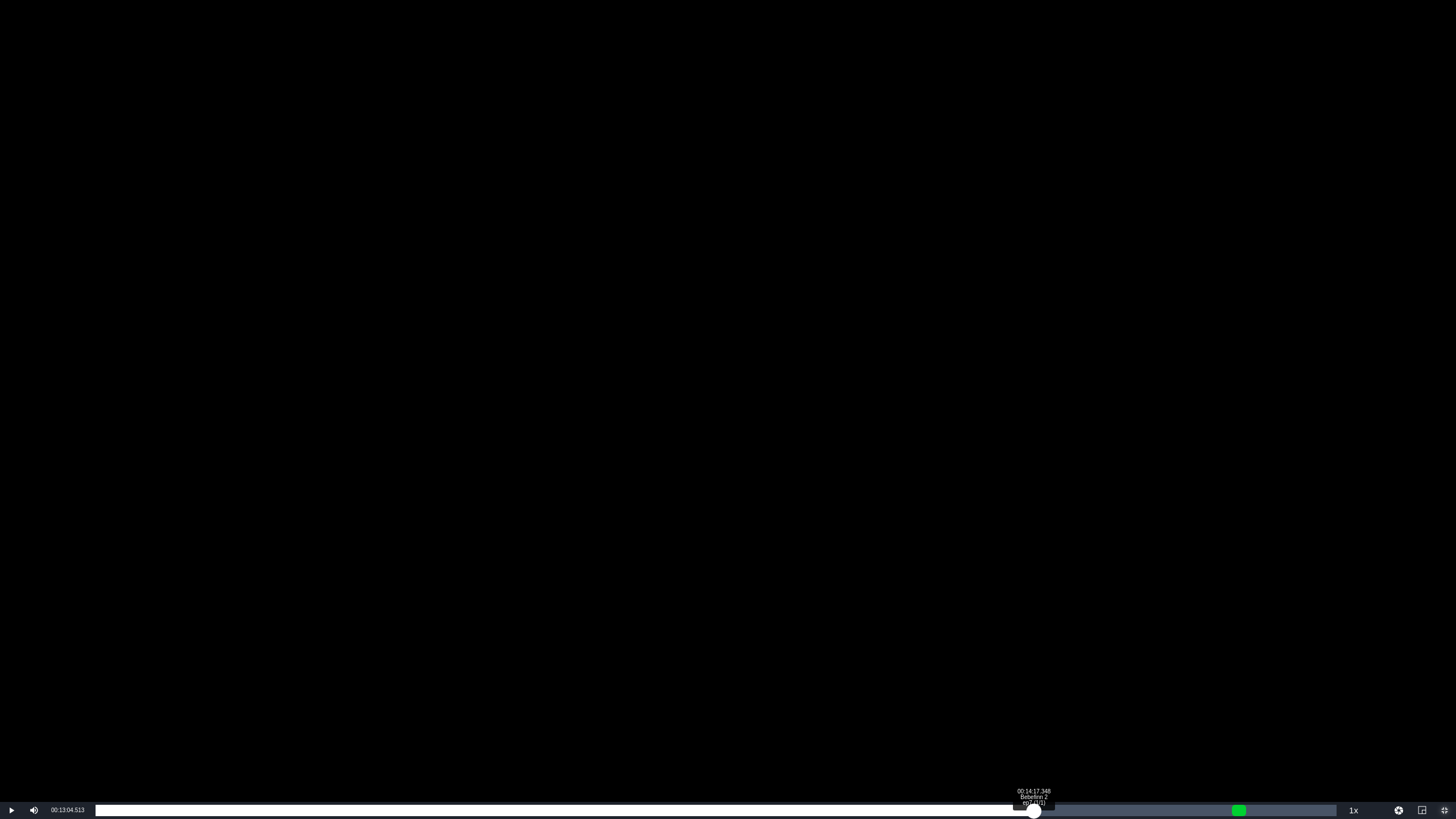
click at [1034, 683] on div "Loaded : 75.71% 00:14:17.348 Bebefinn 2 ep7 (1/1) 00:13:04.558 Cue Point 2: 00:…" at bounding box center [715, 810] width 1252 height 17
click at [1065, 683] on div "Loaded : 82.65% 00:14:46.464 Bebefinn 2 ep7 (1/1) 00:14:18.264 Cue Point 2: 00:…" at bounding box center [716, 810] width 1241 height 11
click at [1112, 683] on div "Loaded : 86.13% 00:15:32.736 Bebefinn 2 ep7 (1/1) 00:14:46.912 Cue Point 2: 00:…" at bounding box center [716, 810] width 1241 height 11
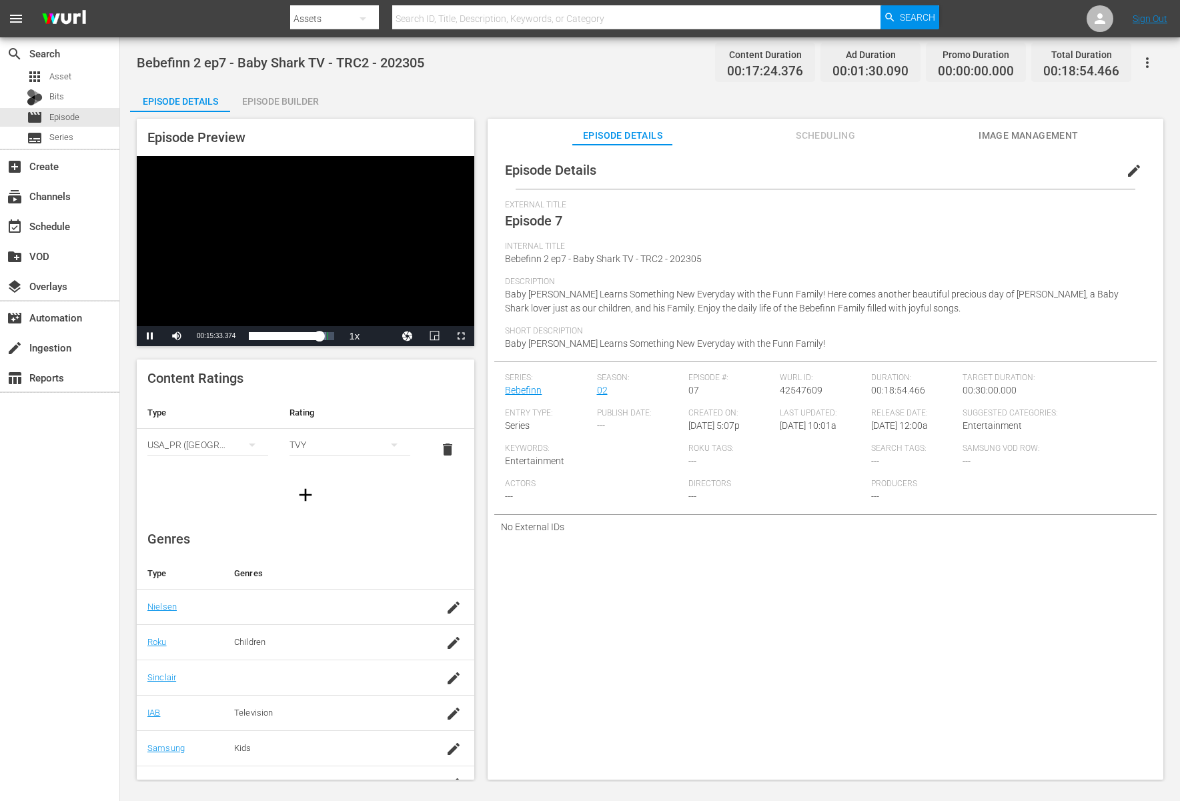
click at [378, 233] on div "Video Player" at bounding box center [306, 241] width 338 height 170
click at [364, 283] on div "Video Player" at bounding box center [306, 241] width 338 height 170
click at [270, 276] on div "Video Player" at bounding box center [306, 241] width 338 height 170
click at [331, 272] on div "Video Player" at bounding box center [306, 241] width 338 height 170
click at [250, 335] on div "00:00:05.857" at bounding box center [249, 336] width 1 height 13
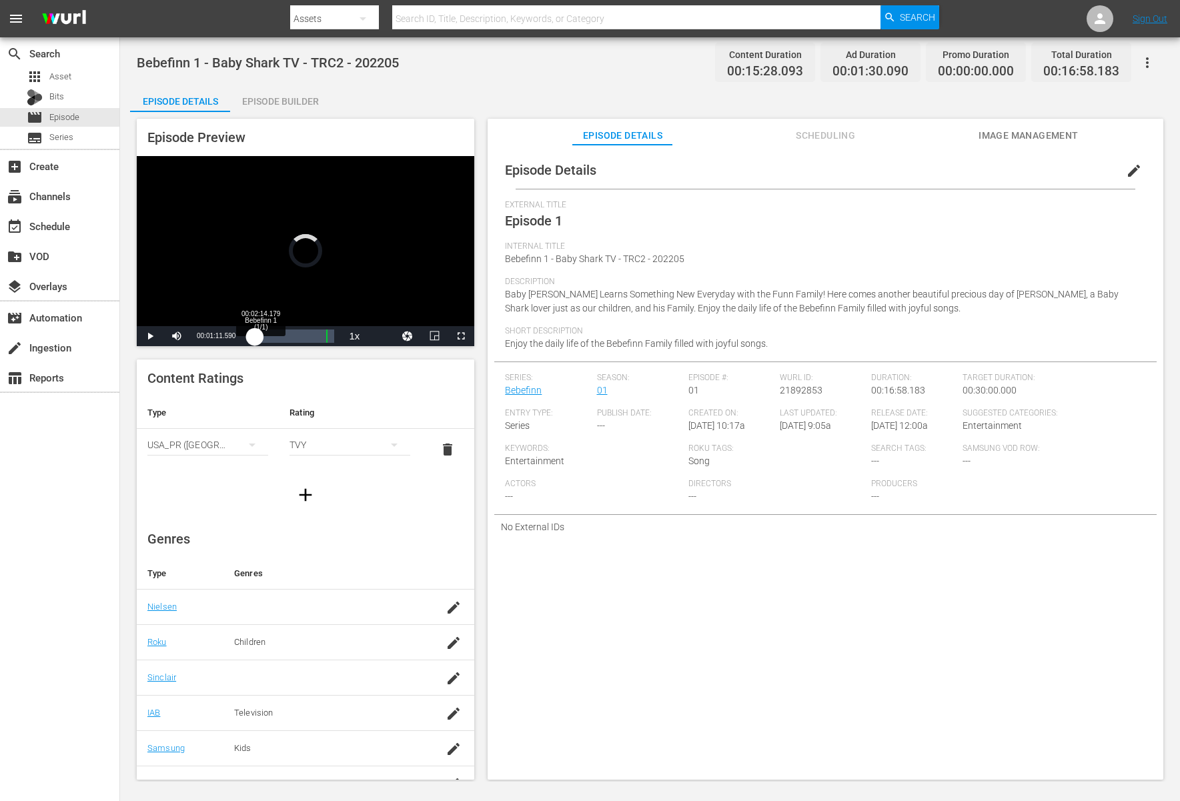
click at [255, 335] on div "00:01:11.590" at bounding box center [252, 336] width 6 height 13
click at [260, 335] on div "00:02:14.884" at bounding box center [254, 336] width 11 height 13
click at [281, 335] on div "Loaded : 24.06% 00:06:21.818 Bebefinn 1 (1/1) 00:03:27.763" at bounding box center [291, 336] width 85 height 13
click at [281, 335] on div "00:06:22.119" at bounding box center [265, 336] width 32 height 13
click at [304, 335] on div "Loaded : 55.31% 00:11:00.228 Bebefinn 1 (1/1) 00:08:29.244" at bounding box center [291, 336] width 85 height 13
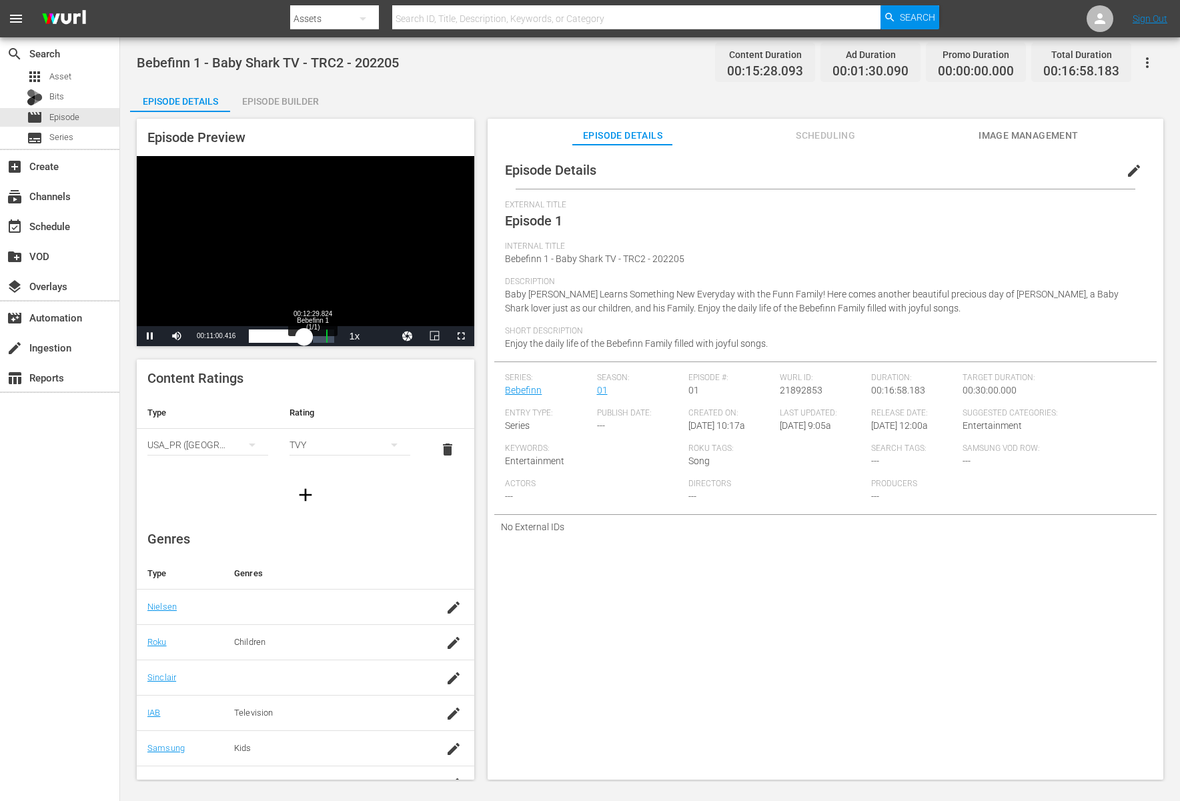
click at [304, 335] on div "00:11:00.422" at bounding box center [276, 336] width 55 height 13
click at [308, 336] on div "00:12:47.013" at bounding box center [281, 336] width 64 height 13
click at [305, 336] on div "00:11:51.133" at bounding box center [278, 336] width 59 height 13
click at [352, 237] on div "Video Player" at bounding box center [306, 241] width 338 height 170
click at [320, 226] on div "Video Player" at bounding box center [306, 241] width 338 height 170
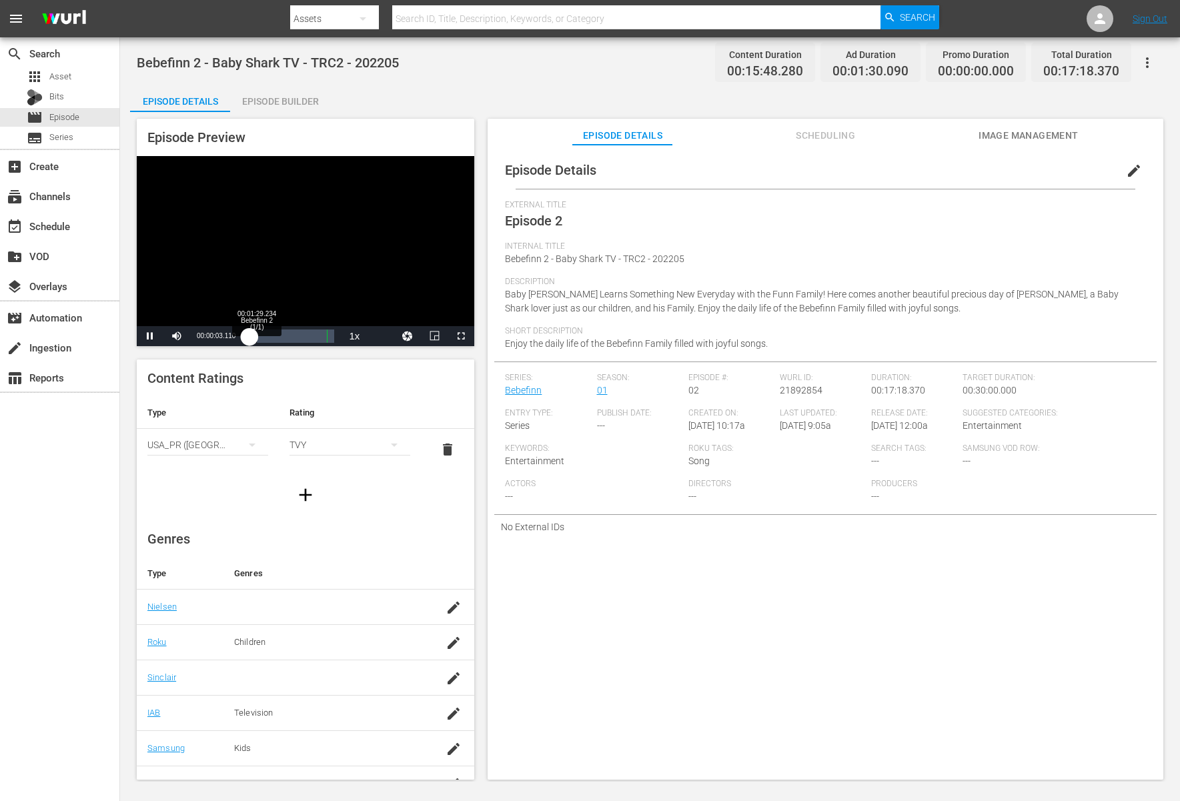
click at [249, 342] on div "00:00:03.092" at bounding box center [249, 336] width 0 height 13
click at [258, 339] on div "00:01:45.035" at bounding box center [253, 336] width 9 height 13
click at [268, 339] on div "00:02:17.908" at bounding box center [258, 336] width 19 height 13
click at [268, 339] on div "00:03:55.537" at bounding box center [258, 336] width 19 height 13
click at [276, 339] on div "00:05:32.403" at bounding box center [262, 336] width 27 height 13
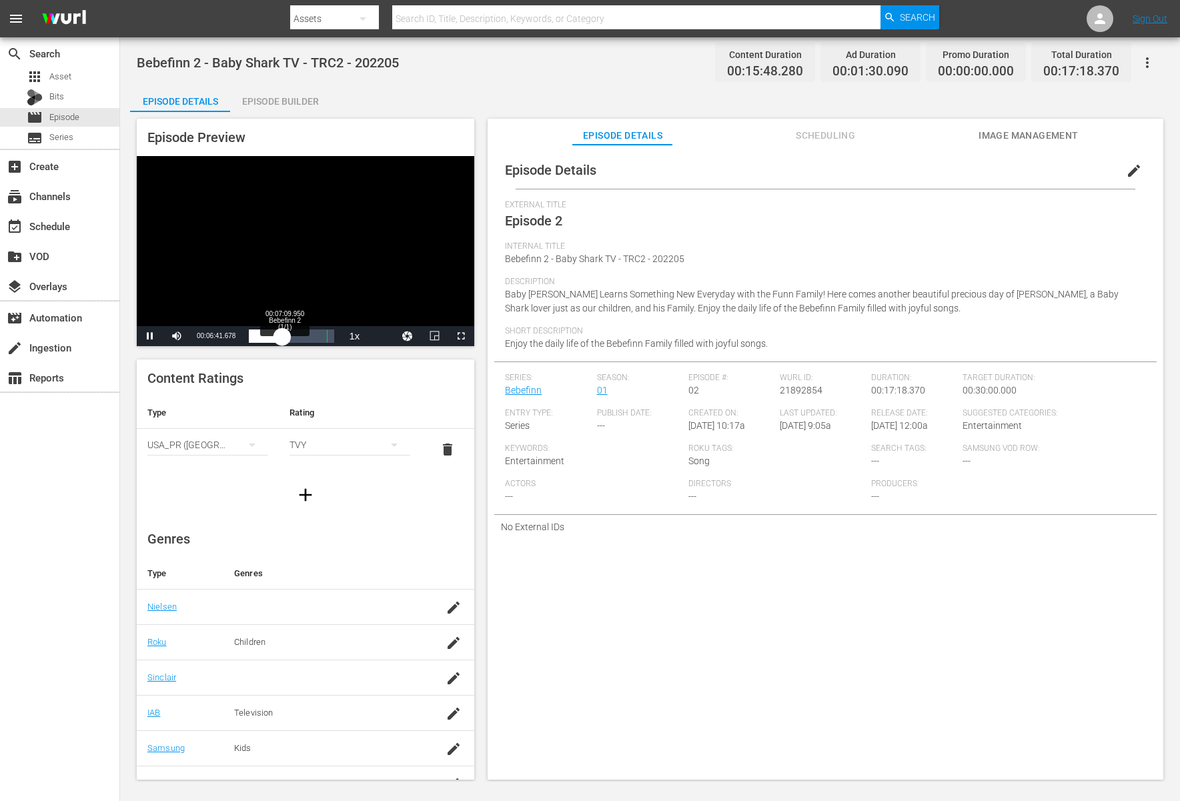
click at [282, 337] on div "00:06:41.739" at bounding box center [265, 336] width 33 height 13
click at [284, 337] on div "00:07:10.351" at bounding box center [266, 336] width 35 height 13
click at [288, 337] on div "00:07:50.856" at bounding box center [268, 336] width 39 height 13
click at [293, 337] on div "00:08:59.288" at bounding box center [271, 336] width 44 height 13
click at [296, 338] on div "00:09:36.343" at bounding box center [272, 336] width 47 height 13
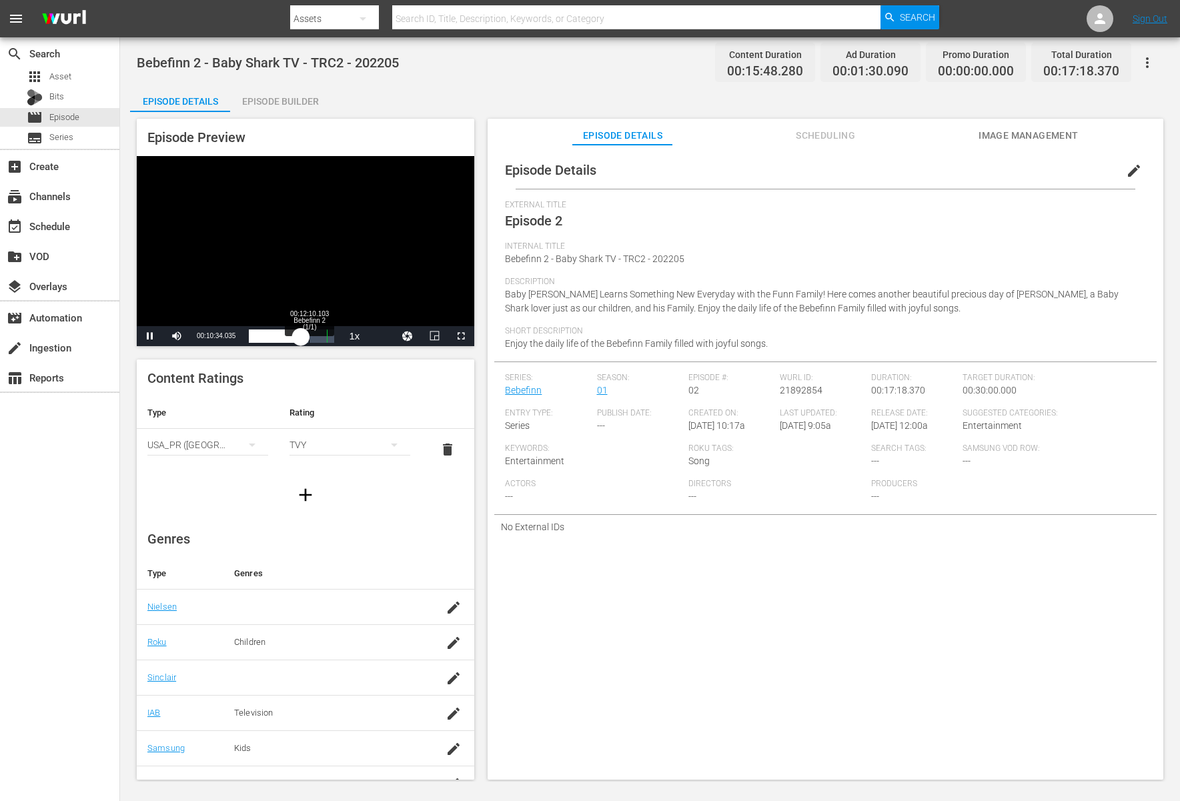
click at [301, 338] on div "00:10:34.222" at bounding box center [275, 336] width 52 height 13
click at [309, 338] on div "00:12:10.274" at bounding box center [279, 336] width 60 height 13
click at [316, 338] on div "00:13:39.713" at bounding box center [282, 336] width 67 height 13
click at [326, 209] on div "Video Player" at bounding box center [306, 241] width 338 height 170
click at [276, 233] on div "Video Player" at bounding box center [306, 241] width 338 height 170
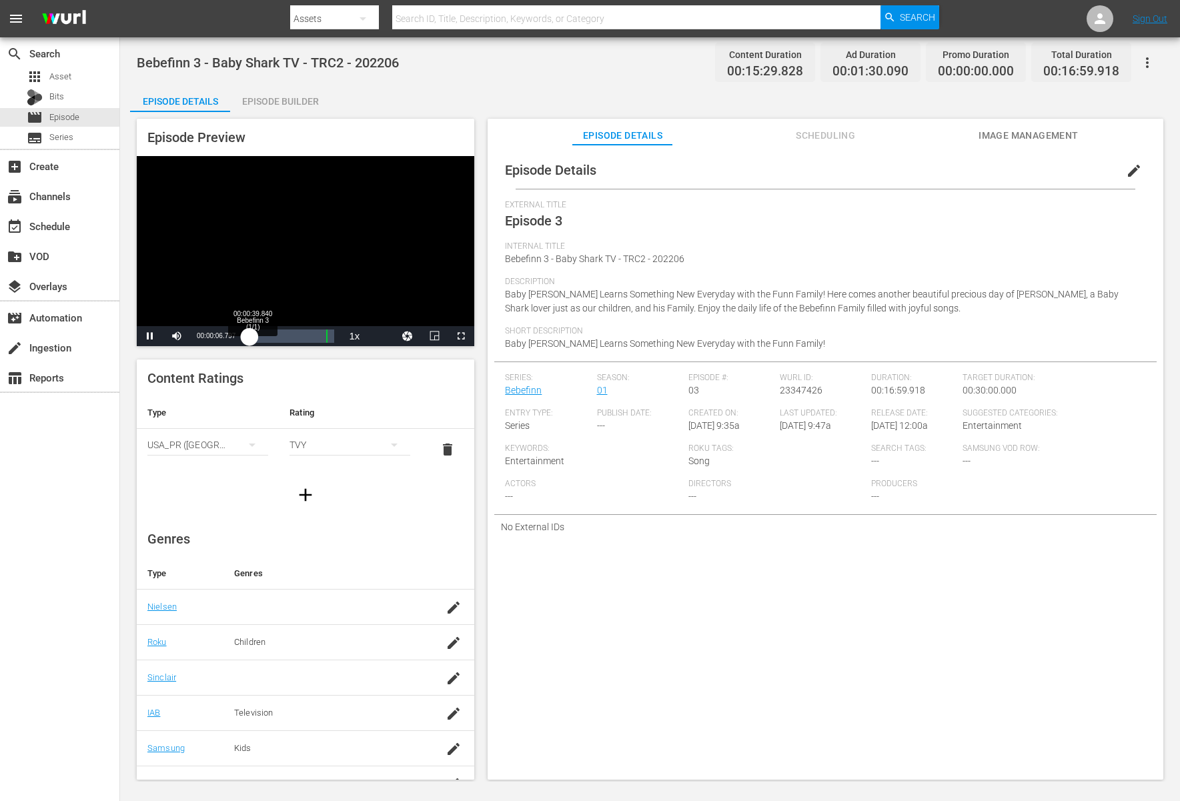
click at [250, 338] on div "00:00:07.020" at bounding box center [249, 336] width 1 height 13
click at [254, 331] on div "00:00:56.169" at bounding box center [251, 336] width 5 height 13
click at [256, 332] on div "00:01:28.955" at bounding box center [252, 336] width 7 height 13
click at [262, 336] on div "00:01:59.902" at bounding box center [255, 336] width 13 height 13
click at [266, 336] on div "00:02:40.144" at bounding box center [257, 336] width 17 height 13
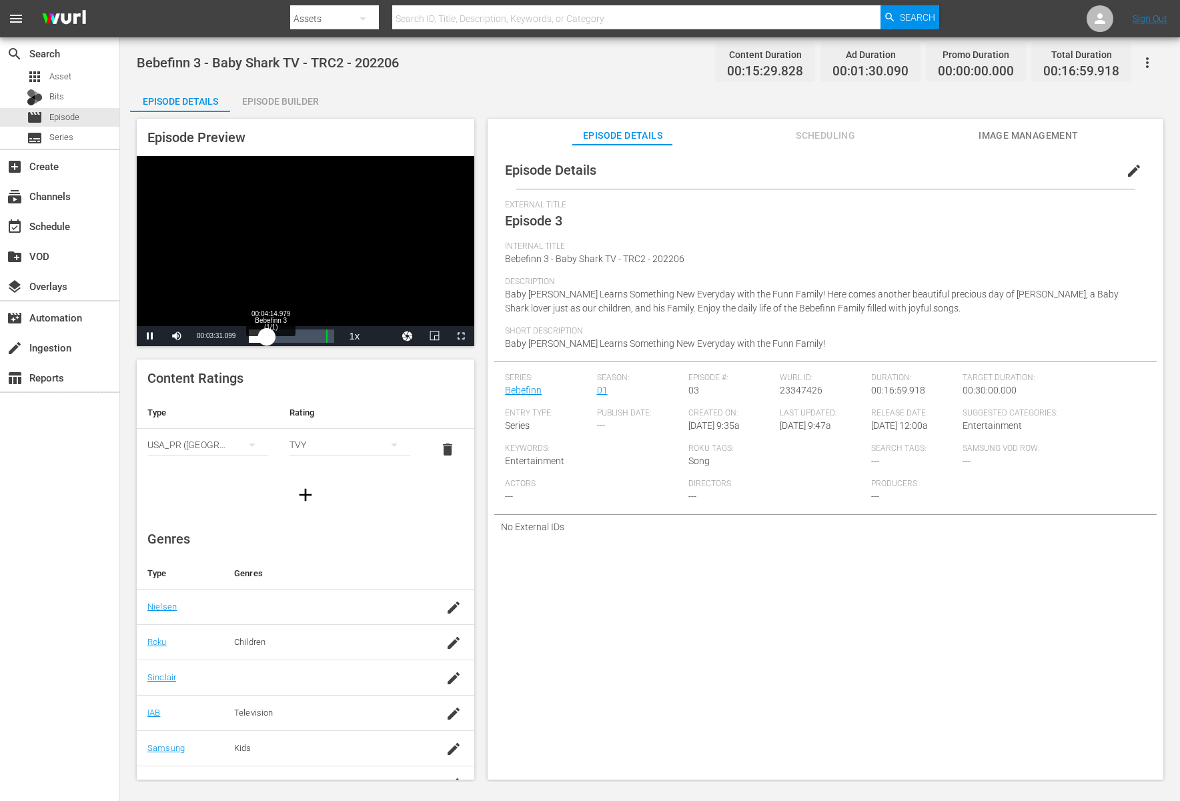
click at [266, 340] on div "00:03:31.213" at bounding box center [257, 336] width 17 height 13
click at [279, 340] on div "00:04:15.388" at bounding box center [264, 336] width 30 height 13
click at [281, 340] on div "00:05:59.236" at bounding box center [265, 336] width 32 height 13
click at [282, 340] on div "00:06:30.762" at bounding box center [265, 336] width 33 height 13
click at [288, 340] on div "00:07:52.387" at bounding box center [268, 336] width 39 height 13
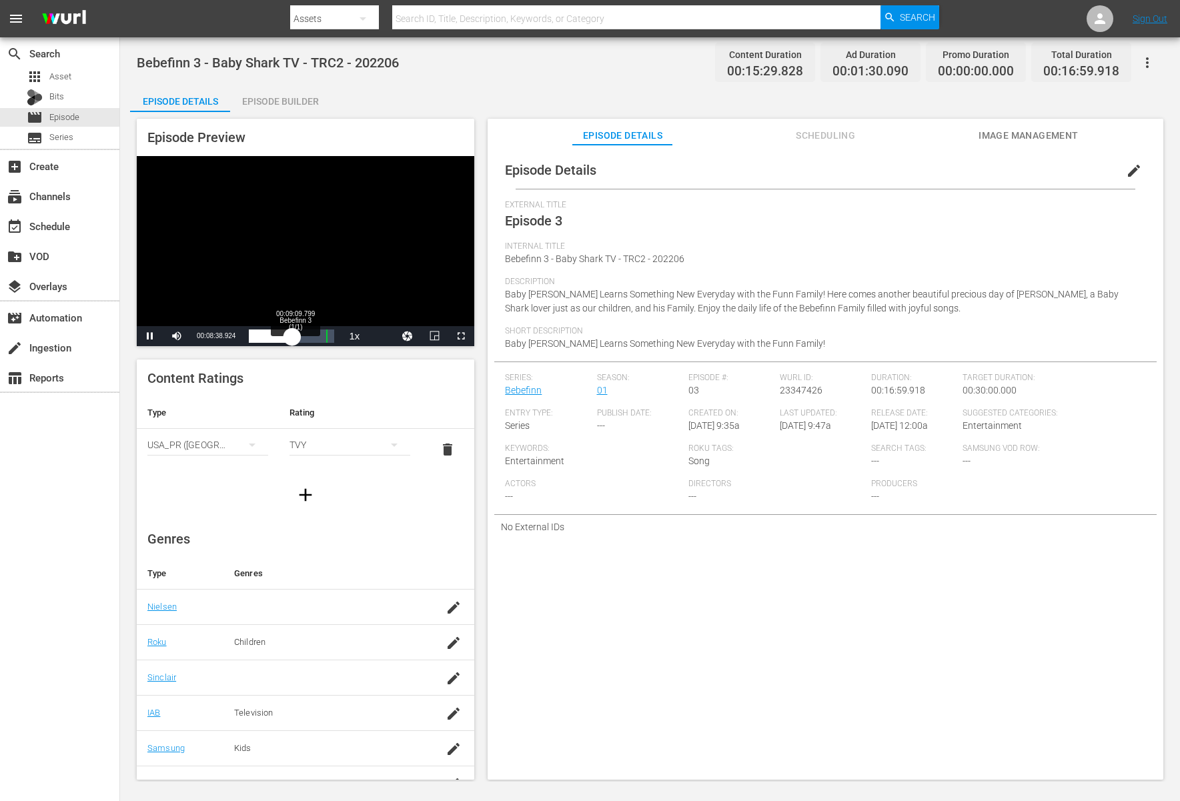
click at [292, 340] on div "00:08:38.909" at bounding box center [270, 336] width 43 height 13
click at [295, 340] on div "00:09:11.488" at bounding box center [272, 336] width 46 height 13
click at [307, 334] on div "00:10:24.583" at bounding box center [278, 336] width 58 height 13
click at [307, 337] on div "00:11:33.378" at bounding box center [278, 336] width 58 height 13
click at [390, 220] on div "Video Player" at bounding box center [306, 241] width 338 height 170
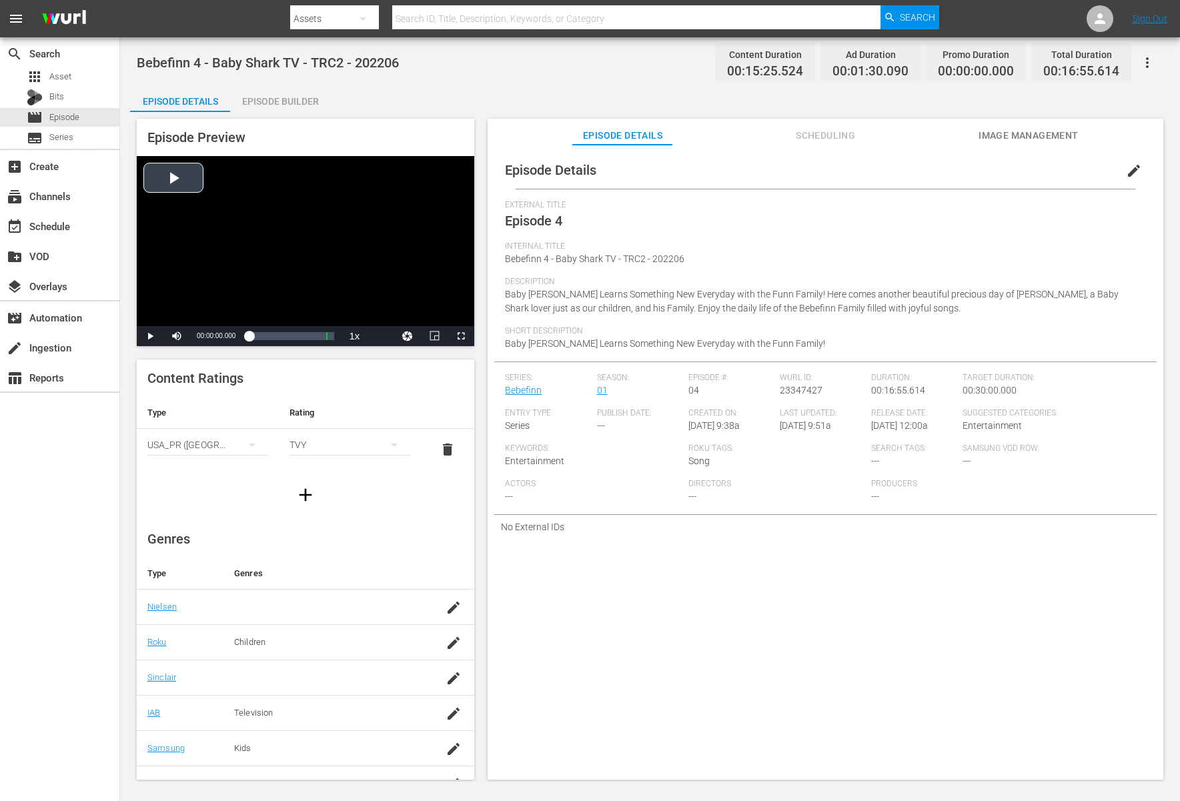
click at [268, 173] on div "Video Player" at bounding box center [306, 241] width 338 height 170
click at [250, 338] on div "00:00:04.262" at bounding box center [249, 336] width 1 height 13
click at [266, 337] on div "00:01:59.200" at bounding box center [257, 336] width 17 height 13
click at [278, 337] on div "Loaded : 24.79% 00:05:57.051 Bebefinn 4 (1/1) 00:03:42.332 Cue Point 2: 00:15:2…" at bounding box center [291, 336] width 85 height 13
click at [282, 337] on div "00:05:57.726" at bounding box center [265, 336] width 33 height 13
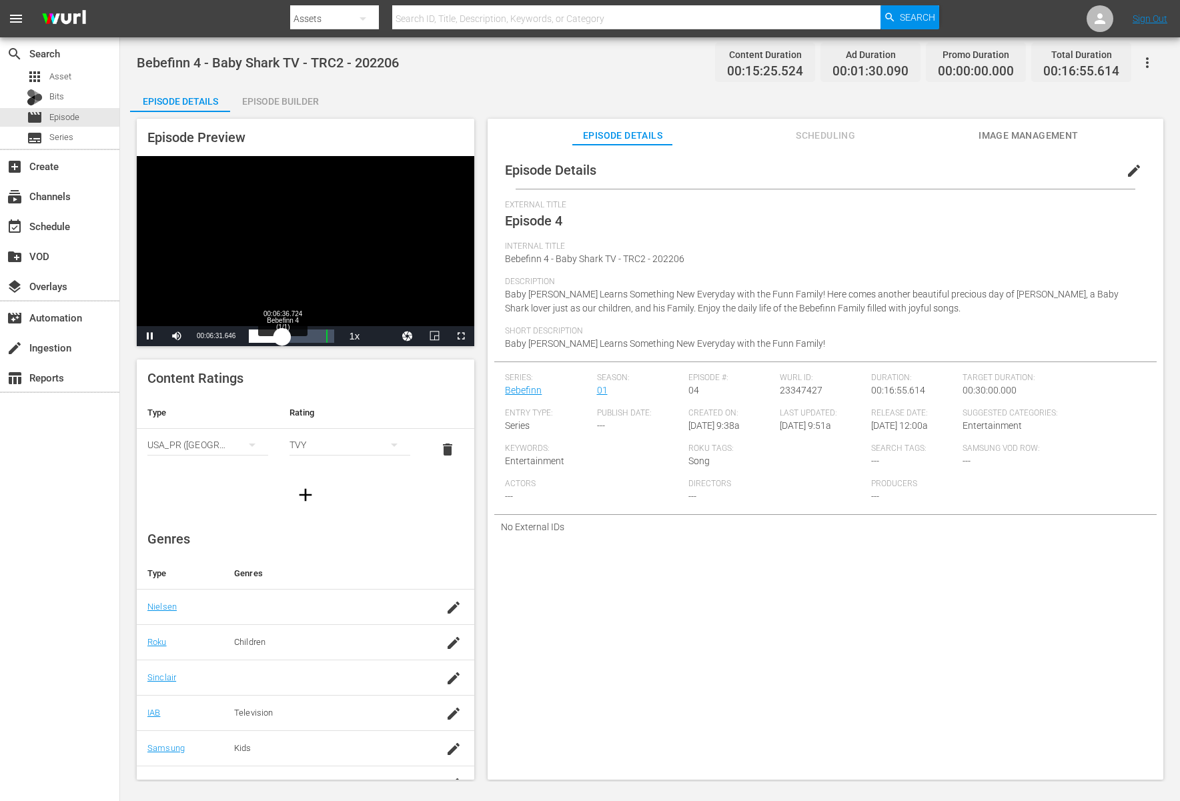
click at [282, 337] on div "00:06:31.801" at bounding box center [265, 336] width 33 height 13
click at [282, 337] on div "00:06:37.061" at bounding box center [265, 336] width 33 height 13
click at [290, 337] on div "00:08:04.545" at bounding box center [269, 336] width 41 height 13
drag, startPoint x: 311, startPoint y: 336, endPoint x: 321, endPoint y: 336, distance: 10.0
click at [311, 336] on div "Loaded : 67.86% 00:12:17.907 Bebefinn 4 (1/1) 00:10:04.450 Cue Point 2: 00:15:2…" at bounding box center [291, 336] width 85 height 13
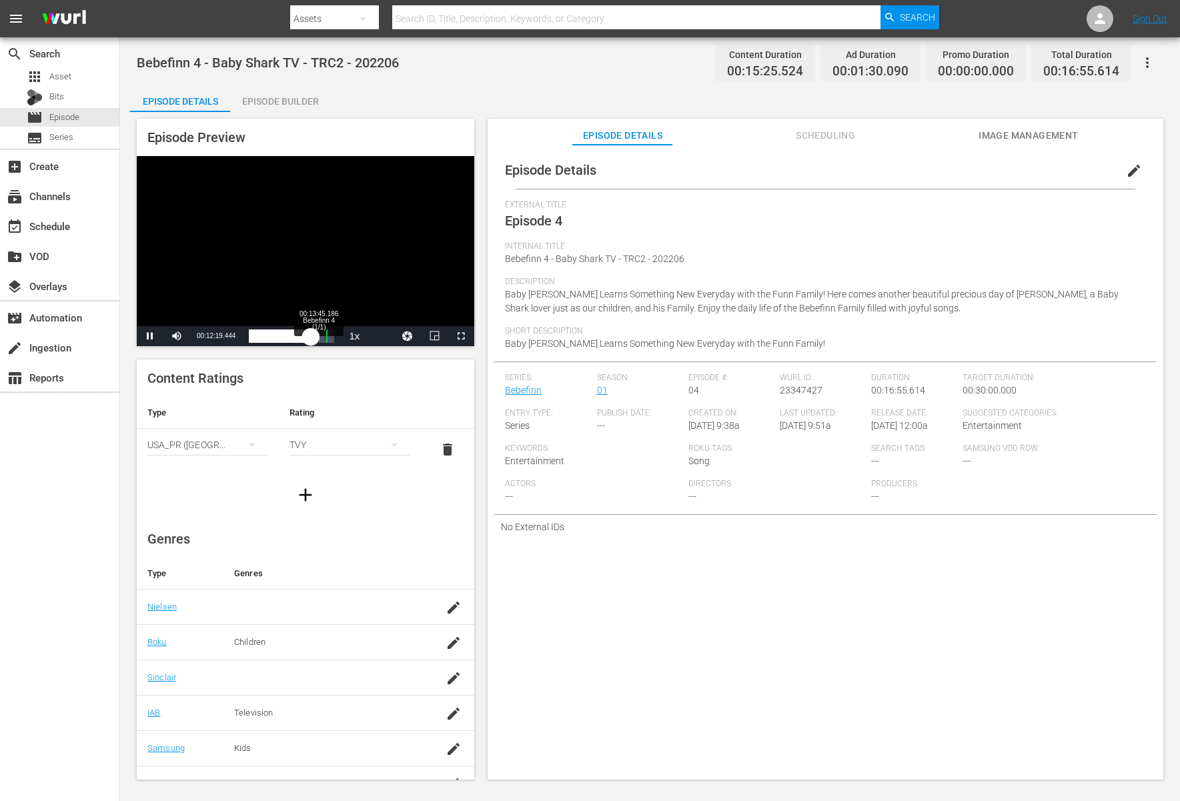
click at [311, 338] on div "00:12:19.459" at bounding box center [280, 336] width 62 height 13
click at [312, 206] on div "Video Player" at bounding box center [306, 241] width 338 height 170
click at [328, 260] on div "Video Player" at bounding box center [306, 241] width 338 height 170
click at [318, 337] on div "00:13:46.171" at bounding box center [283, 336] width 69 height 13
click at [349, 250] on div "Video Player" at bounding box center [306, 241] width 338 height 170
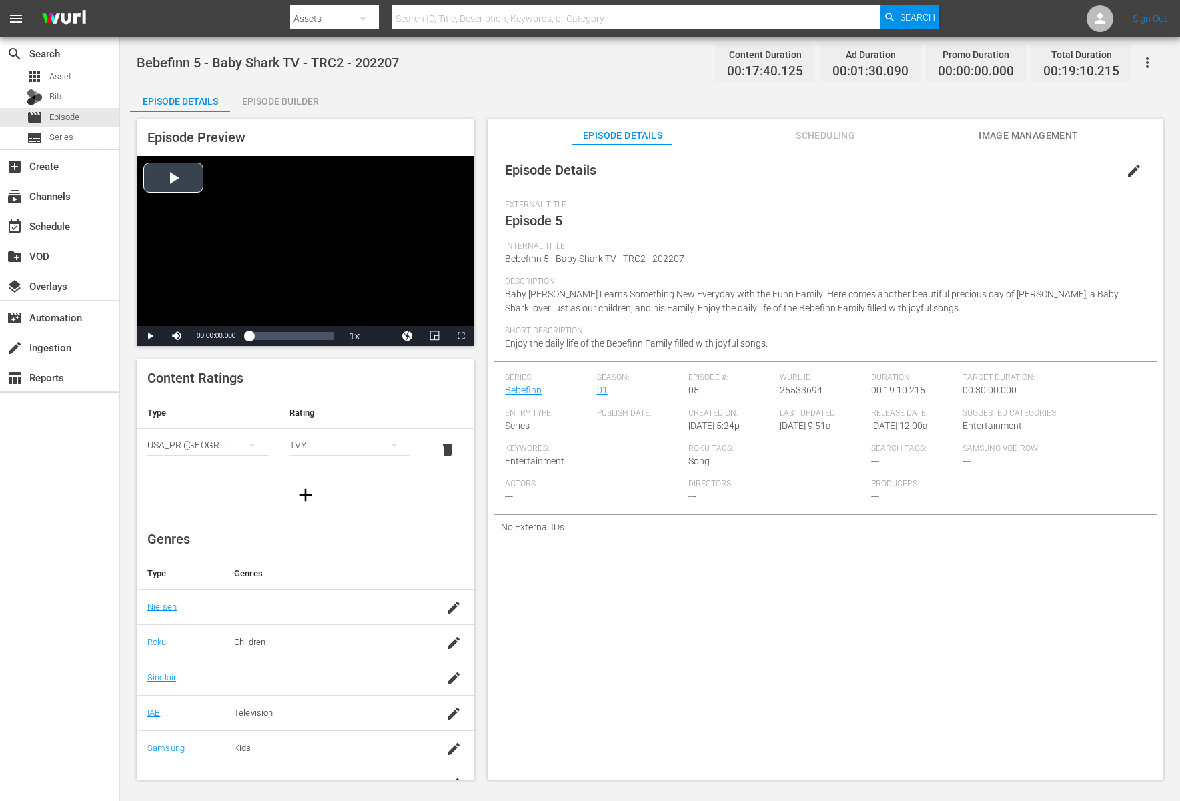
click at [350, 225] on div "Video Player" at bounding box center [306, 241] width 338 height 170
click at [250, 338] on div "00:00:09.324" at bounding box center [249, 336] width 1 height 13
click at [250, 337] on div "00:00:09.295" at bounding box center [249, 336] width 1 height 13
click at [252, 337] on div "00:00:37.634" at bounding box center [250, 336] width 3 height 13
click at [254, 337] on div "00:01:03.304" at bounding box center [251, 336] width 5 height 13
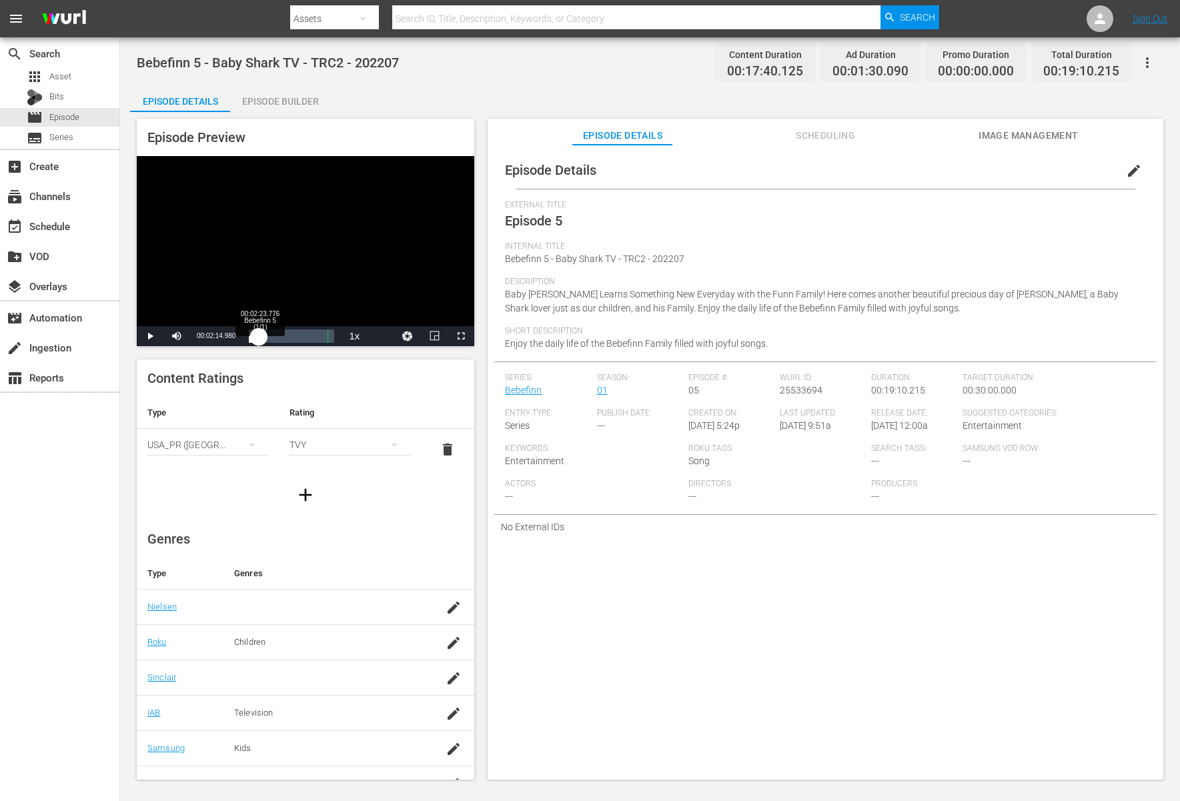
click at [259, 337] on div "00:02:15.182" at bounding box center [254, 336] width 10 height 13
click at [260, 337] on div "00:02:24.216" at bounding box center [254, 336] width 11 height 13
click at [263, 337] on div "00:03:09.227" at bounding box center [256, 336] width 14 height 13
click at [264, 342] on div "00:03:25.855" at bounding box center [256, 336] width 15 height 13
click at [268, 339] on div "00:04:20.949" at bounding box center [258, 336] width 19 height 13
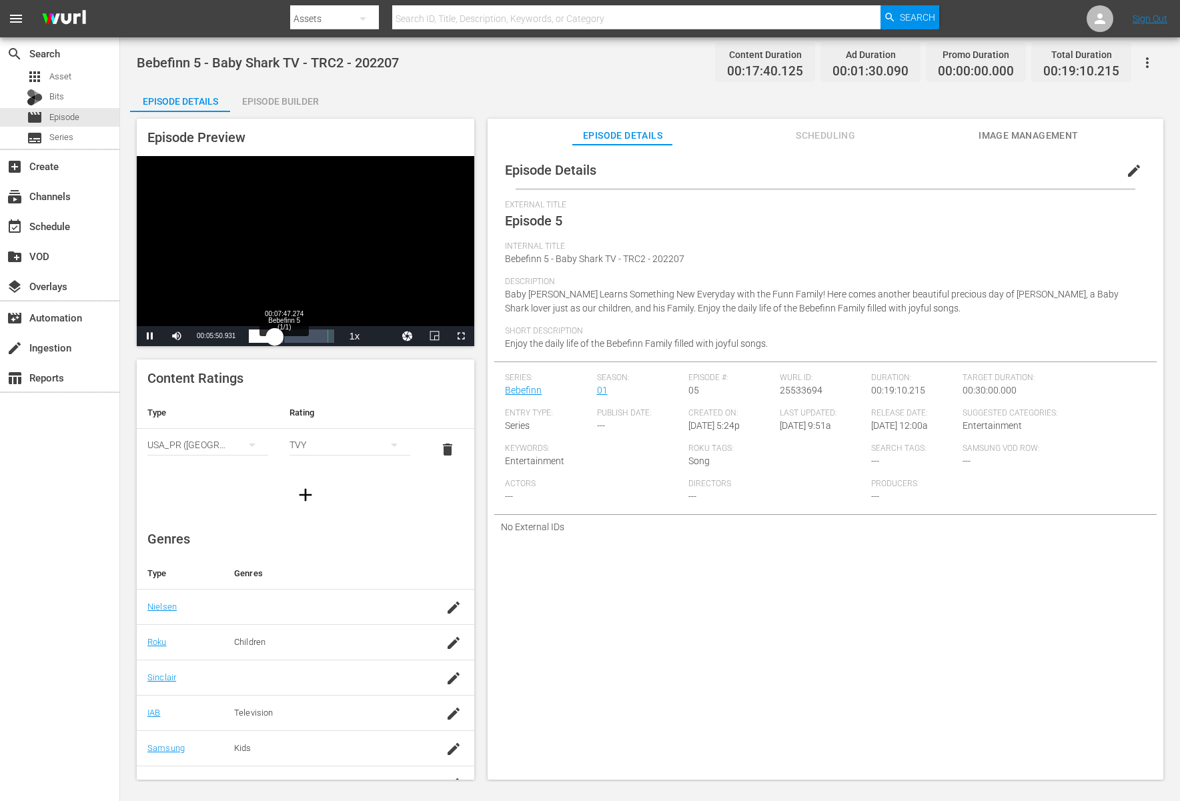
click at [275, 339] on div "00:05:50.947" at bounding box center [262, 336] width 26 height 13
click at [284, 336] on div "00:07:49.245" at bounding box center [266, 336] width 35 height 13
click at [287, 336] on div "00:08:32.559" at bounding box center [268, 336] width 38 height 13
click at [290, 336] on div "00:09:17.650" at bounding box center [269, 336] width 41 height 13
click at [297, 336] on div "00:10:11.568" at bounding box center [273, 336] width 48 height 13
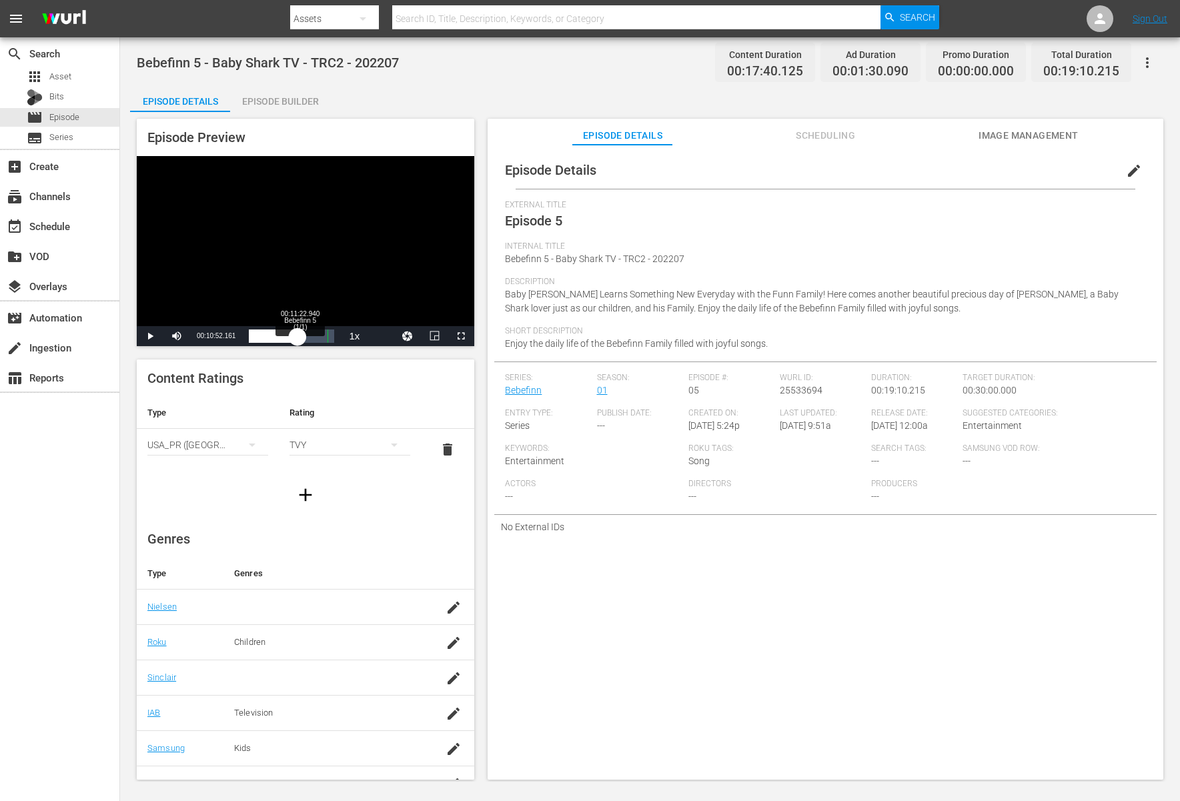
click at [298, 334] on div "00:10:52.408" at bounding box center [273, 336] width 49 height 13
click at [300, 334] on div "00:11:23.241" at bounding box center [274, 336] width 51 height 13
click at [304, 334] on div "00:12:29.355" at bounding box center [276, 336] width 55 height 13
click at [312, 334] on div "00:12:35.308" at bounding box center [280, 336] width 63 height 13
click at [316, 334] on div "00:14:05.238" at bounding box center [282, 336] width 67 height 13
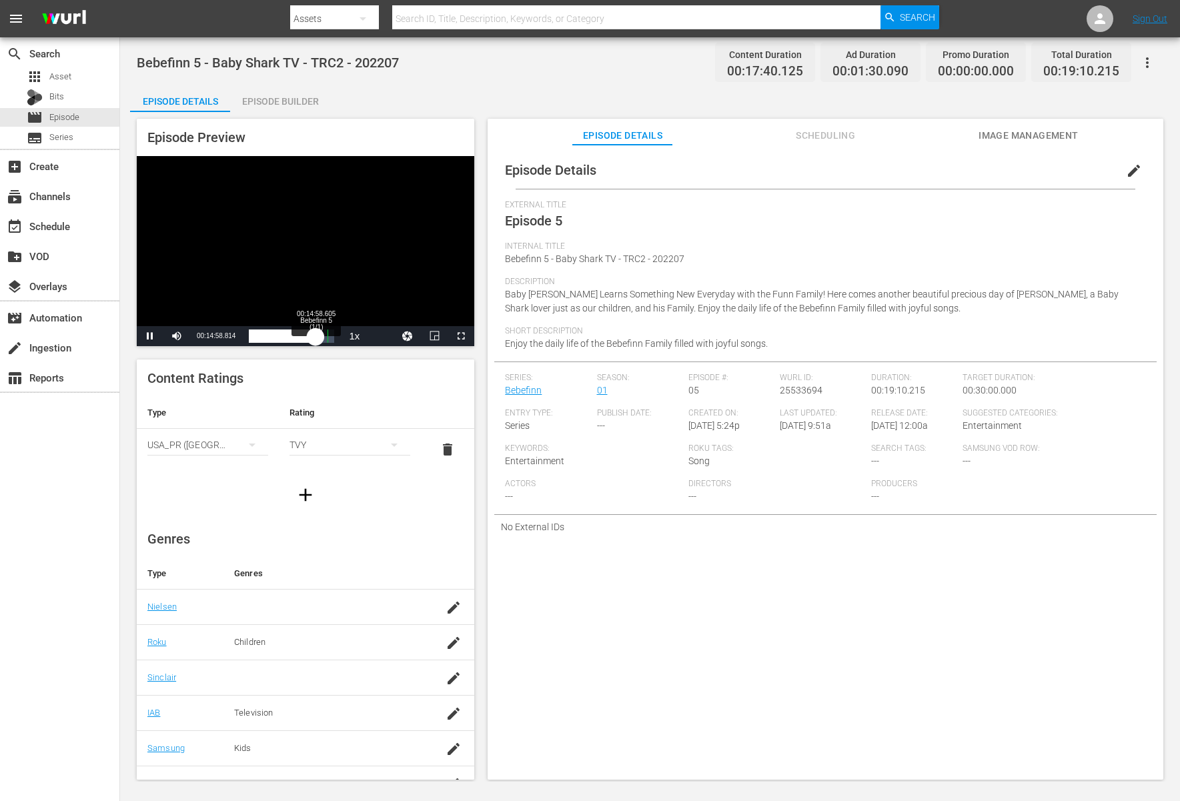
click at [316, 334] on div "00:14:58.949" at bounding box center [282, 336] width 67 height 13
click at [320, 336] on div "00:14:58.994" at bounding box center [284, 336] width 71 height 13
click at [320, 338] on div "00:16:05.556" at bounding box center [284, 336] width 71 height 13
click at [312, 260] on div "Video Player" at bounding box center [306, 241] width 338 height 170
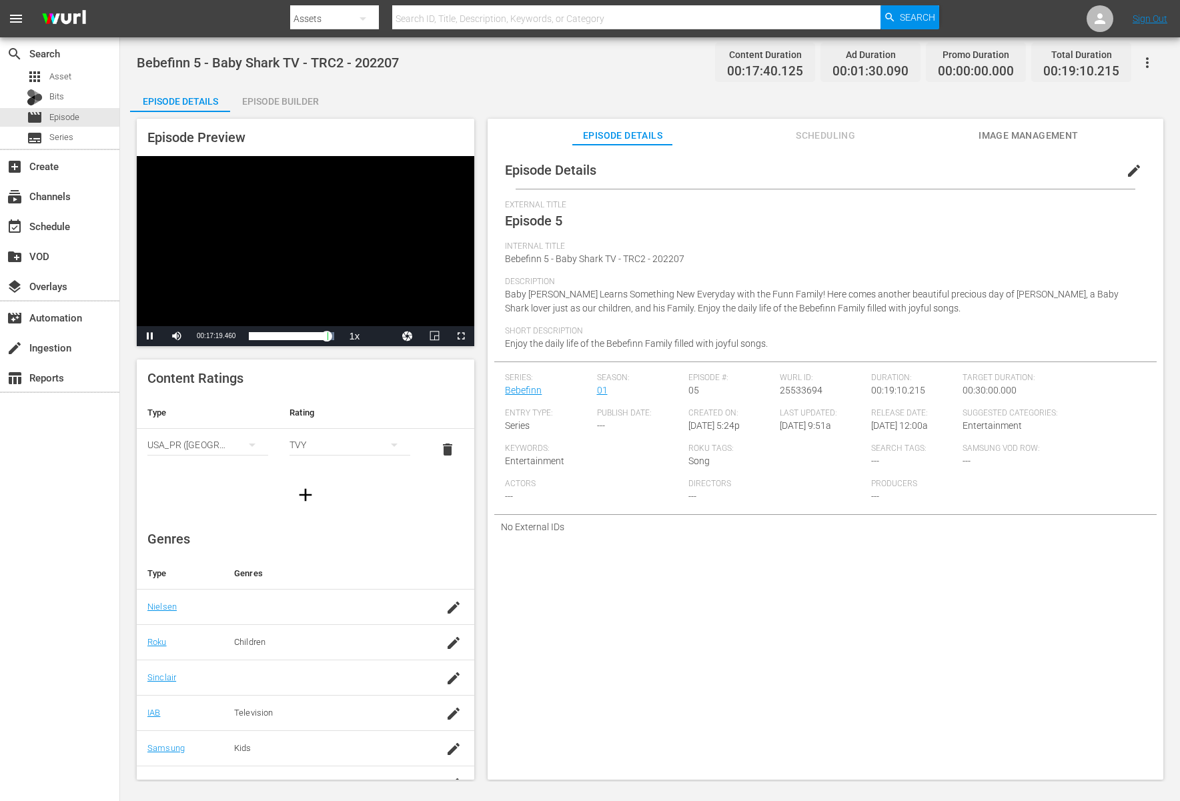
click at [324, 250] on div "Video Player" at bounding box center [306, 241] width 338 height 170
click at [384, 177] on div "Video Player" at bounding box center [306, 241] width 338 height 170
click at [250, 337] on div "00:00:04.422" at bounding box center [249, 336] width 1 height 13
click at [262, 366] on div "Content Ratings Type Rating Select Rating Type [GEOGRAPHIC_DATA] ([GEOGRAPHIC_D…" at bounding box center [306, 437] width 338 height 155
click at [265, 332] on div "00:03:07.034" at bounding box center [257, 336] width 16 height 13
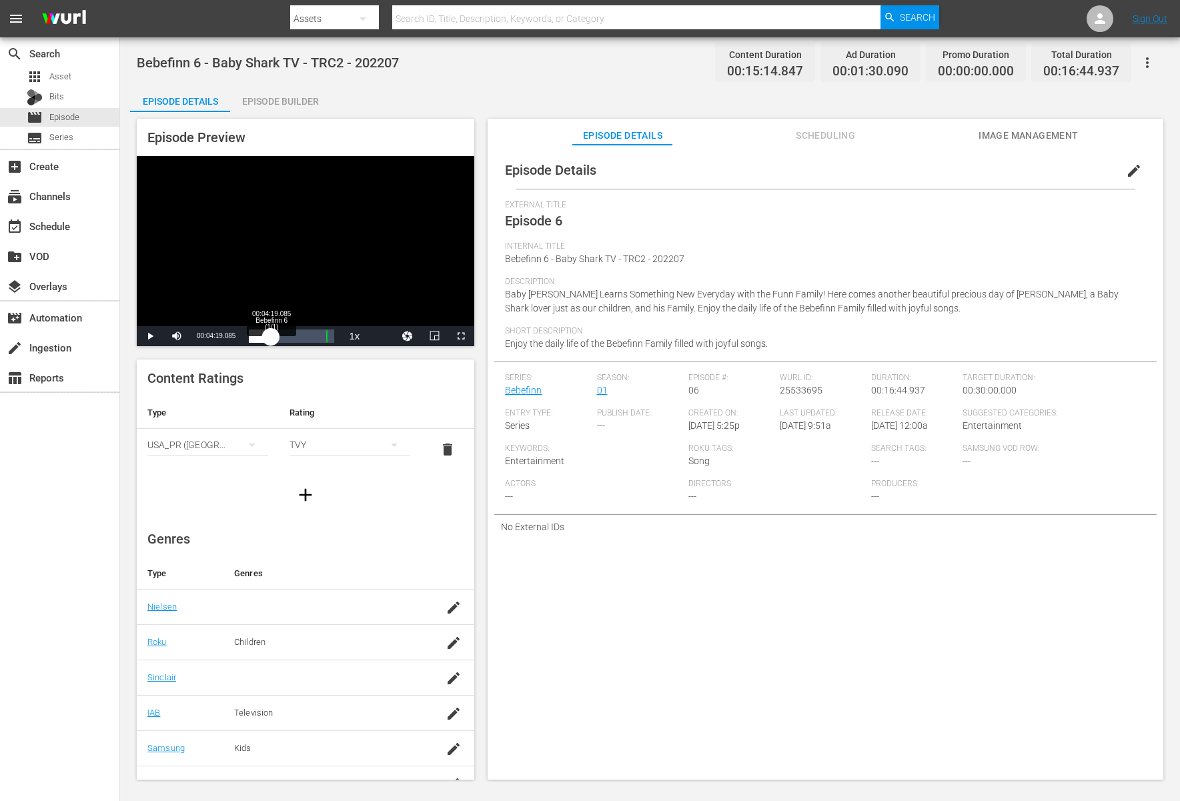
click at [271, 332] on div "00:04:03.873" at bounding box center [260, 336] width 22 height 13
click at [272, 340] on div "00:04:23.229" at bounding box center [260, 336] width 23 height 13
click at [274, 340] on div "00:04:58.848" at bounding box center [261, 336] width 25 height 13
click at [278, 335] on div "00:05:39.648" at bounding box center [263, 336] width 29 height 13
click at [282, 335] on div "00:06:24.702" at bounding box center [265, 336] width 33 height 13
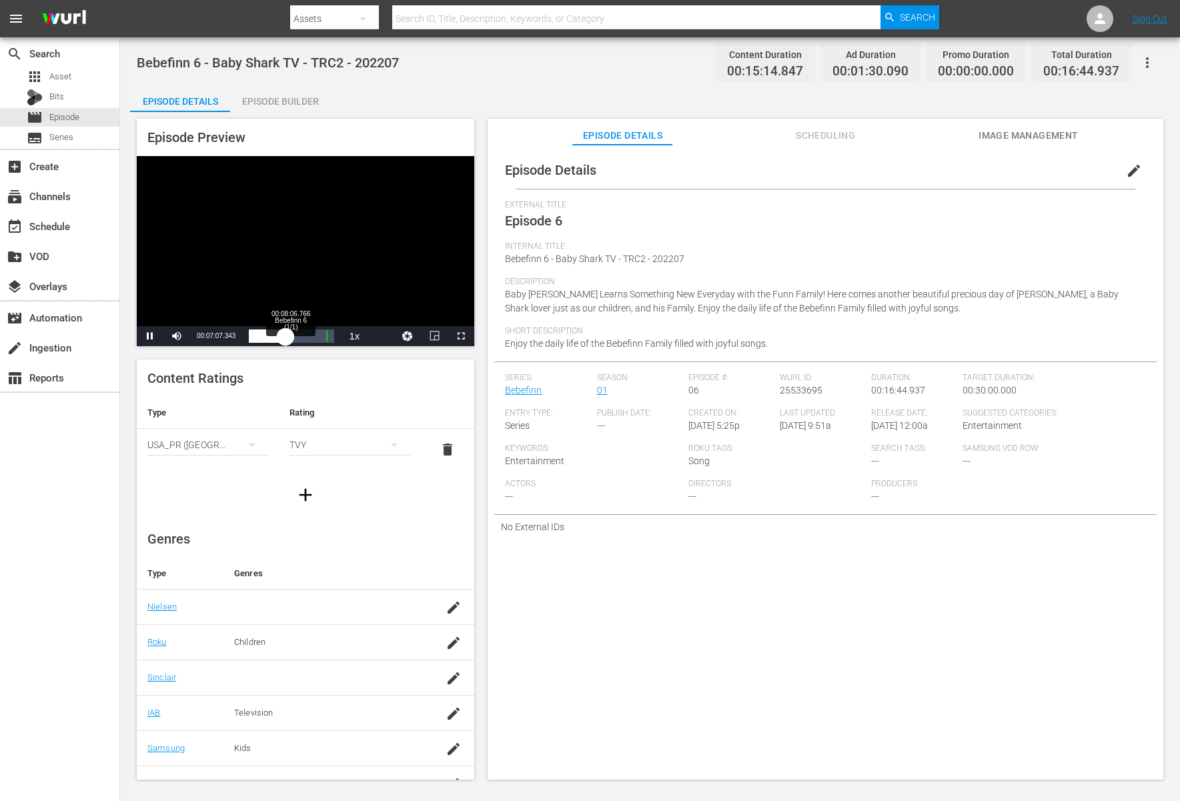
click at [285, 334] on div "00:07:07.414" at bounding box center [267, 336] width 36 height 13
click at [290, 334] on div "00:08:07.332" at bounding box center [269, 336] width 41 height 13
click at [308, 334] on div "00:10:12.383" at bounding box center [278, 336] width 59 height 13
click at [319, 334] on div "Loaded : 77.24% 00:13:45.762 Bebefinn 6 (1/1) 00:11:39.116" at bounding box center [291, 336] width 85 height 13
click at [332, 258] on div "Video Player" at bounding box center [306, 241] width 338 height 170
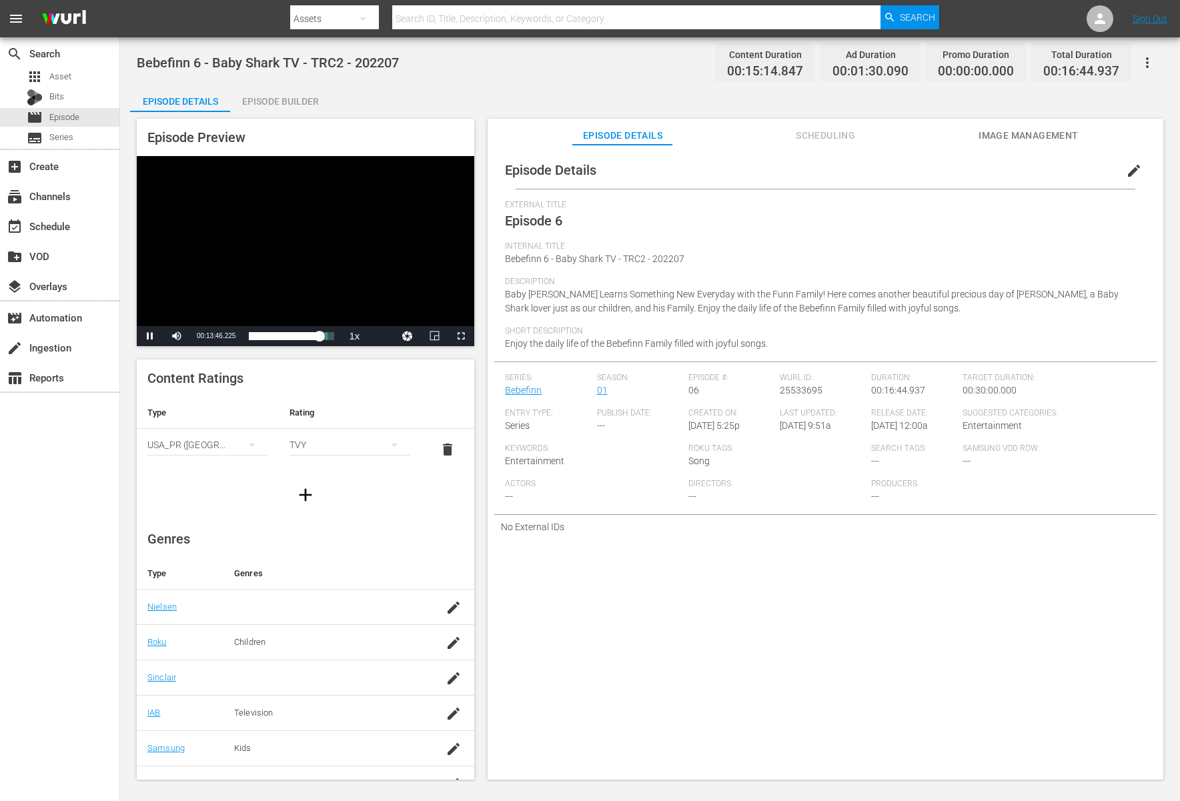
click at [331, 255] on div "Video Player" at bounding box center [306, 241] width 338 height 170
click at [233, 264] on div "Video Player" at bounding box center [306, 241] width 338 height 170
click at [264, 343] on div "Loaded : 5.65% 00:02:15.793 Bebefinn 7 (1/1) 00:00:14.311" at bounding box center [291, 336] width 99 height 20
click at [264, 341] on div "00:03:20.109" at bounding box center [256, 336] width 15 height 13
click at [325, 381] on div "Content Ratings Type Rating Select Rating Type [GEOGRAPHIC_DATA] ([GEOGRAPHIC_D…" at bounding box center [306, 437] width 338 height 155
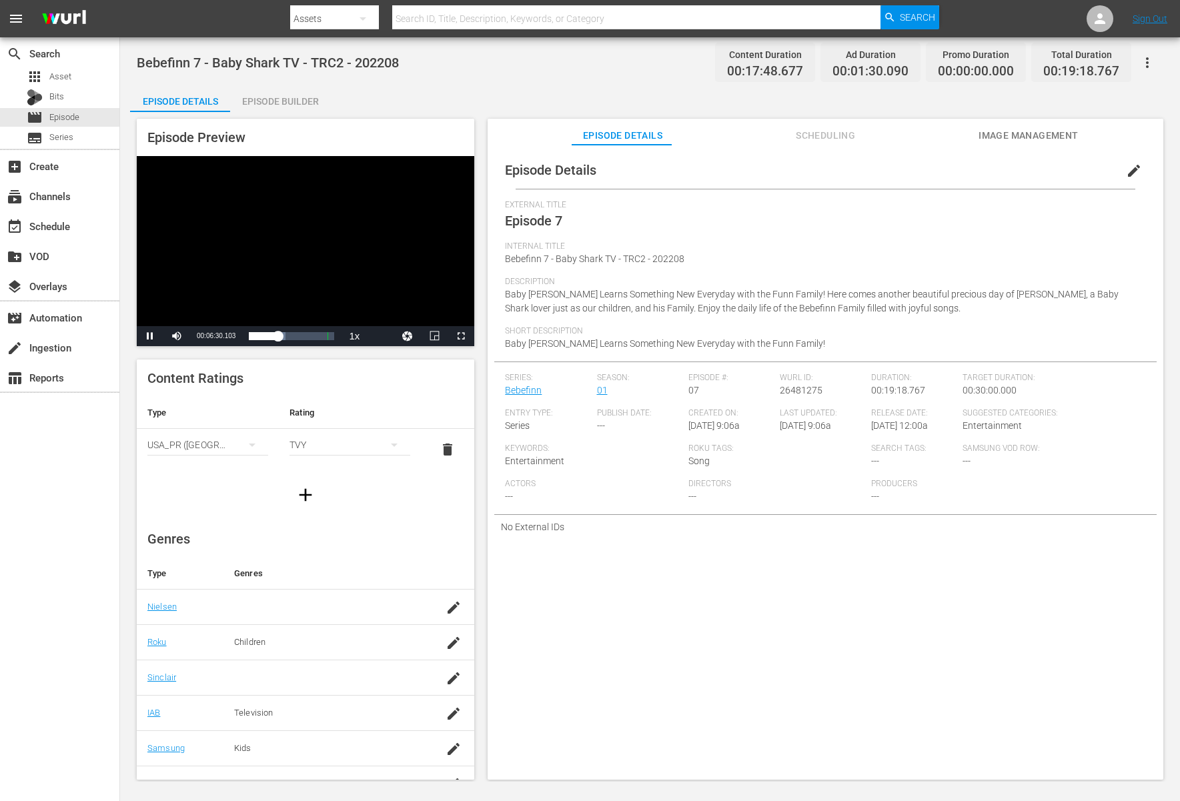
click at [354, 254] on div "Video Player" at bounding box center [306, 241] width 338 height 170
click at [382, 235] on div "Video Player" at bounding box center [306, 241] width 338 height 170
click at [328, 291] on div "Video Player" at bounding box center [306, 241] width 338 height 170
click at [280, 336] on div "00:06:57.742" at bounding box center [264, 336] width 31 height 13
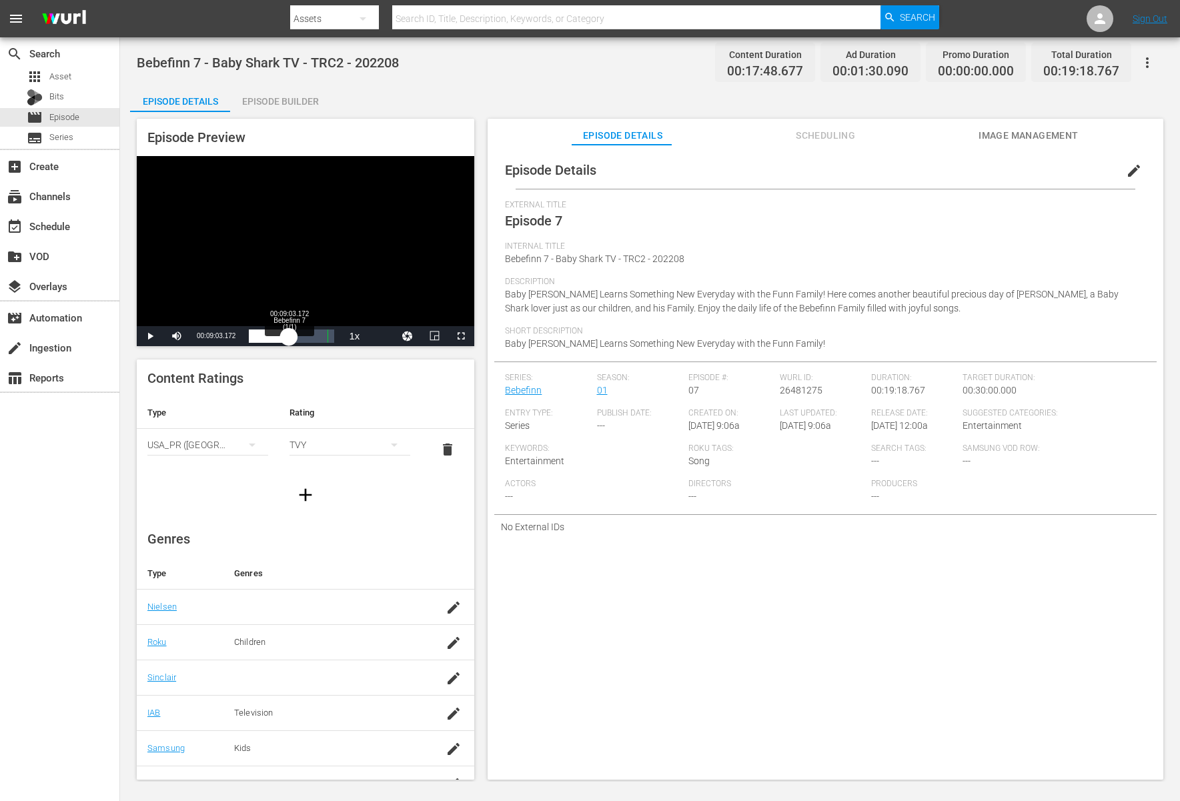
click at [288, 336] on div "00:08:27.531" at bounding box center [269, 336] width 40 height 13
click at [292, 336] on div "00:09:03.889" at bounding box center [270, 336] width 43 height 13
click at [292, 341] on div "00:09:49.872" at bounding box center [270, 336] width 43 height 13
click at [297, 336] on div "00:10:52.948" at bounding box center [273, 336] width 48 height 13
click at [303, 336] on div "00:11:19.994" at bounding box center [276, 336] width 54 height 13
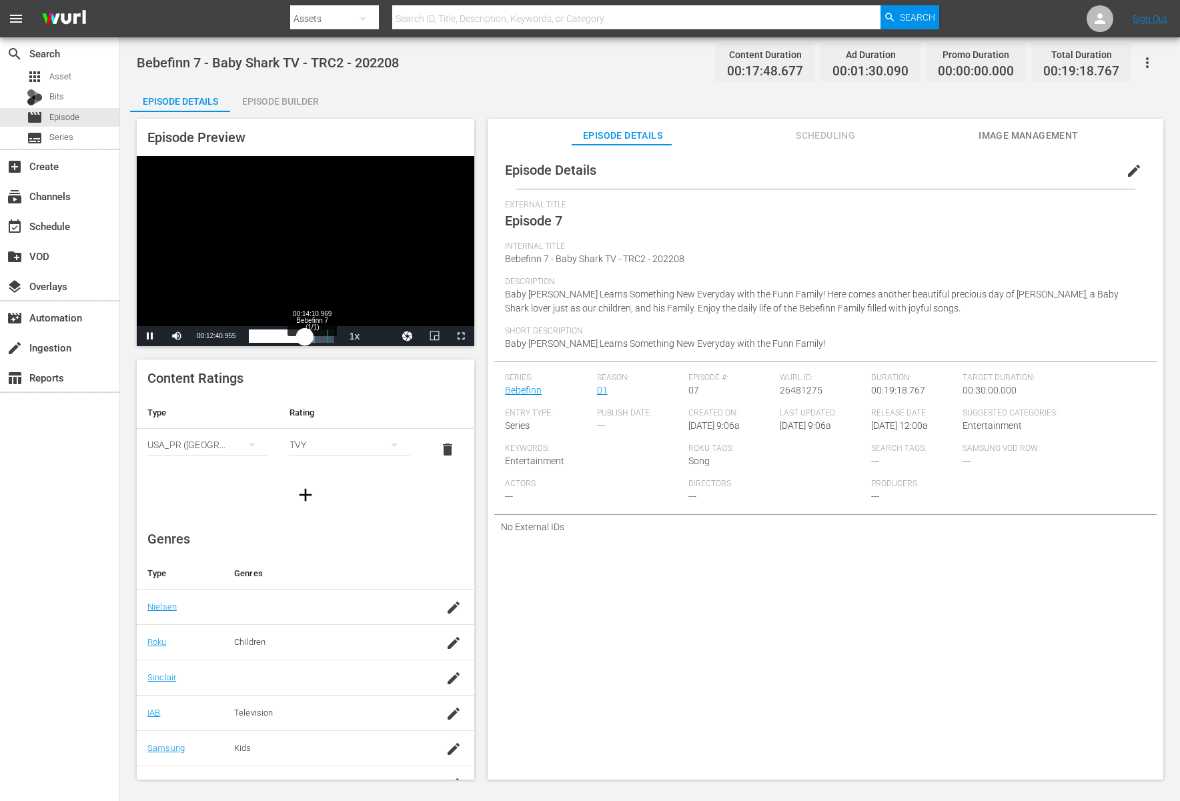
click at [305, 331] on div "00:12:40.962" at bounding box center [277, 336] width 56 height 13
click at [344, 225] on div "Video Player" at bounding box center [306, 241] width 338 height 170
click at [291, 261] on div "Video Player" at bounding box center [306, 241] width 338 height 170
click at [312, 334] on div "00:14:20.734" at bounding box center [280, 336] width 63 height 13
click at [342, 277] on div "Video Player" at bounding box center [306, 241] width 338 height 170
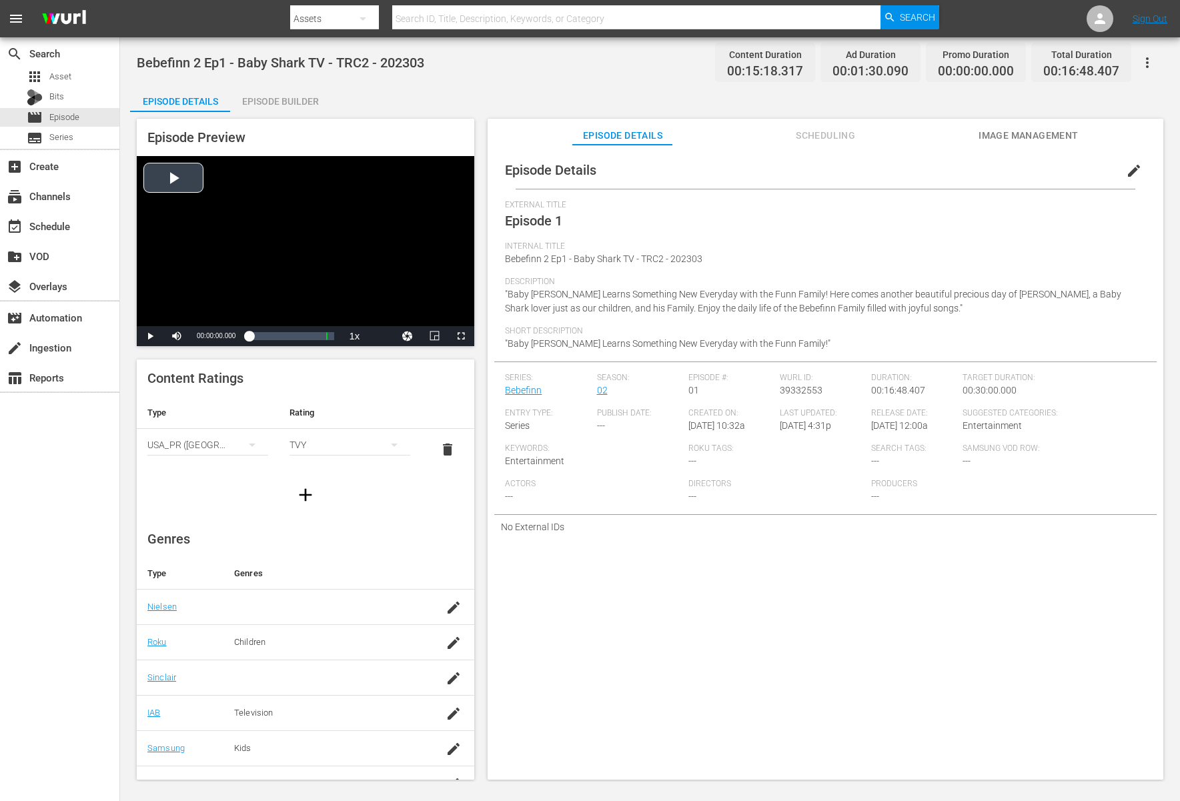
click at [306, 264] on div "Video Player" at bounding box center [306, 241] width 338 height 170
click at [258, 266] on div "Video Player" at bounding box center [306, 241] width 338 height 170
click at [351, 233] on div "Video Player" at bounding box center [306, 241] width 338 height 170
click at [298, 258] on div "Video Player" at bounding box center [306, 241] width 338 height 170
click at [314, 235] on div "Video Player" at bounding box center [306, 241] width 338 height 170
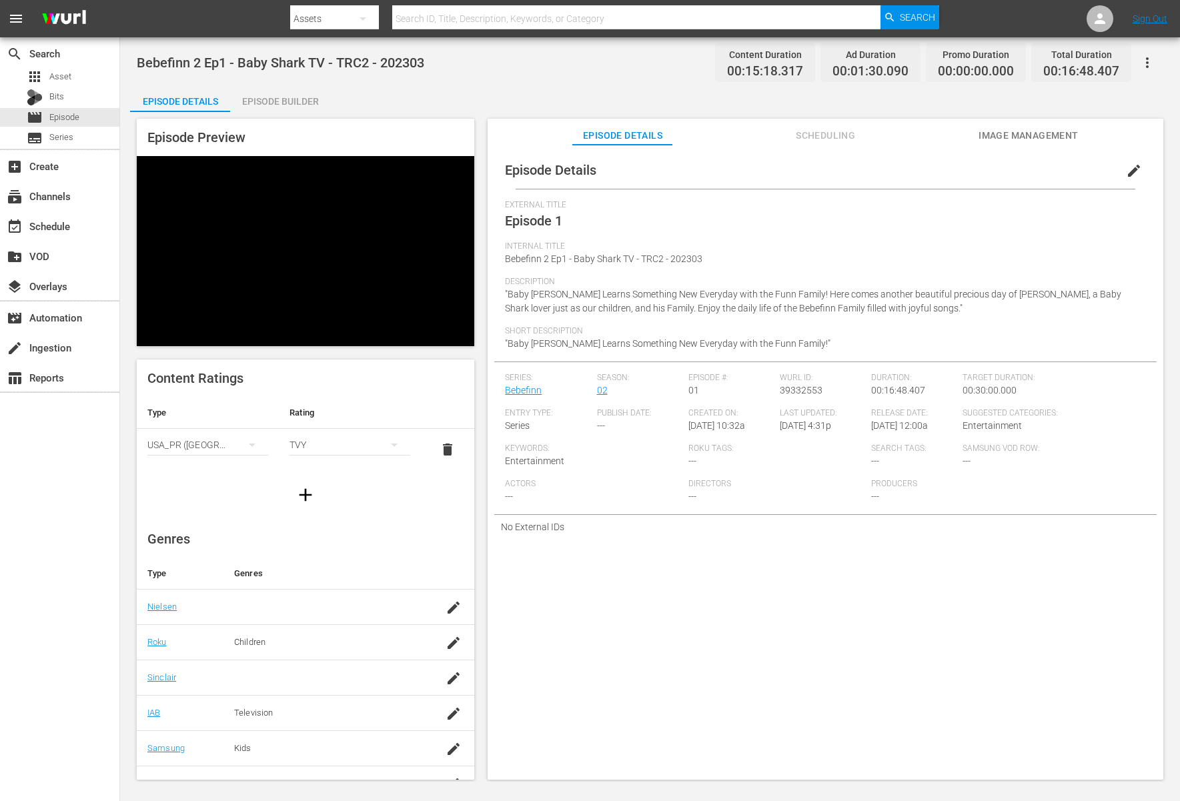
click at [314, 235] on div "Video Player" at bounding box center [306, 241] width 338 height 170
click at [310, 239] on div "Video Player" at bounding box center [306, 241] width 338 height 170
click at [251, 341] on div "00:00:21.736" at bounding box center [250, 336] width 2 height 13
click at [260, 338] on div "00:00:39.623" at bounding box center [254, 336] width 11 height 13
click at [260, 338] on div "00:02:06.386" at bounding box center [254, 336] width 11 height 13
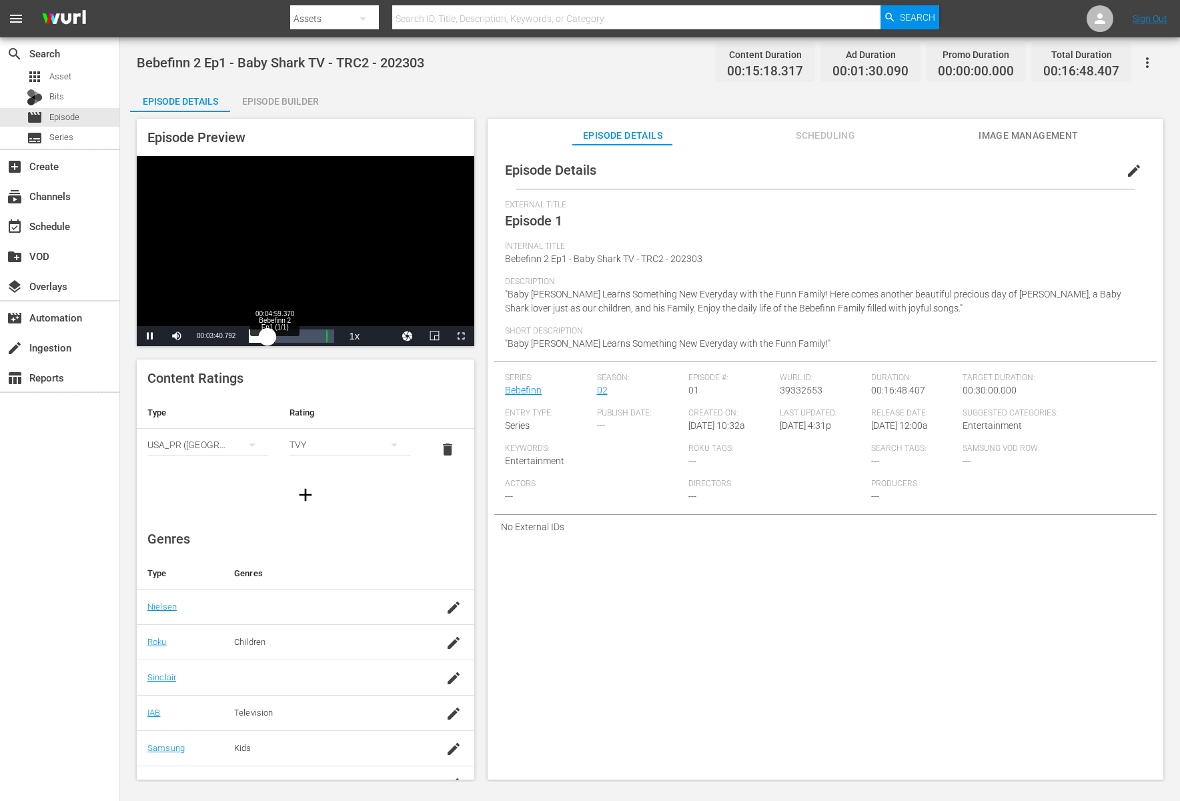
click at [268, 338] on div "00:03:40.853" at bounding box center [258, 336] width 19 height 13
click at [275, 340] on div "00:05:08.209" at bounding box center [262, 336] width 26 height 13
click at [281, 339] on div "00:06:16.952" at bounding box center [265, 336] width 32 height 13
click at [286, 339] on div "00:07:14.072" at bounding box center [267, 336] width 37 height 13
click at [296, 336] on div "00:09:11.682" at bounding box center [272, 336] width 47 height 13
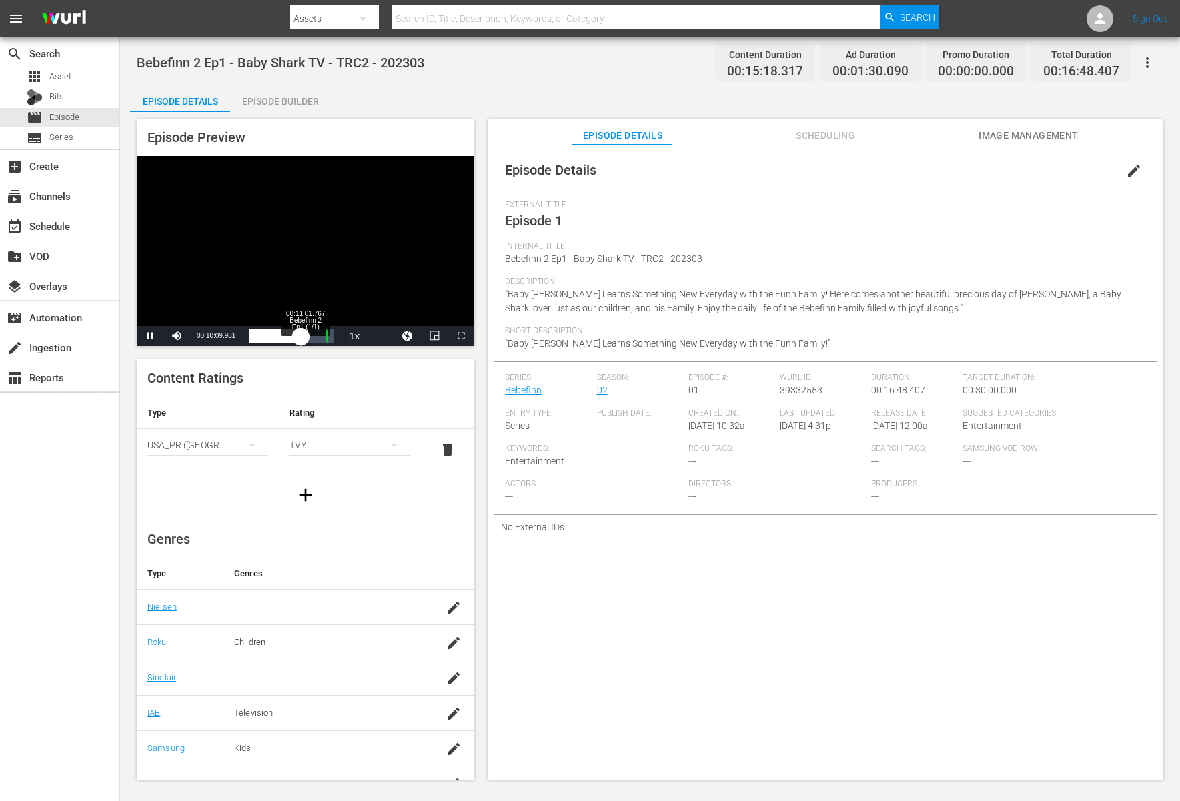
click at [300, 336] on div "00:10:10.068" at bounding box center [274, 336] width 51 height 13
click at [305, 338] on div "00:11:03.134" at bounding box center [277, 336] width 56 height 13
click at [312, 338] on div "00:12:23.094" at bounding box center [280, 336] width 63 height 13
click at [363, 229] on div "Video Player" at bounding box center [306, 241] width 338 height 170
click at [153, 191] on div "Video Player" at bounding box center [306, 241] width 338 height 170
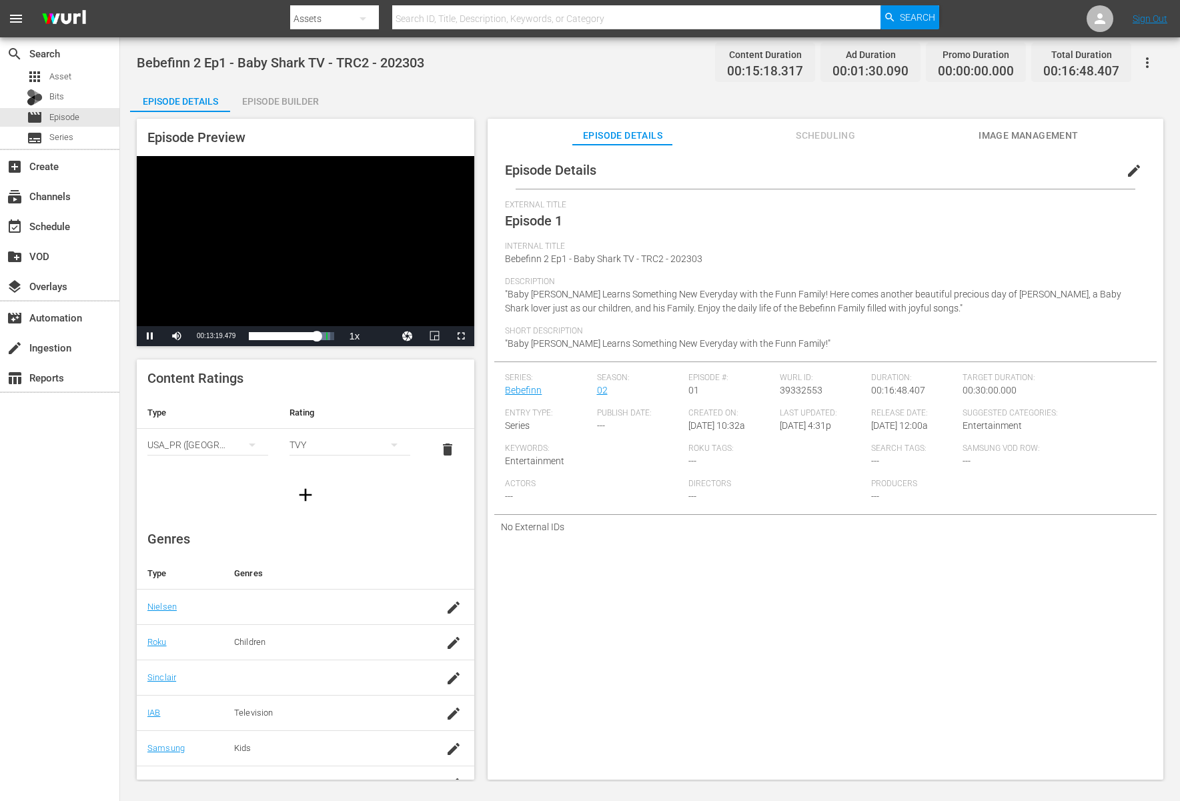
click at [351, 252] on div "Video Player" at bounding box center [306, 241] width 338 height 170
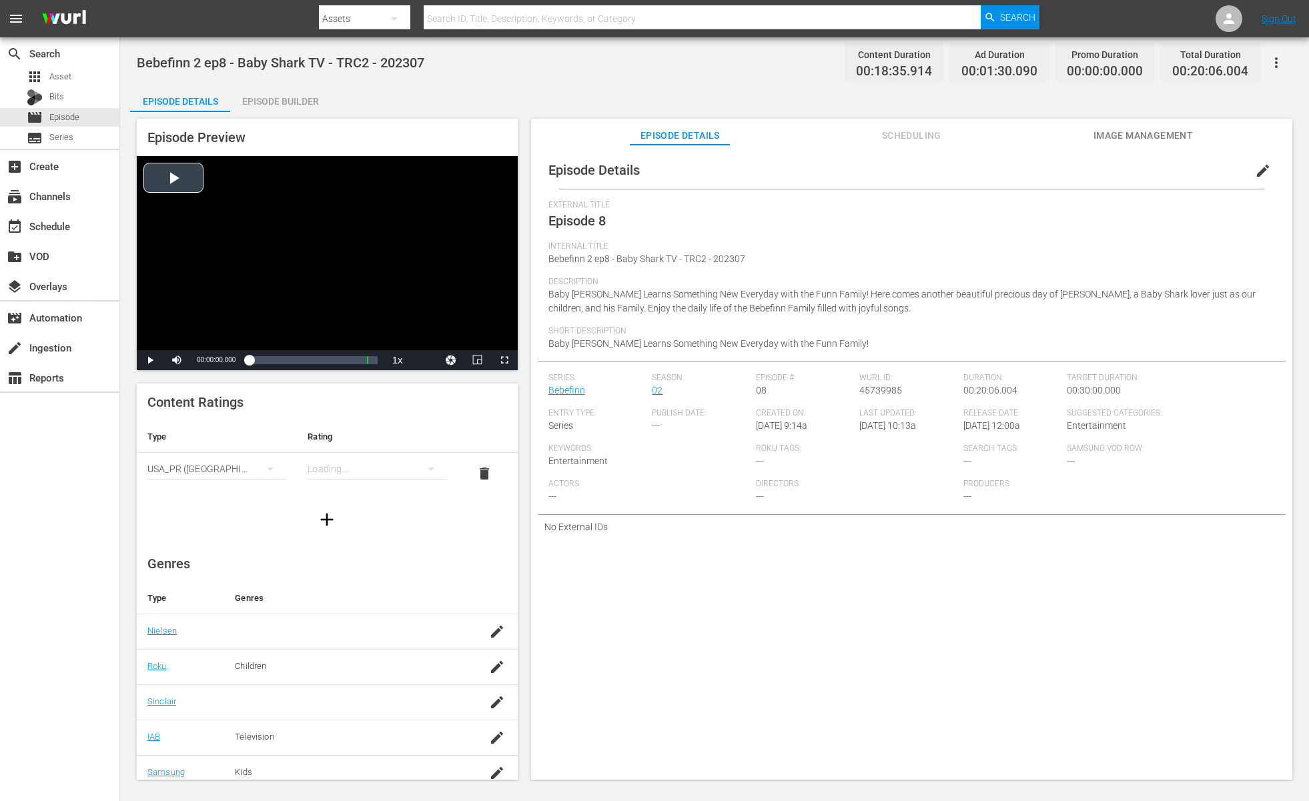
click at [354, 258] on div "Video Player" at bounding box center [327, 253] width 381 height 194
click at [288, 278] on div "Video Player" at bounding box center [327, 253] width 381 height 194
click at [261, 256] on div "Video Player" at bounding box center [327, 253] width 381 height 194
click at [250, 363] on div "00:00:07.270" at bounding box center [249, 360] width 1 height 13
click at [256, 364] on div "00:01:03.293" at bounding box center [252, 360] width 7 height 13
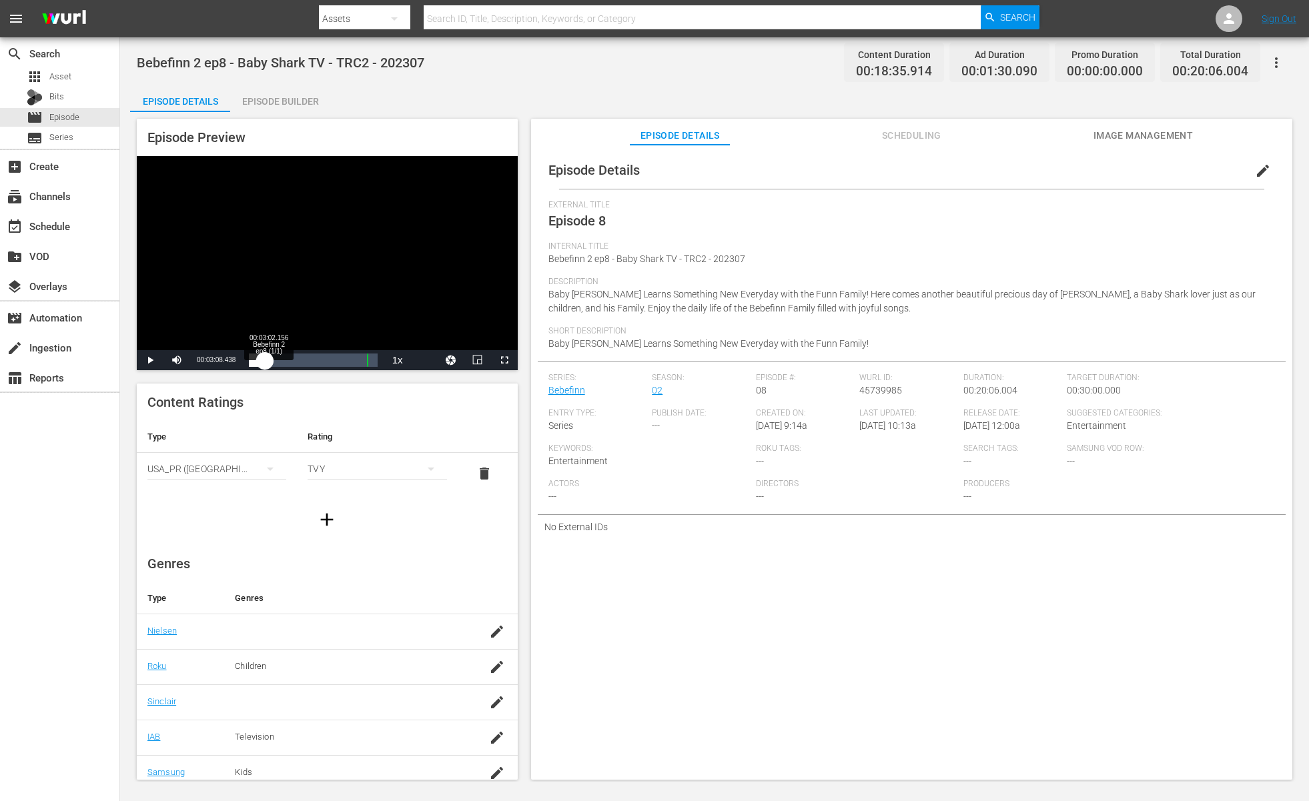
click at [265, 364] on div "00:02:31.151" at bounding box center [257, 360] width 16 height 13
click at [280, 364] on div "Loaded : 17.30% 00:04:48.938 Bebefinn 2 ep8 (1/1) 00:03:08.495" at bounding box center [313, 360] width 128 height 13
click at [280, 364] on div "00:04:49.319" at bounding box center [264, 360] width 31 height 13
click at [295, 360] on div "00:06:26.573" at bounding box center [272, 360] width 46 height 13
click at [296, 362] on div "00:07:19.109" at bounding box center [272, 360] width 47 height 13
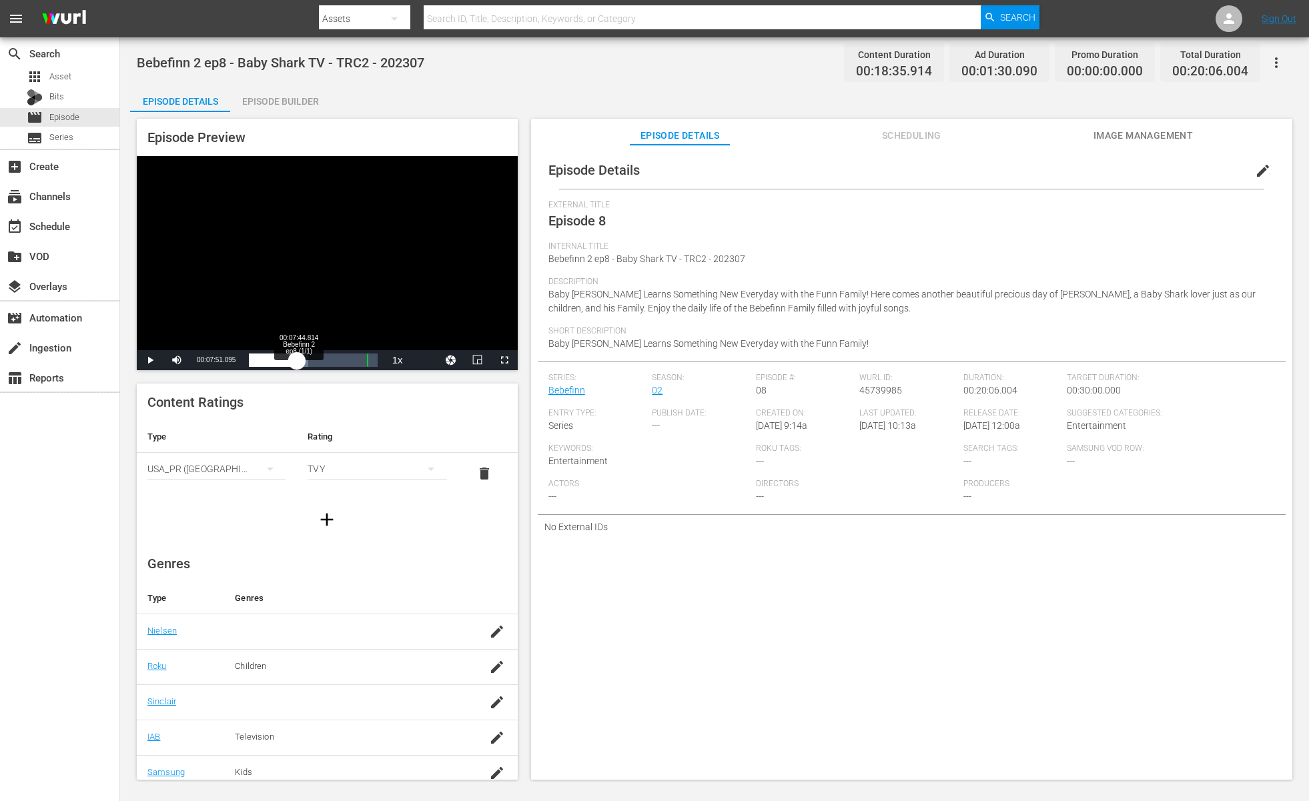
click at [296, 362] on div "00:07:27.929" at bounding box center [272, 360] width 47 height 13
click at [300, 362] on div "00:07:56.293" at bounding box center [274, 360] width 51 height 13
click at [304, 360] on div "00:08:36.843" at bounding box center [276, 360] width 55 height 13
click at [310, 357] on div "00:09:29.863" at bounding box center [279, 360] width 61 height 13
click at [316, 357] on div "00:10:28.244" at bounding box center [282, 360] width 67 height 13
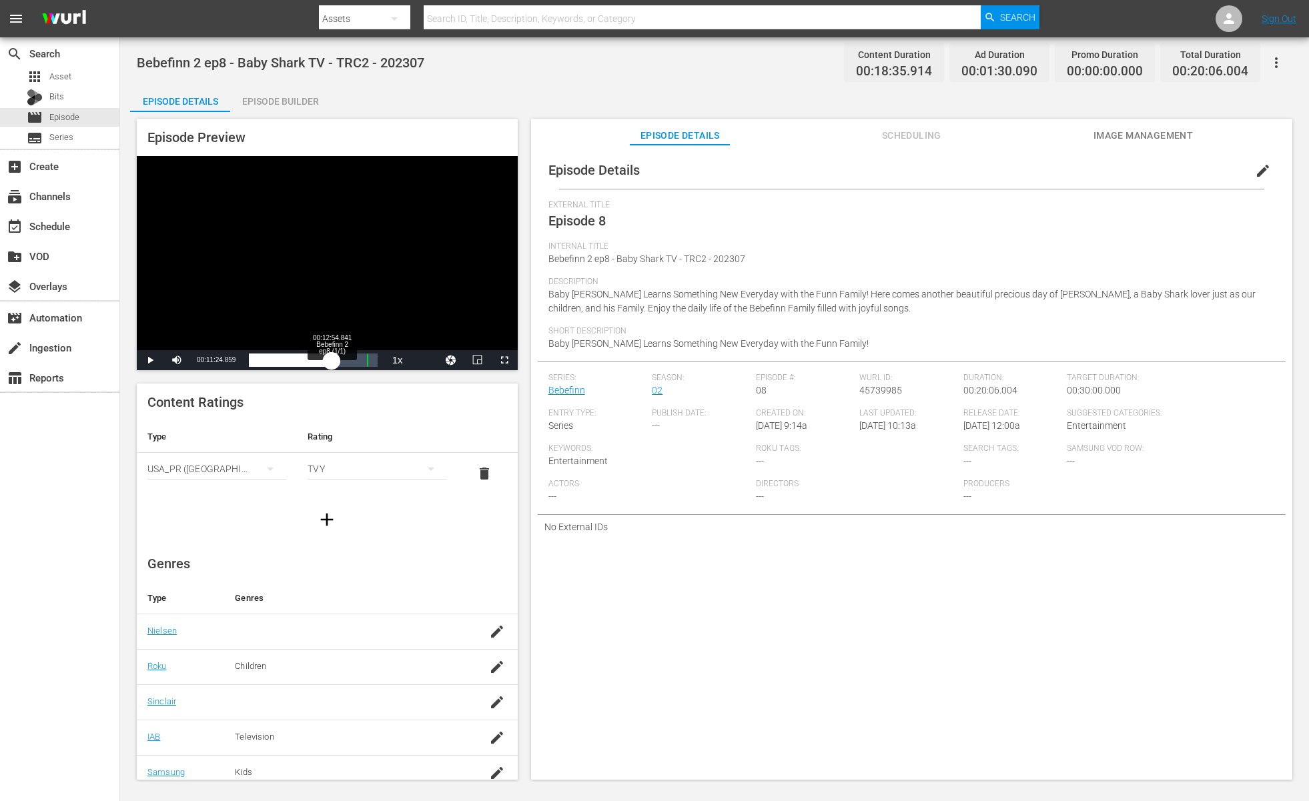
click at [331, 357] on div "00:11:24.871" at bounding box center [290, 360] width 83 height 13
click at [332, 357] on div "00:12:55.363" at bounding box center [290, 360] width 83 height 13
click at [334, 357] on div "00:13:18.387" at bounding box center [291, 360] width 85 height 13
click at [337, 365] on div "00:13:47.573" at bounding box center [293, 360] width 88 height 13
click at [341, 365] on div "00:14:27.280" at bounding box center [295, 360] width 92 height 13
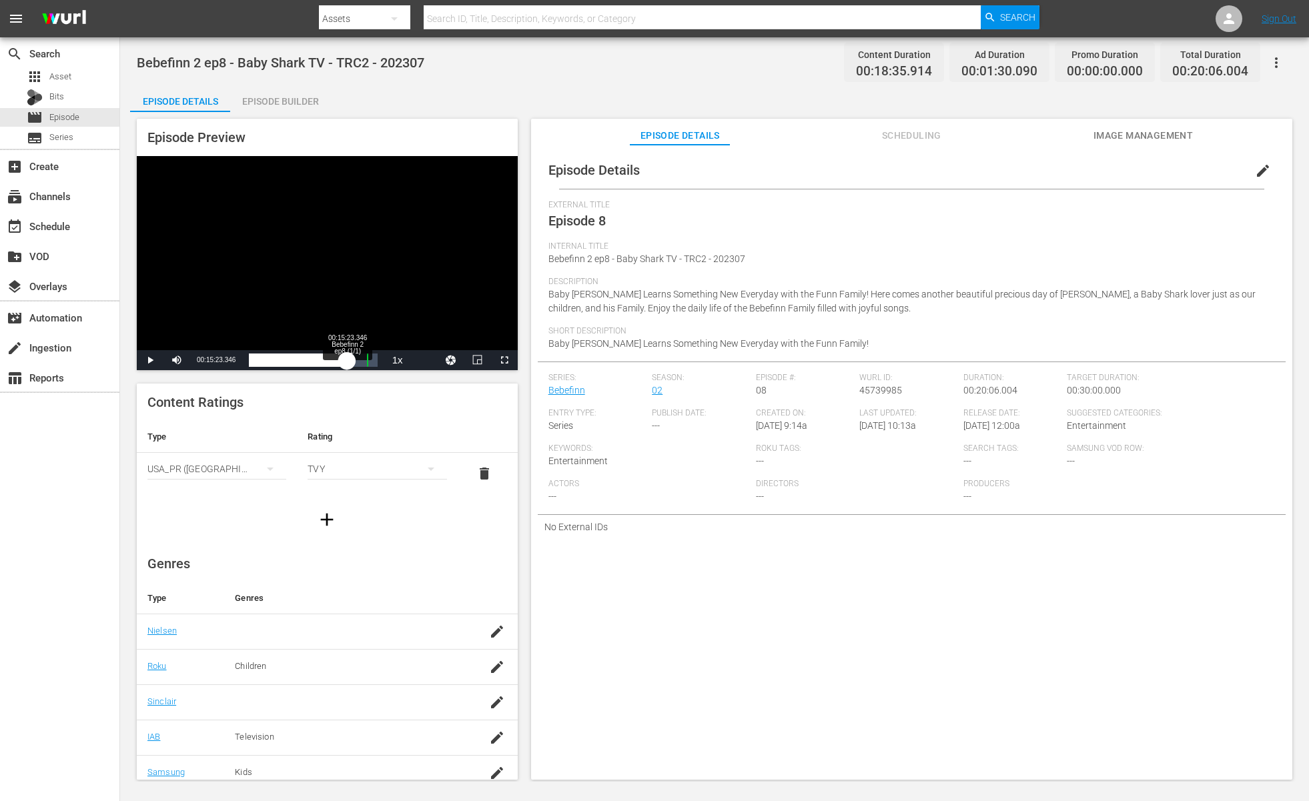
click at [347, 365] on div "00:14:39.644" at bounding box center [298, 360] width 98 height 13
click at [304, 262] on div "Video Player" at bounding box center [327, 253] width 381 height 194
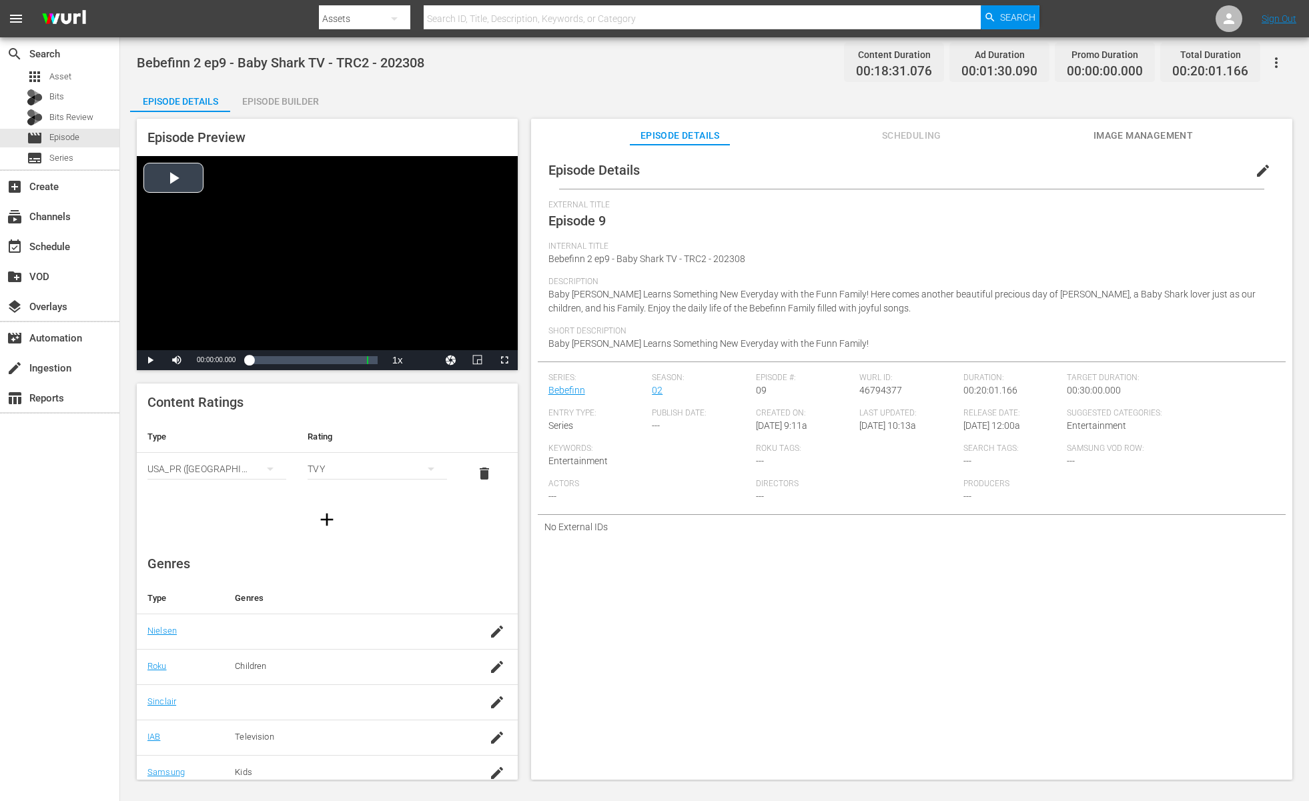
click at [364, 231] on div "Video Player" at bounding box center [327, 253] width 381 height 194
click at [262, 360] on div "Loaded : 3.79% 00:02:11.377 Bebefinn 2 ep9 EP 9 (1/1) 00:00:04.739" at bounding box center [313, 360] width 128 height 13
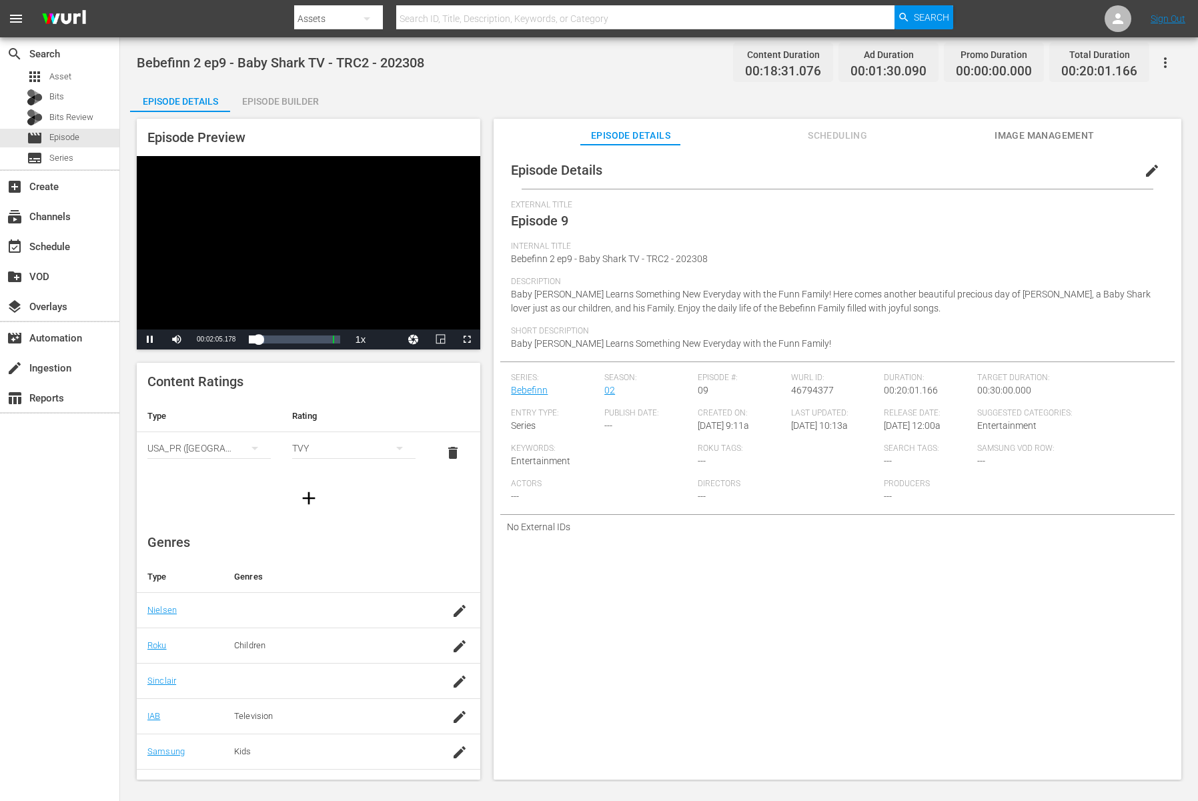
click at [312, 274] on div "Video Player" at bounding box center [309, 242] width 344 height 173
click at [312, 288] on div "Video Player" at bounding box center [309, 242] width 344 height 173
click at [258, 342] on div "00:02:06.473" at bounding box center [253, 339] width 9 height 13
click at [262, 342] on div "00:02:47.506" at bounding box center [255, 339] width 13 height 13
click at [264, 342] on div "00:03:22.778" at bounding box center [256, 339] width 15 height 13
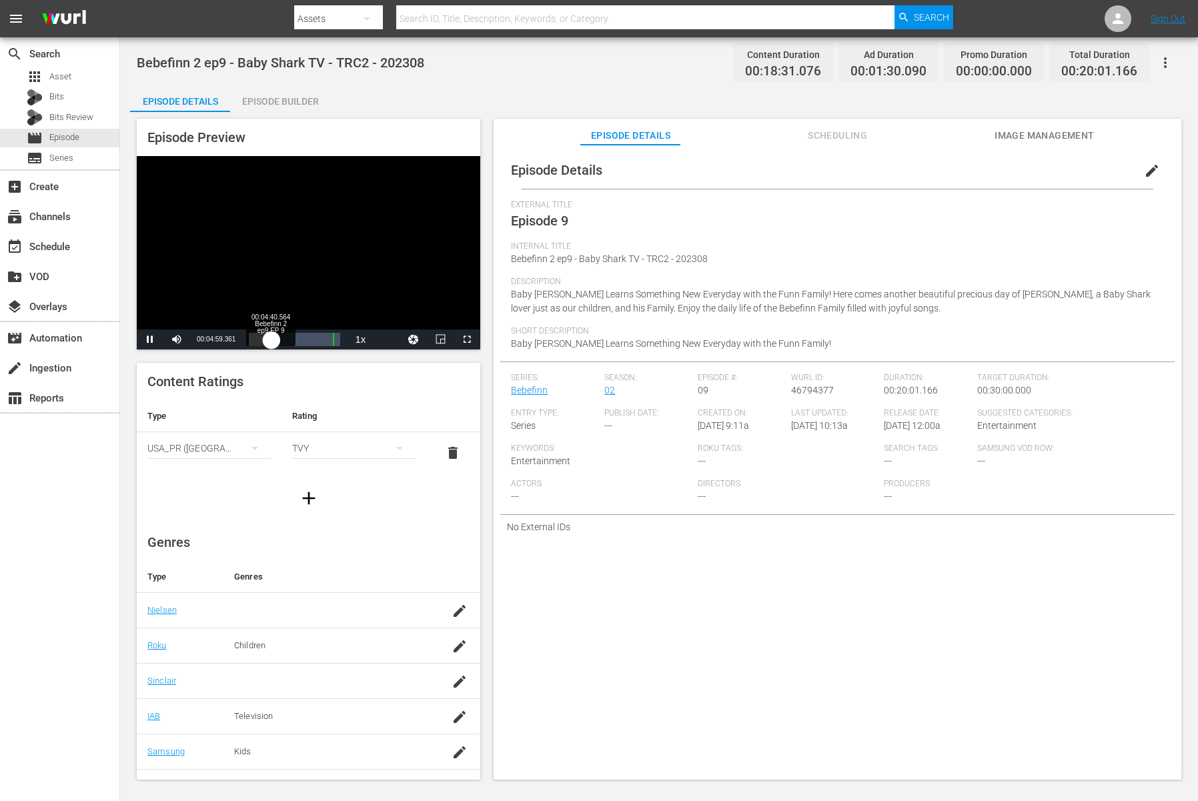
click at [270, 338] on div "00:04:59.527" at bounding box center [260, 339] width 23 height 13
click at [278, 338] on div "00:04:40.564" at bounding box center [263, 339] width 29 height 13
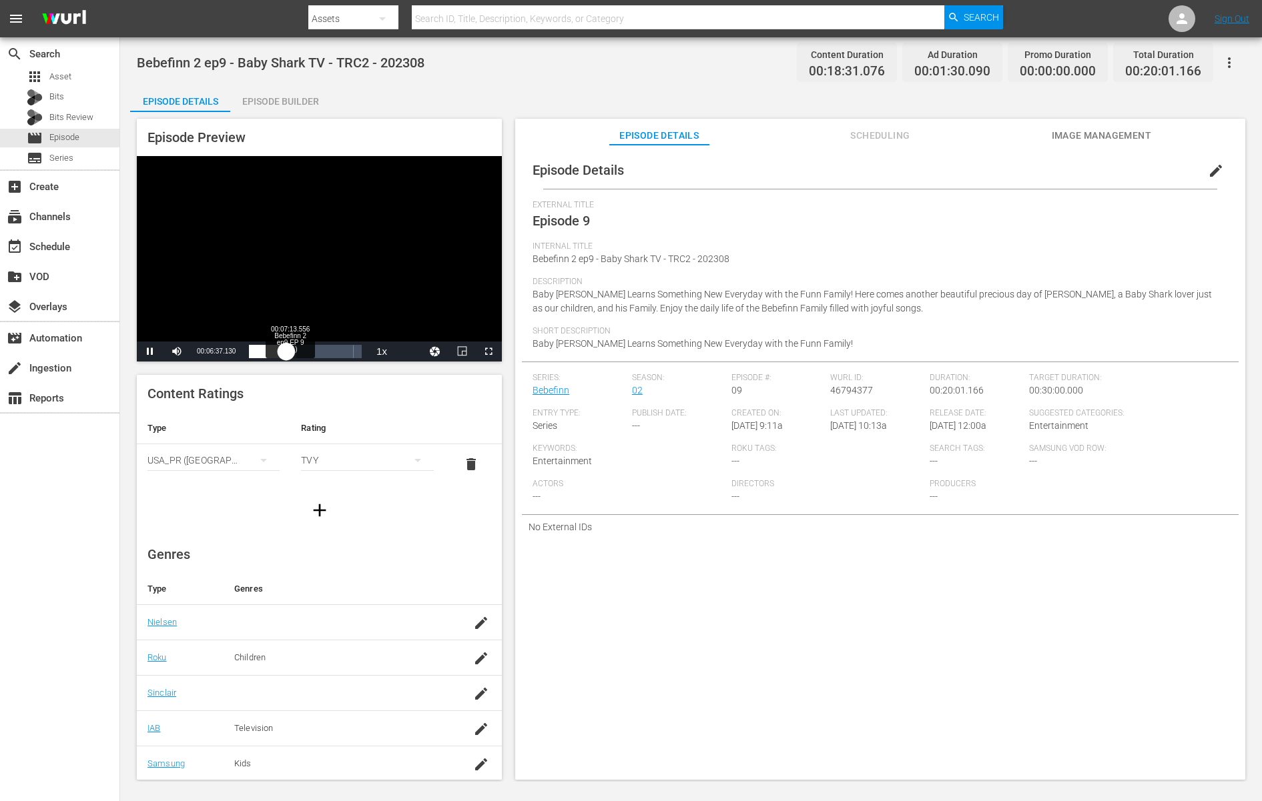
click at [286, 350] on div "00:06:37.265" at bounding box center [267, 351] width 37 height 13
click at [292, 350] on div "00:07:35.411" at bounding box center [270, 351] width 43 height 13
click at [292, 350] on div "00:07:35.350" at bounding box center [270, 351] width 43 height 13
click at [292, 350] on div "00:07:42.518" at bounding box center [270, 351] width 43 height 13
click at [306, 352] on div "00:09:15.311" at bounding box center [277, 351] width 57 height 13
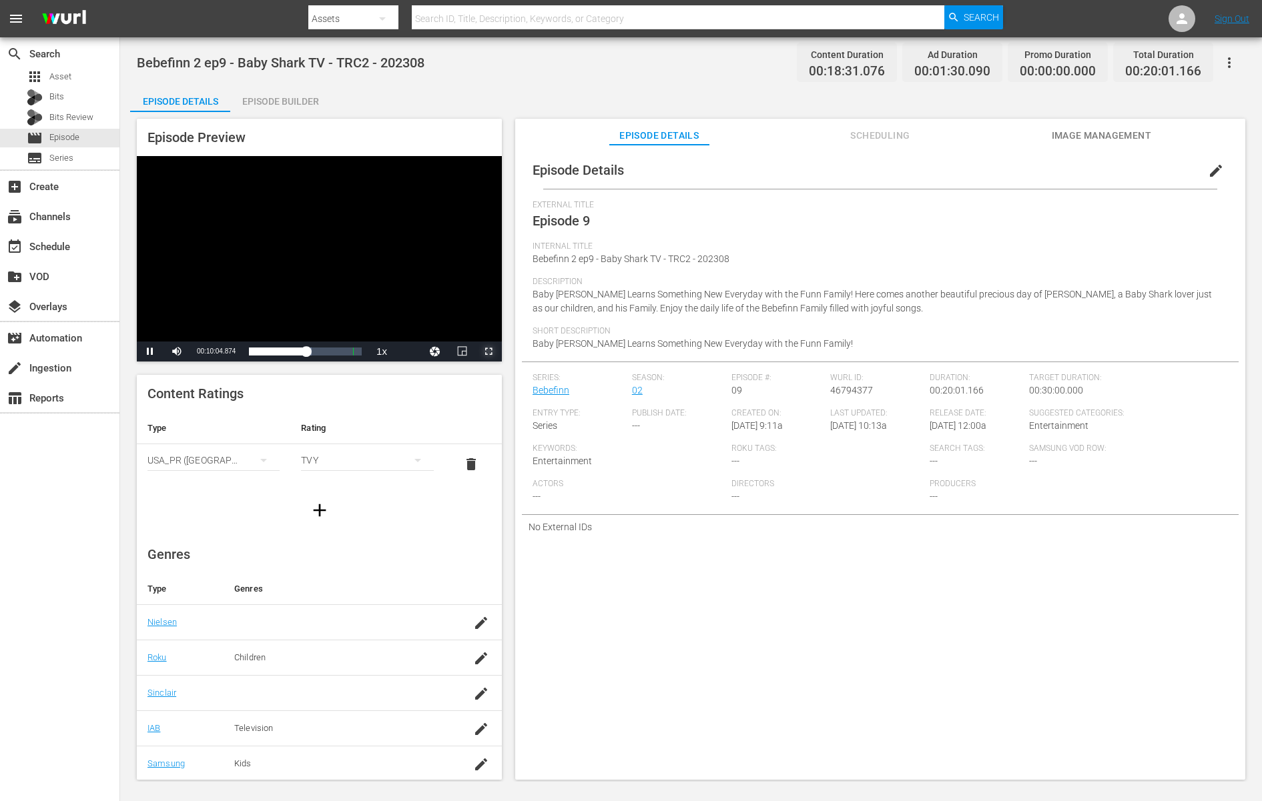
click at [488, 352] on span "Video Player" at bounding box center [488, 352] width 0 height 0
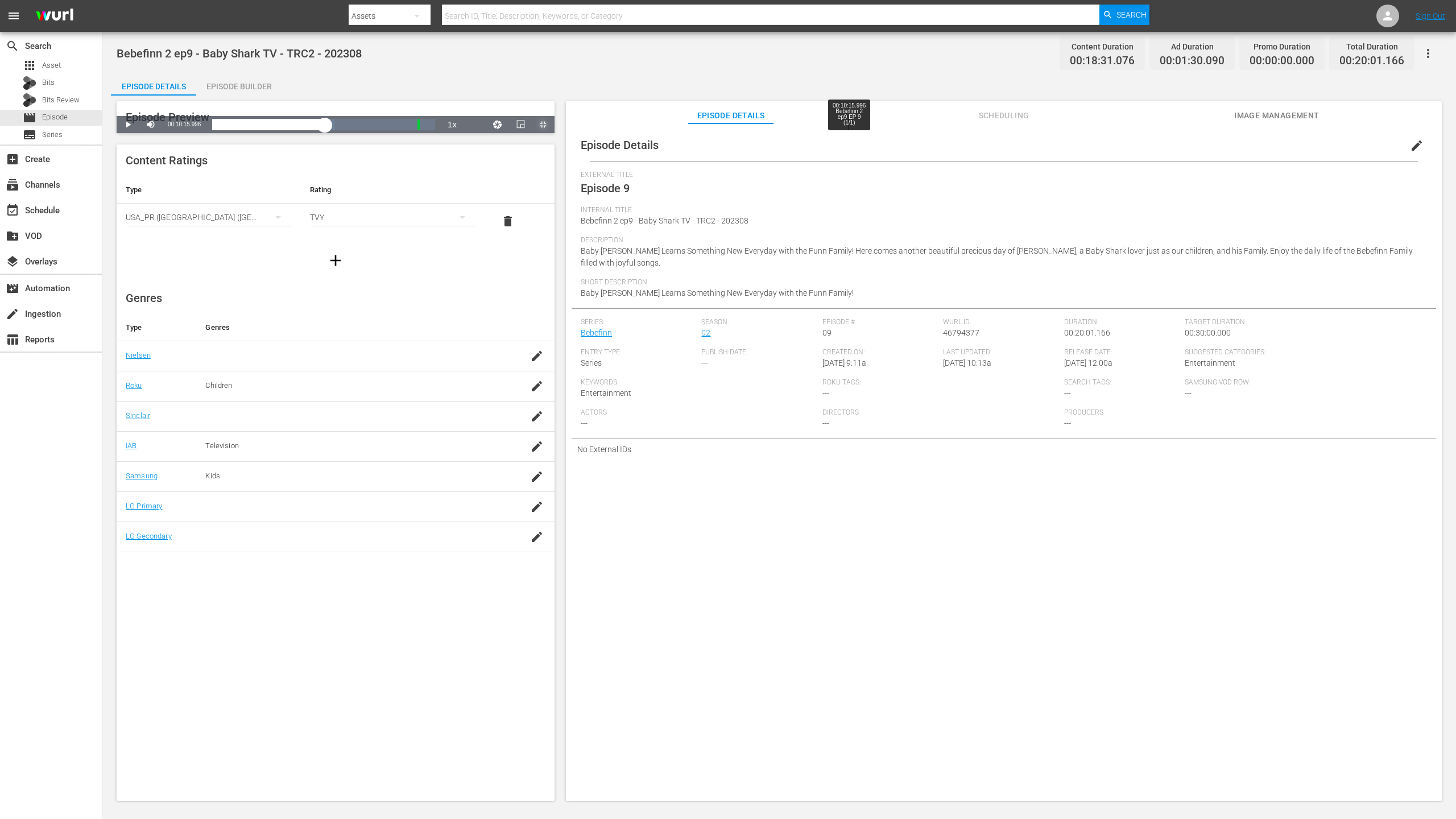
click at [848, 130] on div "00:10:15.996 Bebefinn 2 ep9 EP 9 (1/1)" at bounding box center [848, 124] width 1 height 11
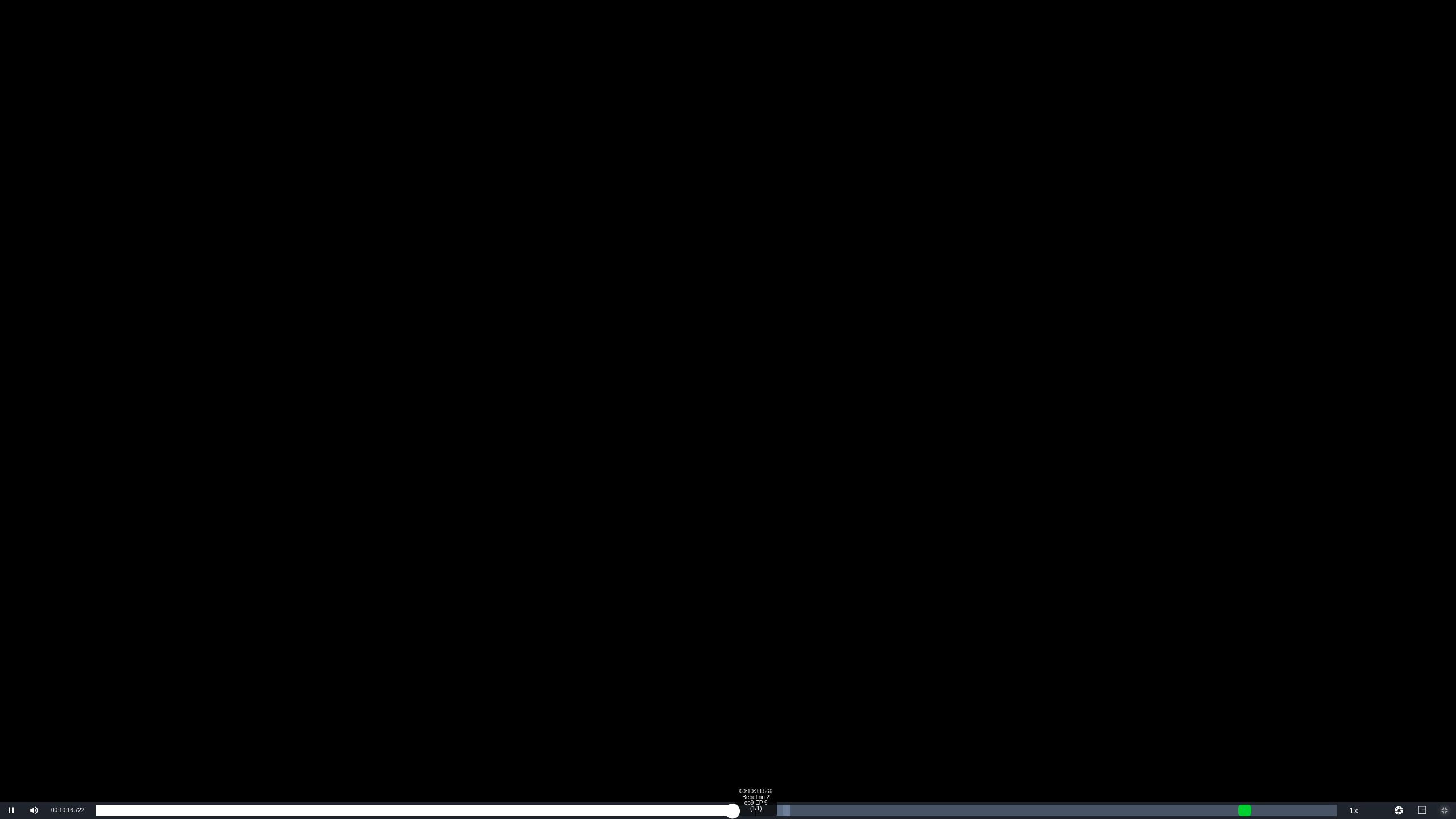
click at [755, 683] on div "Loaded : 55.93% 00:10:38.566 Bebefinn 2 ep9 EP 9 (1/1) 00:10:16.699" at bounding box center [716, 810] width 1241 height 11
click at [751, 683] on div "00:10:40.210" at bounding box center [426, 810] width 662 height 11
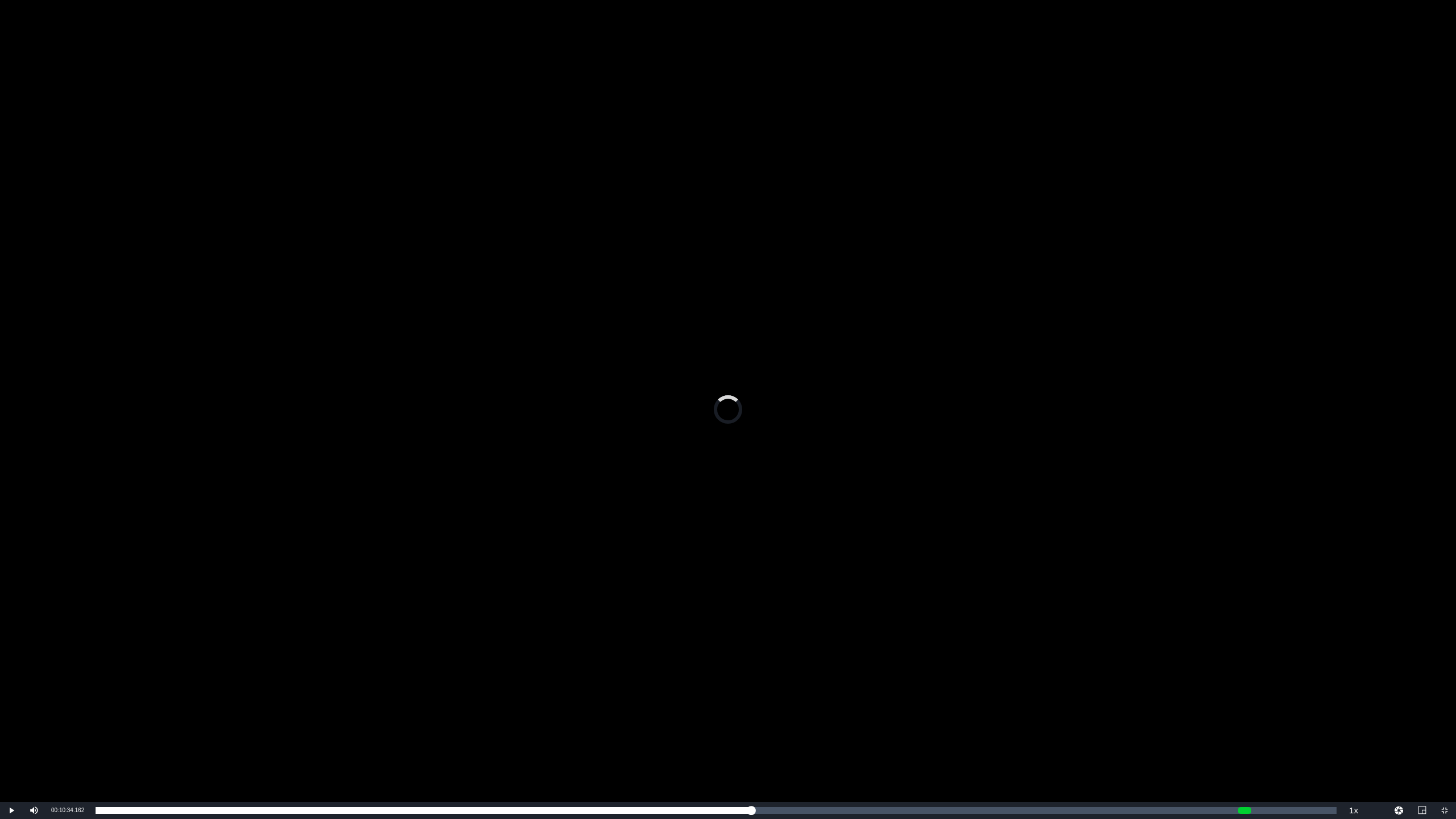
click at [848, 458] on div "Video Player" at bounding box center [728, 401] width 1456 height 802
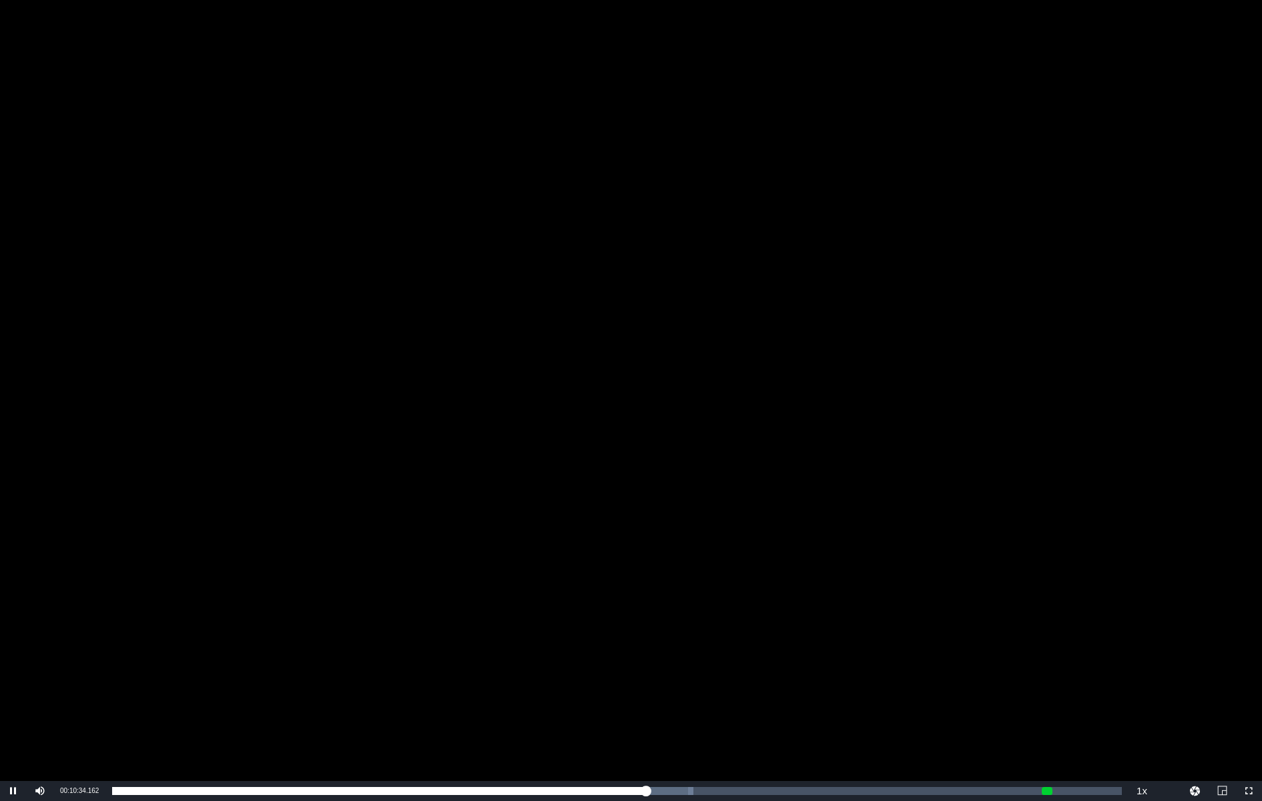
click at [352, 238] on div "Video Player" at bounding box center [631, 390] width 1262 height 781
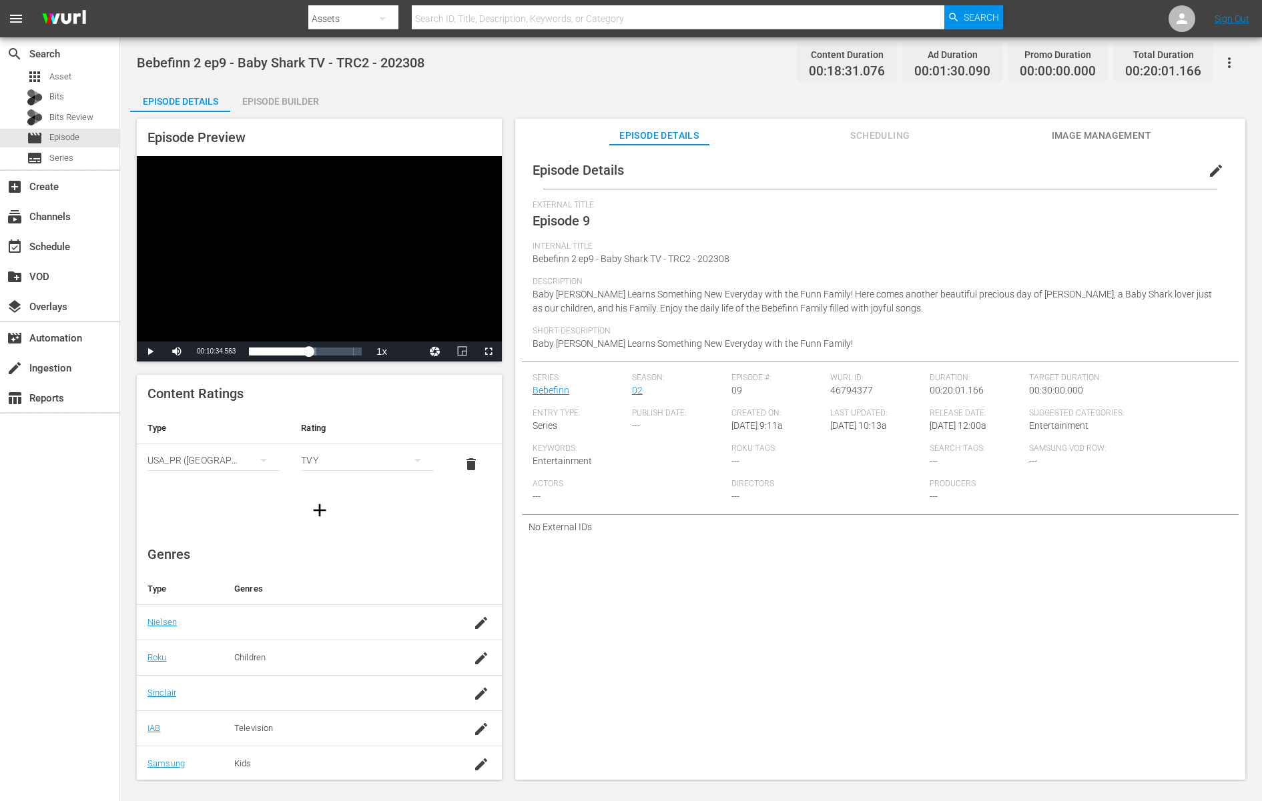
click at [364, 244] on div "Video Player" at bounding box center [319, 248] width 365 height 185
click at [488, 352] on span "Video Player" at bounding box center [488, 352] width 0 height 0
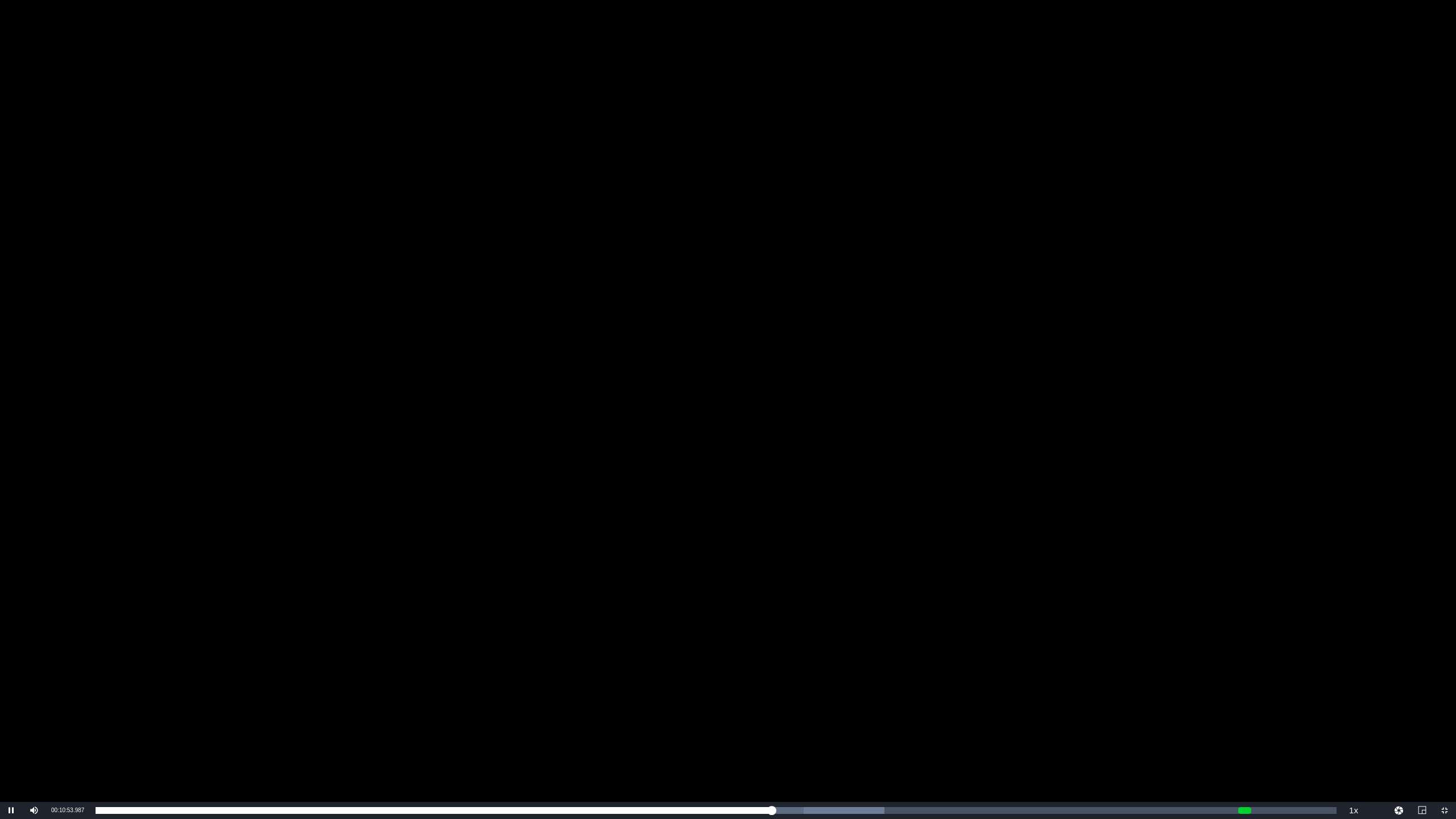
click at [773, 647] on div "Video Player" at bounding box center [728, 401] width 1456 height 802
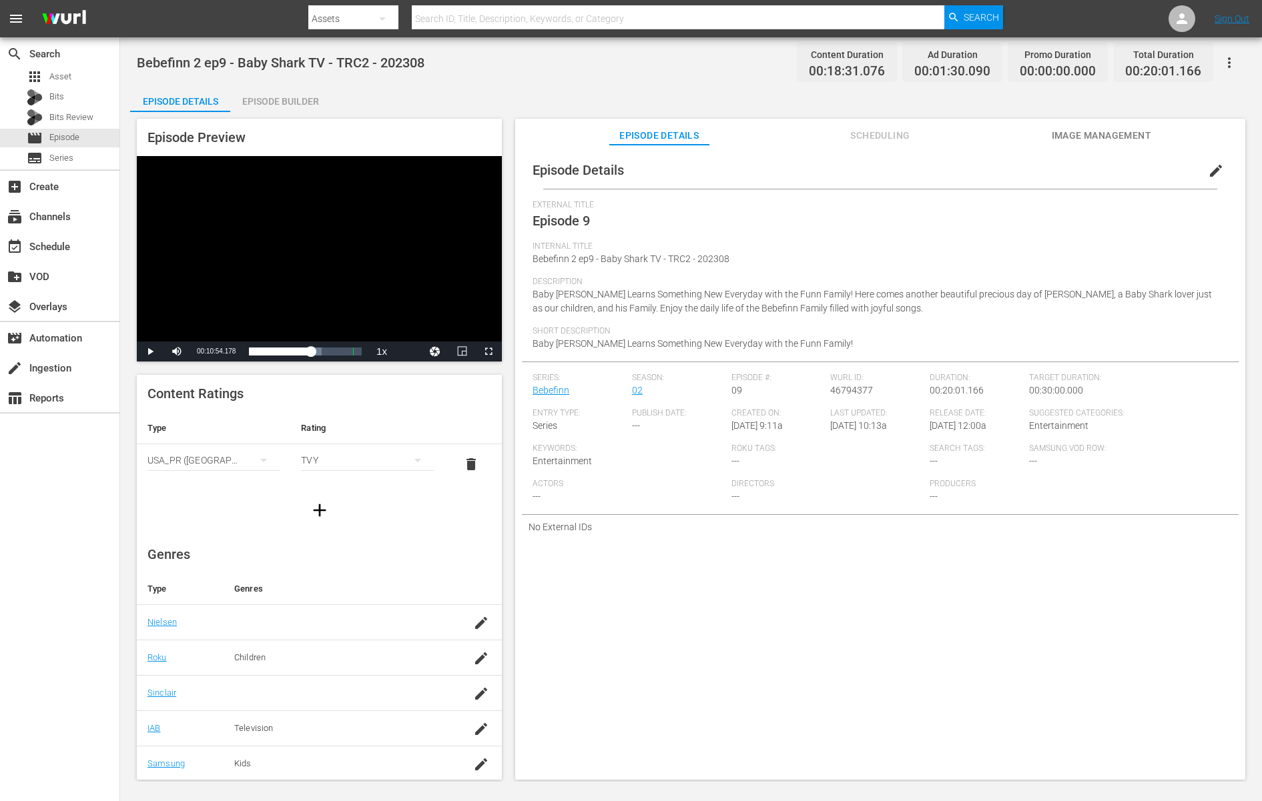
click at [452, 274] on div "Video Player" at bounding box center [319, 248] width 365 height 185
click at [488, 352] on span "Video Player" at bounding box center [488, 352] width 0 height 0
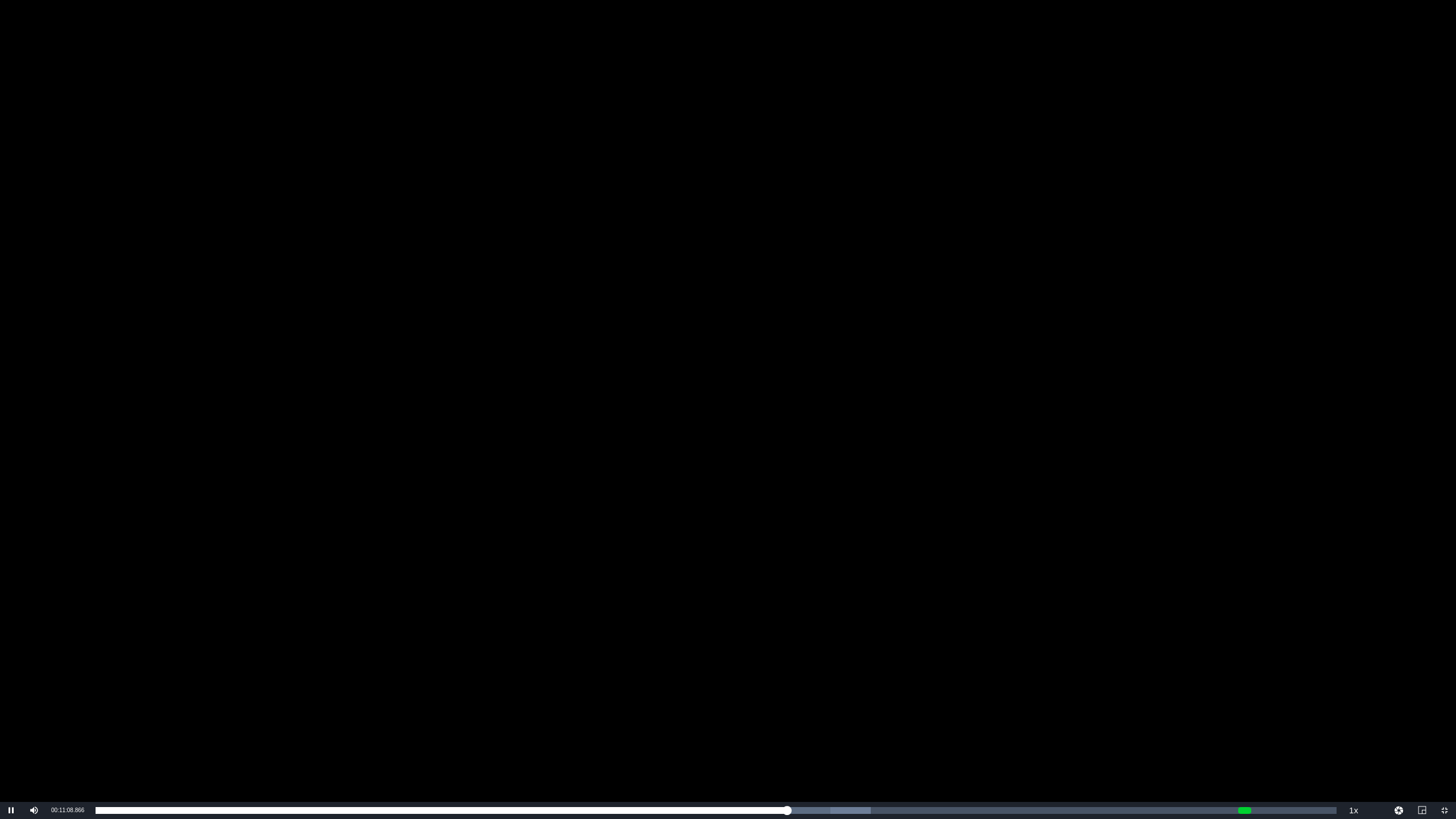
click at [695, 676] on div "Video Player" at bounding box center [728, 401] width 1456 height 802
click at [771, 652] on div "Video Player" at bounding box center [728, 401] width 1456 height 802
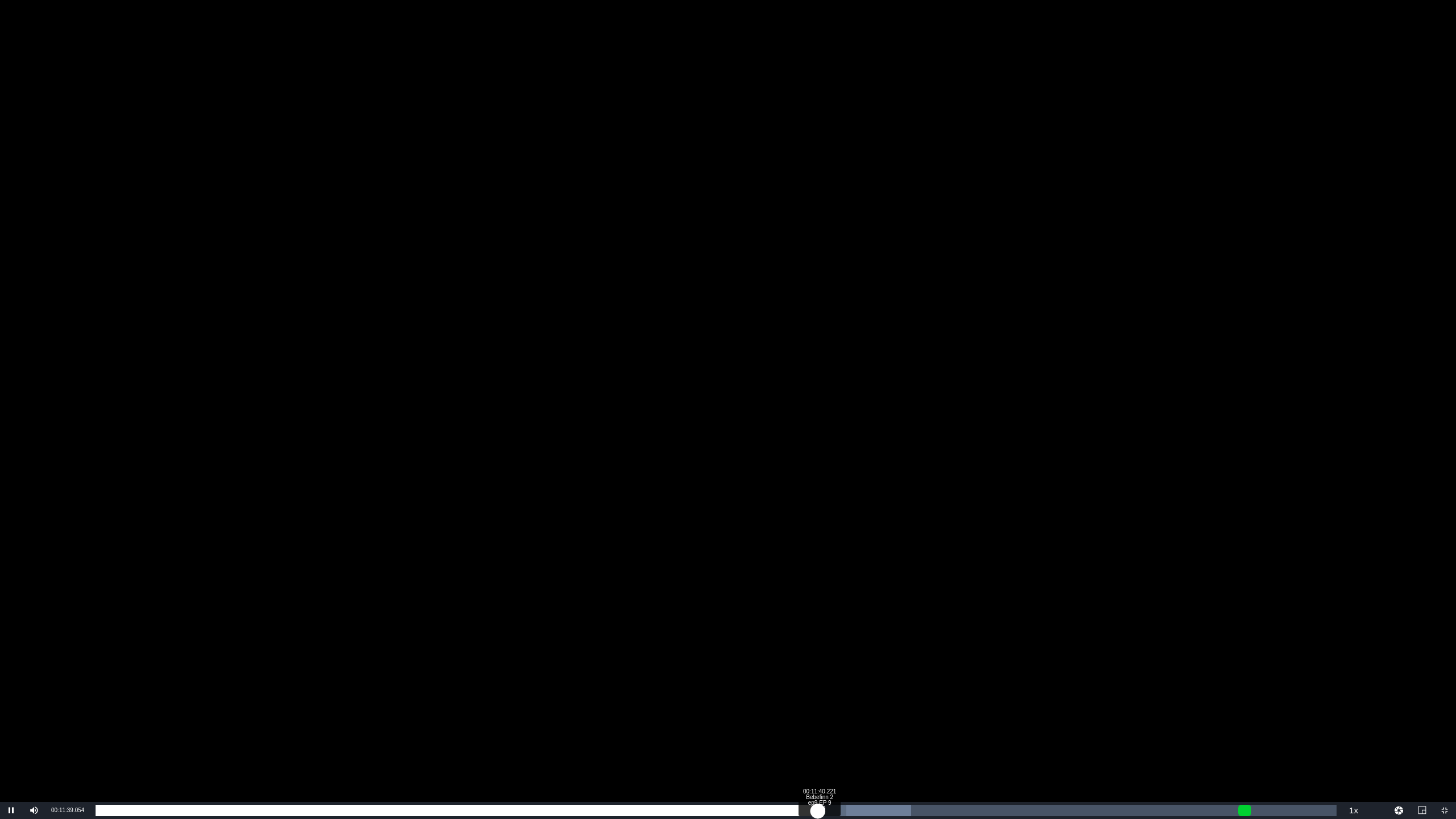
click at [818, 683] on div "00:11:39.176" at bounding box center [456, 810] width 722 height 11
click at [823, 683] on div "Loaded : 65.72% 00:11:43.524 Bebefinn 2 ep9 EP 9 (1/1) 00:11:54.844" at bounding box center [716, 810] width 1241 height 11
click at [823, 683] on div "00:11:44.269" at bounding box center [459, 810] width 727 height 11
click at [828, 683] on div "00:11:49.045" at bounding box center [461, 810] width 732 height 11
click at [842, 683] on div "Loaded : 65.72% 00:12:03.341 Bebefinn 2 ep9 EP 9 (1/1) 00:11:54.534" at bounding box center [716, 810] width 1241 height 11
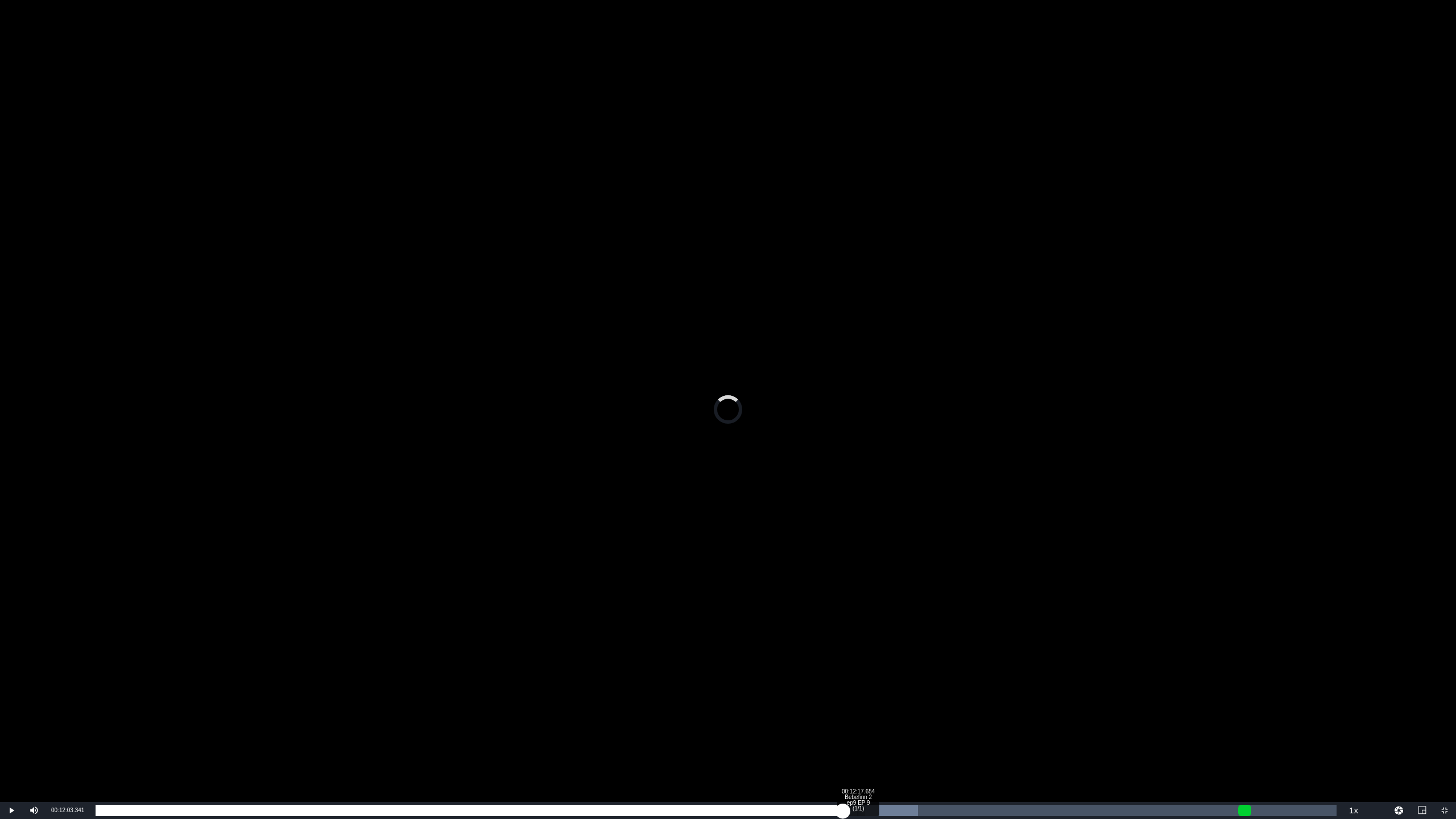
click at [869, 683] on div "Loaded : 66.25% 00:12:17.654 Bebefinn 2 ep9 EP 9 (1/1) 00:11:54.916" at bounding box center [716, 810] width 1241 height 11
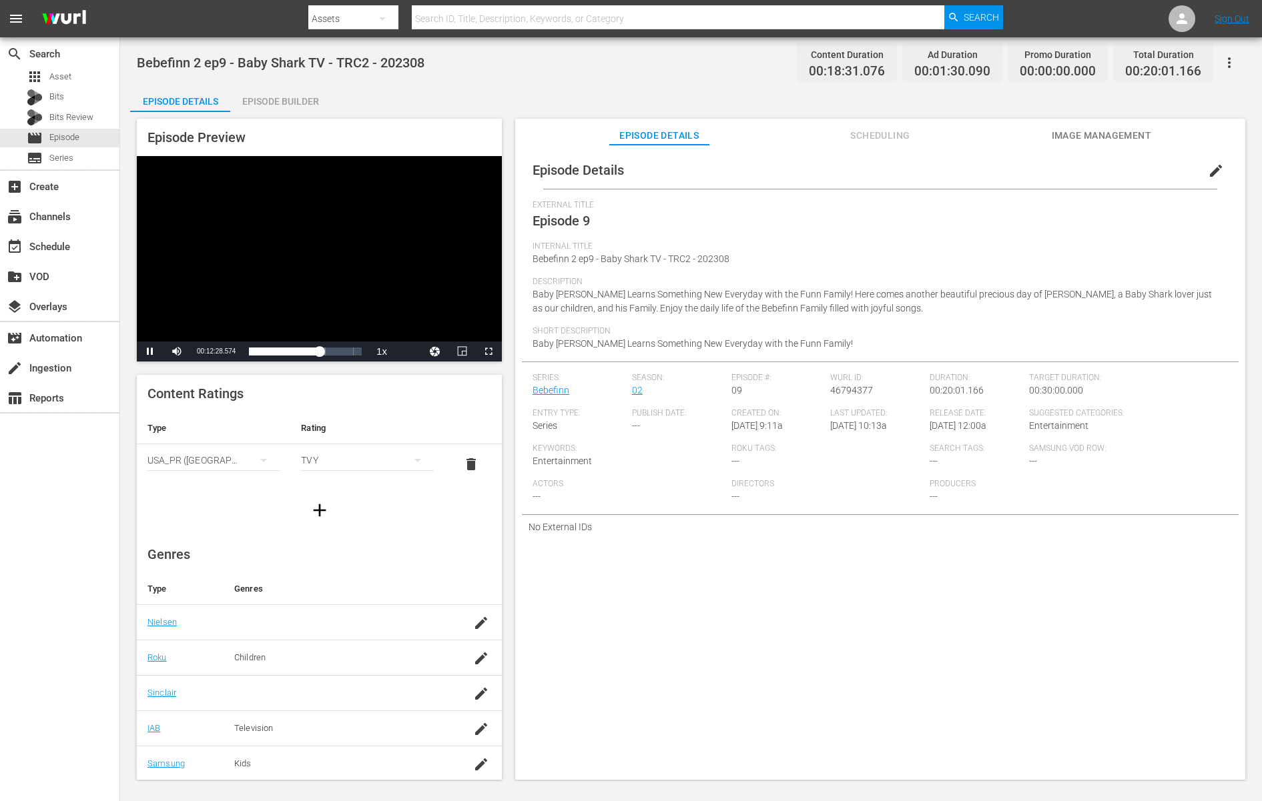
click at [395, 229] on div "Video Player" at bounding box center [319, 248] width 365 height 185
click at [595, 261] on span "Bebefinn 2 ep9 - Baby Shark TV - TRC2 - 202308" at bounding box center [630, 259] width 197 height 11
click at [354, 261] on div "Video Player" at bounding box center [319, 248] width 365 height 185
click at [488, 352] on span "Video Player" at bounding box center [488, 352] width 0 height 0
click at [434, 242] on div "Video Player" at bounding box center [319, 248] width 365 height 185
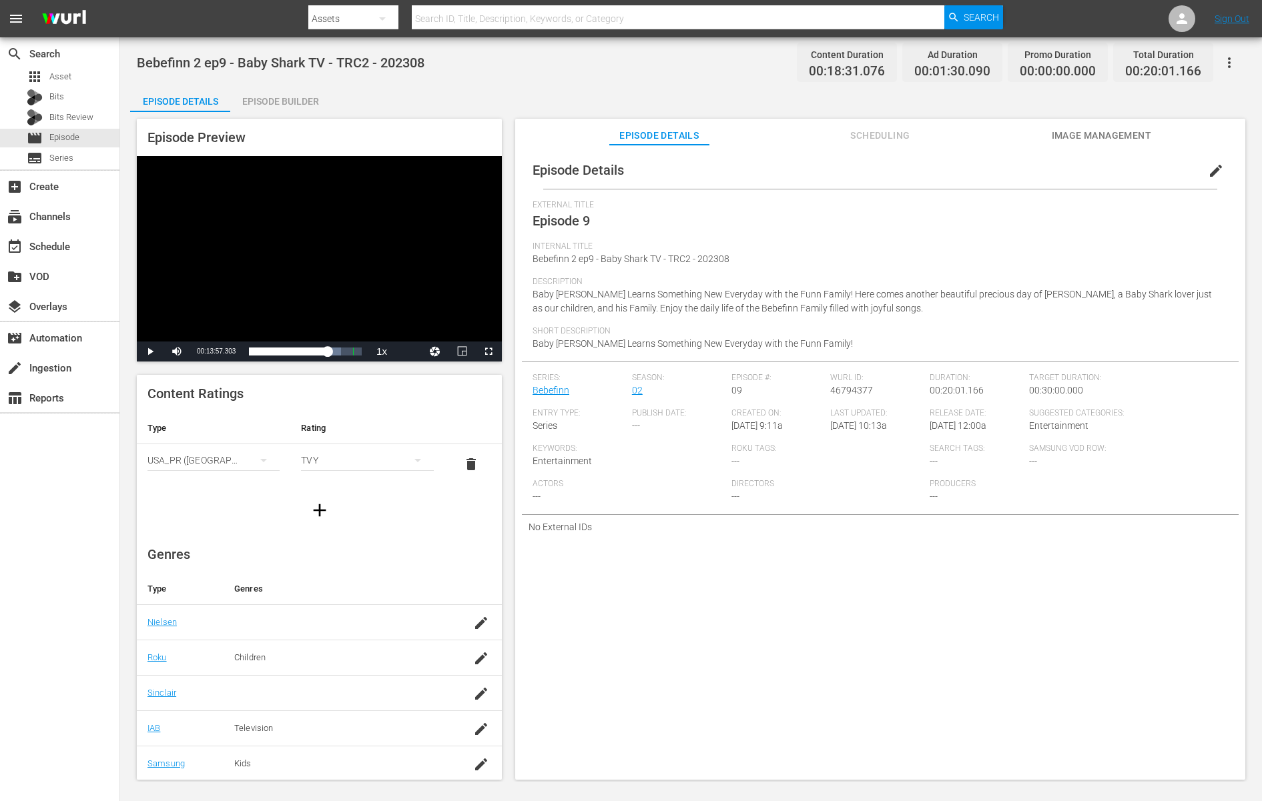
click at [271, 266] on div "Video Player" at bounding box center [319, 248] width 365 height 185
click at [488, 352] on span "Video Player" at bounding box center [488, 352] width 0 height 0
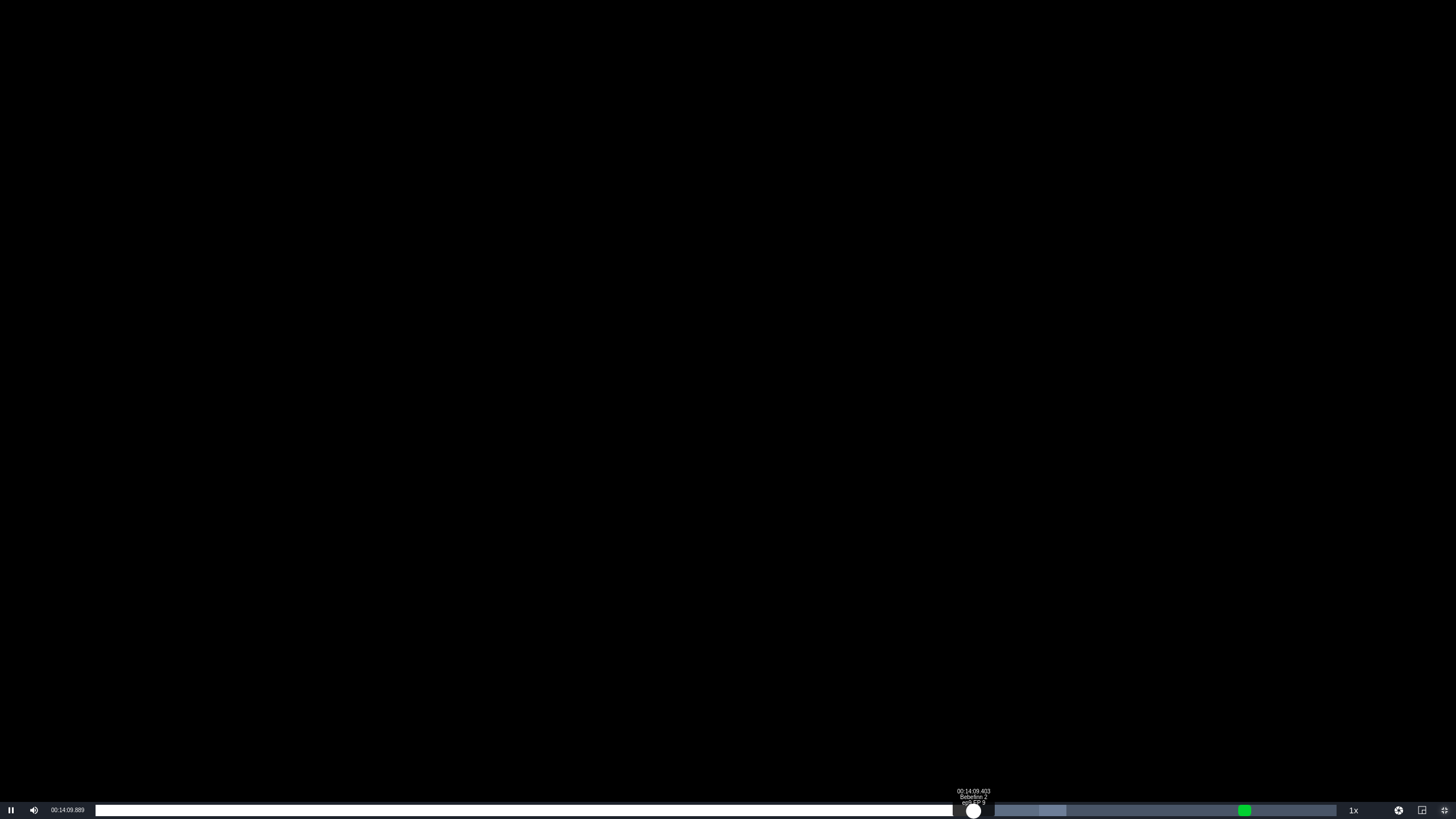
click at [974, 683] on div "00:14:09.853" at bounding box center [534, 810] width 878 height 11
click at [1005, 683] on div "Loaded : 78.22% 00:14:32.524 Bebefinn 2 ep9 EP 9 (1/1) 00:14:10.117" at bounding box center [716, 810] width 1241 height 11
click at [923, 683] on div "00:14:40.231" at bounding box center [550, 810] width 910 height 11
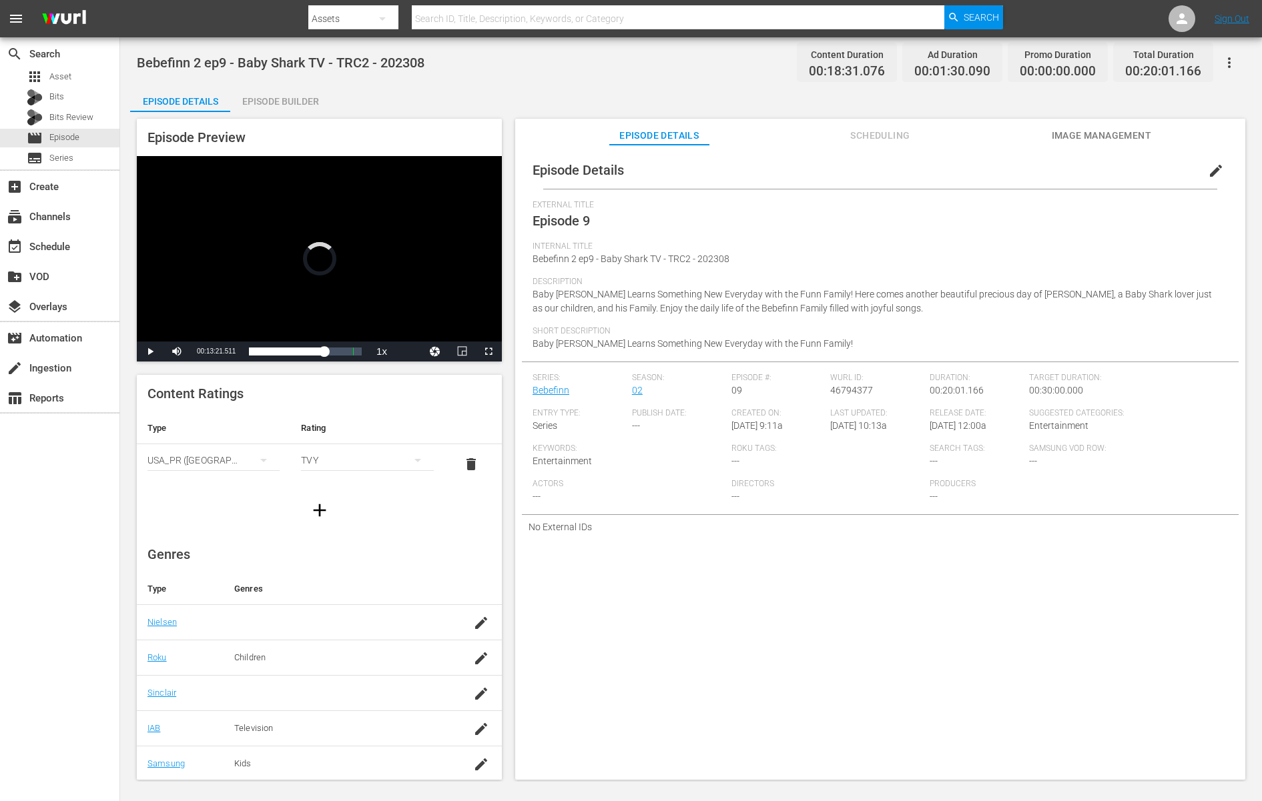
click at [352, 222] on div "Video Player" at bounding box center [319, 248] width 365 height 185
click at [392, 272] on div "Video Player" at bounding box center [319, 248] width 365 height 185
drag, startPoint x: 532, startPoint y: 260, endPoint x: 592, endPoint y: 261, distance: 60.1
click at [592, 261] on span "Bebefinn 2 ep9 - Baby Shark TV - TRC2 - 202308" at bounding box center [630, 259] width 197 height 11
copy span "Bebefinn 2 ep9"
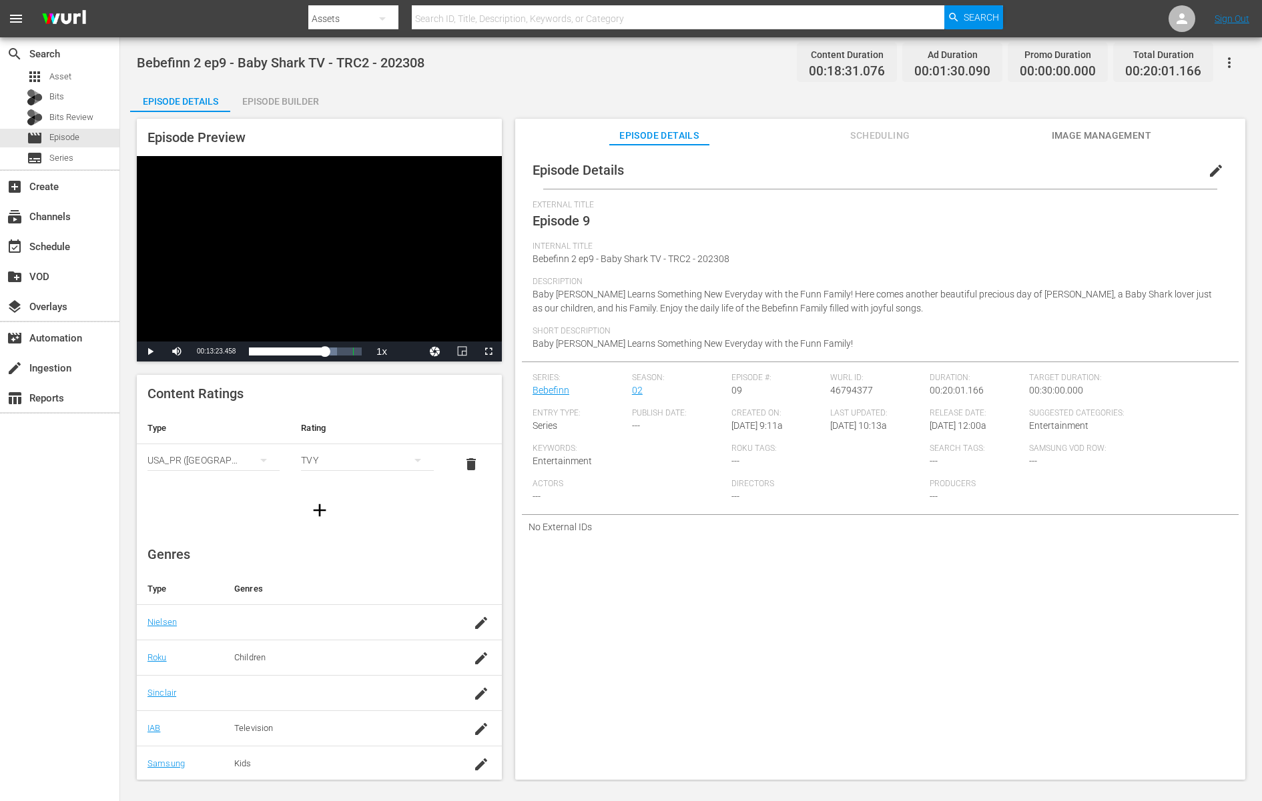
click at [985, 679] on div "Episode Details edit External Title Episode 9 Internal Title Bebefinn 2 ep9 - B…" at bounding box center [880, 469] width 730 height 648
click at [727, 100] on div "Episode Details Episode Builder Episode Preview Video Player is loading. Play V…" at bounding box center [690, 437] width 1121 height 705
click at [1006, 282] on span "Description" at bounding box center [876, 282] width 688 height 11
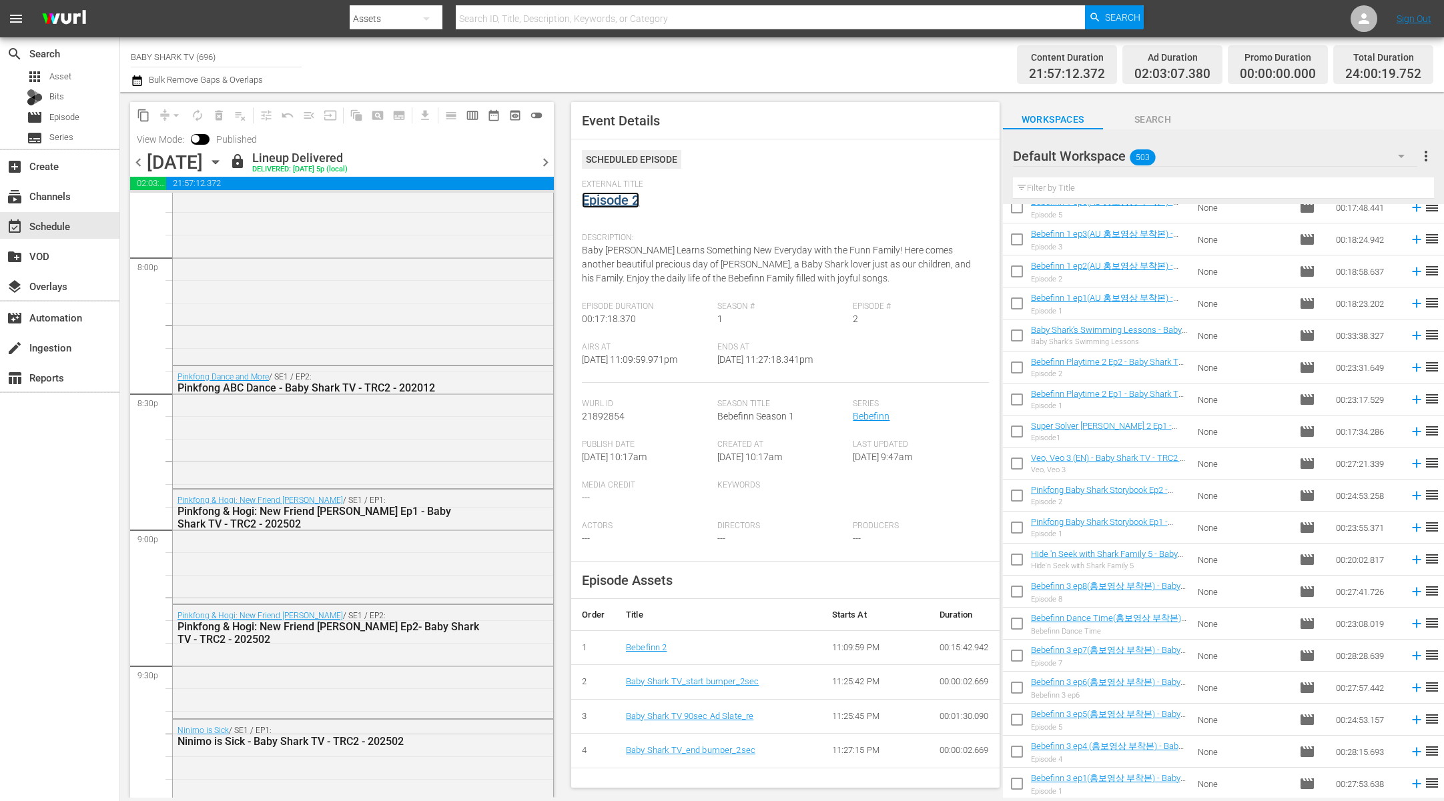
scroll to position [5190, 0]
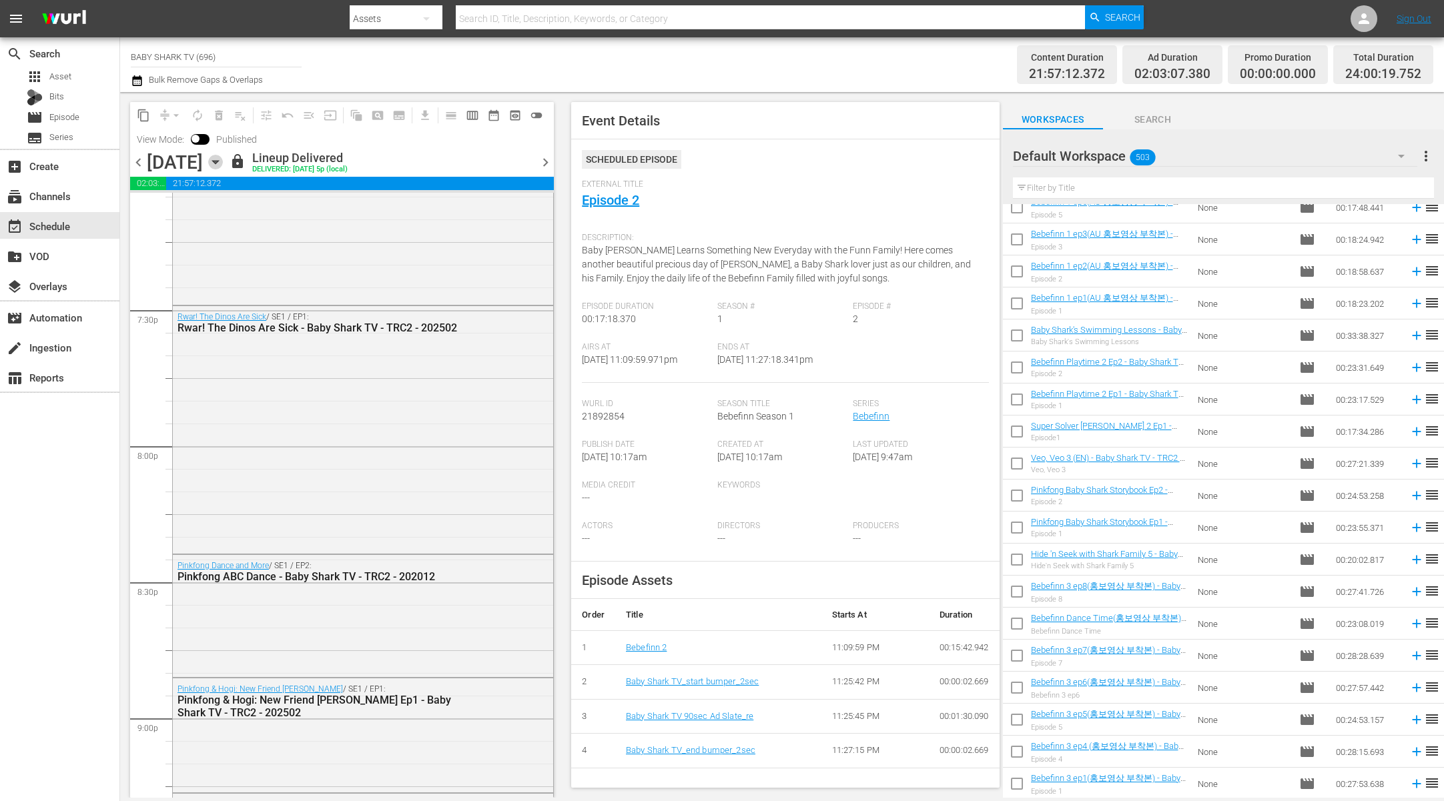
click at [218, 162] on icon "button" at bounding box center [215, 162] width 6 height 3
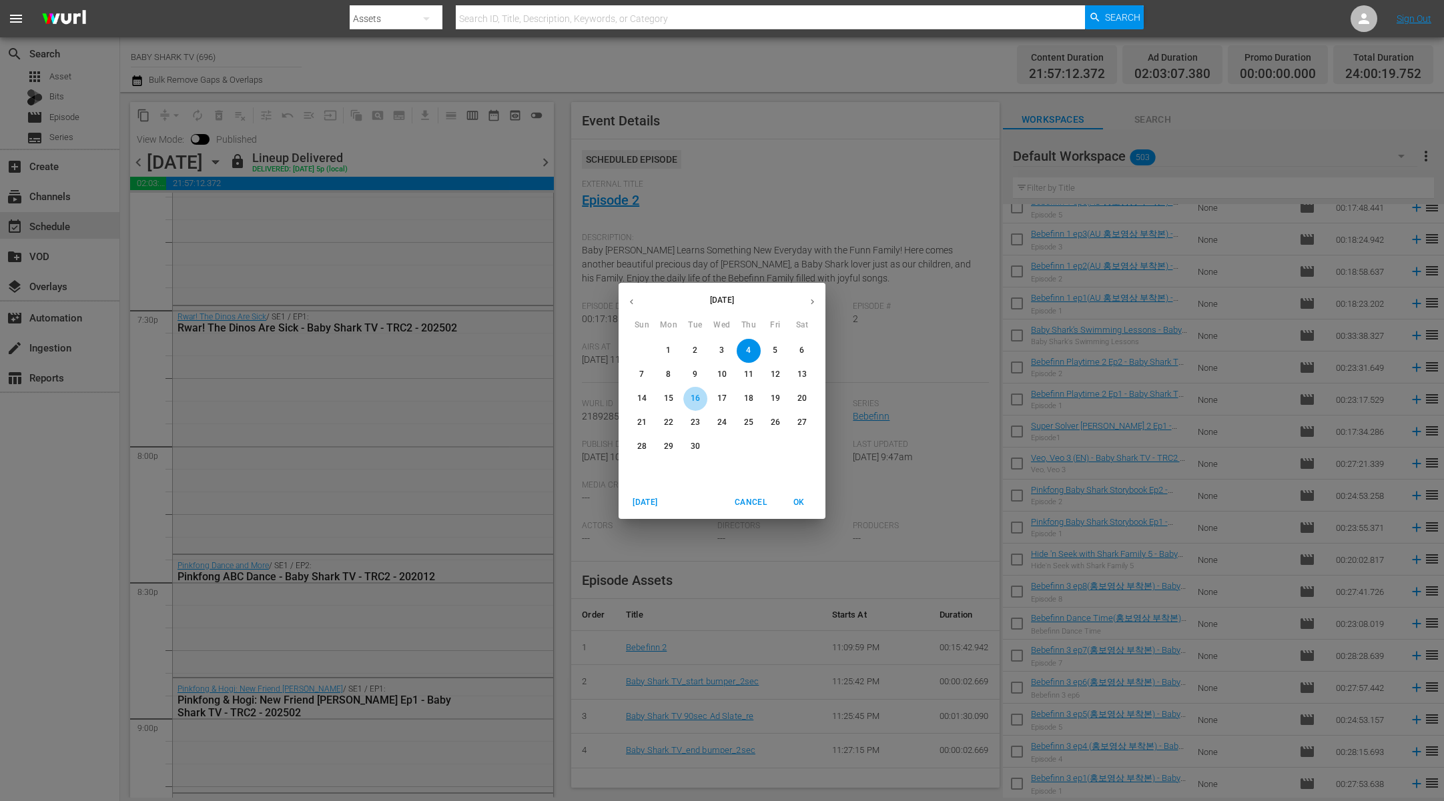
click at [694, 406] on button "16" at bounding box center [695, 399] width 24 height 24
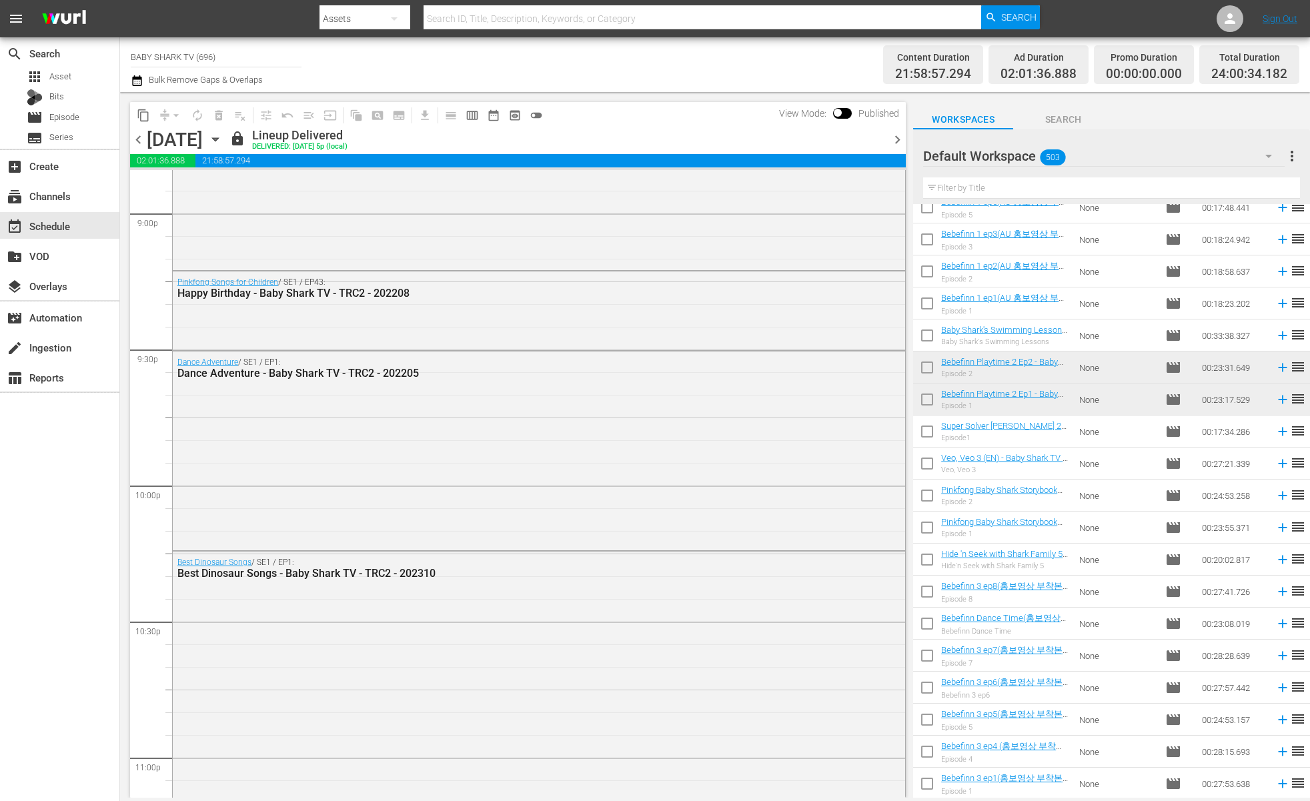
scroll to position [5907, 0]
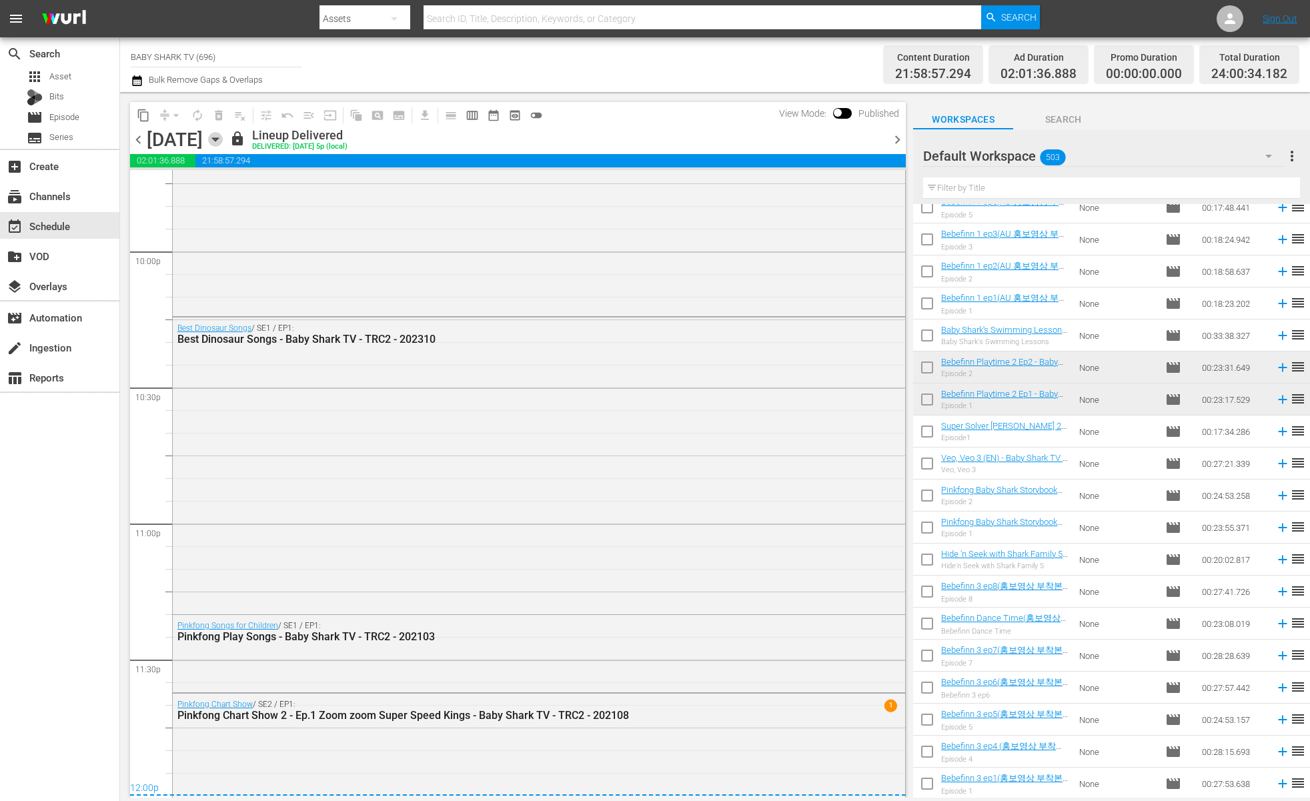
click at [223, 137] on icon "button" at bounding box center [215, 139] width 15 height 15
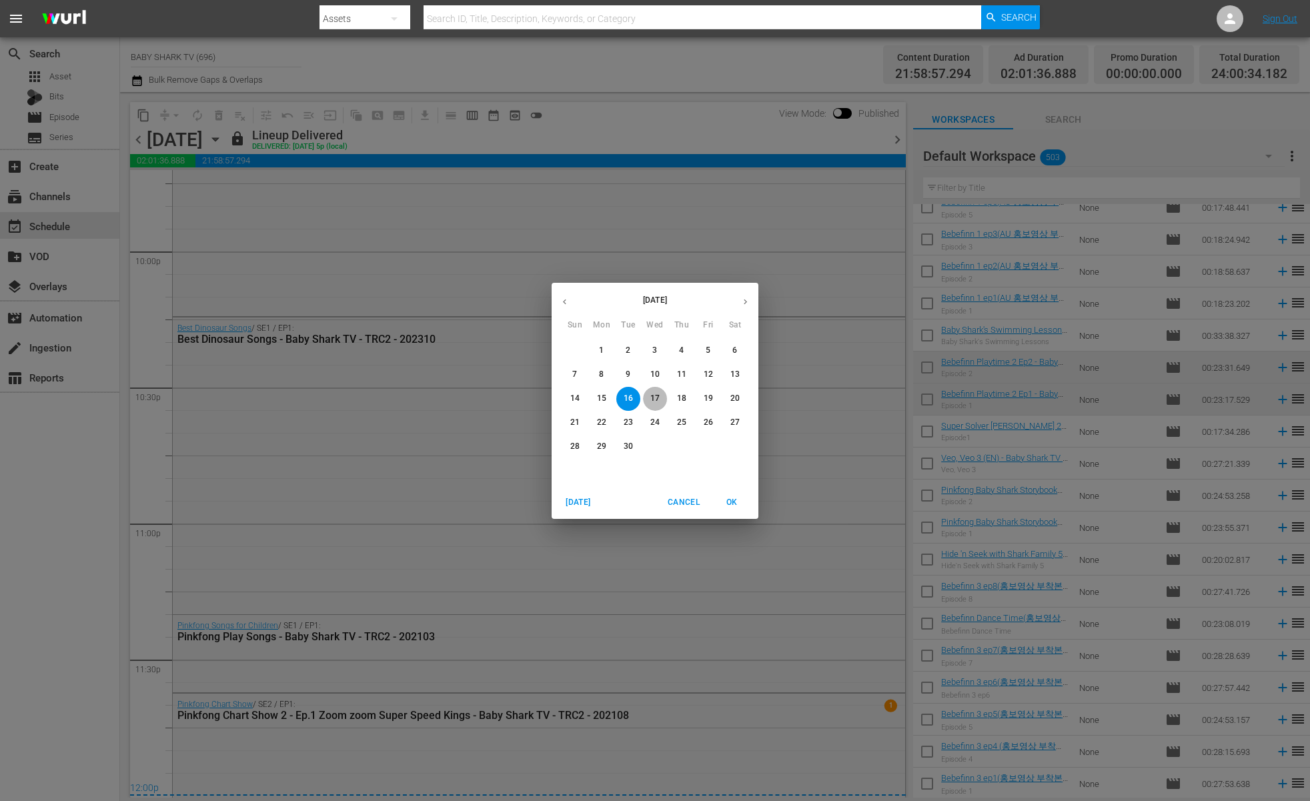
click at [645, 400] on span "17" at bounding box center [655, 398] width 24 height 11
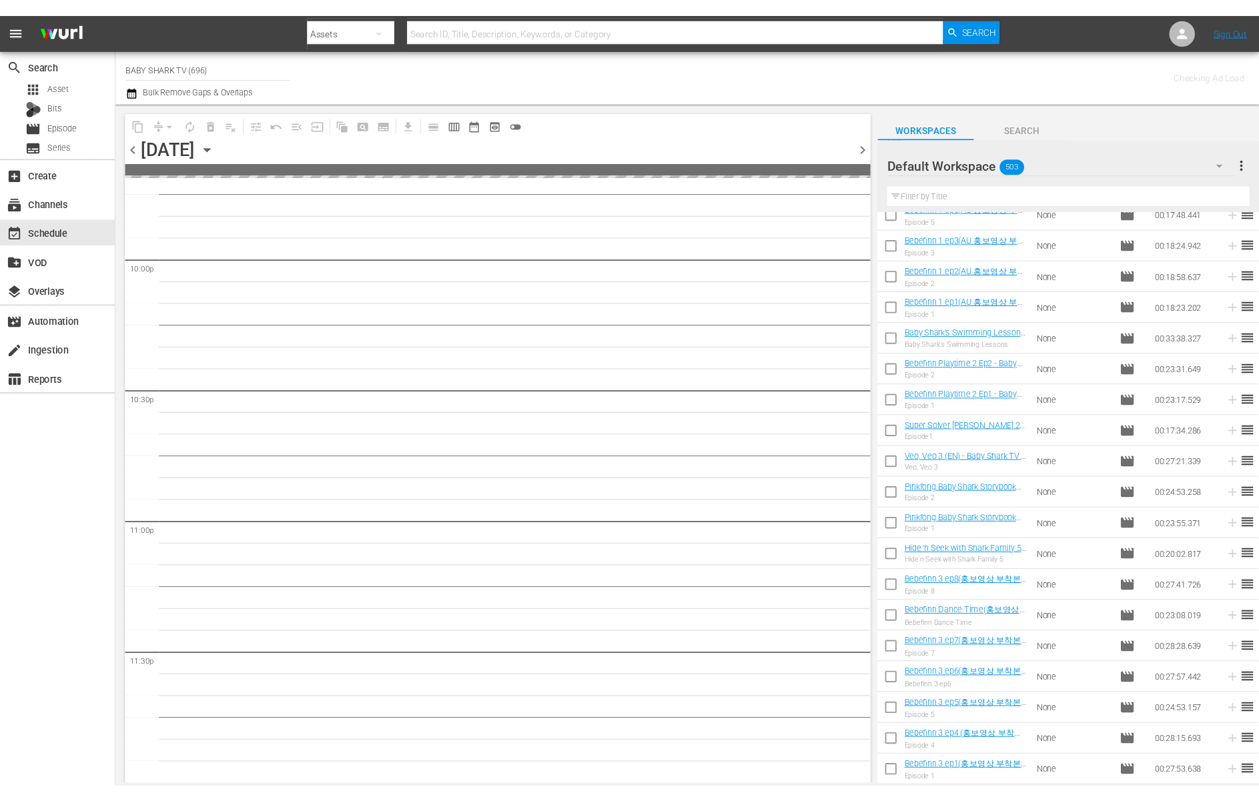
scroll to position [5903, 0]
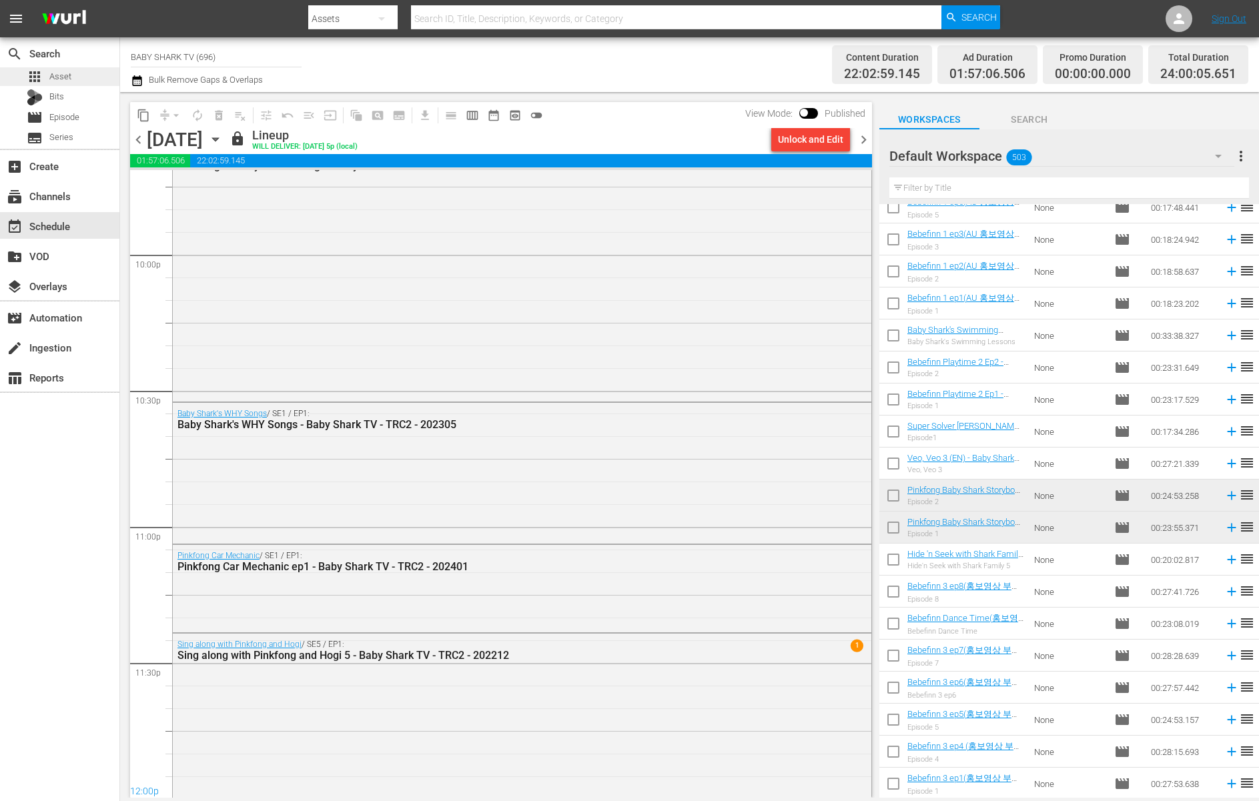
click at [67, 75] on span "Asset" at bounding box center [60, 76] width 22 height 13
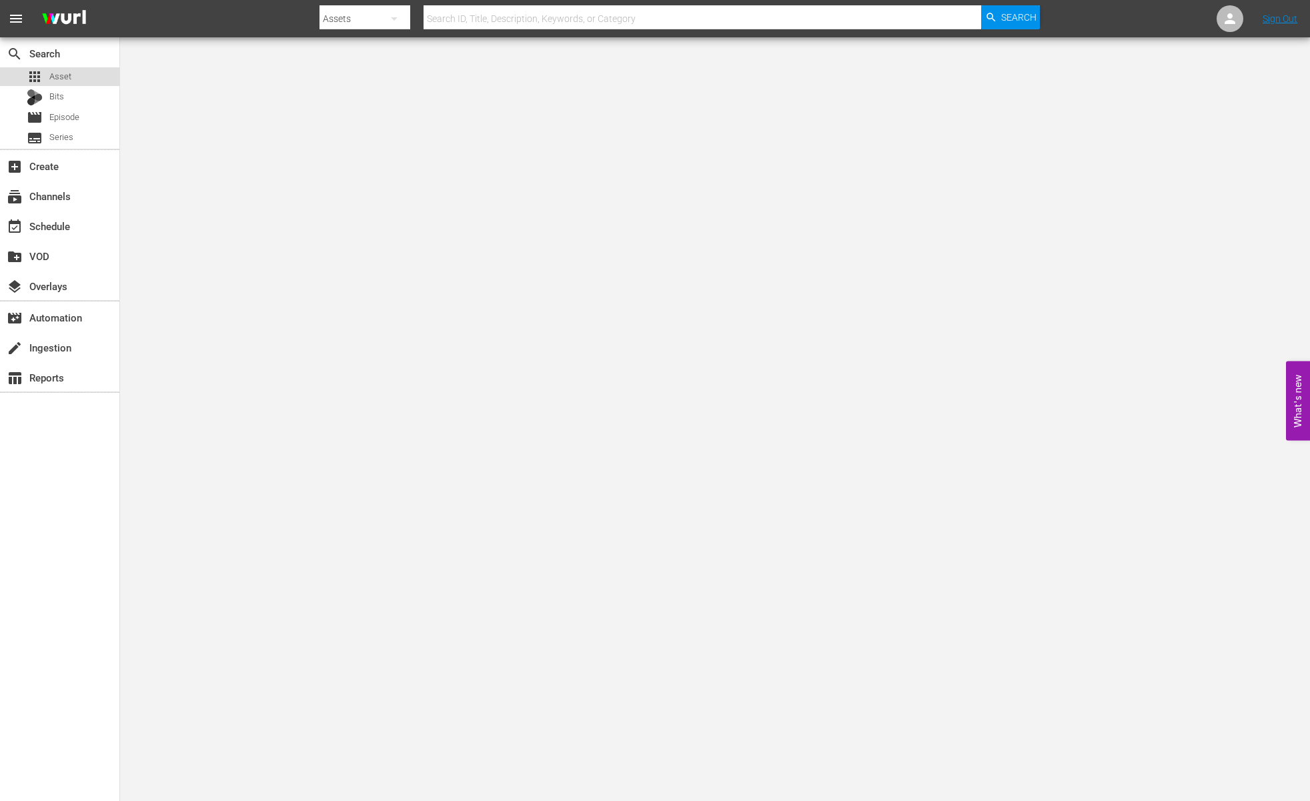
click at [57, 79] on span "Asset" at bounding box center [60, 76] width 22 height 13
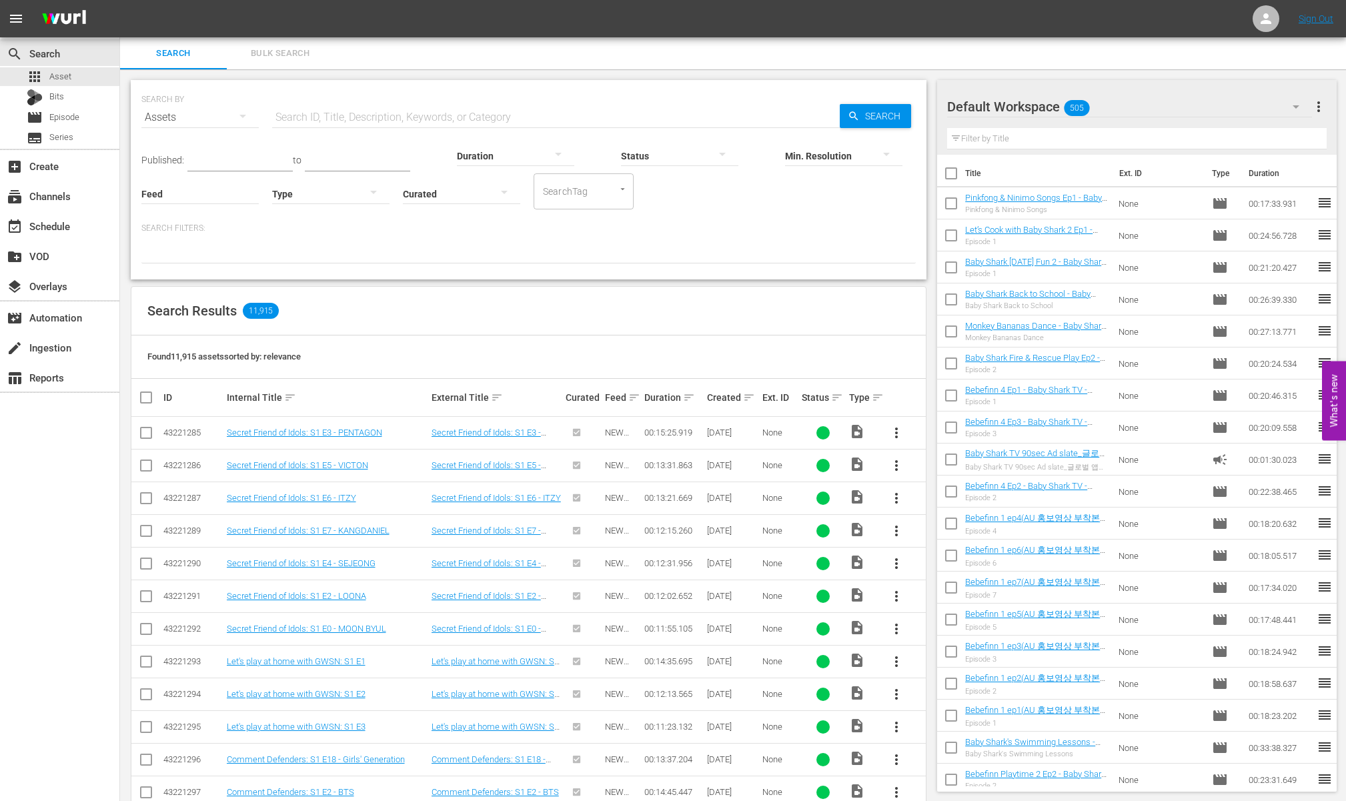
click at [842, 239] on div "Search Filters:" at bounding box center [528, 243] width 775 height 41
click at [488, 116] on input "text" at bounding box center [556, 117] width 568 height 32
paste input "Baby Shark Fire & Rescue Play Ep3"
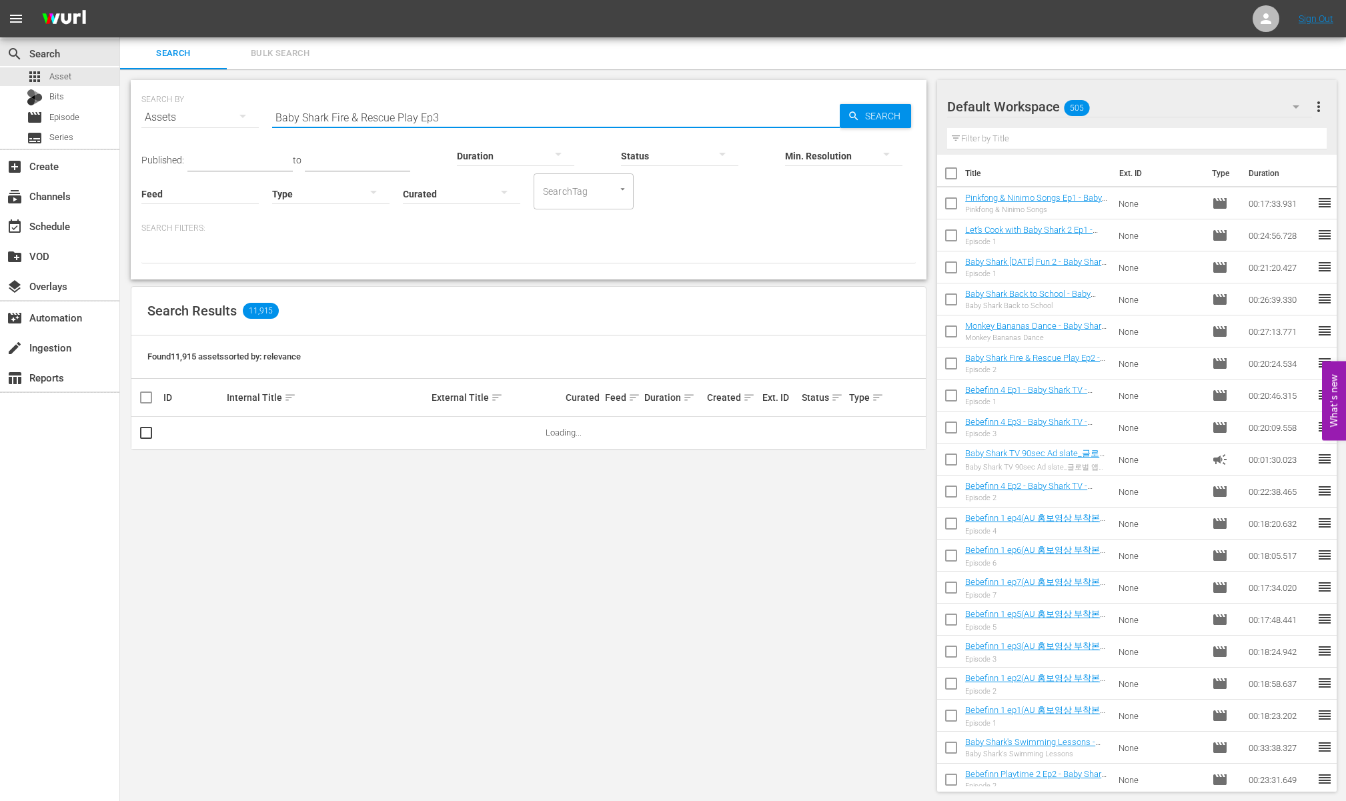
type input "Baby Shark Fire & Rescue Play Ep3"
click at [274, 113] on input "Baby Shark Fire & Rescue Play Ep3" at bounding box center [556, 117] width 568 height 32
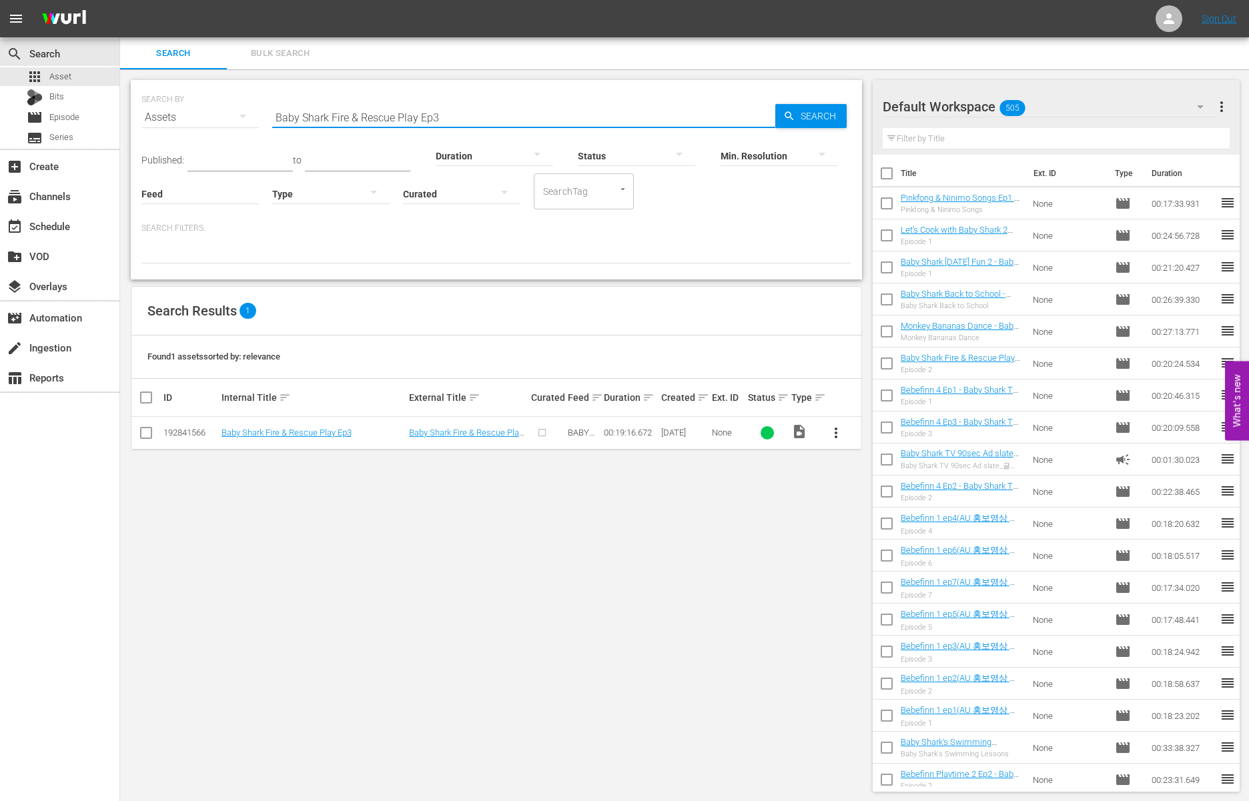
click at [835, 429] on span "more_vert" at bounding box center [836, 433] width 16 height 16
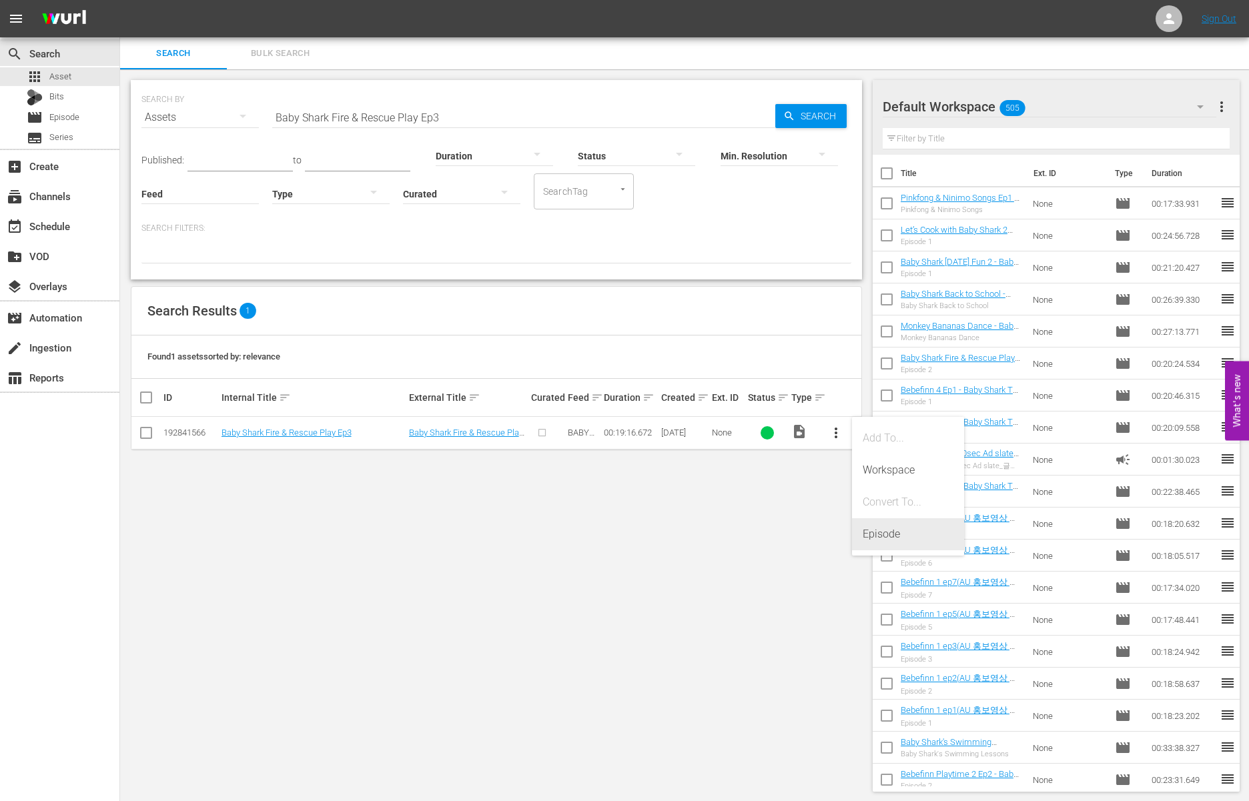
click at [909, 533] on div "Episode" at bounding box center [908, 534] width 91 height 32
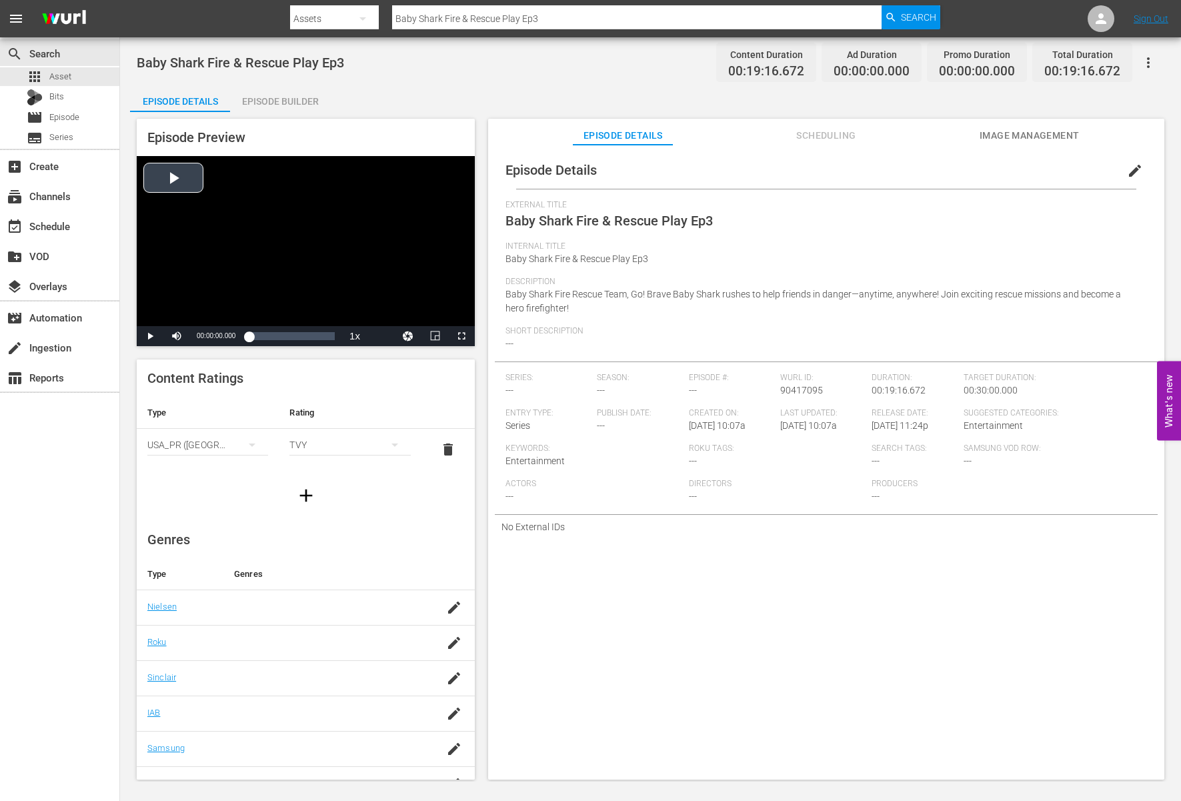
click at [292, 267] on div "Video Player" at bounding box center [306, 241] width 338 height 170
click at [330, 649] on td at bounding box center [328, 642] width 210 height 35
click at [452, 647] on div "button" at bounding box center [454, 643] width 20 height 24
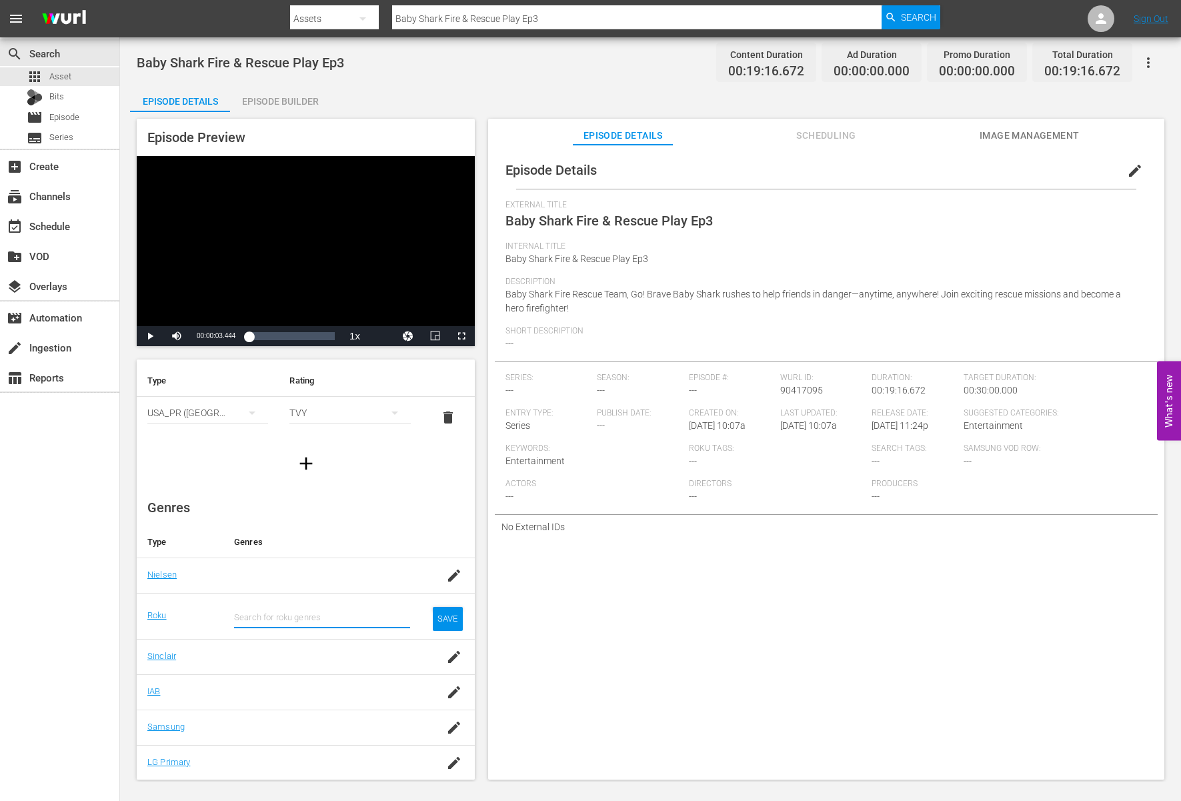
scroll to position [68, 0]
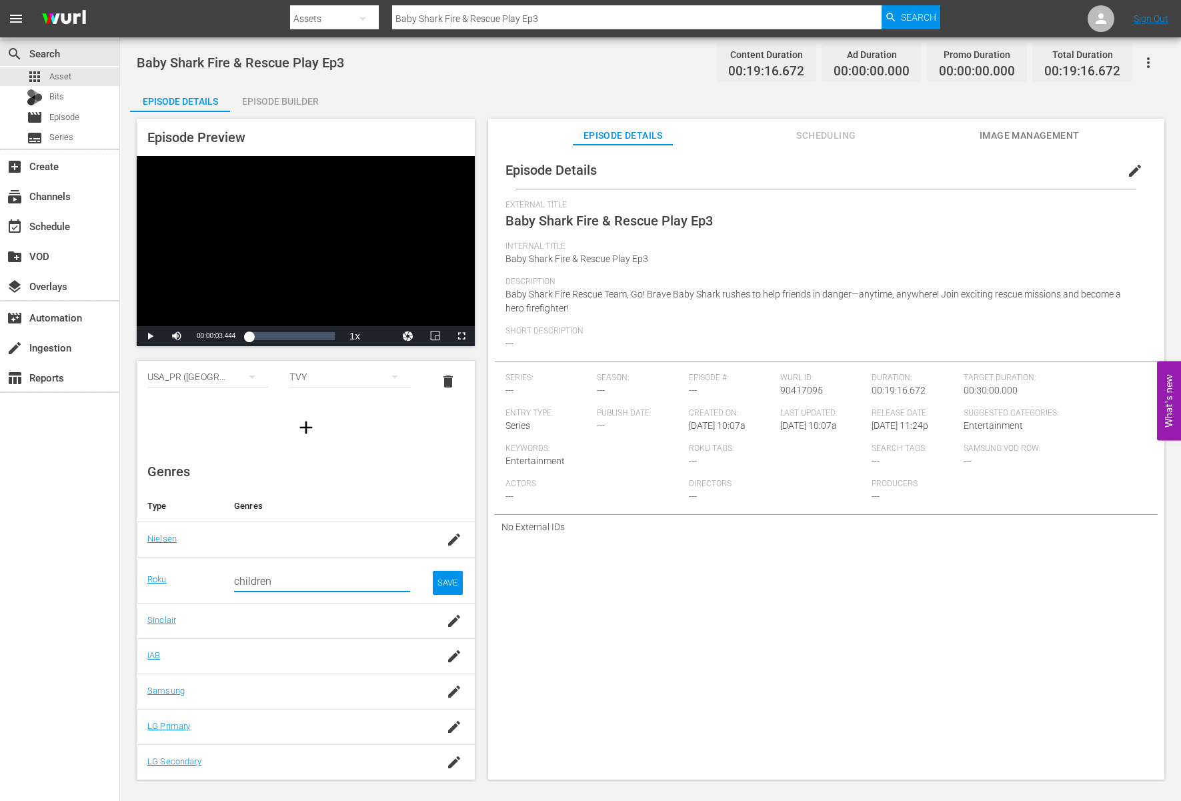
click at [330, 588] on input "children" at bounding box center [322, 582] width 176 height 32
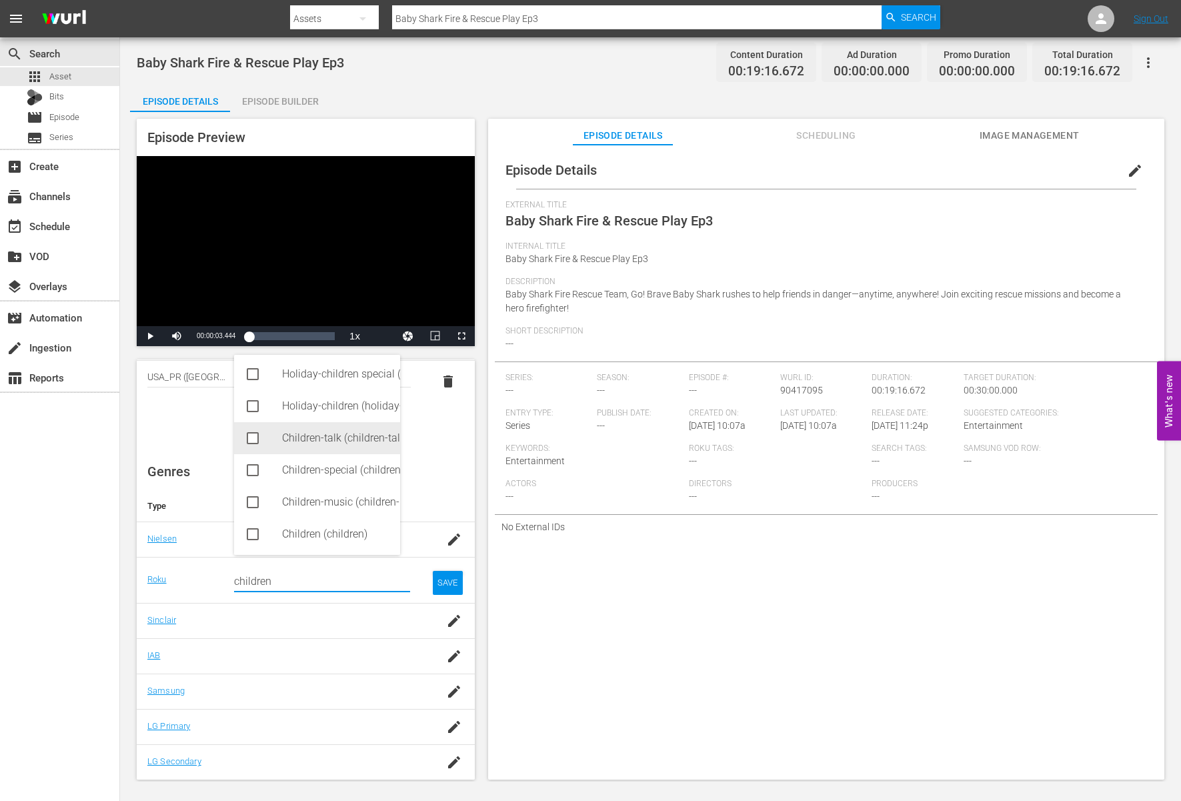
scroll to position [3, 0]
click at [275, 532] on div "Children (children)" at bounding box center [317, 534] width 166 height 32
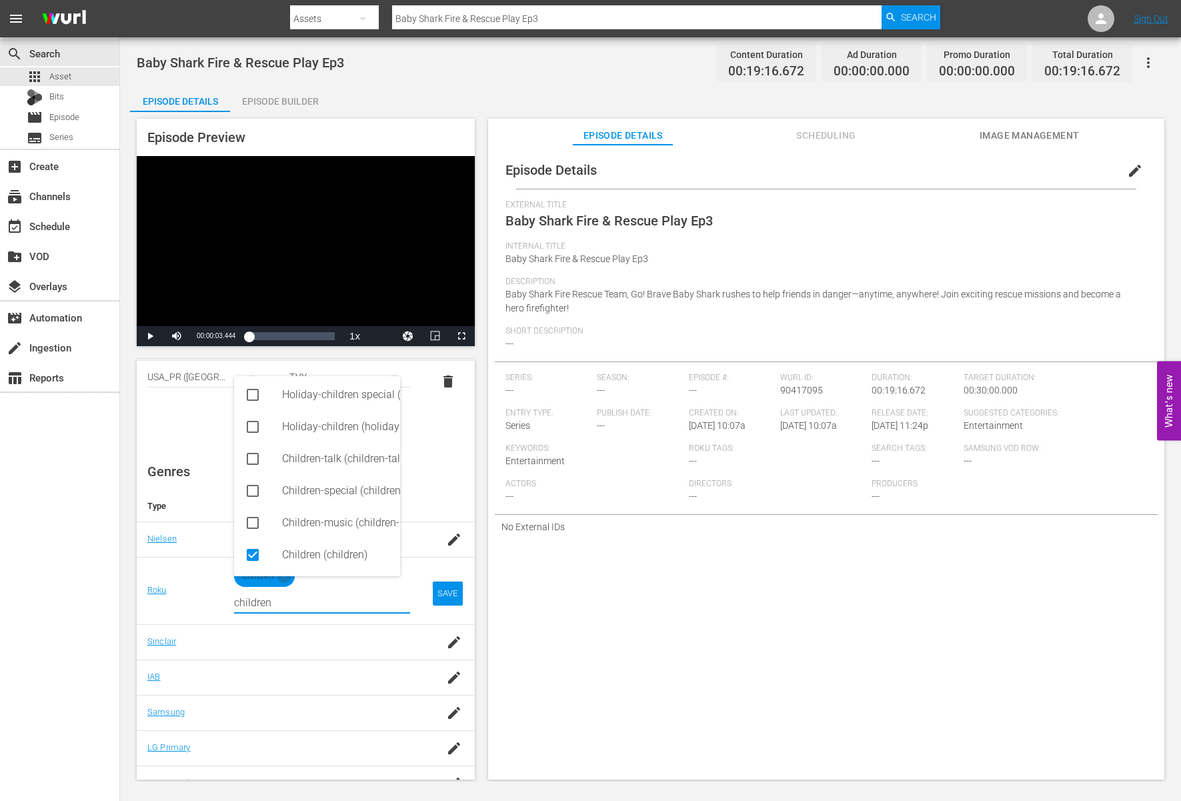
type input "children"
click at [632, 643] on div "Episode Details edit External Title Baby Shark Fire & Rescue Play Ep3 Internal …" at bounding box center [826, 469] width 676 height 648
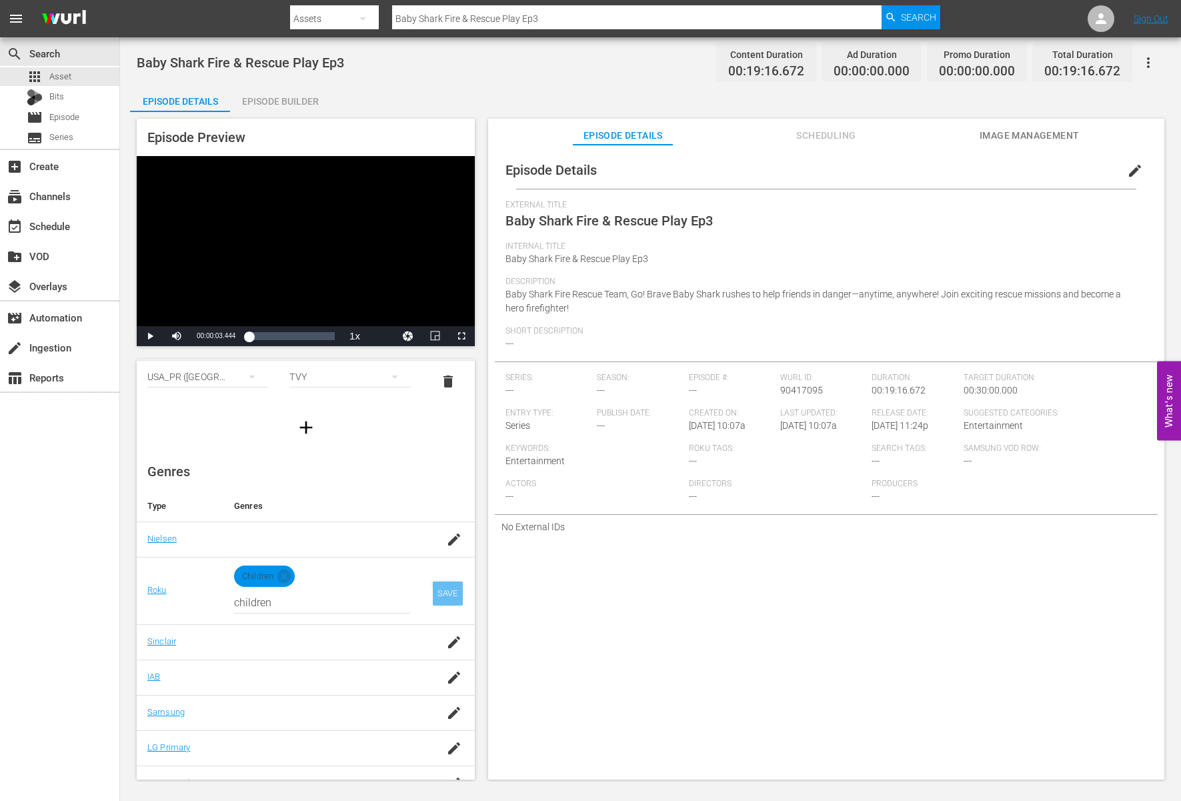
click at [438, 590] on div "SAVE" at bounding box center [448, 594] width 31 height 24
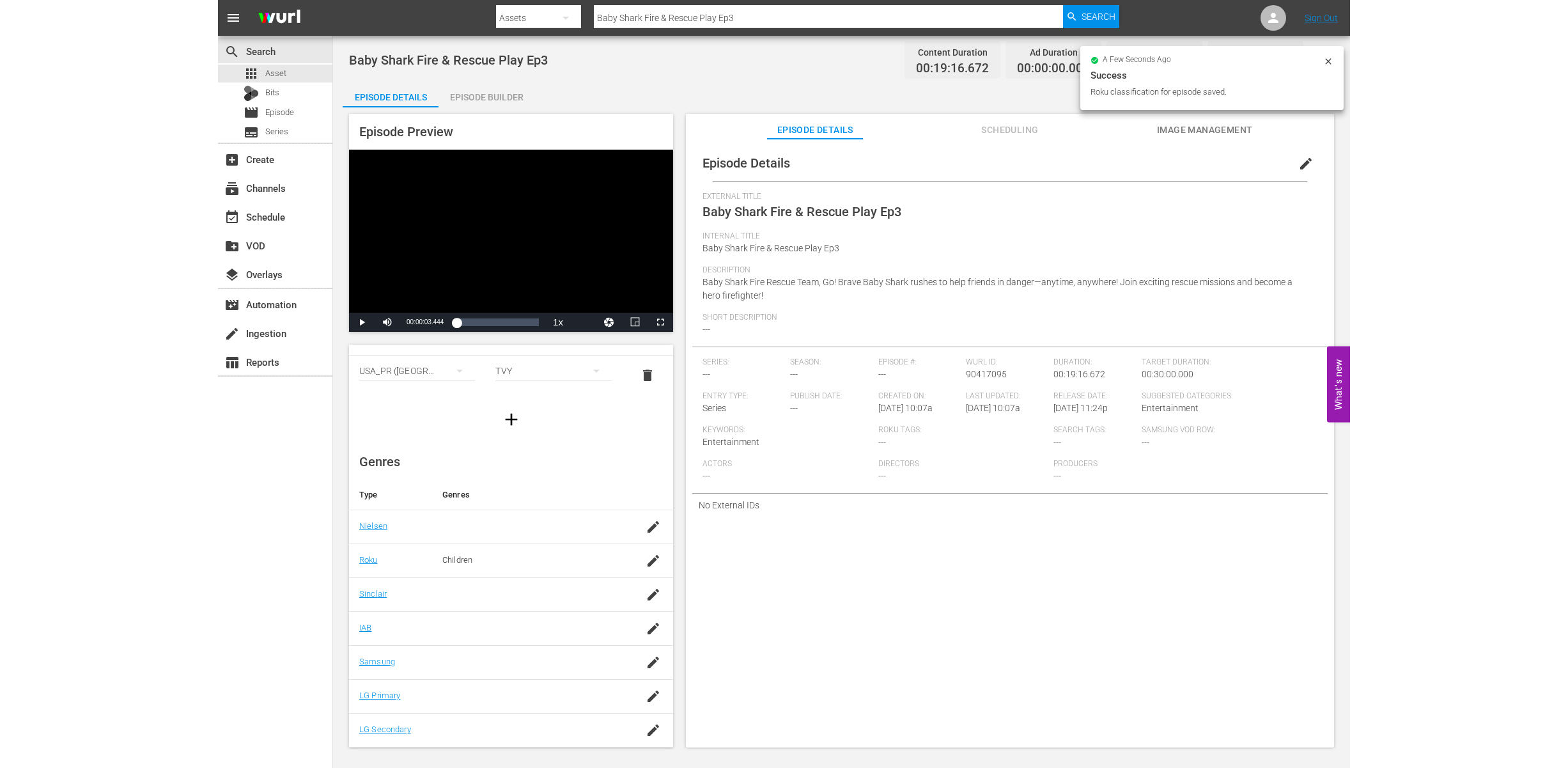
scroll to position [55, 0]
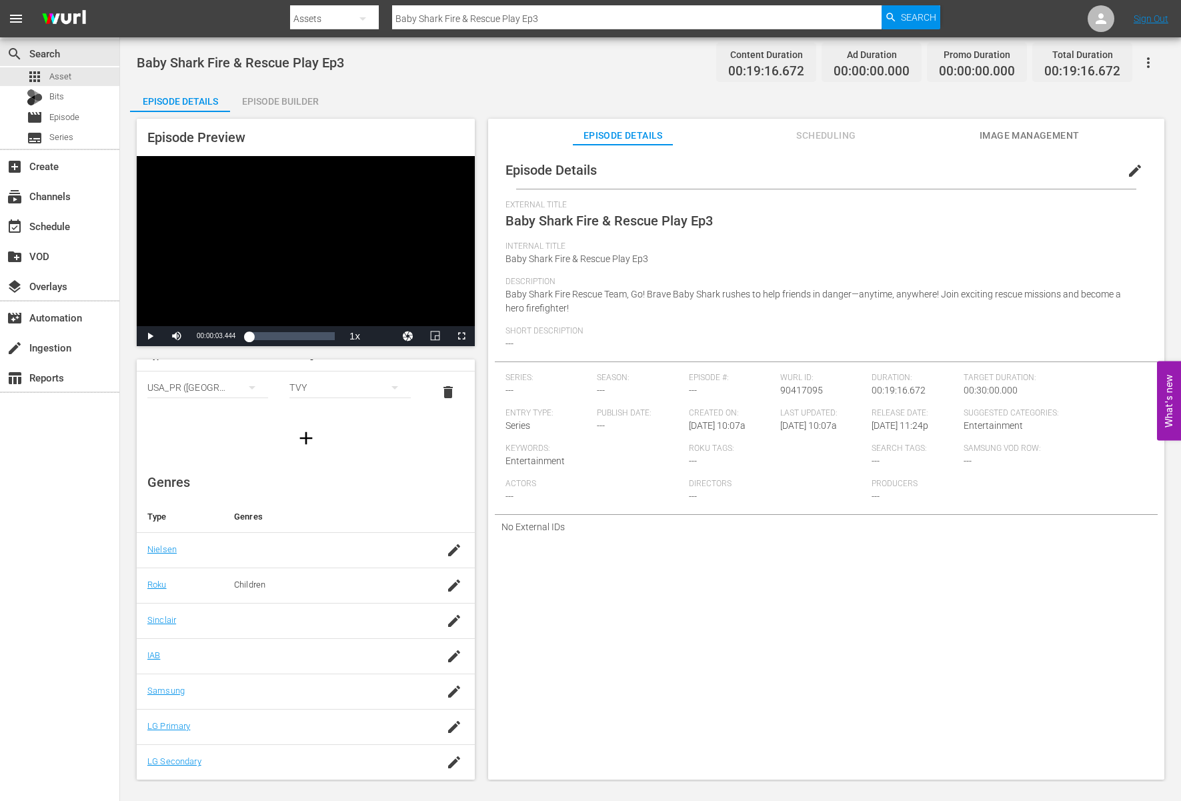
click at [336, 657] on div at bounding box center [328, 656] width 189 height 13
click at [446, 697] on icon "button" at bounding box center [454, 692] width 16 height 16
type input "t"
type input "kids"
click at [313, 696] on input "kids" at bounding box center [322, 698] width 176 height 32
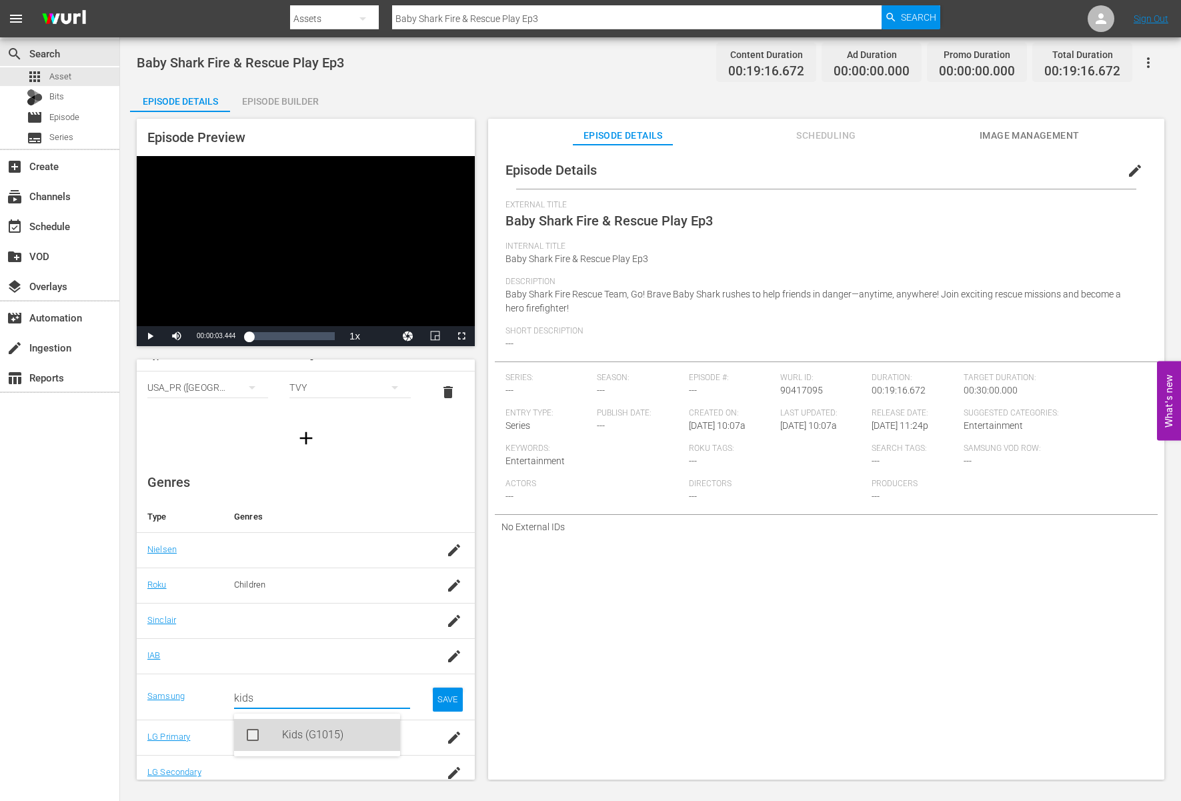
click at [275, 737] on div "Kids (G1015)" at bounding box center [317, 735] width 166 height 32
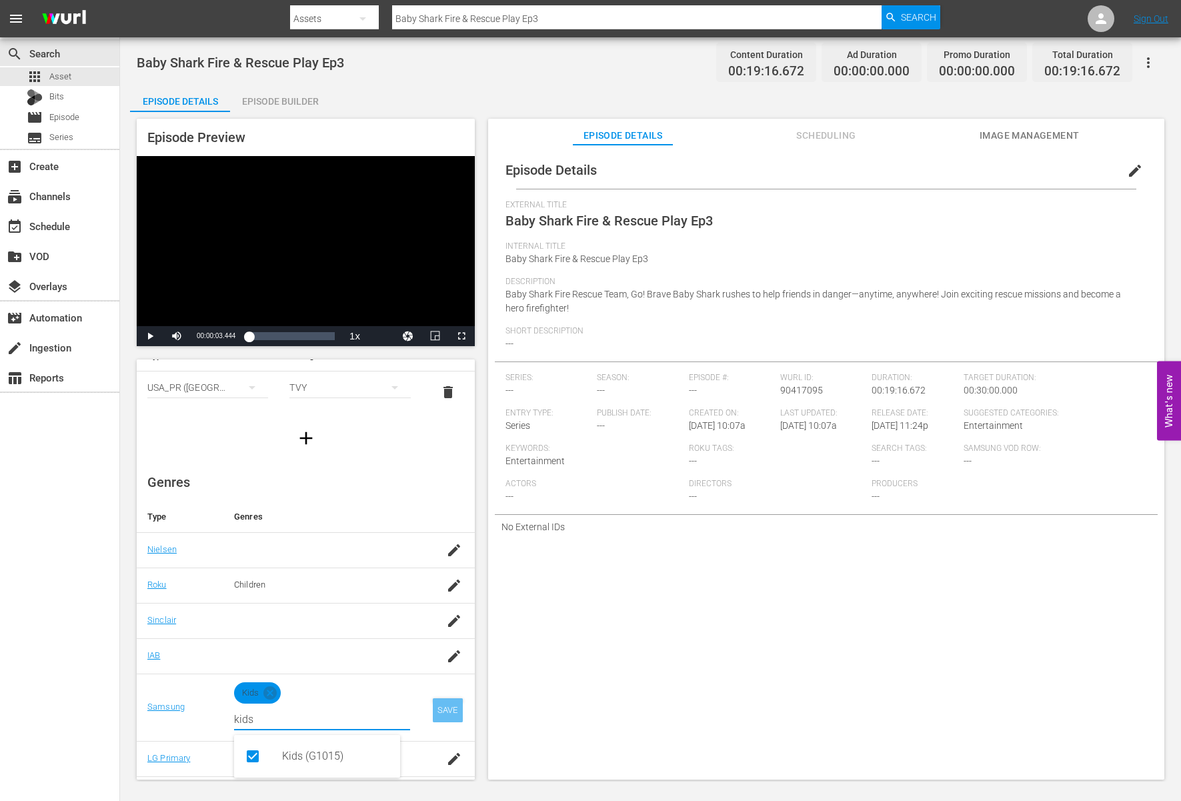
click at [437, 710] on div "SAVE" at bounding box center [448, 710] width 31 height 24
click at [624, 686] on div "Episode Details edit External Title Baby Shark Fire & Rescue Play Ep3 Internal …" at bounding box center [826, 469] width 676 height 648
click at [808, 284] on span "Description" at bounding box center [823, 282] width 635 height 11
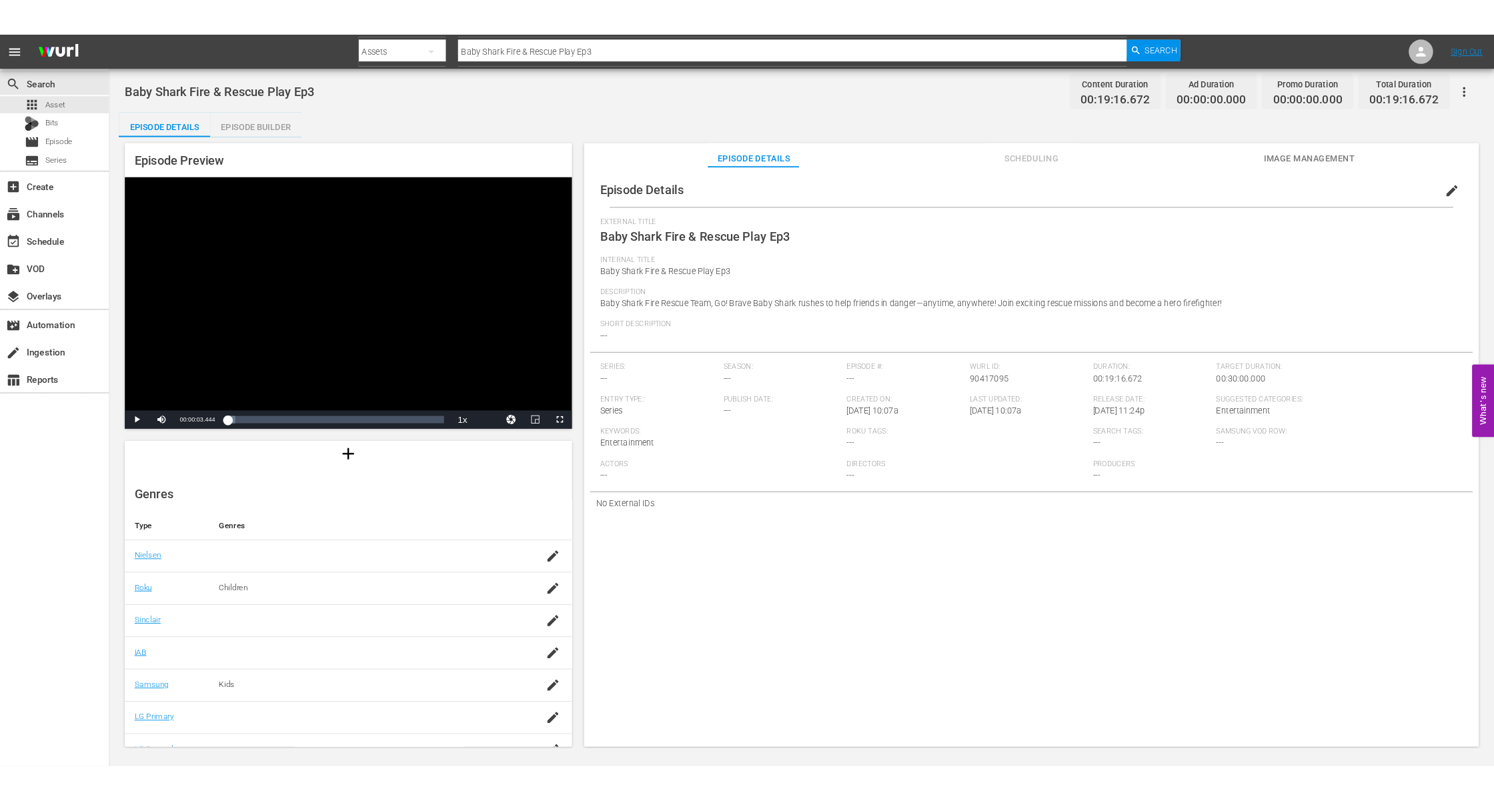
scroll to position [143, 0]
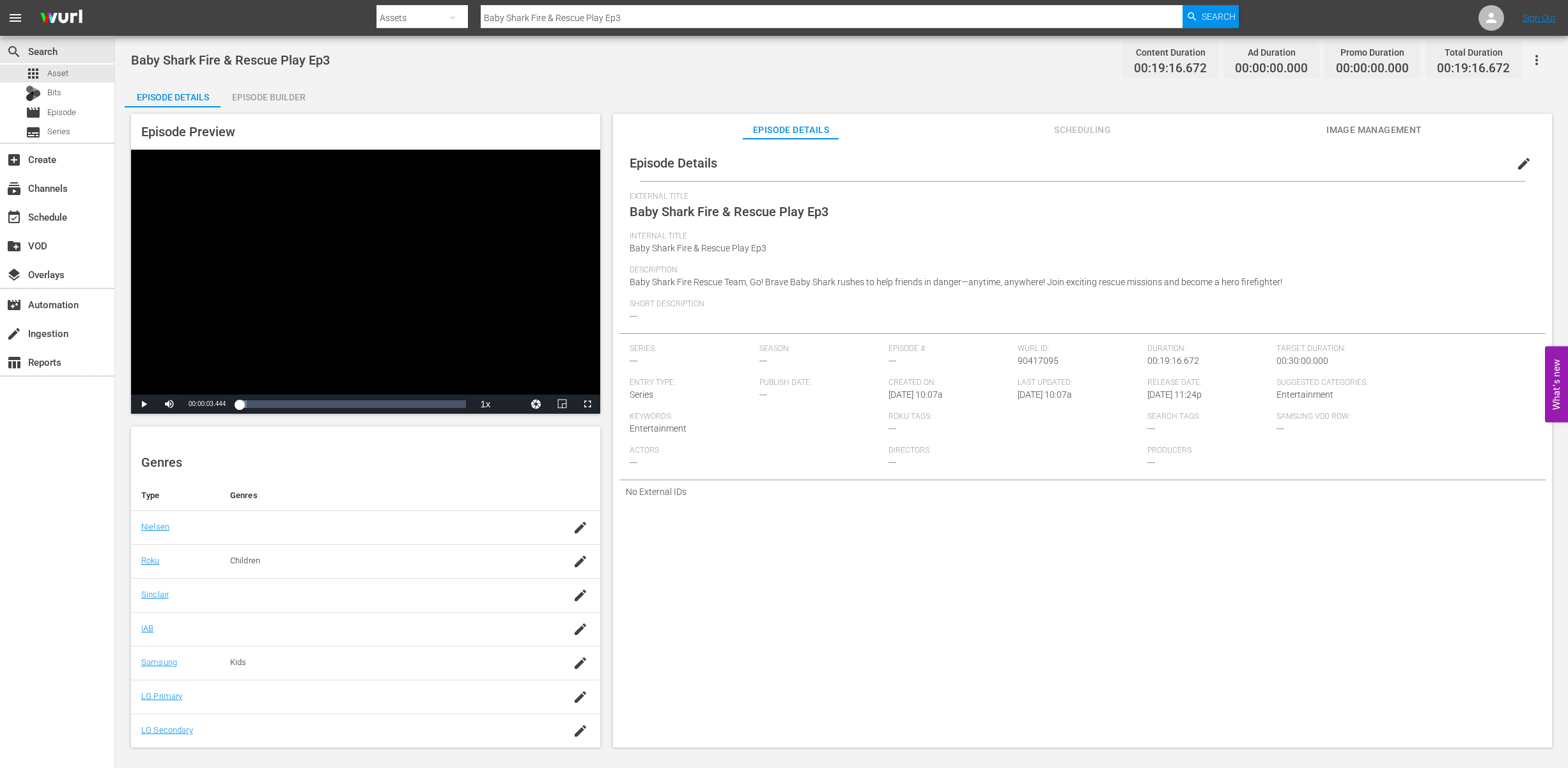
click at [326, 623] on div at bounding box center [384, 629] width 310 height 12
click at [577, 633] on icon "button" at bounding box center [581, 629] width 15 height 15
type input "ㅅ"
drag, startPoint x: 328, startPoint y: 648, endPoint x: 324, endPoint y: 671, distance: 23.3
click at [328, 649] on input "television" at bounding box center [381, 636] width 306 height 31
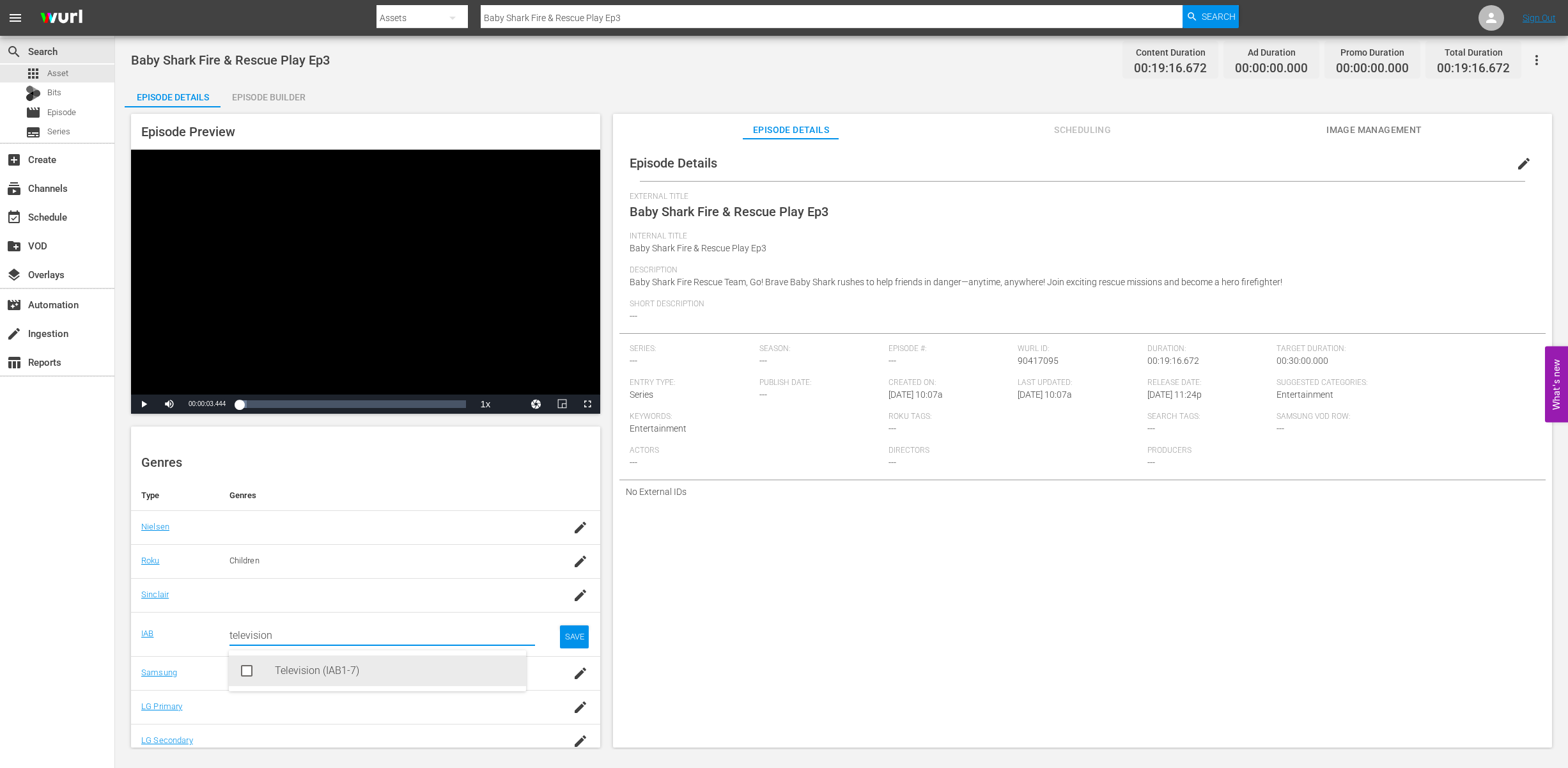
drag, startPoint x: 317, startPoint y: 670, endPoint x: 314, endPoint y: 681, distance: 11.4
click at [316, 683] on div "Television (IAB1-7)" at bounding box center [396, 671] width 242 height 31
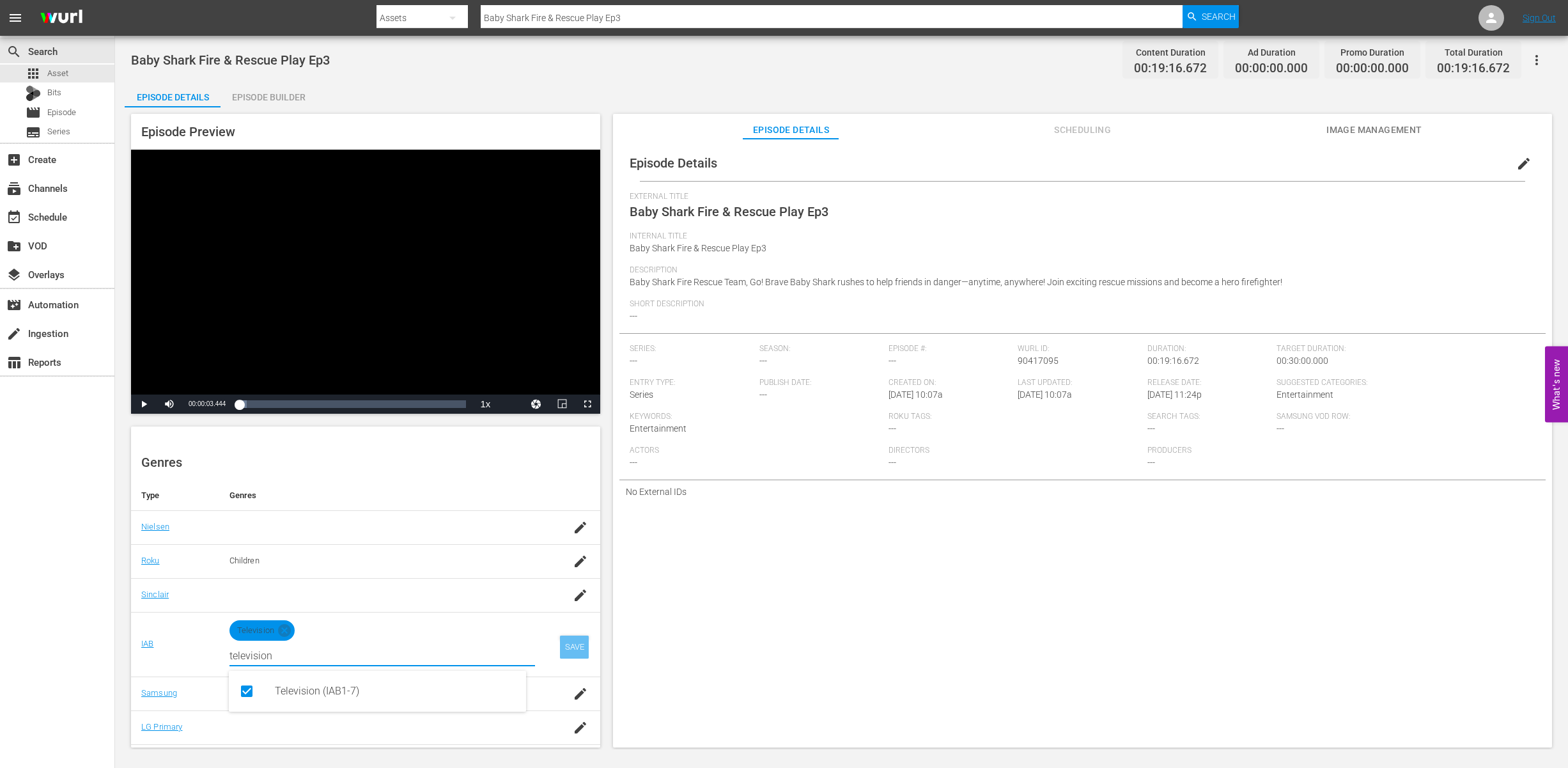
type input "television"
click at [561, 654] on div "SAVE" at bounding box center [574, 647] width 30 height 23
click at [816, 624] on div "Episode Details edit External Title Baby Shark Fire & Rescue Play Ep3 Internal …" at bounding box center [1083, 450] width 939 height 621
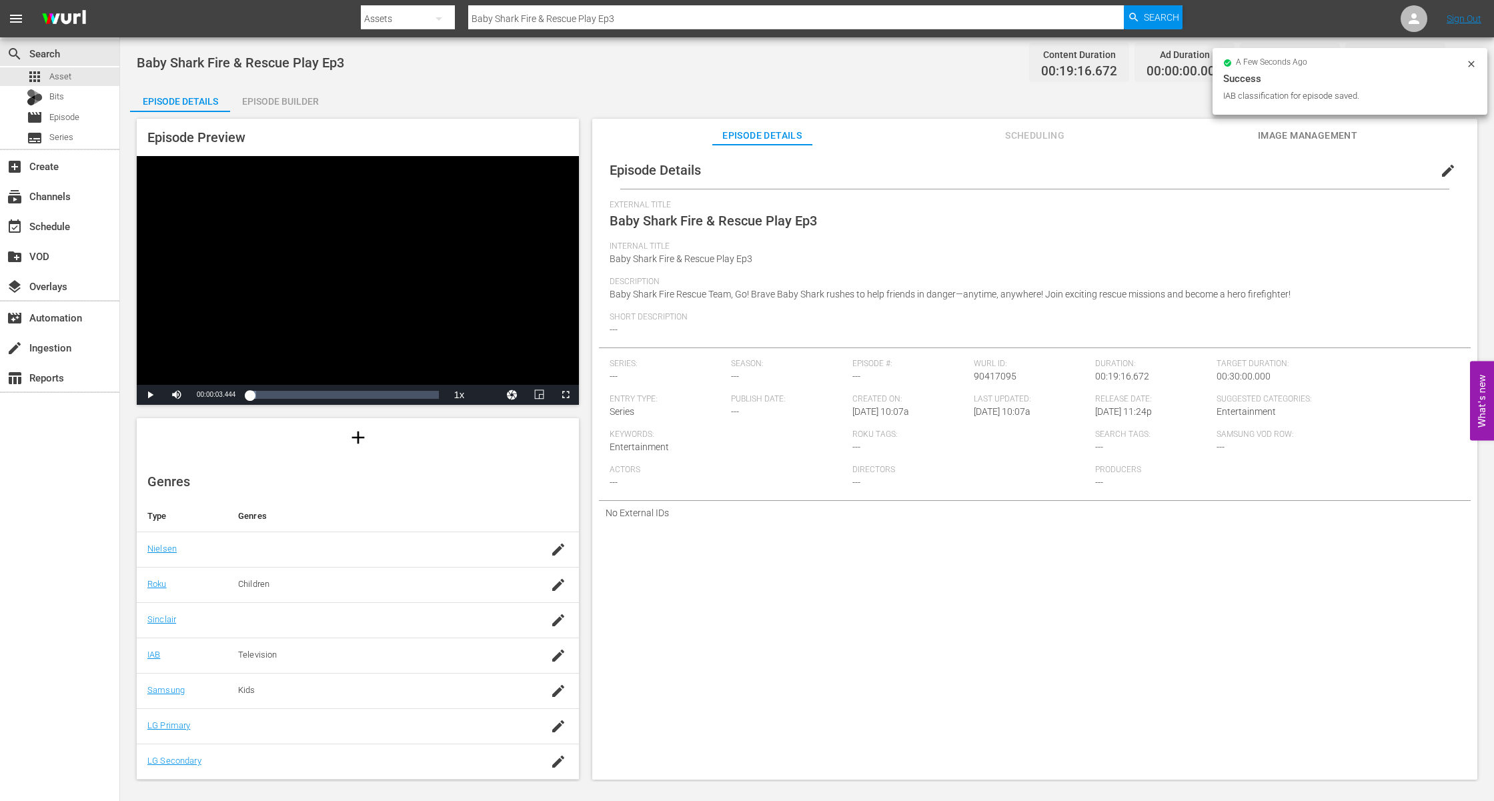
scroll to position [116, 0]
click at [887, 245] on span "Internal Title" at bounding box center [1032, 246] width 844 height 11
click at [1015, 225] on div "External Title Baby Shark Fire & Rescue Play Ep3" at bounding box center [1035, 220] width 851 height 41
click at [1310, 168] on button "edit" at bounding box center [1448, 171] width 32 height 32
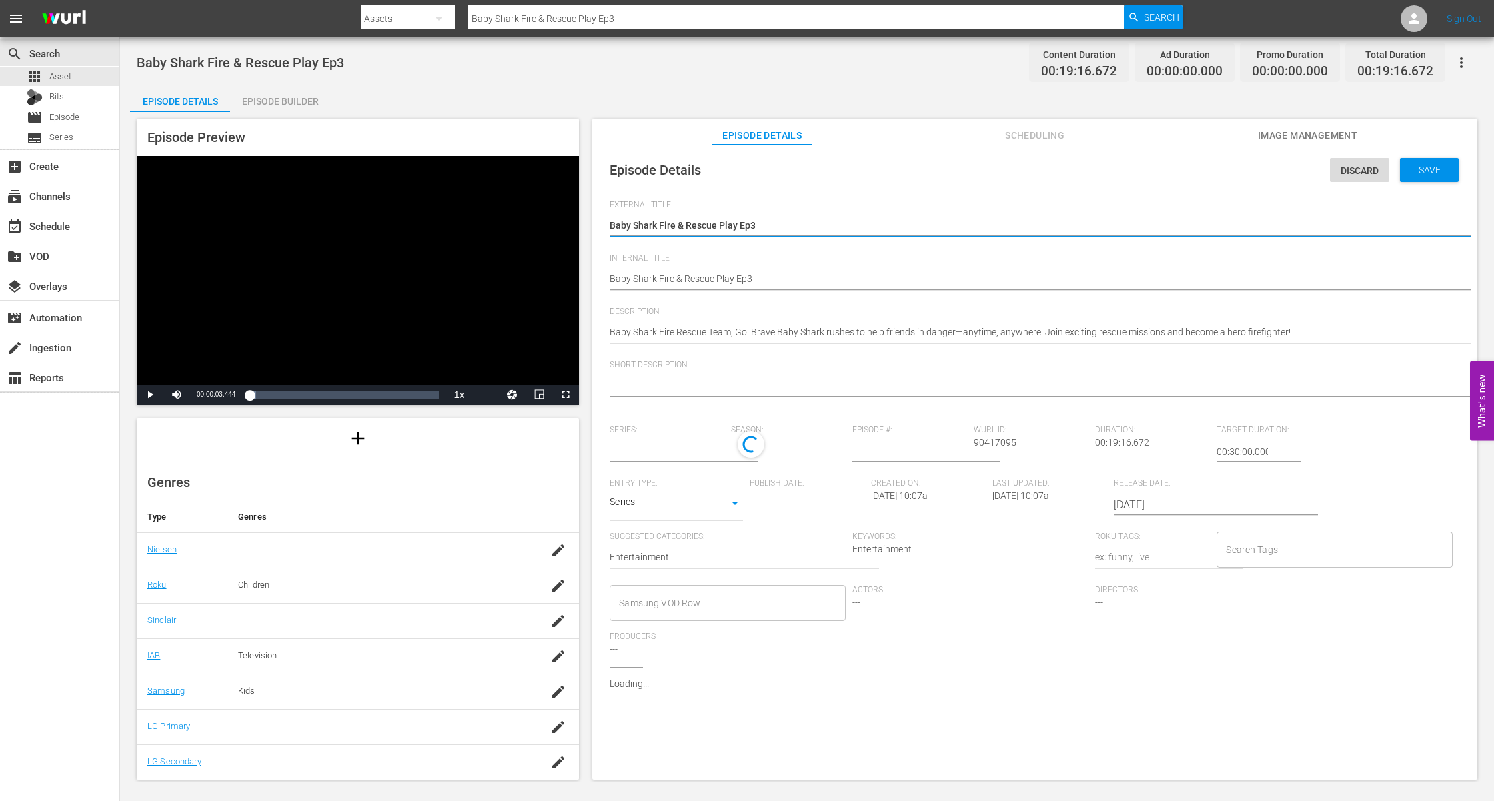
type textarea "Baby Shark Fire & Rescue Play Ep3"
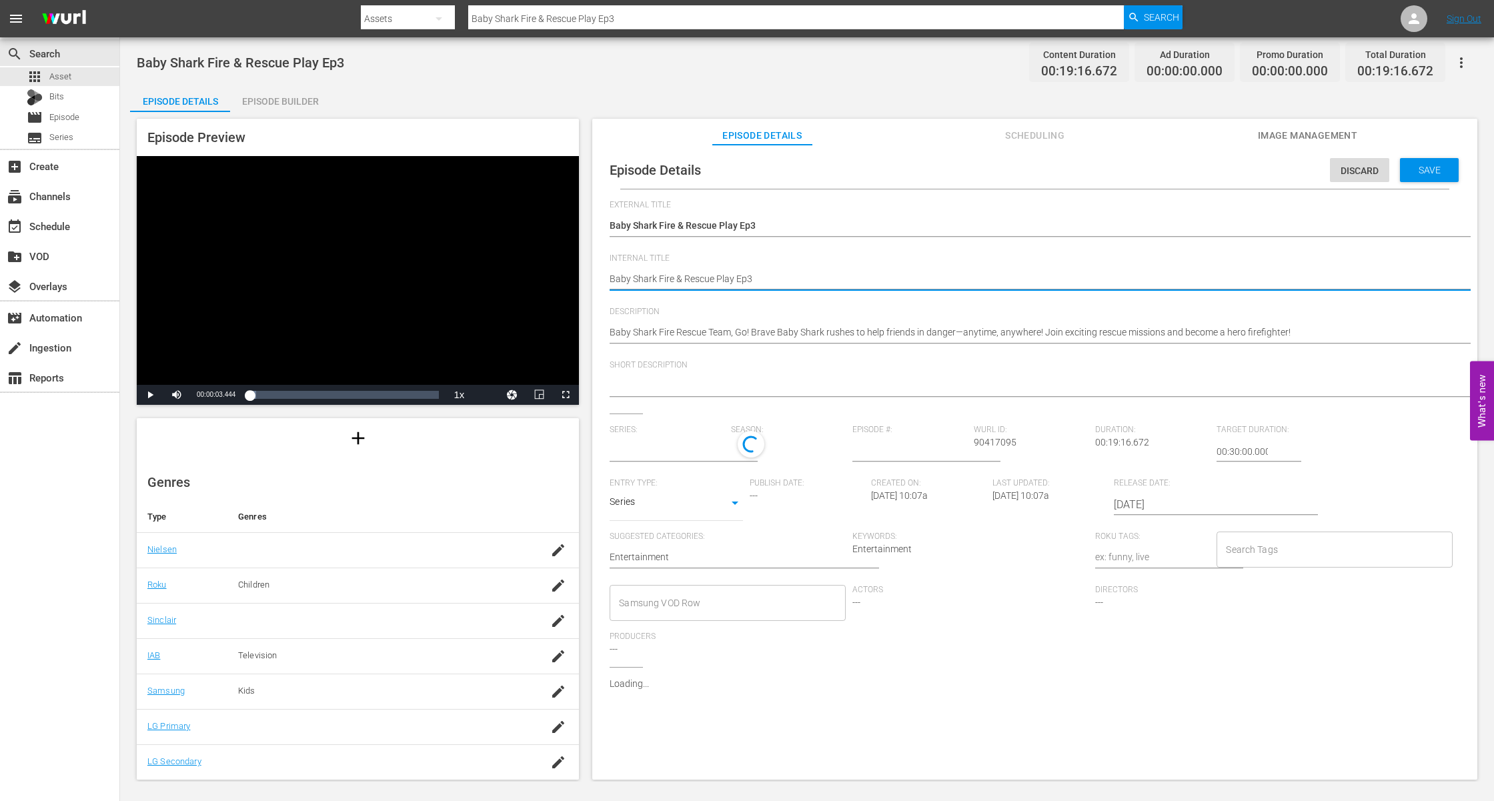
paste textarea "- Baby Shark TV - TRC2 - 202509"
type textarea "Baby Shark Fire & Rescue Play Ep3 - Baby Shark TV - TRC2 - 202509"
click at [799, 217] on div "Baby Shark Fire & Rescue Play Ep3 Baby Shark Fire & Rescue Play Ep3" at bounding box center [1032, 227] width 844 height 32
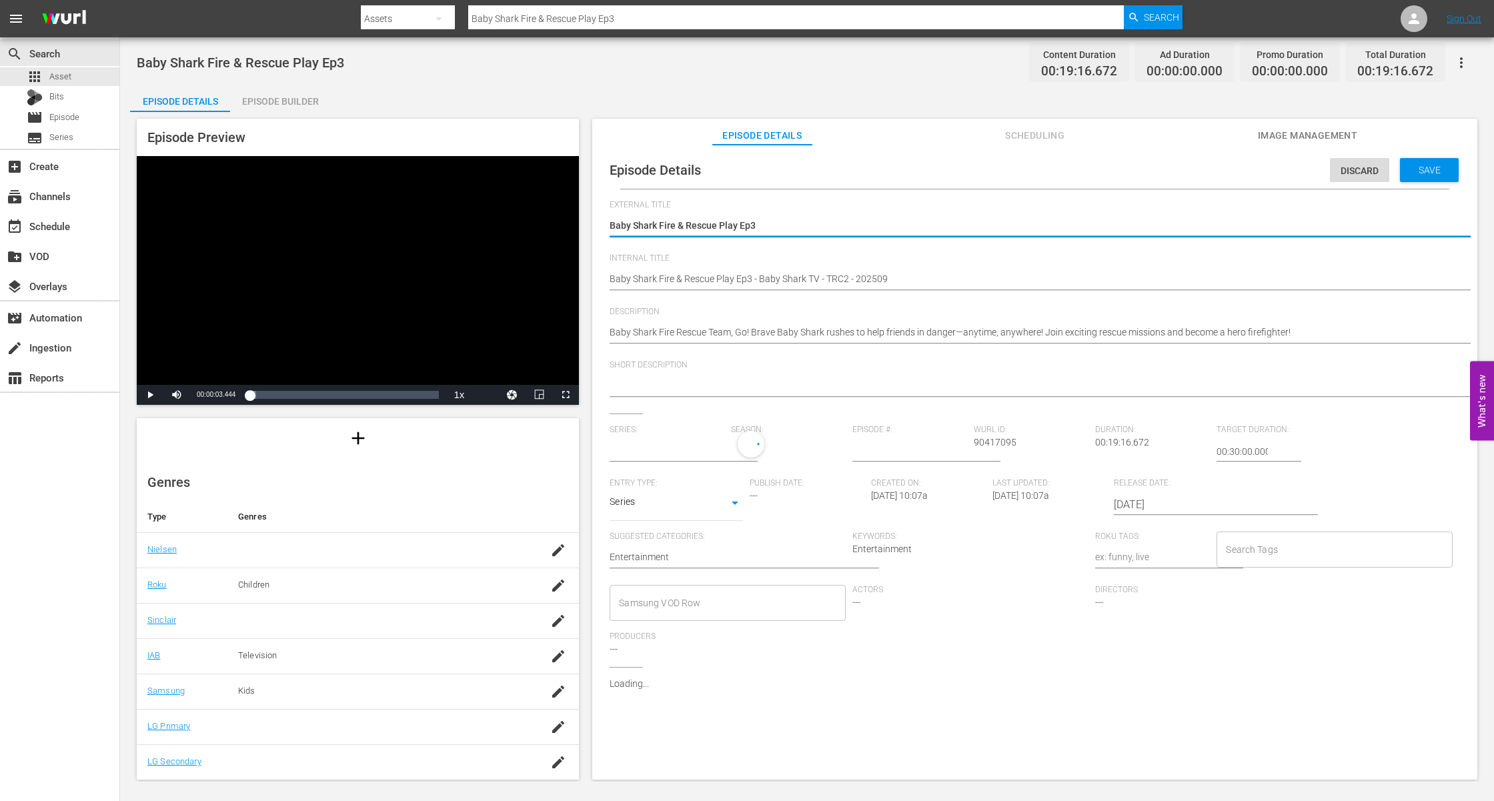
type textarea "ㄸ"
type input "No Series"
type textarea "ㄷ"
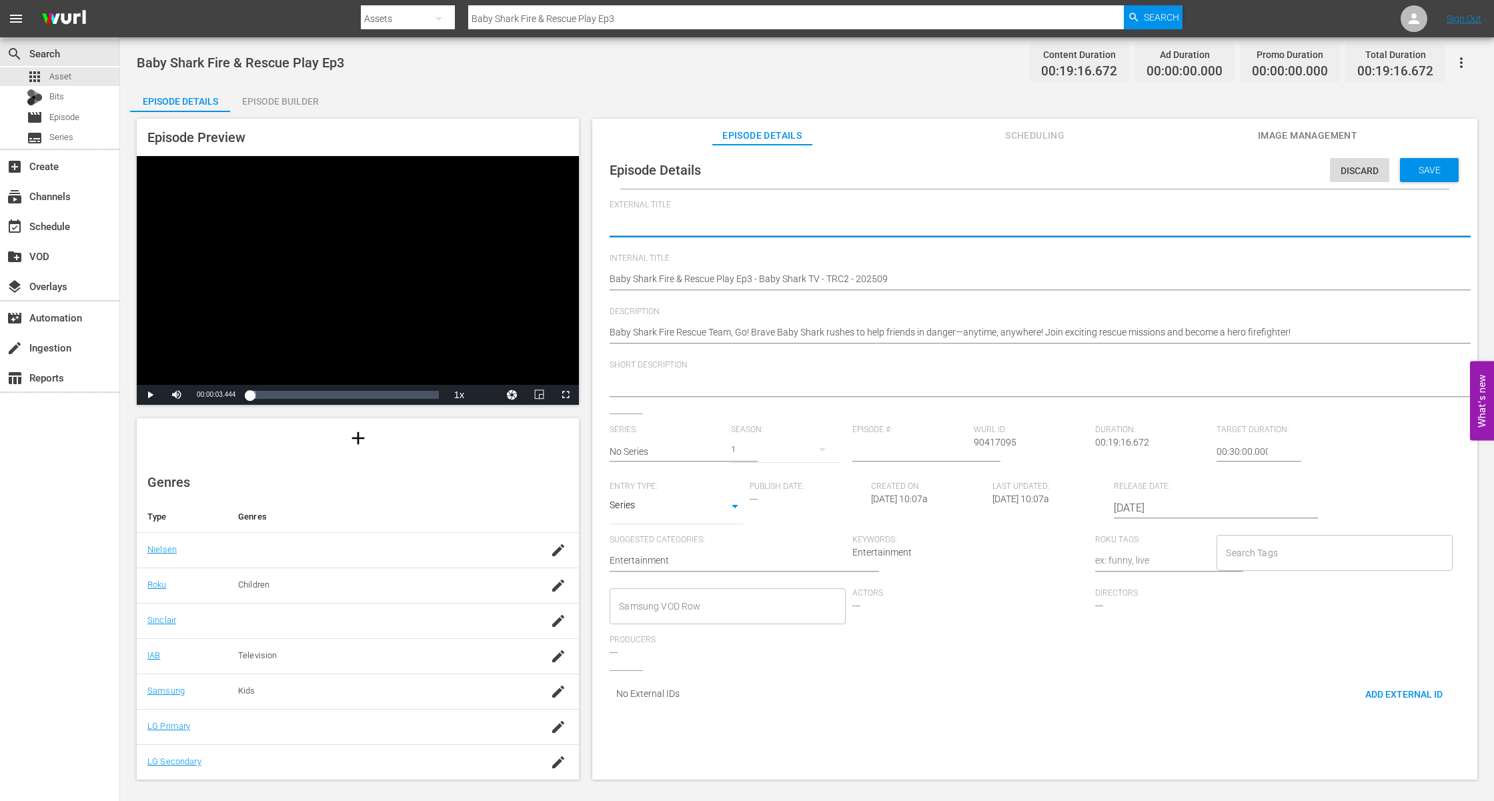
type textarea "E"
type textarea "Ep"
type textarea "Epi"
type textarea "Epis"
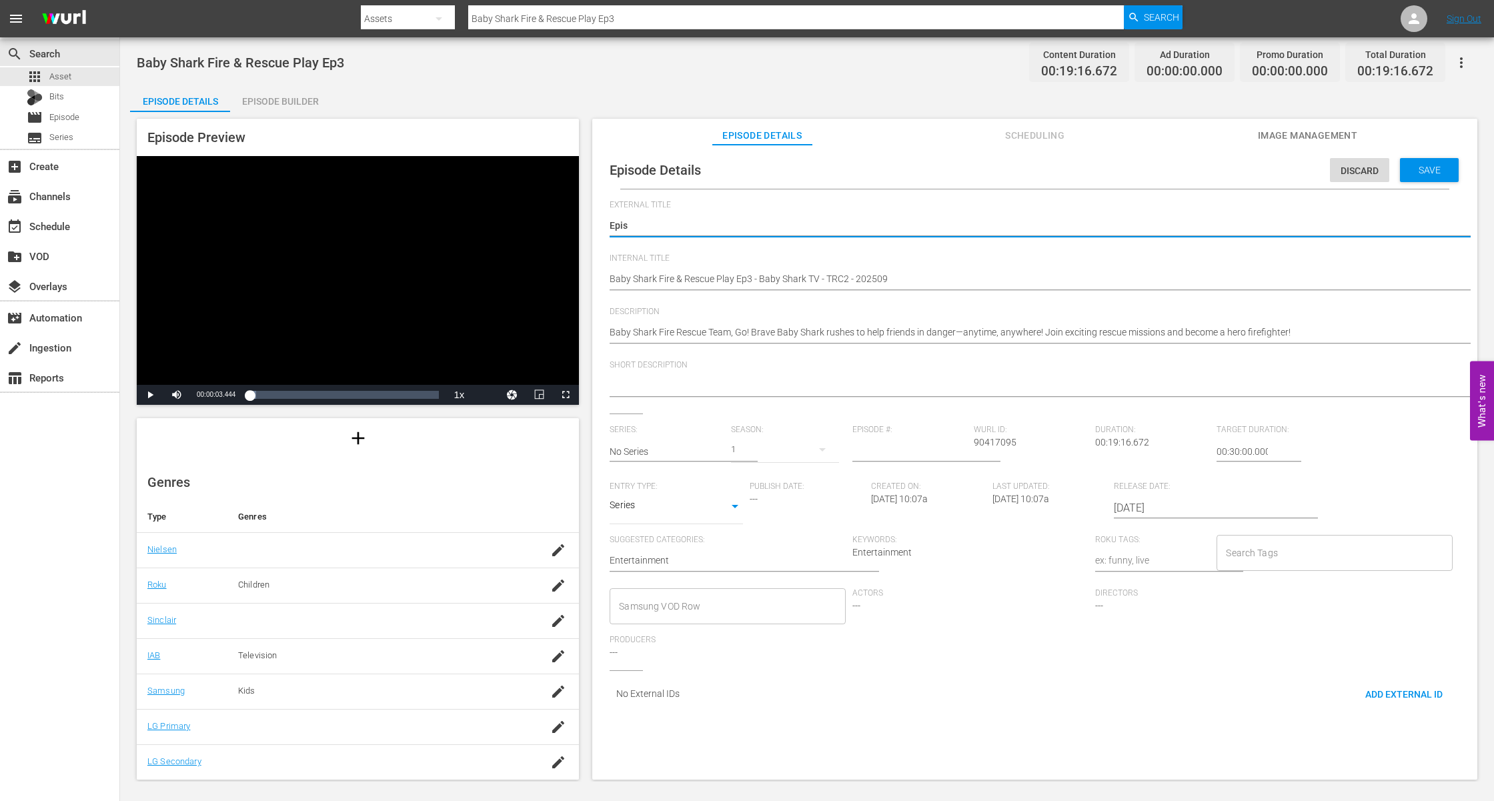
type textarea "Episo"
type textarea "Episod"
type textarea "Episode"
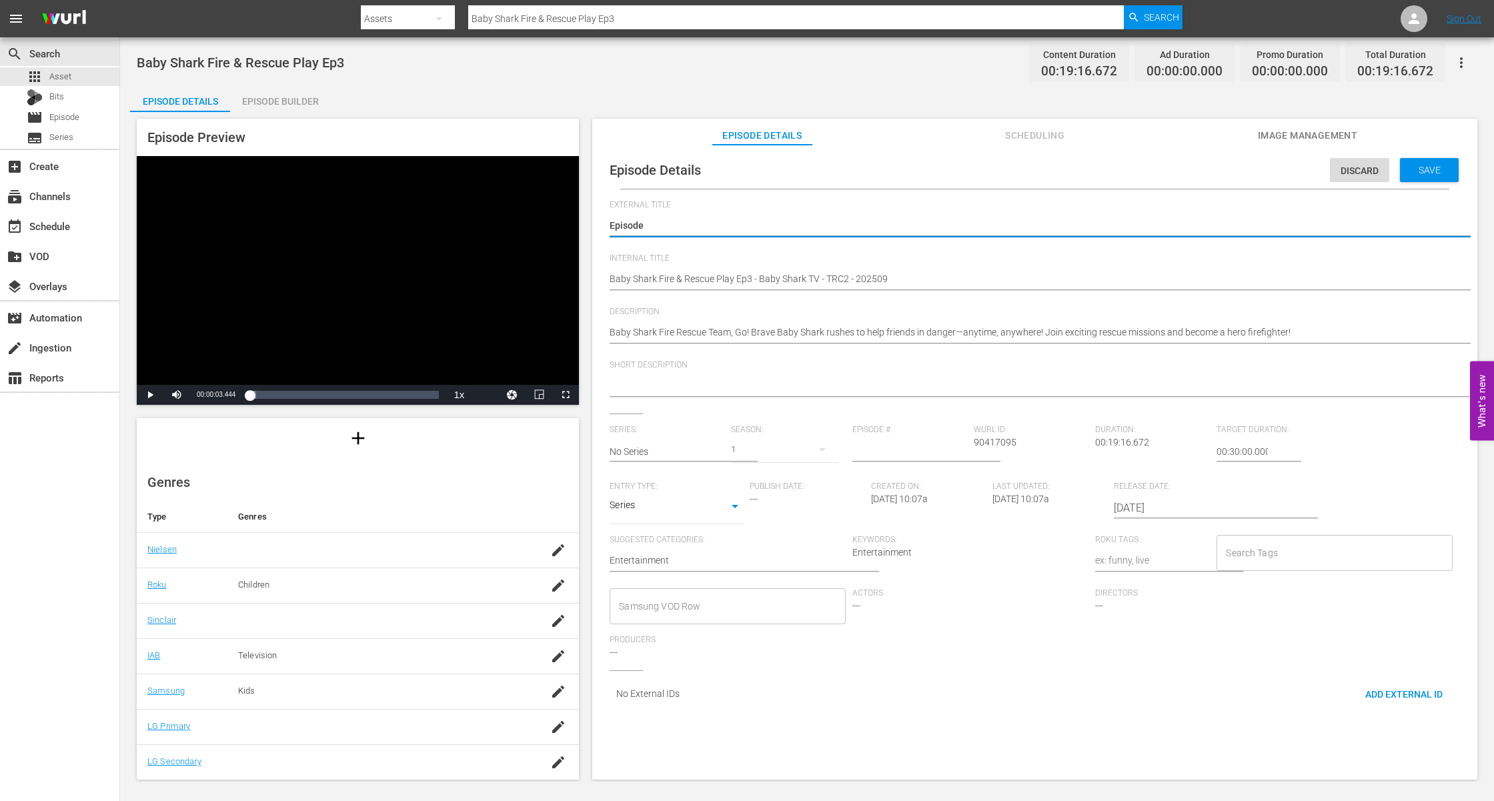
type textarea "Episode 2"
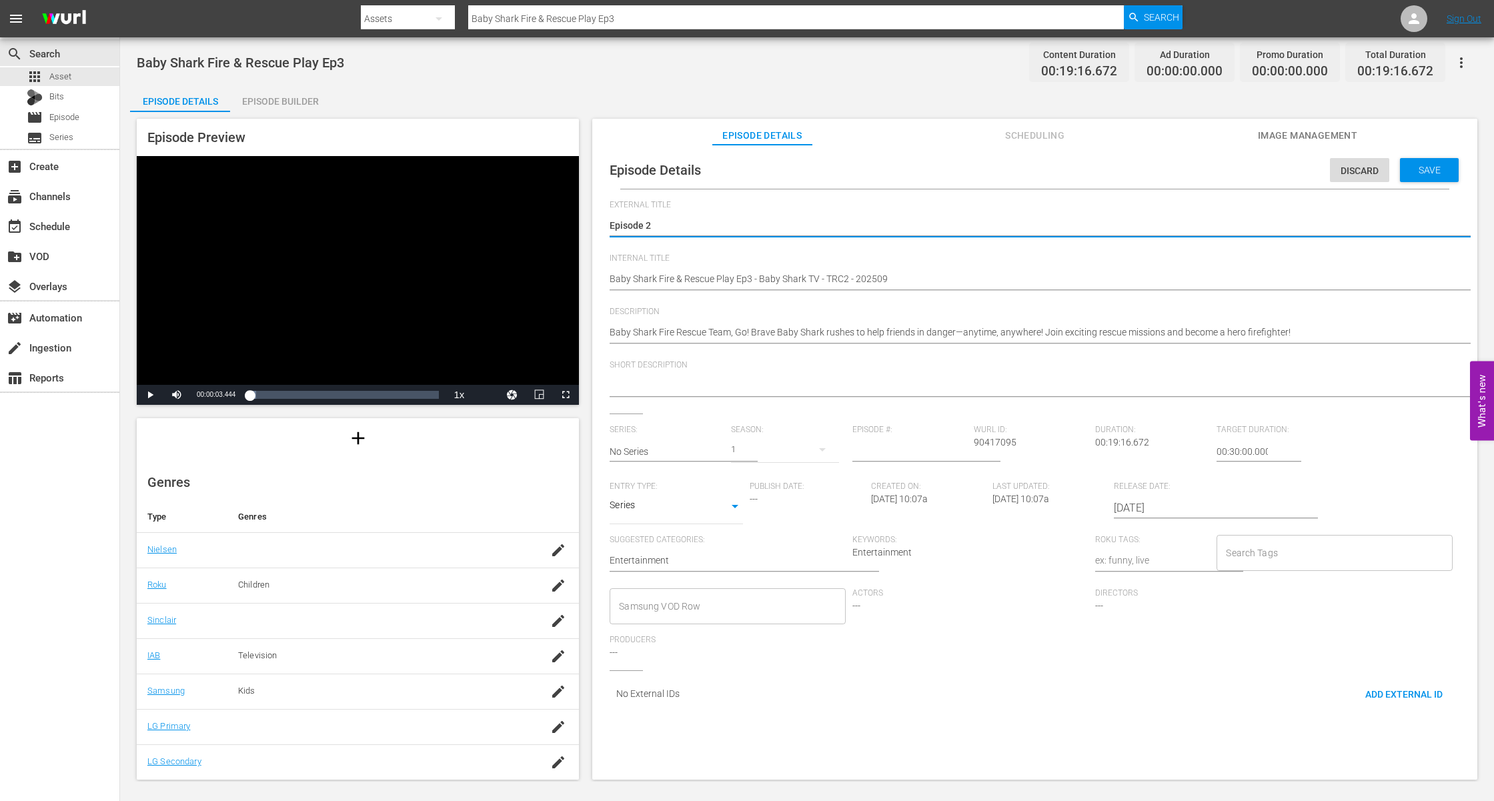
type textarea "Episode 2"
type textarea "Episode"
type textarea "Episode 3"
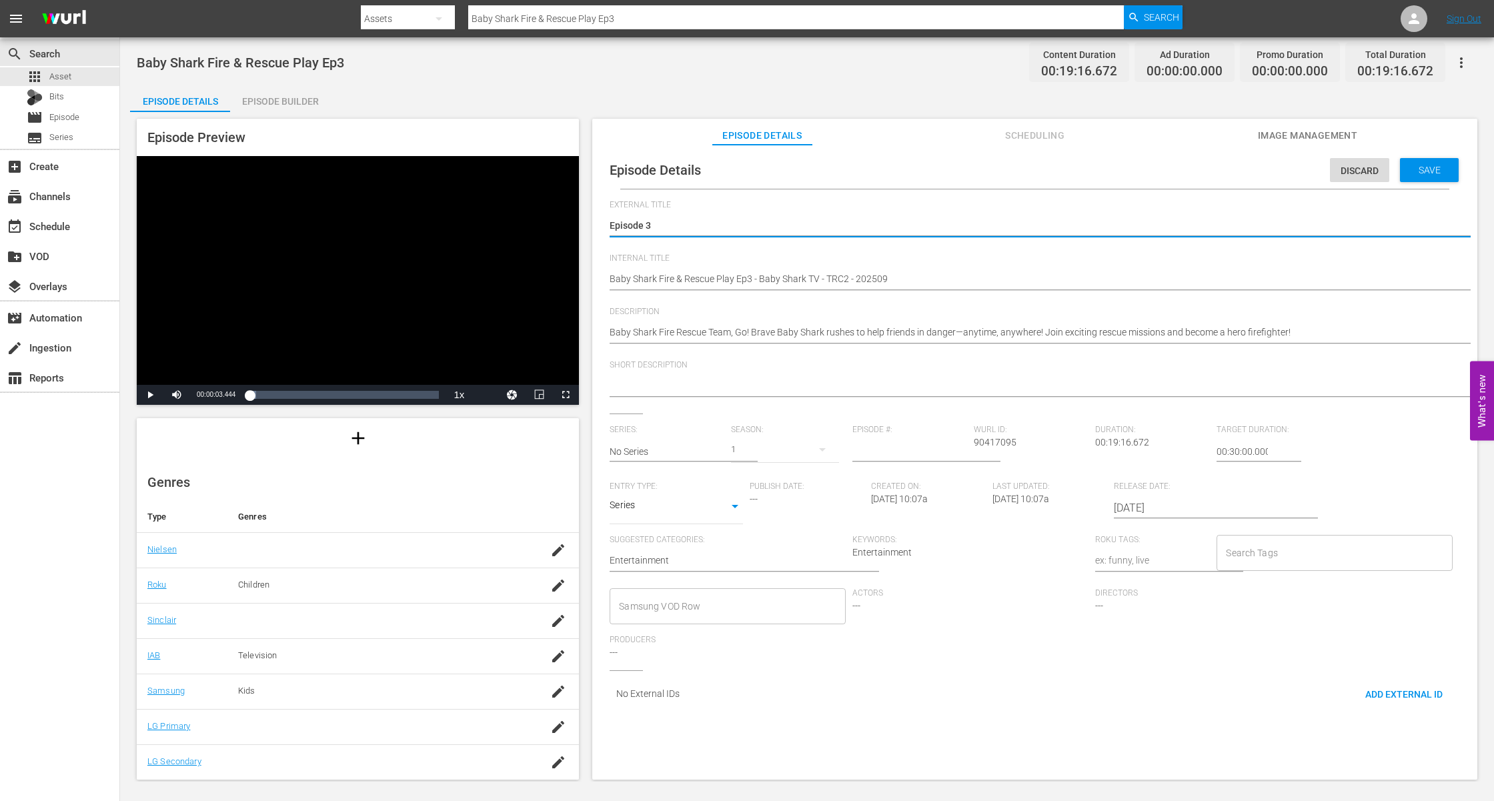
type textarea "Episode 3"
click at [923, 318] on div "Baby Shark Fire Rescue Team, Go! Brave Baby Shark rushes to help friends in dan…" at bounding box center [1032, 334] width 844 height 32
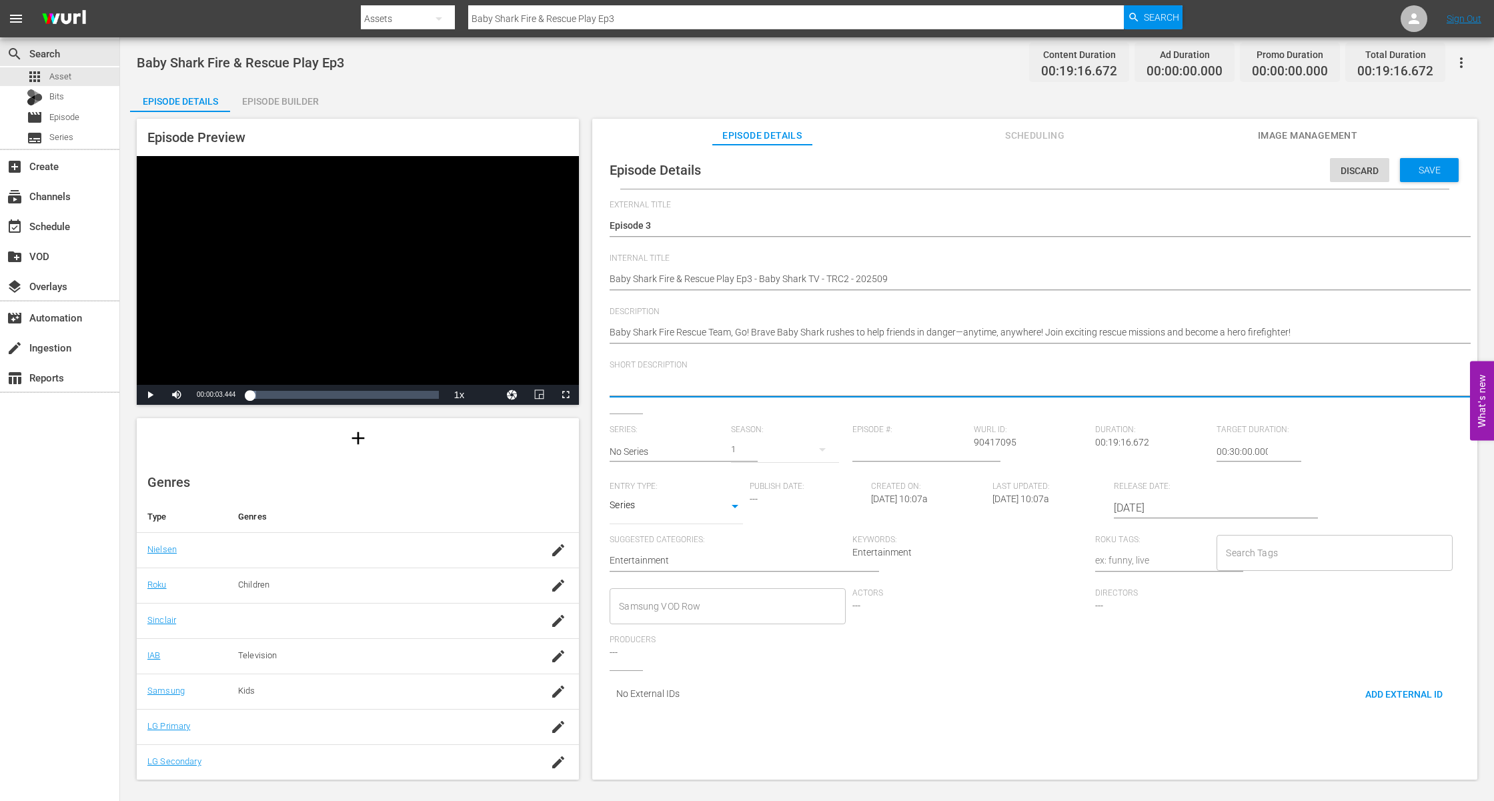
click at [851, 392] on textarea at bounding box center [1032, 387] width 844 height 16
paste textarea "Baby Shark Fire Rescue Team, Go! Brave Baby Shark rushes to help friends in dan…"
type textarea "Baby Shark Fire Rescue Team, Go! Brave Baby Shark rushes to help friends in dan…"
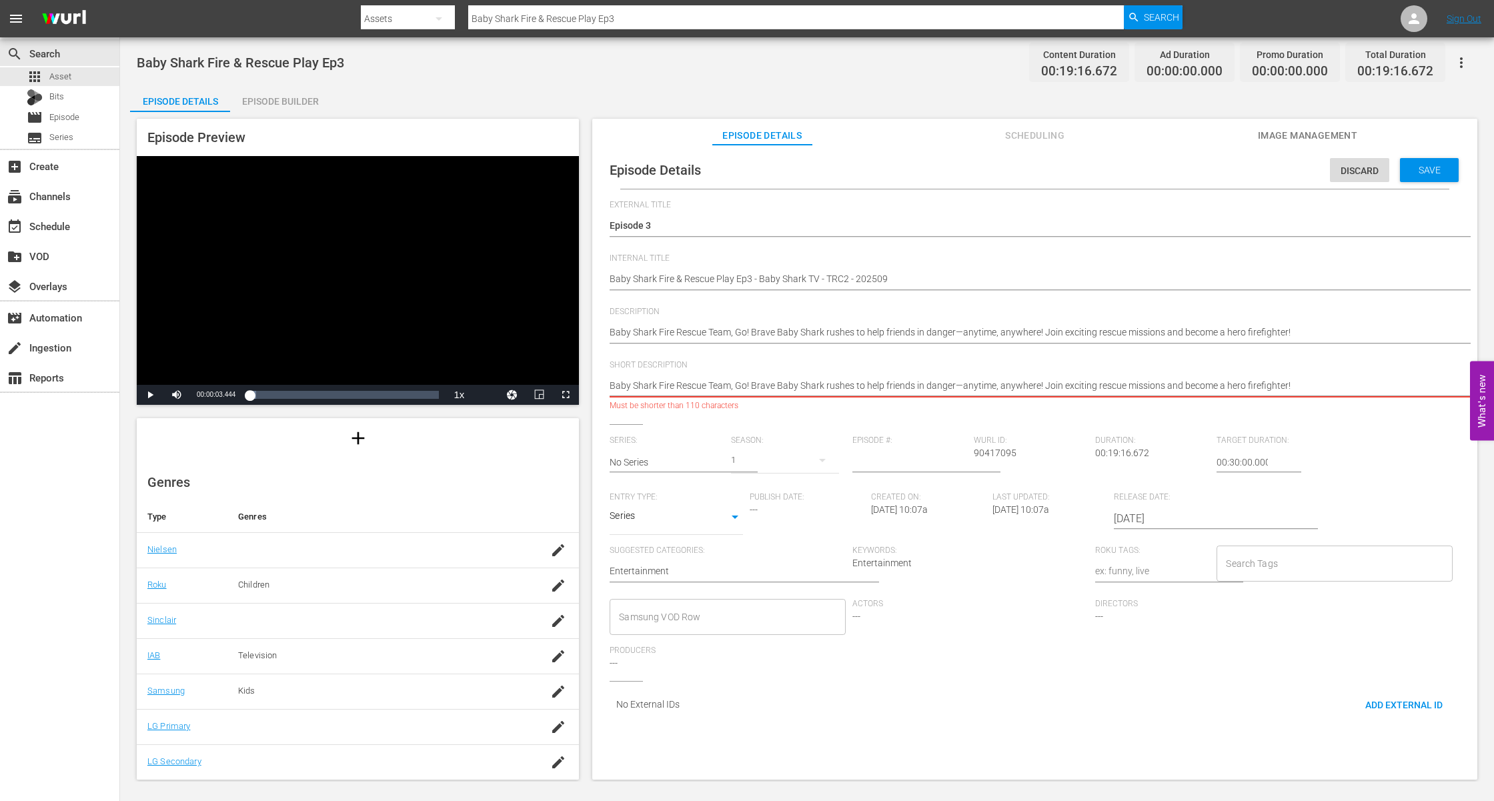
drag, startPoint x: 785, startPoint y: 388, endPoint x: 1003, endPoint y: 390, distance: 218.2
click at [991, 390] on textarea "Baby Shark Fire Rescue Team, Go! Brave Baby Shark rushes to help friends in dan…" at bounding box center [1032, 387] width 844 height 16
drag, startPoint x: 1043, startPoint y: 385, endPoint x: 1281, endPoint y: 467, distance: 251.9
click at [1281, 467] on div "External Title Baby Shark Fire & Rescue Play Ep3 Baby Shark Fire & Rescue Play …" at bounding box center [1035, 463] width 851 height 527
type textarea "Baby Shark Fire Rescue Team, Go! Brave Baby Shark rushes to help friends in dan…"
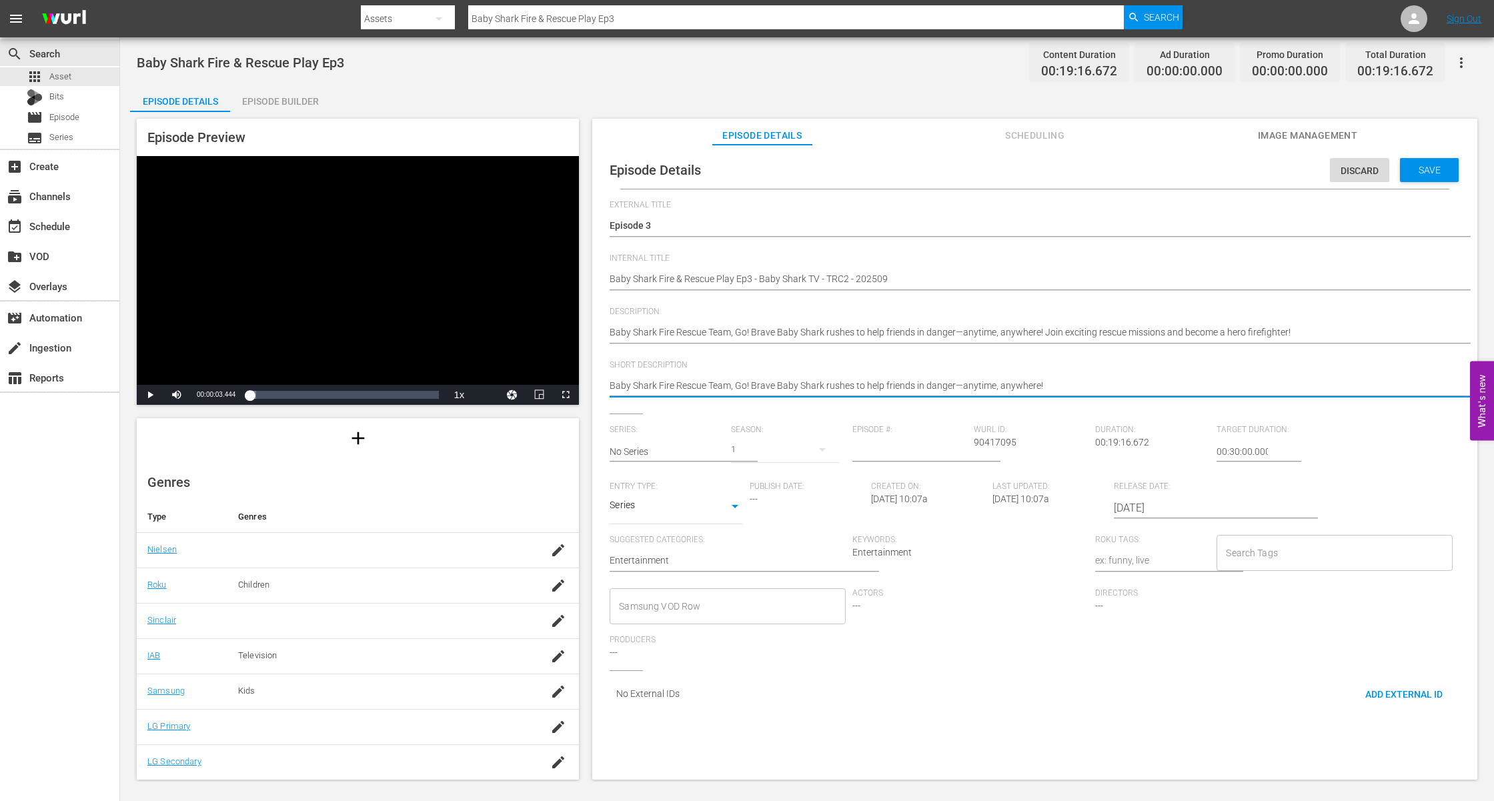
type textarea "Baby Shark Fire Rescue Team, Go! Brave Baby Shark rushes to help friends in dan…"
click at [653, 454] on input "text" at bounding box center [667, 452] width 115 height 32
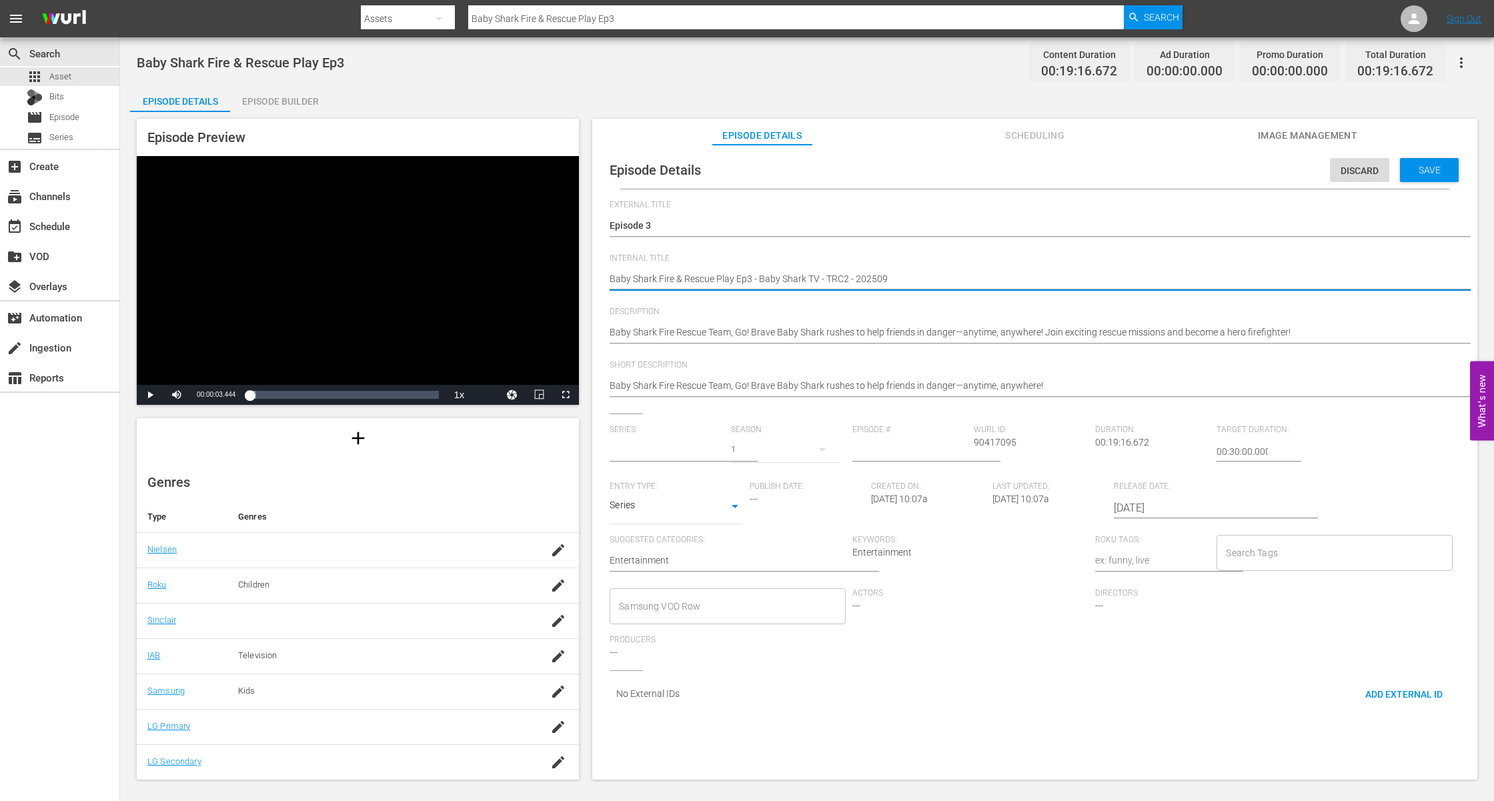
drag, startPoint x: 733, startPoint y: 278, endPoint x: 578, endPoint y: 274, distance: 154.1
click at [578, 274] on div "Episode Preview Video Player is loading. Play Video Play Mute Current Time 00:0…" at bounding box center [807, 451] width 1354 height 678
click at [641, 448] on input "text" at bounding box center [667, 452] width 115 height 32
paste input "Baby Shark Fire & Rescue Play"
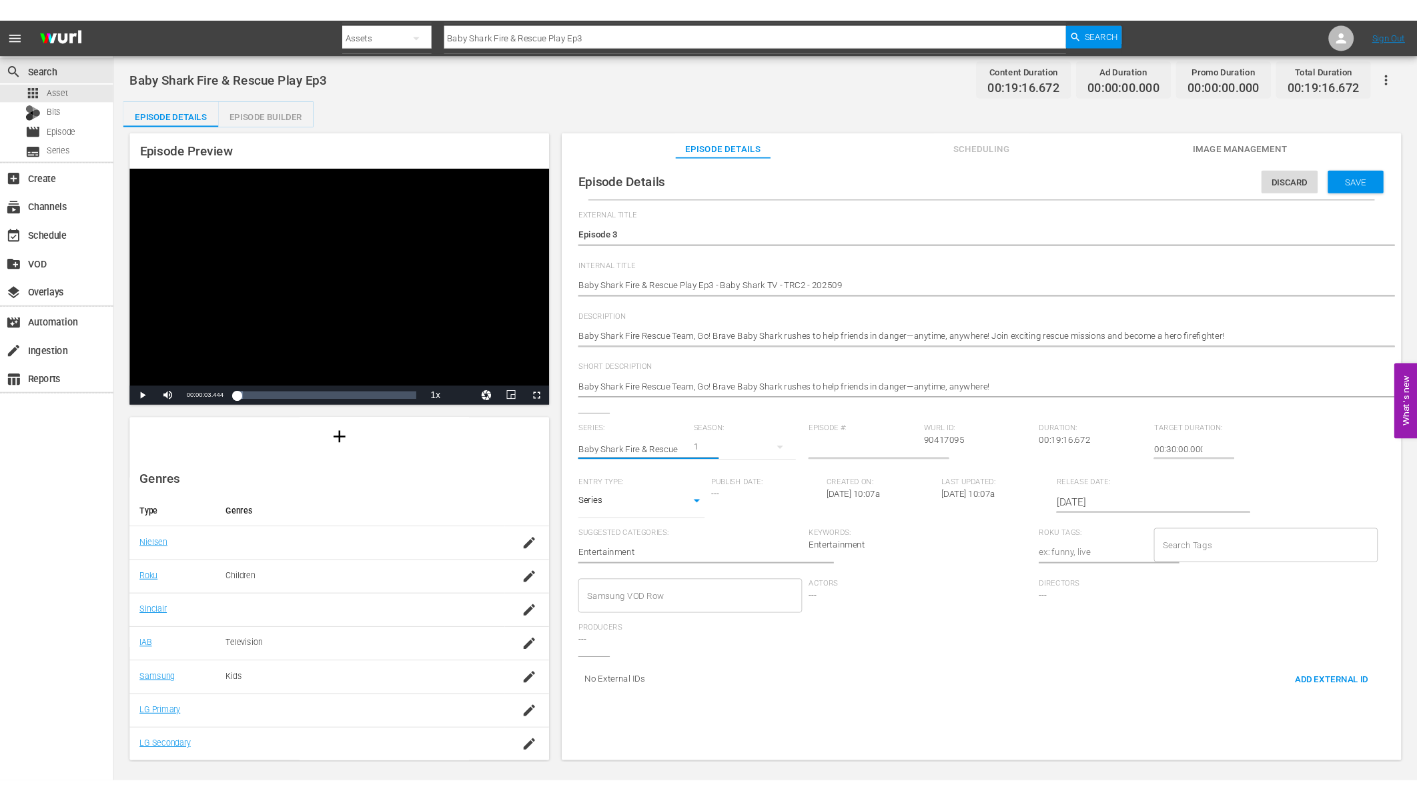
scroll to position [0, 0]
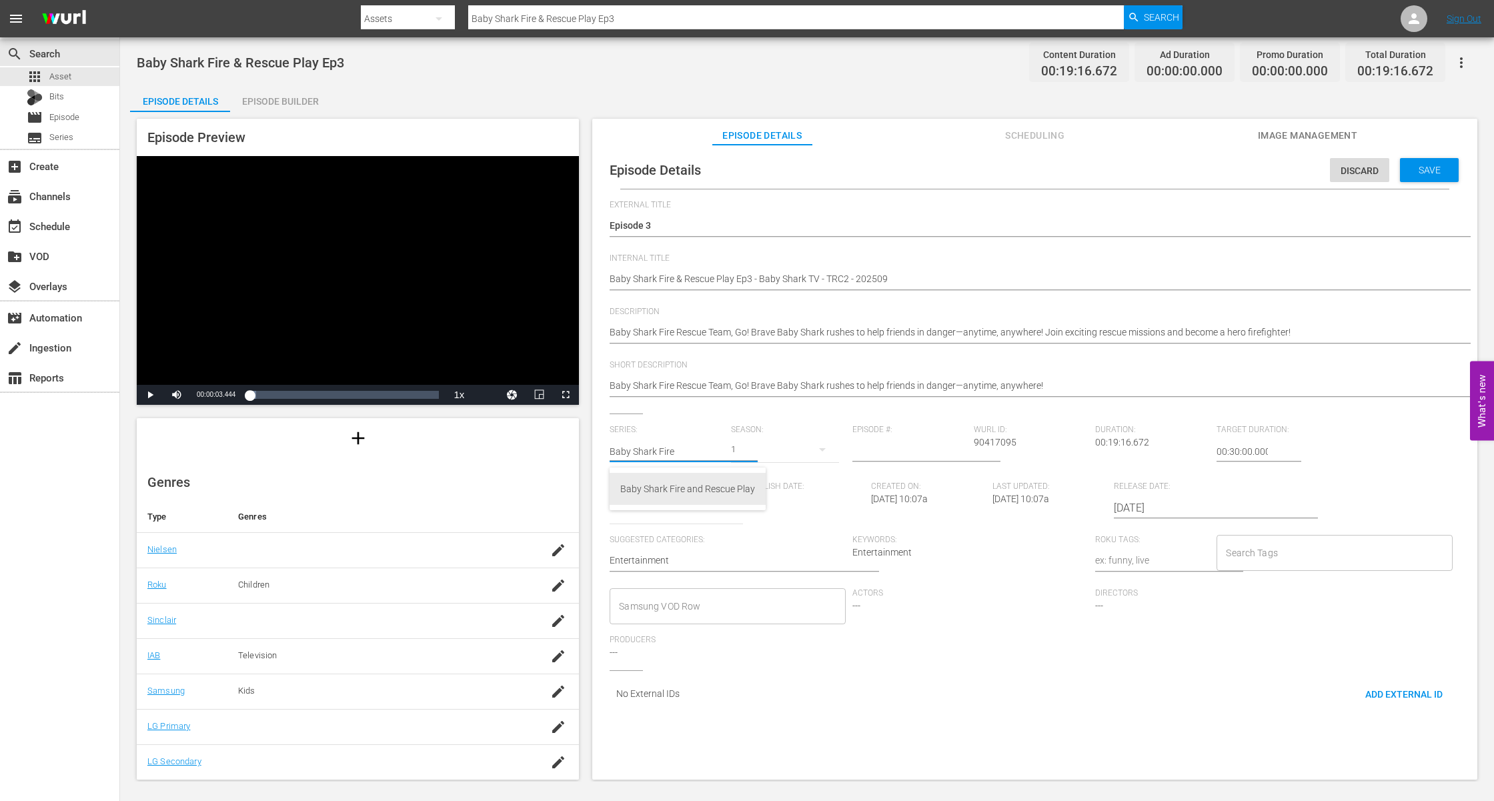
click at [657, 494] on div "Baby Shark Fire and Rescue Play" at bounding box center [687, 489] width 135 height 32
type input "Baby Shark Fire and Rescue Play"
click at [1310, 287] on div "Baby Shark Fire & Rescue Play Ep3 Content Duration 00:19:16.672 Ad Duration 00:…" at bounding box center [807, 409] width 1374 height 745
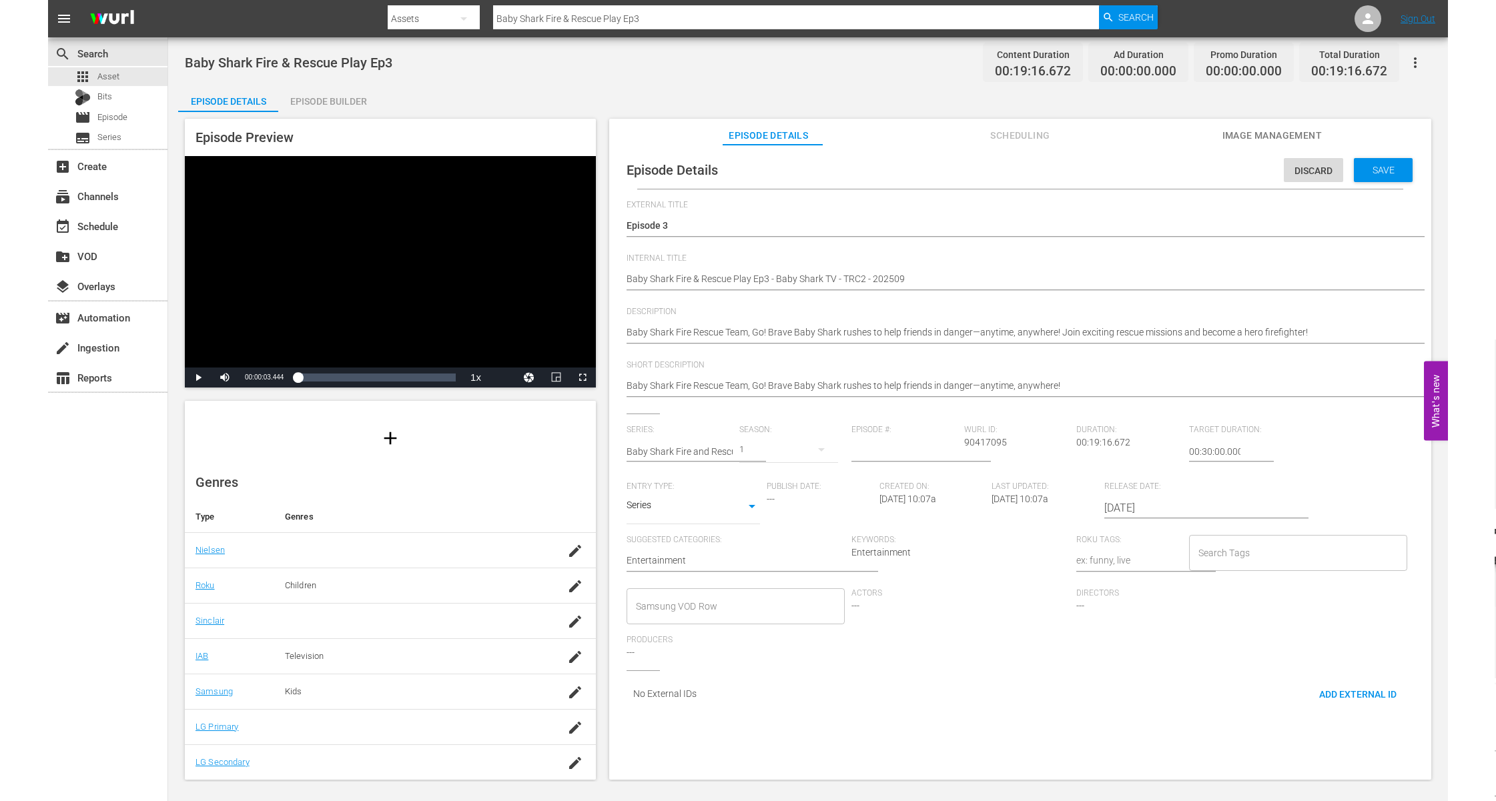
scroll to position [98, 0]
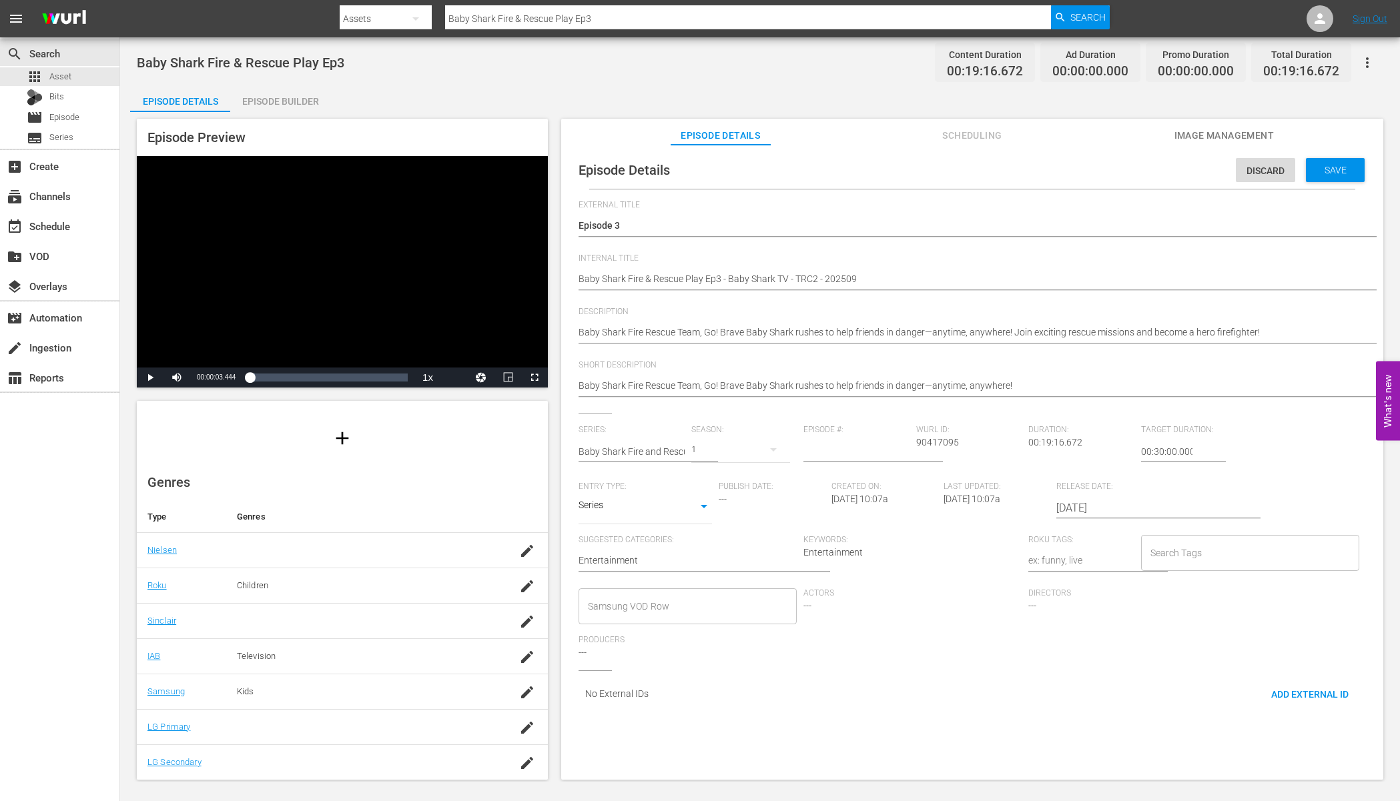
click at [757, 450] on button "button" at bounding box center [773, 450] width 32 height 32
click at [1310, 334] on div "1" at bounding box center [700, 400] width 1400 height 801
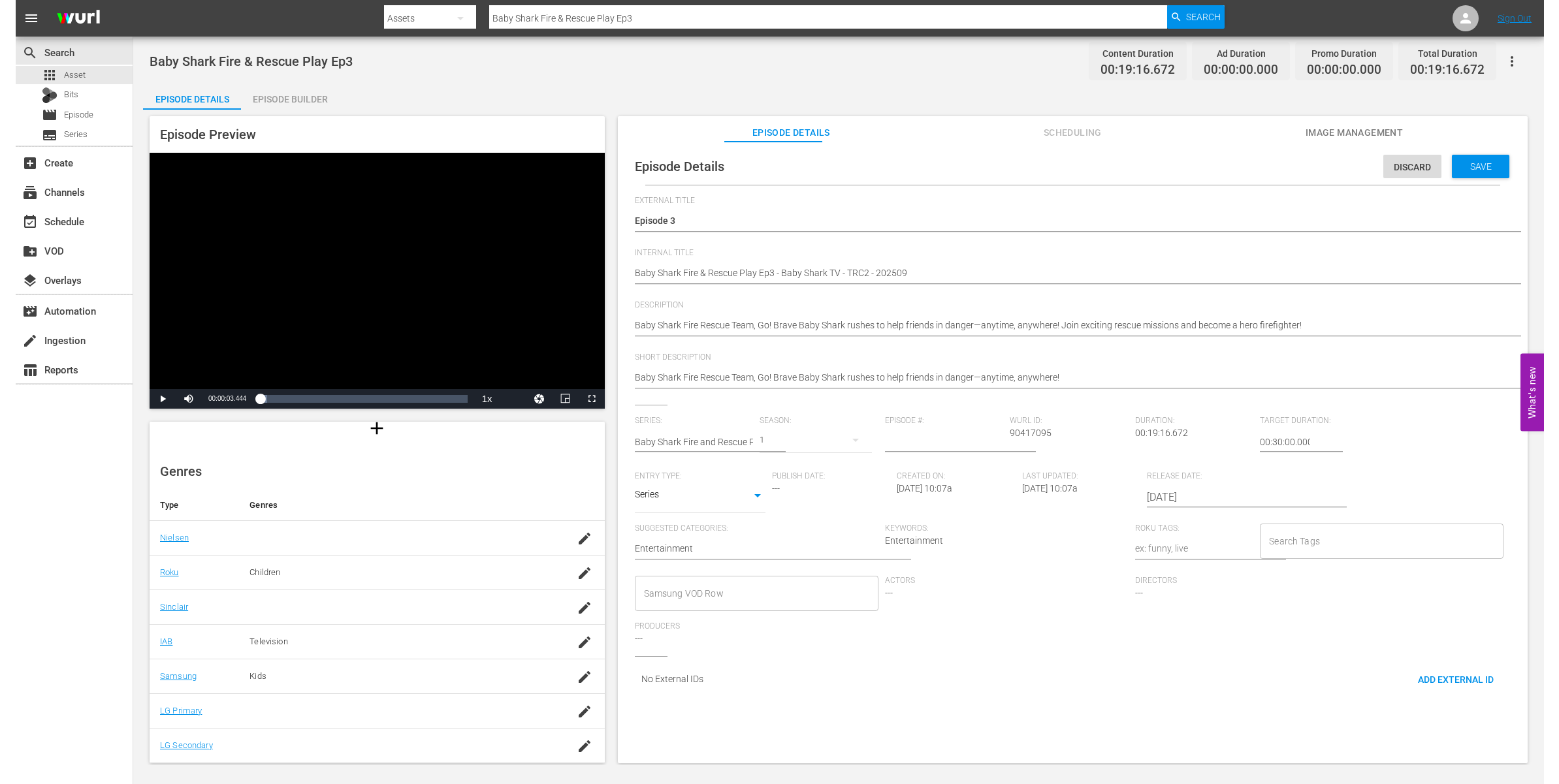
scroll to position [131, 0]
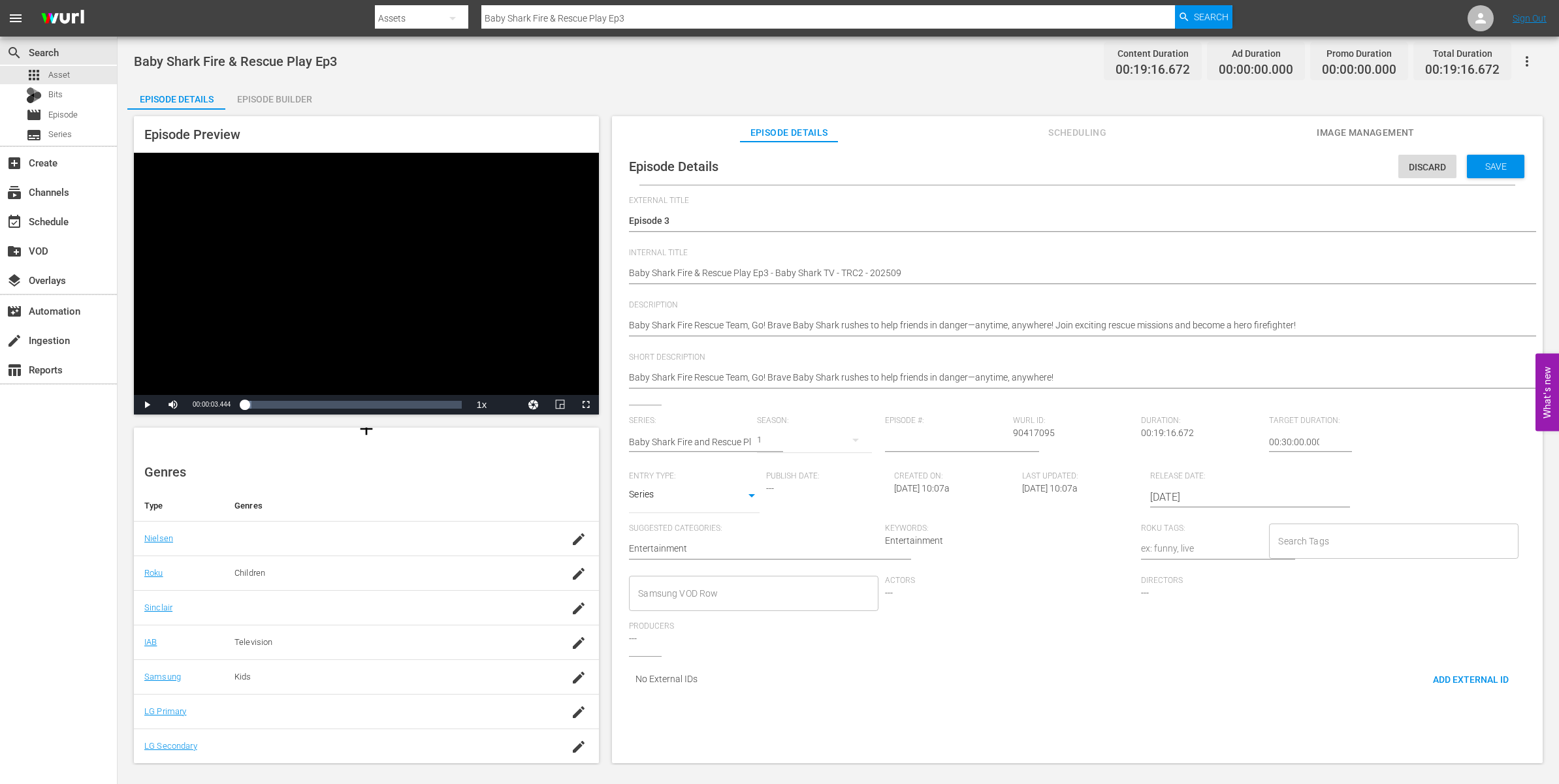
click at [892, 444] on input "number" at bounding box center [946, 442] width 121 height 31
type input "3"
click at [1000, 542] on div "Keywords: Entertainment" at bounding box center [1014, 549] width 257 height 52
click at [1157, 495] on input "2025-09-15" at bounding box center [1234, 497] width 167 height 31
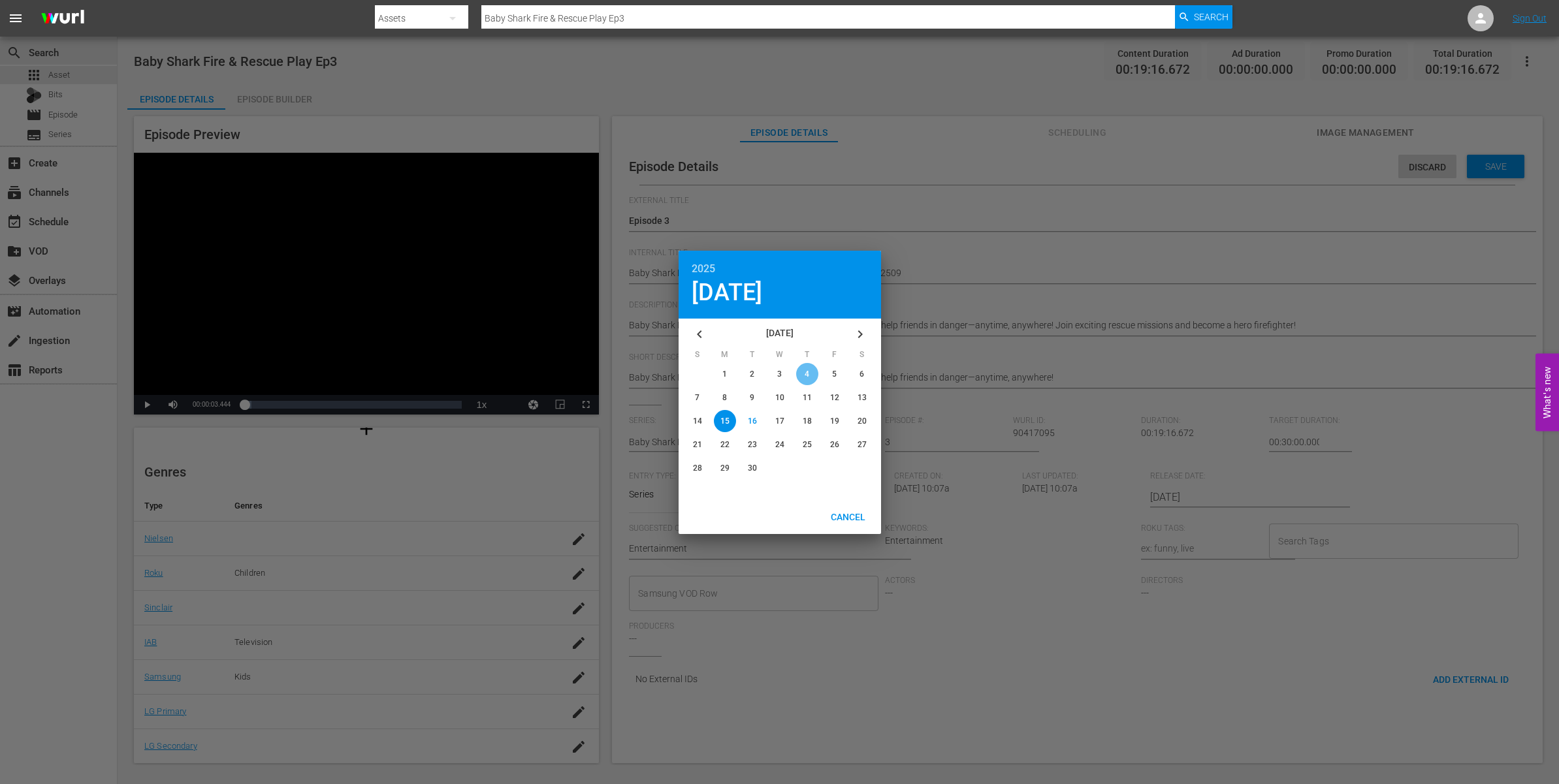
click at [809, 380] on div "button" at bounding box center [807, 374] width 23 height 23
type input "2025-09-04"
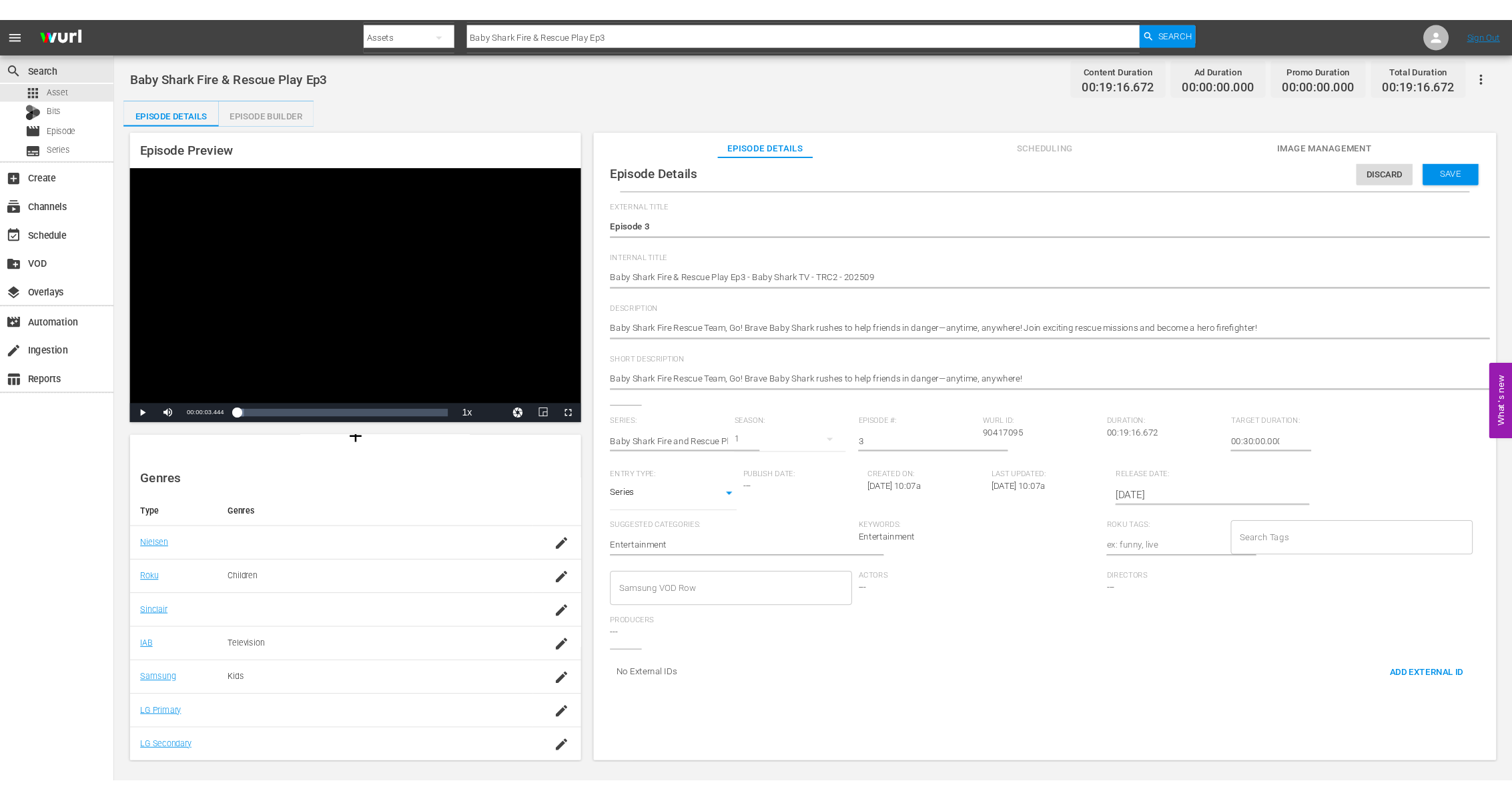
scroll to position [0, 0]
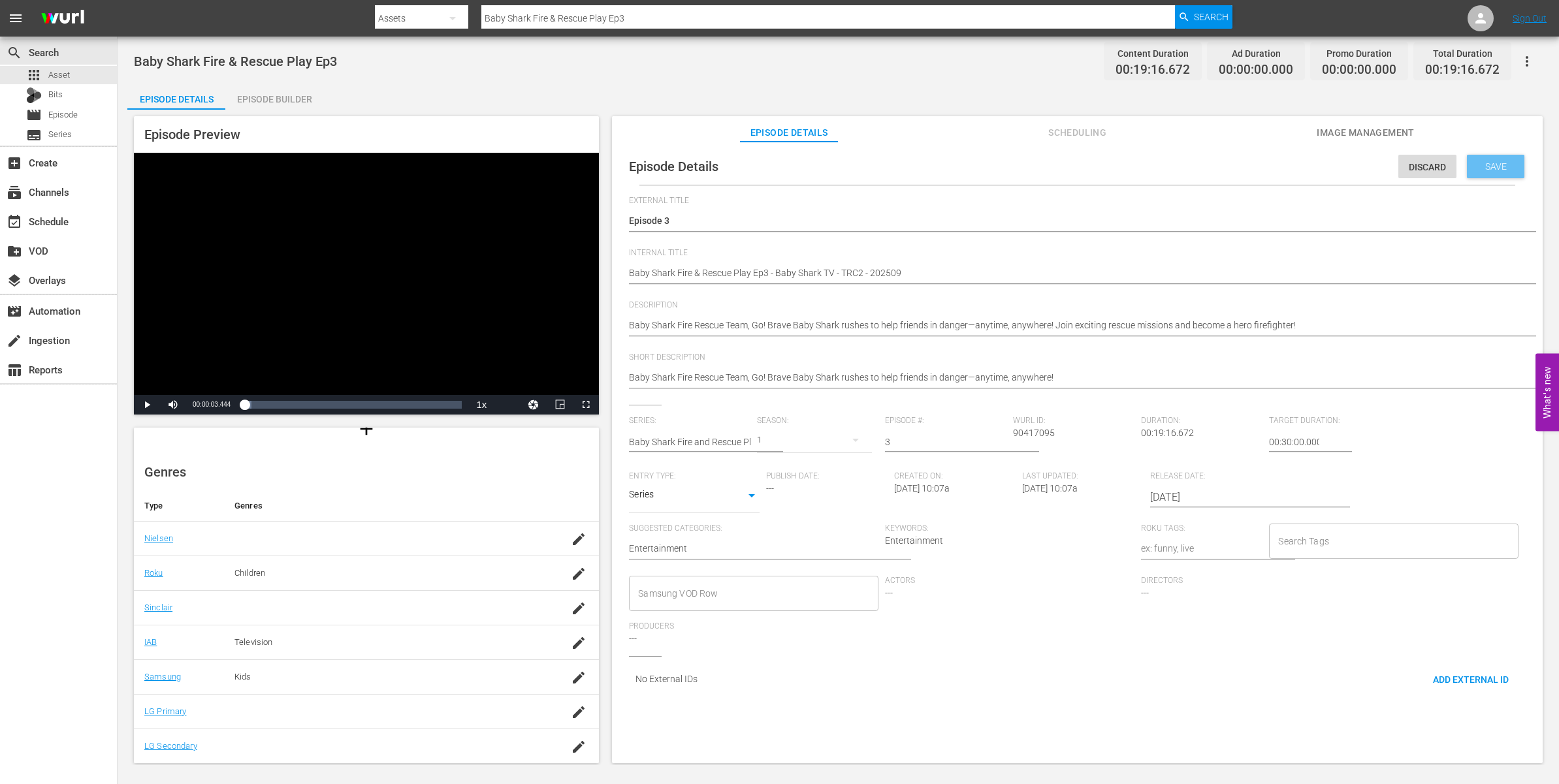
click at [1283, 163] on span "Save" at bounding box center [1495, 166] width 42 height 11
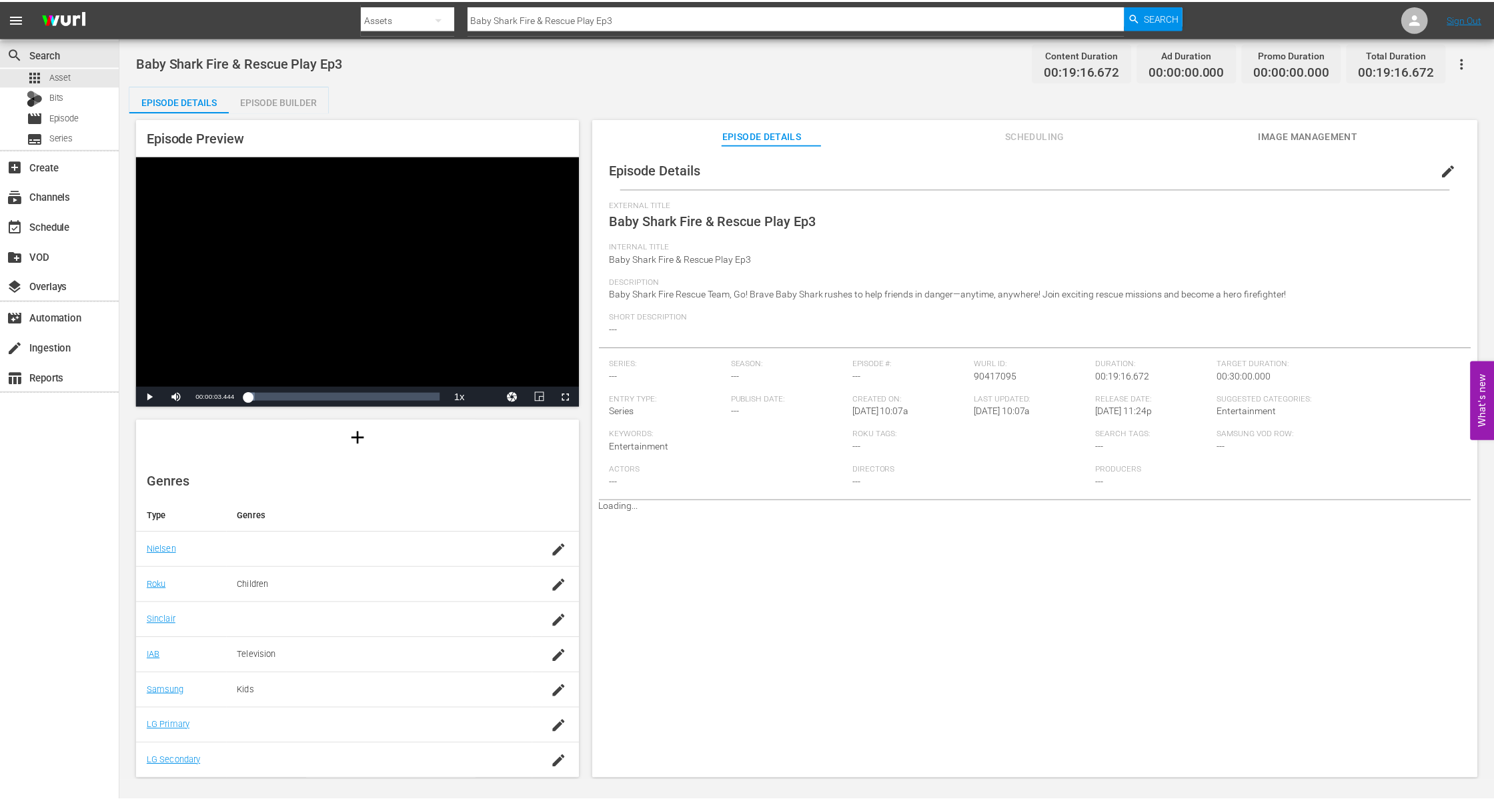
scroll to position [116, 0]
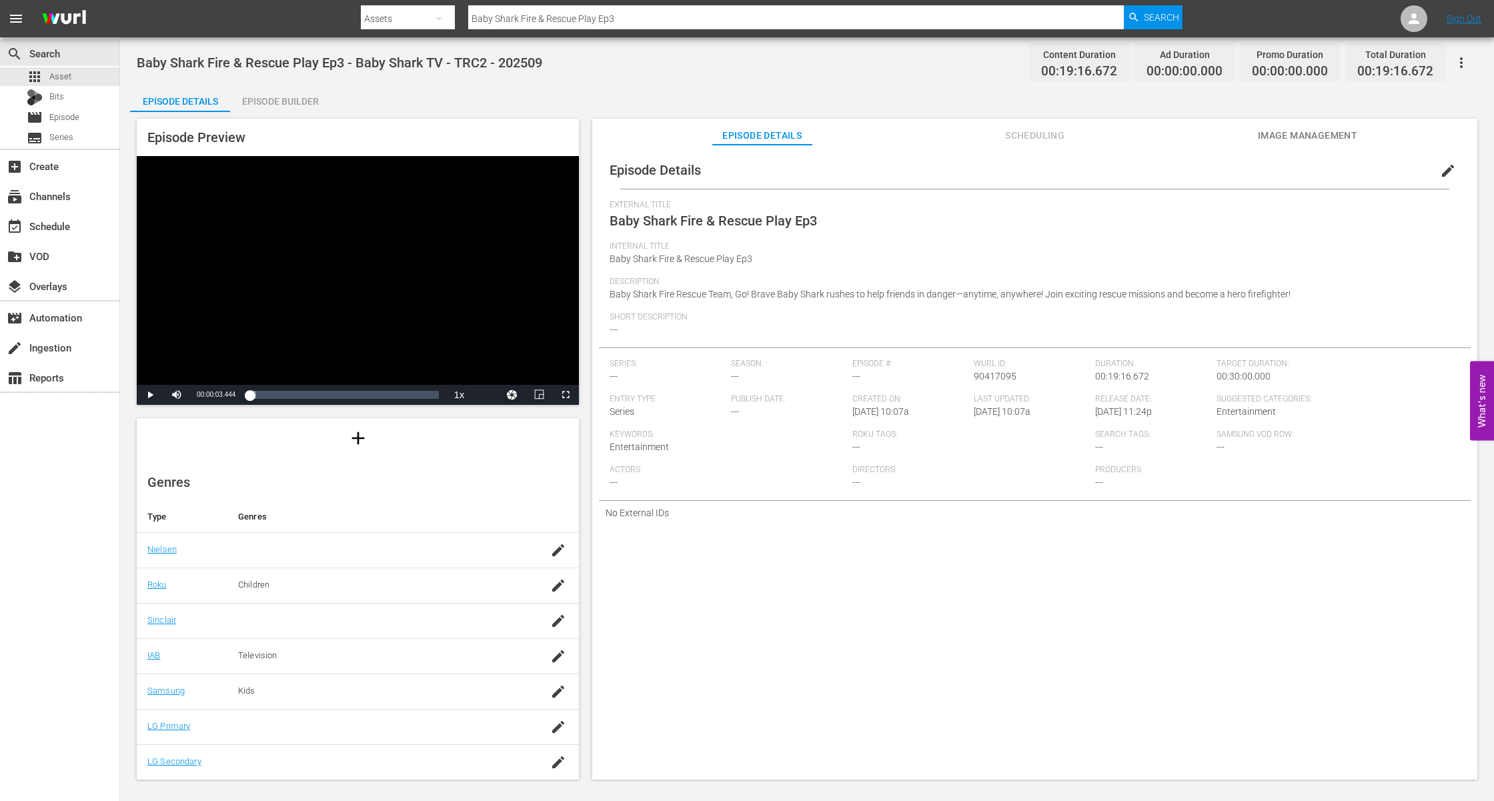
click at [979, 621] on div "Episode Details edit External Title Baby Shark Fire & Rescue Play Ep3 Internal …" at bounding box center [1034, 469] width 885 height 648
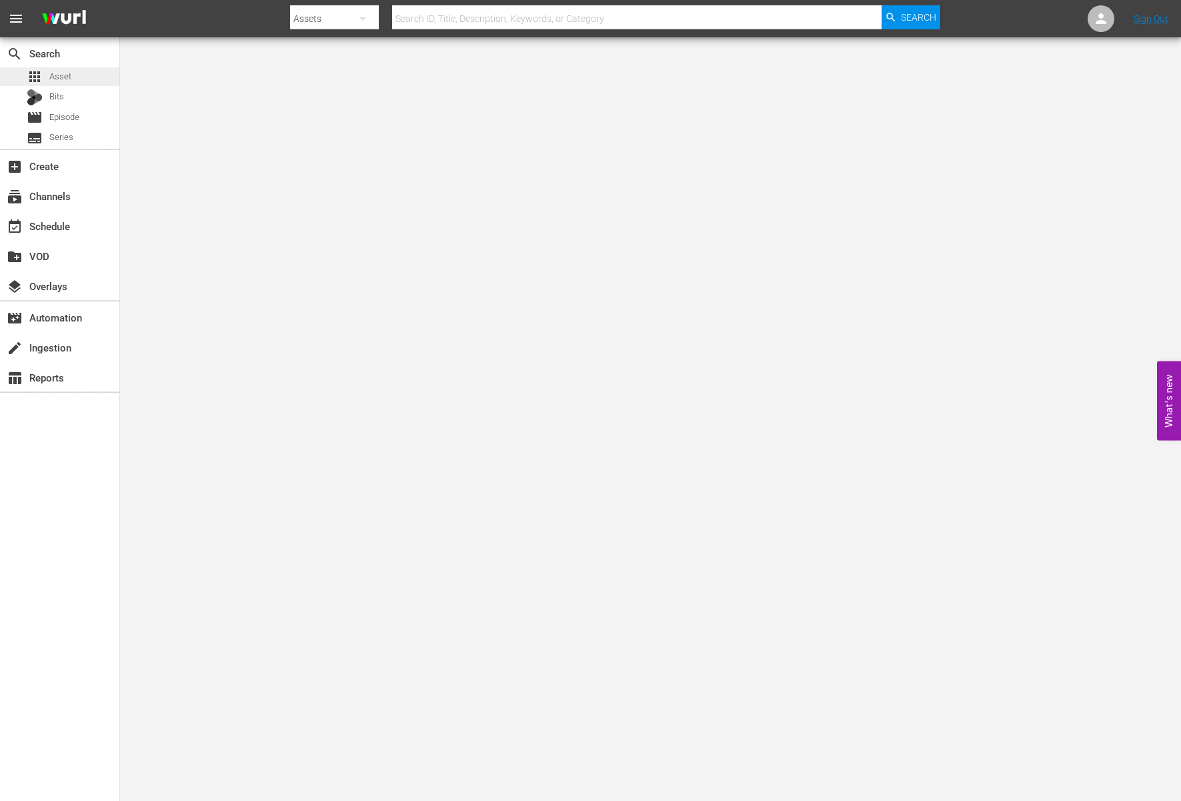
click at [61, 84] on div "apps Asset" at bounding box center [49, 76] width 45 height 19
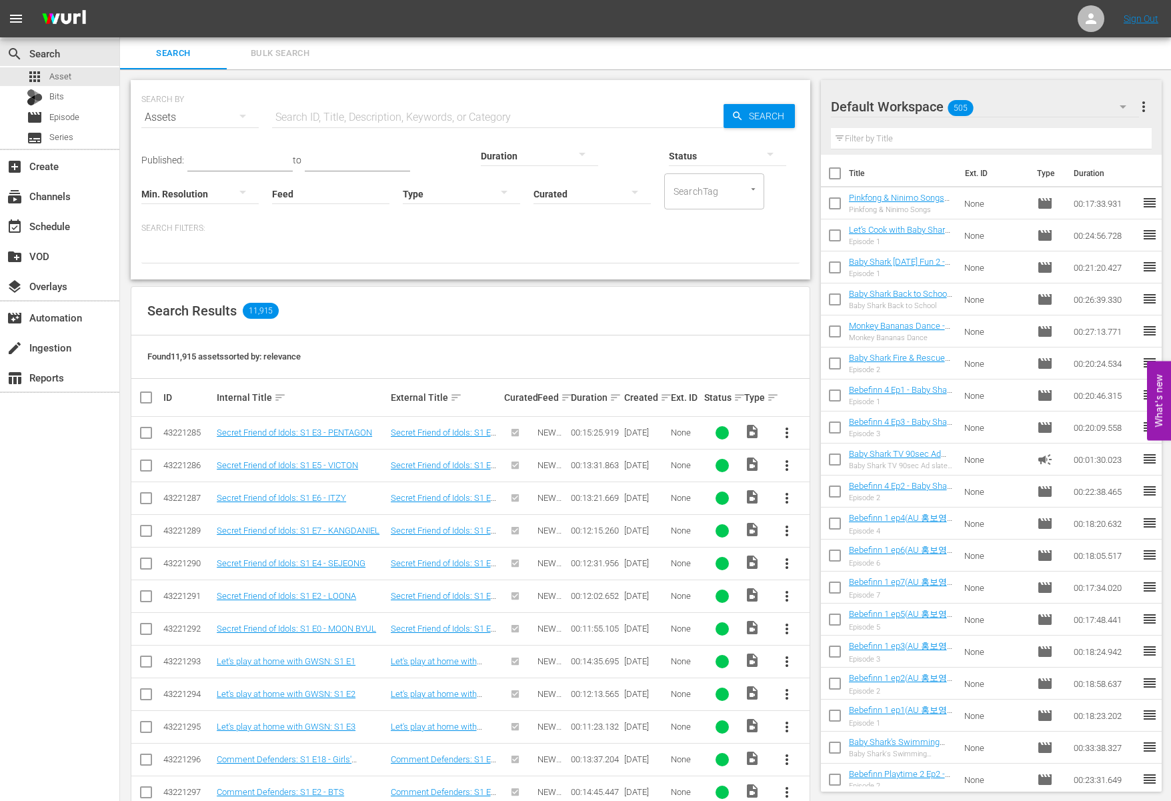
click at [634, 324] on div "Search Results 11,915" at bounding box center [470, 311] width 678 height 49
click at [614, 115] on input "text" at bounding box center [498, 117] width 452 height 32
paste input "Pinkfong & Ninimo Songs Ep2"
type input "Pinkfong & Ninimo Songs Ep2"
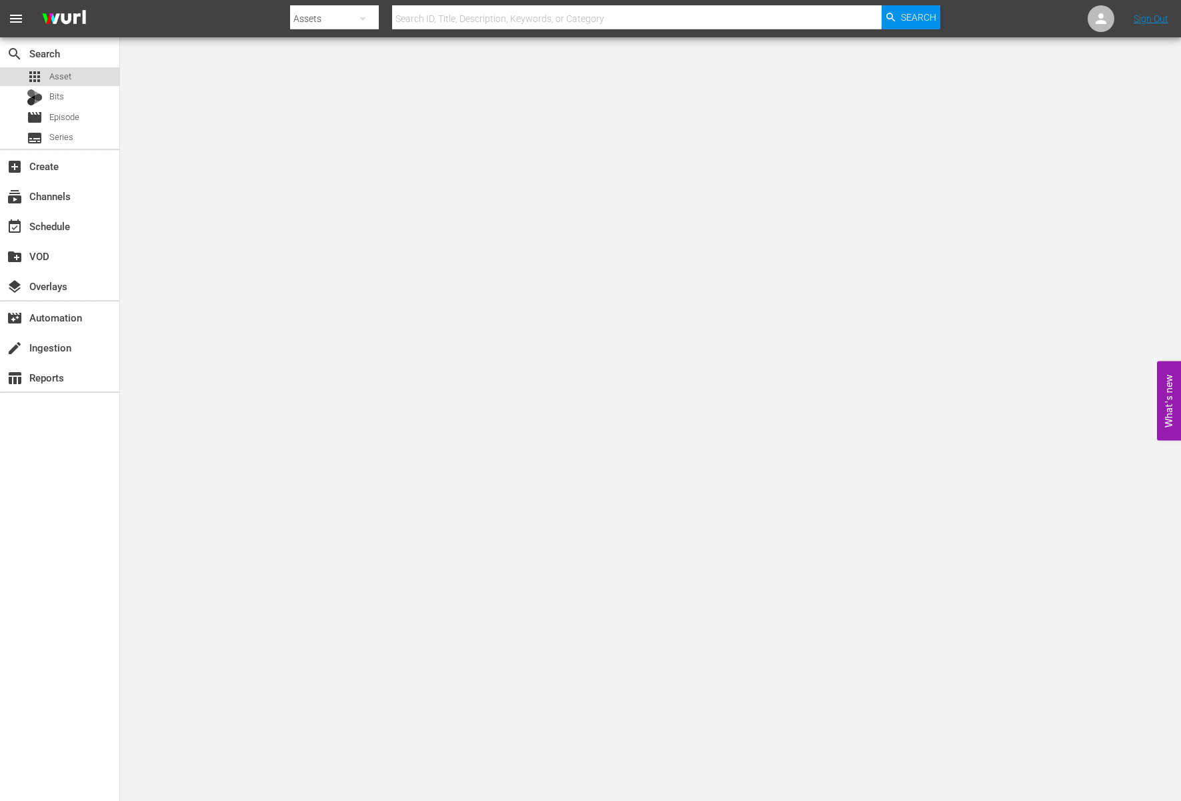
click at [81, 74] on div "apps Asset" at bounding box center [59, 76] width 119 height 19
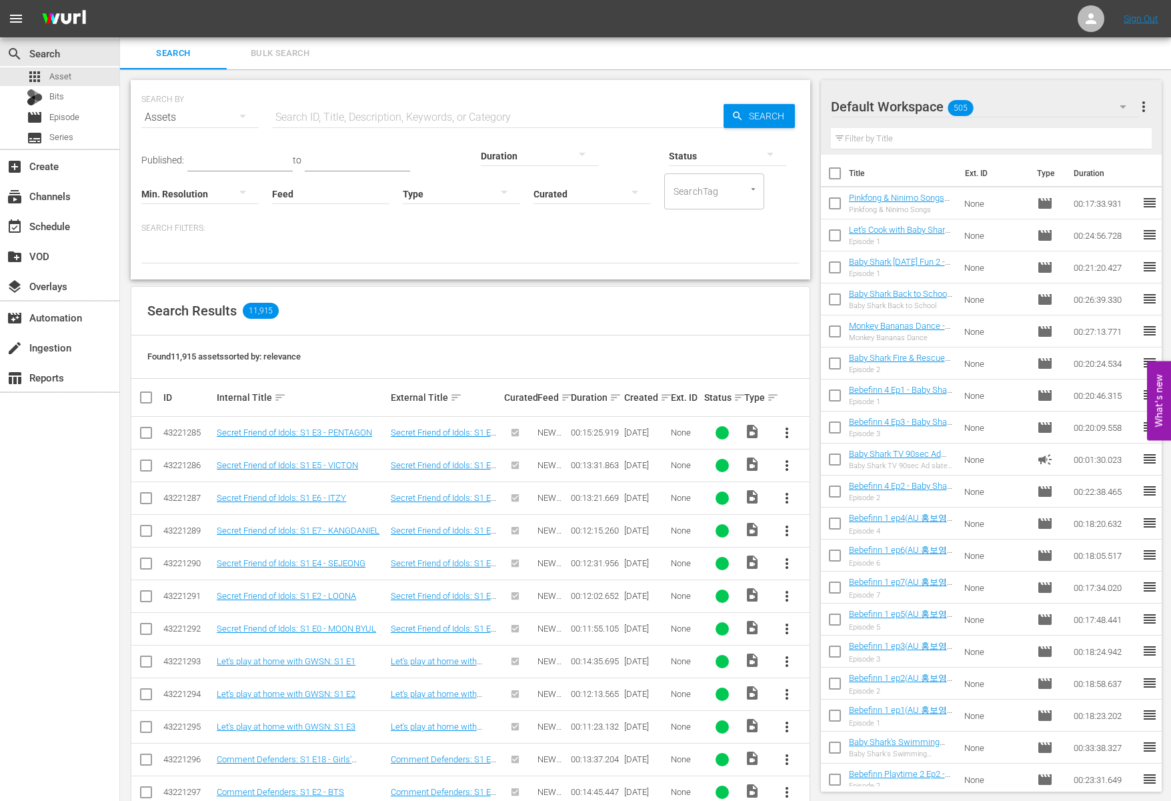
click at [539, 109] on input "text" at bounding box center [498, 117] width 452 height 32
paste input "Super Safeguard [PERSON_NAME] Ep2"
type input "Super Safeguard [PERSON_NAME] Ep2"
click at [747, 107] on span "Search" at bounding box center [769, 116] width 51 height 24
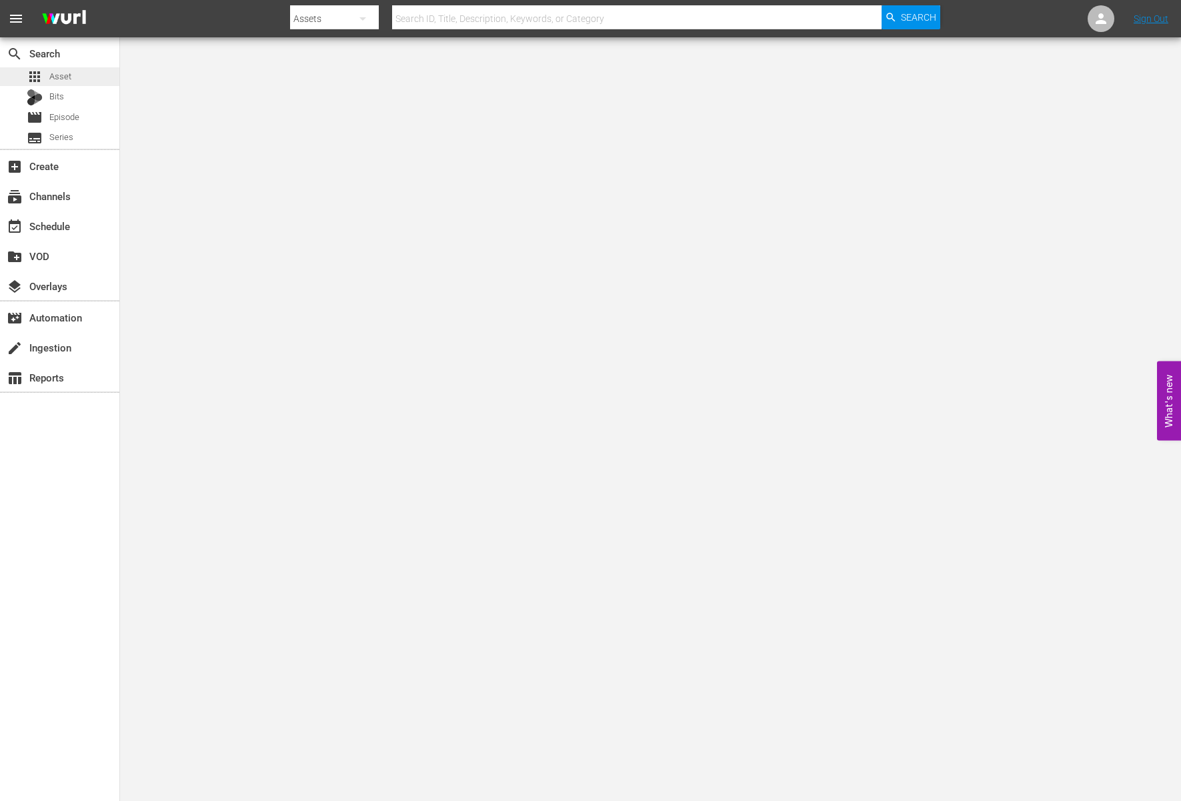
click at [53, 71] on span "Asset" at bounding box center [60, 76] width 22 height 13
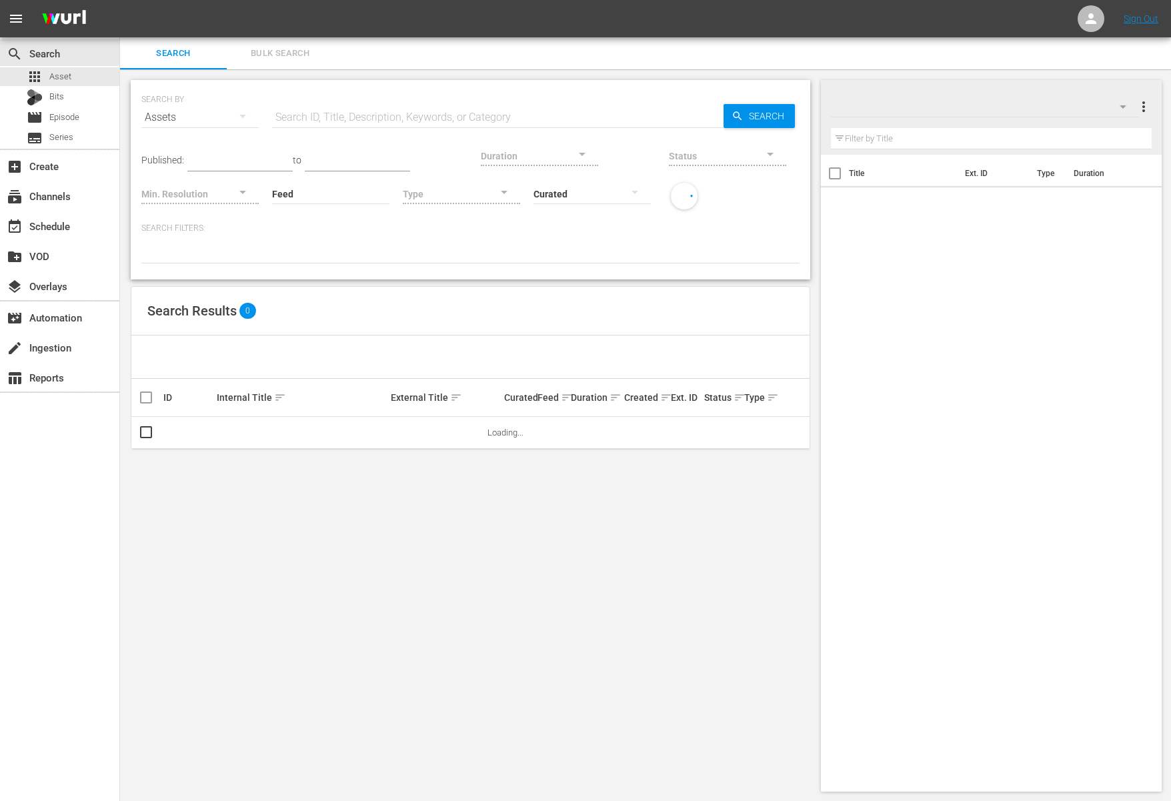
click at [558, 113] on input "text" at bounding box center [498, 117] width 452 height 32
paste input "Hide 'n Seek with Shark Family 5 Ep2"
type input "Hide 'n Seek with Shark Family 5 Ep2"
click at [767, 121] on span "Search" at bounding box center [769, 116] width 51 height 24
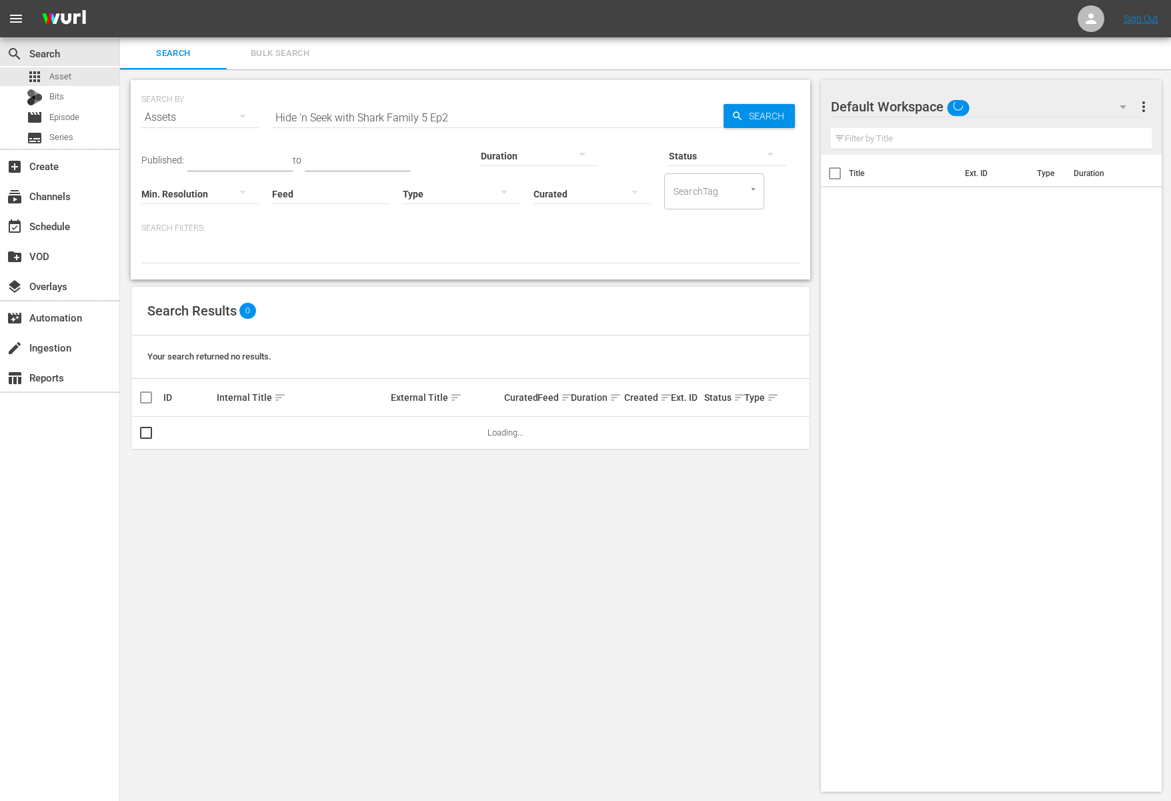
click at [708, 224] on p "Search Filters:" at bounding box center [470, 228] width 658 height 11
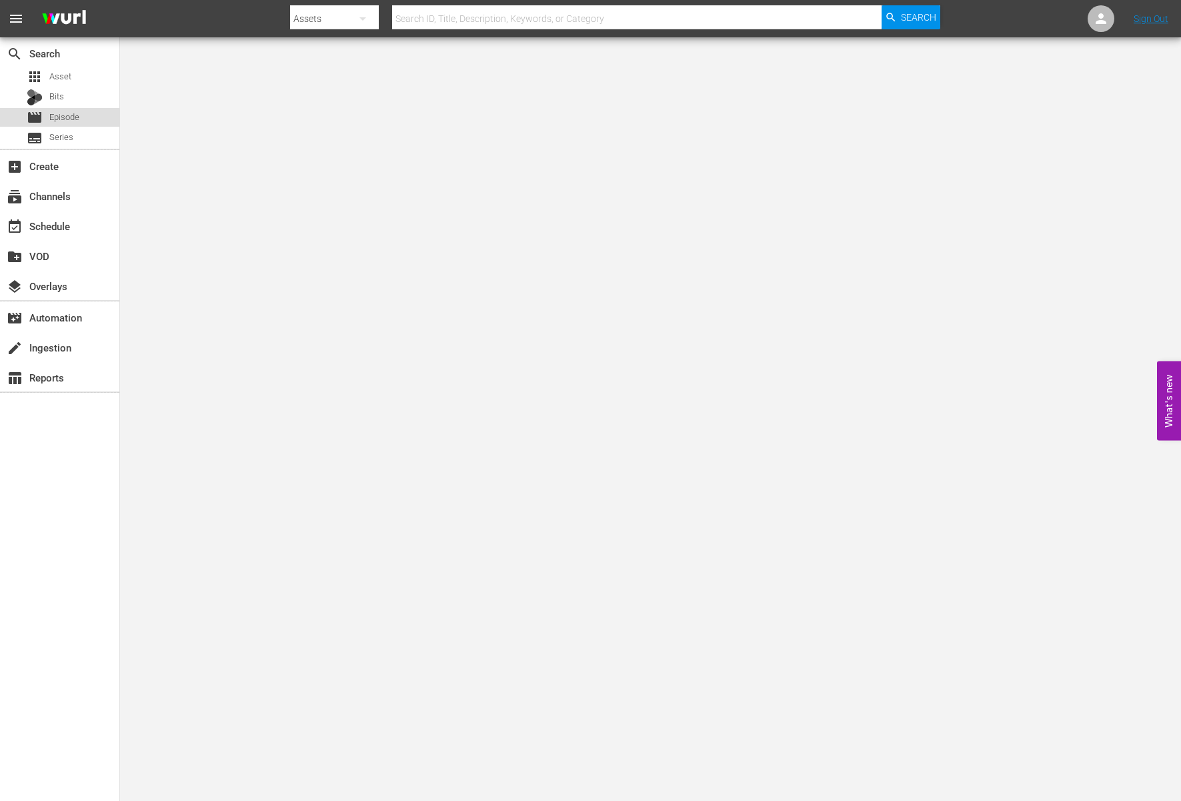
click at [73, 121] on span "Episode" at bounding box center [64, 117] width 30 height 13
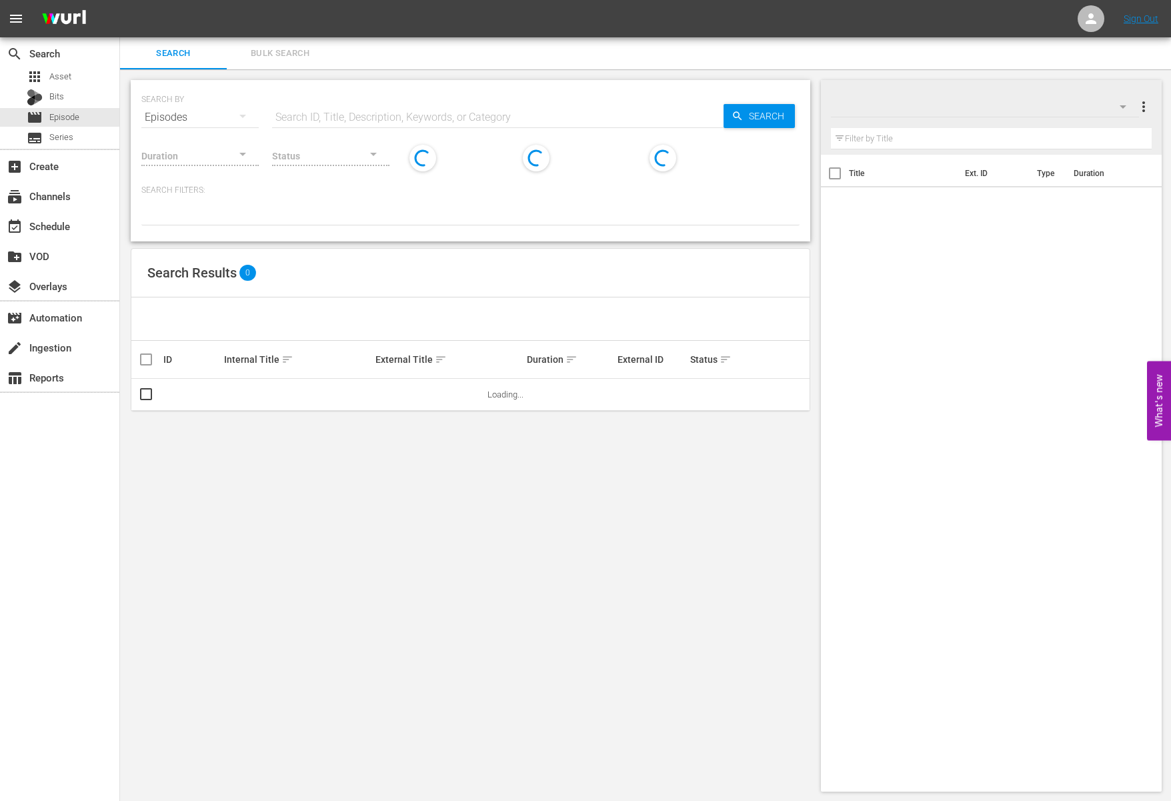
click at [432, 127] on hr at bounding box center [498, 127] width 452 height 1
click at [435, 123] on input "text" at bounding box center [498, 117] width 452 height 32
click at [436, 113] on input "Baby Shark TV - TRC2 - 202507" at bounding box center [498, 117] width 452 height 32
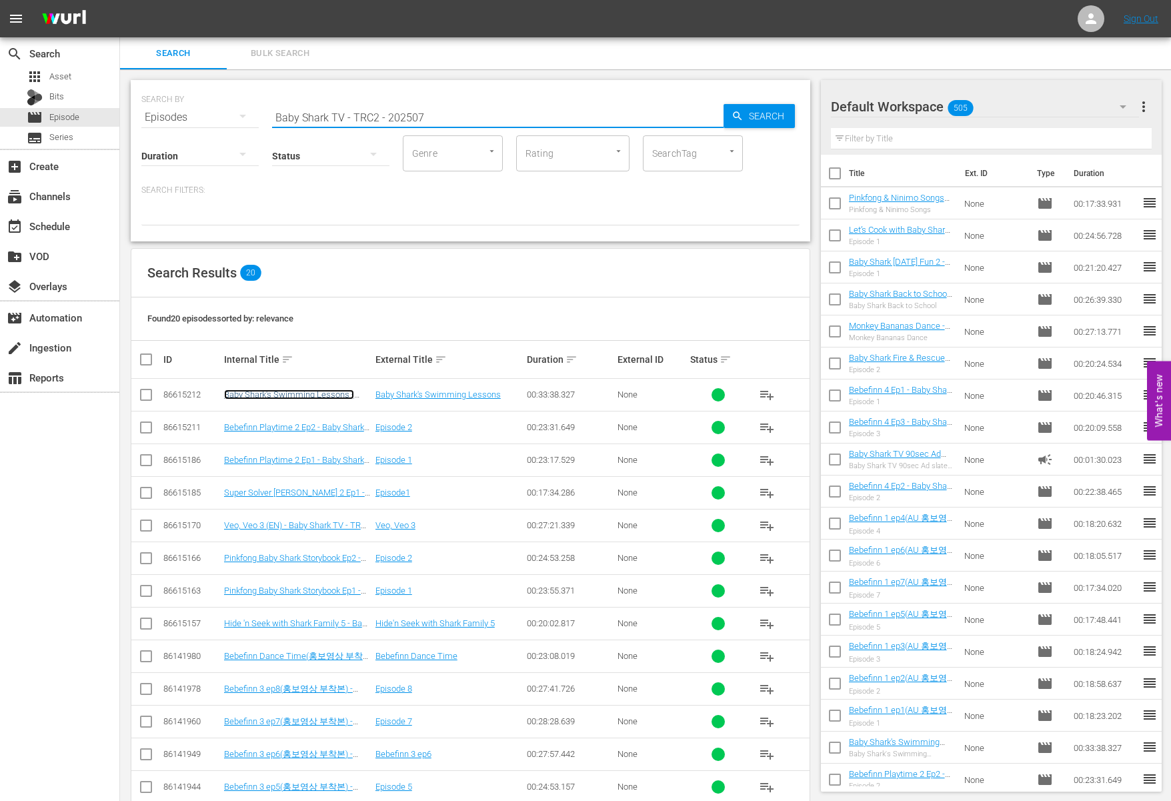
click at [305, 391] on link "Baby Shark's Swimming Lessons - Baby Shark TV - TRC2 - 202507" at bounding box center [289, 400] width 130 height 20
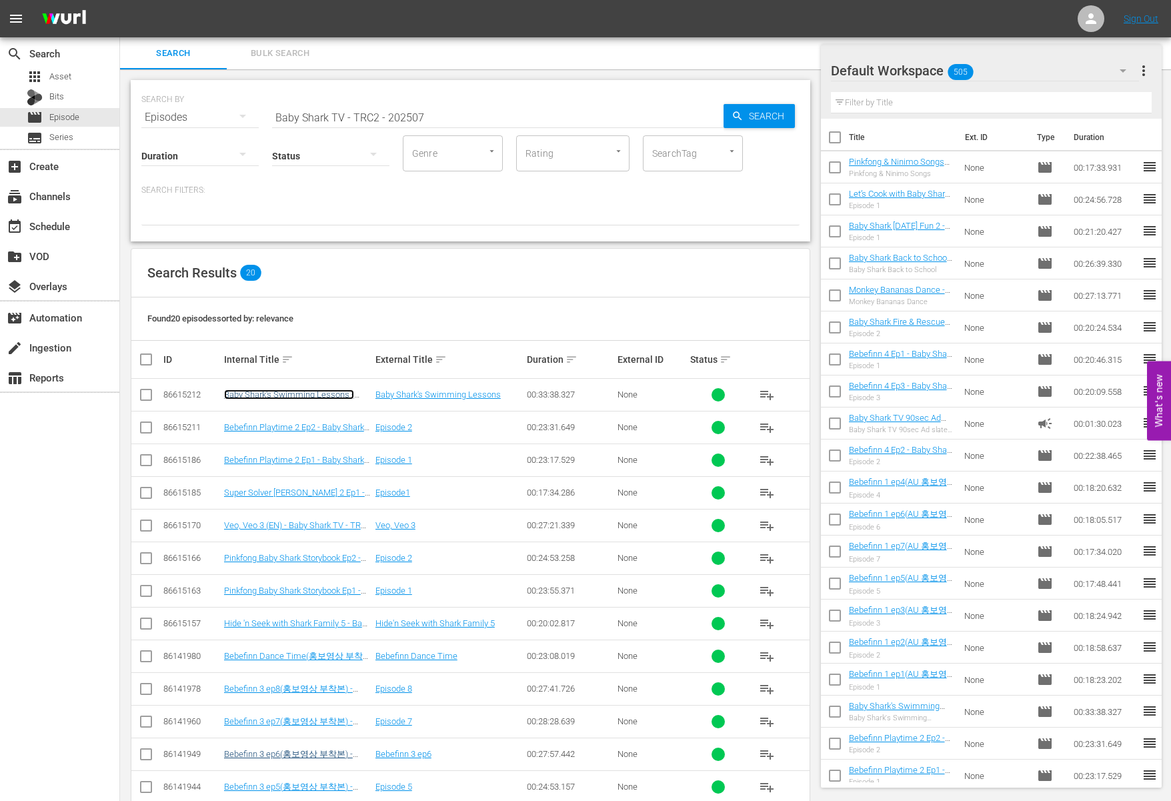
scroll to position [256, 0]
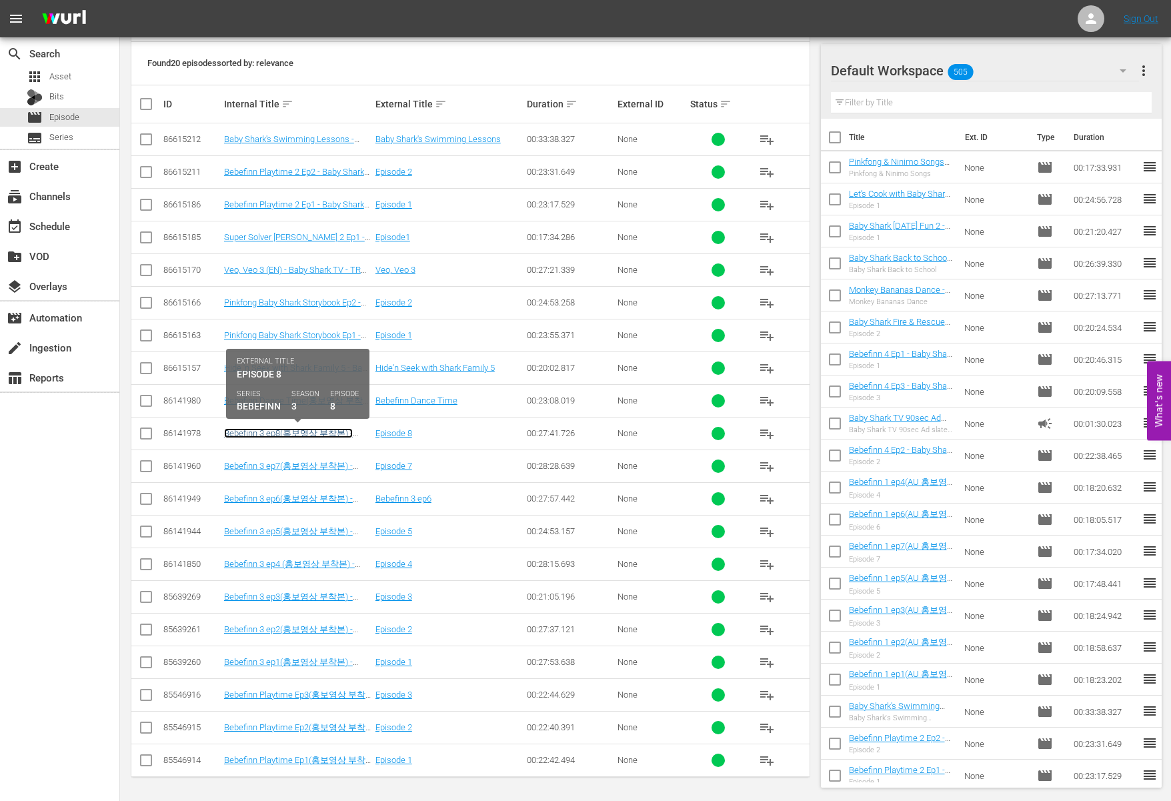
click at [316, 430] on link "Bebefinn 3 ep8(홍보영상 부착본) - Baby Shark TV - TRC2 - 202507" at bounding box center [288, 438] width 129 height 21
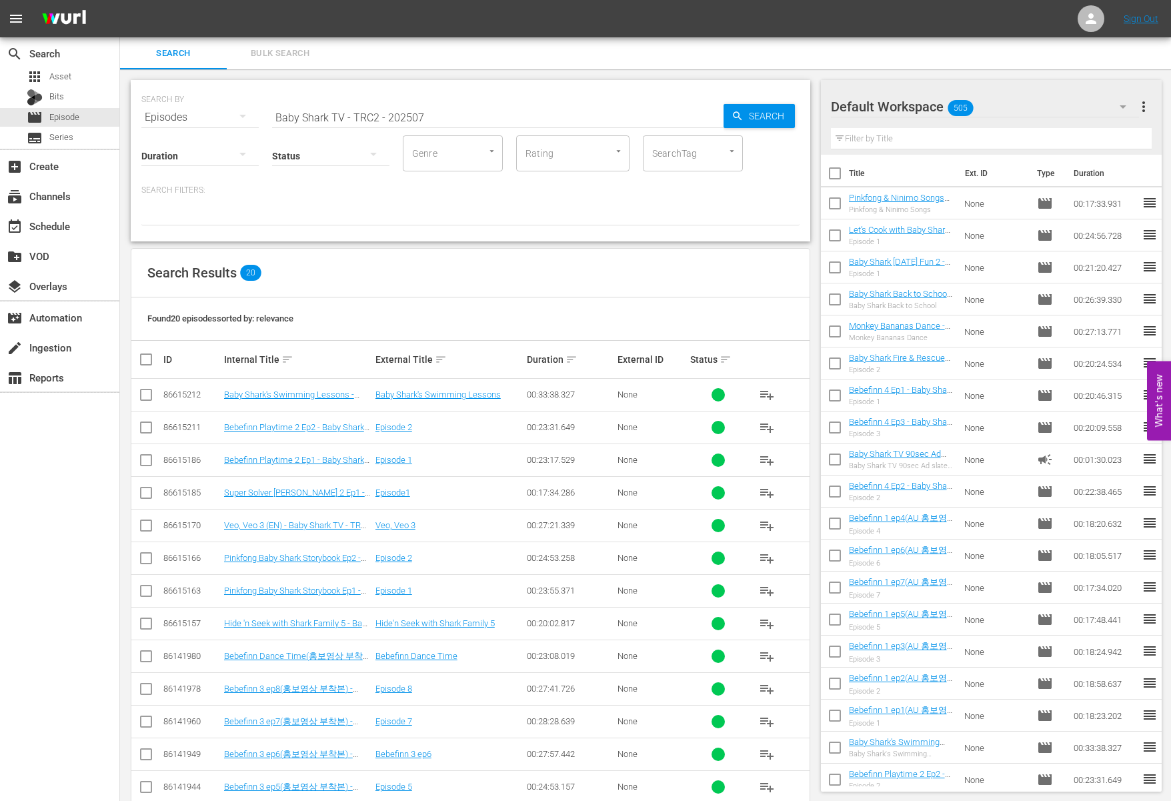
click at [455, 124] on input "Baby Shark TV - TRC2 - 202507" at bounding box center [498, 117] width 452 height 32
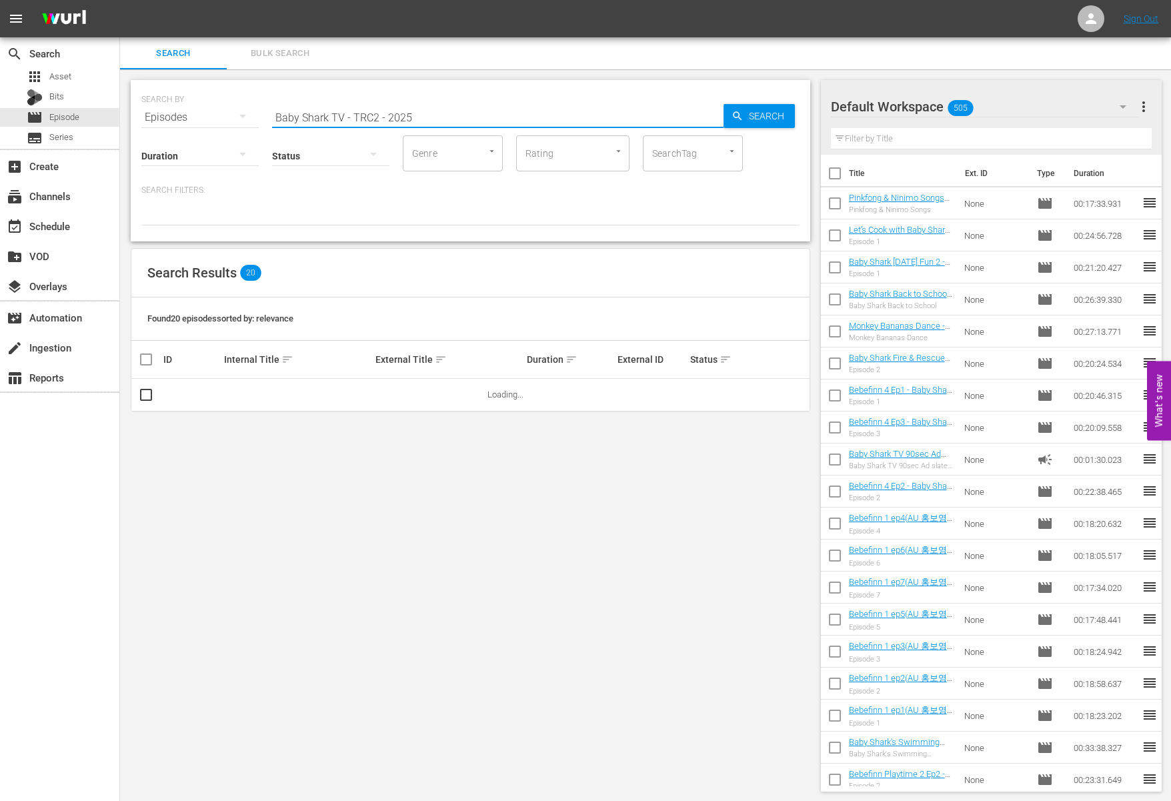
type input "Baby Shark TV - TRC2 - 2025"
click at [763, 123] on span "Search" at bounding box center [769, 116] width 51 height 24
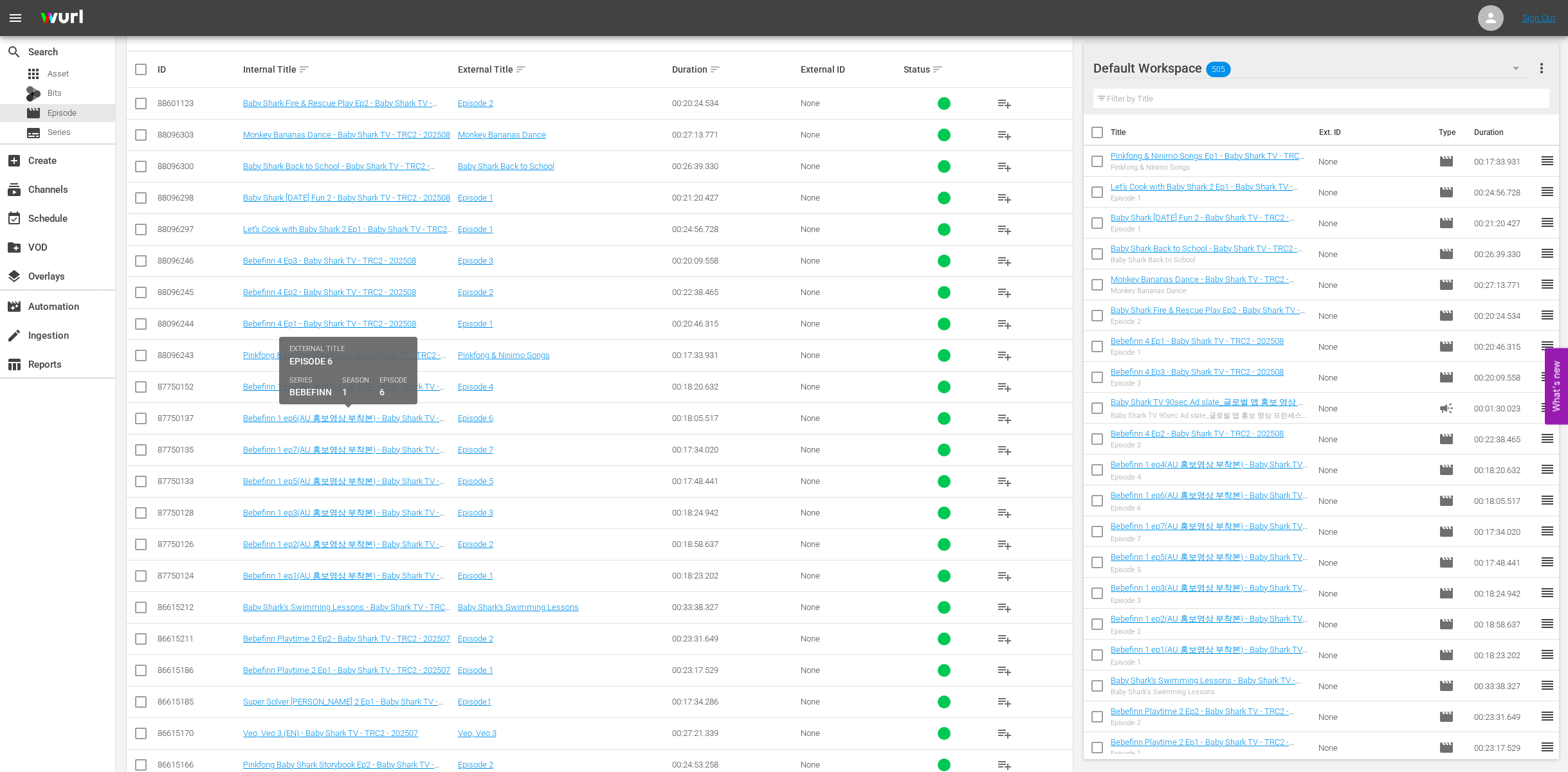
scroll to position [907, 0]
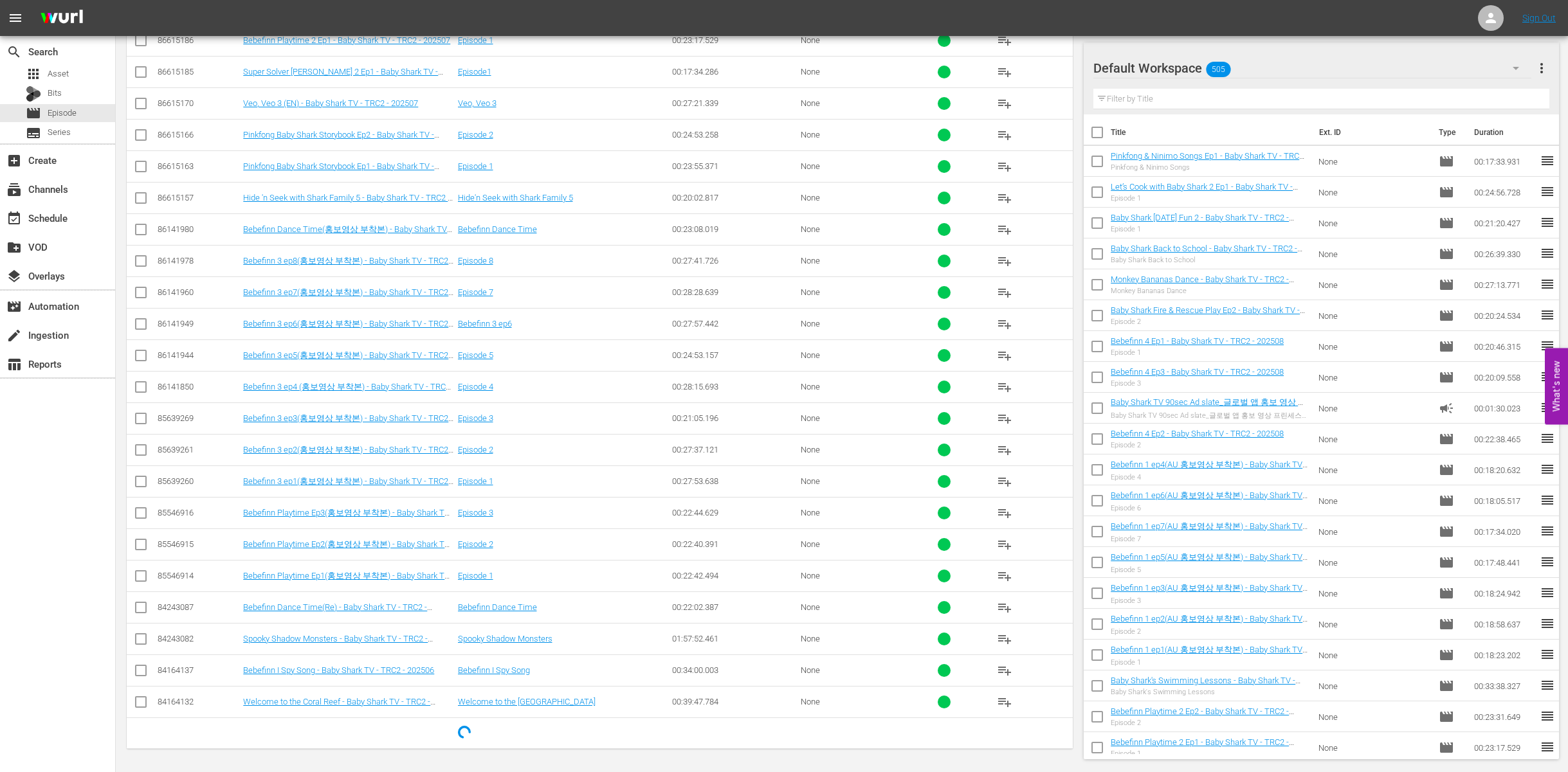
click at [376, 632] on td "Spooky Shadow Monsters - Baby Shark TV - TRC2 - 202506" at bounding box center [348, 638] width 214 height 32
click at [374, 634] on link "Spooky Shadow Monsters - Baby Shark TV - TRC2 - 202506" at bounding box center [335, 644] width 184 height 19
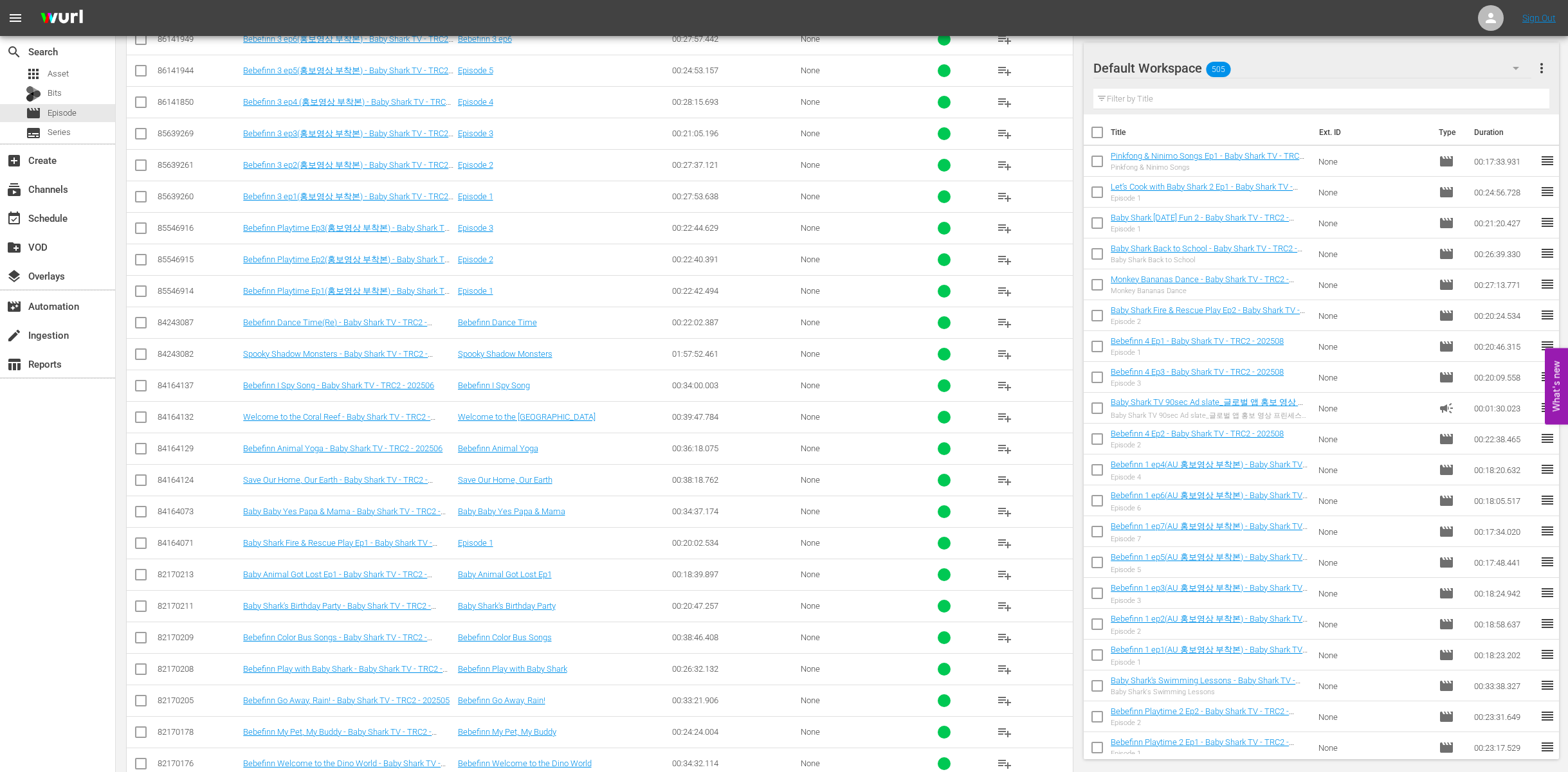
scroll to position [1537, 0]
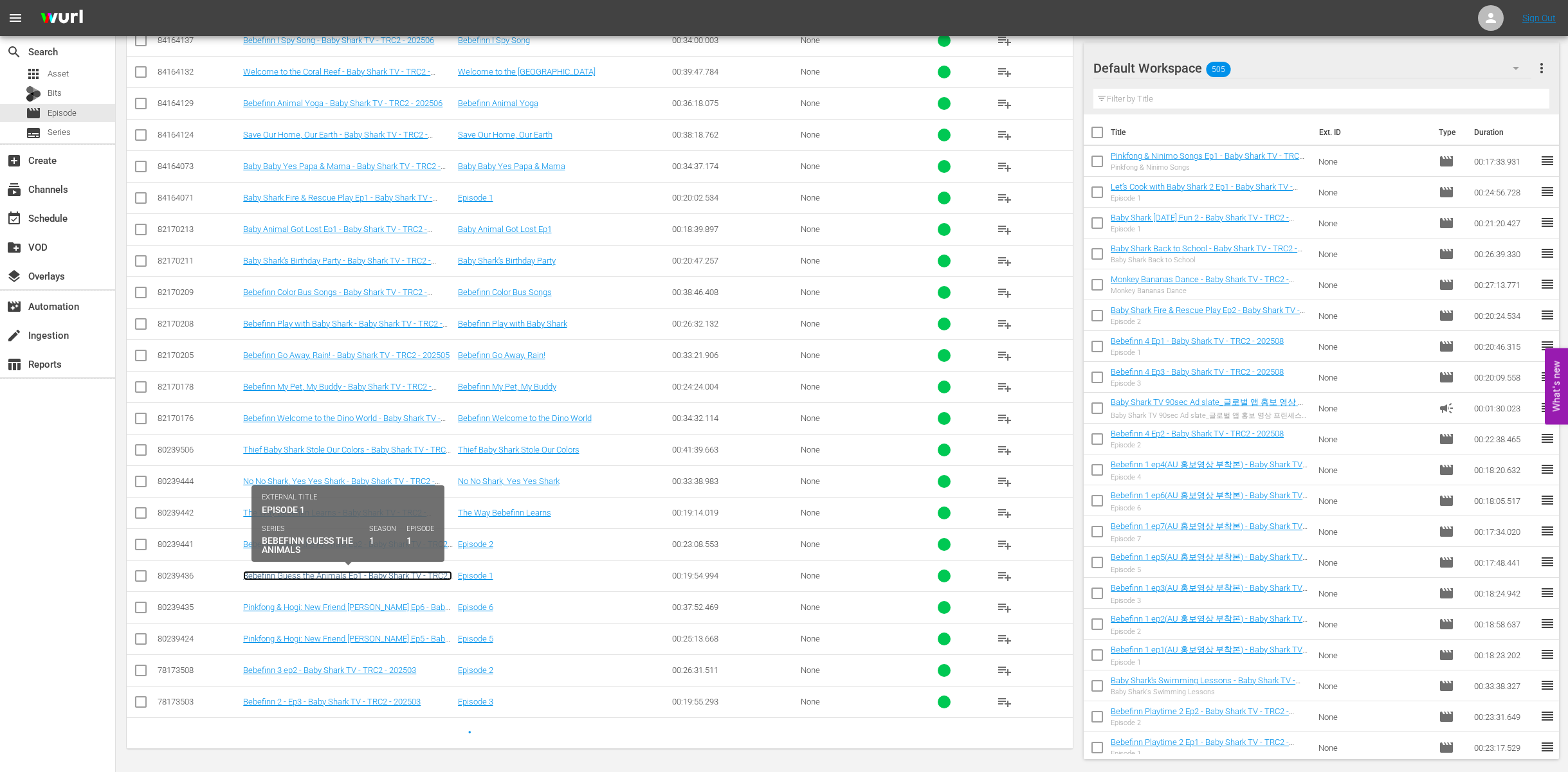
click at [400, 579] on link "Bebefinn Guess the Animals Ep1 - Baby Shark TV - TRC2 - 202504" at bounding box center [347, 580] width 209 height 19
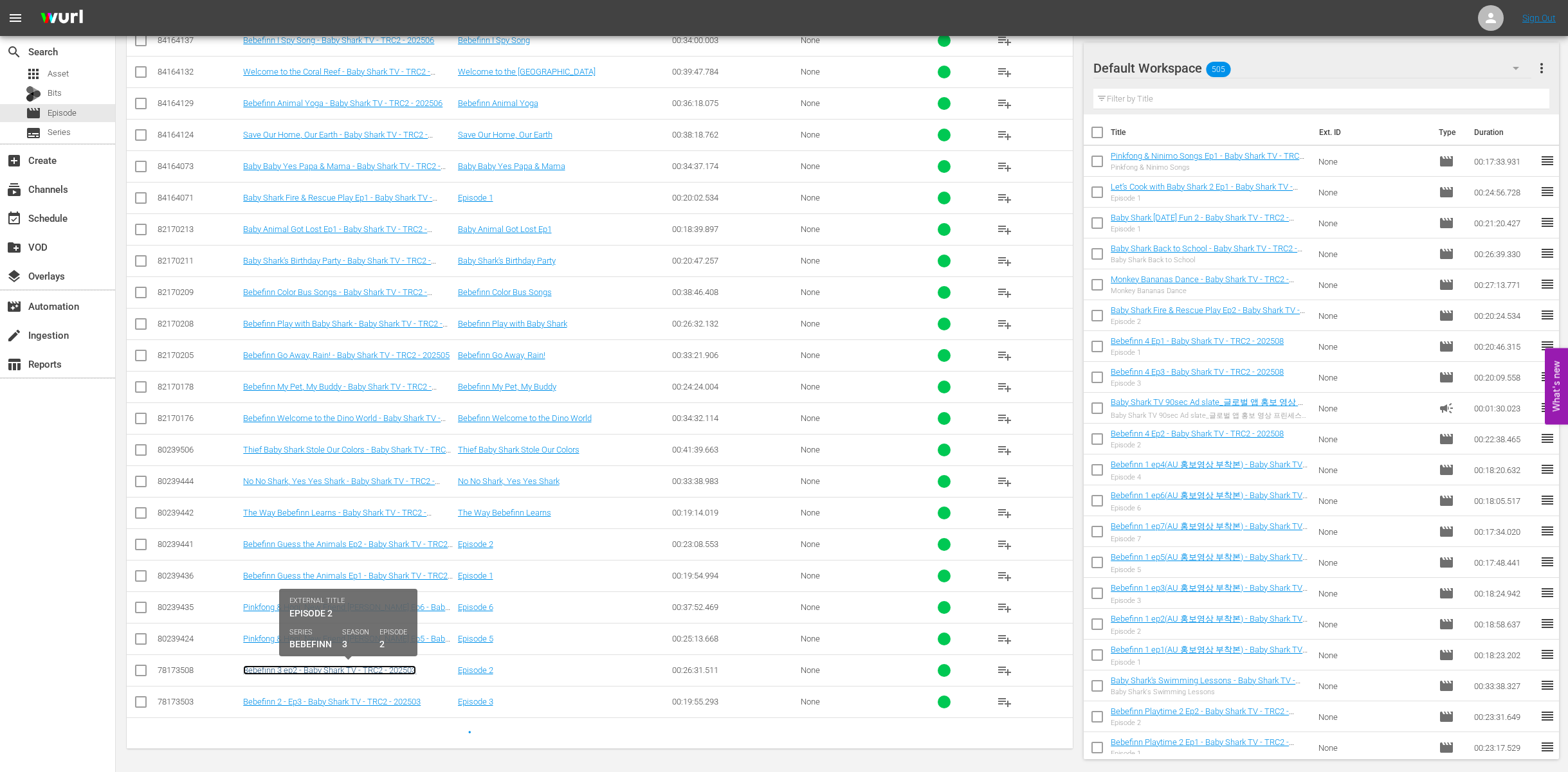
click at [366, 674] on link "Bebefinn 3 ep2 - Baby Shark TV - TRC2 - 202503" at bounding box center [329, 670] width 173 height 10
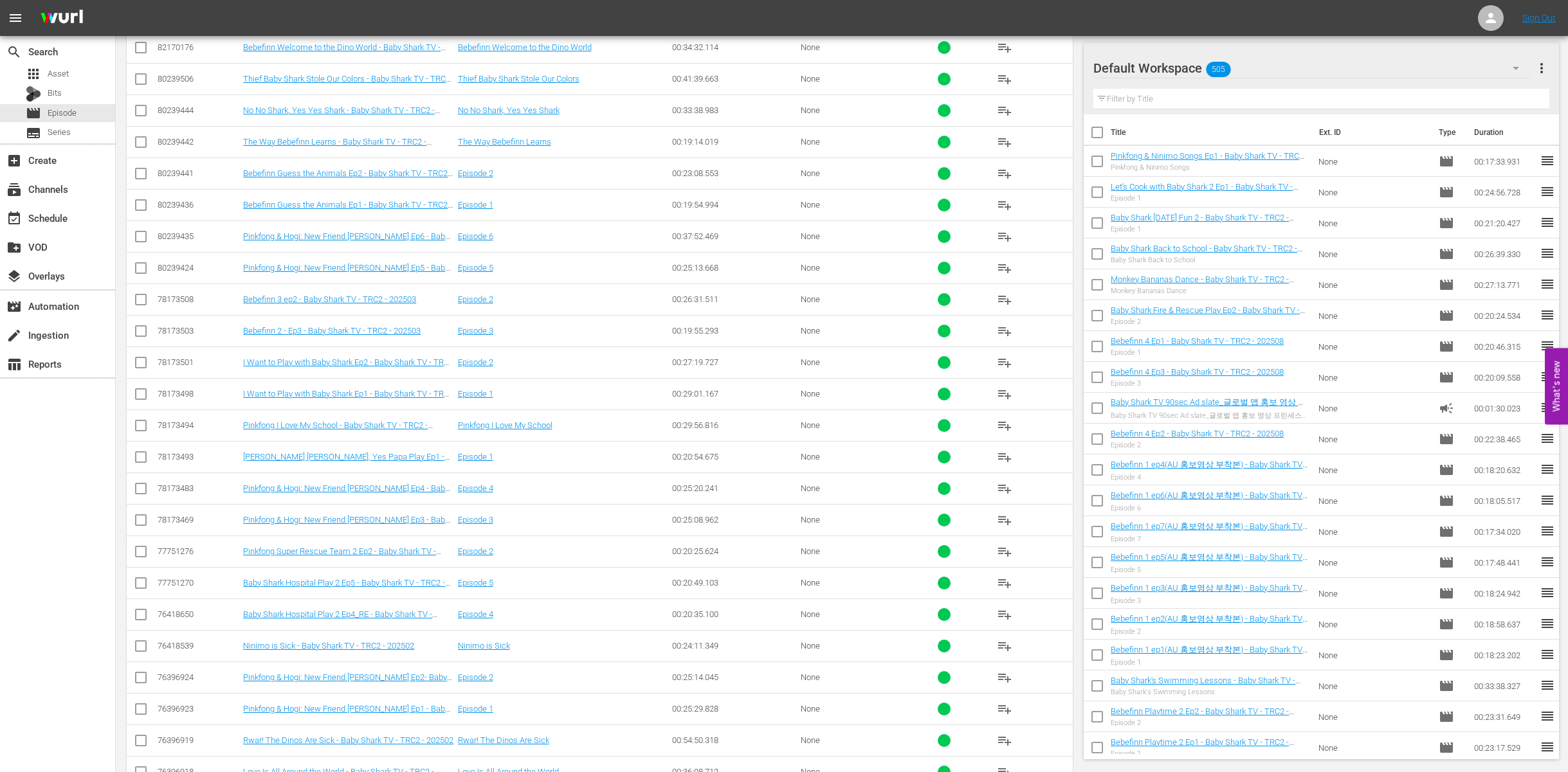
scroll to position [2263, 0]
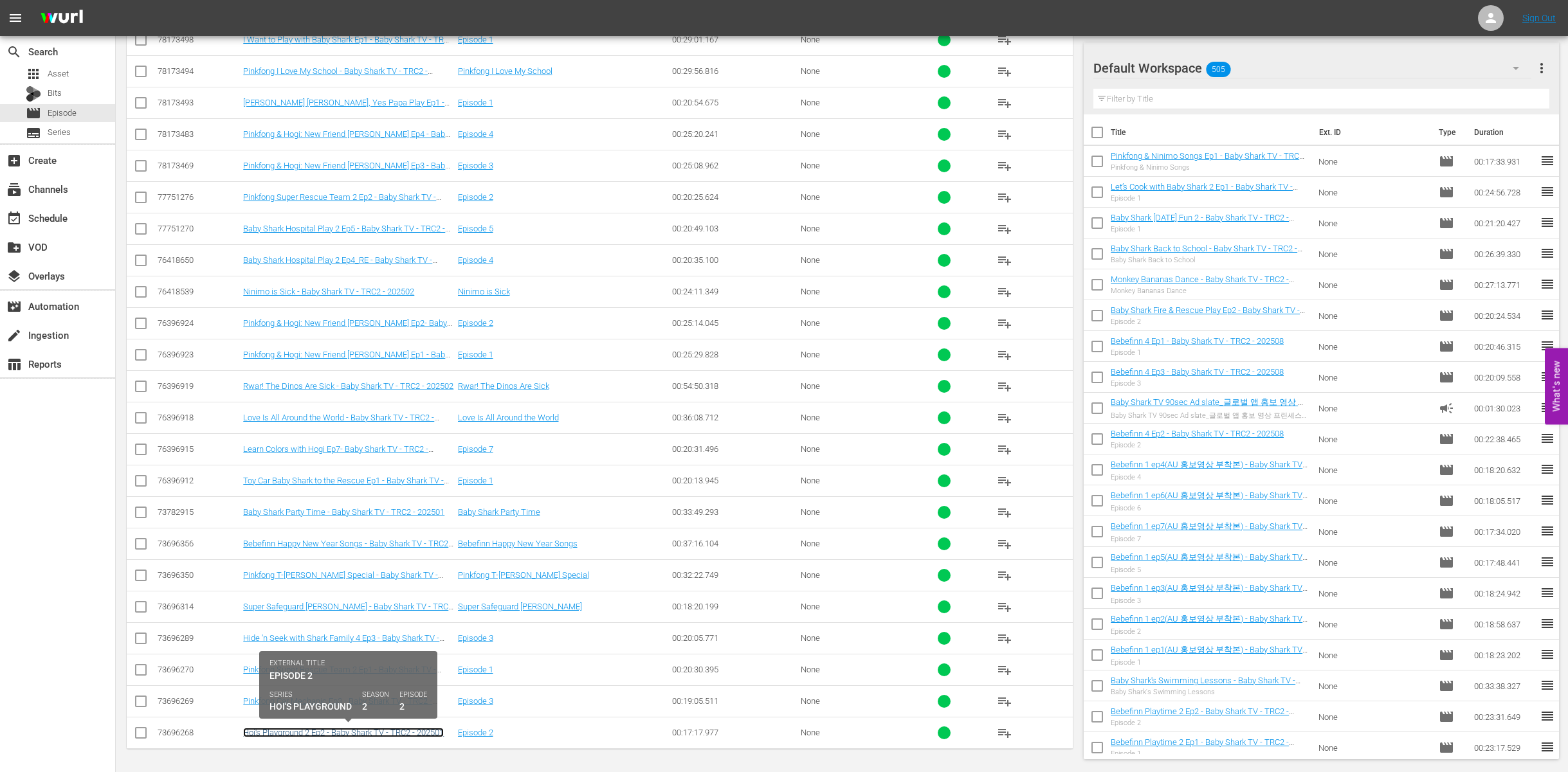
click at [382, 735] on link "Hoi's Playground 2 Ep2 - Baby Shark TV - TRC2 - 202501" at bounding box center [343, 732] width 201 height 10
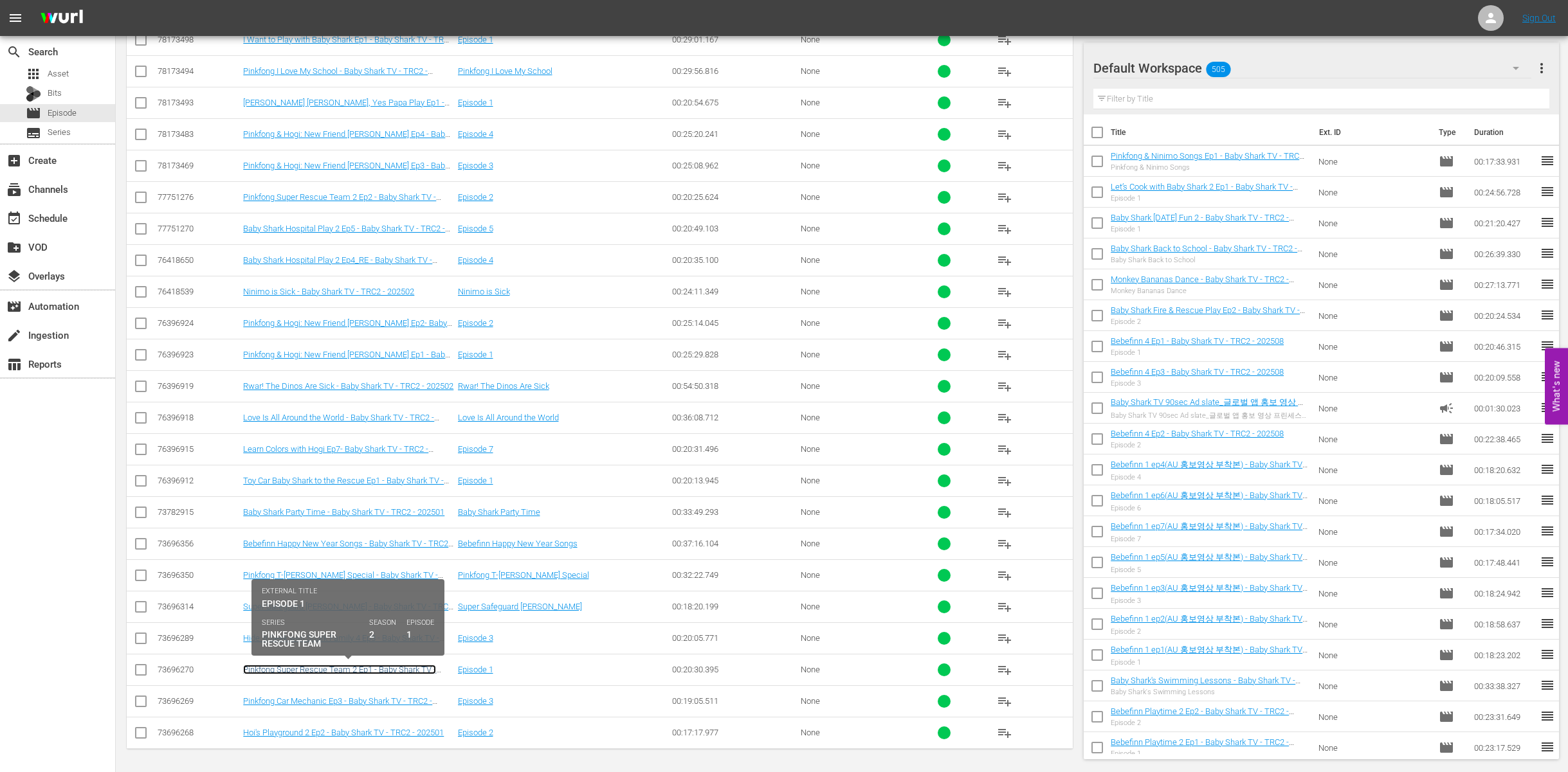
click at [339, 671] on link "Pinkfong Super Rescue Team 2 Ep1 - Baby Shark TV - TRC2 - 202501" at bounding box center [339, 675] width 193 height 19
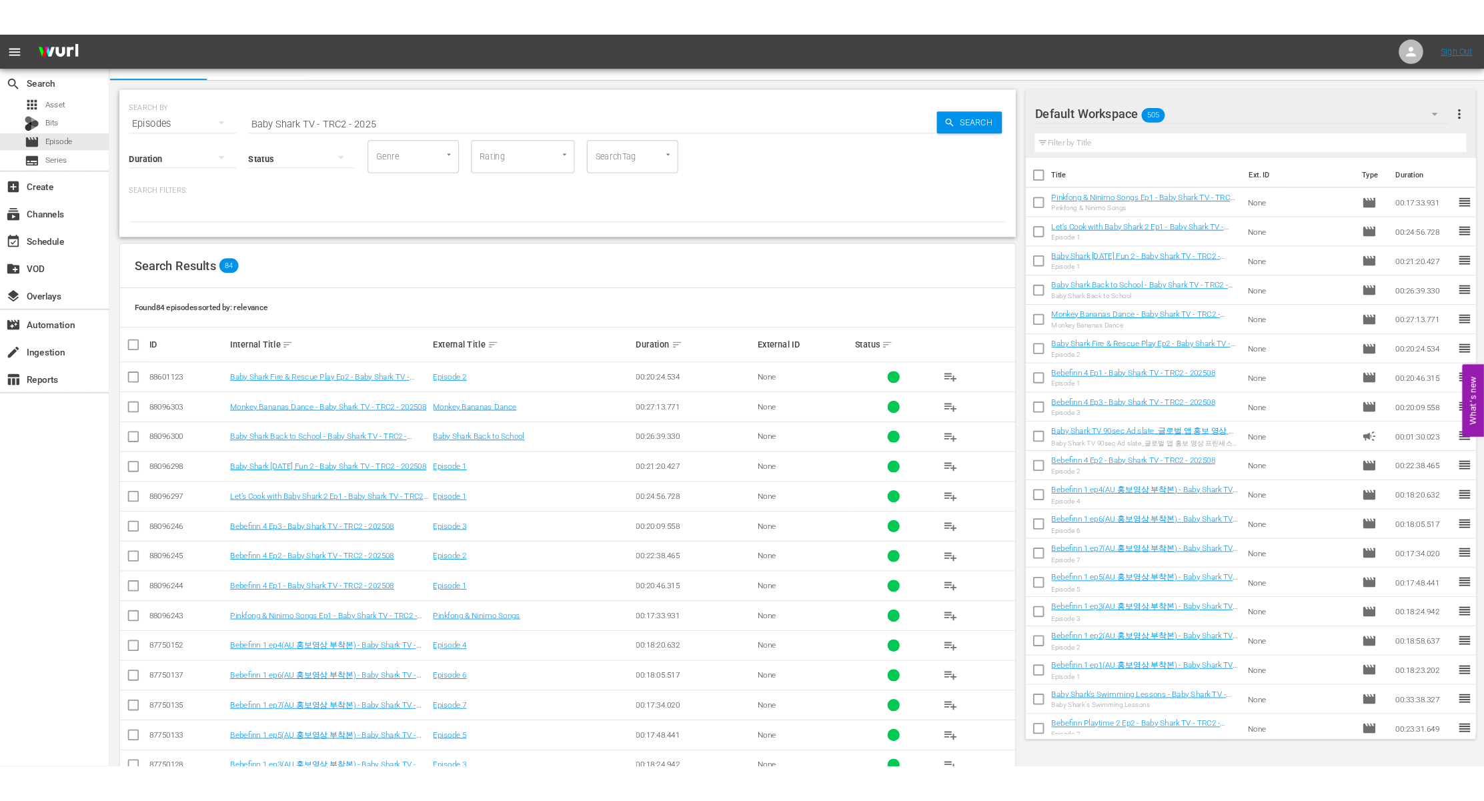
scroll to position [0, 0]
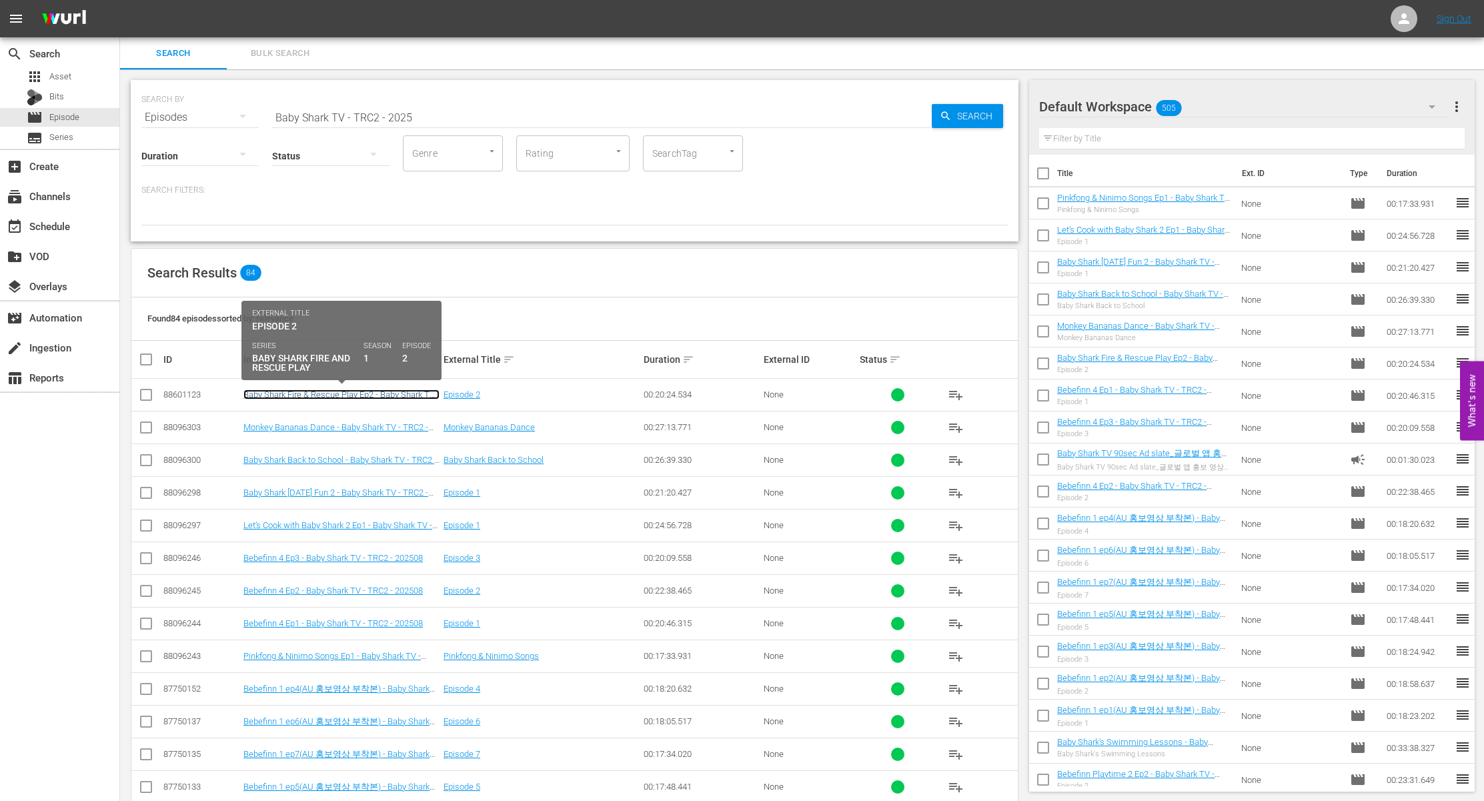
click at [310, 391] on link "Baby Shark Fire & Rescue Play Ep2 - Baby Shark TV - TRC2 - 202508" at bounding box center [341, 400] width 196 height 20
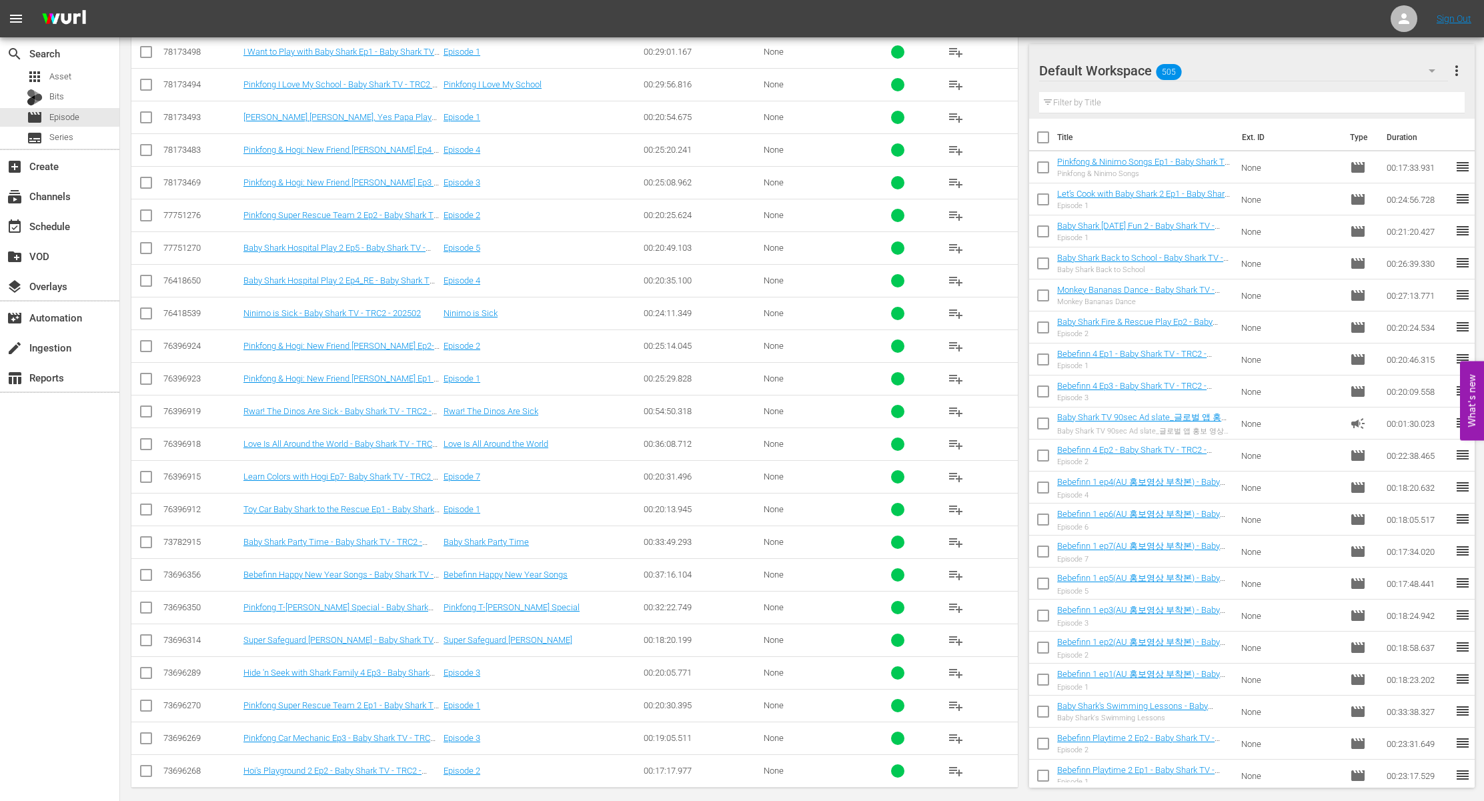
scroll to position [2348, 0]
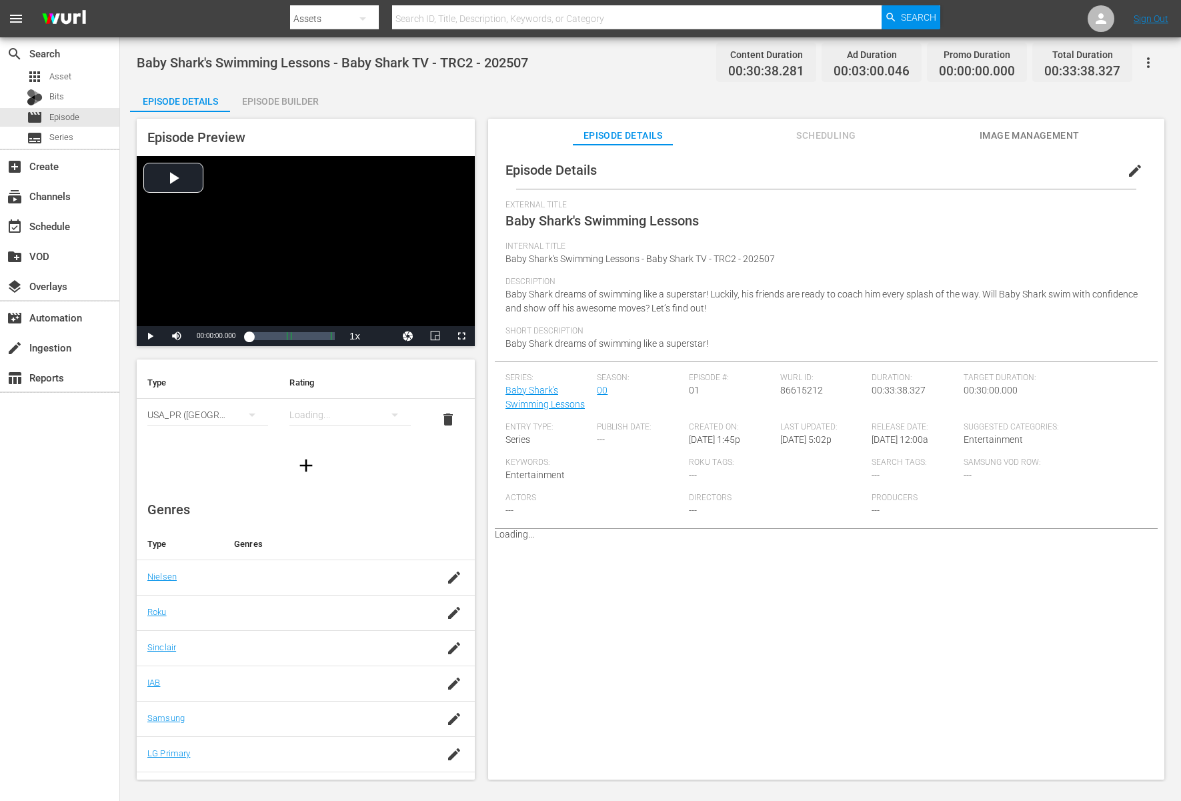
scroll to position [57, 0]
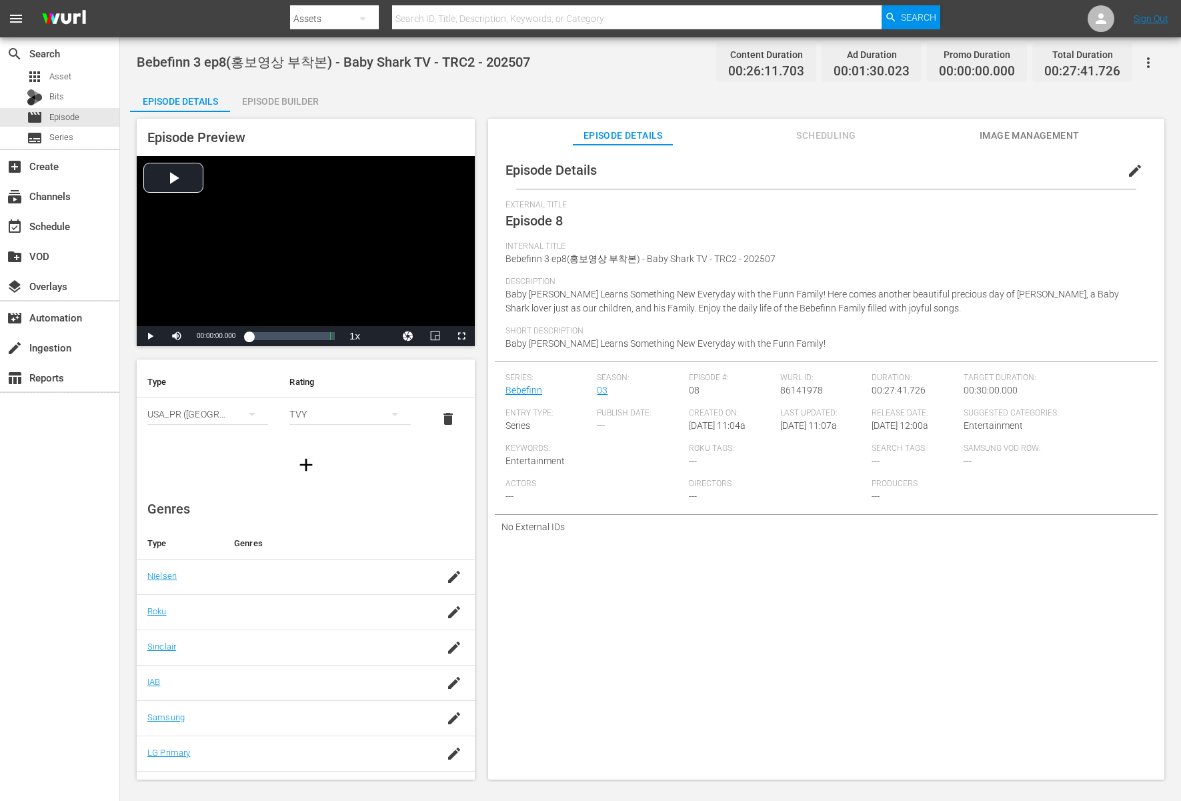
scroll to position [57, 0]
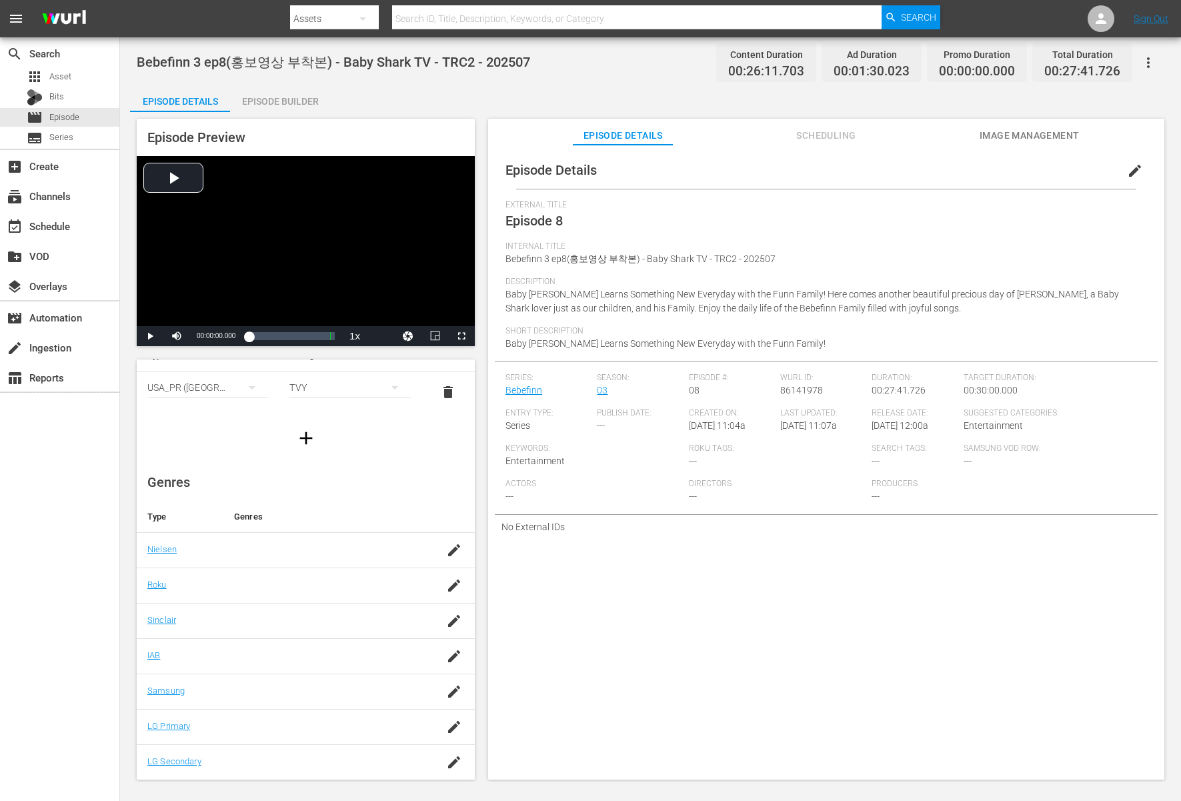
click at [320, 586] on div at bounding box center [328, 585] width 189 height 13
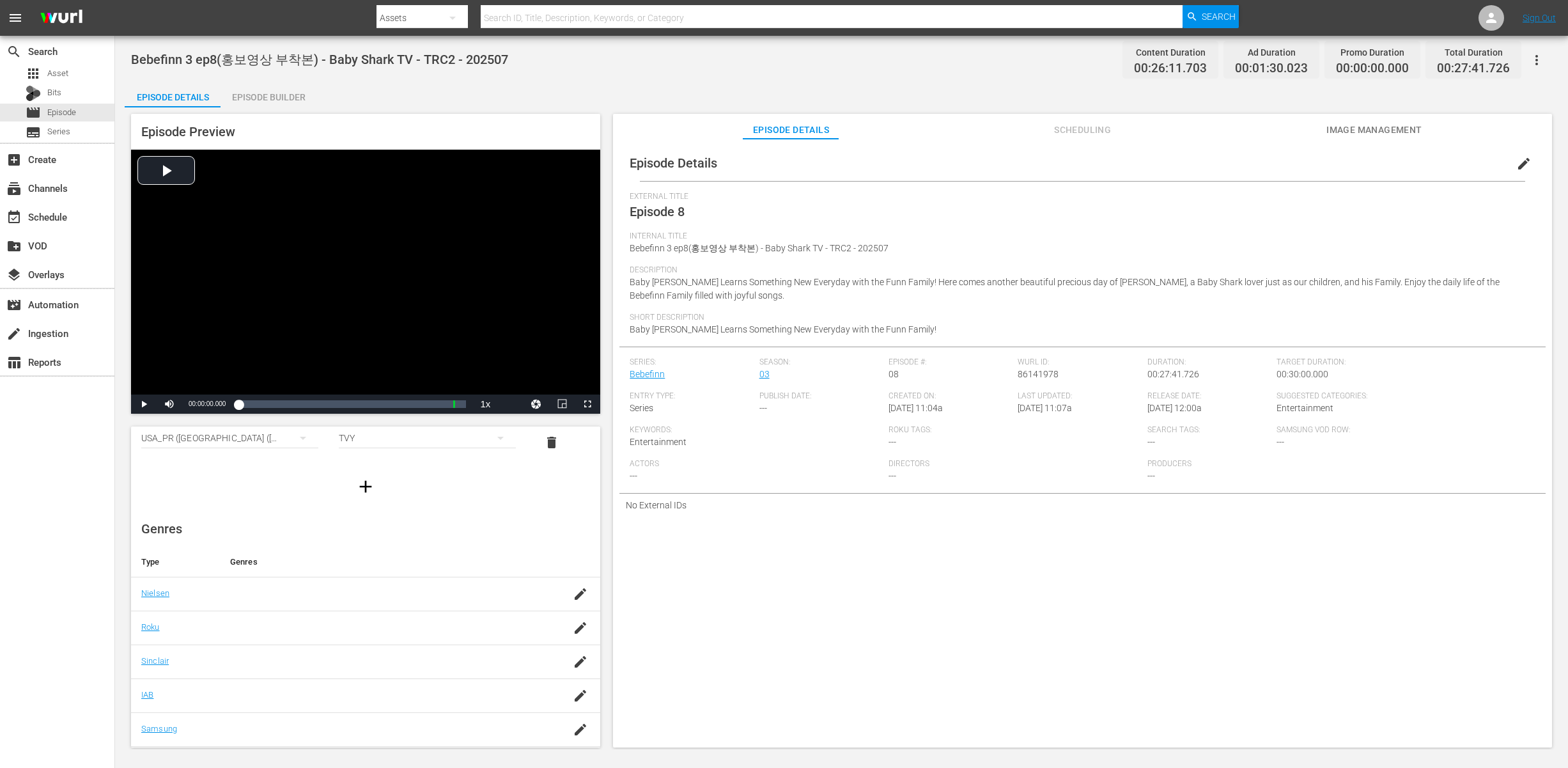
scroll to position [137, 0]
click at [0, 0] on div at bounding box center [0, 0] width 0 height 0
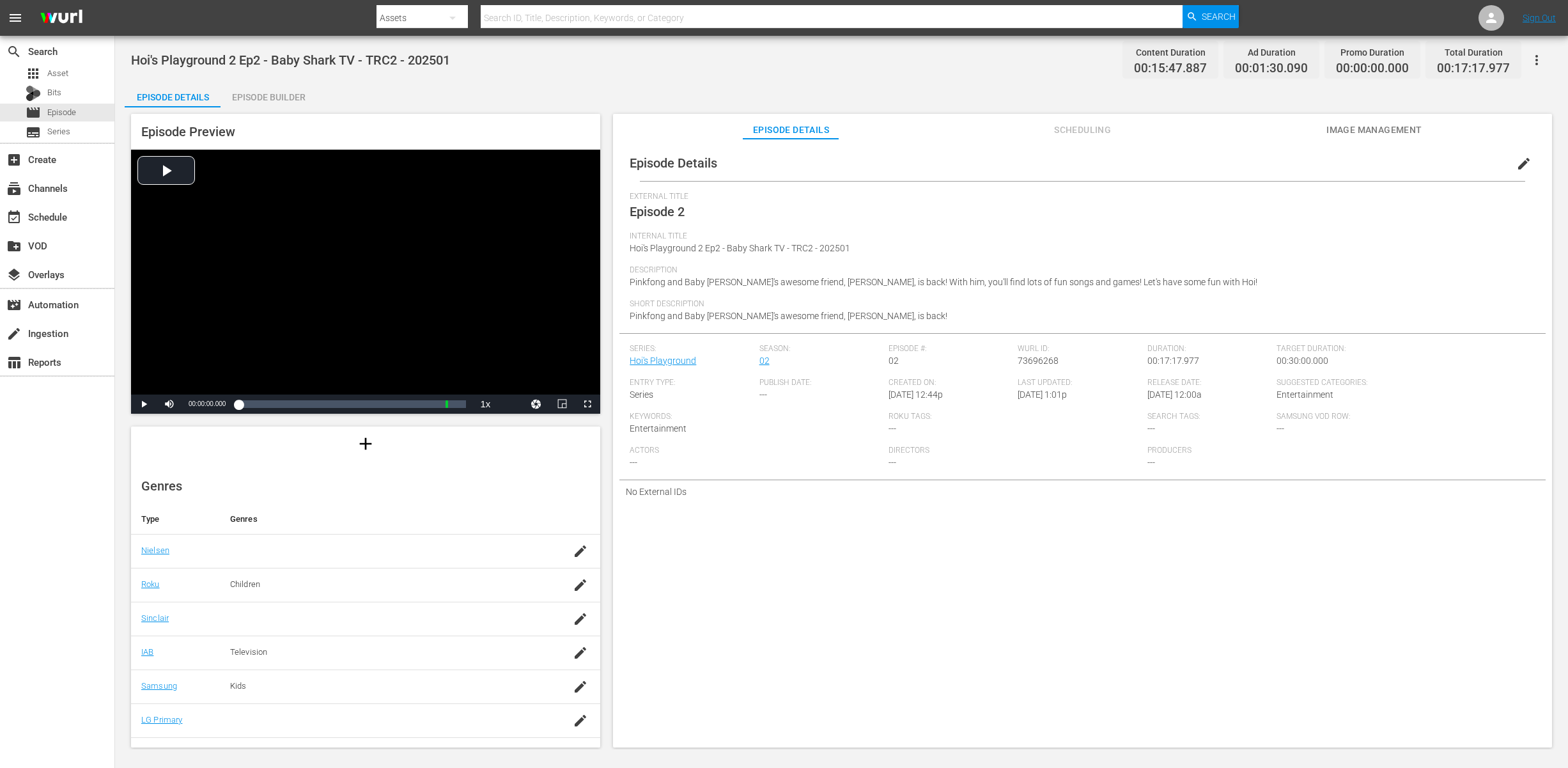
scroll to position [137, 0]
